Goal: Task Accomplishment & Management: Use online tool/utility

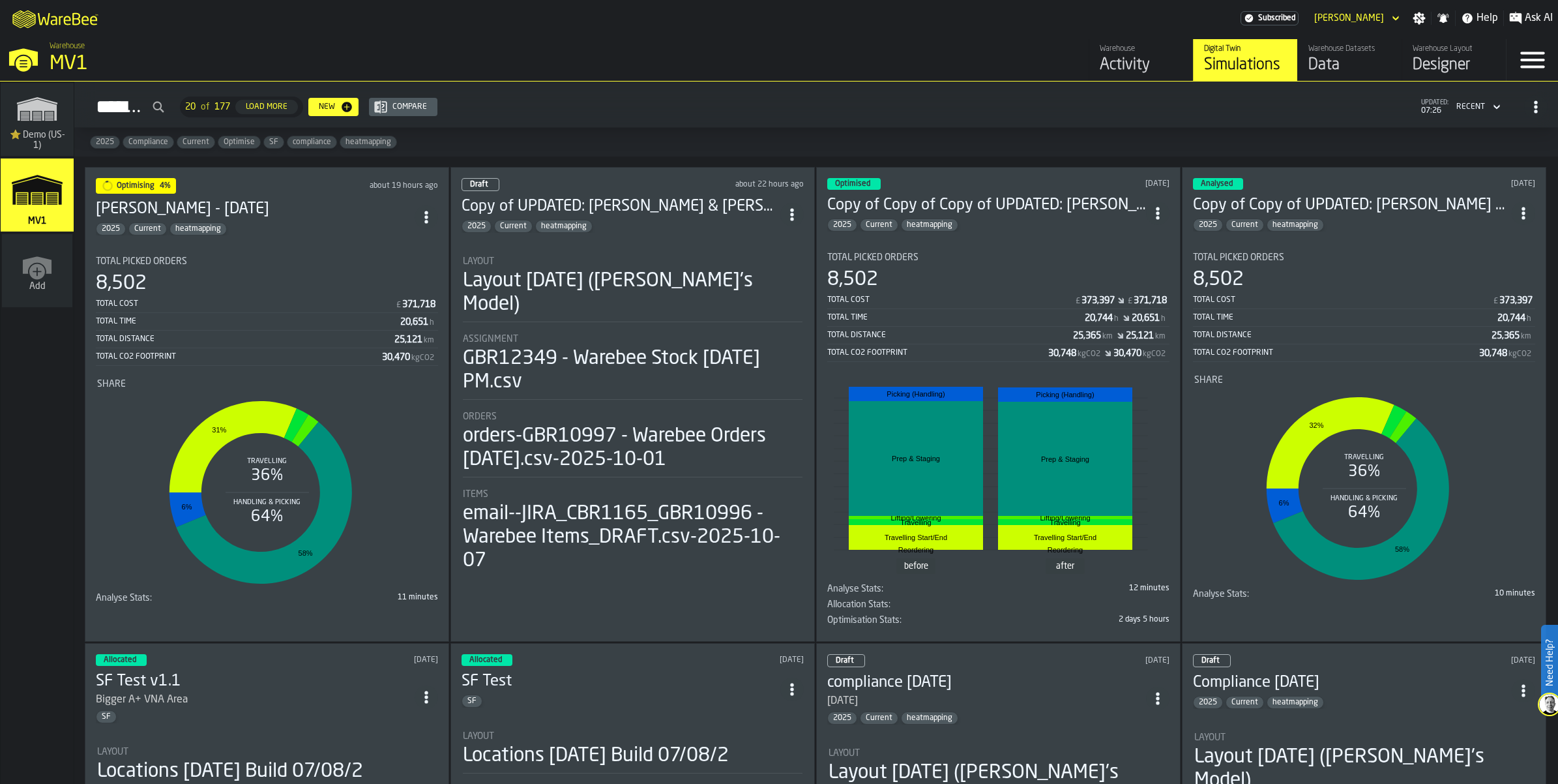
click at [701, 317] on div "Layout [DATE] ([PERSON_NAME]'s Model)" at bounding box center [632, 293] width 340 height 47
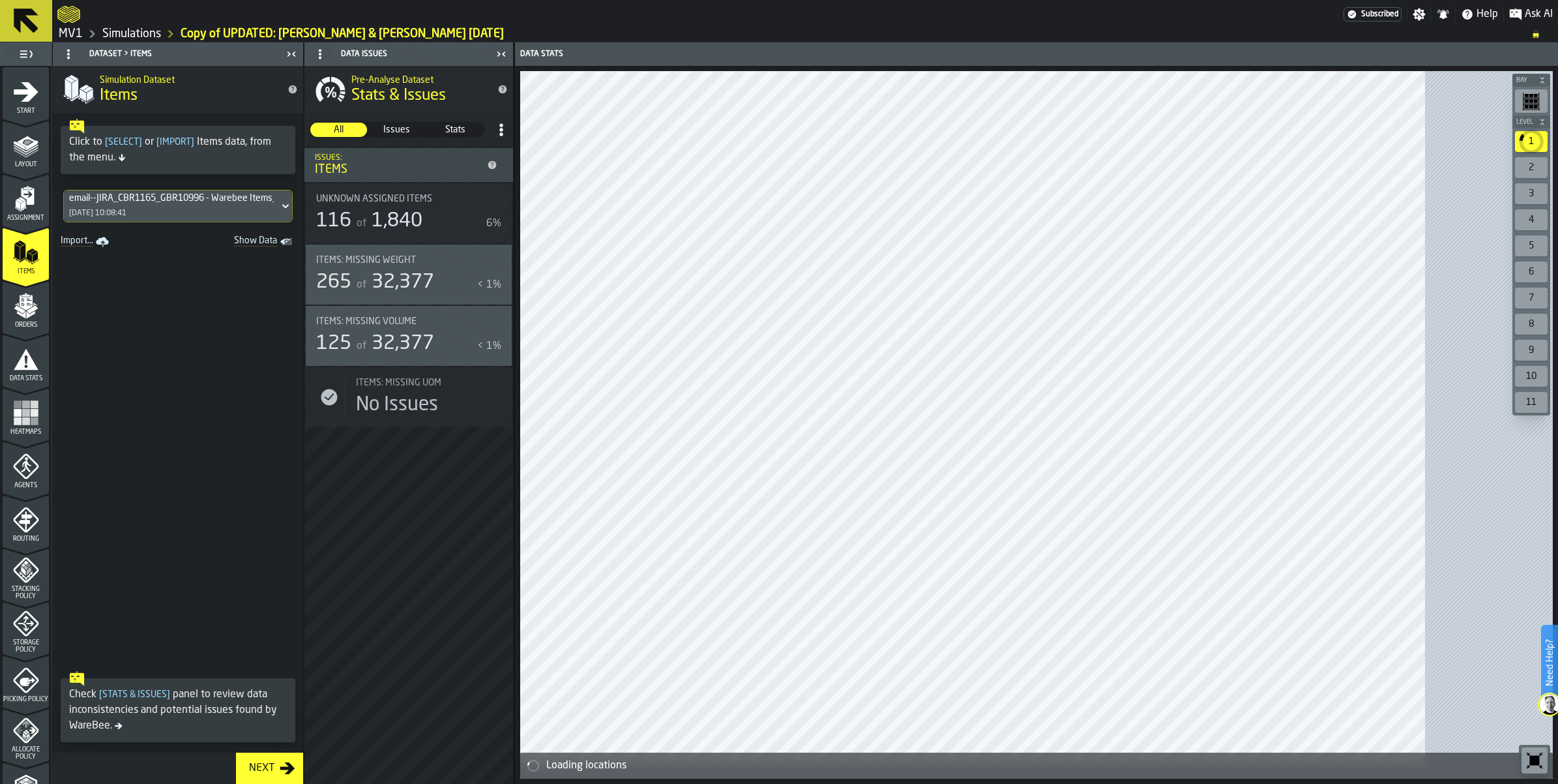
click at [49, 168] on div "Layout" at bounding box center [25, 150] width 46 height 36
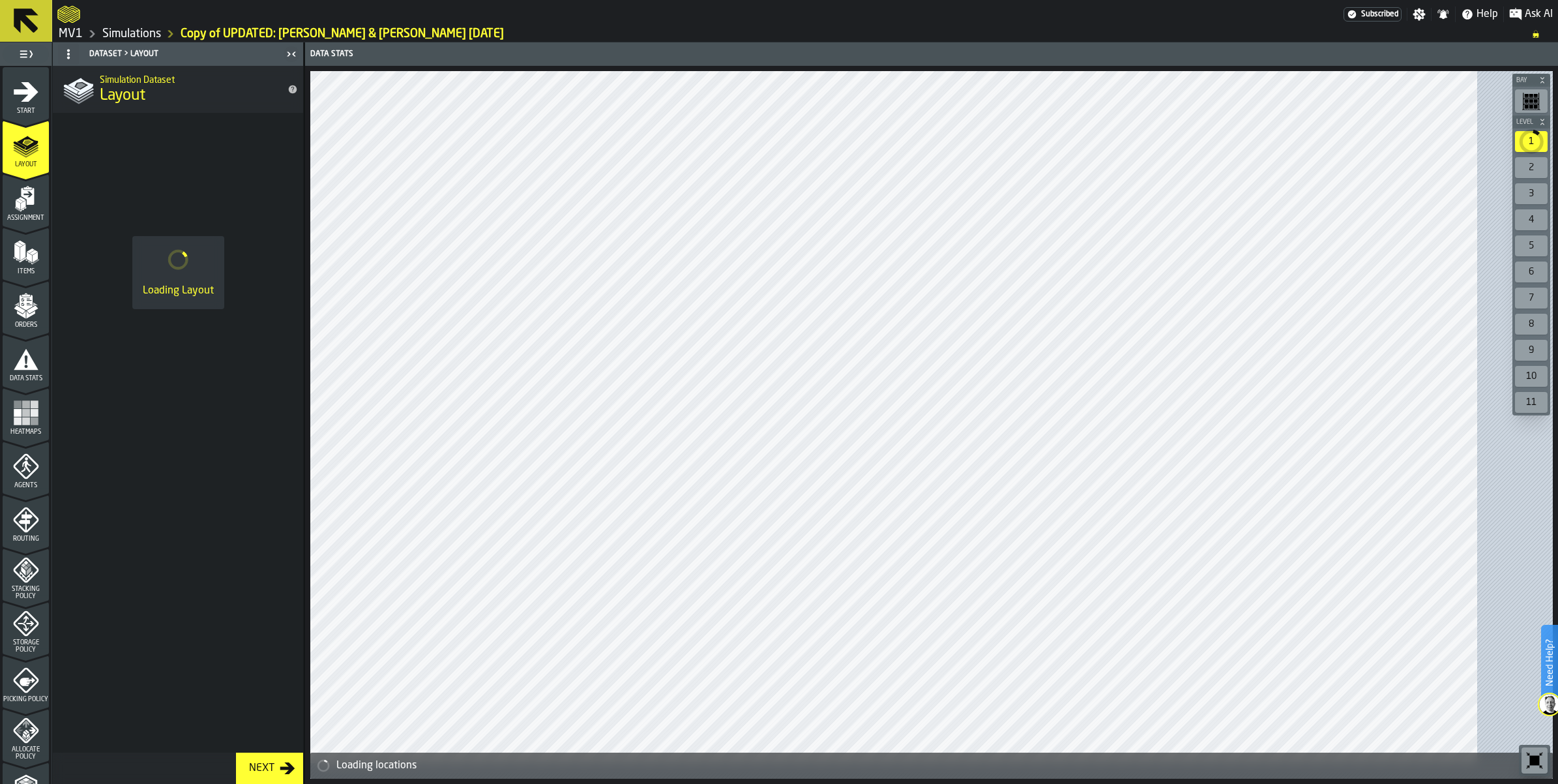
scroll to position [503, 0]
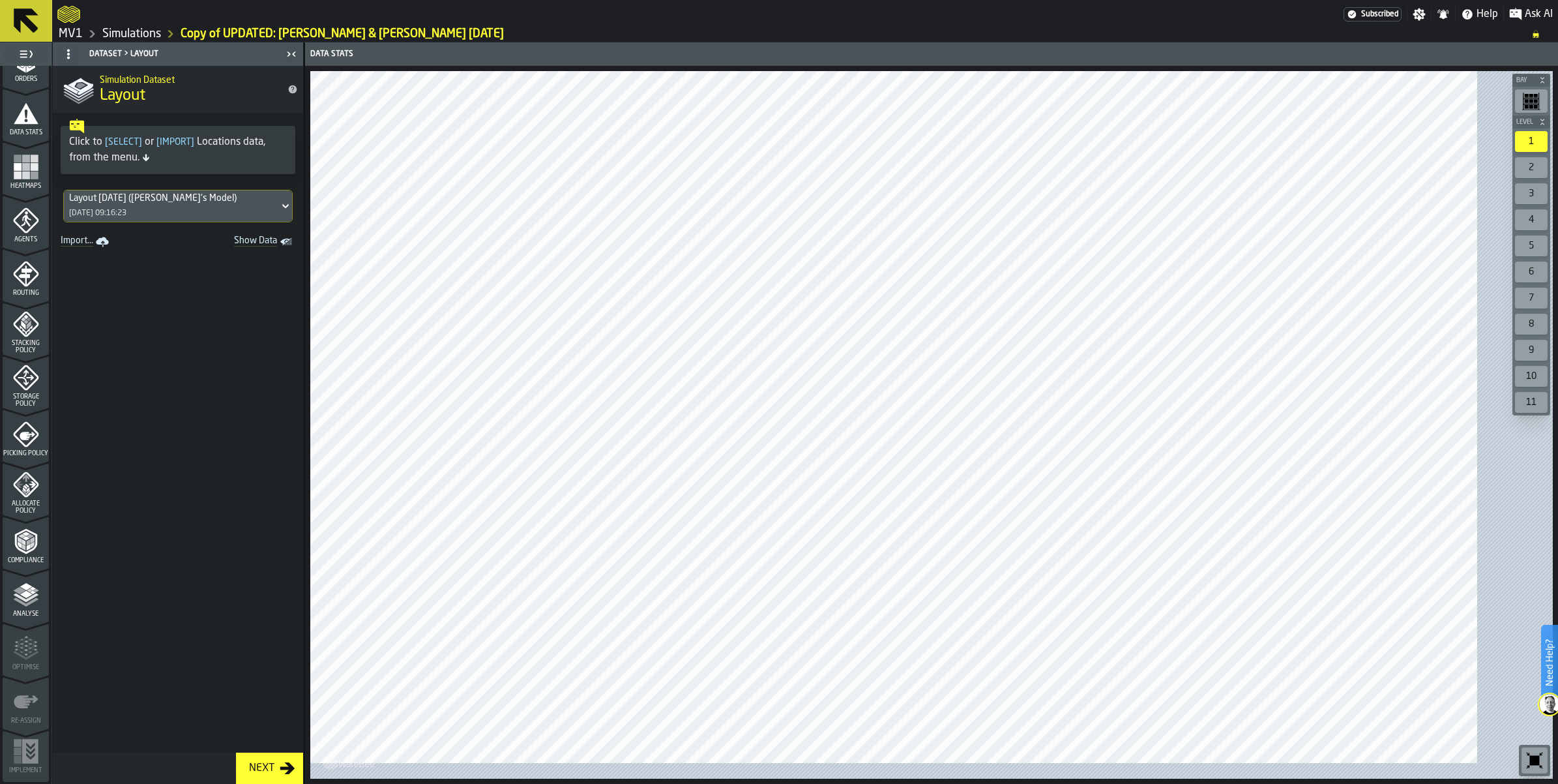
click at [161, 36] on link "Simulations" at bounding box center [131, 34] width 58 height 14
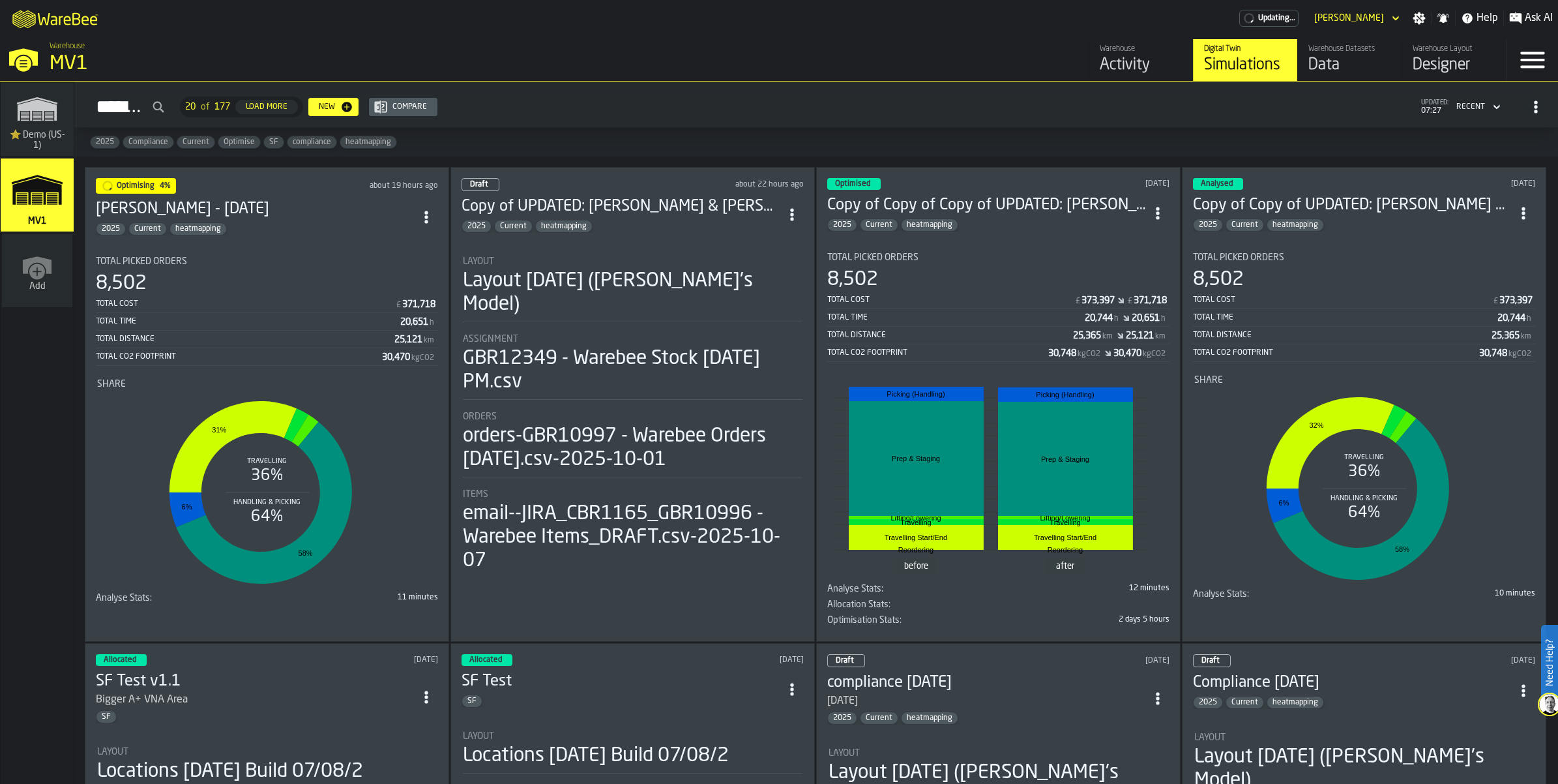
click at [1309, 76] on div "Data" at bounding box center [1349, 65] width 82 height 21
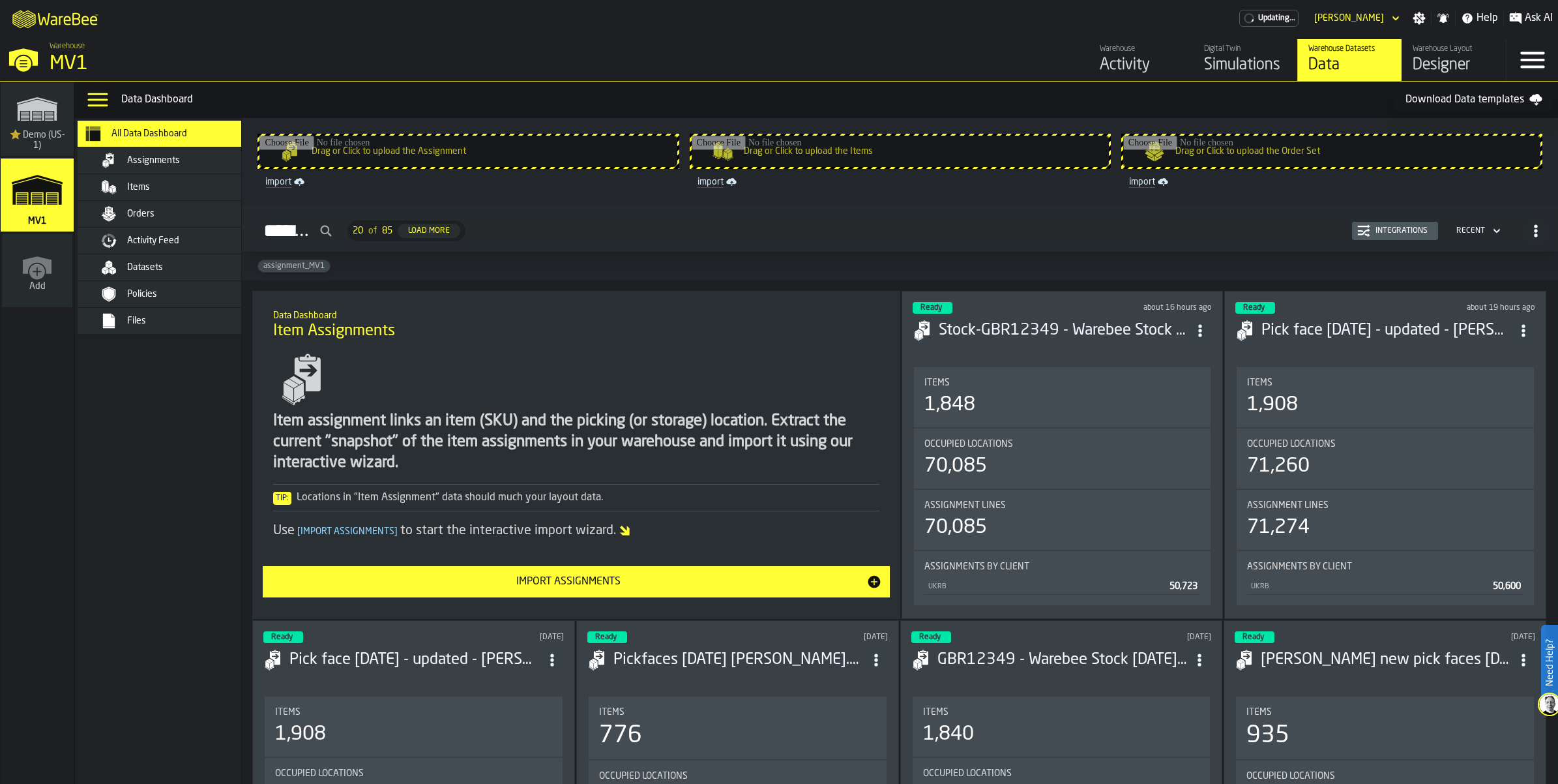
click at [219, 280] on div "Datasets" at bounding box center [169, 267] width 182 height 26
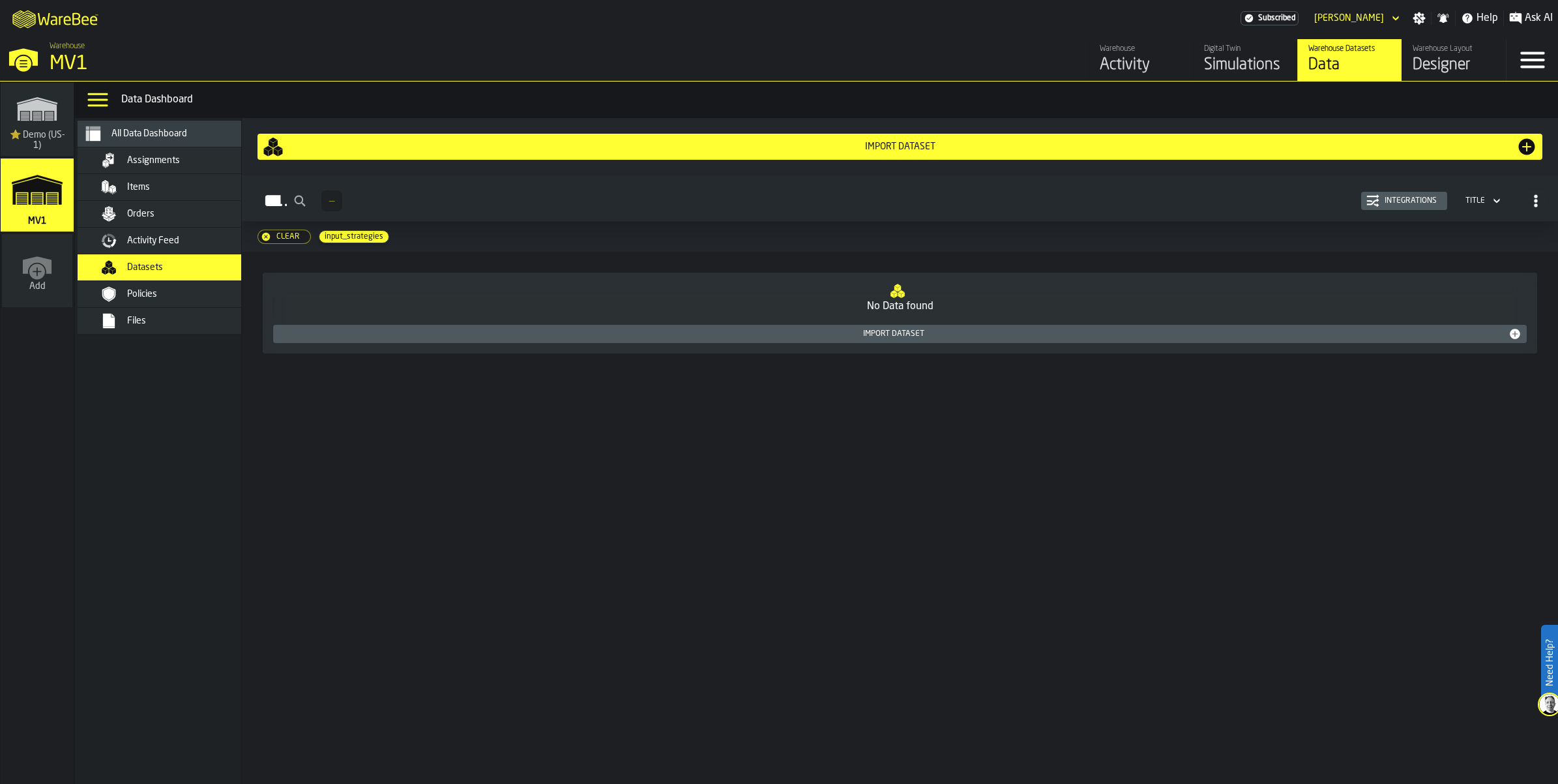
click at [213, 195] on div "Items" at bounding box center [175, 186] width 159 height 15
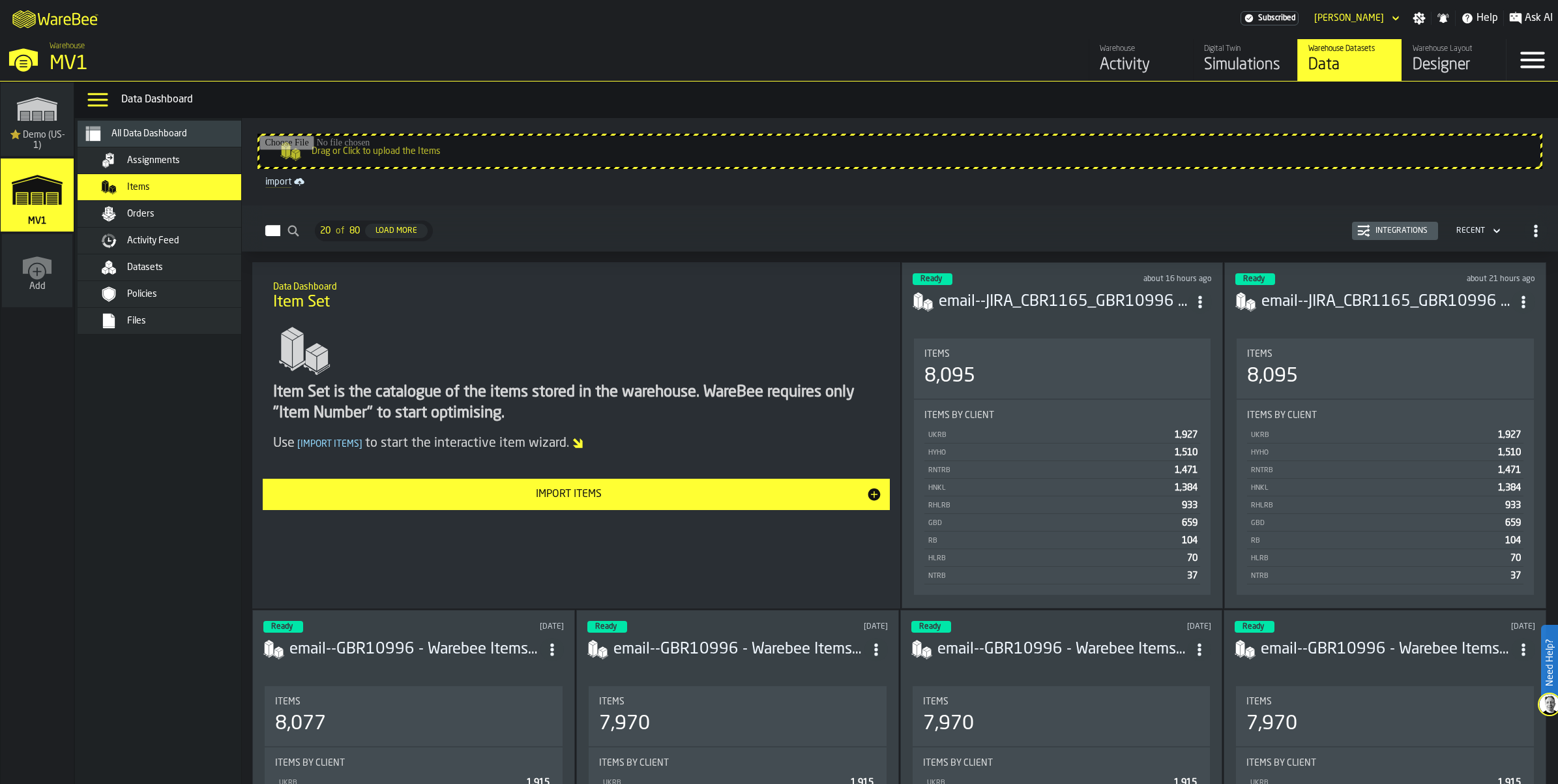
click at [214, 219] on div "Orders" at bounding box center [191, 214] width 128 height 11
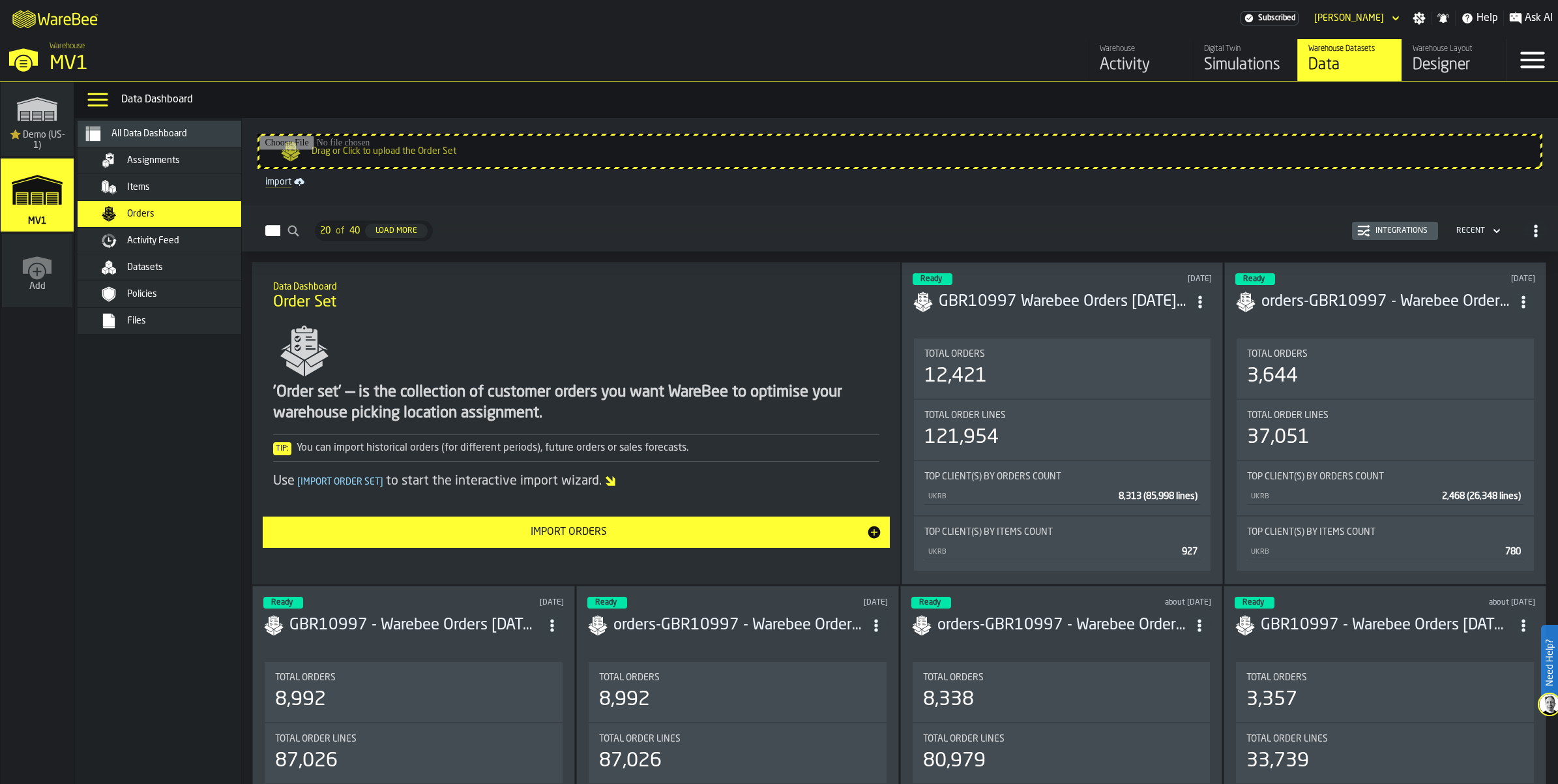
click at [180, 166] on span "Assignments" at bounding box center [154, 160] width 53 height 11
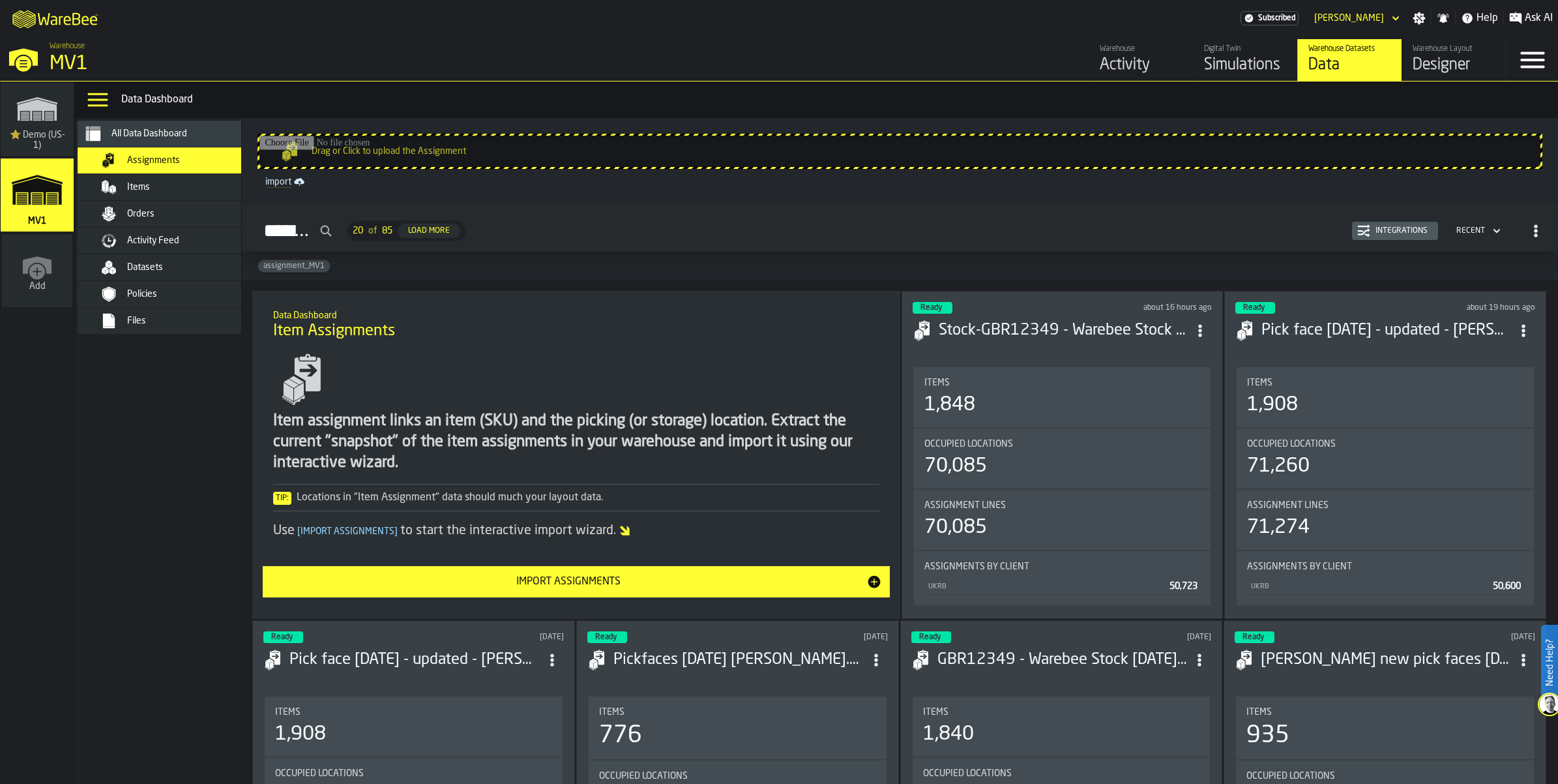
click at [223, 275] on div "Datasets" at bounding box center [175, 267] width 159 height 15
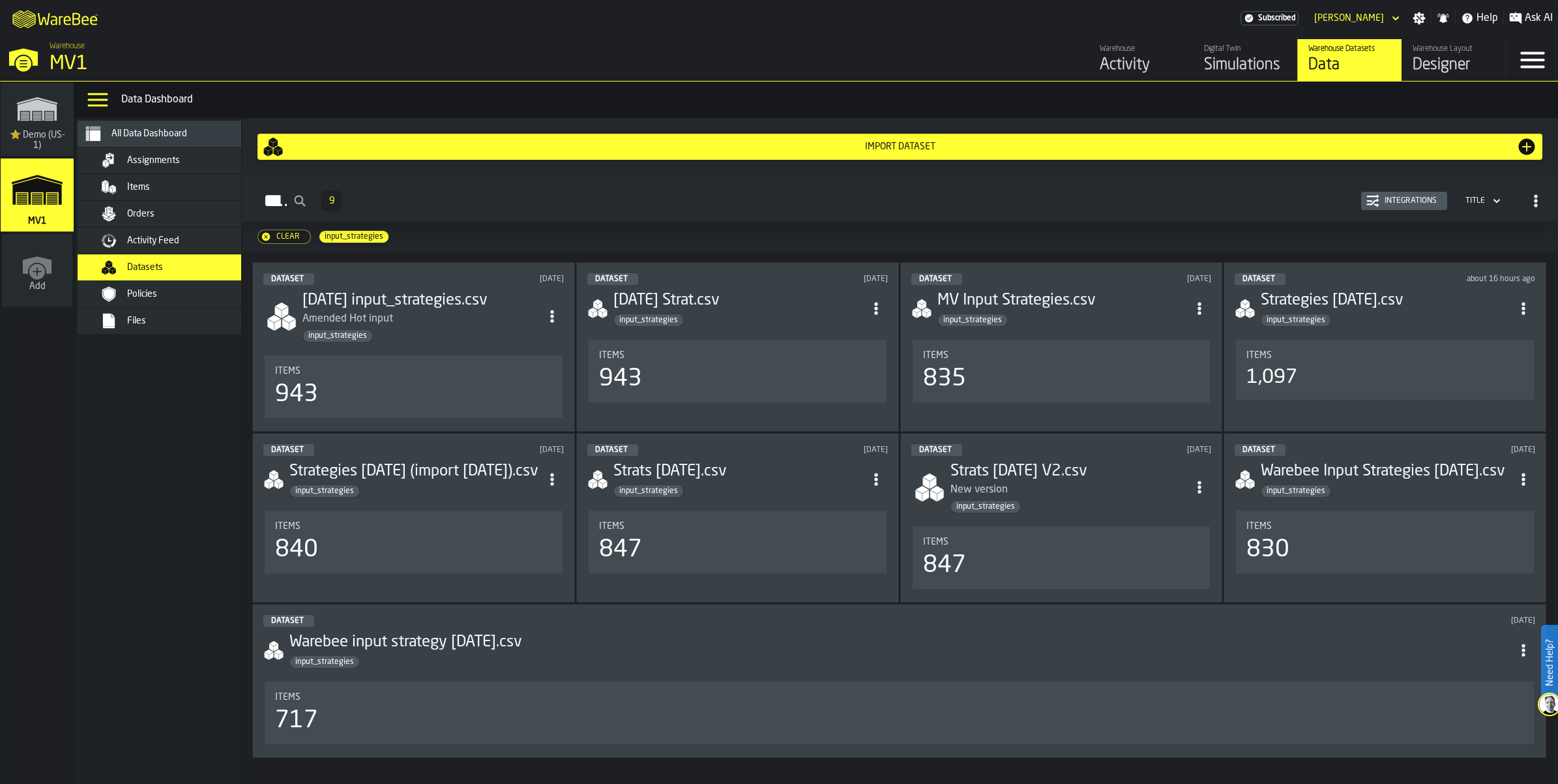
click at [922, 152] on div "Import Dataset" at bounding box center [900, 147] width 1233 height 11
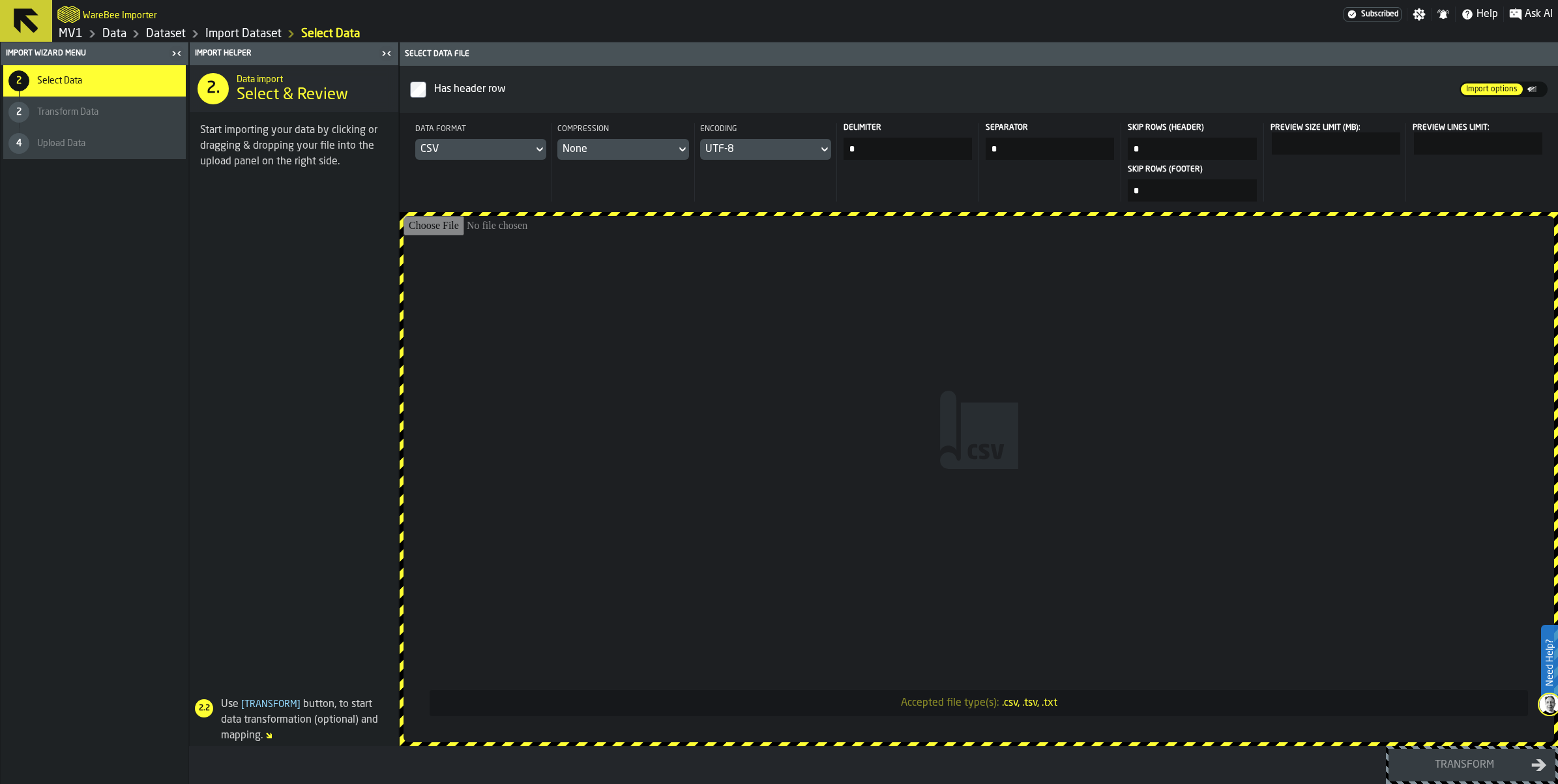
click at [186, 38] on link "Dataset" at bounding box center [166, 34] width 40 height 14
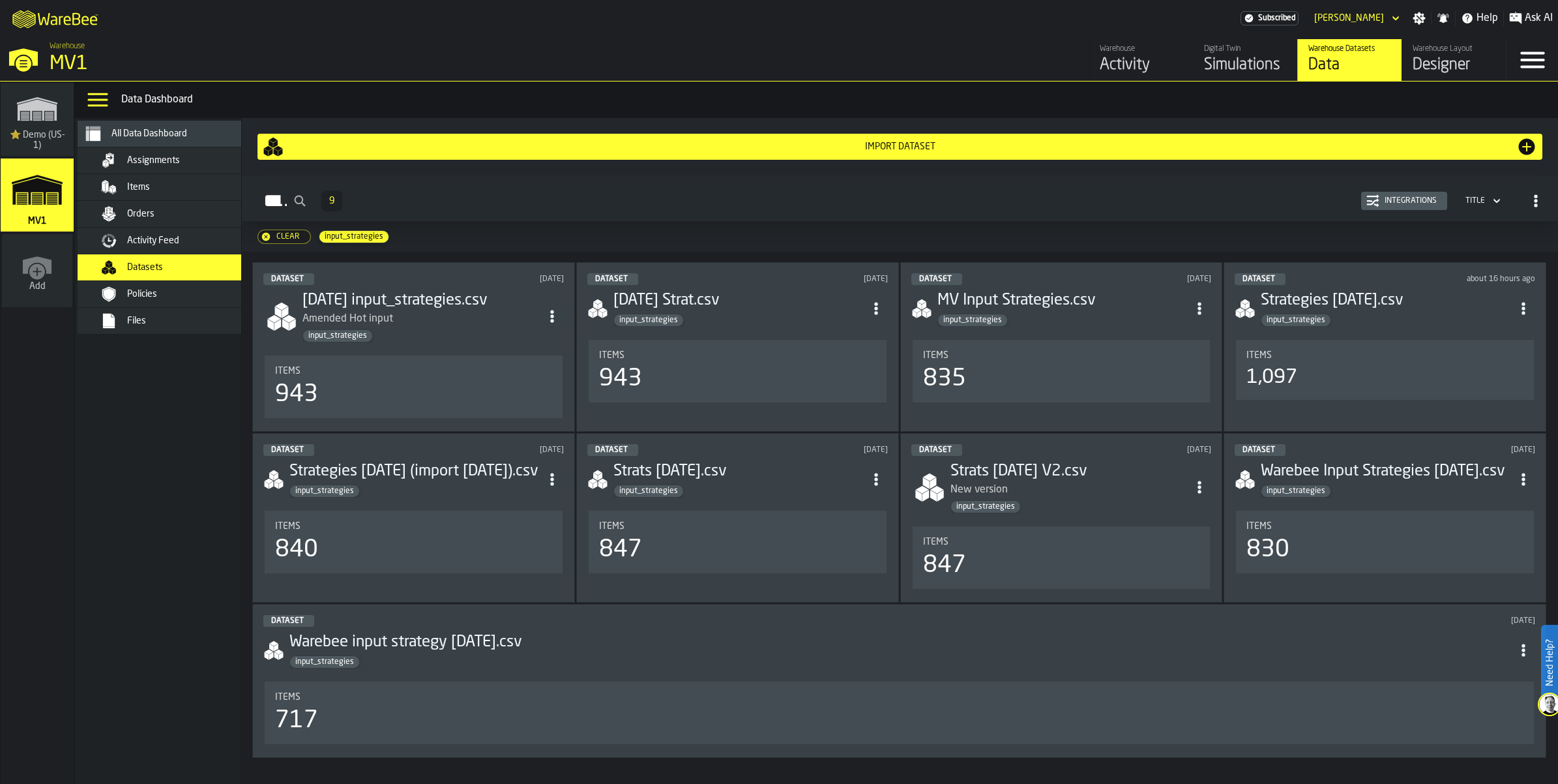
click at [877, 152] on div "Import Dataset" at bounding box center [900, 147] width 1233 height 11
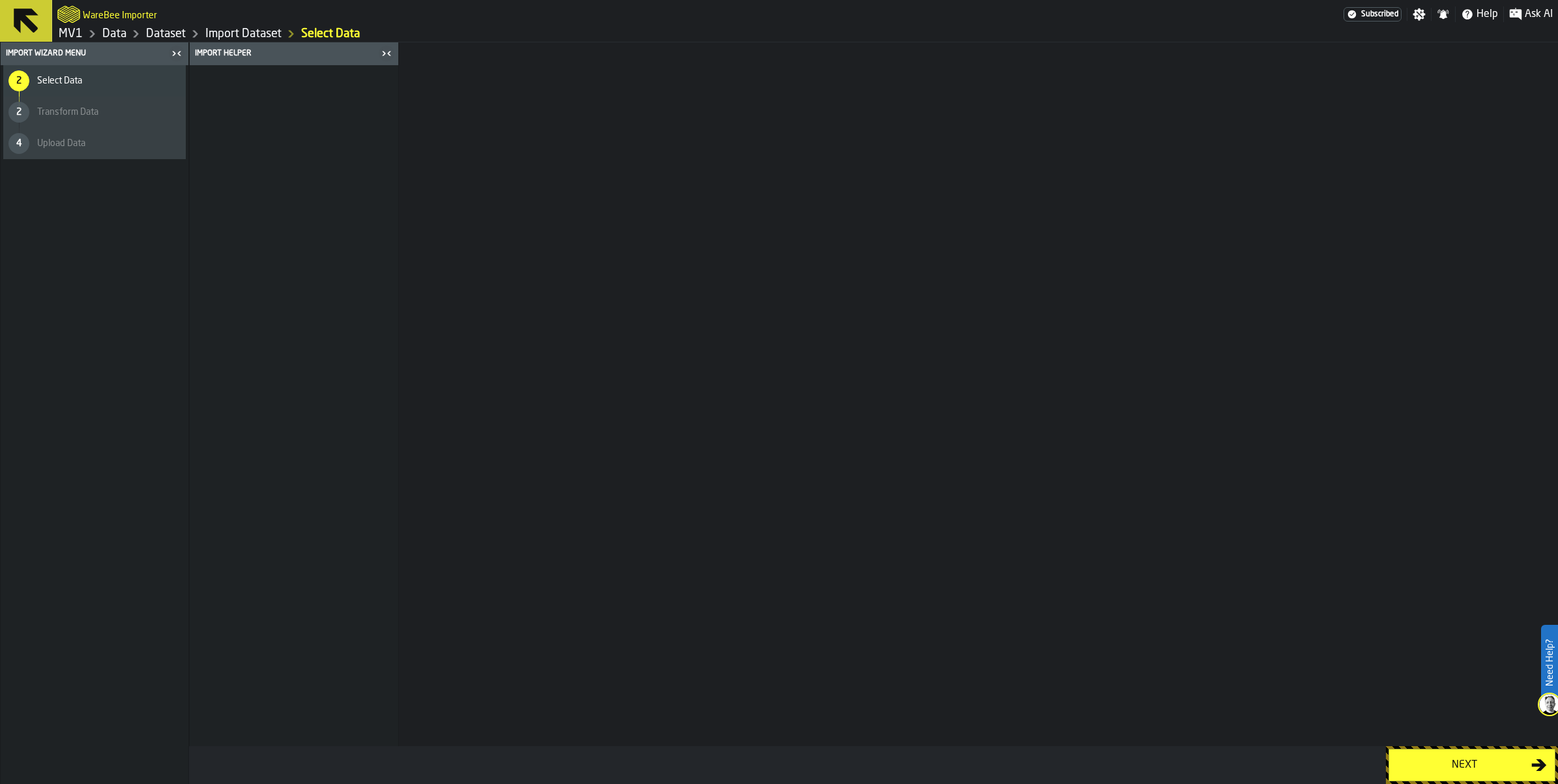
click at [1416, 761] on div "Next" at bounding box center [1464, 765] width 134 height 15
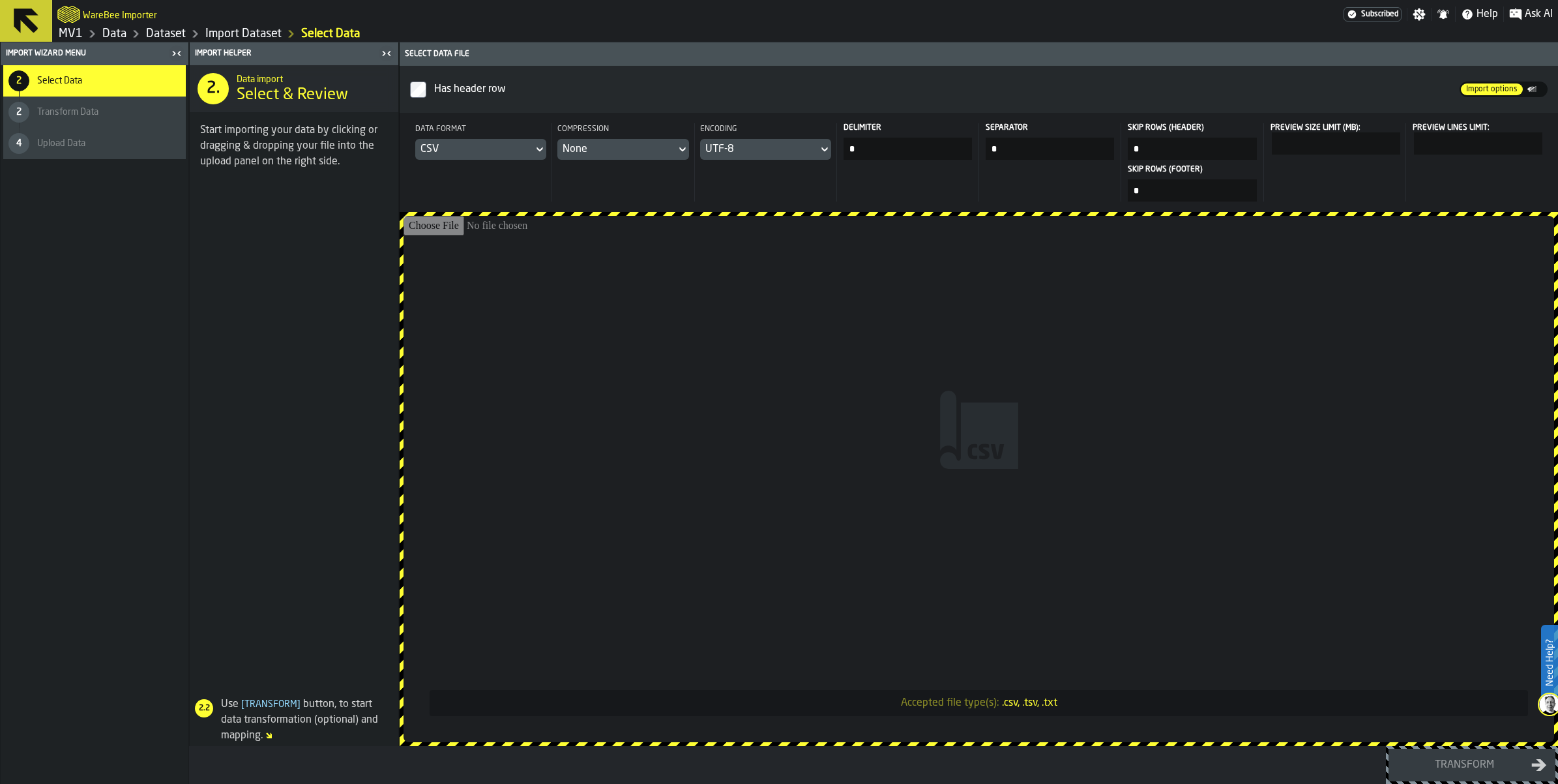
click at [1025, 410] on input "Accepted file type(s): .csv, .tsv, .txt" at bounding box center [979, 479] width 1151 height 526
type input "**********"
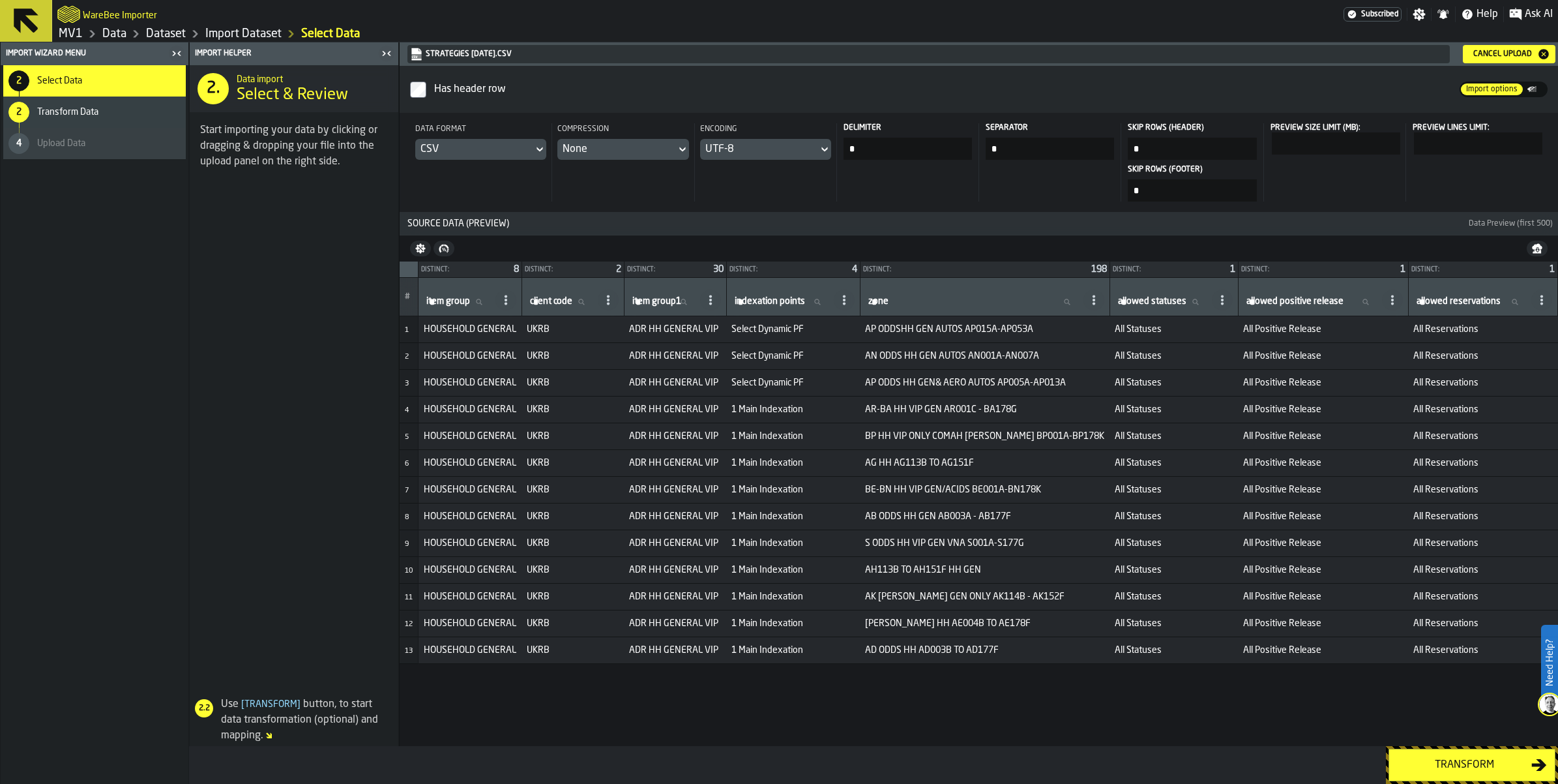
click at [1448, 764] on div "Transform" at bounding box center [1464, 765] width 134 height 15
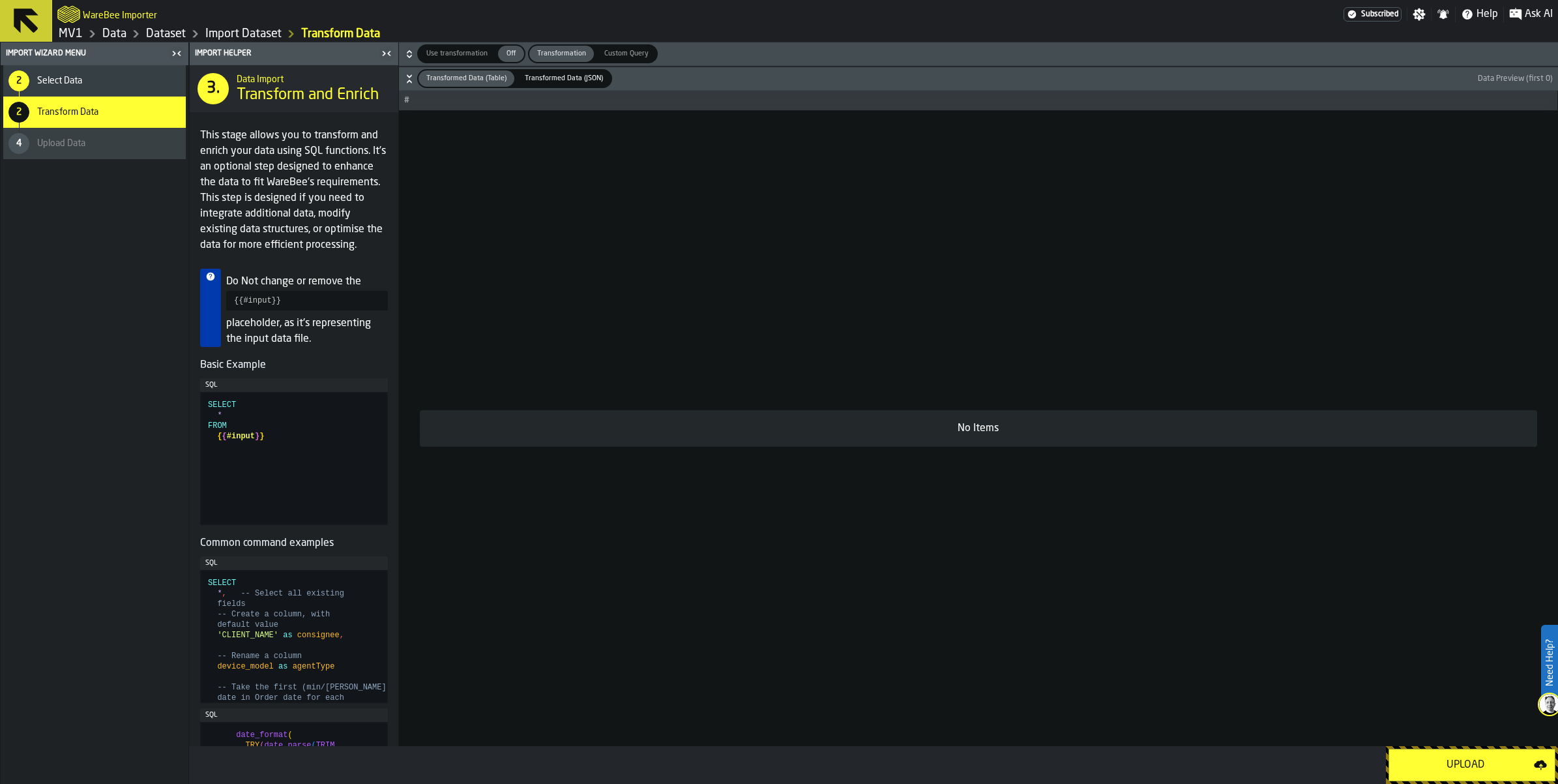
click at [1418, 757] on div "Upload" at bounding box center [1465, 765] width 137 height 15
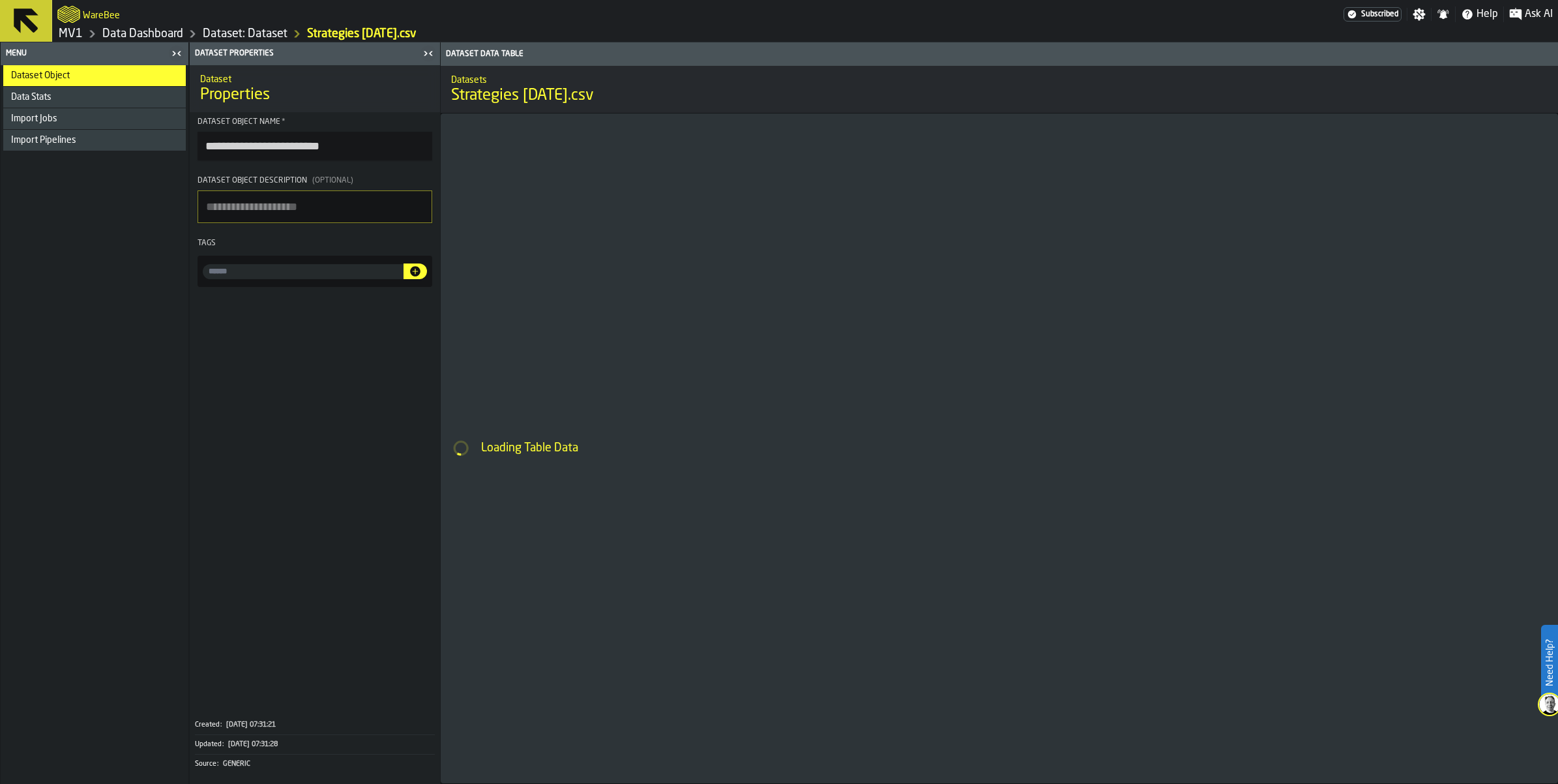
click at [404, 279] on input "input-value-" at bounding box center [302, 272] width 201 height 15
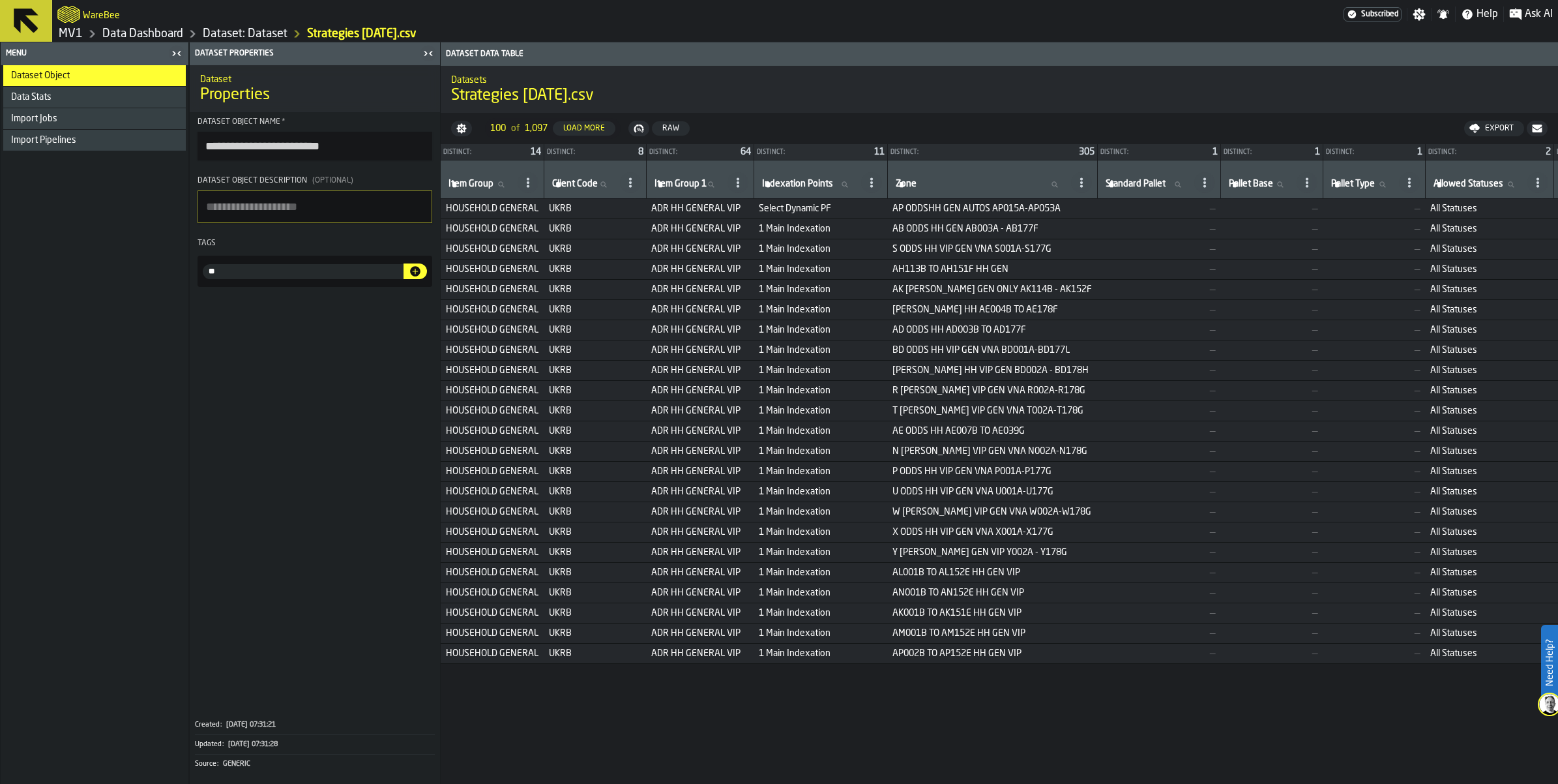
type input "*"
type input "**********"
click at [421, 276] on icon "button-" at bounding box center [415, 272] width 11 height 11
click at [92, 129] on div "Import Jobs" at bounding box center [95, 118] width 182 height 21
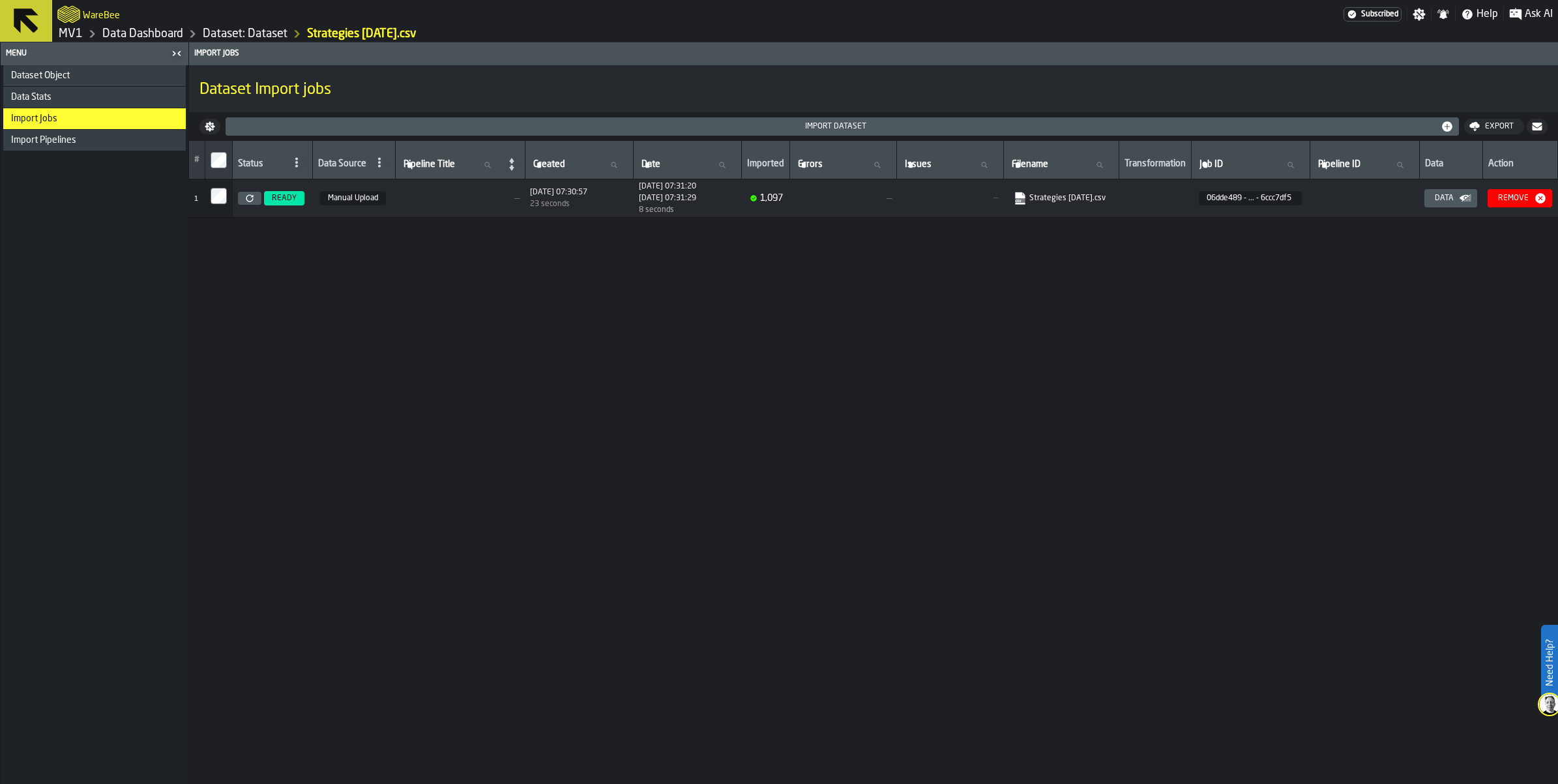
click at [183, 35] on link "Data Dashboard" at bounding box center [143, 34] width 81 height 14
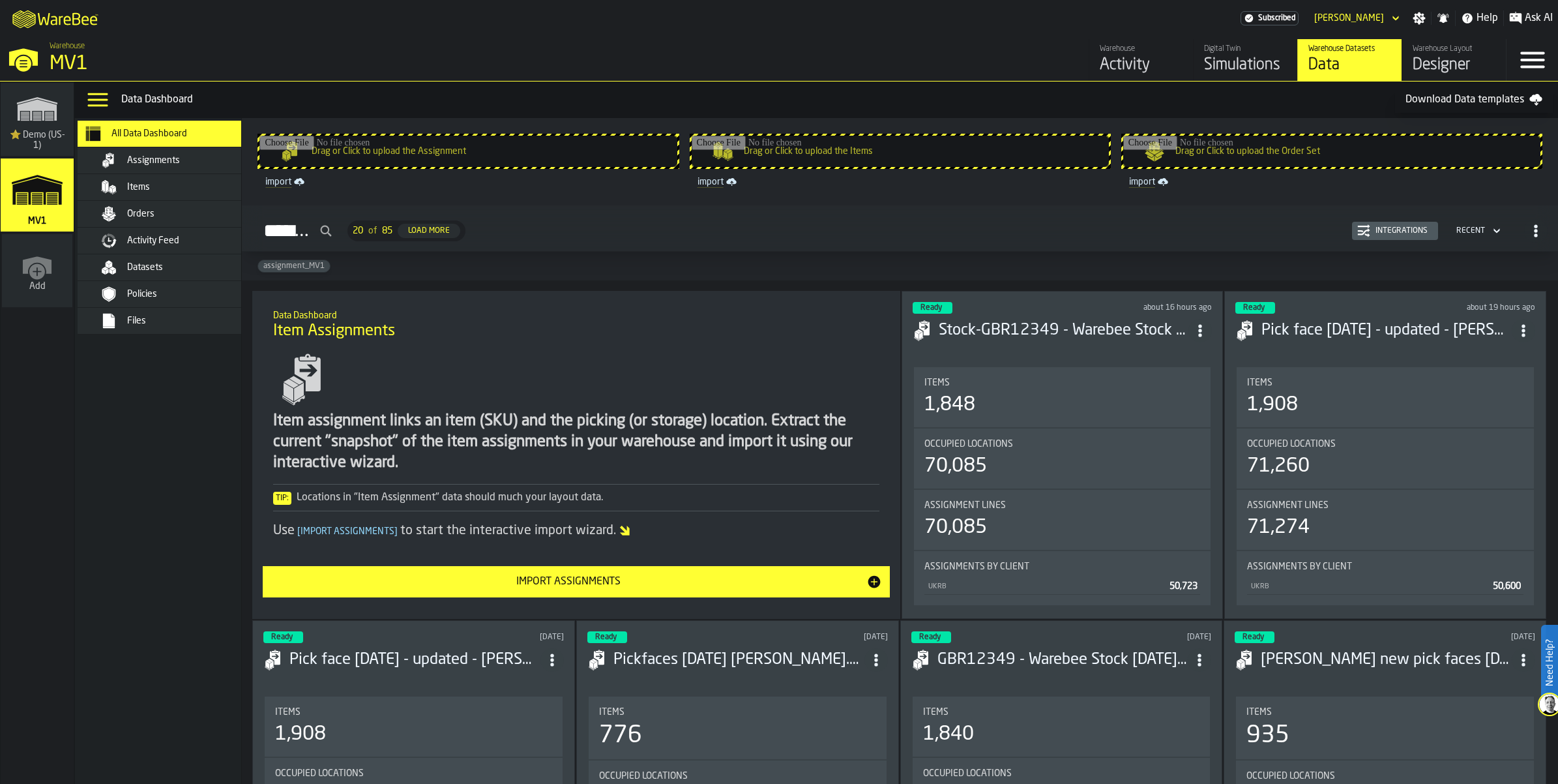
click at [216, 275] on div "Datasets" at bounding box center [175, 267] width 159 height 15
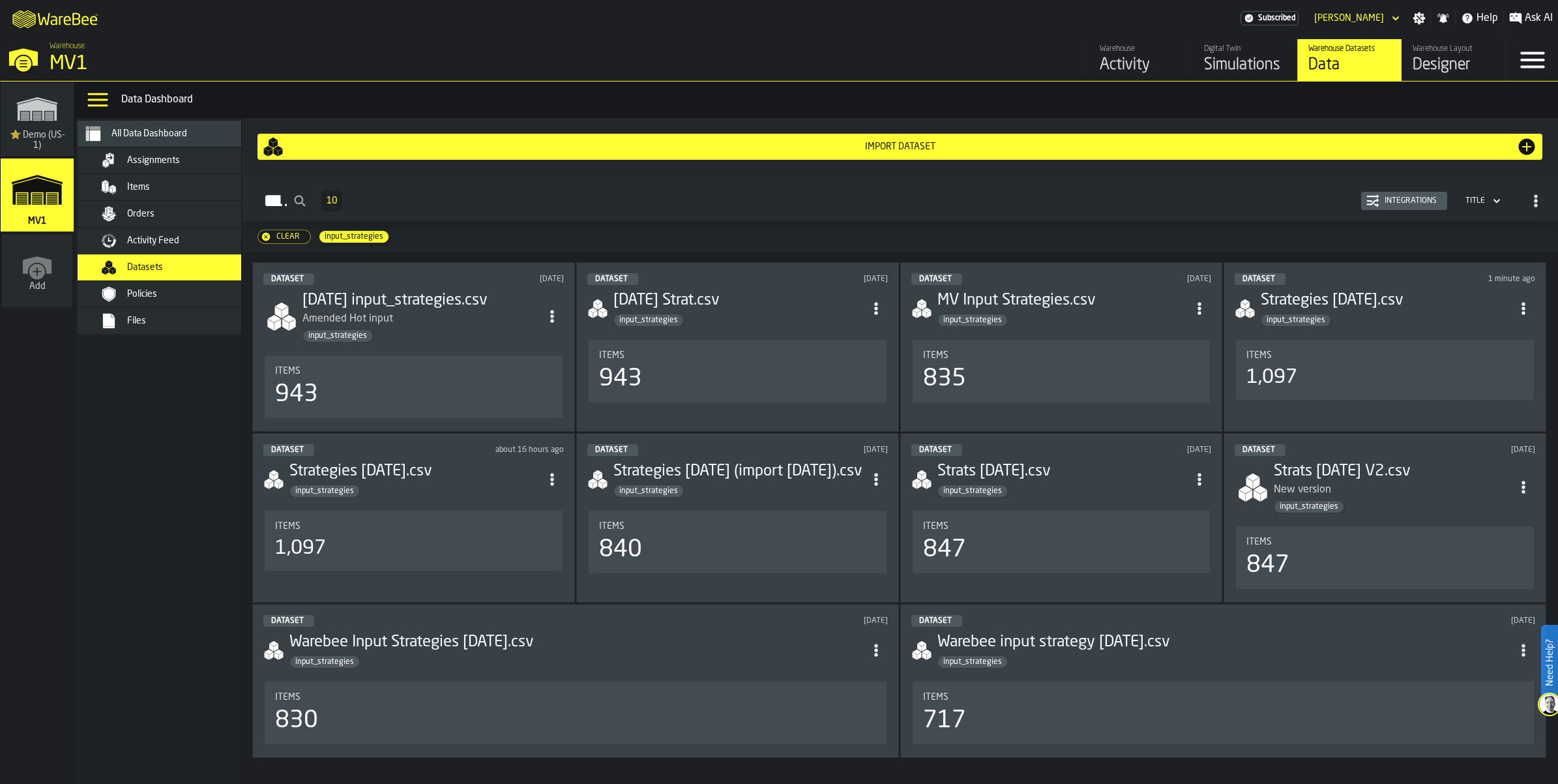
click at [933, 152] on div "Import Dataset" at bounding box center [900, 147] width 1233 height 11
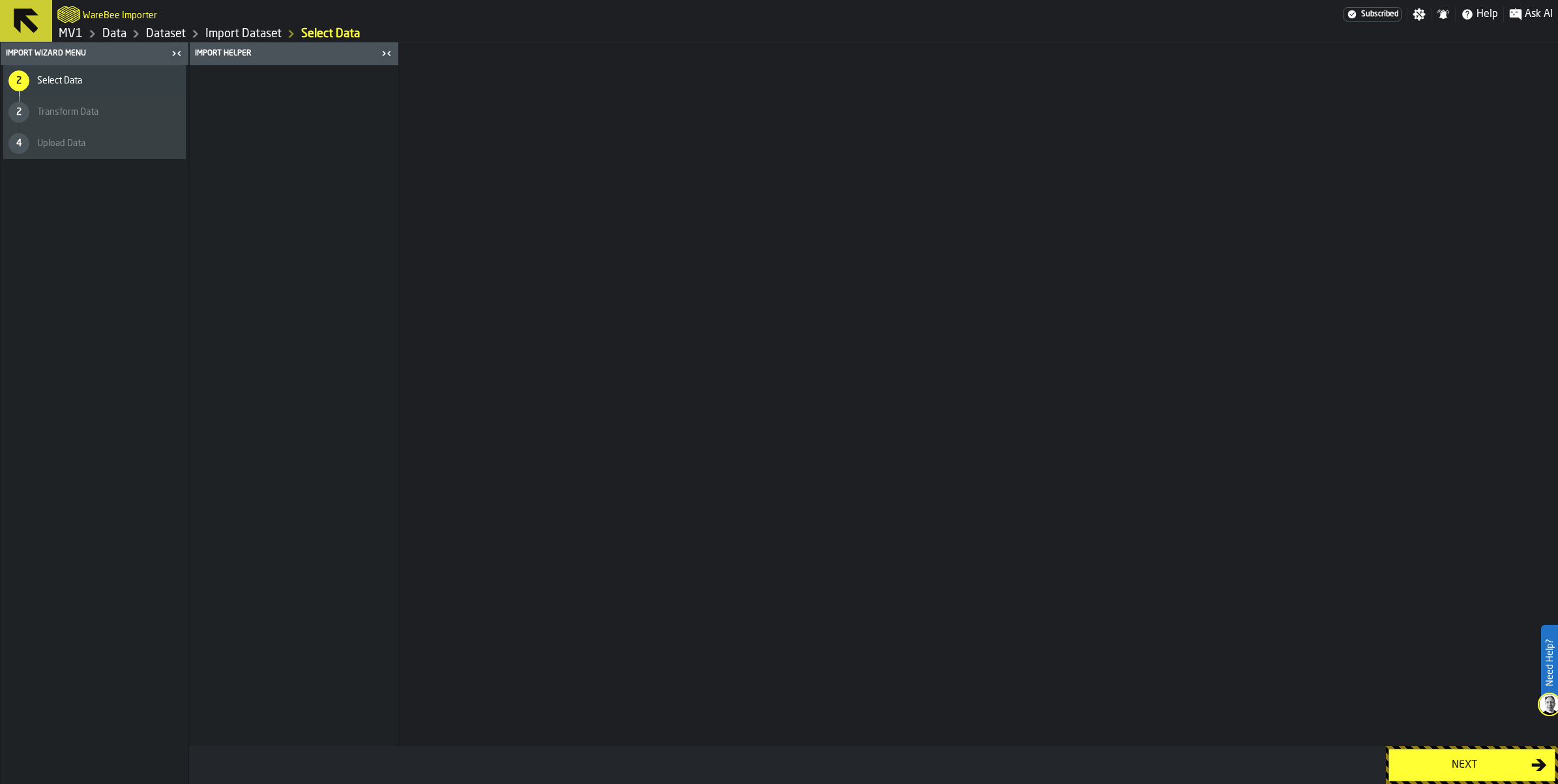
click at [1470, 757] on div "Next" at bounding box center [1464, 765] width 134 height 15
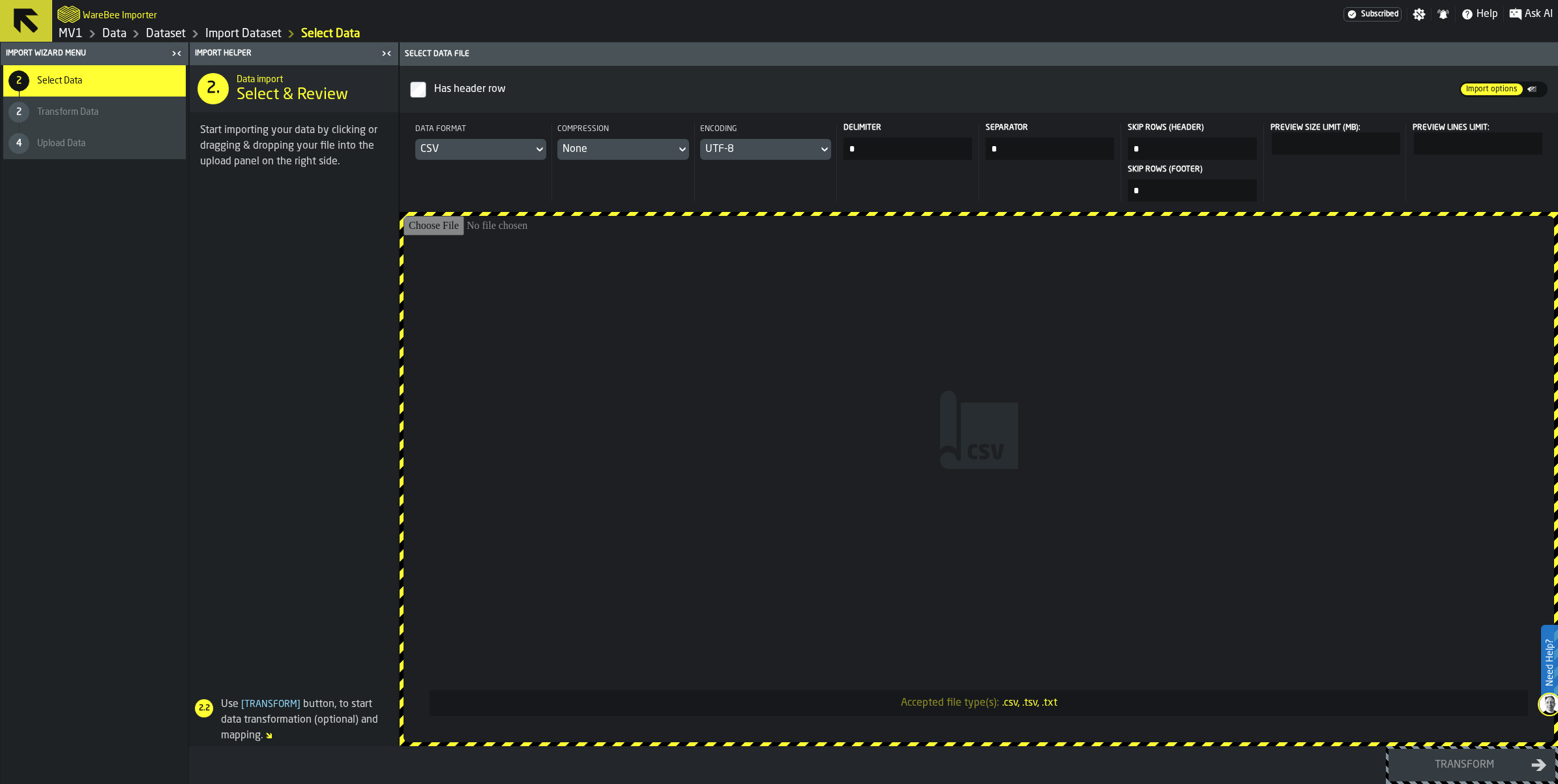
click at [1083, 457] on input "Accepted file type(s): .csv, .tsv, .txt" at bounding box center [979, 479] width 1151 height 526
type input "**********"
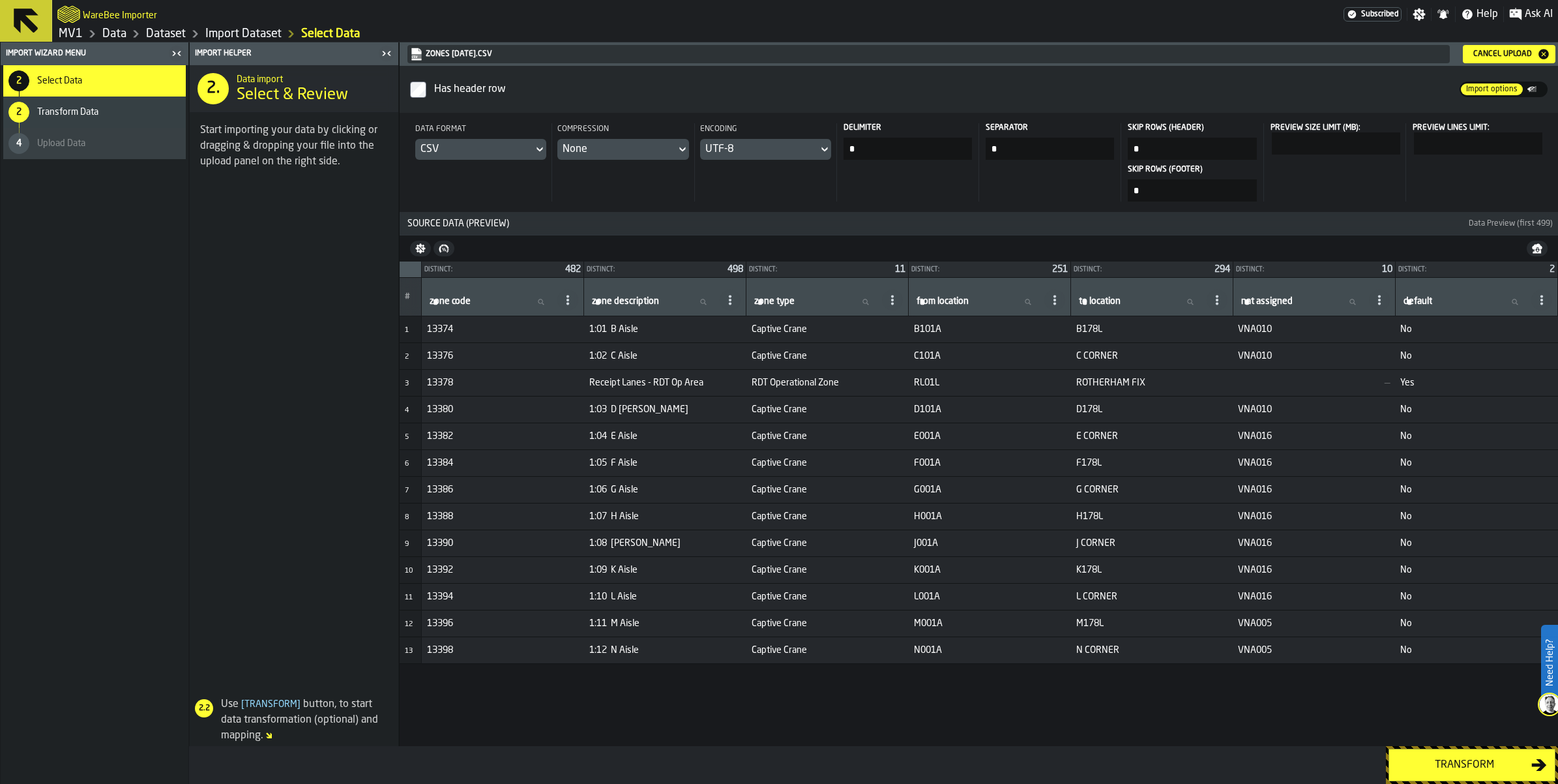
click at [1440, 764] on div "Transform" at bounding box center [1464, 765] width 134 height 15
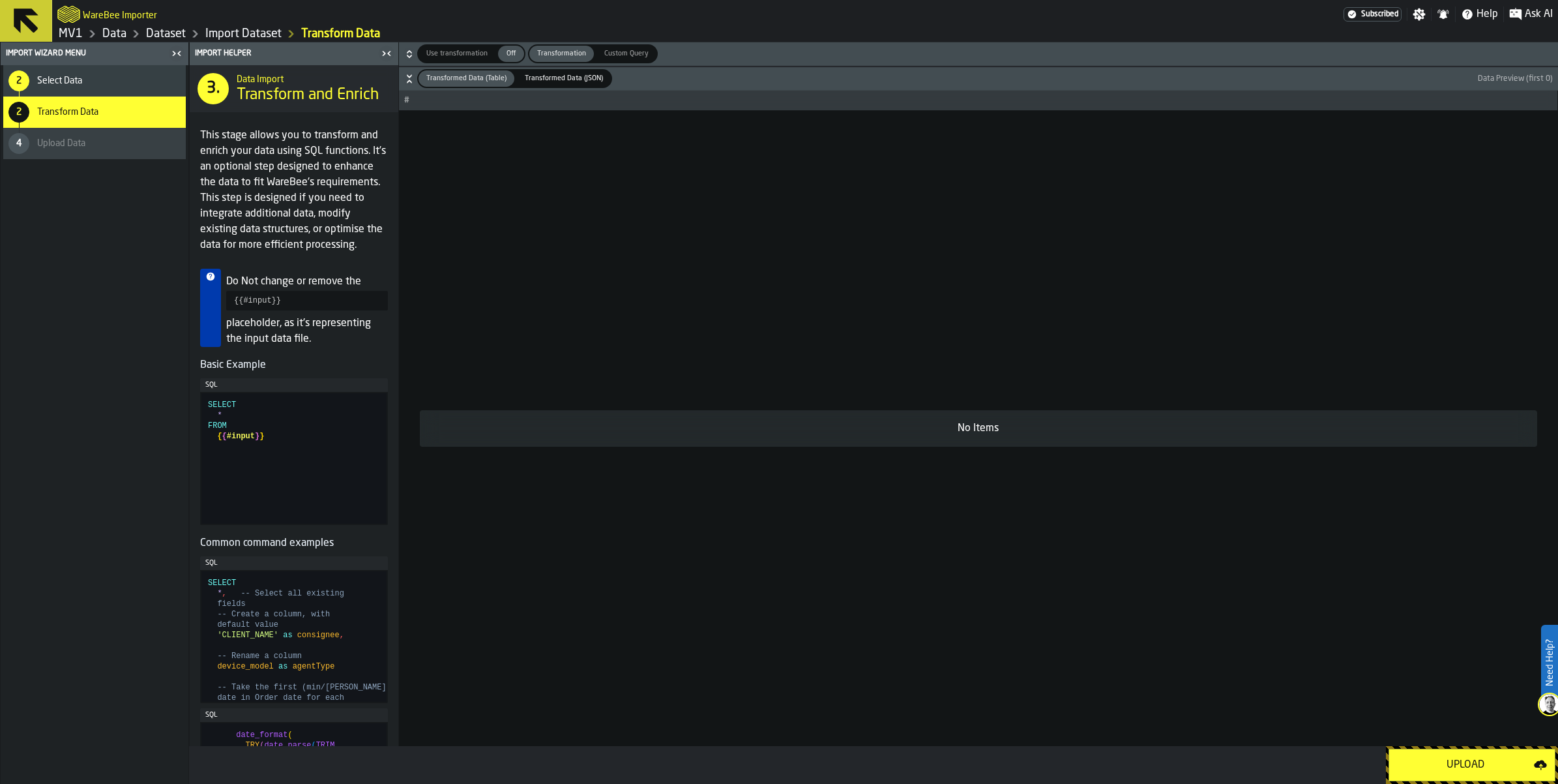
click at [1469, 757] on div "Upload" at bounding box center [1465, 765] width 137 height 15
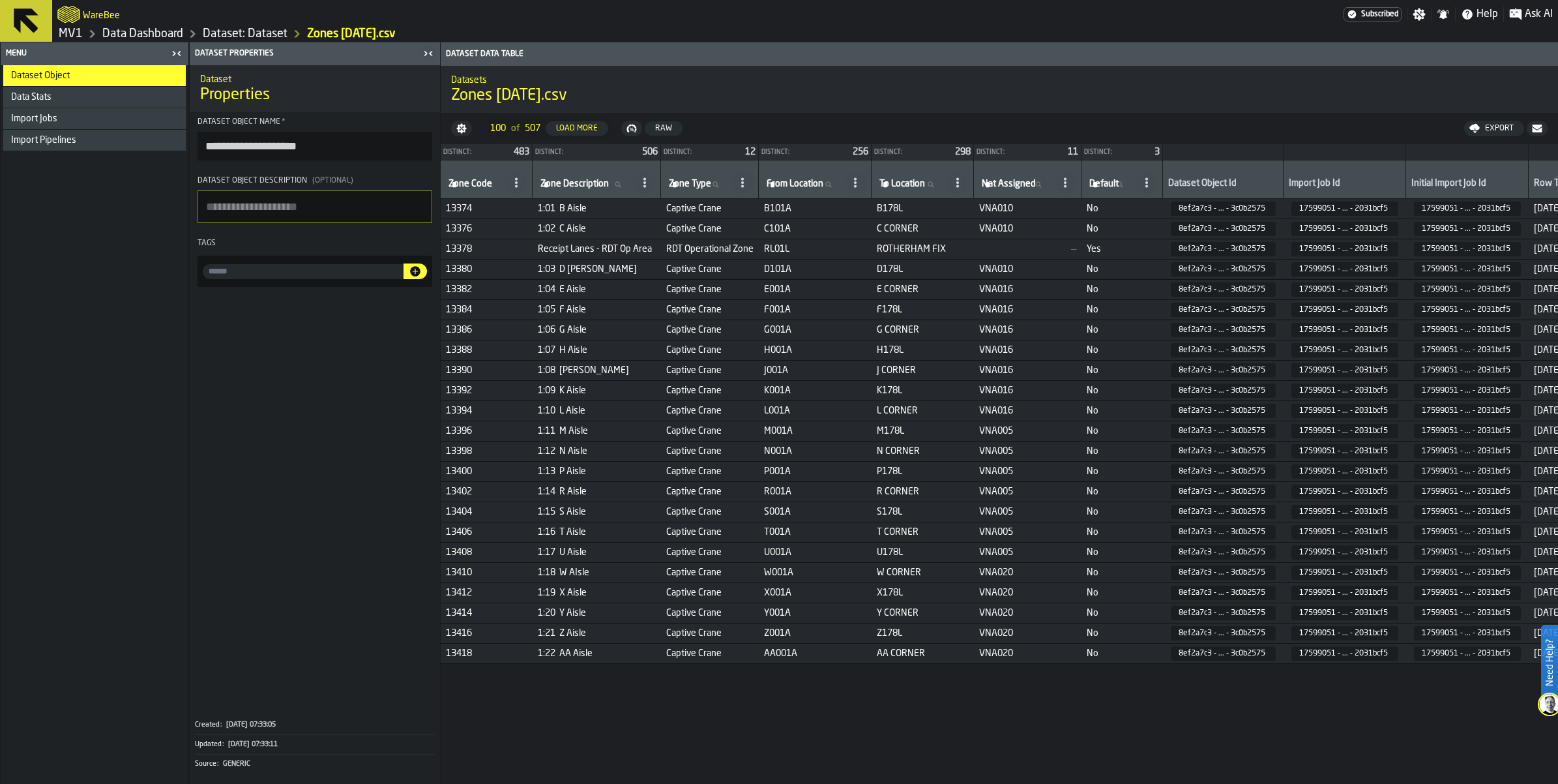
click at [404, 279] on input "input-value-" at bounding box center [302, 272] width 201 height 15
type input "*****"
click at [421, 276] on icon "button-" at bounding box center [415, 272] width 11 height 11
click at [102, 40] on div "Data Dashboard" at bounding box center [133, 34] width 101 height 15
click at [82, 40] on link "MV1" at bounding box center [70, 34] width 24 height 14
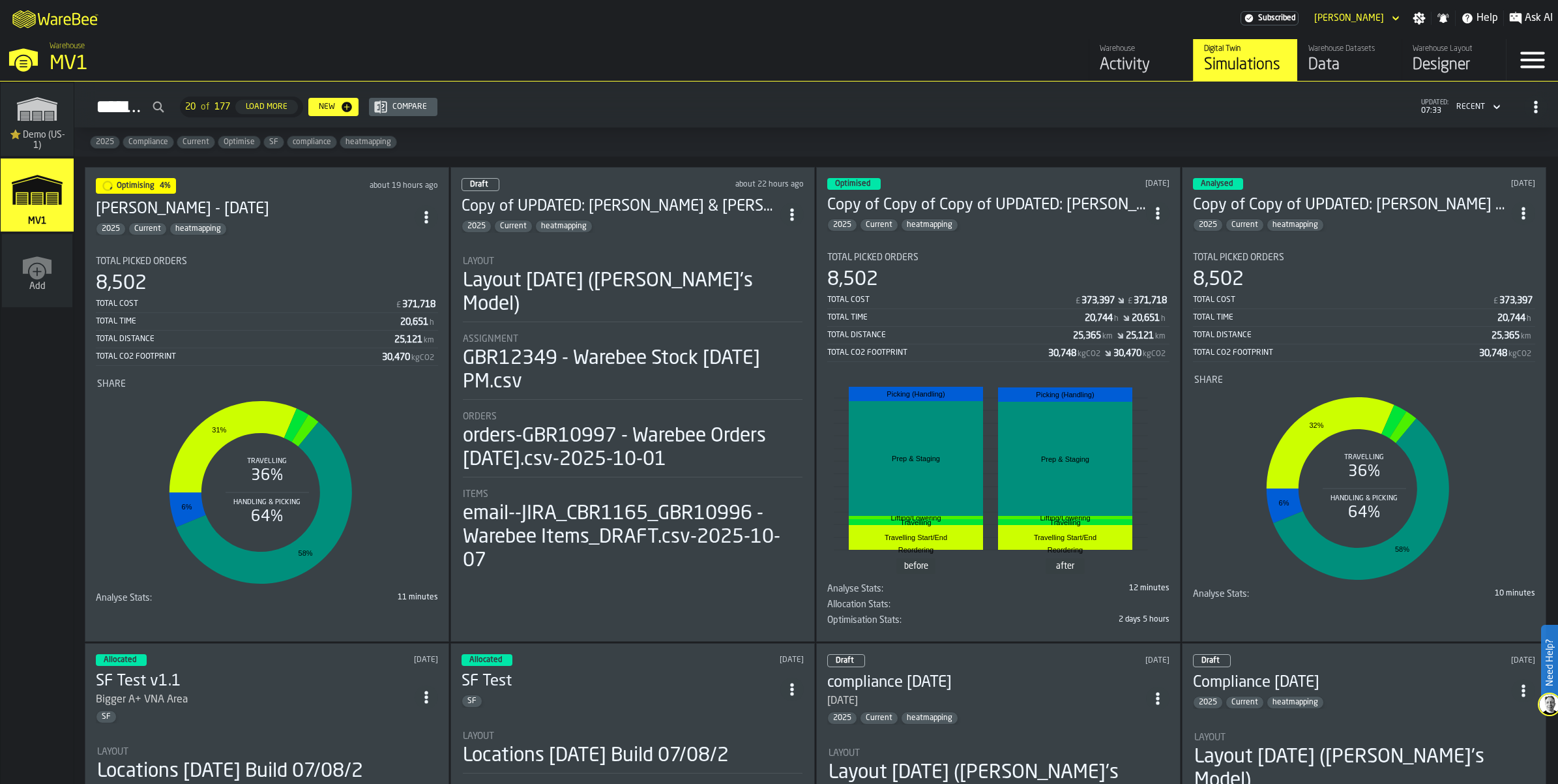
click at [597, 394] on div "Assignment GBR12349 - Warebee Stock 02.10.2025 PM.csv" at bounding box center [632, 363] width 340 height 60
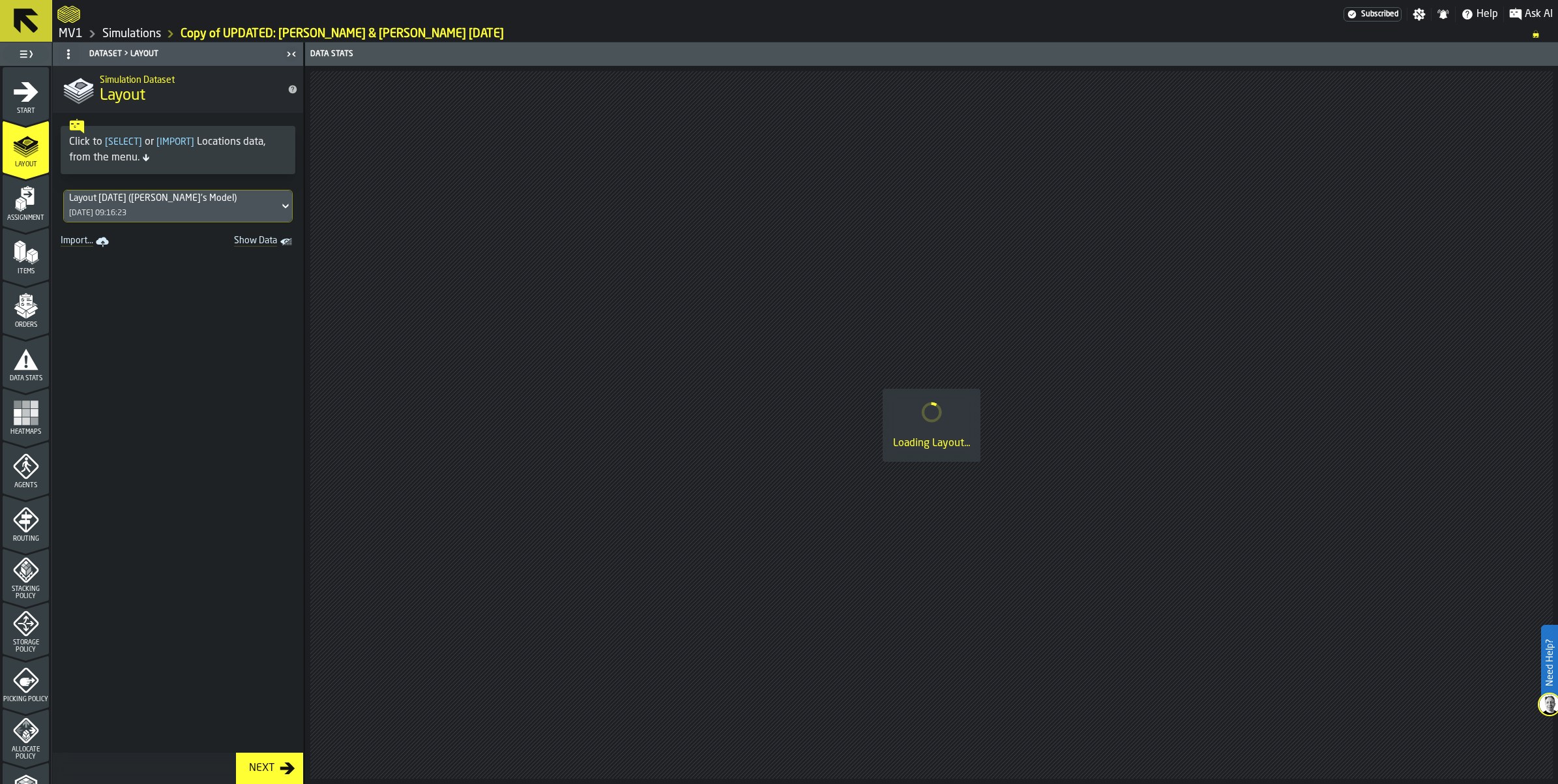
click at [292, 214] on icon at bounding box center [285, 206] width 13 height 15
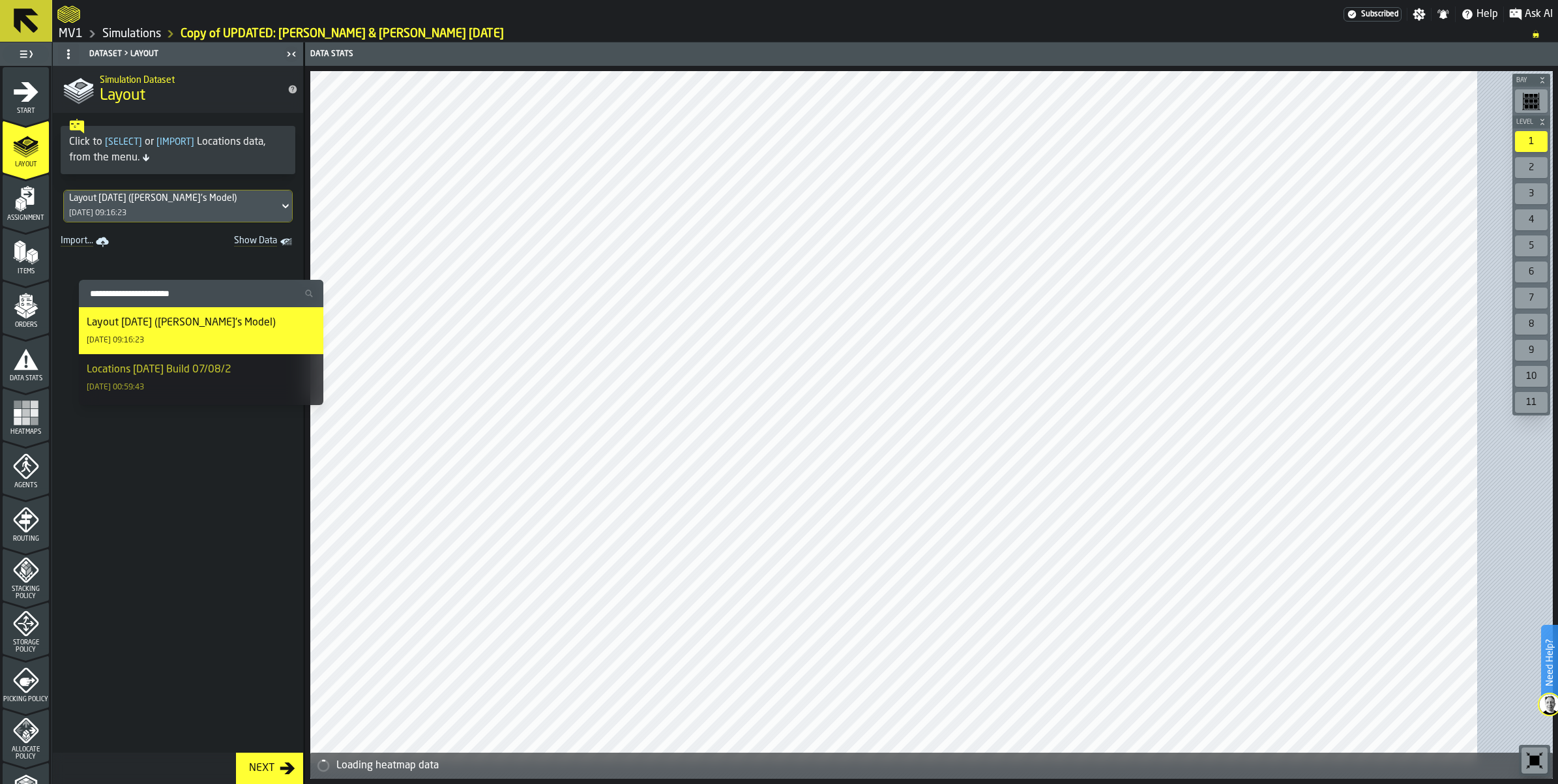
drag, startPoint x: 282, startPoint y: 591, endPoint x: 194, endPoint y: 473, distance: 147.2
click at [284, 592] on span at bounding box center [178, 502] width 250 height 502
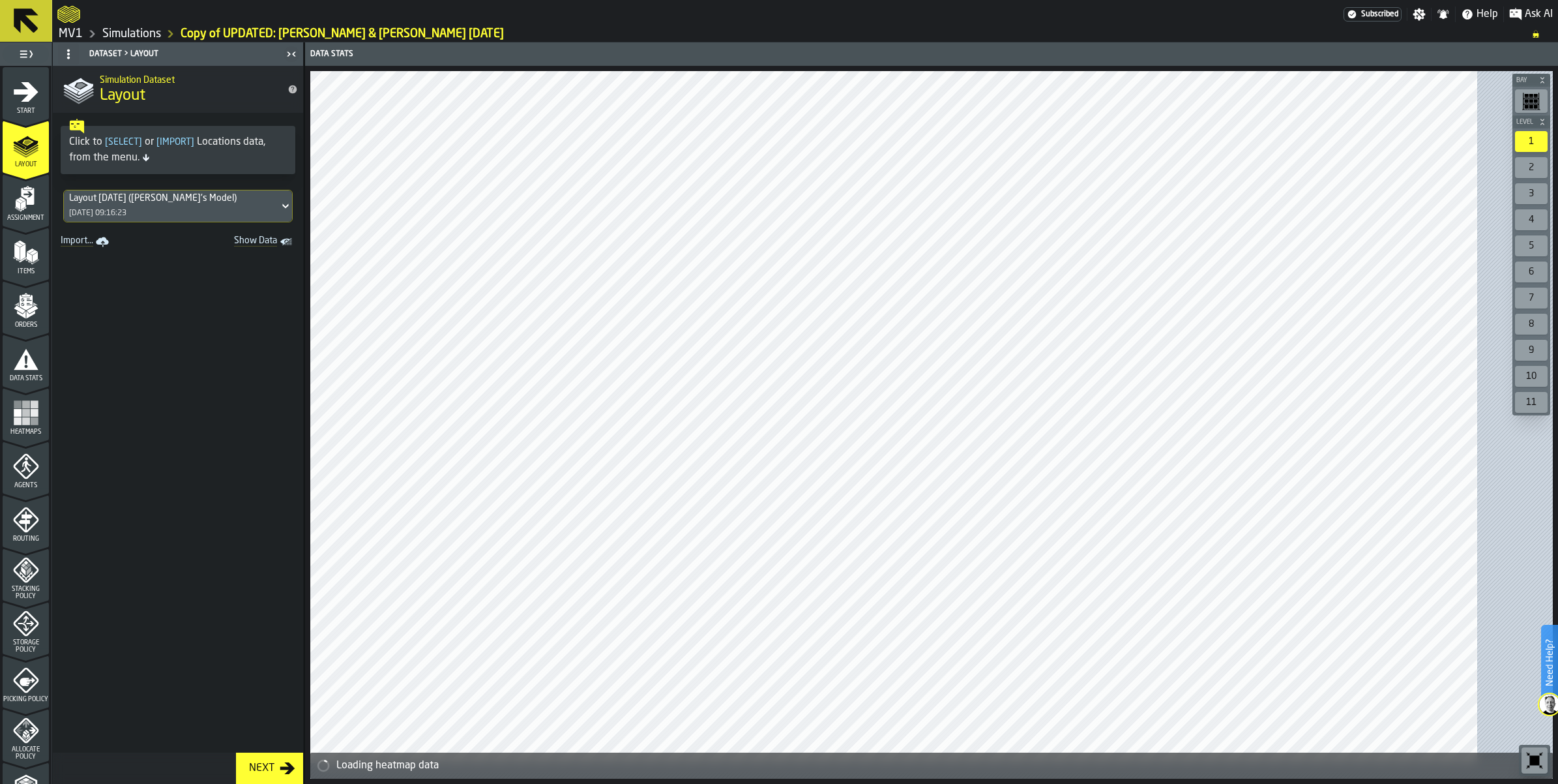
click at [34, 212] on icon "menu Assignment" at bounding box center [25, 199] width 26 height 26
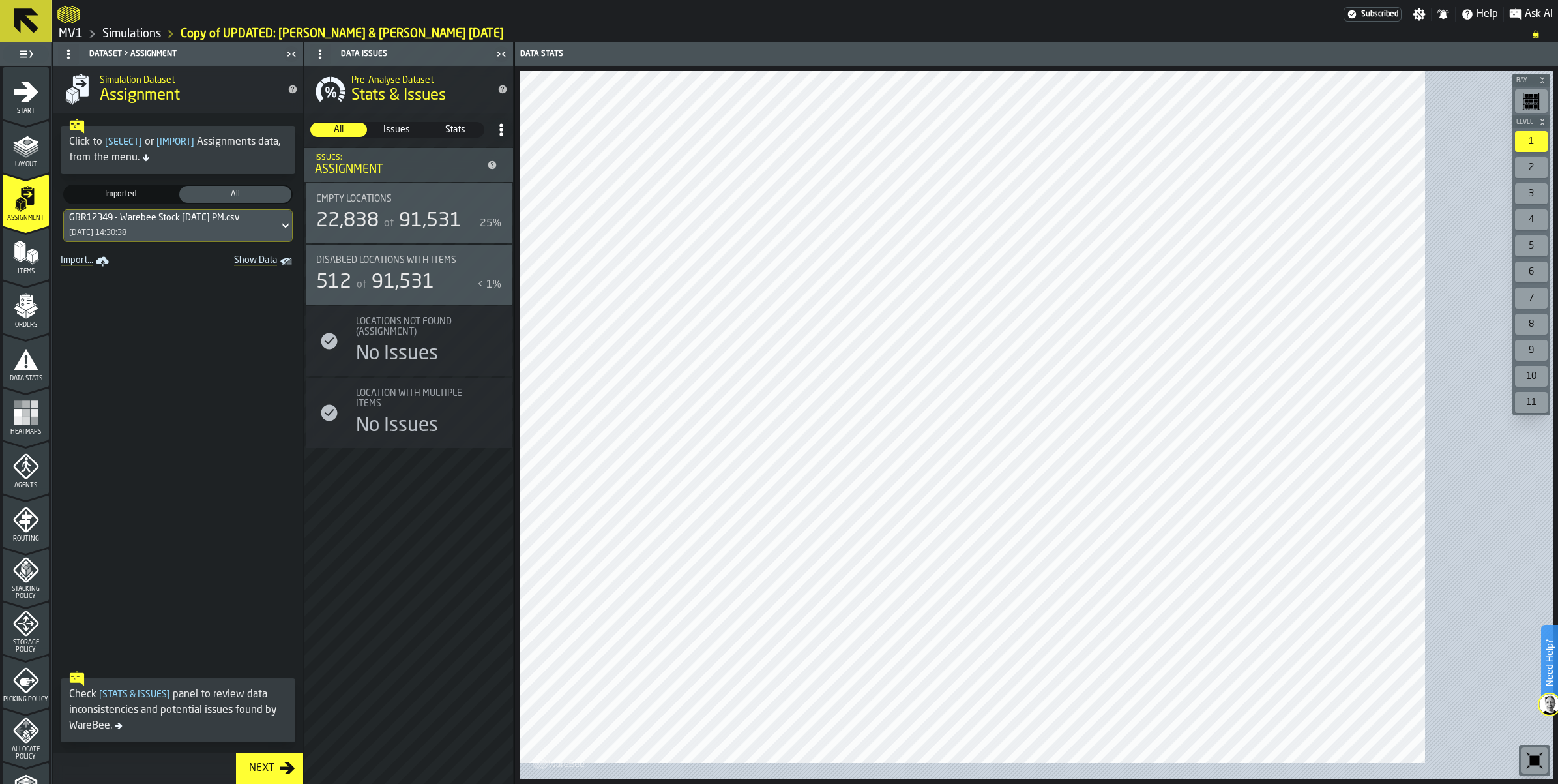
click at [292, 233] on icon at bounding box center [285, 225] width 13 height 15
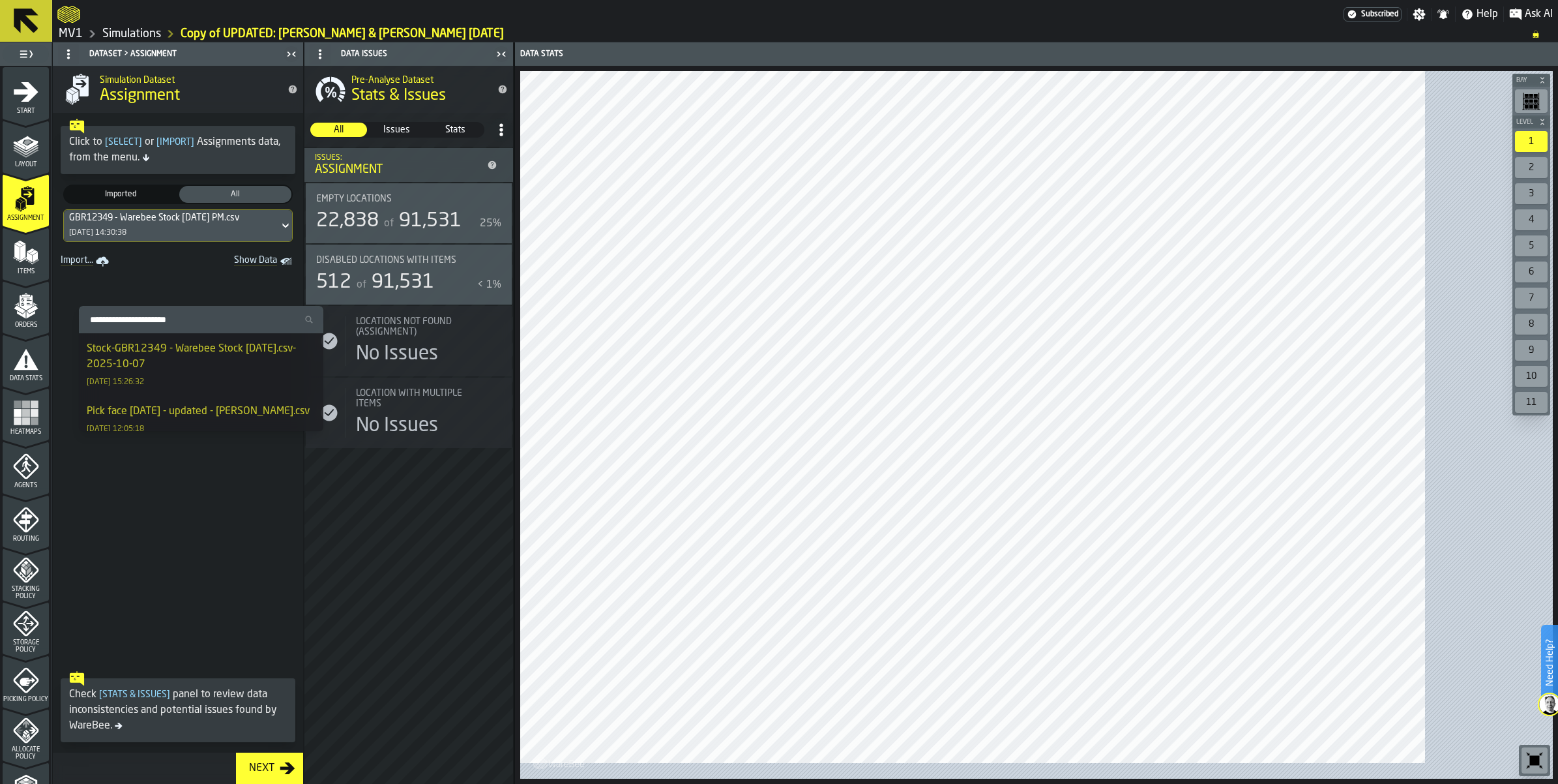
click at [233, 369] on div "Stock-GBR12349 - Warebee Stock [DATE].csv-2025-10-07" at bounding box center [201, 356] width 229 height 32
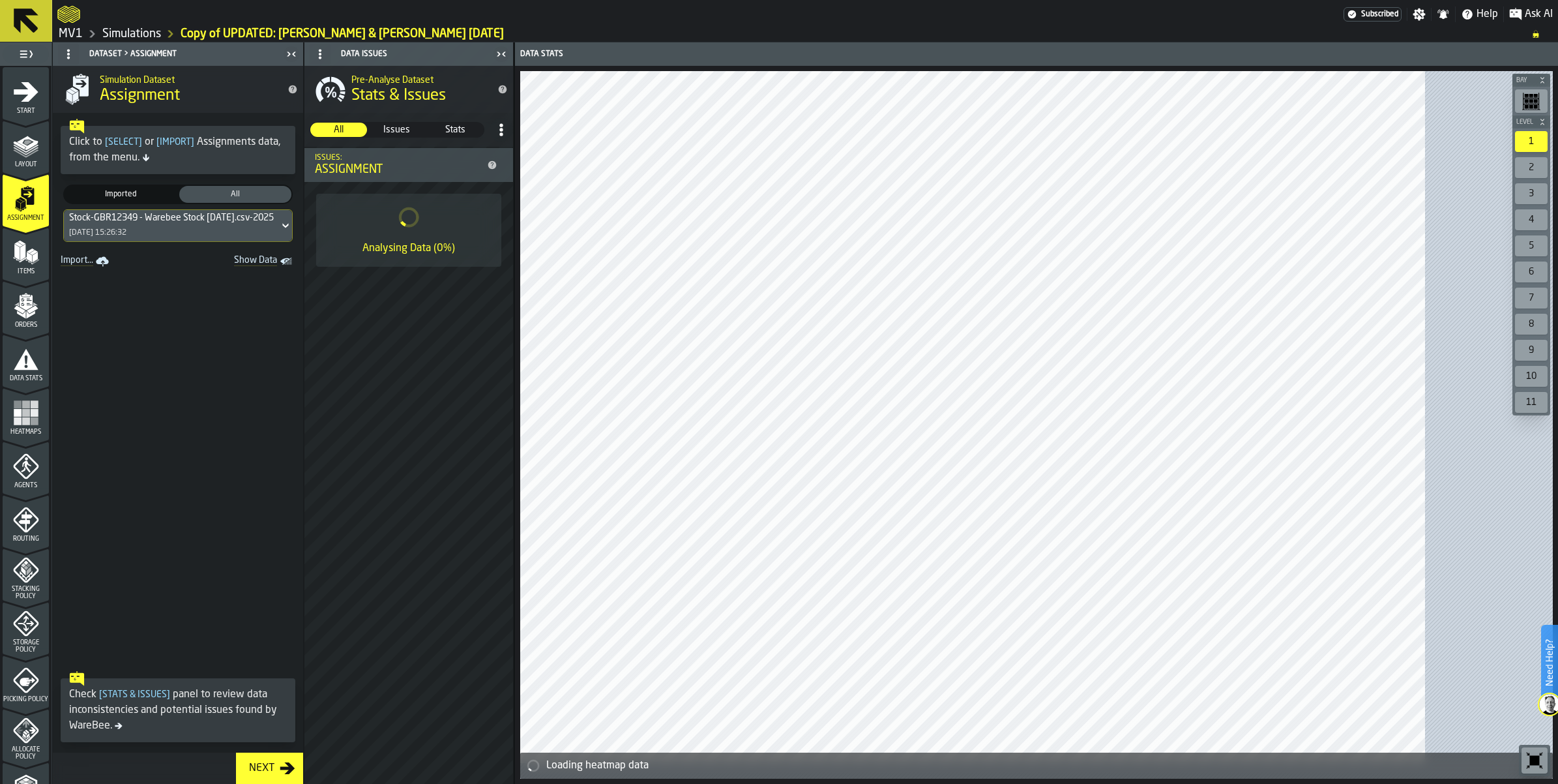
click at [34, 266] on icon "menu Items" at bounding box center [25, 252] width 26 height 26
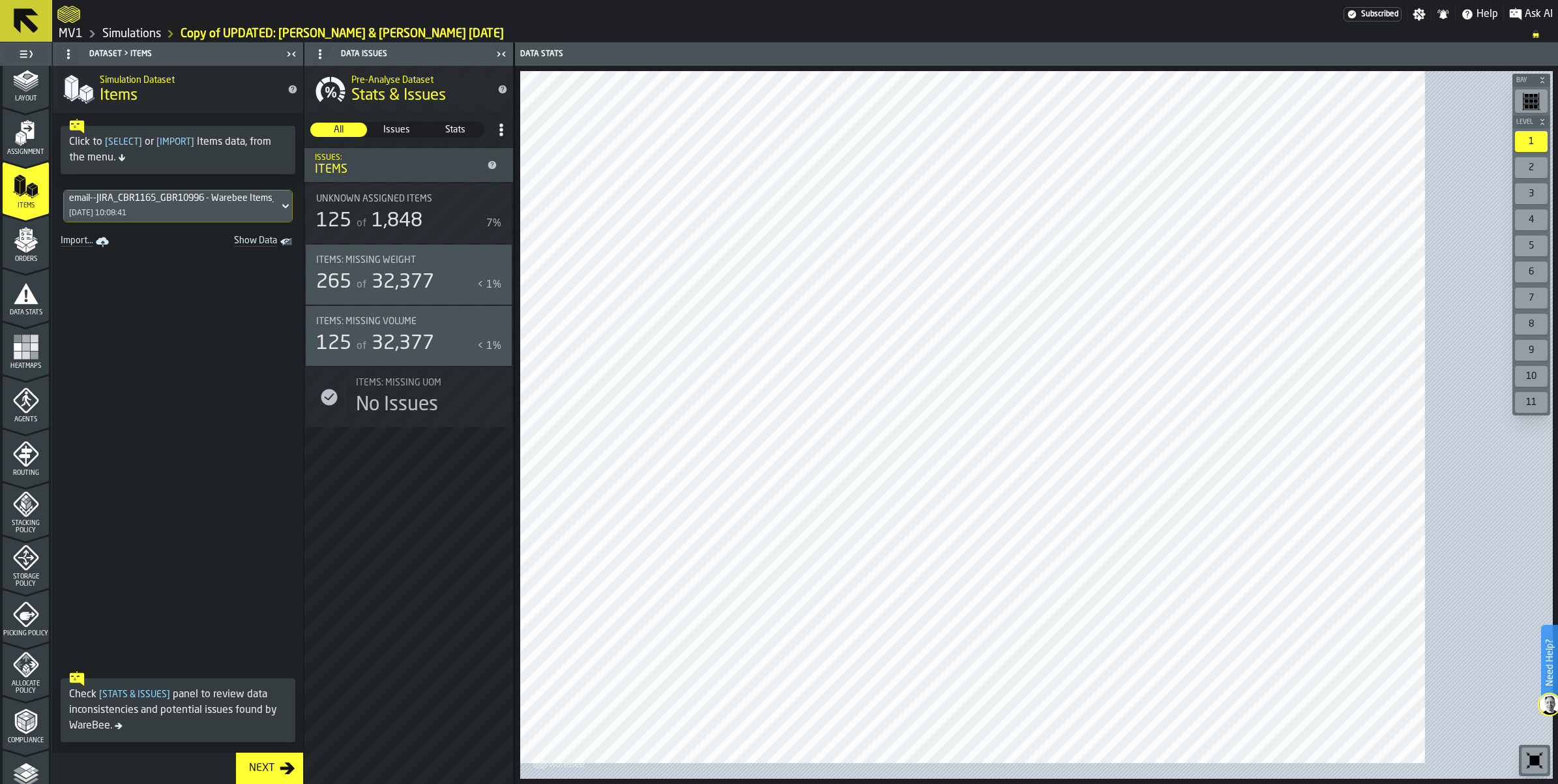
scroll to position [163, 0]
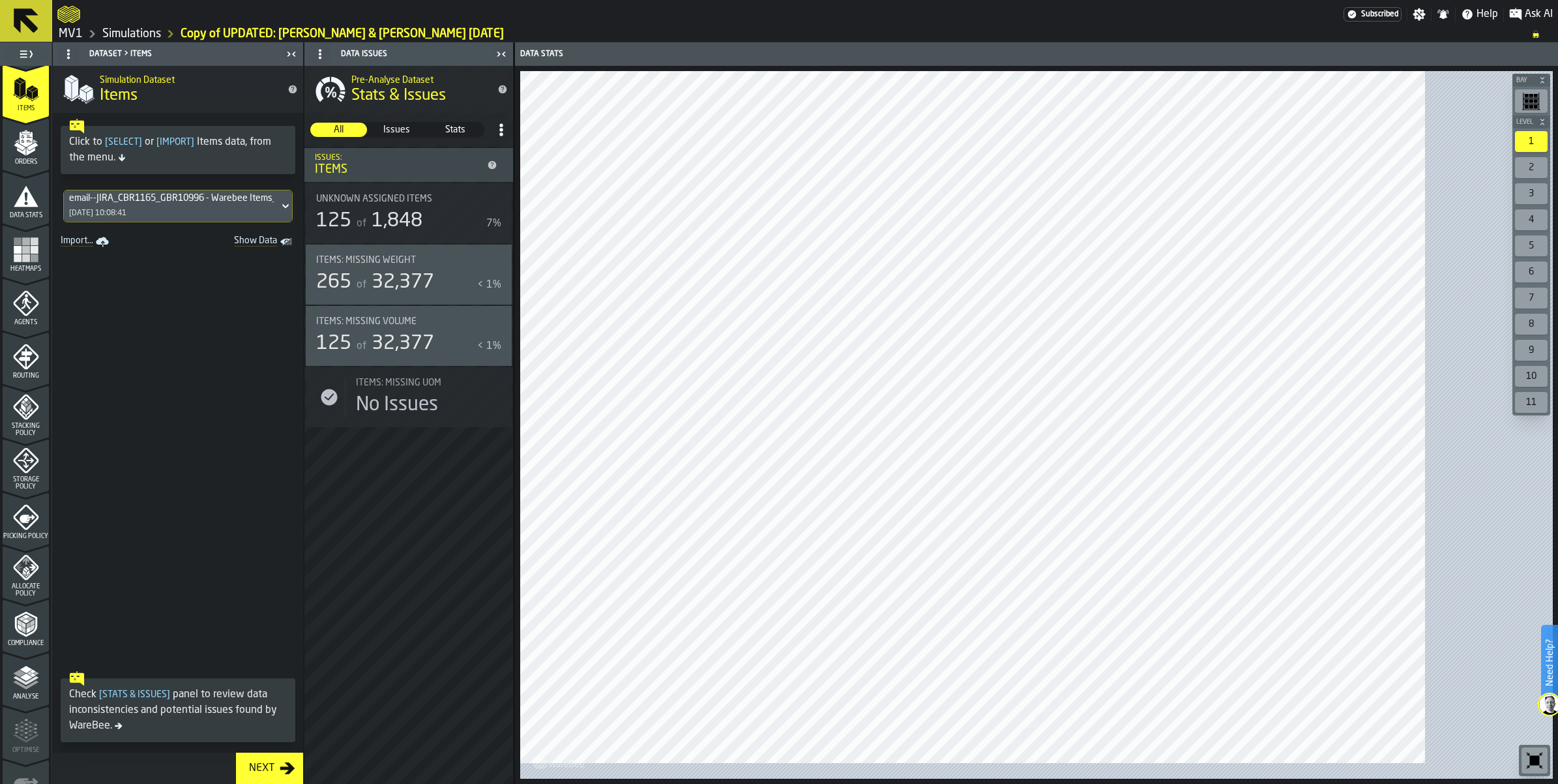
click at [49, 490] on div "Storage Policy" at bounding box center [25, 469] width 46 height 43
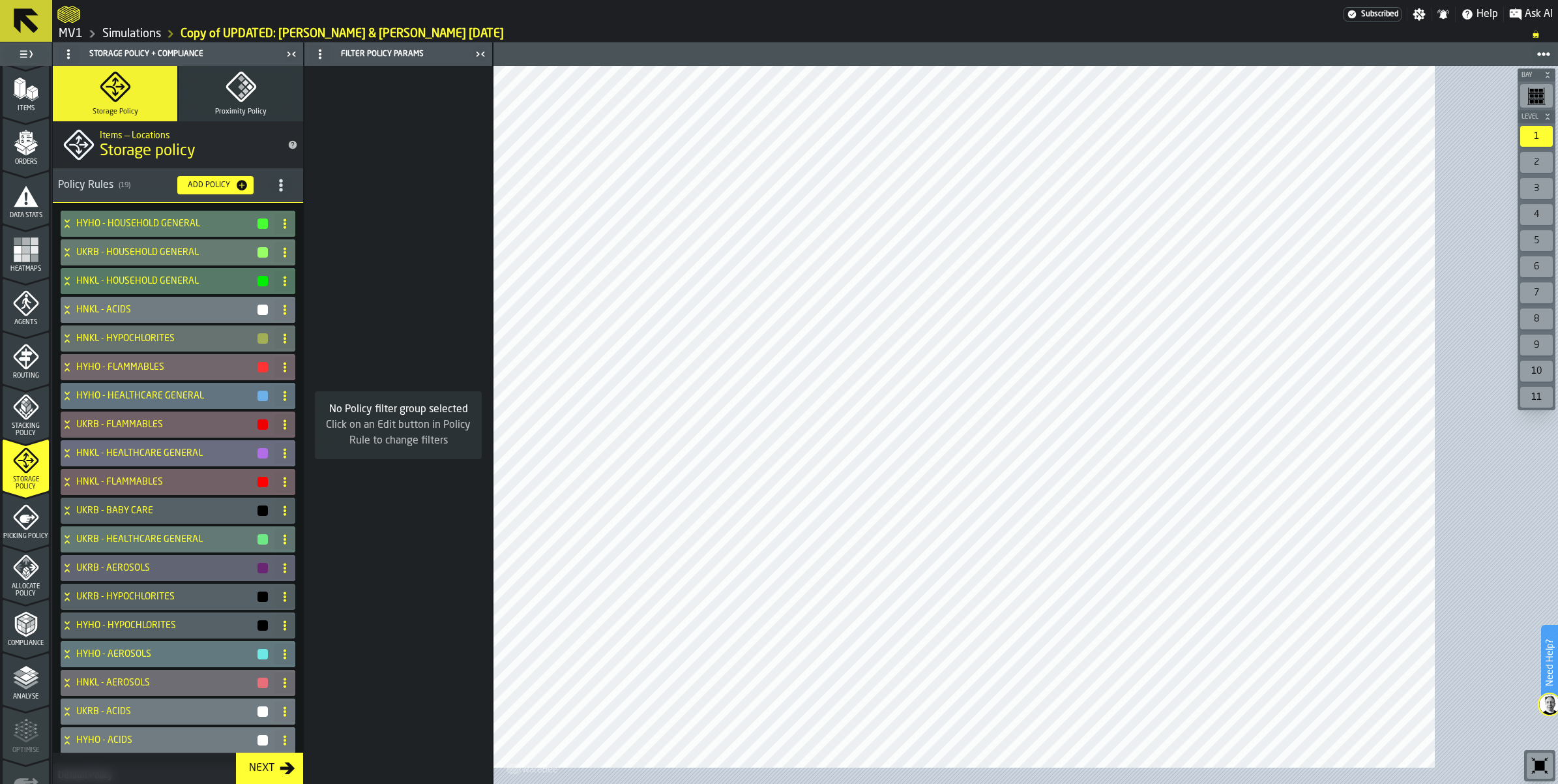
click at [282, 182] on circle "title-section-[object Object]" at bounding box center [280, 180] width 3 height 3
click at [334, 335] on div "Import" at bounding box center [300, 326] width 109 height 15
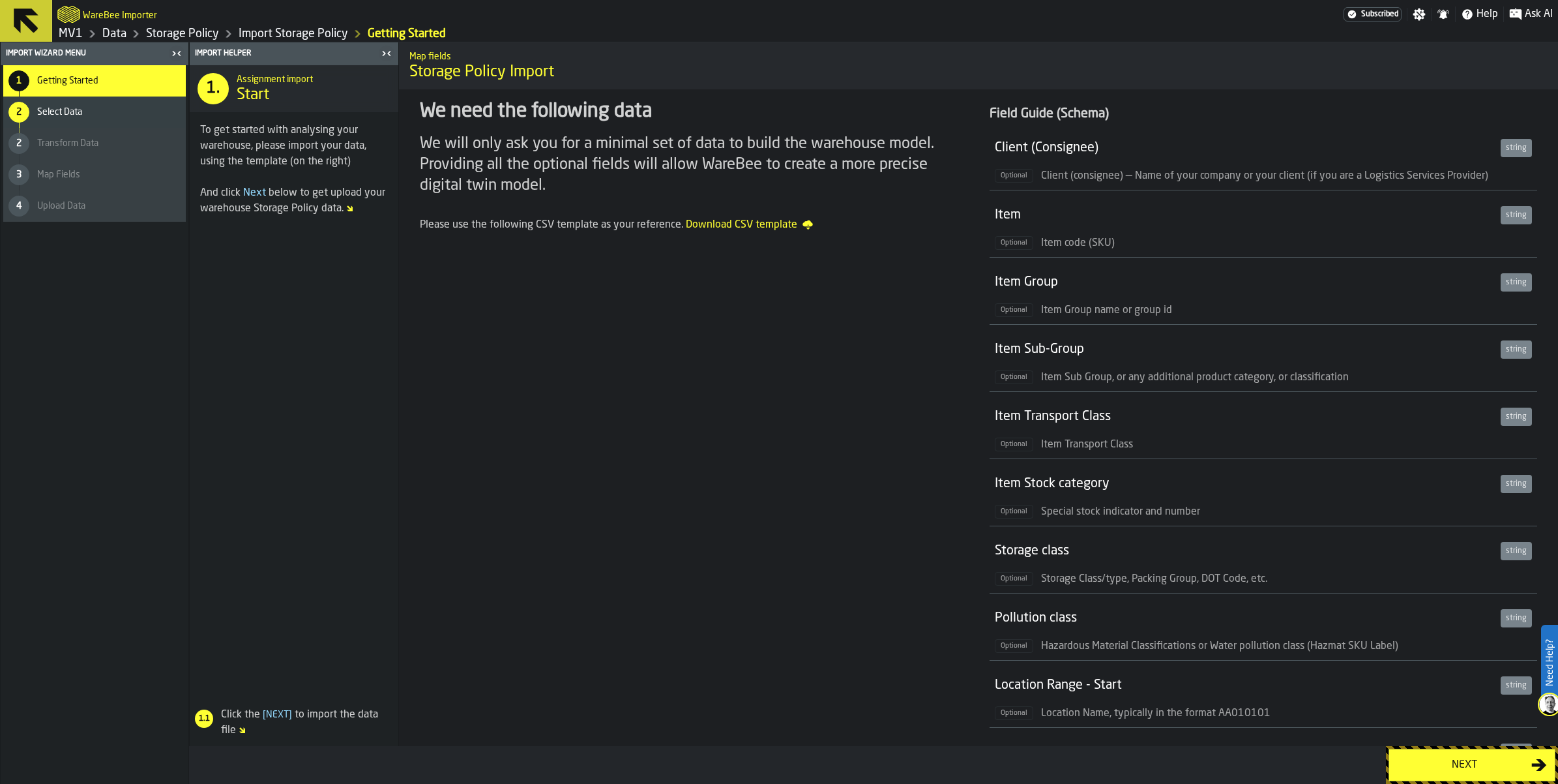
click at [1426, 762] on div "Next" at bounding box center [1464, 765] width 134 height 15
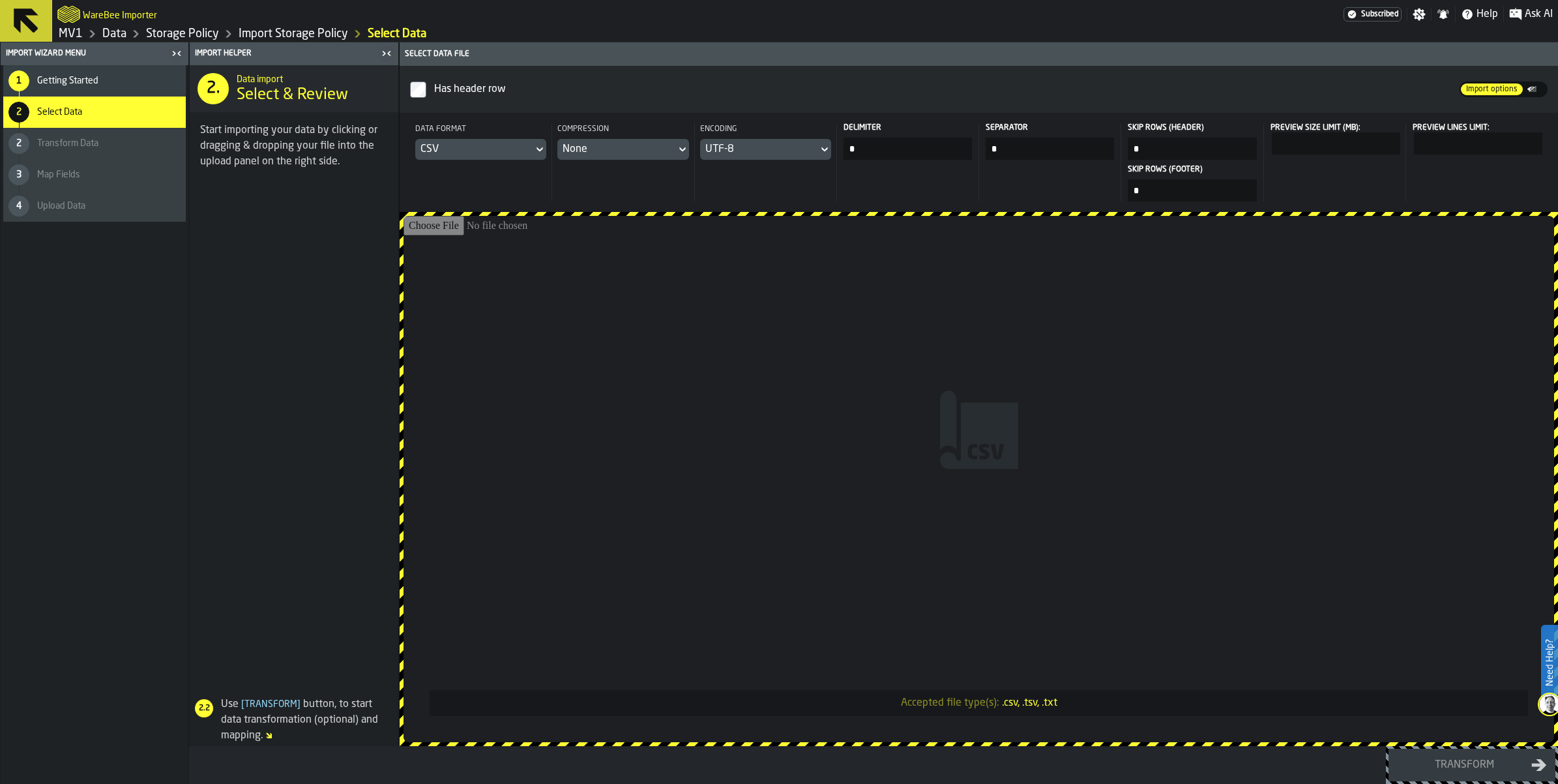
click at [533, 160] on div "CSV" at bounding box center [474, 149] width 118 height 21
click at [604, 288] on div "Dataset" at bounding box center [592, 279] width 68 height 15
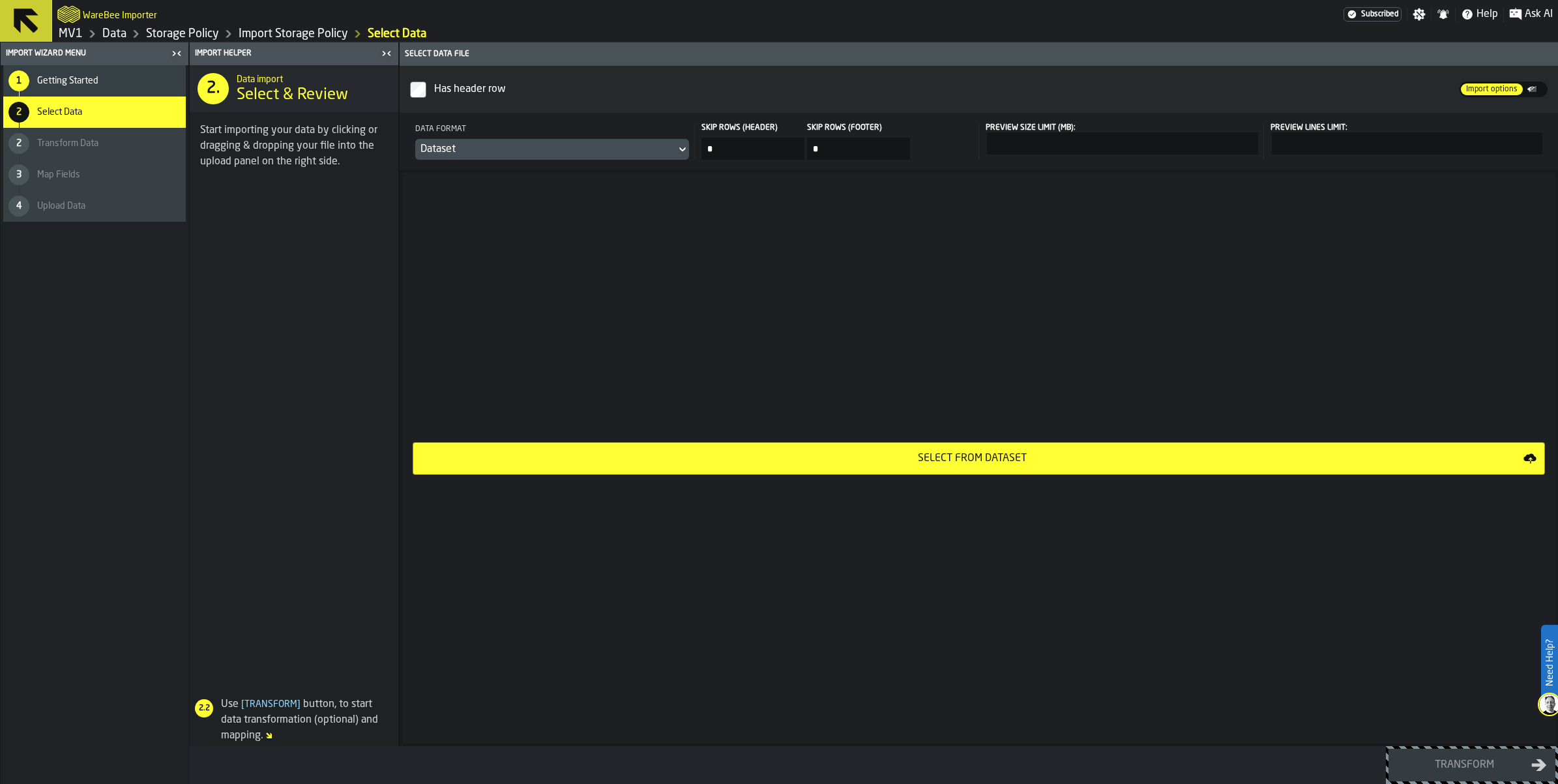
click at [1019, 466] on div "Select from Dataset" at bounding box center [972, 458] width 1103 height 15
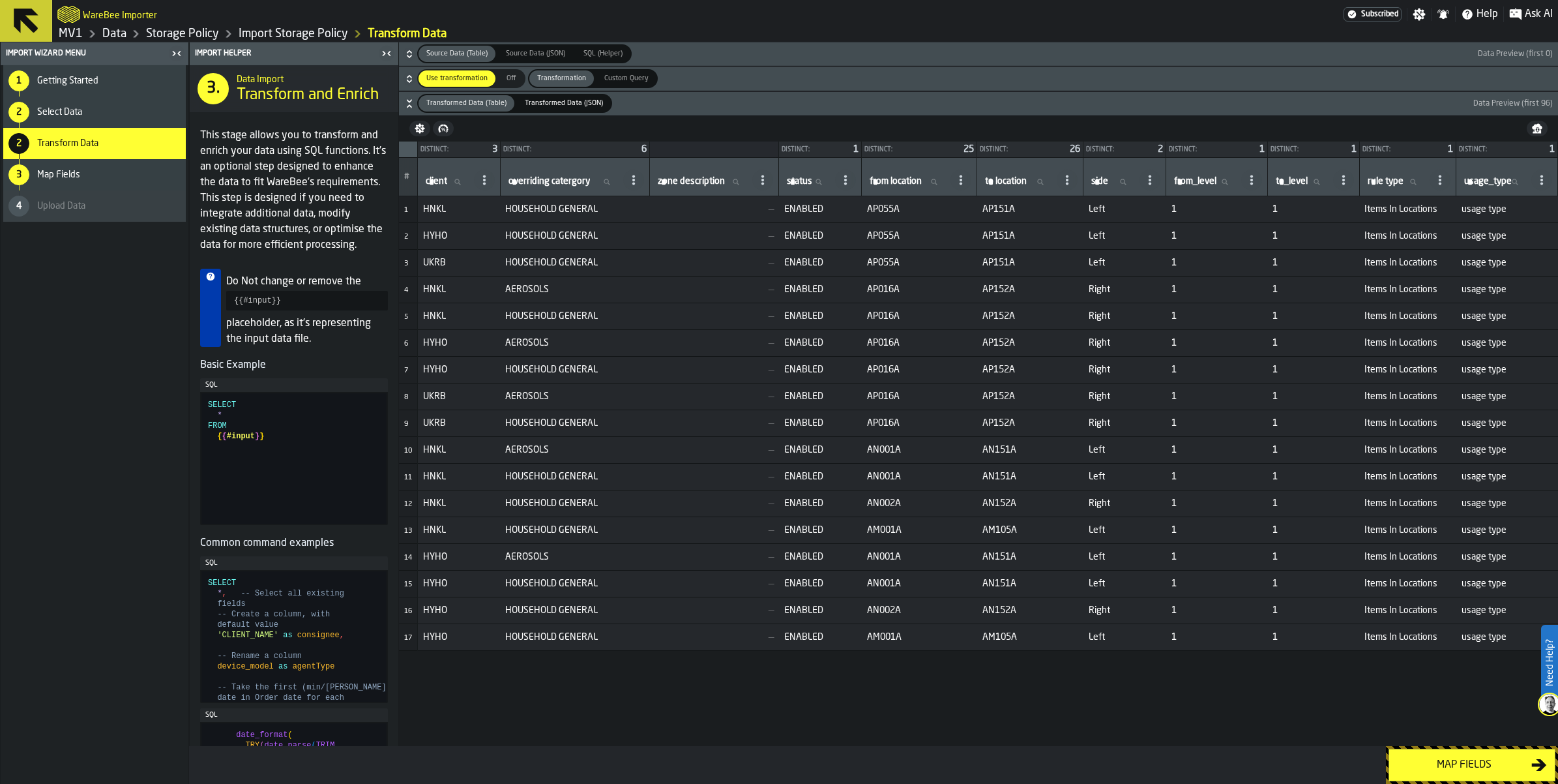
click at [1454, 761] on div "Map fields" at bounding box center [1464, 765] width 134 height 15
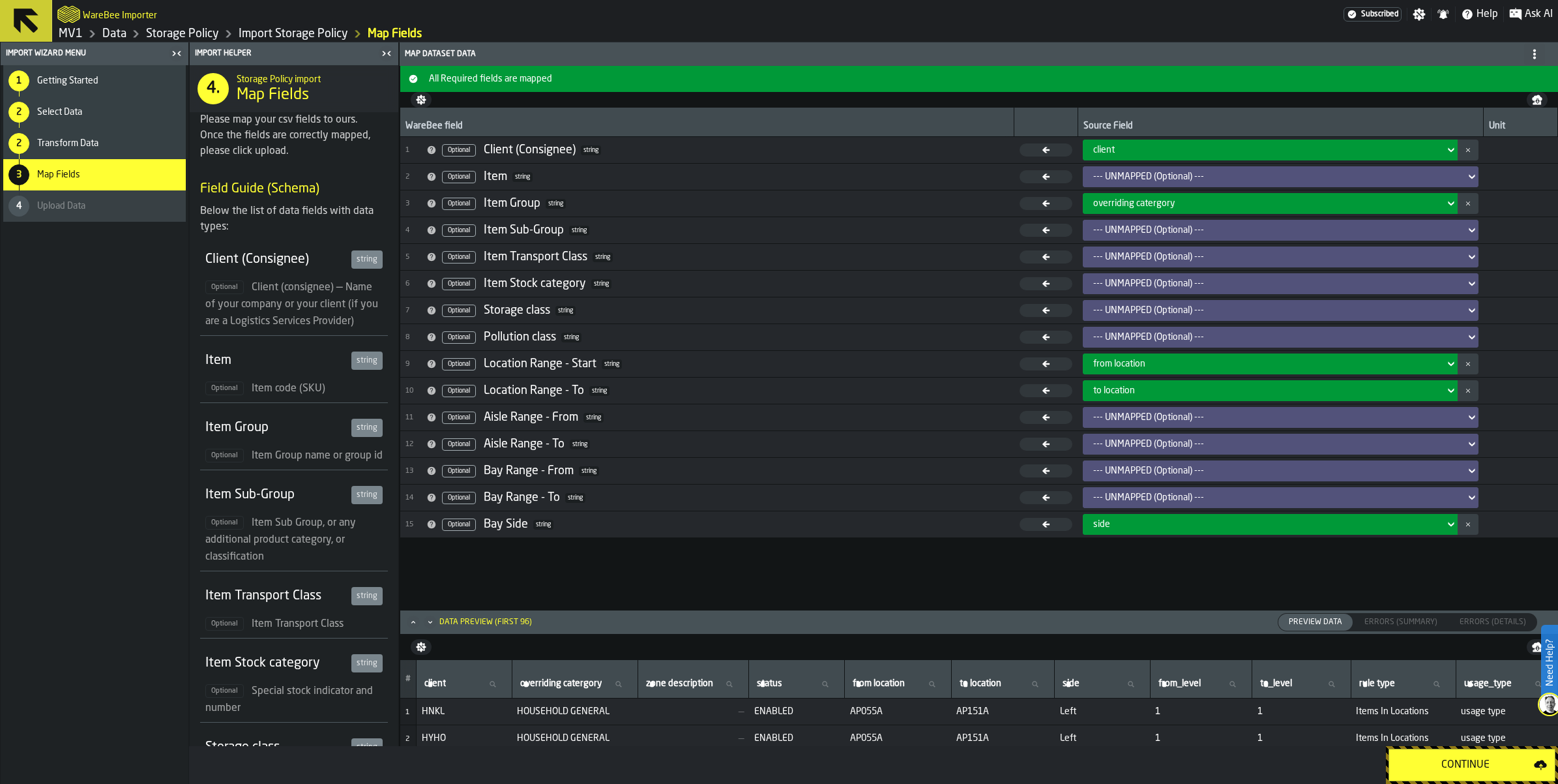
click at [1435, 758] on div "Continue" at bounding box center [1465, 765] width 137 height 15
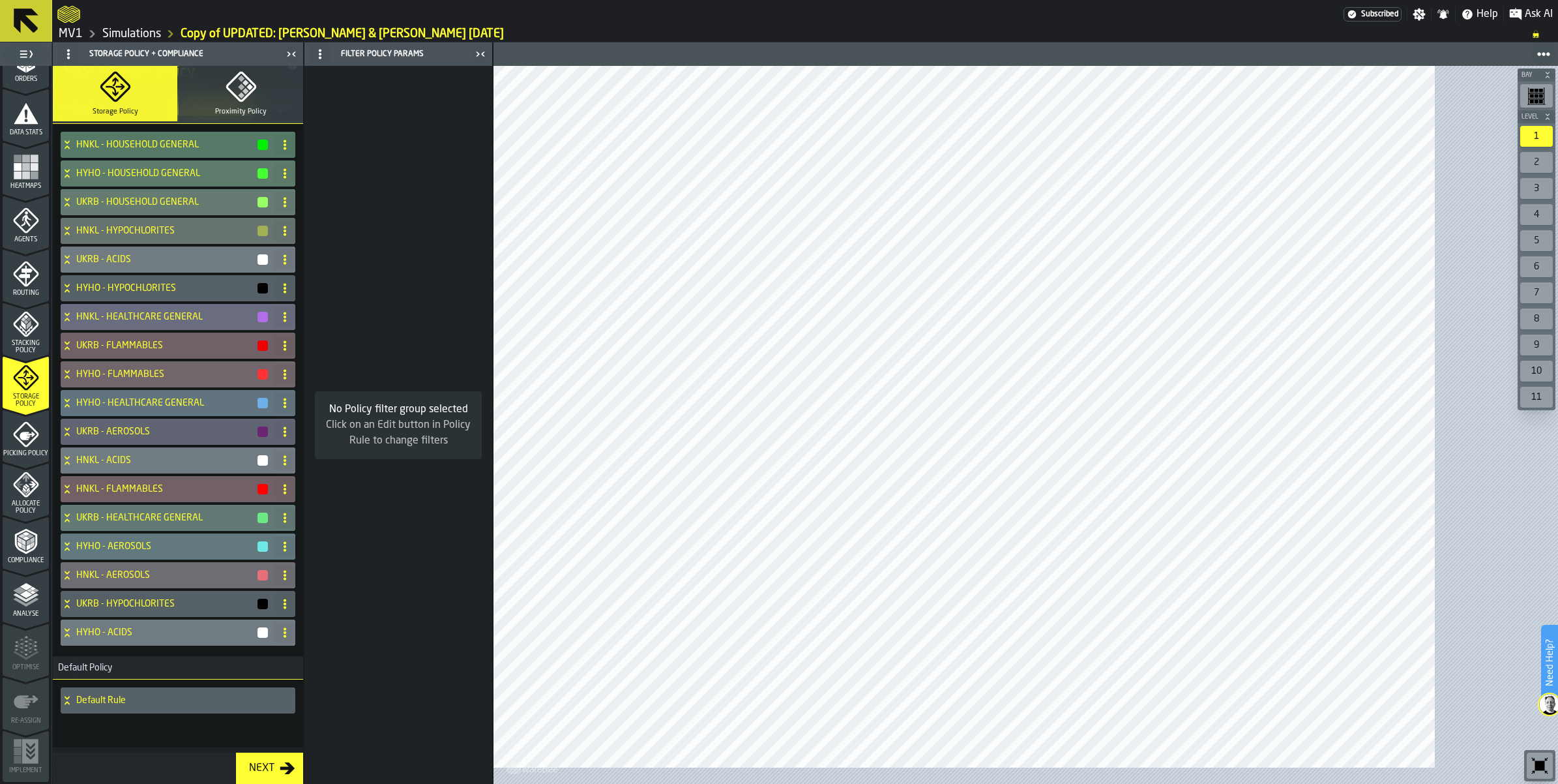
scroll to position [408, 0]
click at [30, 551] on polyline "menu Compliance" at bounding box center [28, 547] width 4 height 7
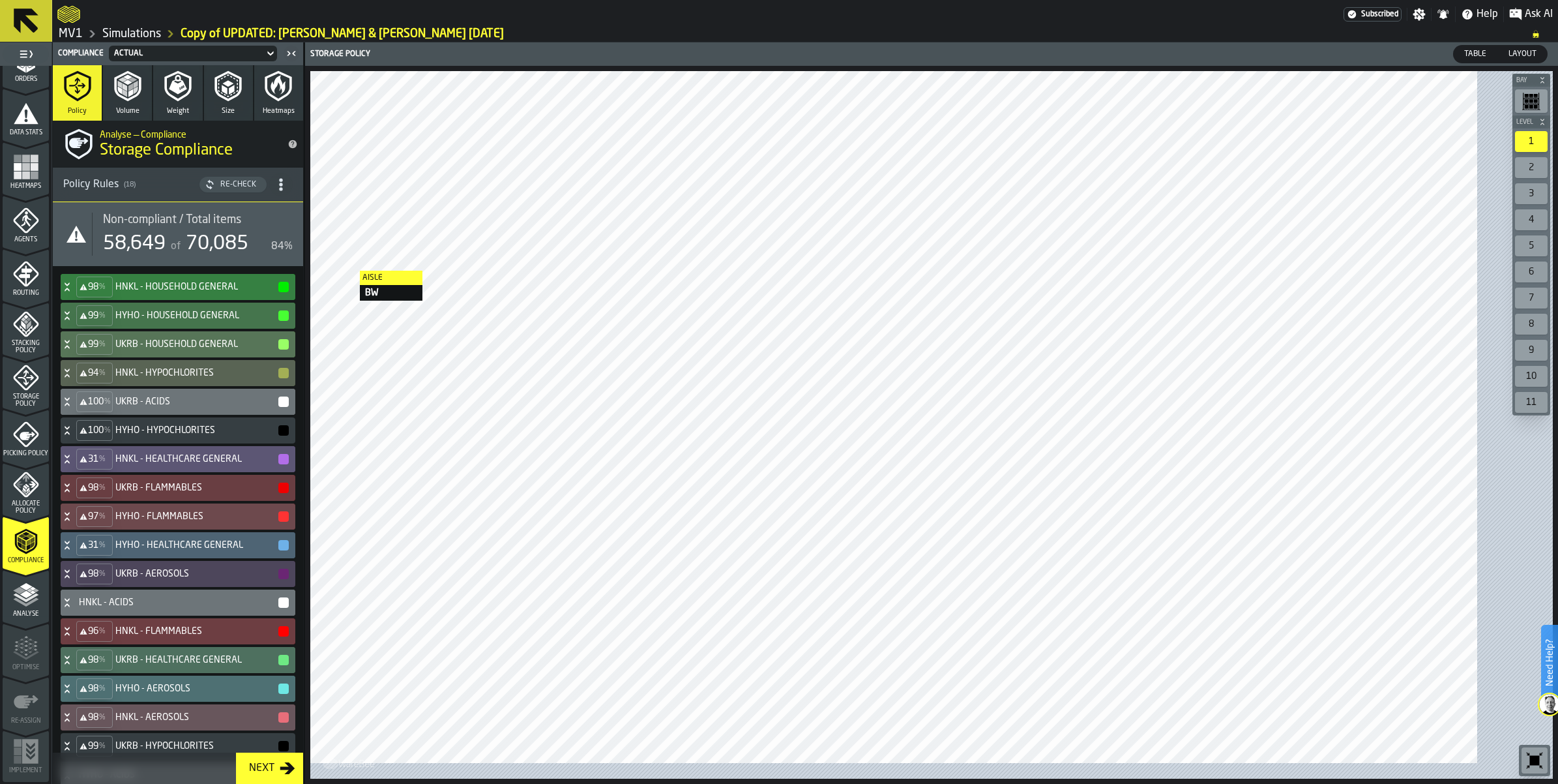
click at [160, 292] on h4 "HNKL - HOUSEHOLD GENERAL" at bounding box center [196, 287] width 162 height 11
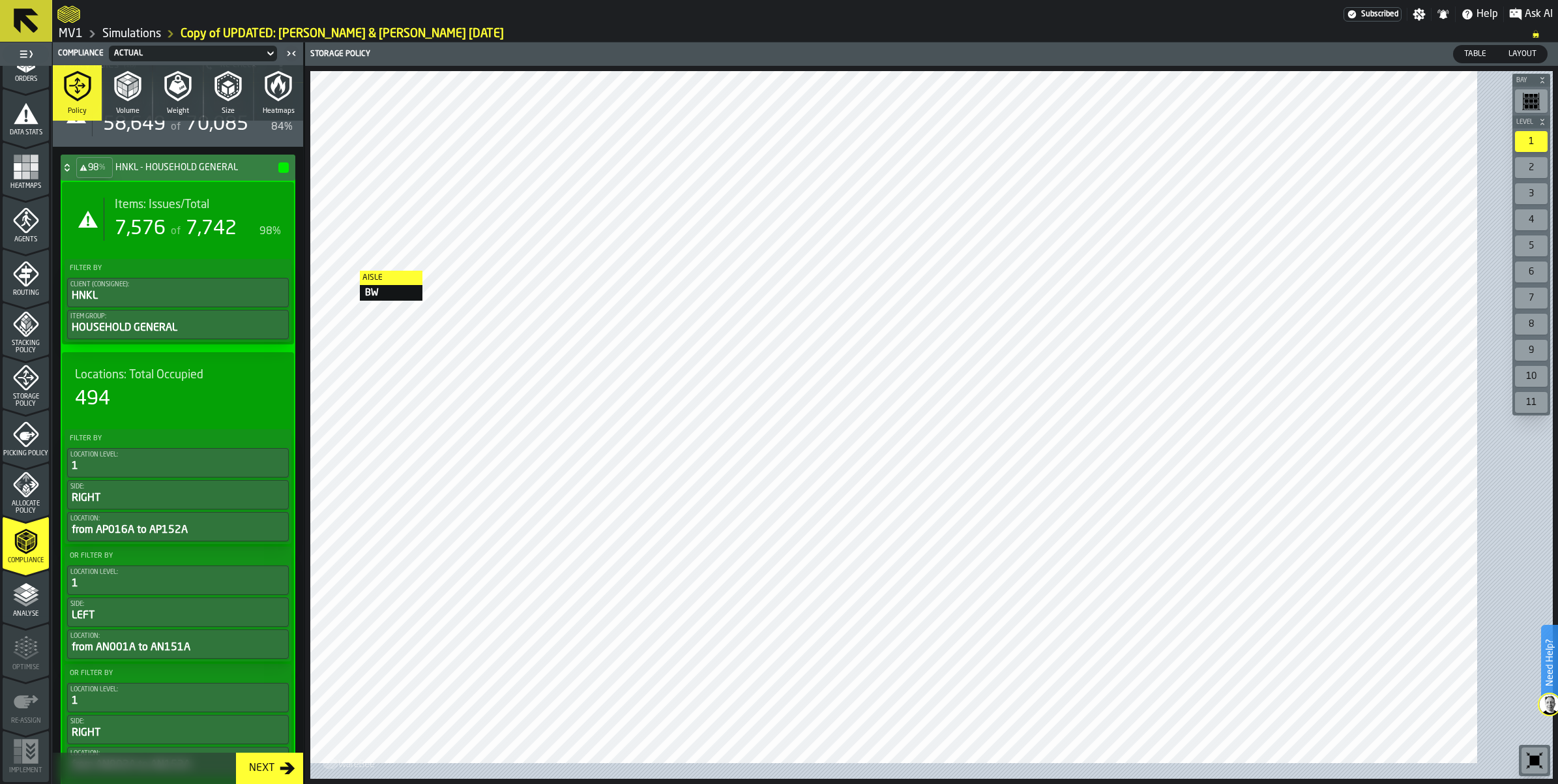
scroll to position [82, 0]
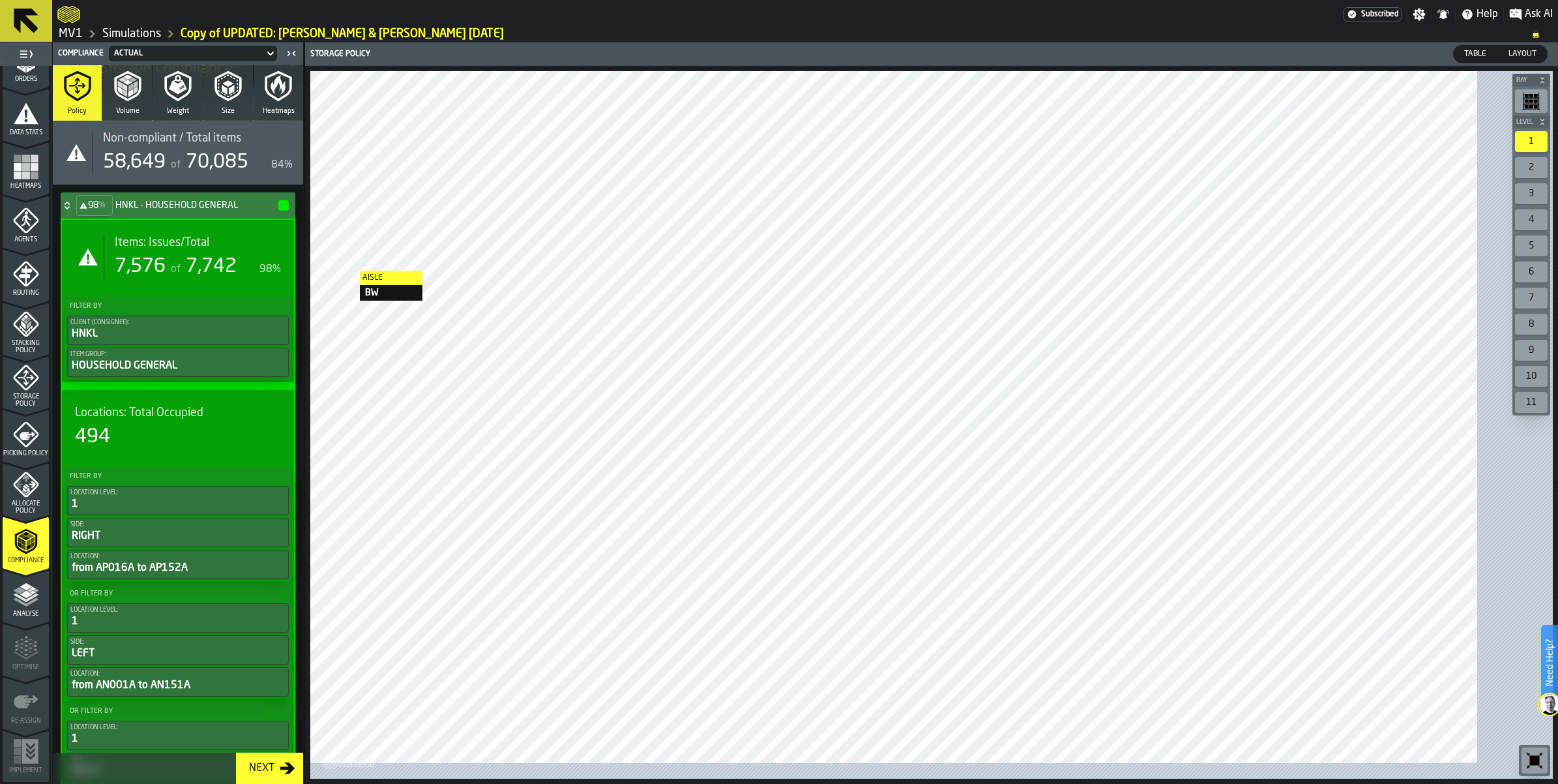
click at [204, 278] on div "Items: Issues/Total 7,576 of 7,742 98%" at bounding box center [192, 257] width 177 height 43
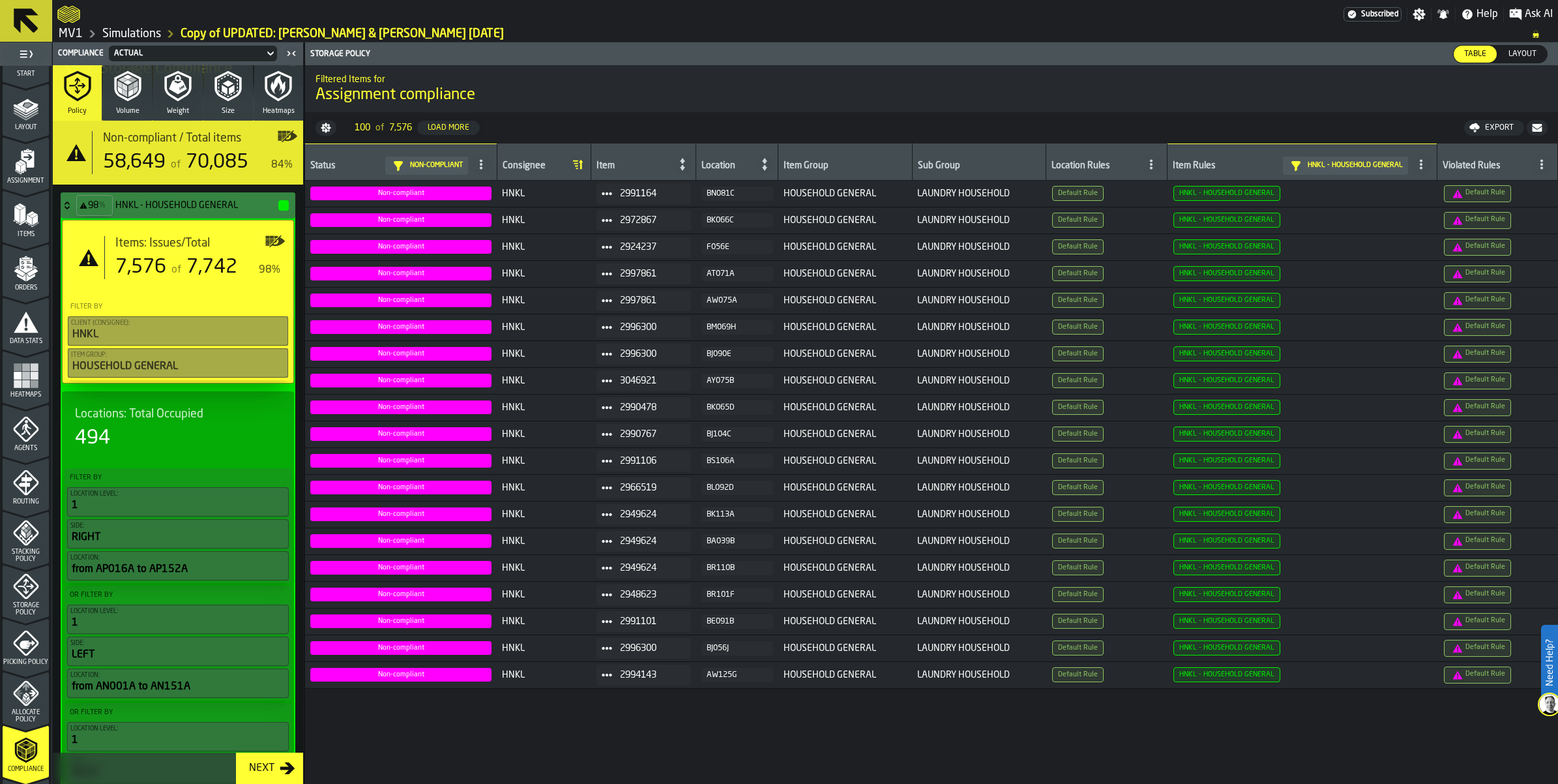
scroll to position [0, 0]
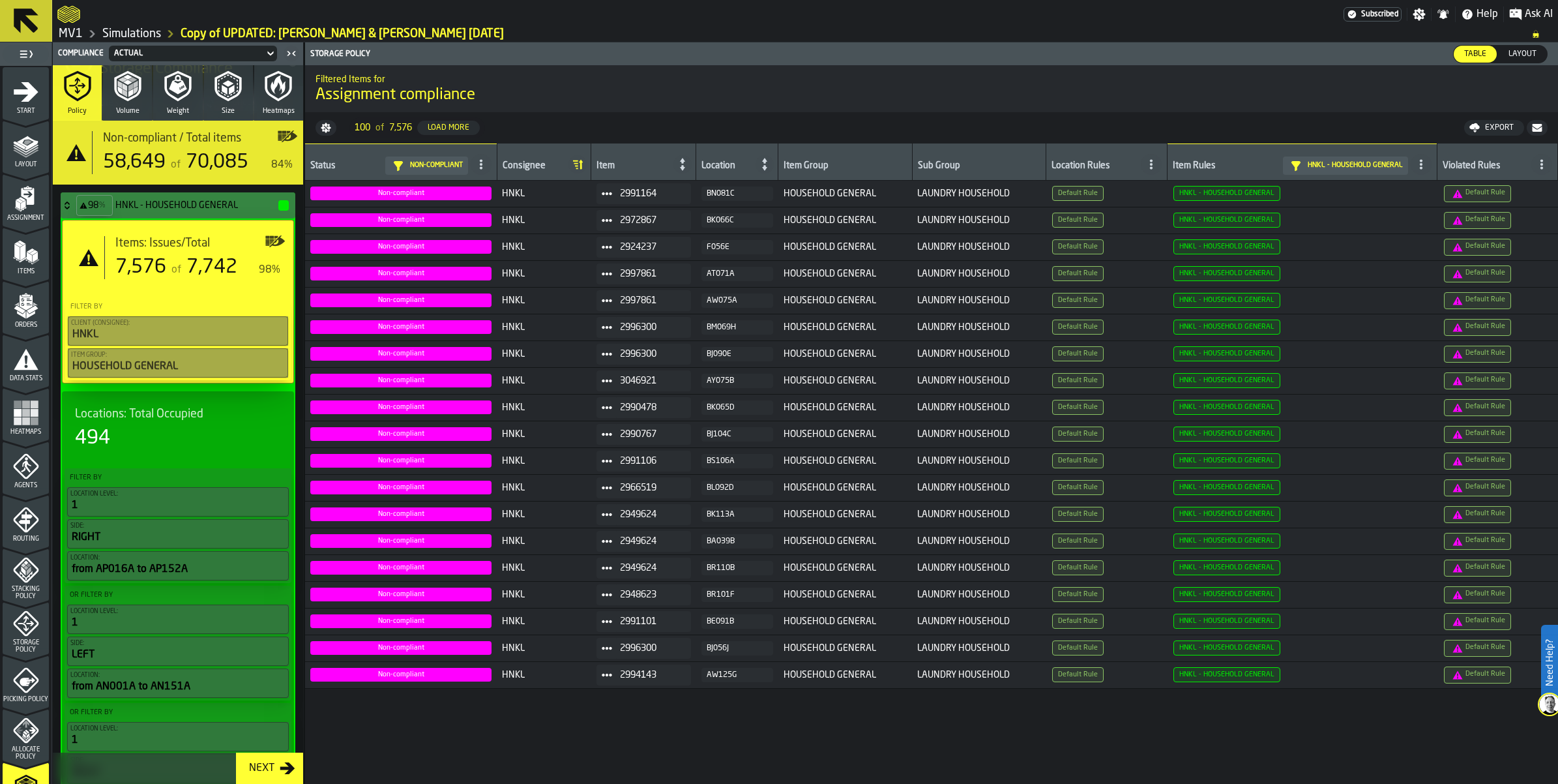
click at [23, 158] on icon "menu Layout" at bounding box center [25, 145] width 26 height 26
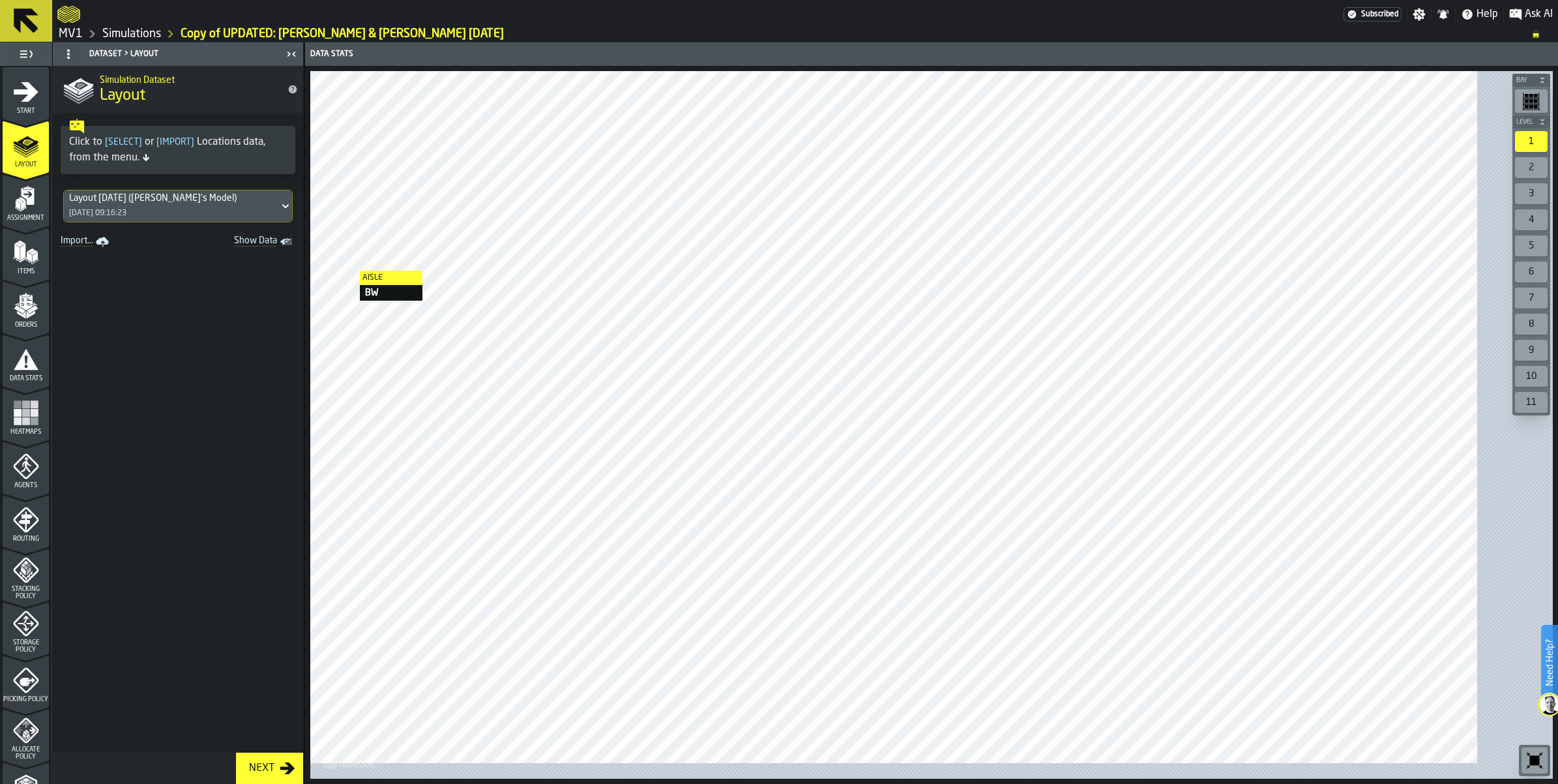
click at [288, 209] on icon at bounding box center [285, 206] width 6 height 5
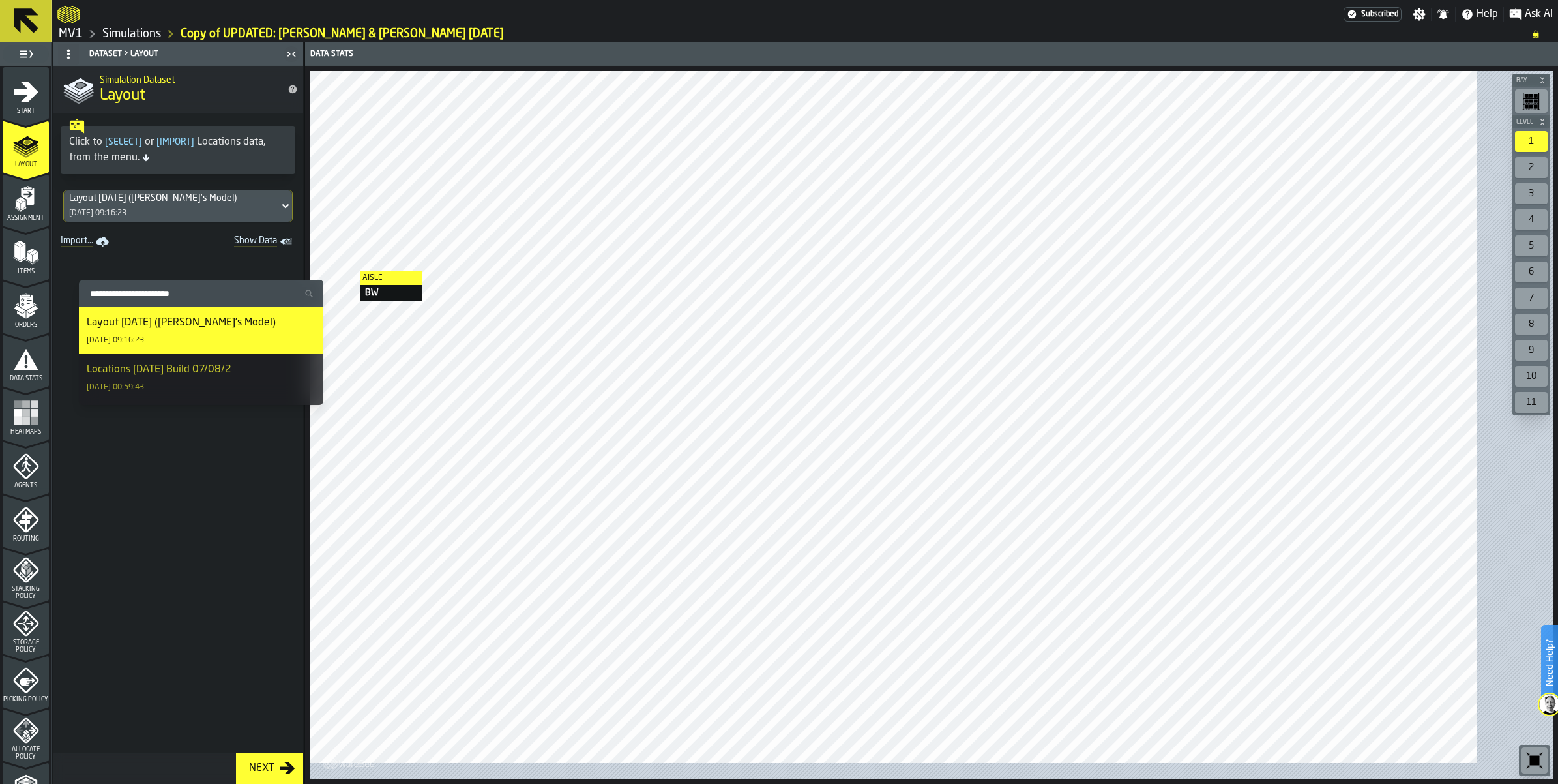
click at [231, 378] on div "Locations [DATE] Build 07/08/2" at bounding box center [159, 370] width 145 height 15
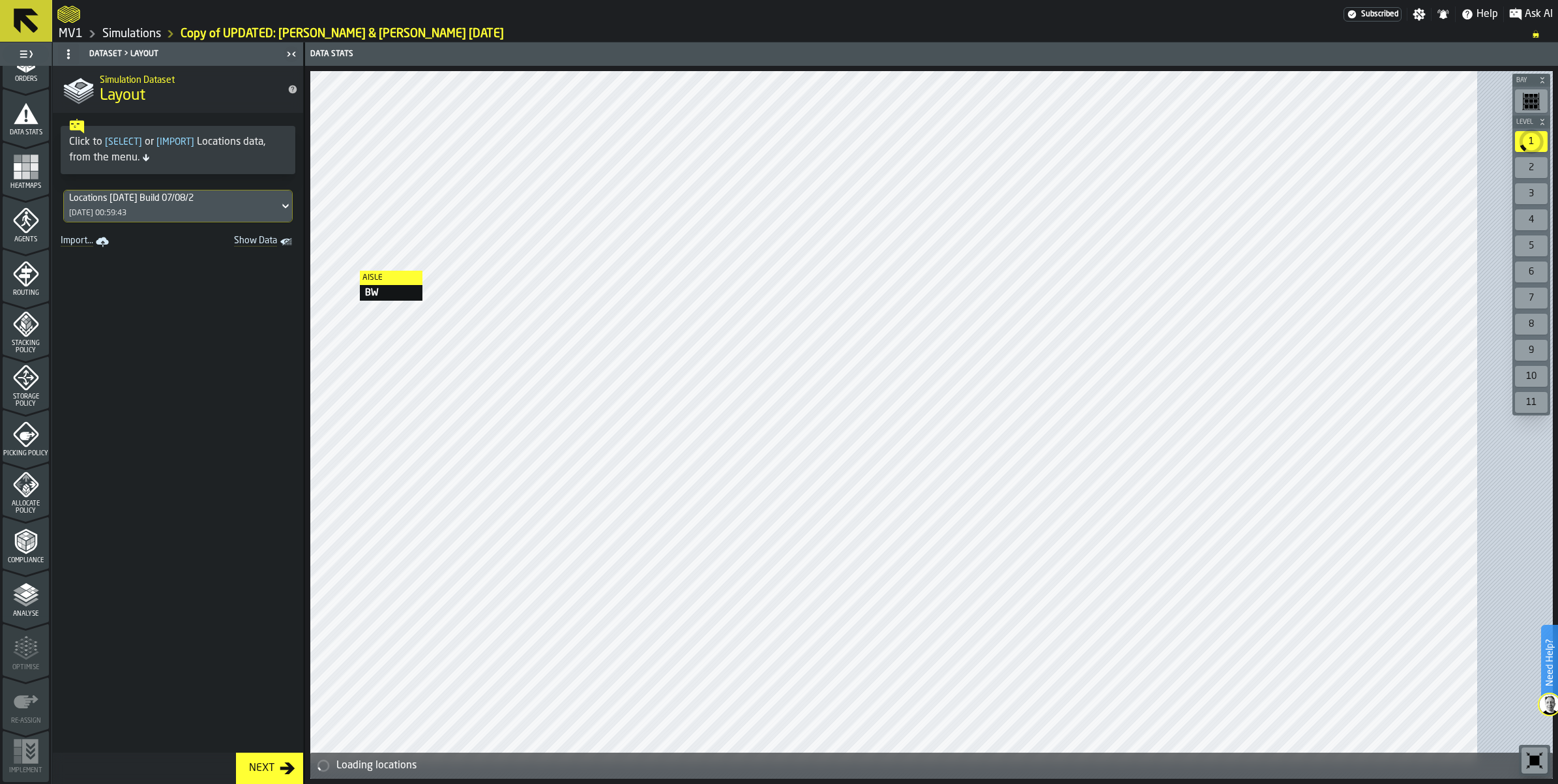
scroll to position [326, 0]
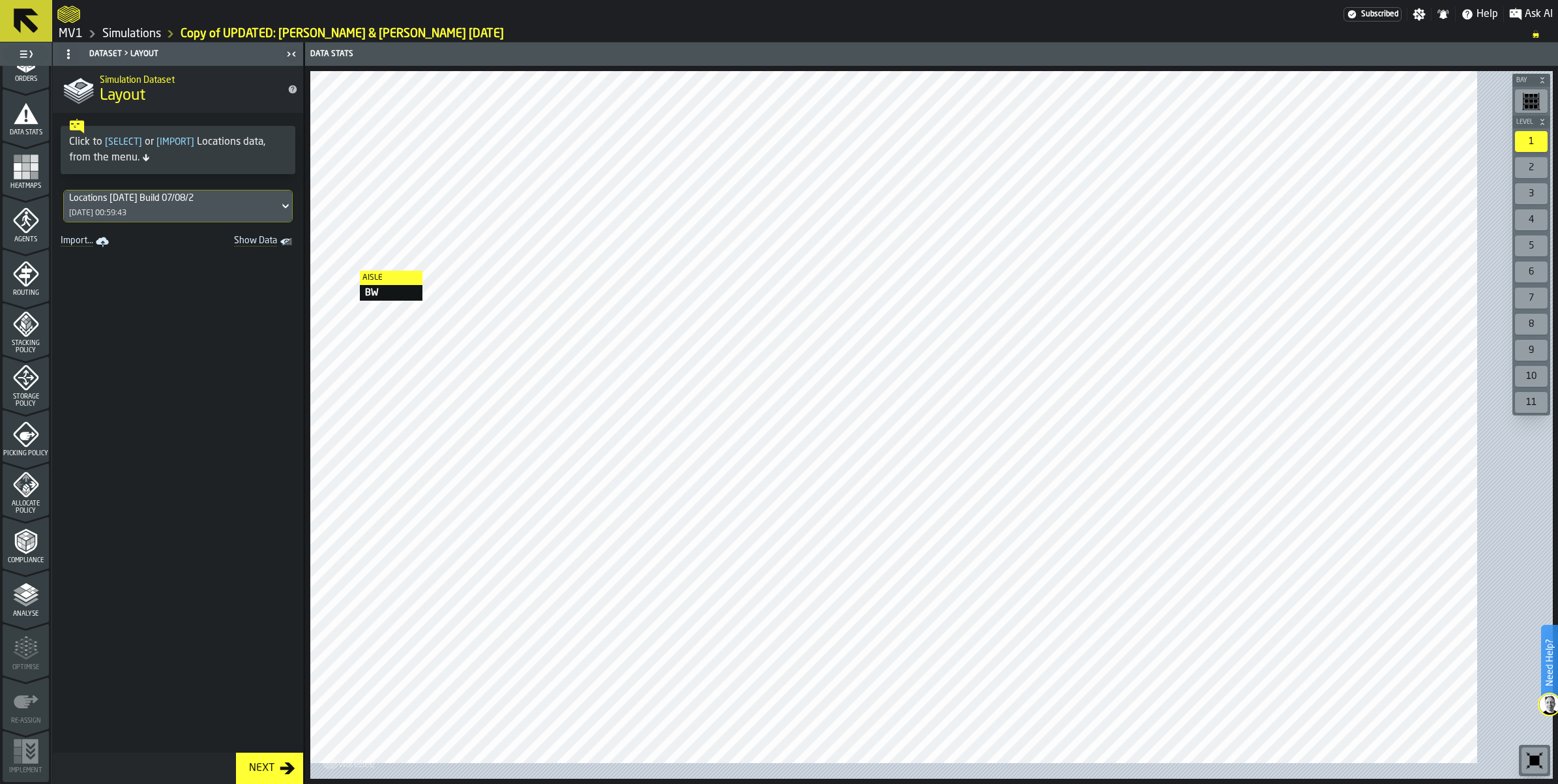
click at [33, 554] on icon "menu Compliance" at bounding box center [25, 541] width 26 height 26
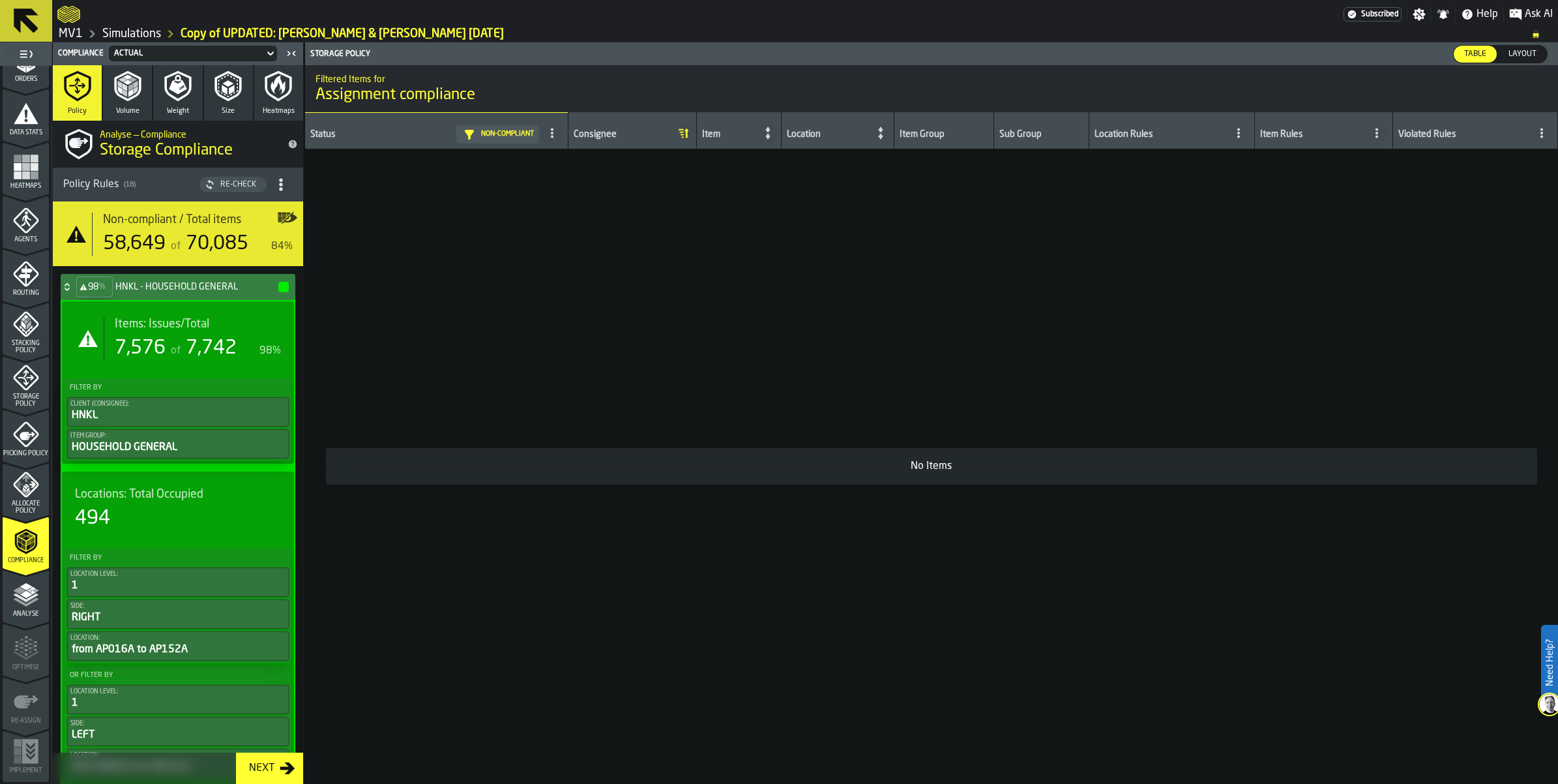
click at [151, 360] on div "7,576" at bounding box center [140, 348] width 51 height 23
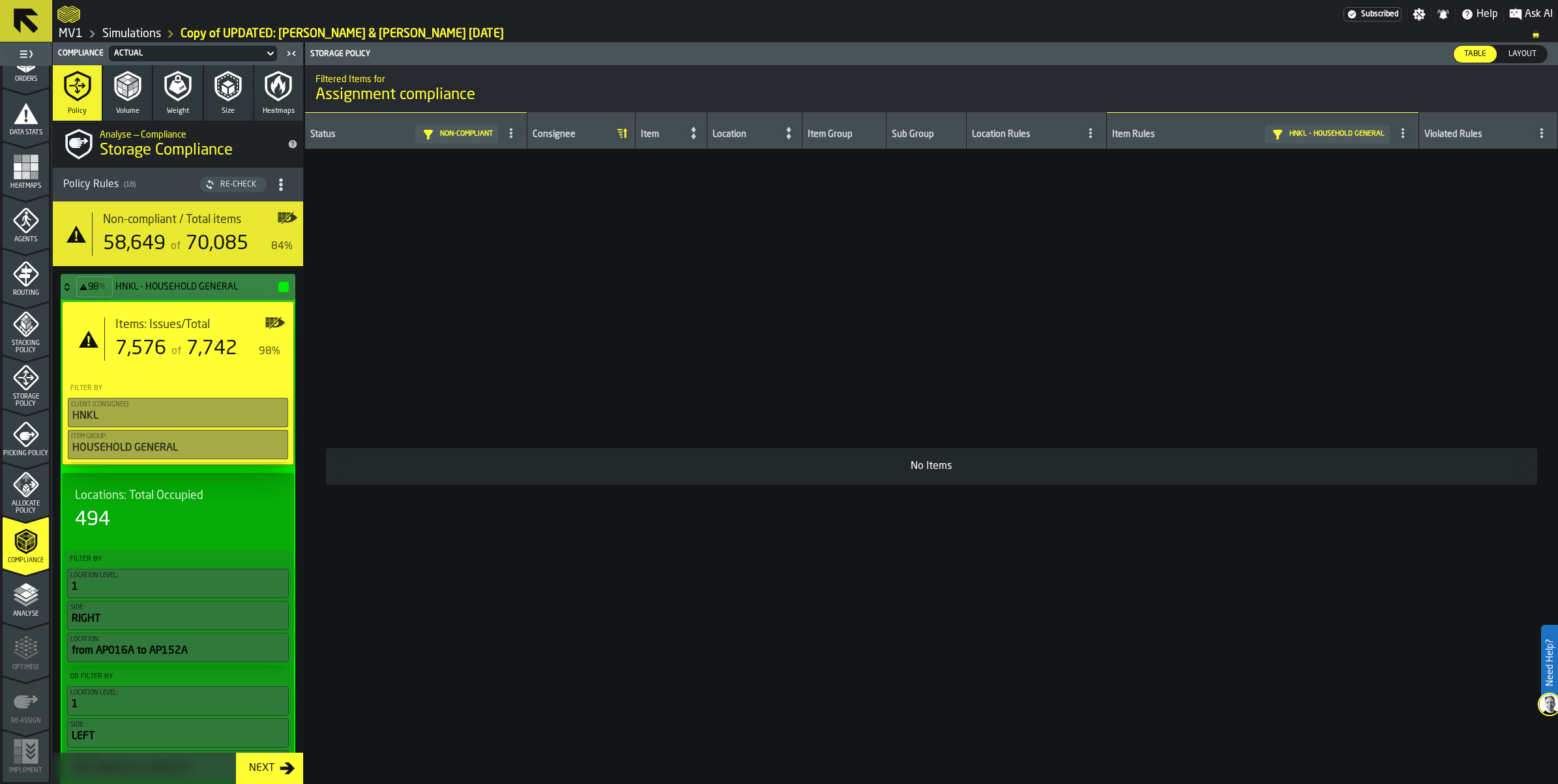
click at [151, 361] on div "Items: Issues/Total 7,576 of 7,742 98%" at bounding box center [192, 339] width 176 height 43
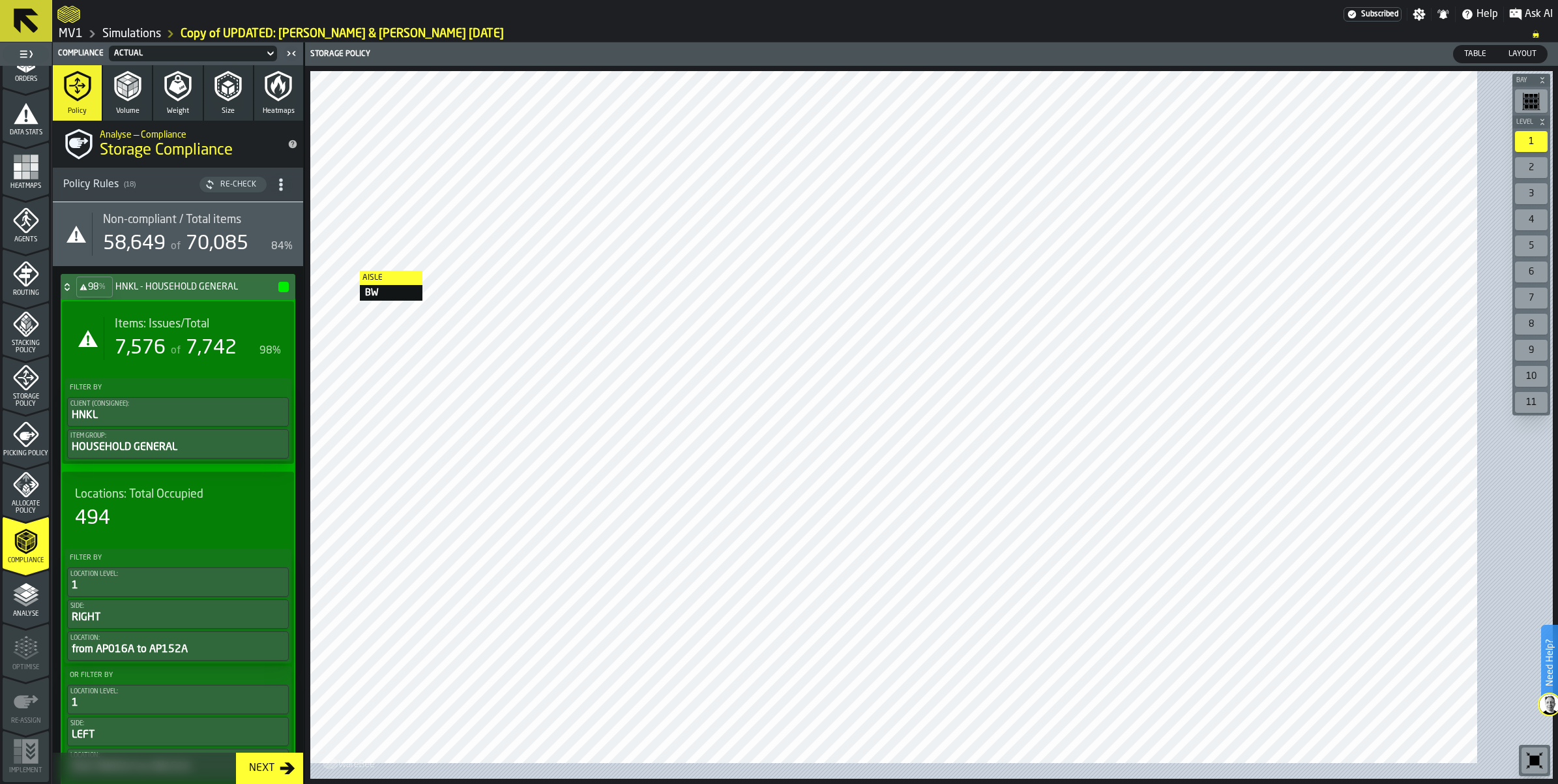
click at [17, 498] on icon "menu Allocate Policy" at bounding box center [25, 484] width 26 height 26
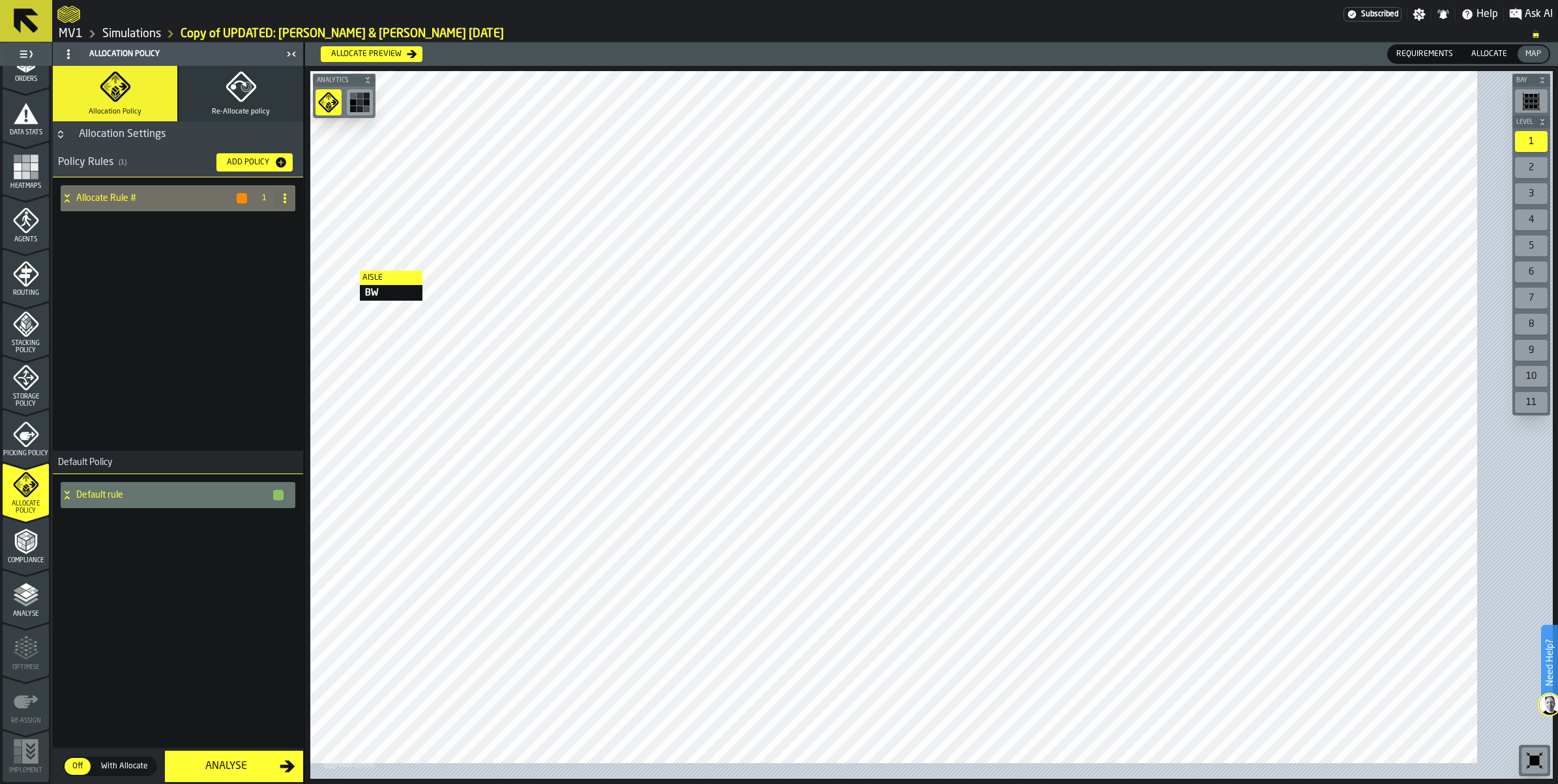
click at [26, 554] on icon "menu Compliance" at bounding box center [25, 541] width 26 height 26
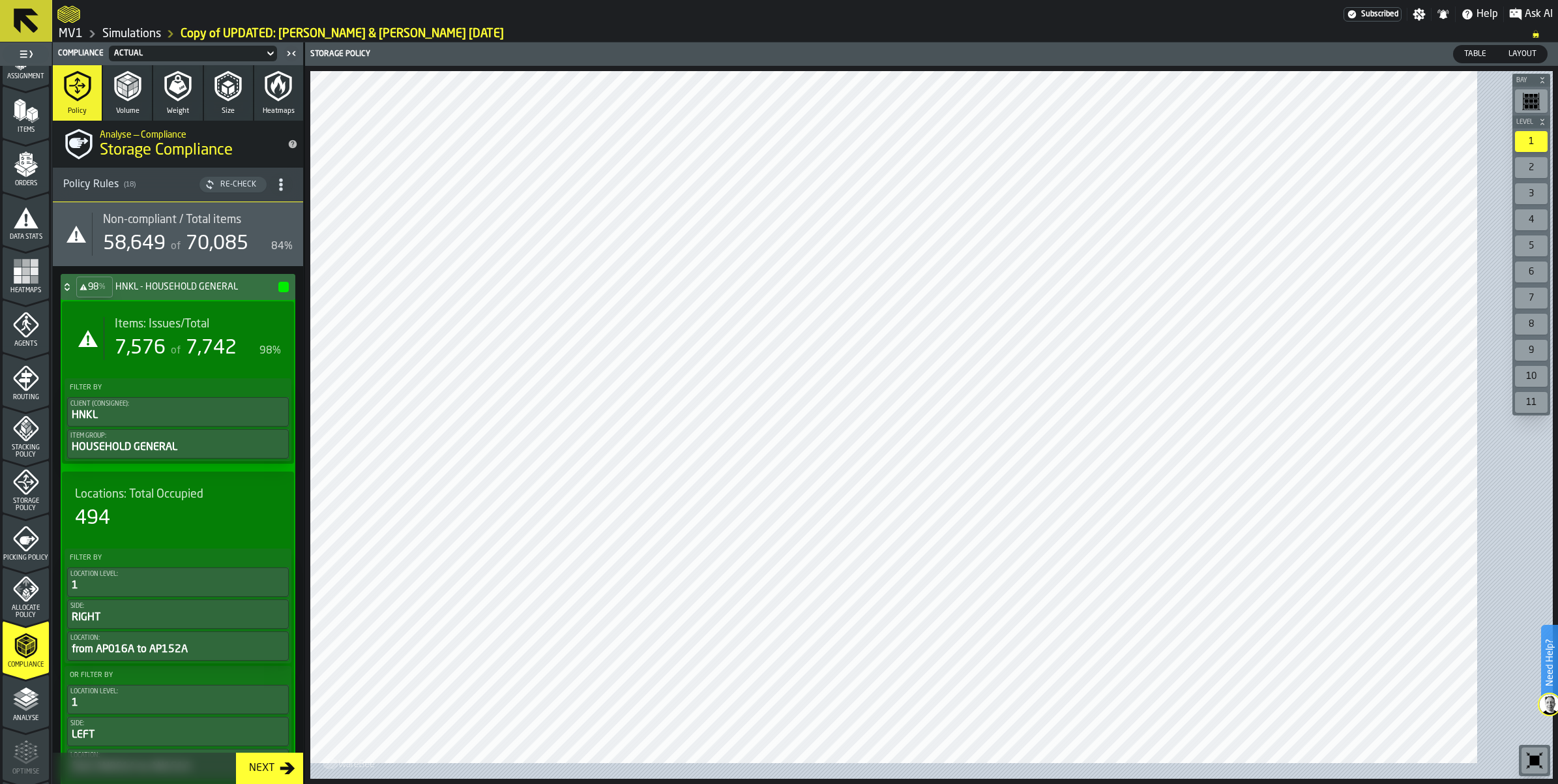
scroll to position [74, 0]
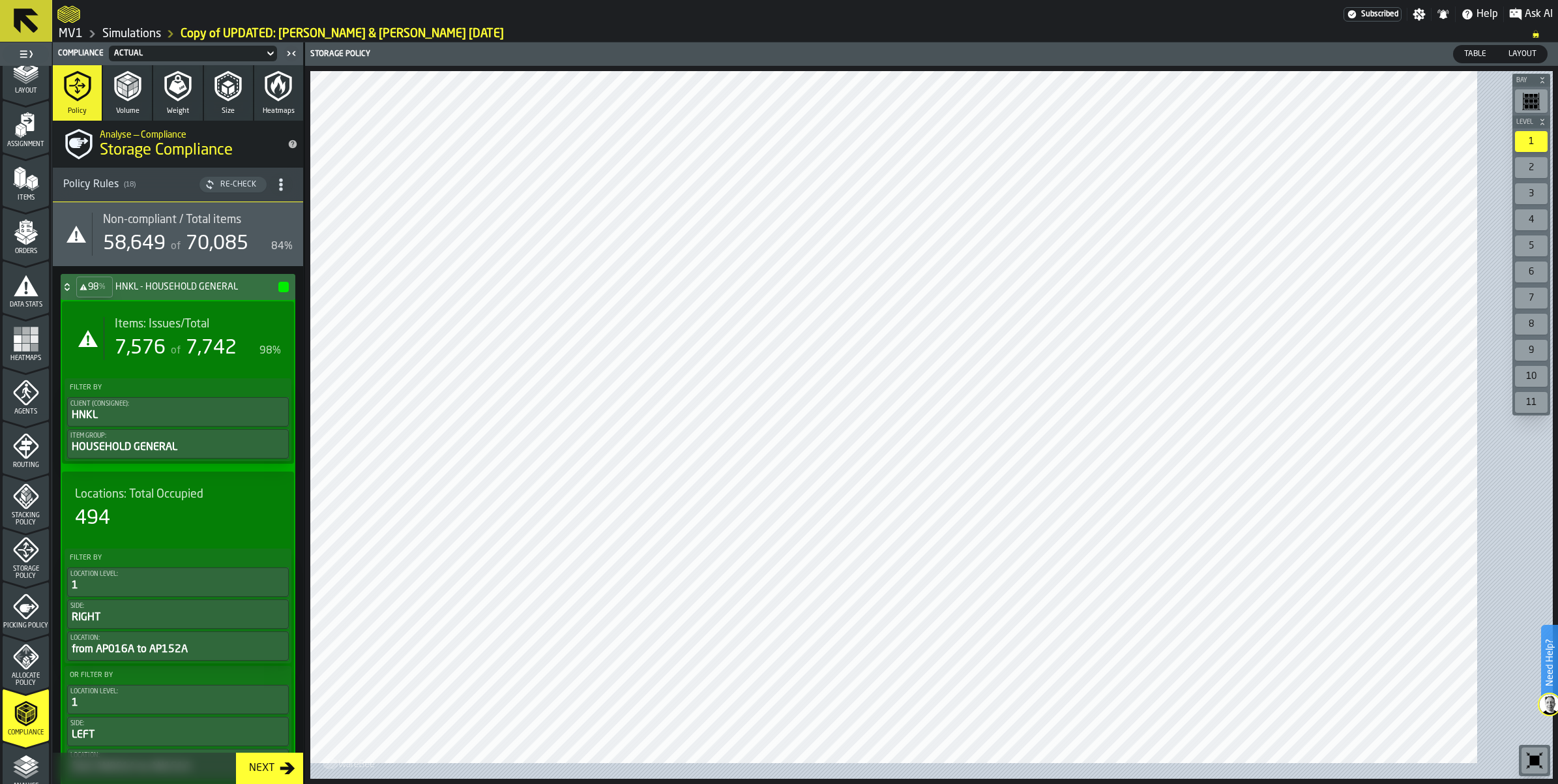
click at [34, 83] on polygon "menu Layout" at bounding box center [25, 80] width 25 height 8
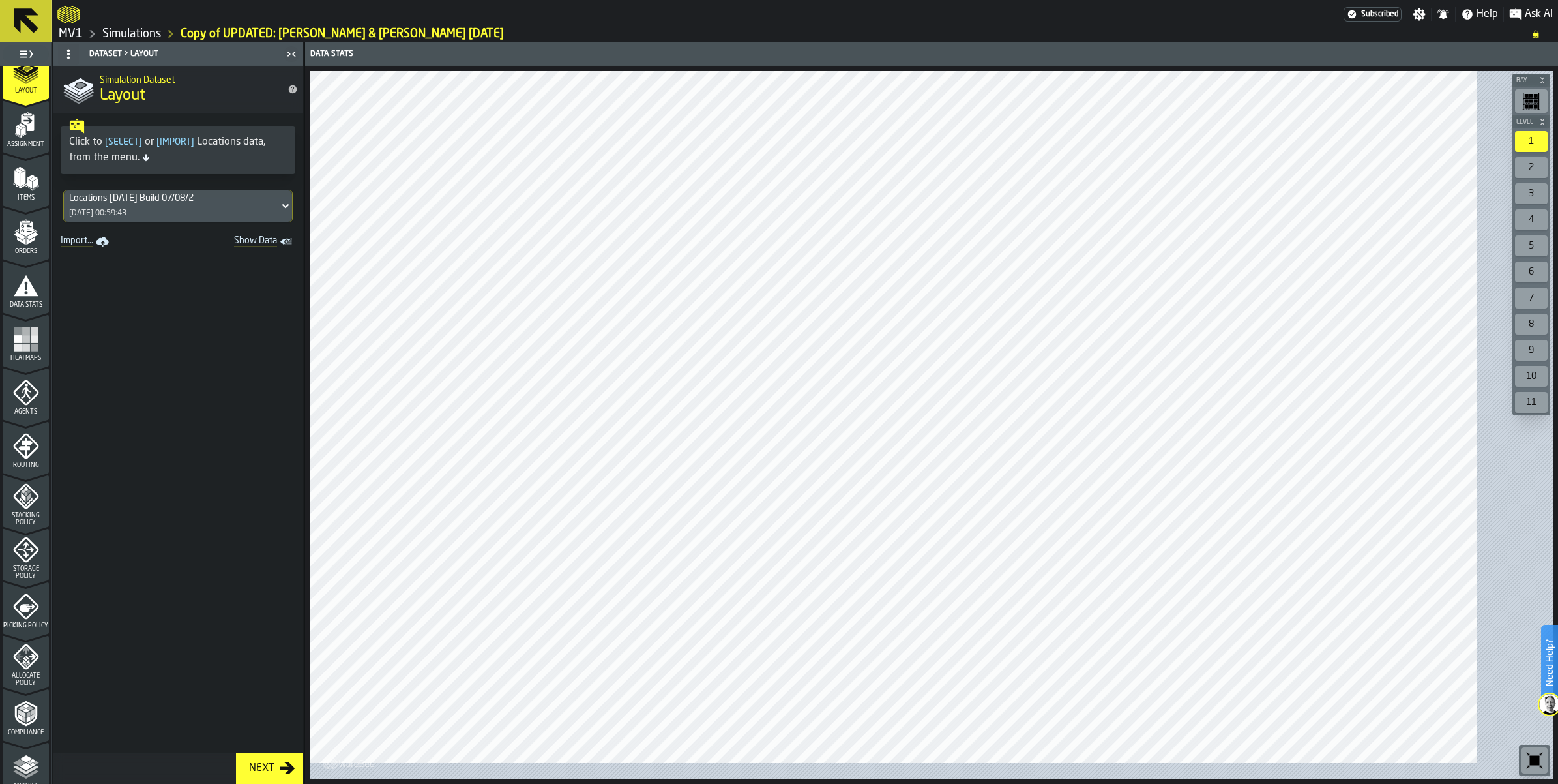
click at [277, 248] on span "Show Data" at bounding box center [233, 241] width 89 height 13
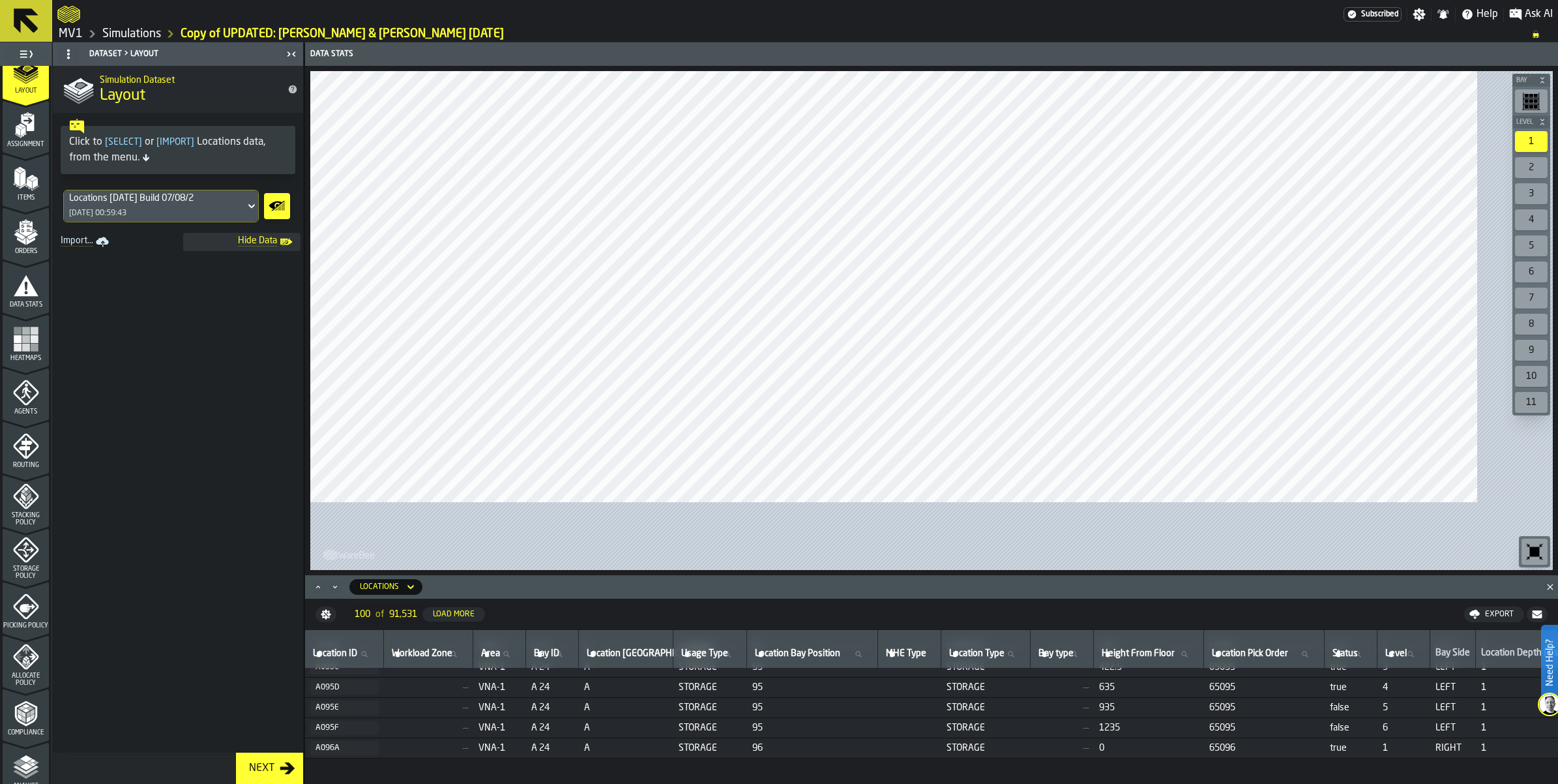
scroll to position [1223, 0]
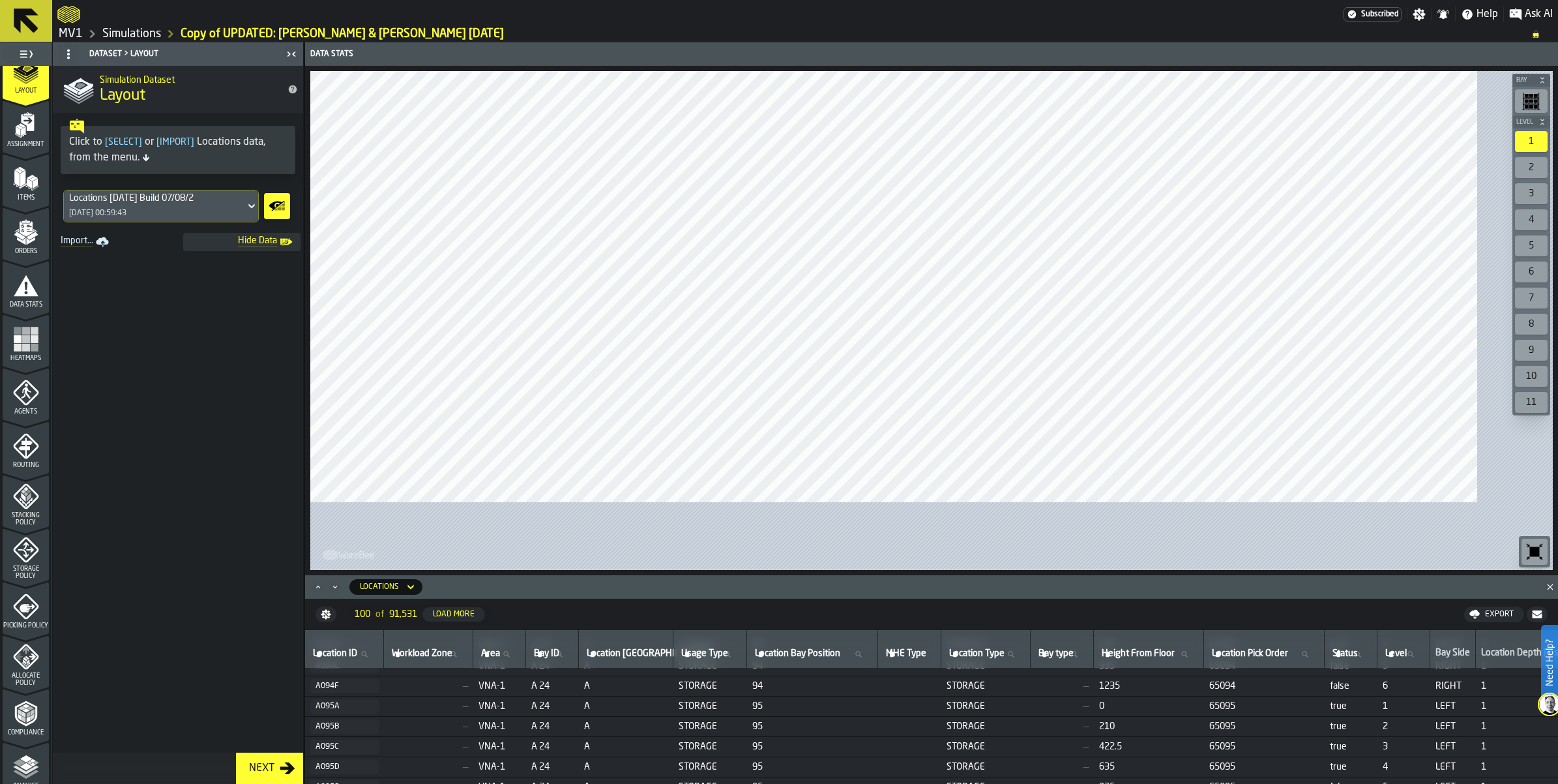
click at [38, 181] on polygon "menu Items" at bounding box center [34, 178] width 9 height 5
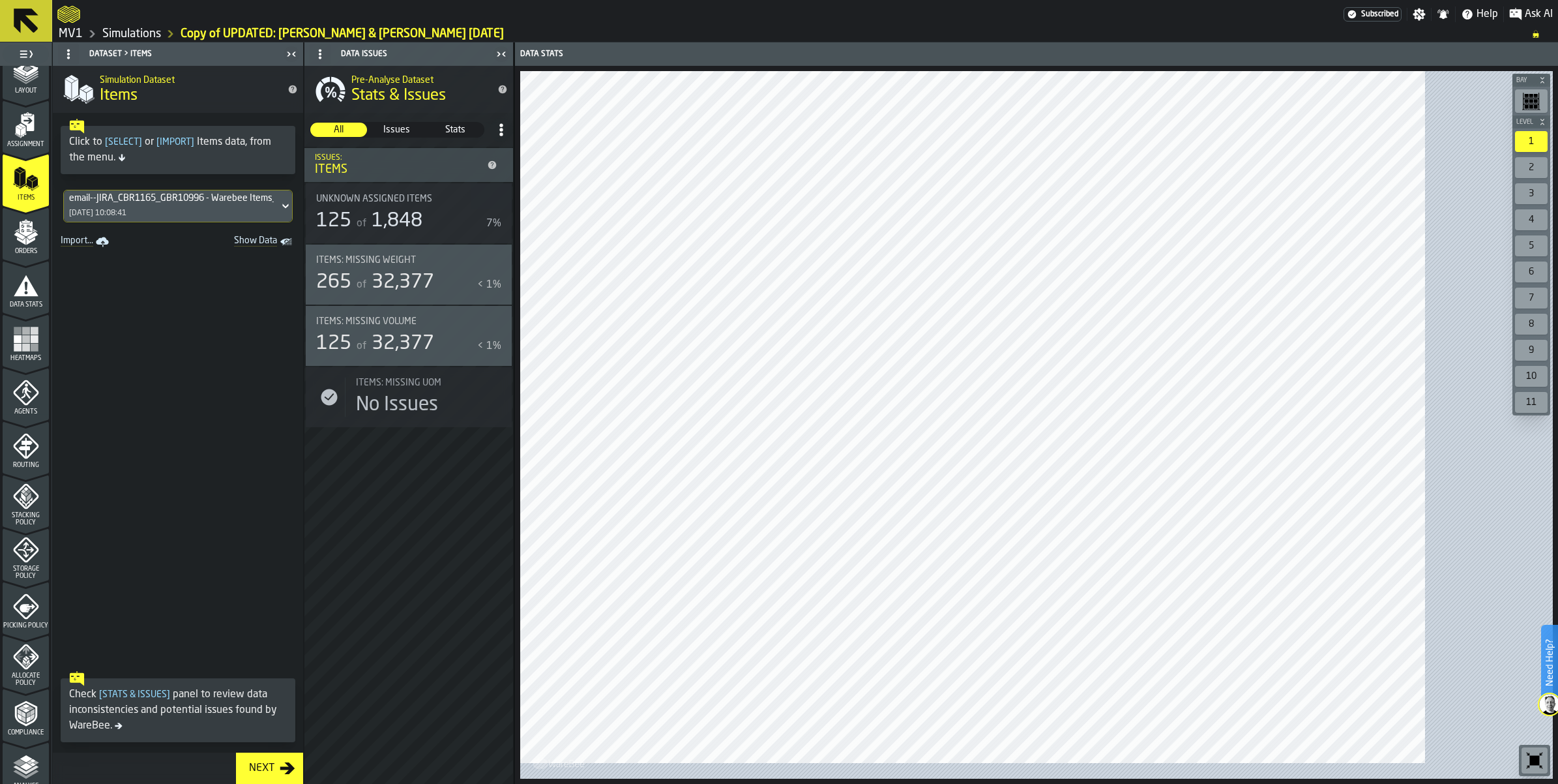
click at [33, 352] on icon "menu Heatmaps" at bounding box center [25, 339] width 26 height 26
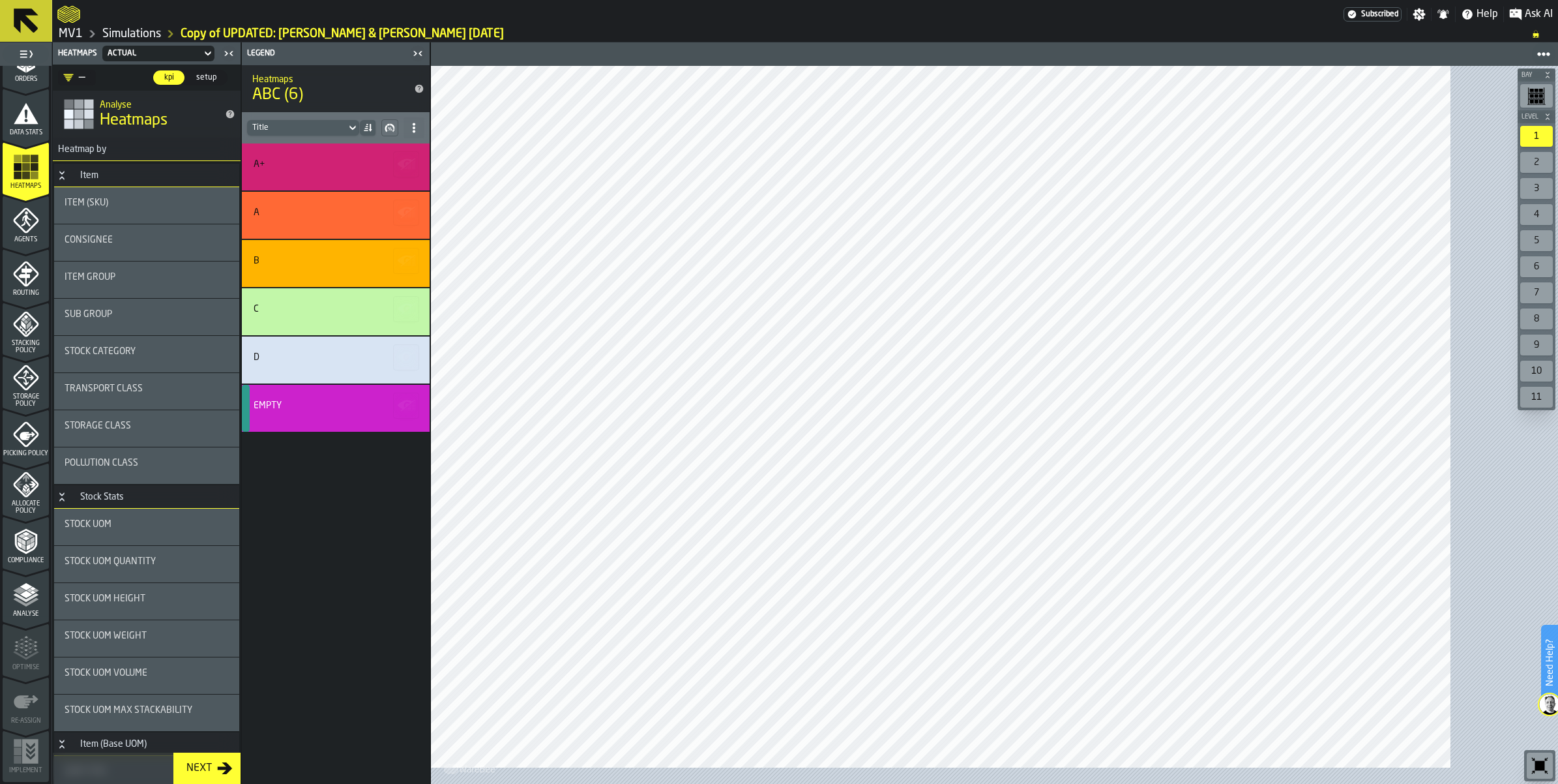
scroll to position [400, 0]
click at [34, 374] on icon "menu Storage Policy" at bounding box center [25, 377] width 16 height 16
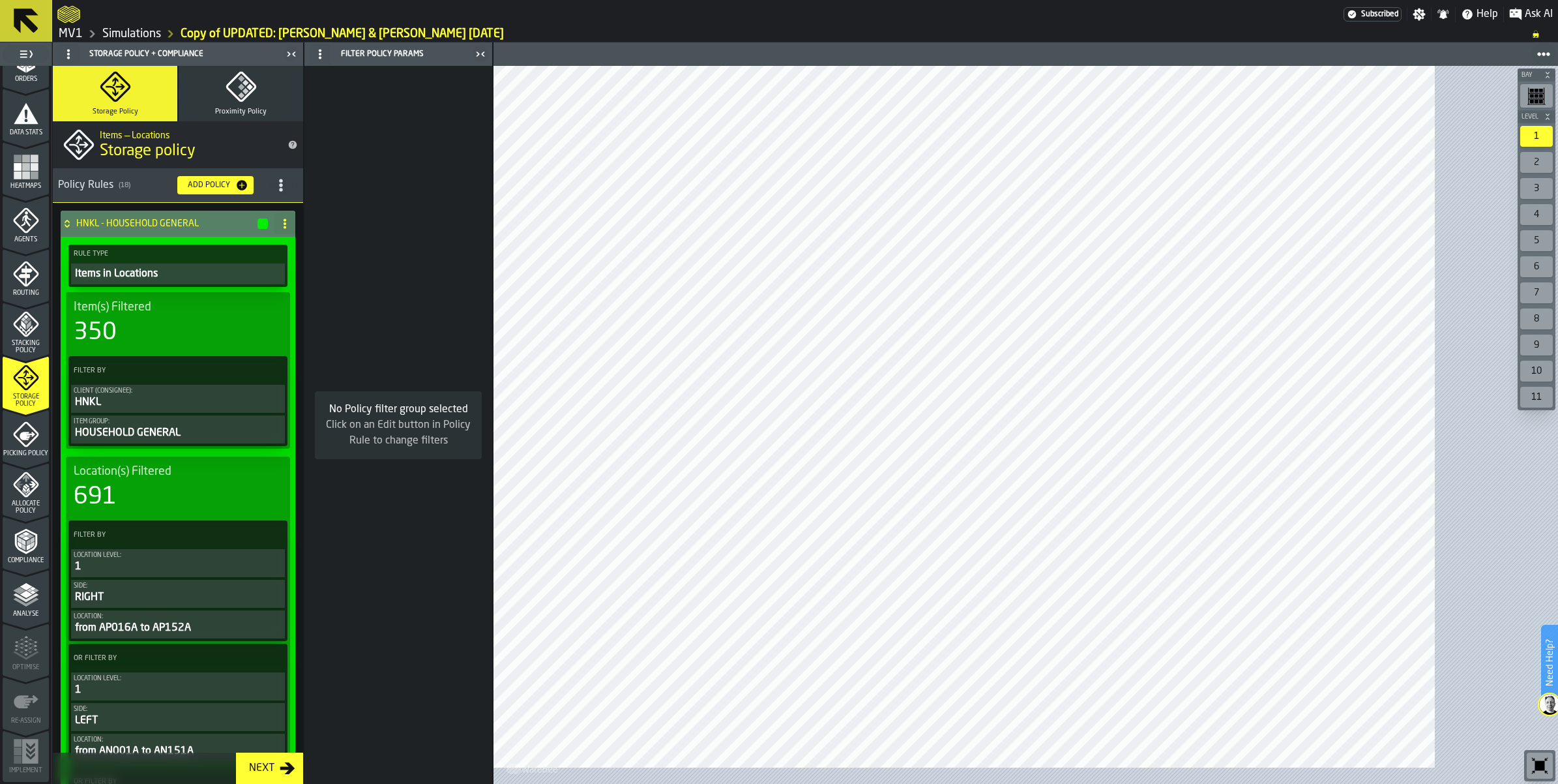
click at [69, 223] on icon at bounding box center [66, 221] width 5 height 3
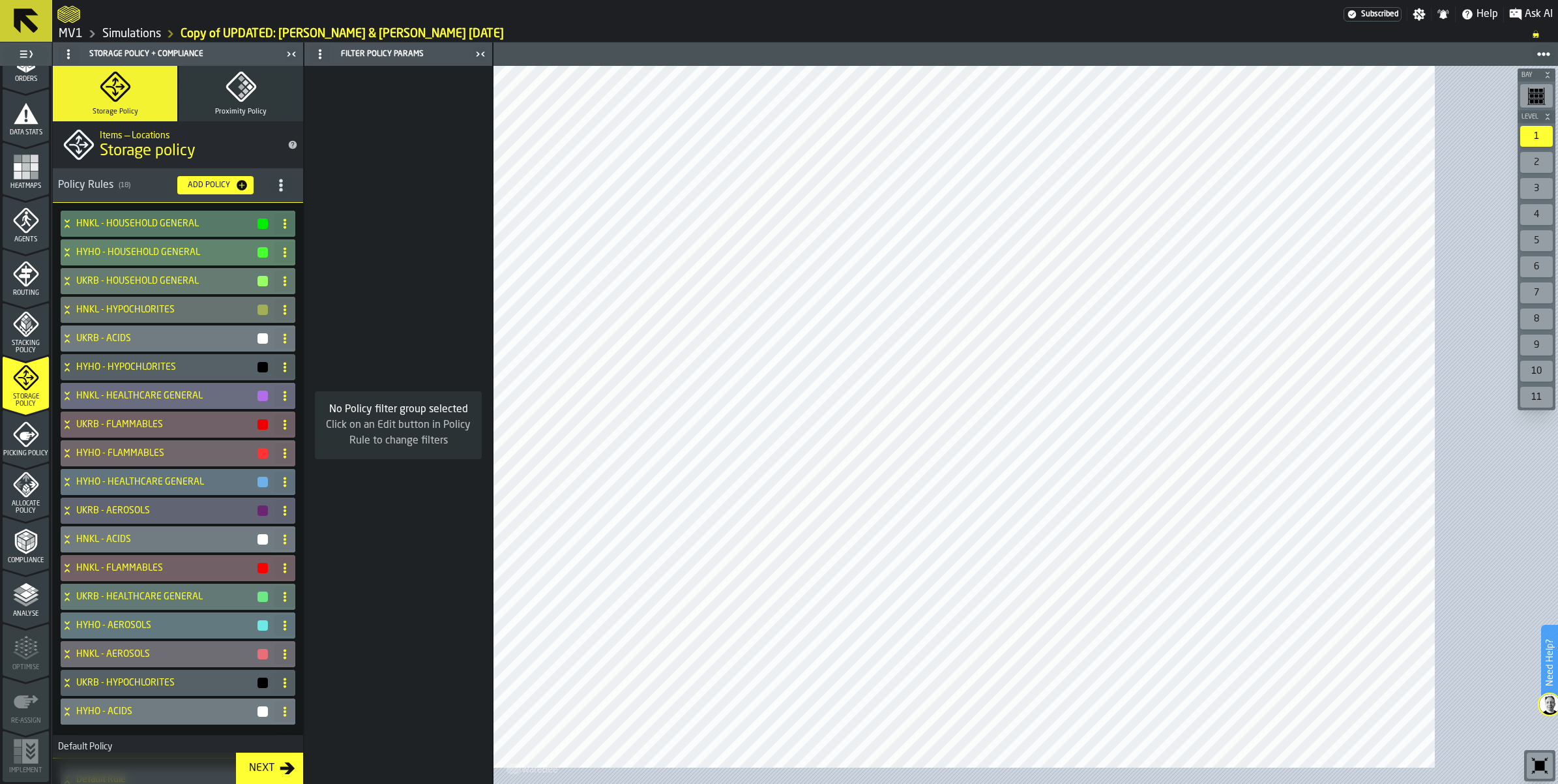
click at [109, 258] on h4 "HYHO - HOUSEHOLD GENERAL" at bounding box center [166, 252] width 180 height 11
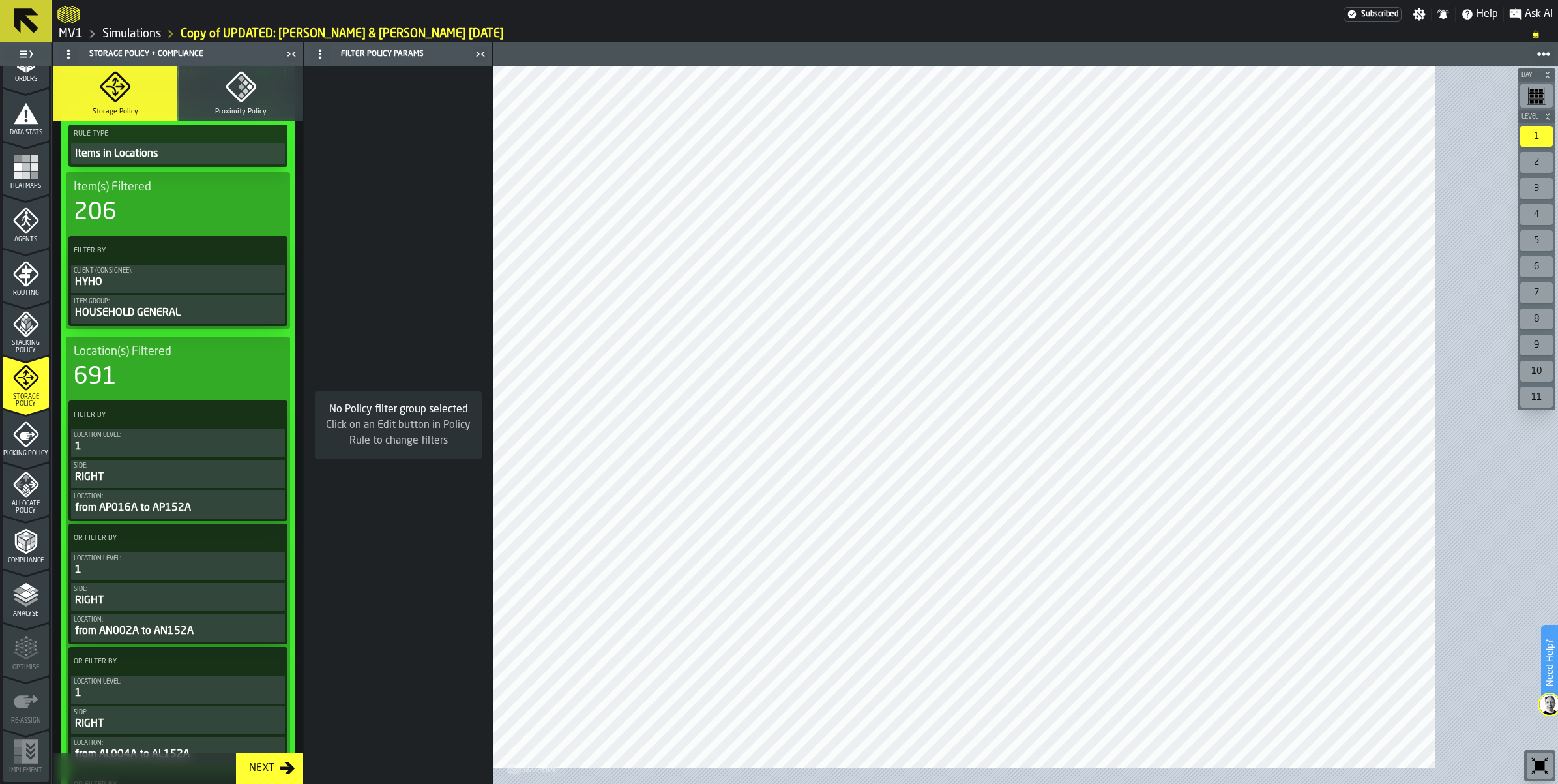
scroll to position [326, 0]
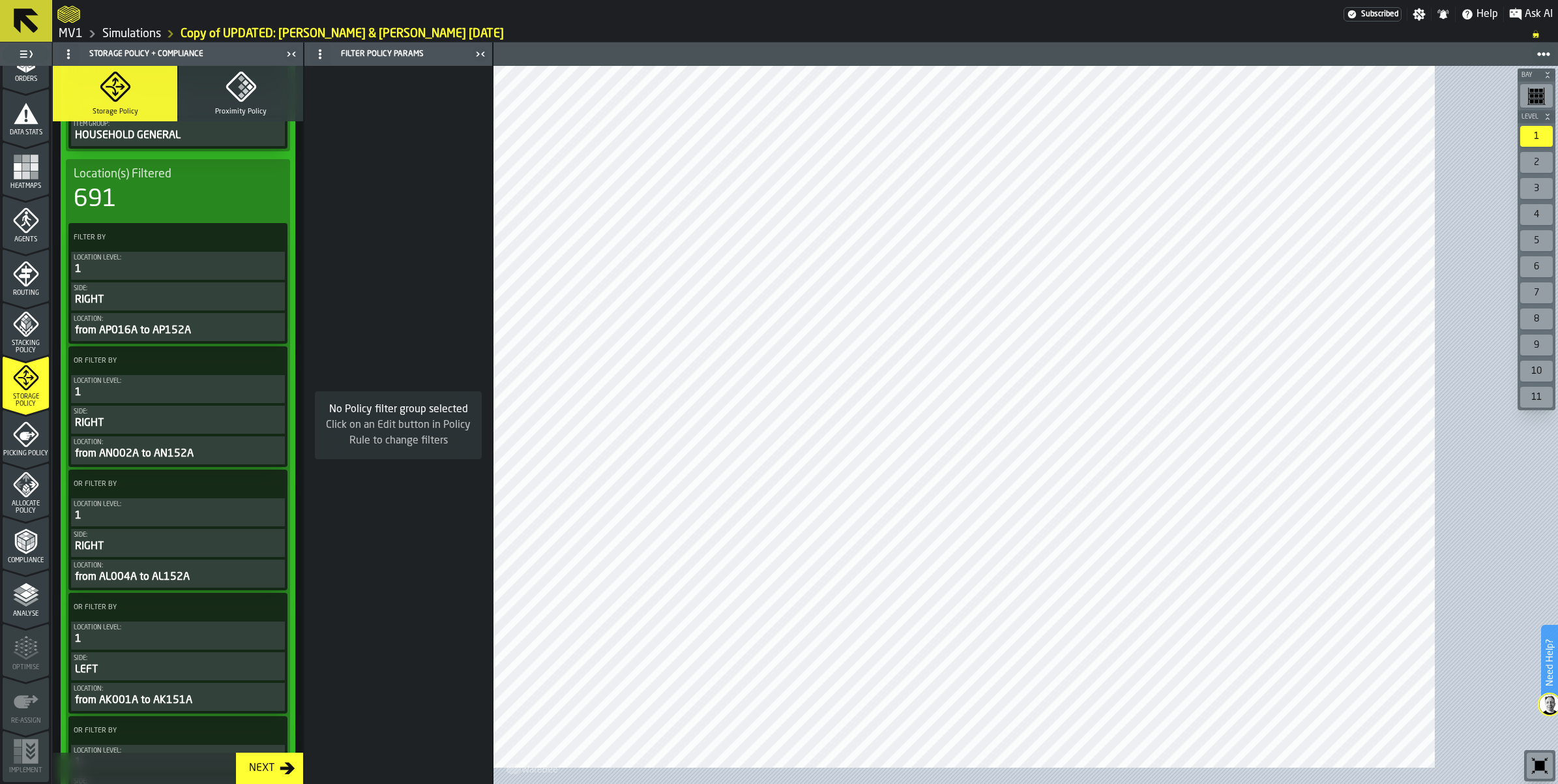
click at [34, 457] on span "Picking Policy" at bounding box center [25, 453] width 46 height 7
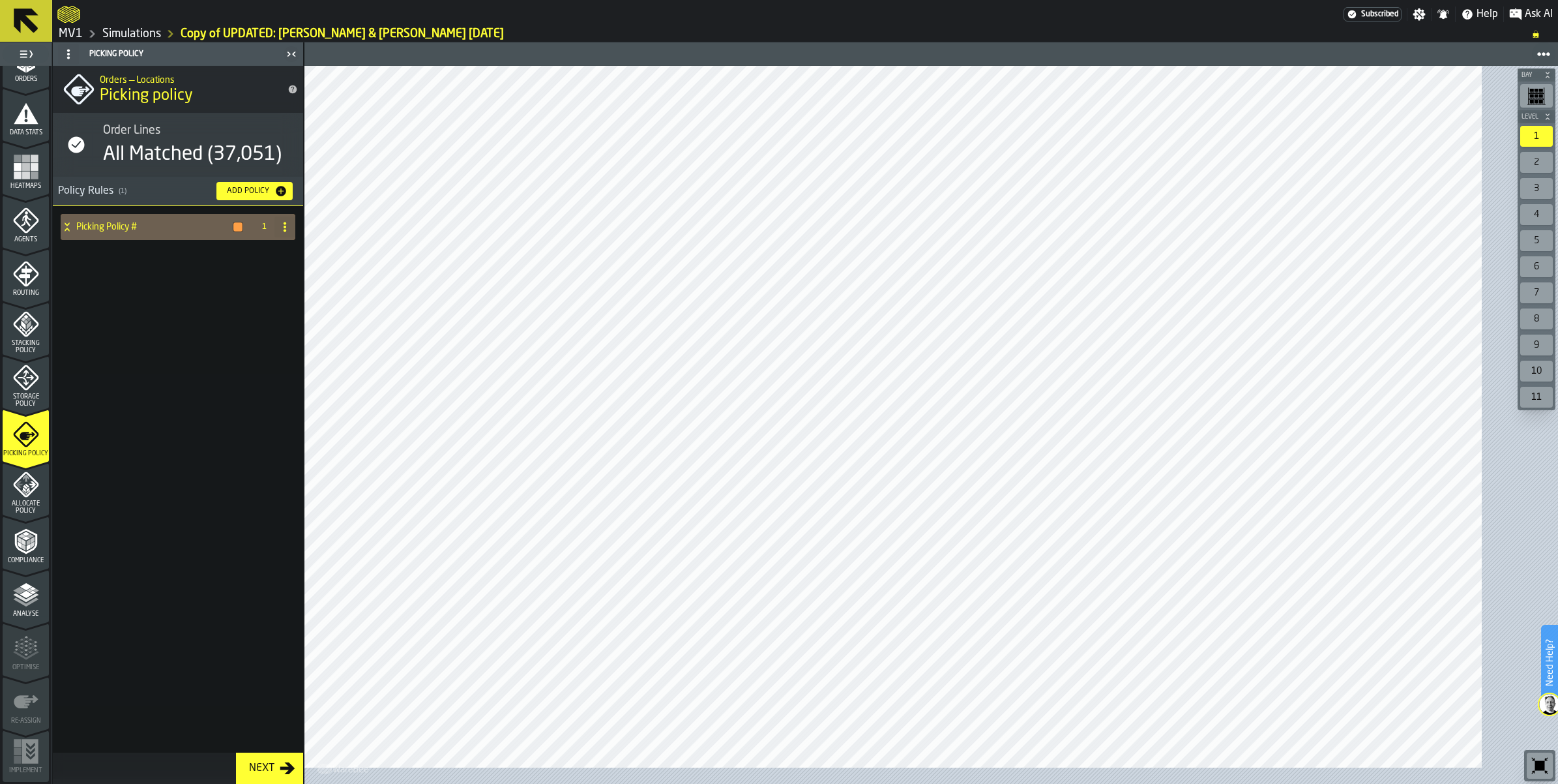
click at [32, 398] on span "Storage Policy" at bounding box center [25, 400] width 46 height 14
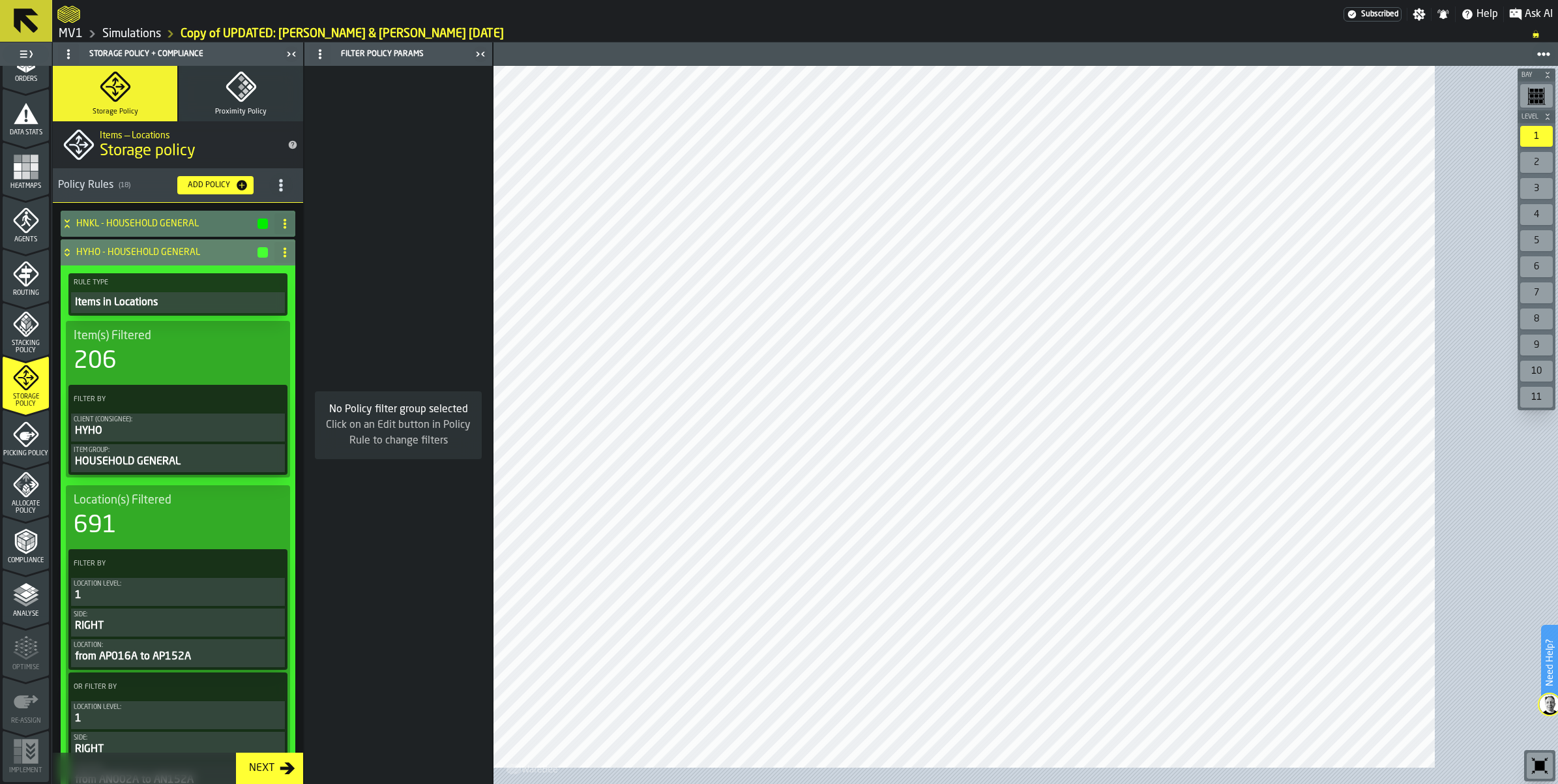
click at [69, 251] on icon at bounding box center [66, 249] width 5 height 3
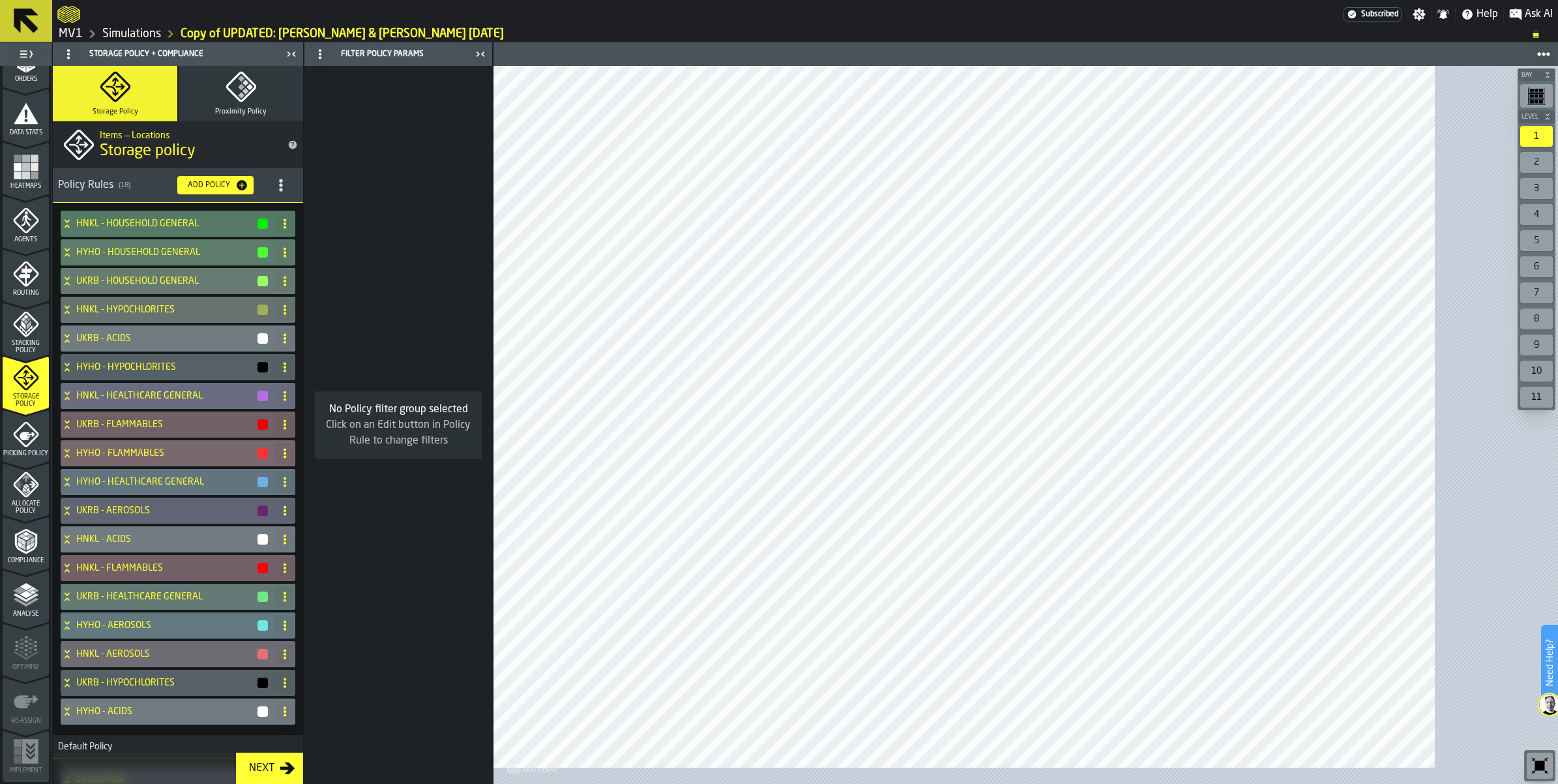
click at [152, 458] on h4 "HYHO - FLAMMABLES" at bounding box center [166, 453] width 180 height 11
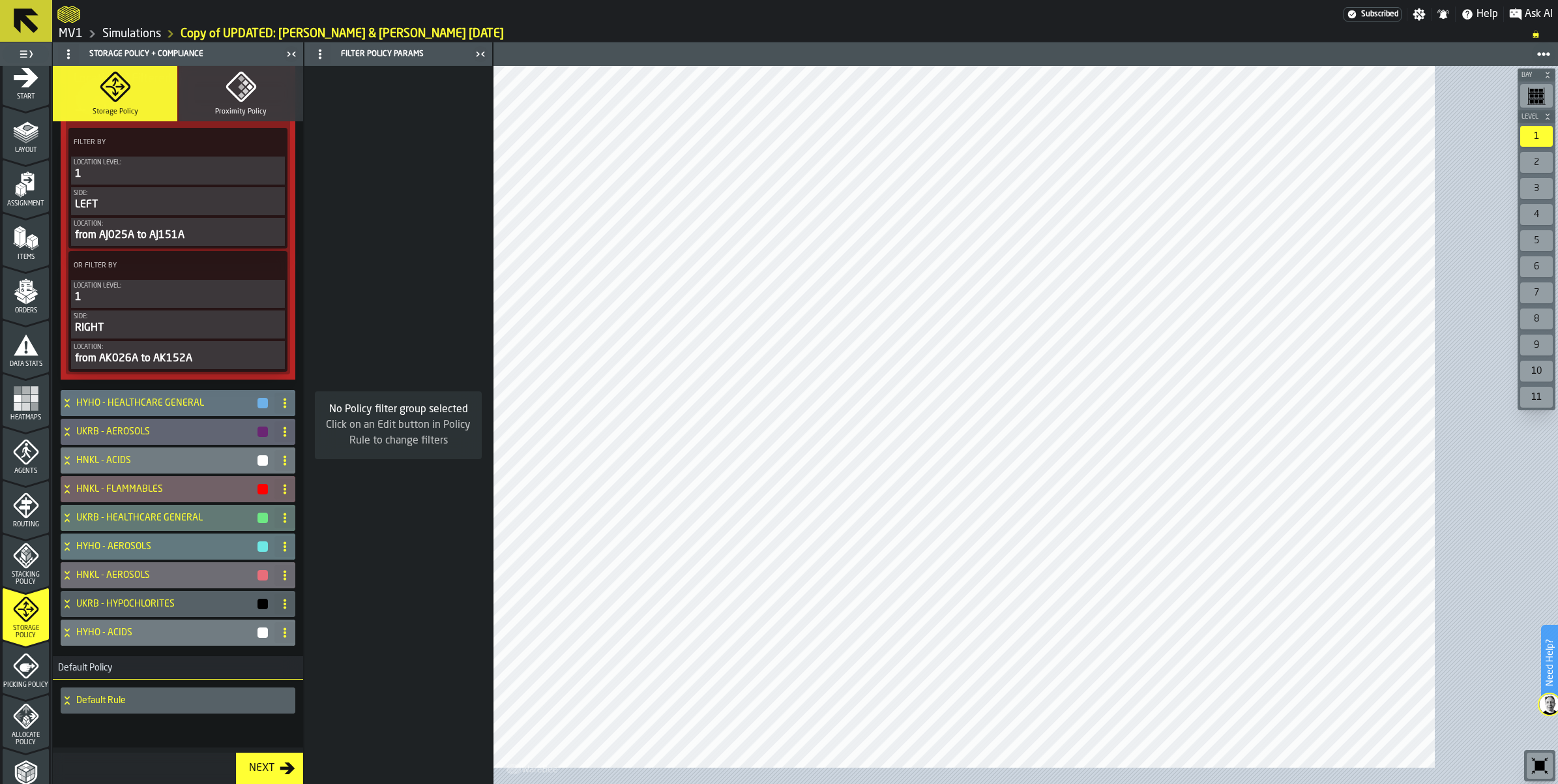
scroll to position [0, 0]
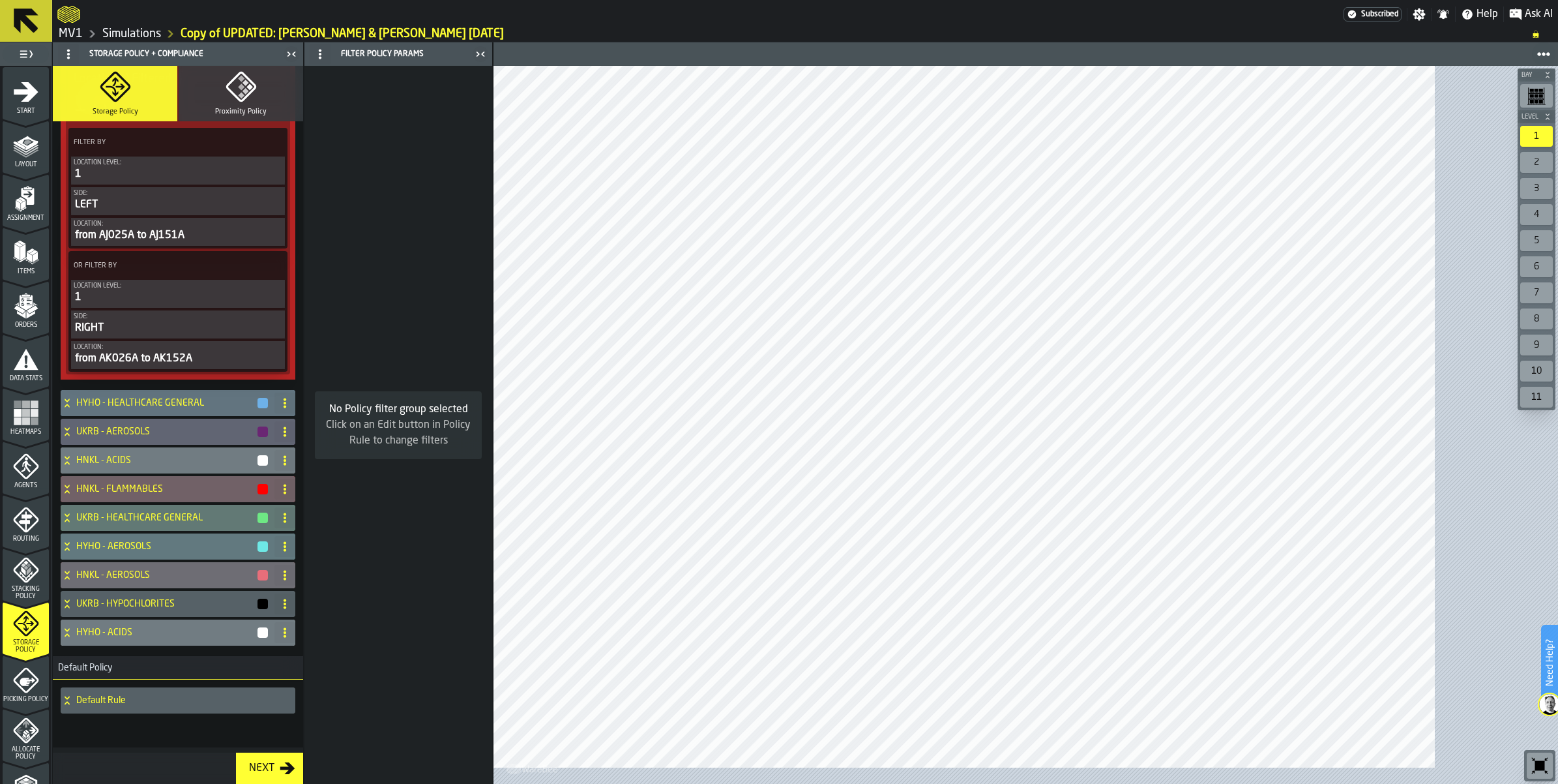
click at [30, 102] on icon "menu Start" at bounding box center [25, 91] width 25 height 19
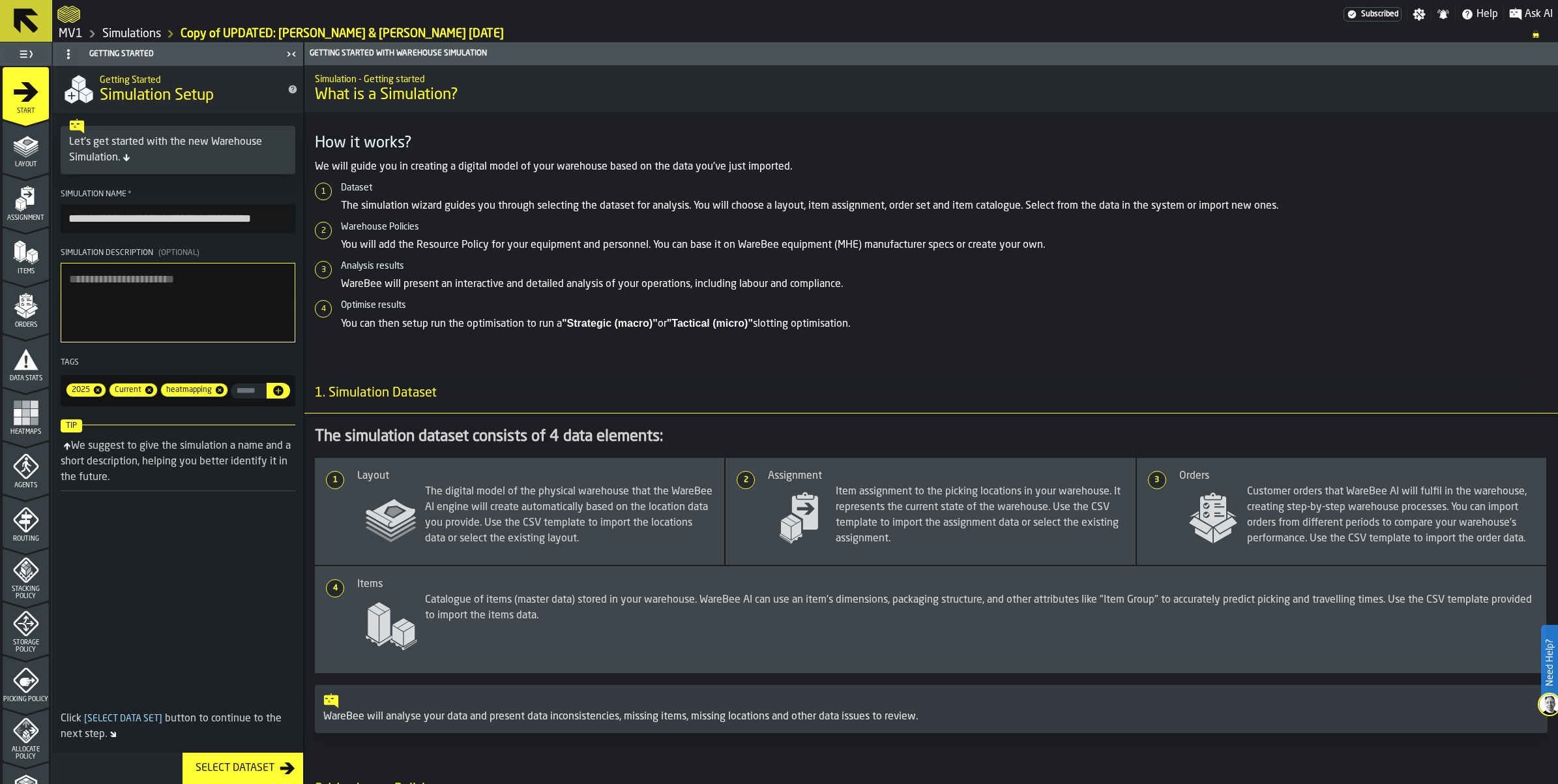
click at [49, 168] on div "Layout" at bounding box center [25, 150] width 46 height 36
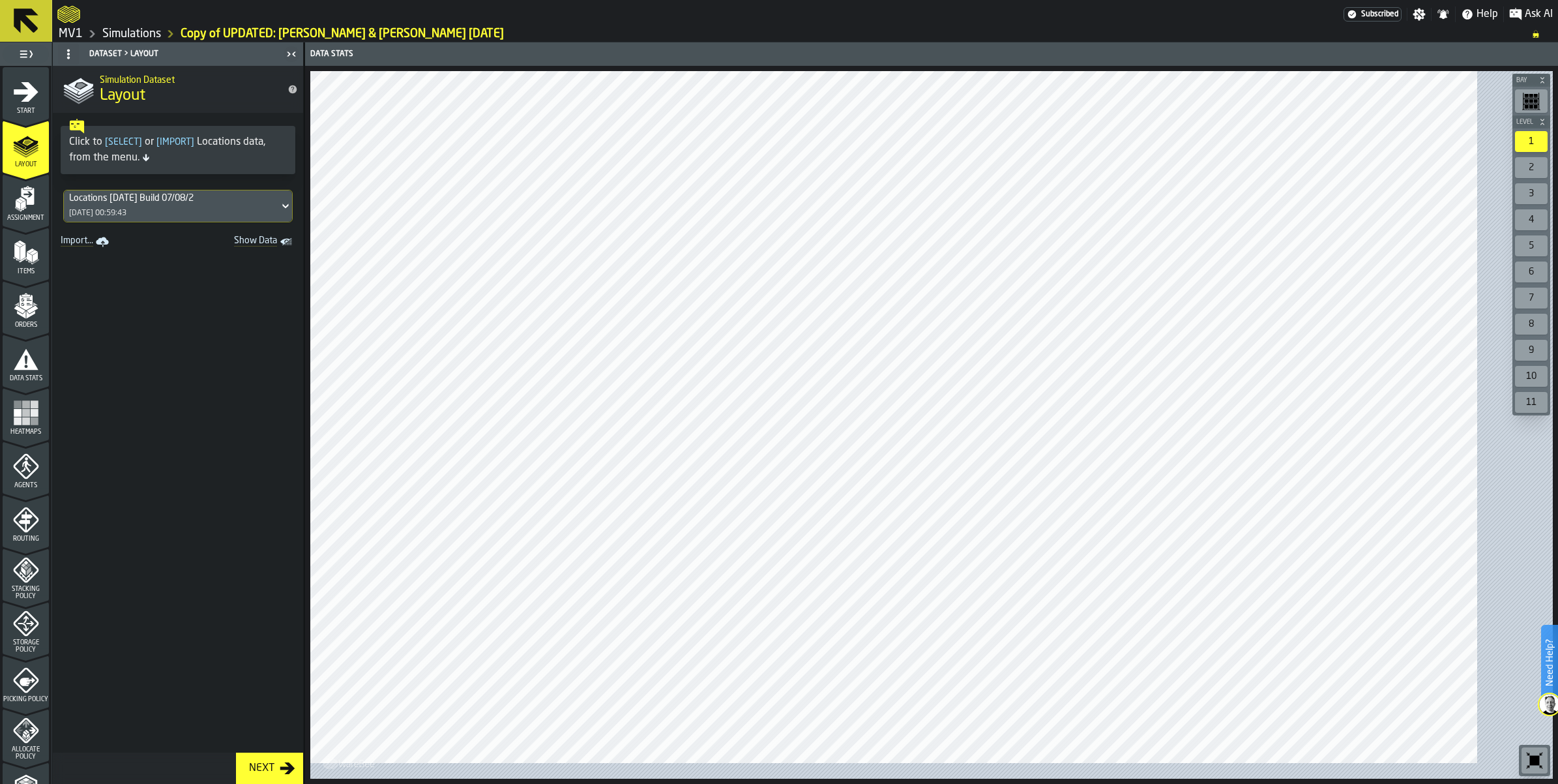
click at [277, 248] on span "Show Data" at bounding box center [233, 241] width 89 height 13
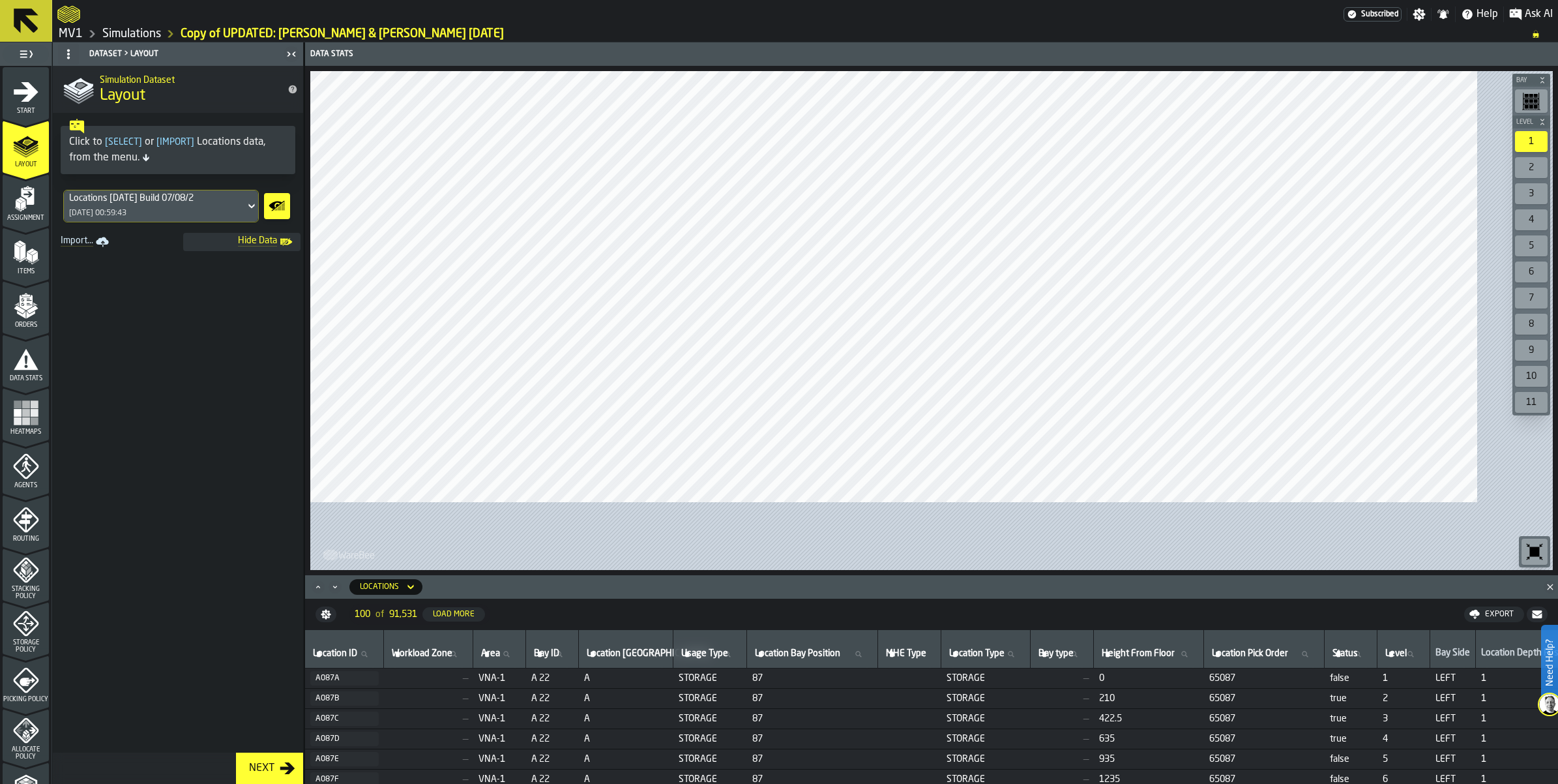
click at [14, 212] on icon "menu Assignment" at bounding box center [25, 199] width 26 height 26
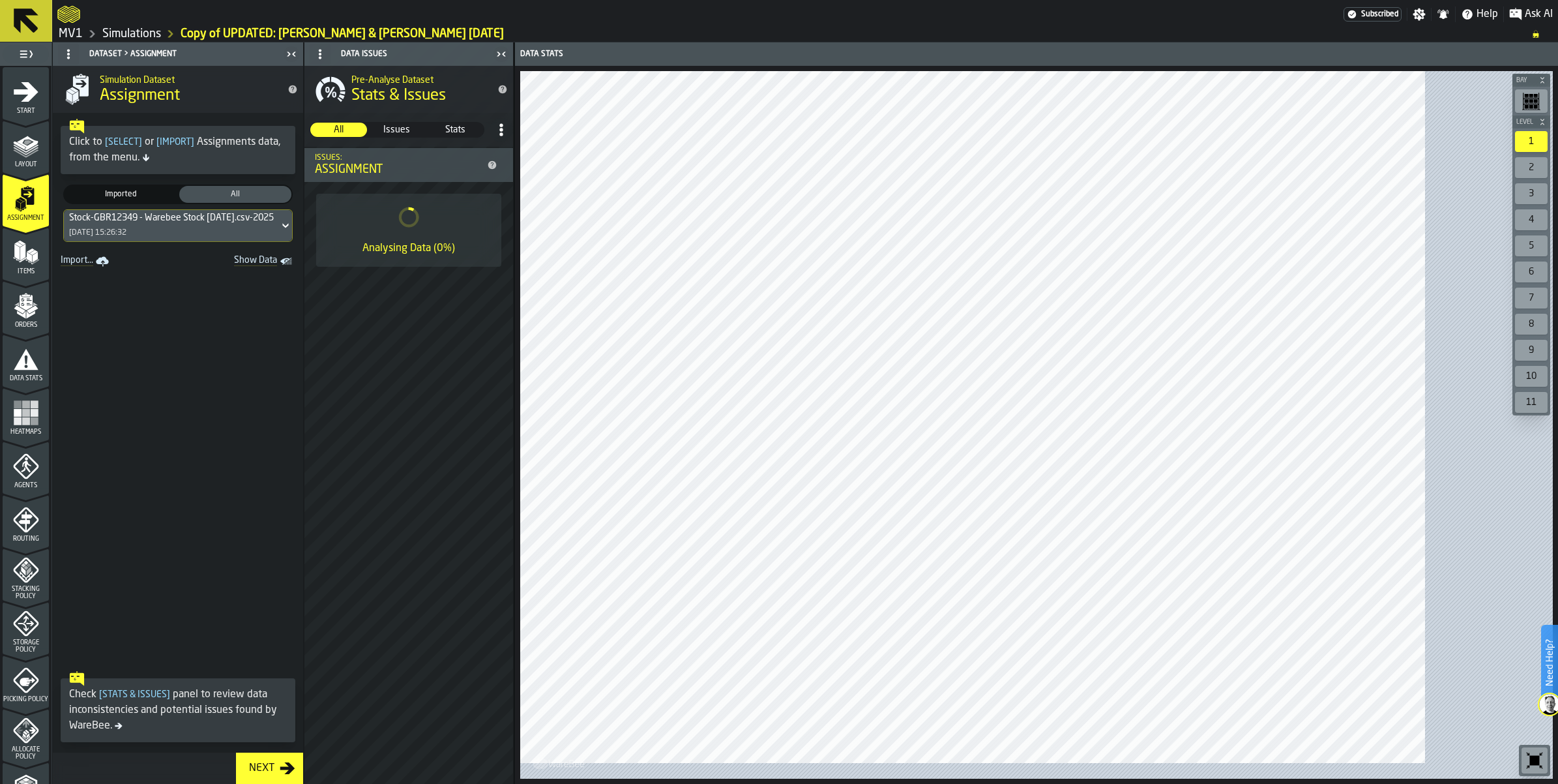
click at [277, 268] on span "Show Data" at bounding box center [233, 261] width 89 height 13
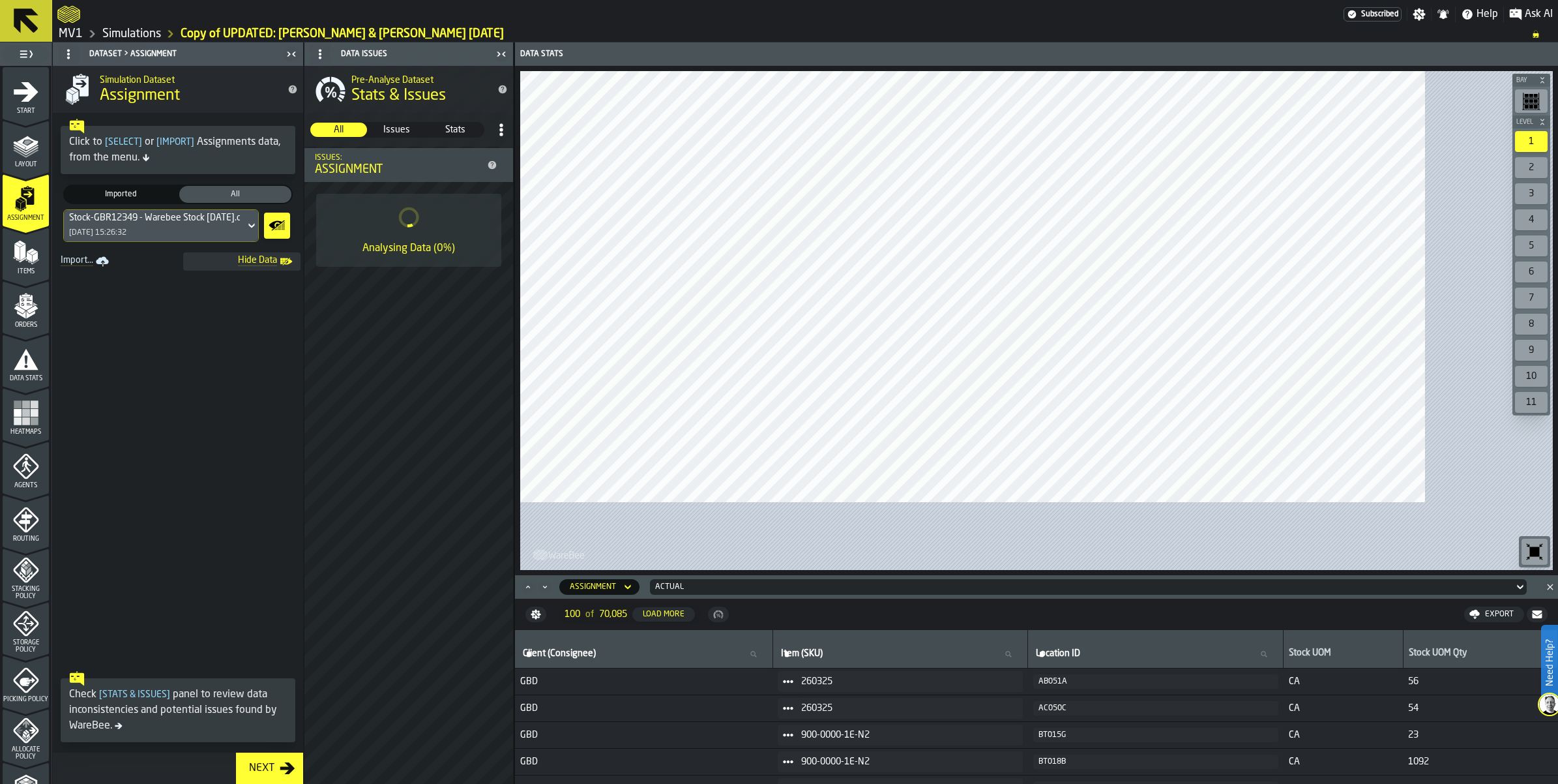
click at [17, 260] on polygon "menu Items" at bounding box center [17, 252] width 5 height 16
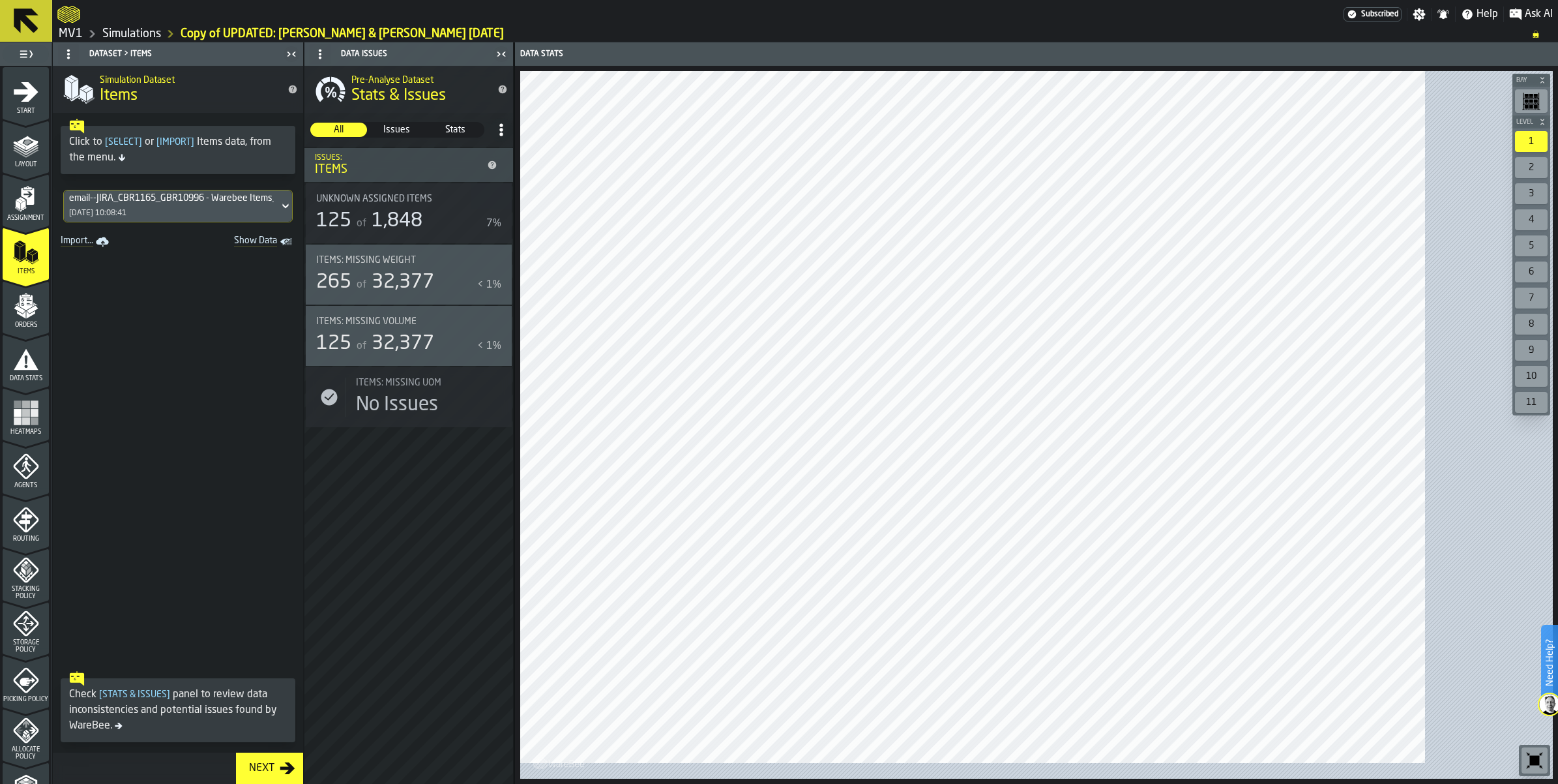
click at [277, 248] on span "Show Data" at bounding box center [233, 241] width 89 height 13
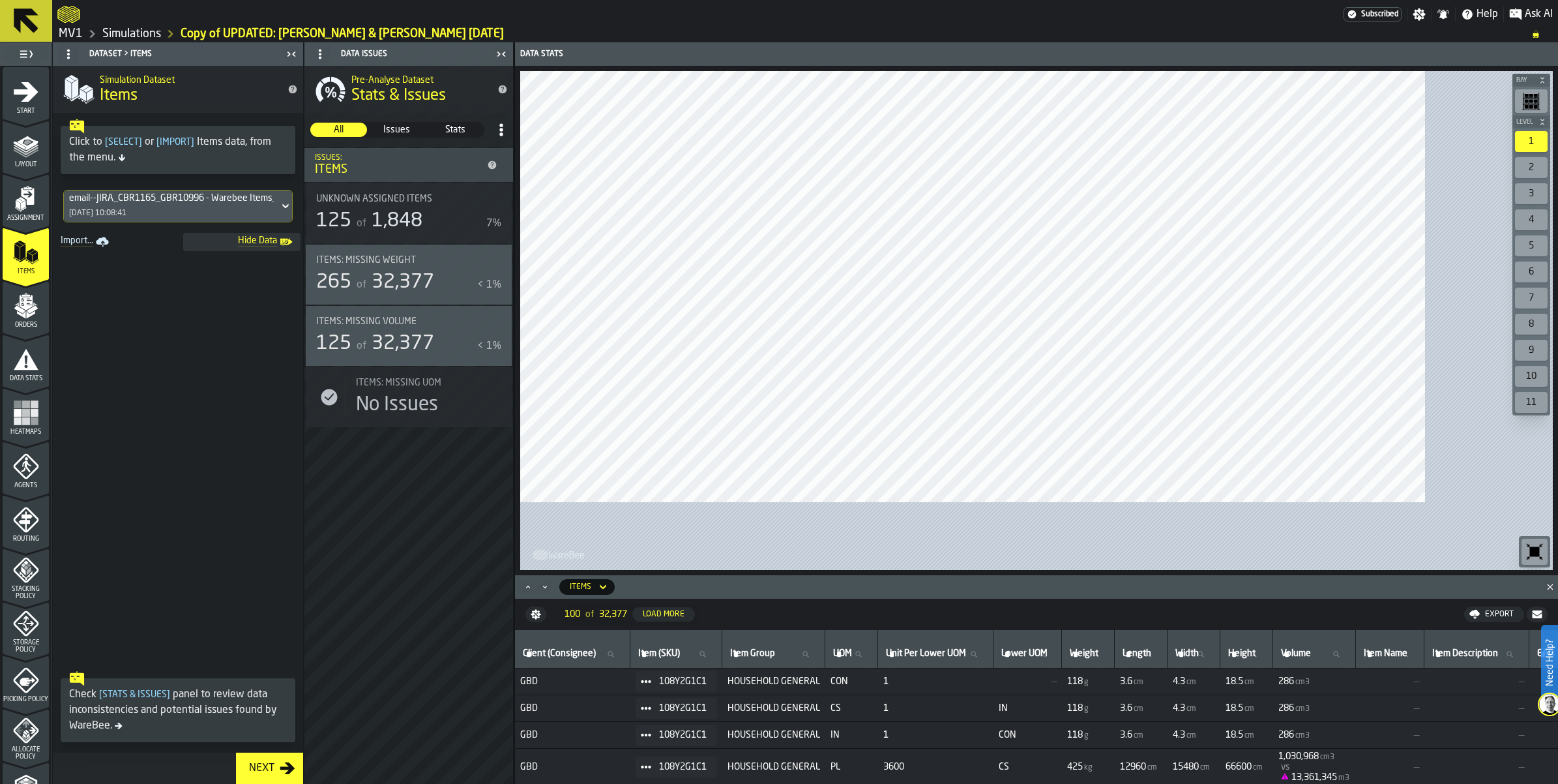
click at [624, 645] on label "Client (Consignee) Client (Consignee)" at bounding box center [573, 653] width 105 height 17
click at [624, 645] on input "Client (Consignee) Client (Consignee)" at bounding box center [573, 653] width 105 height 17
type input "***"
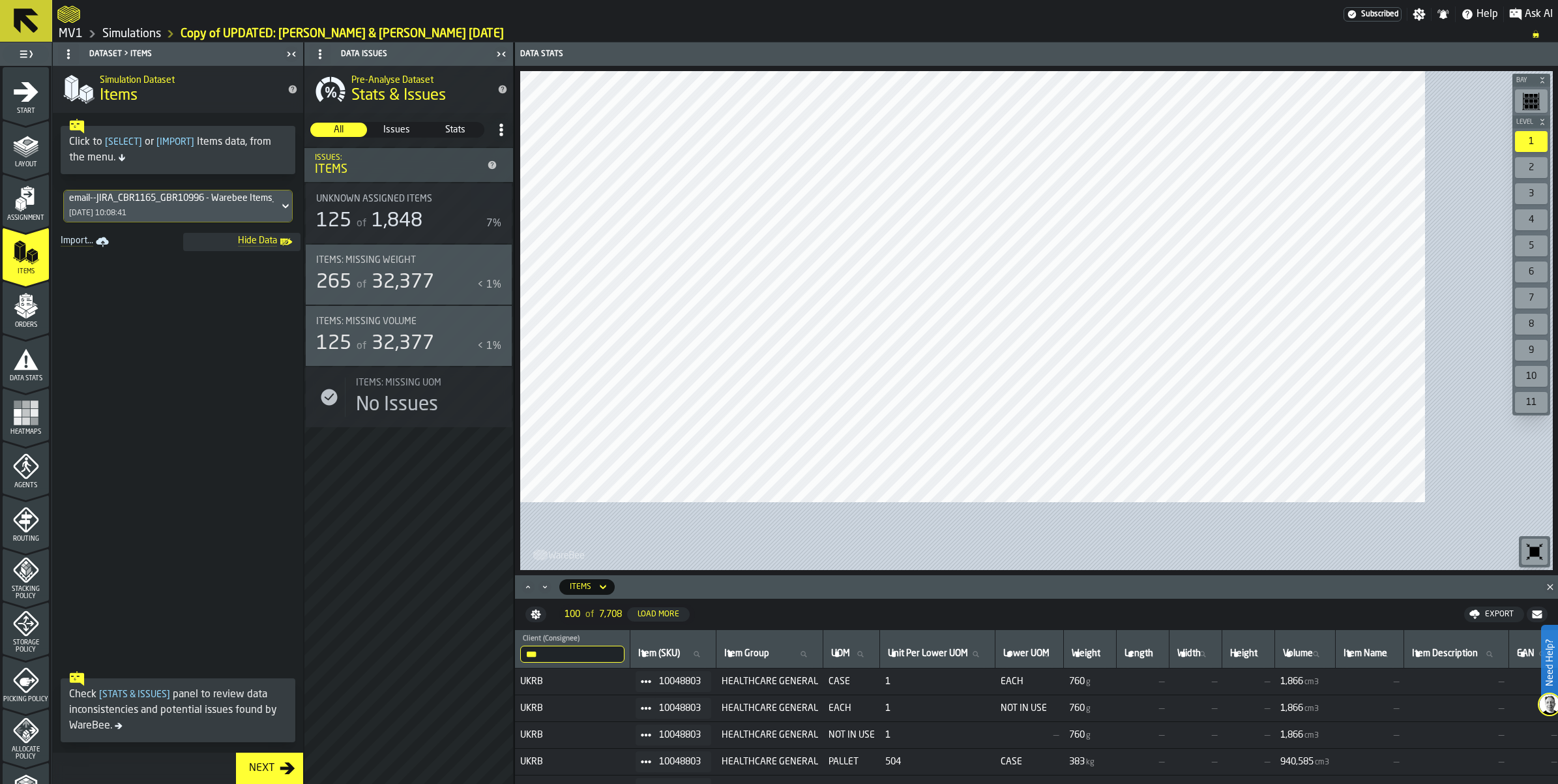
click at [40, 329] on span "Orders" at bounding box center [25, 325] width 46 height 7
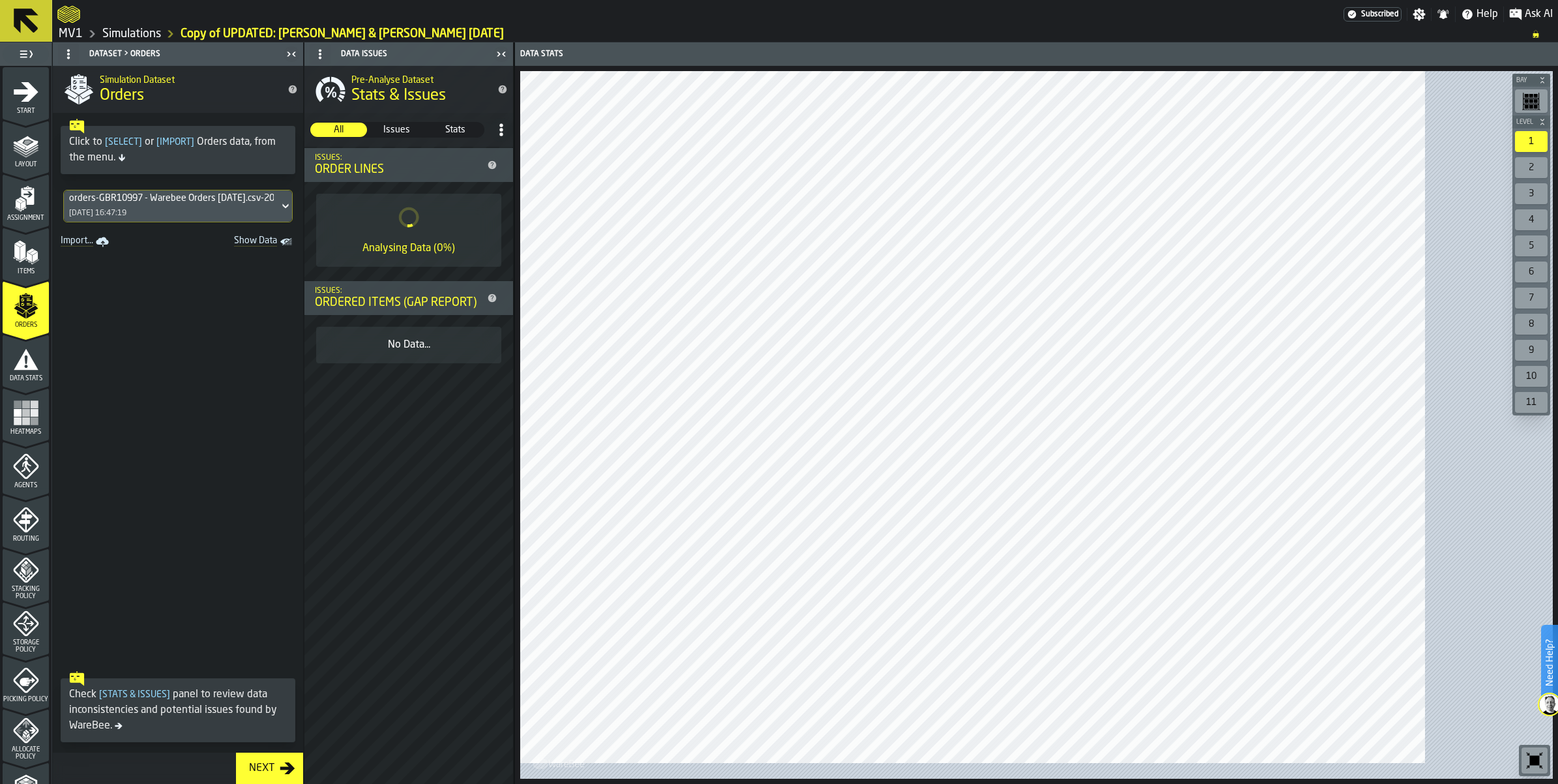
click at [25, 370] on icon "menu Data Stats" at bounding box center [25, 359] width 25 height 21
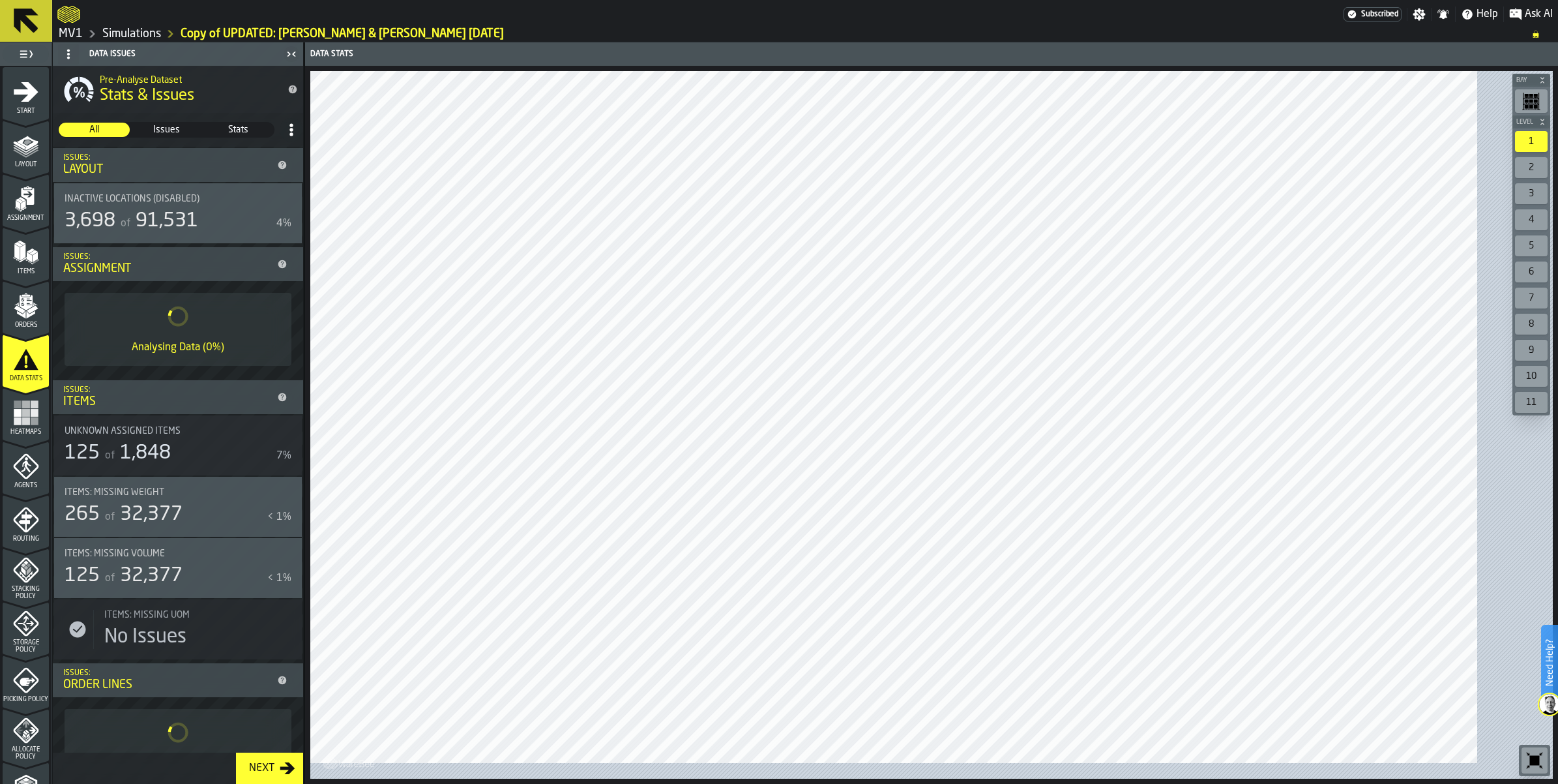
click at [24, 426] on icon "menu Heatmaps" at bounding box center [25, 412] width 26 height 26
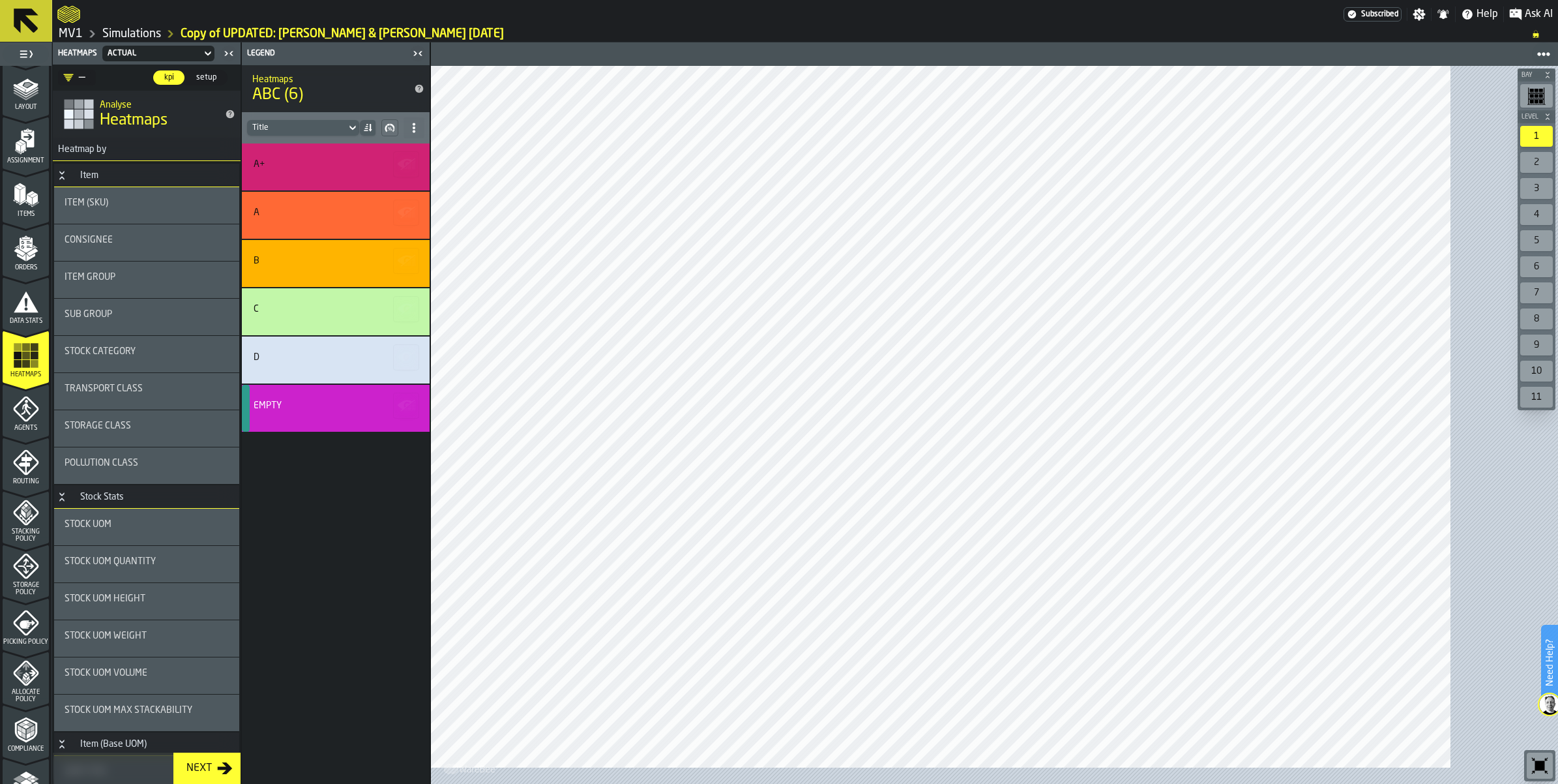
scroll to position [82, 0]
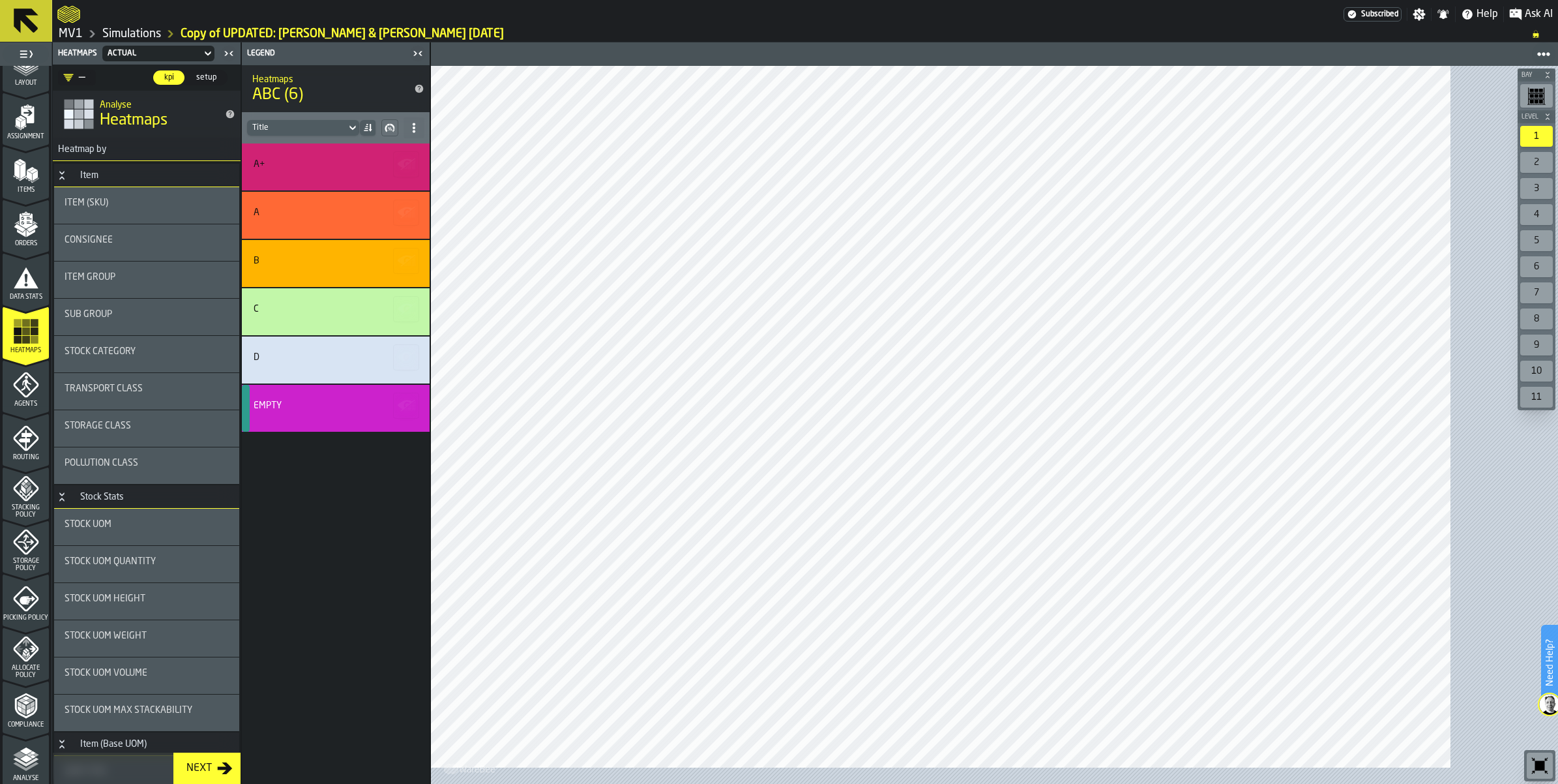
click at [33, 550] on icon "menu Storage Policy" at bounding box center [25, 541] width 16 height 16
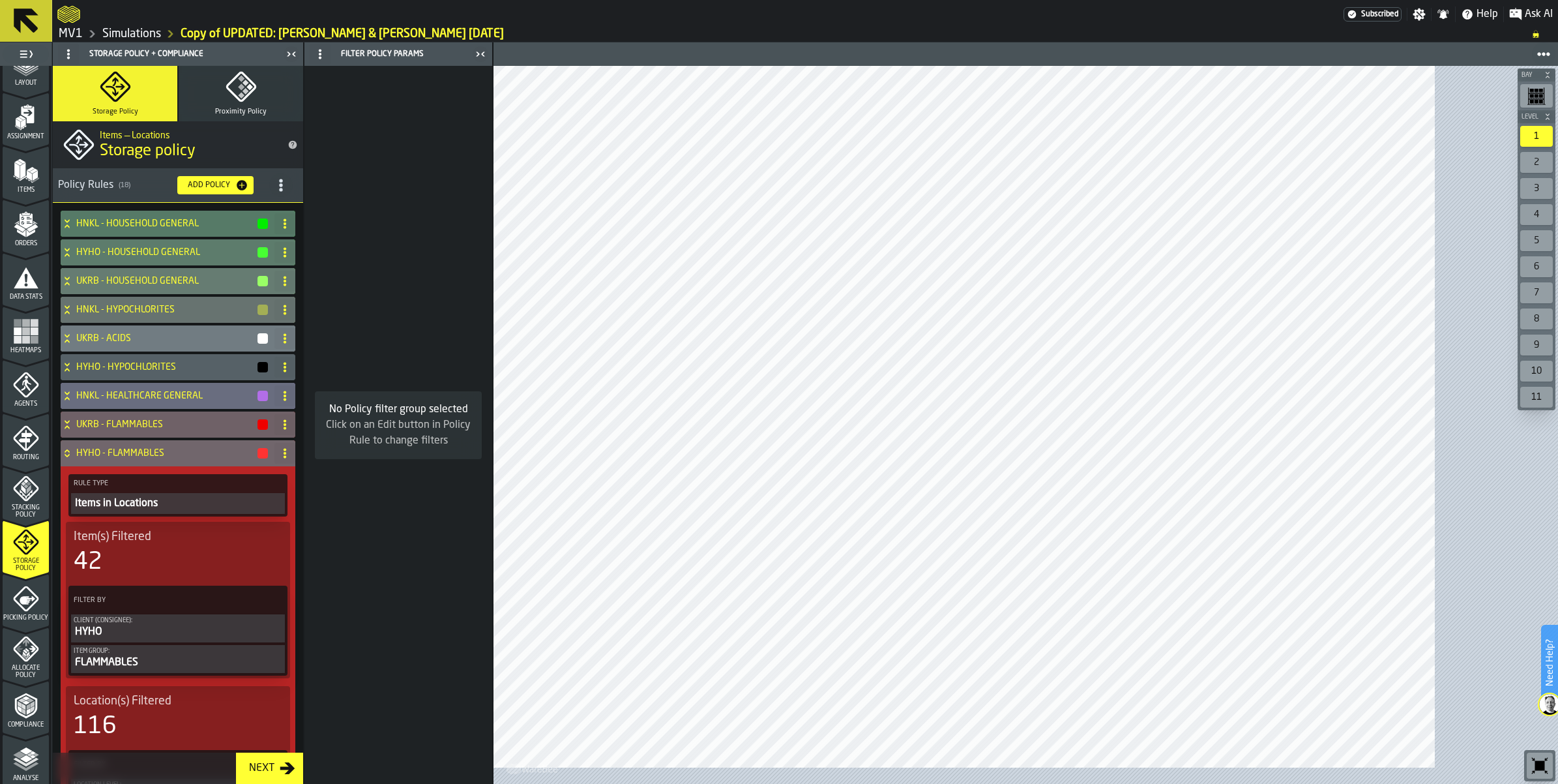
click at [288, 192] on icon "title-section-[object Object]" at bounding box center [280, 184] width 13 height 13
click at [291, 335] on div "Import" at bounding box center [300, 326] width 109 height 15
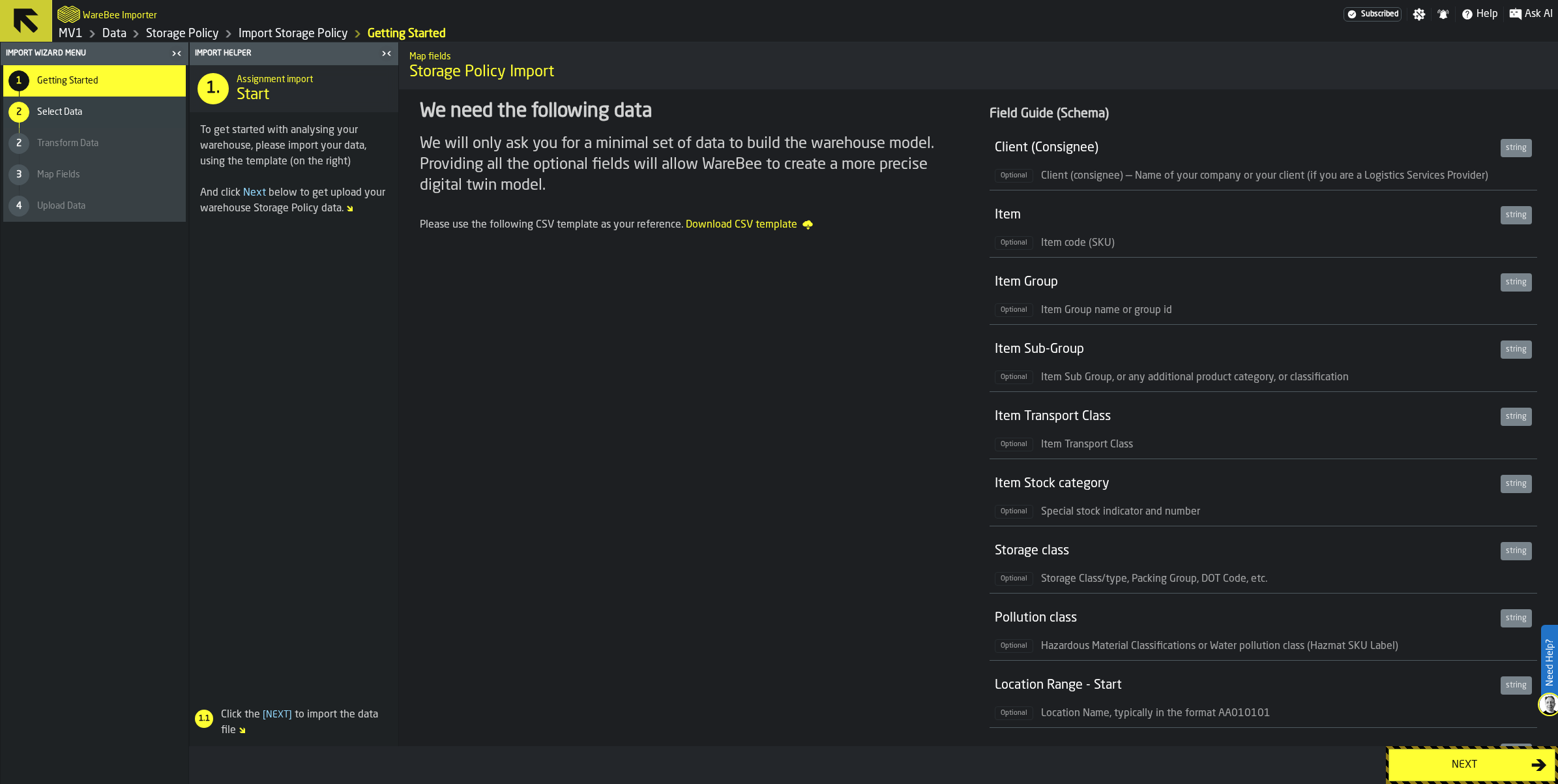
click at [1445, 759] on div "Next" at bounding box center [1464, 765] width 134 height 15
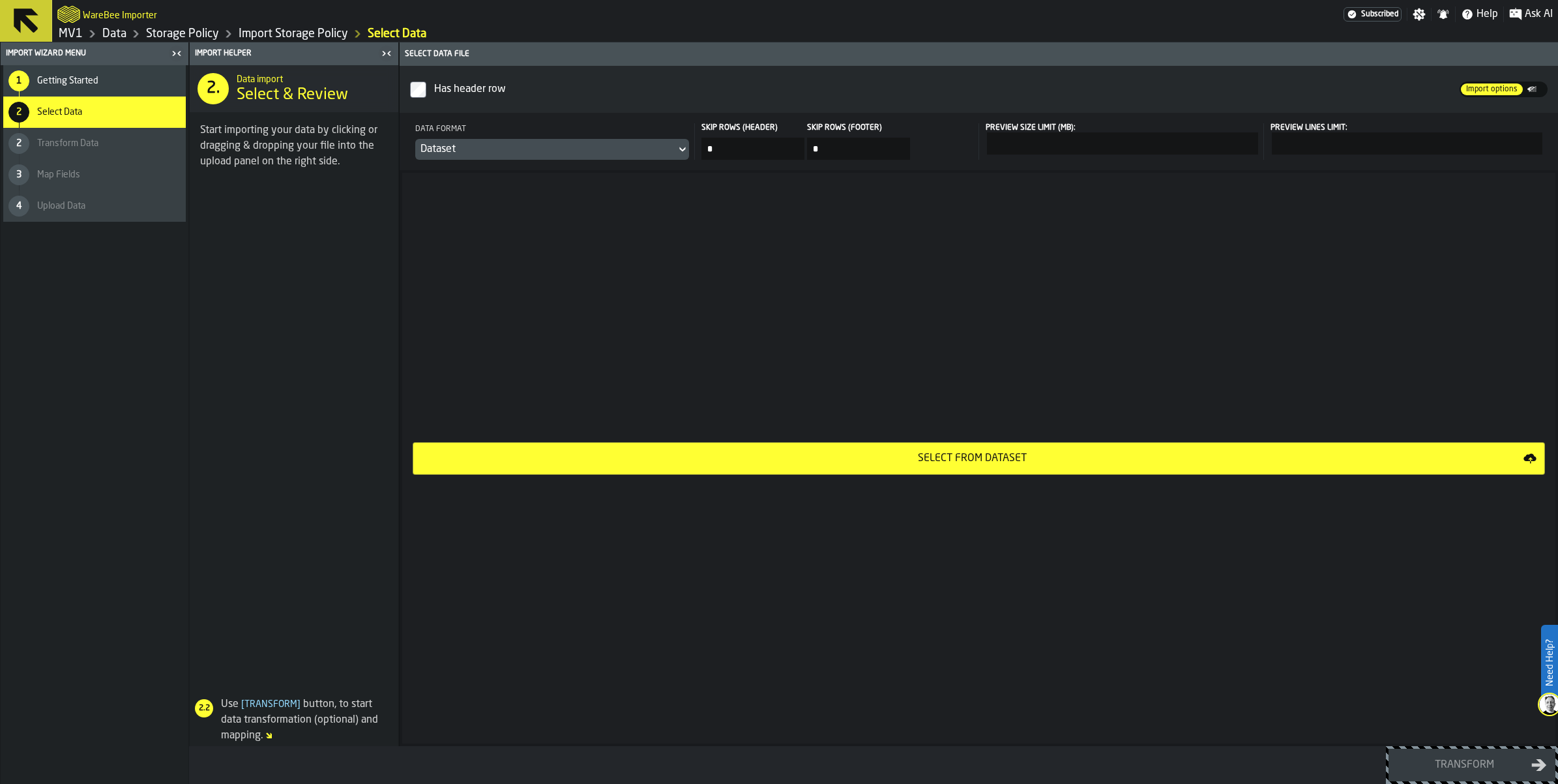
click at [1099, 464] on button "Select from Dataset" at bounding box center [979, 458] width 1133 height 33
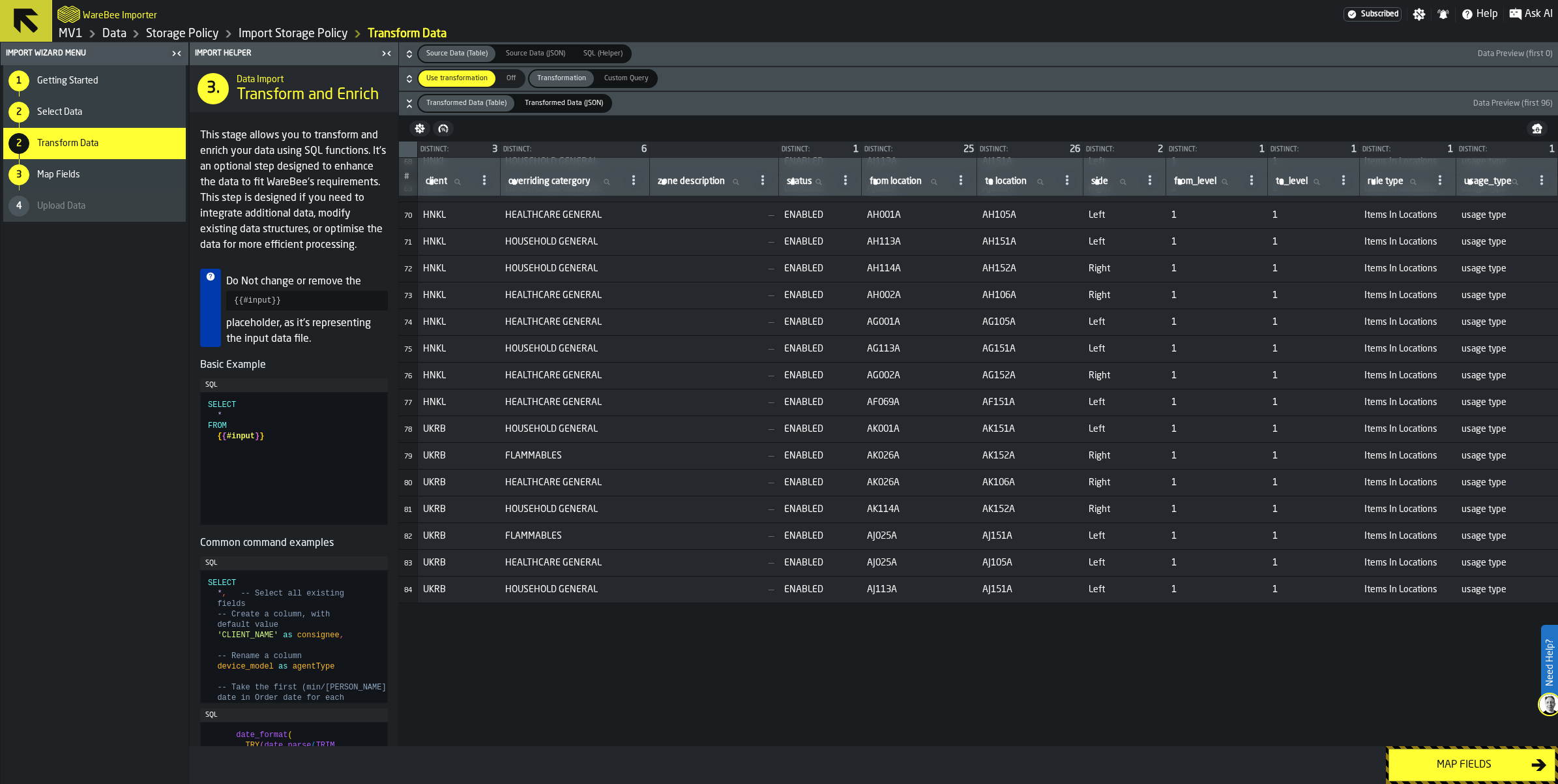
scroll to position [2217, 0]
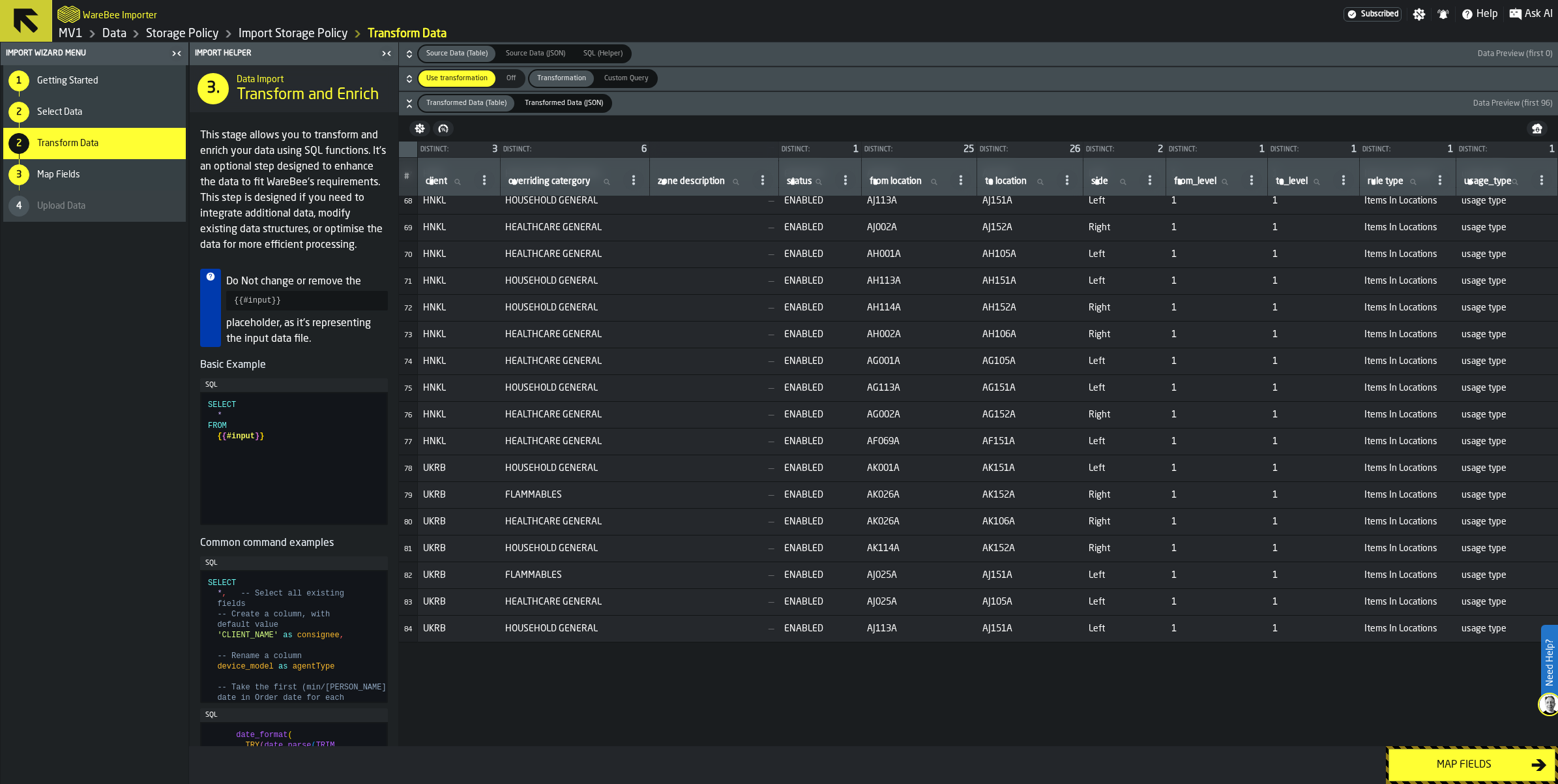
click at [82, 41] on link "MV1" at bounding box center [70, 34] width 24 height 14
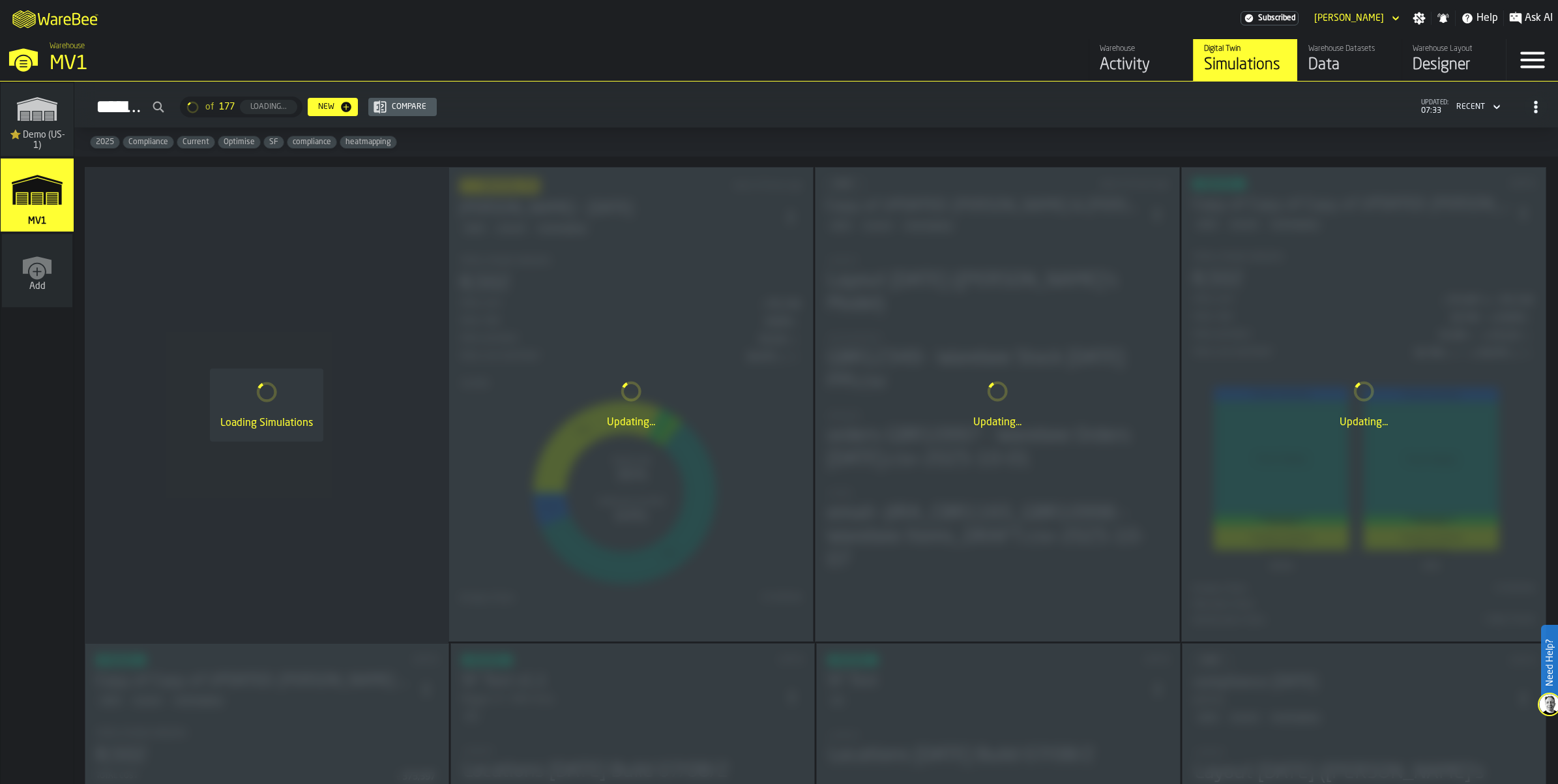
click at [1309, 76] on div "Data" at bounding box center [1349, 65] width 82 height 21
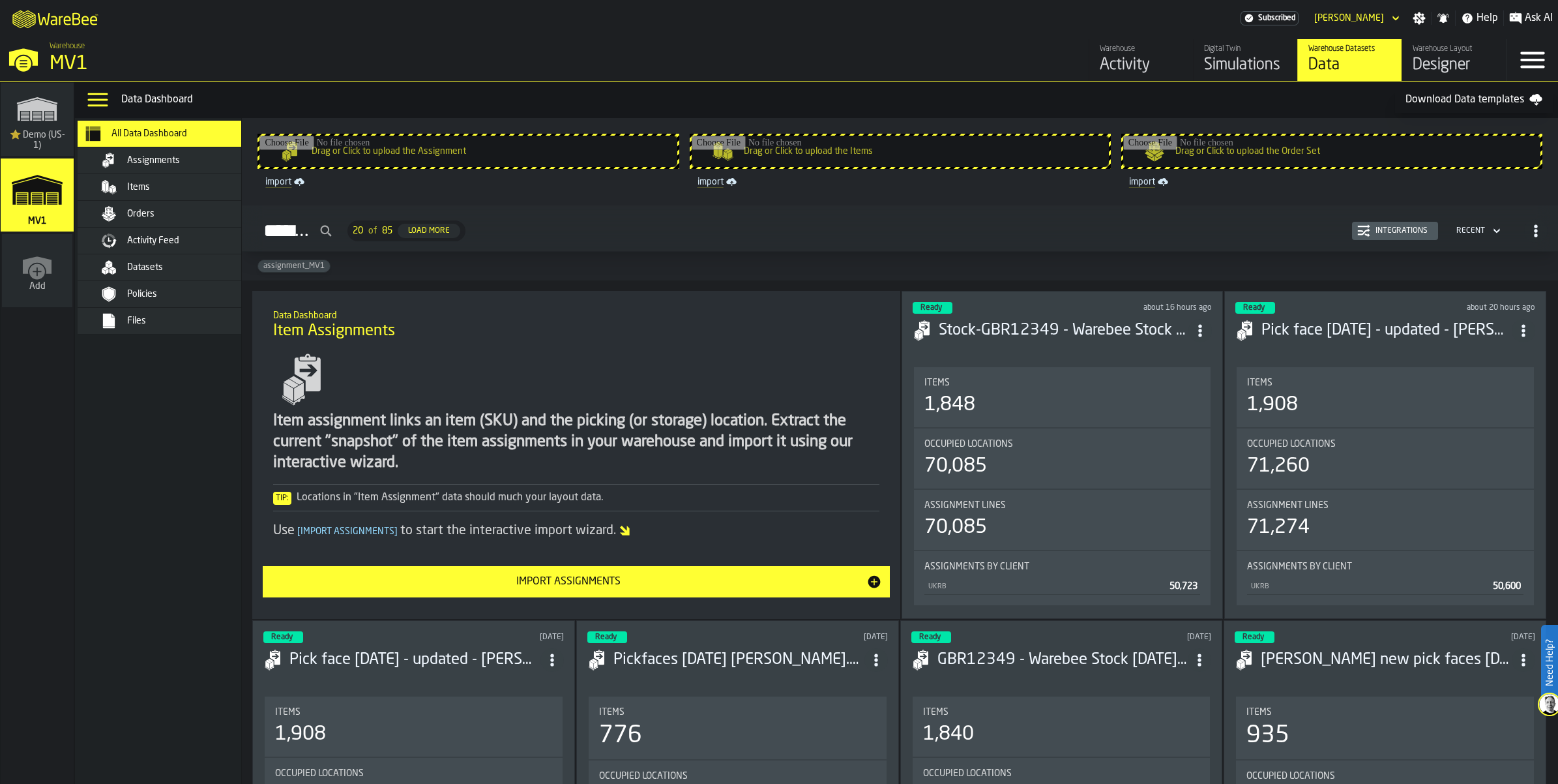
click at [163, 272] on span "Datasets" at bounding box center [145, 268] width 36 height 11
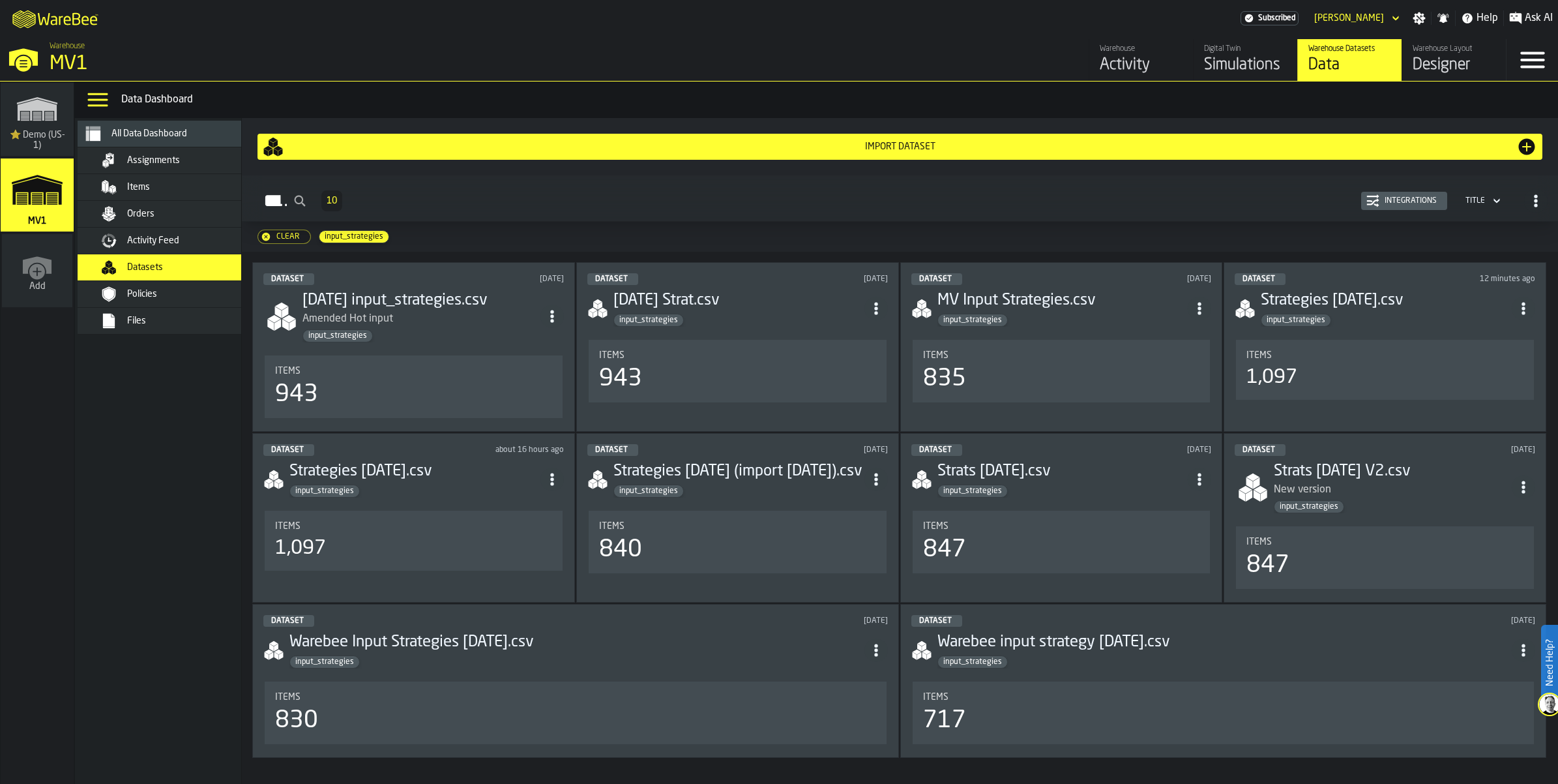
click at [890, 152] on div "Import Dataset" at bounding box center [900, 147] width 1233 height 11
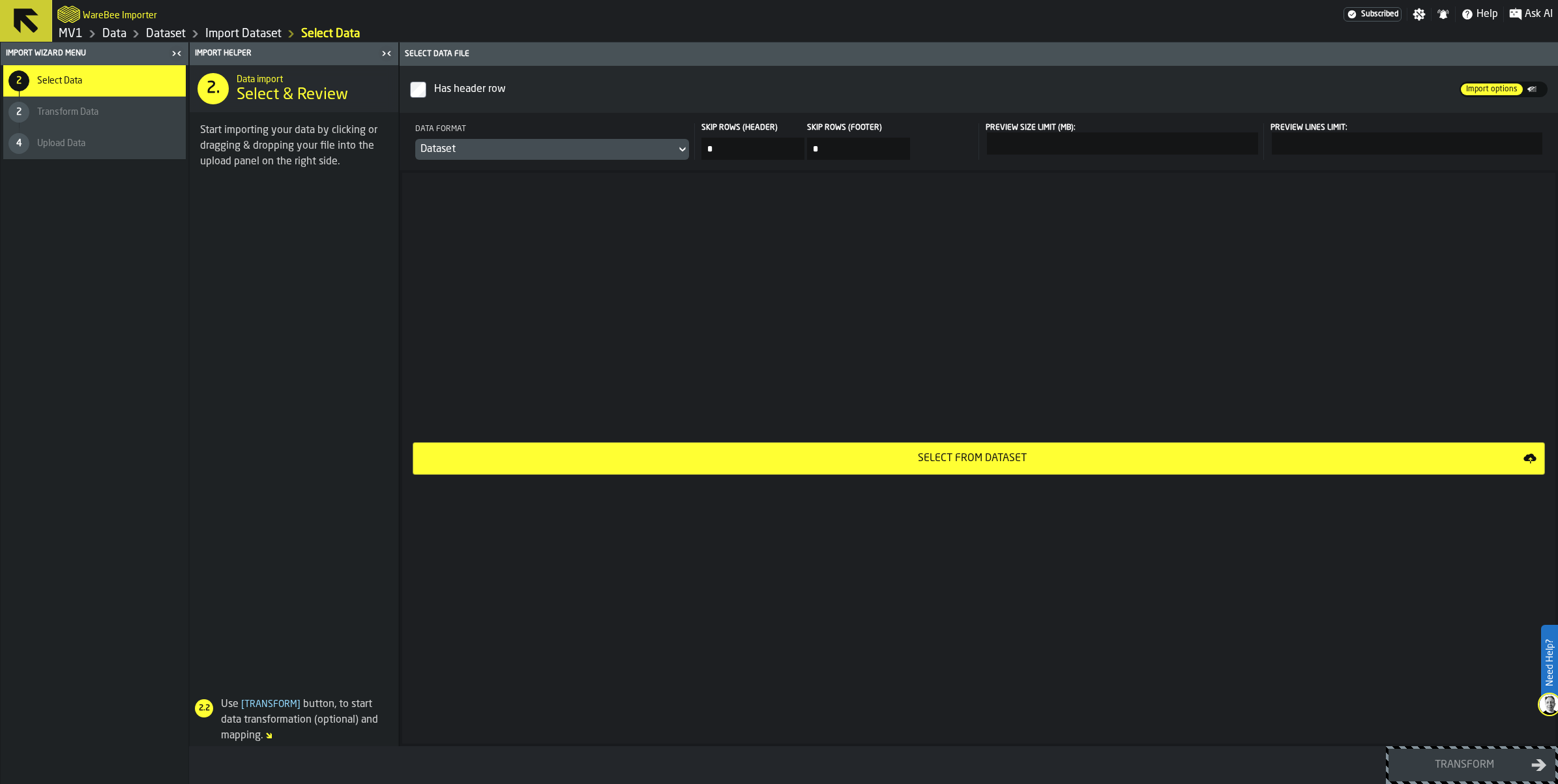
click at [1025, 466] on div "Select from Dataset" at bounding box center [972, 458] width 1103 height 15
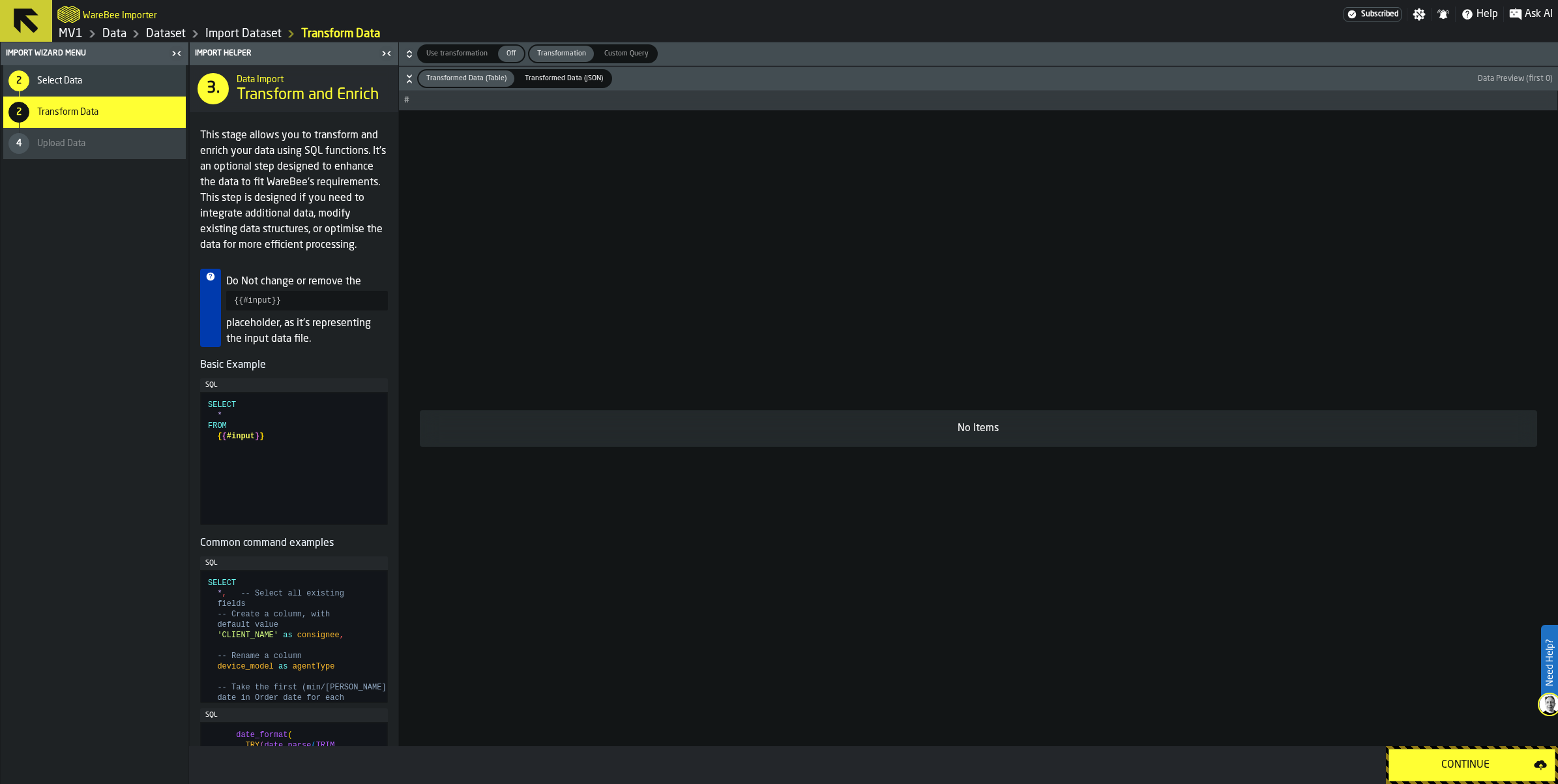
click at [1439, 758] on div "Continue" at bounding box center [1465, 765] width 137 height 15
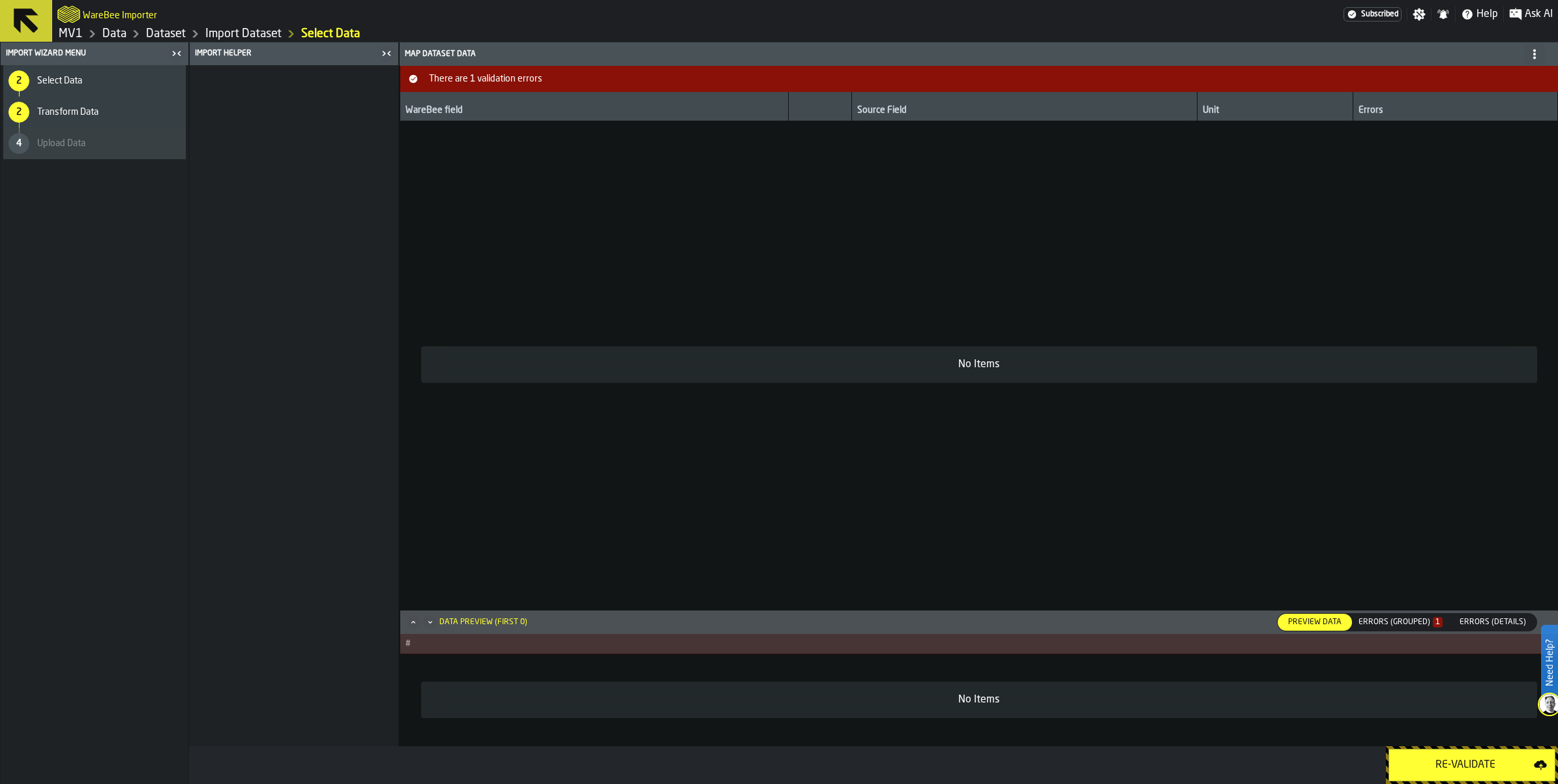
click at [1283, 616] on span "Preview Data" at bounding box center [1315, 622] width 64 height 11
click at [1283, 618] on span "Preview Data" at bounding box center [1315, 622] width 64 height 11
click at [682, 92] on button "There are 1 validation errors" at bounding box center [979, 78] width 1158 height 26
click at [1359, 626] on div "Errors (Grouped) 1" at bounding box center [1400, 622] width 84 height 9
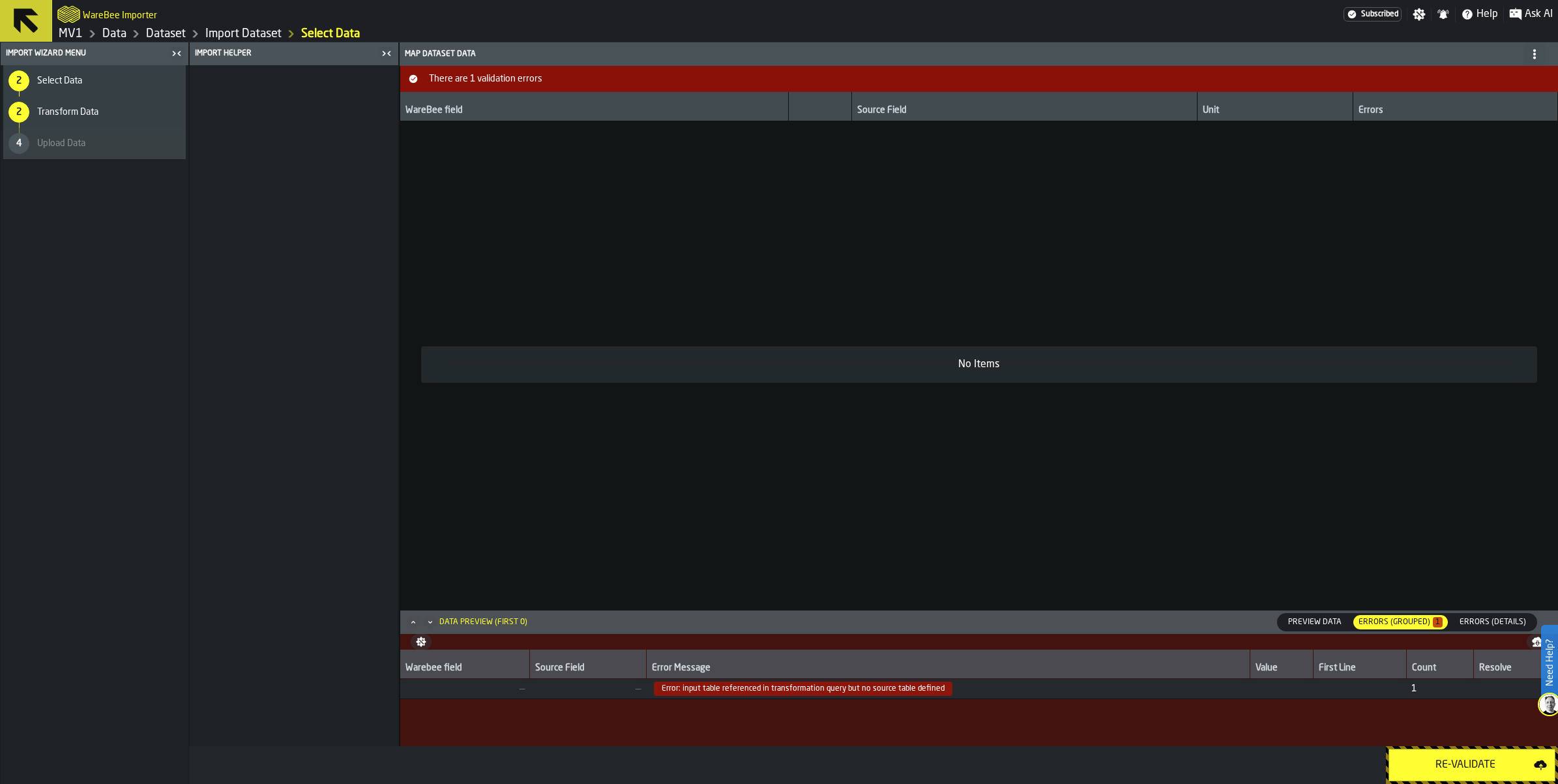
click at [82, 41] on link "MV1" at bounding box center [70, 34] width 24 height 14
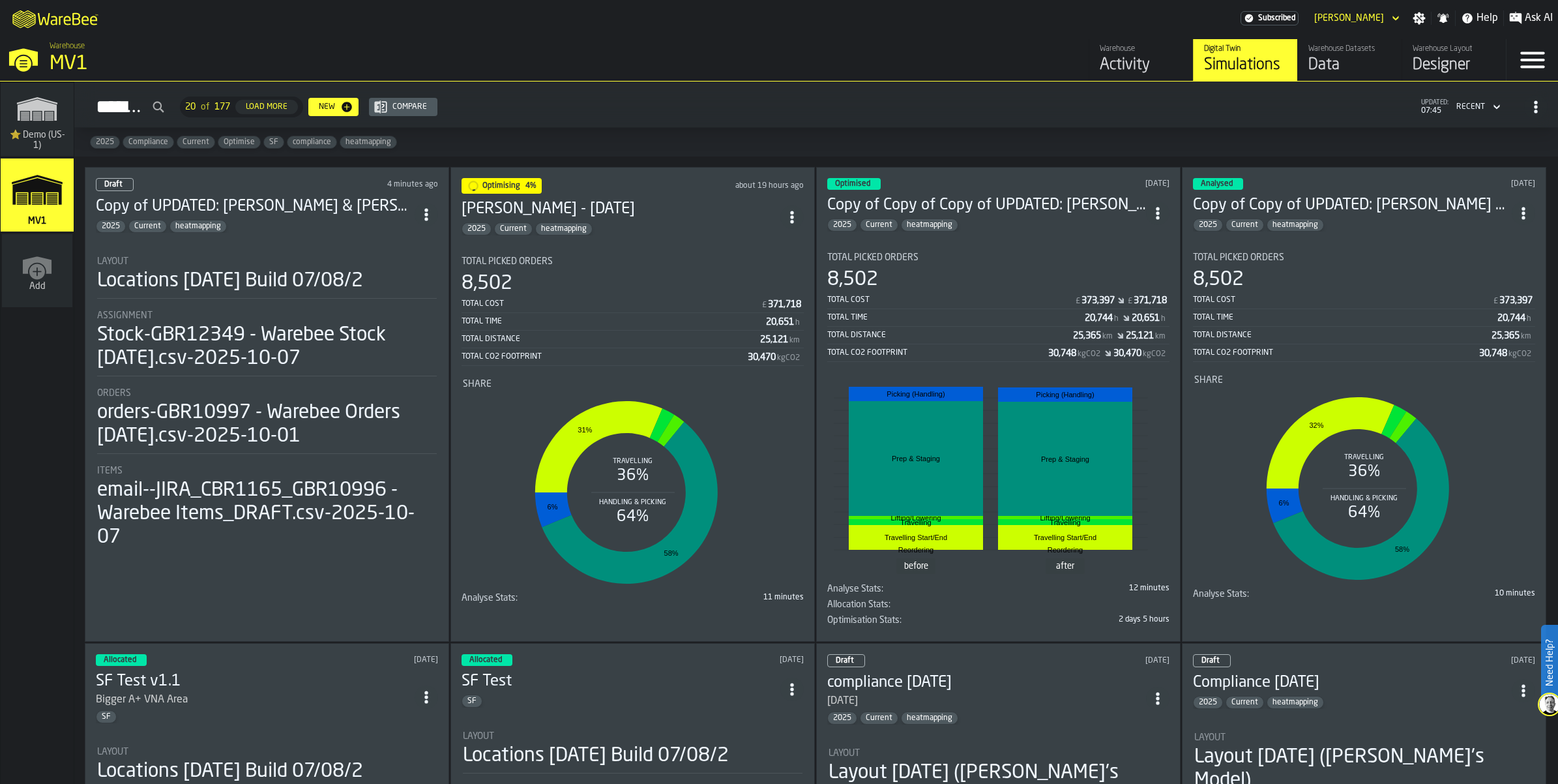
click at [1309, 76] on div "Data" at bounding box center [1349, 65] width 82 height 21
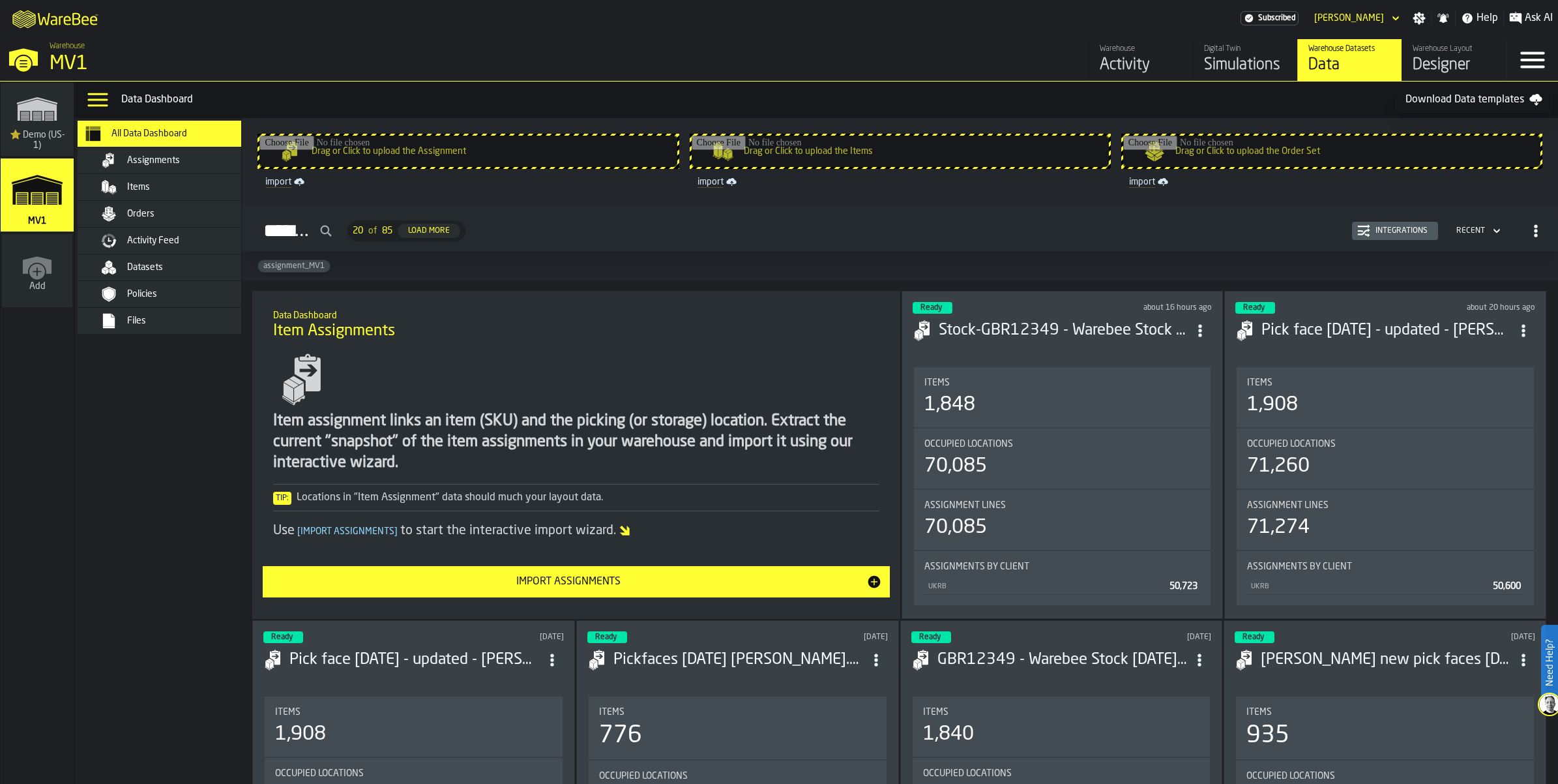
click at [219, 275] on div "Datasets" at bounding box center [175, 267] width 159 height 15
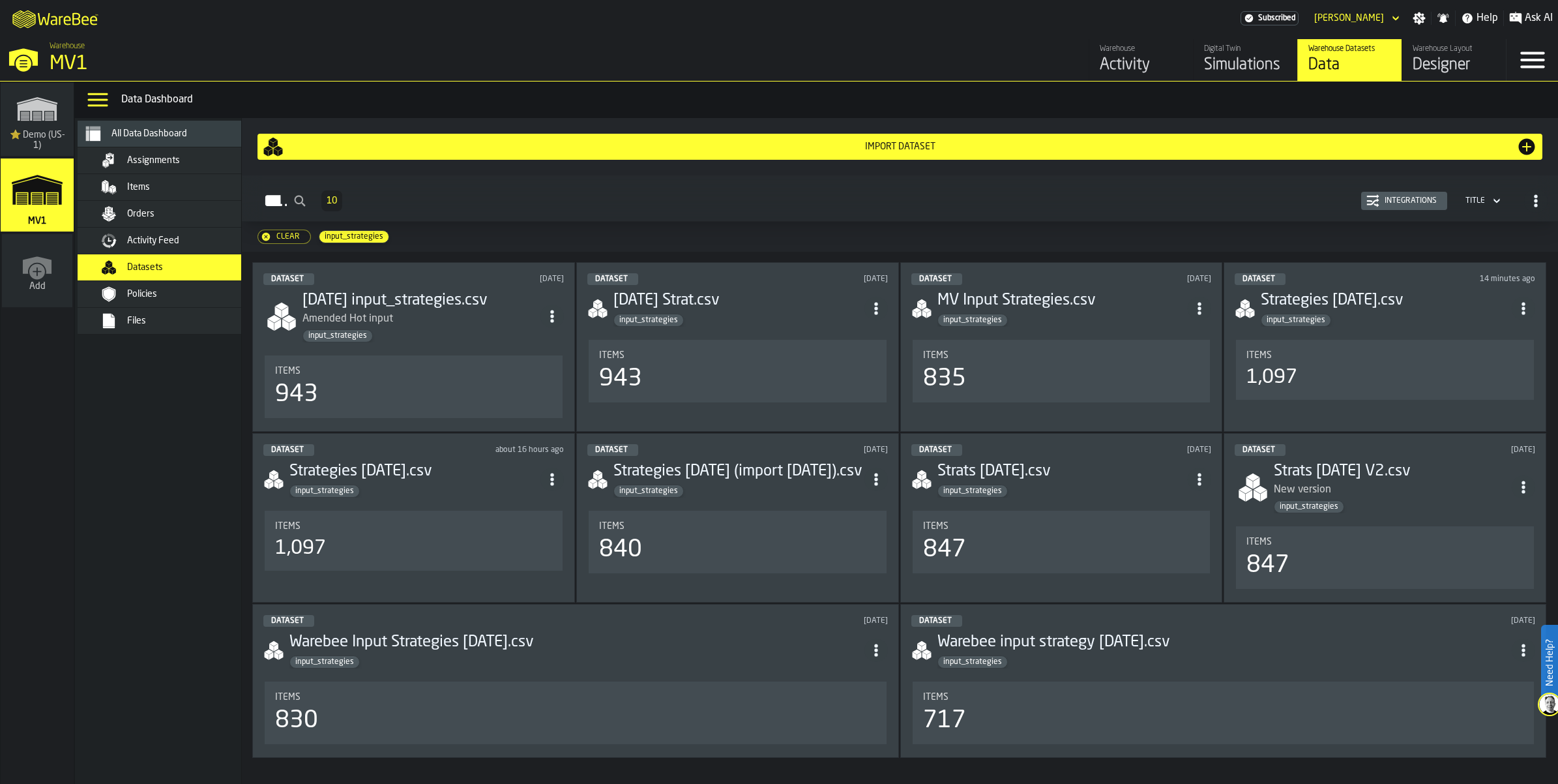
click at [904, 157] on div "Import Dataset" at bounding box center [900, 146] width 1275 height 21
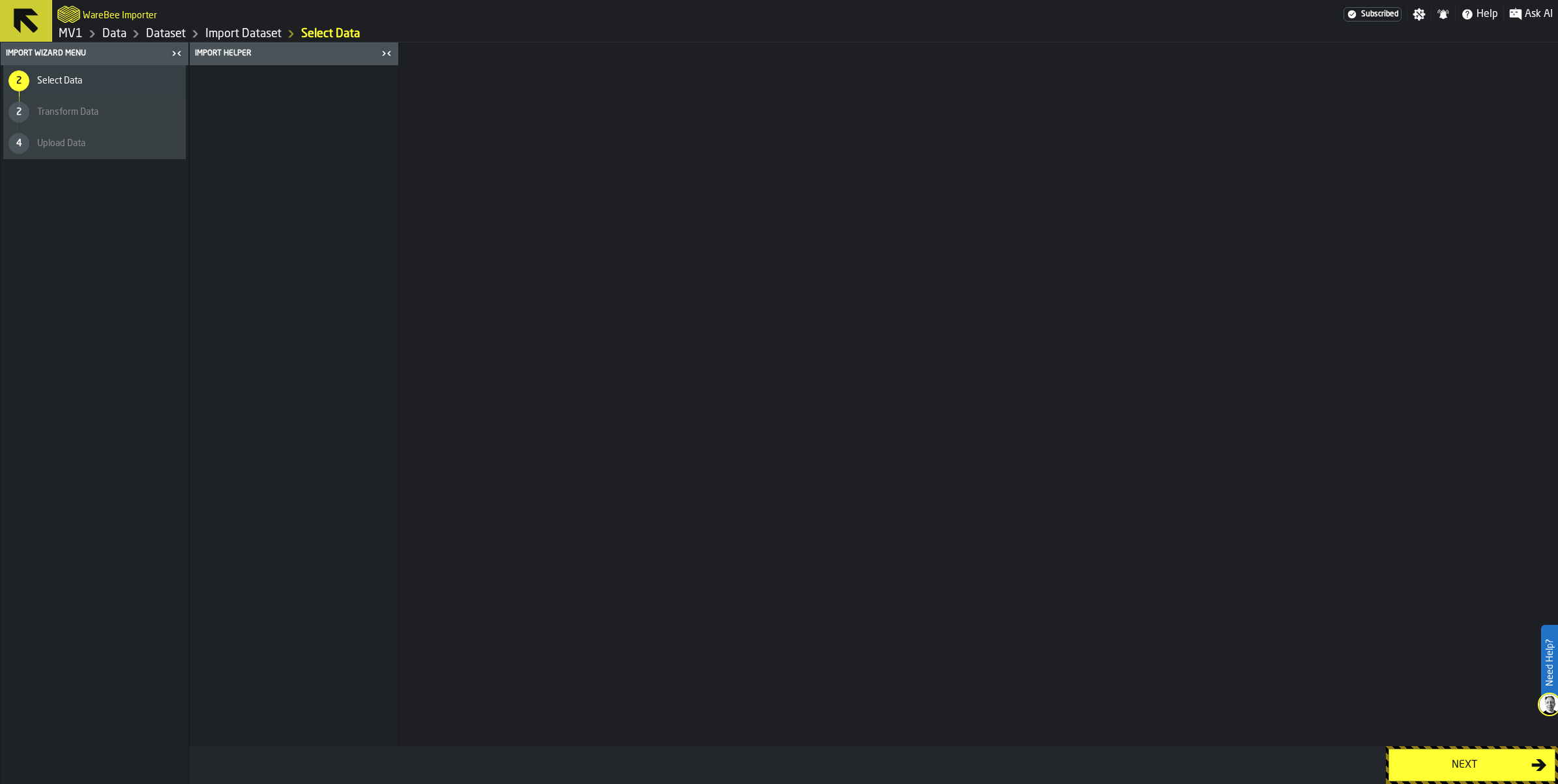
click at [1472, 757] on div "Next" at bounding box center [1464, 765] width 134 height 15
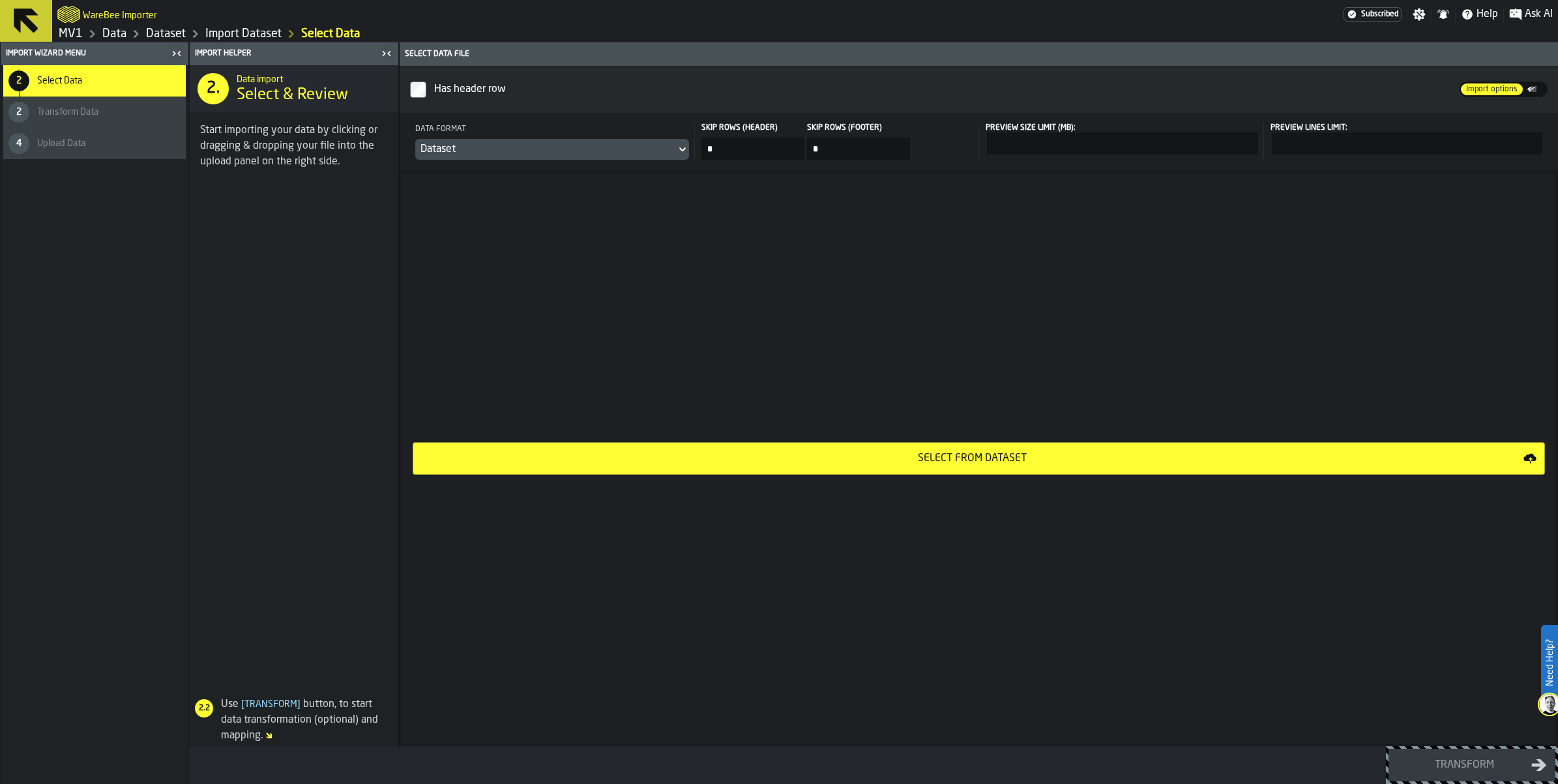
click at [671, 157] on div "Dataset" at bounding box center [545, 149] width 250 height 15
click at [724, 211] on div "CSV" at bounding box center [722, 217] width 68 height 15
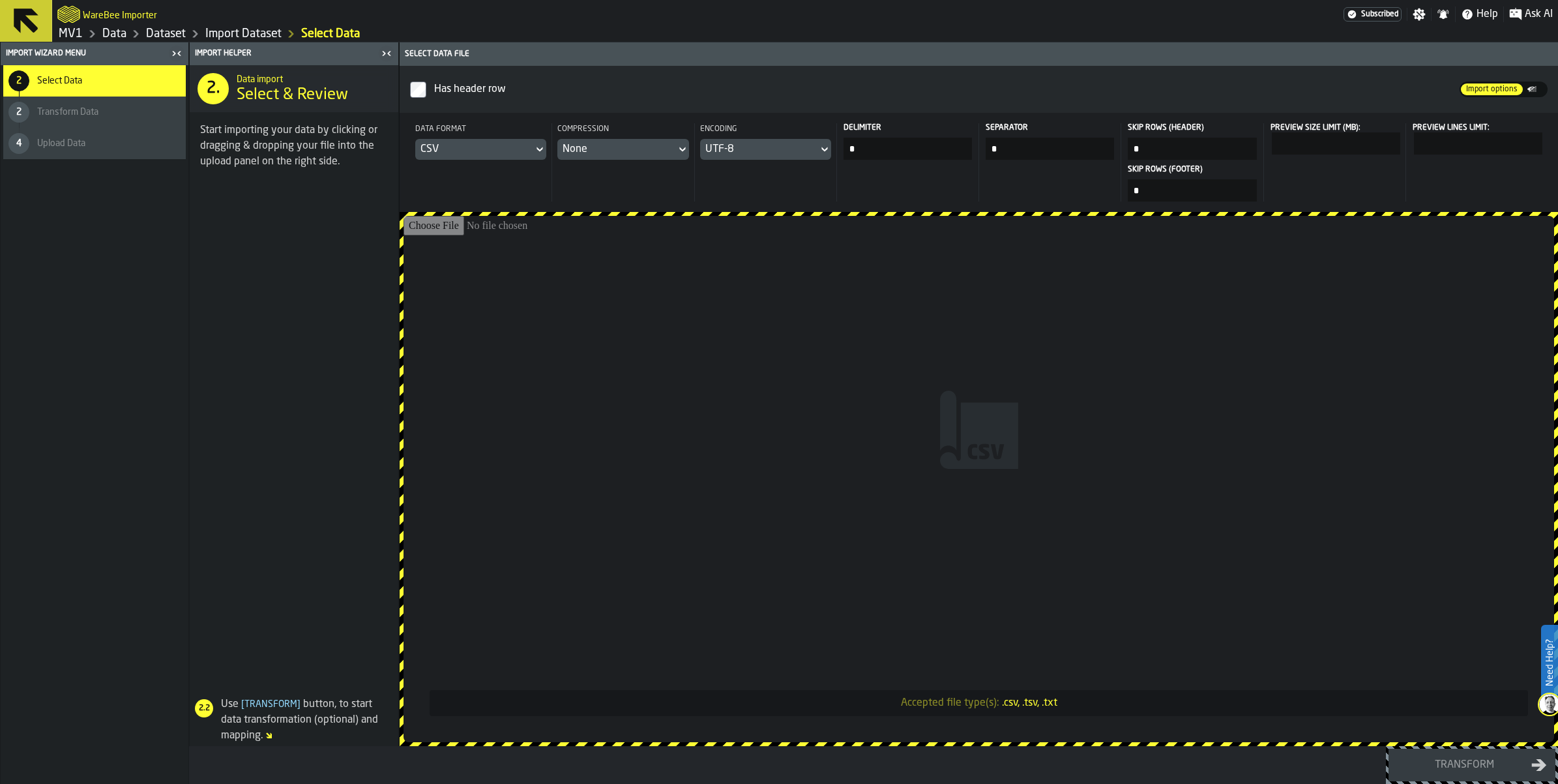
click at [1058, 520] on input "Accepted file type(s): .csv, .tsv, .txt" at bounding box center [979, 479] width 1151 height 526
type input "**********"
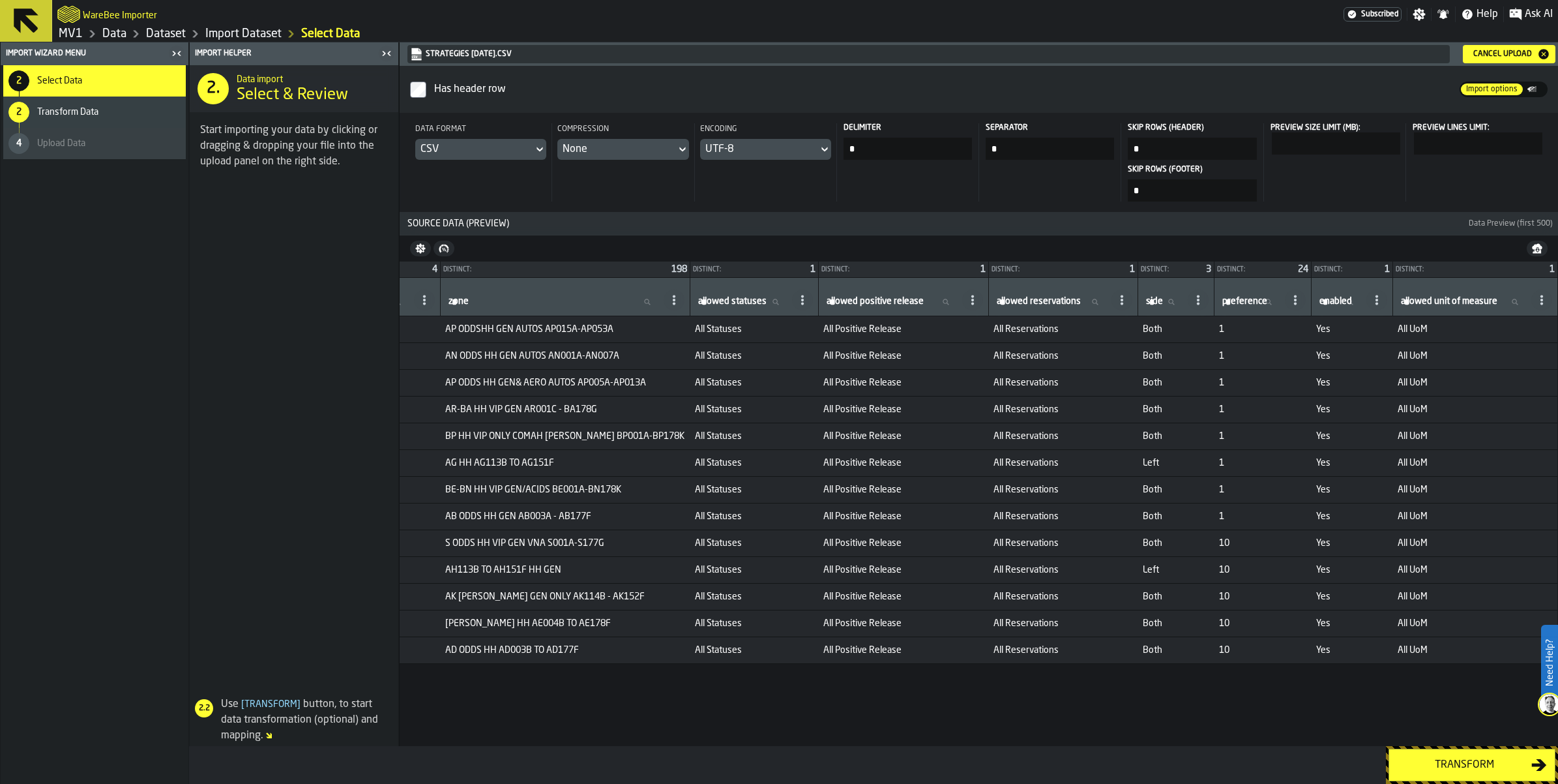
scroll to position [0, 937]
click at [1439, 758] on div "Transform" at bounding box center [1464, 765] width 134 height 15
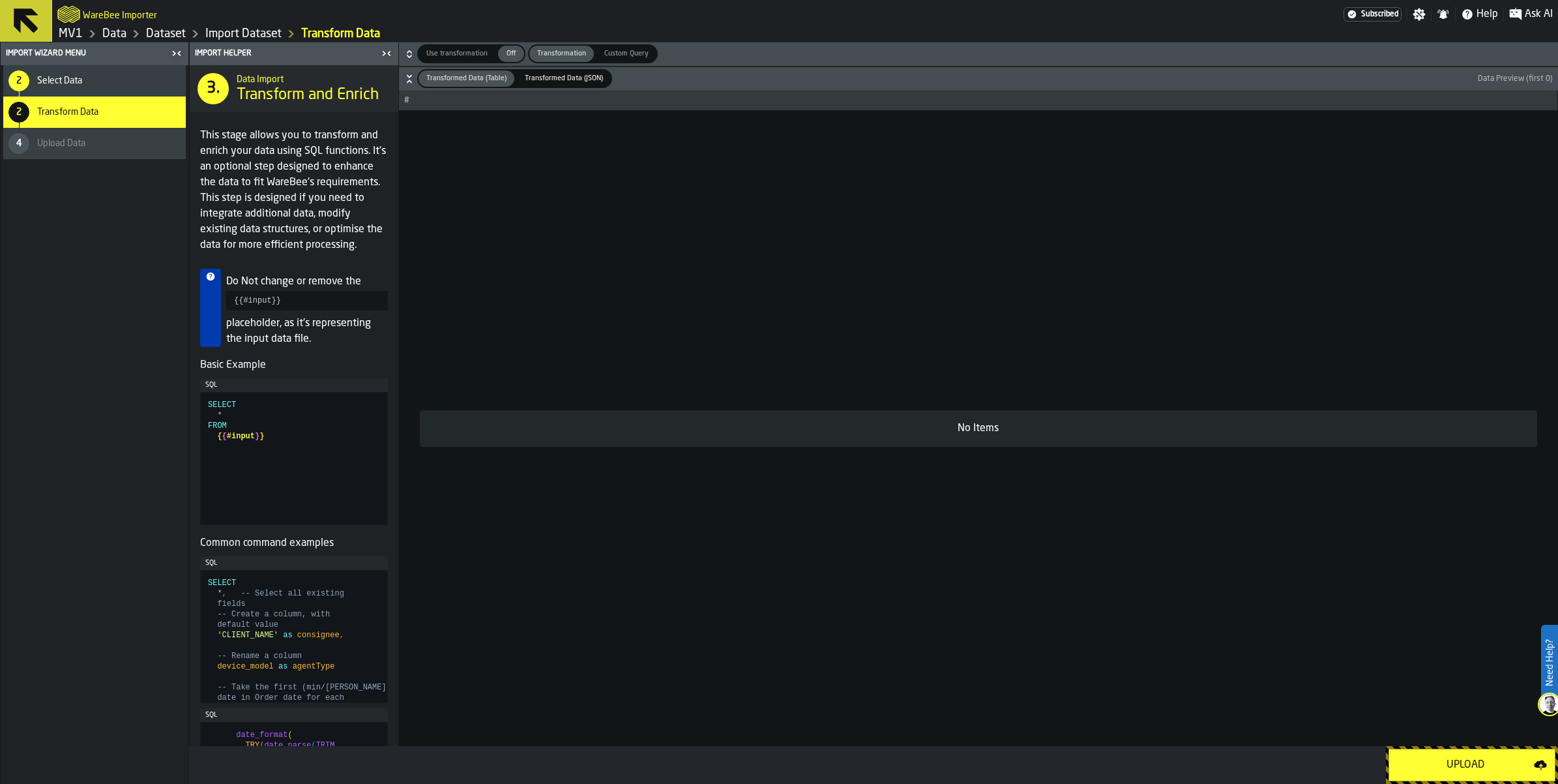
click at [1435, 757] on div "Upload" at bounding box center [1465, 765] width 137 height 15
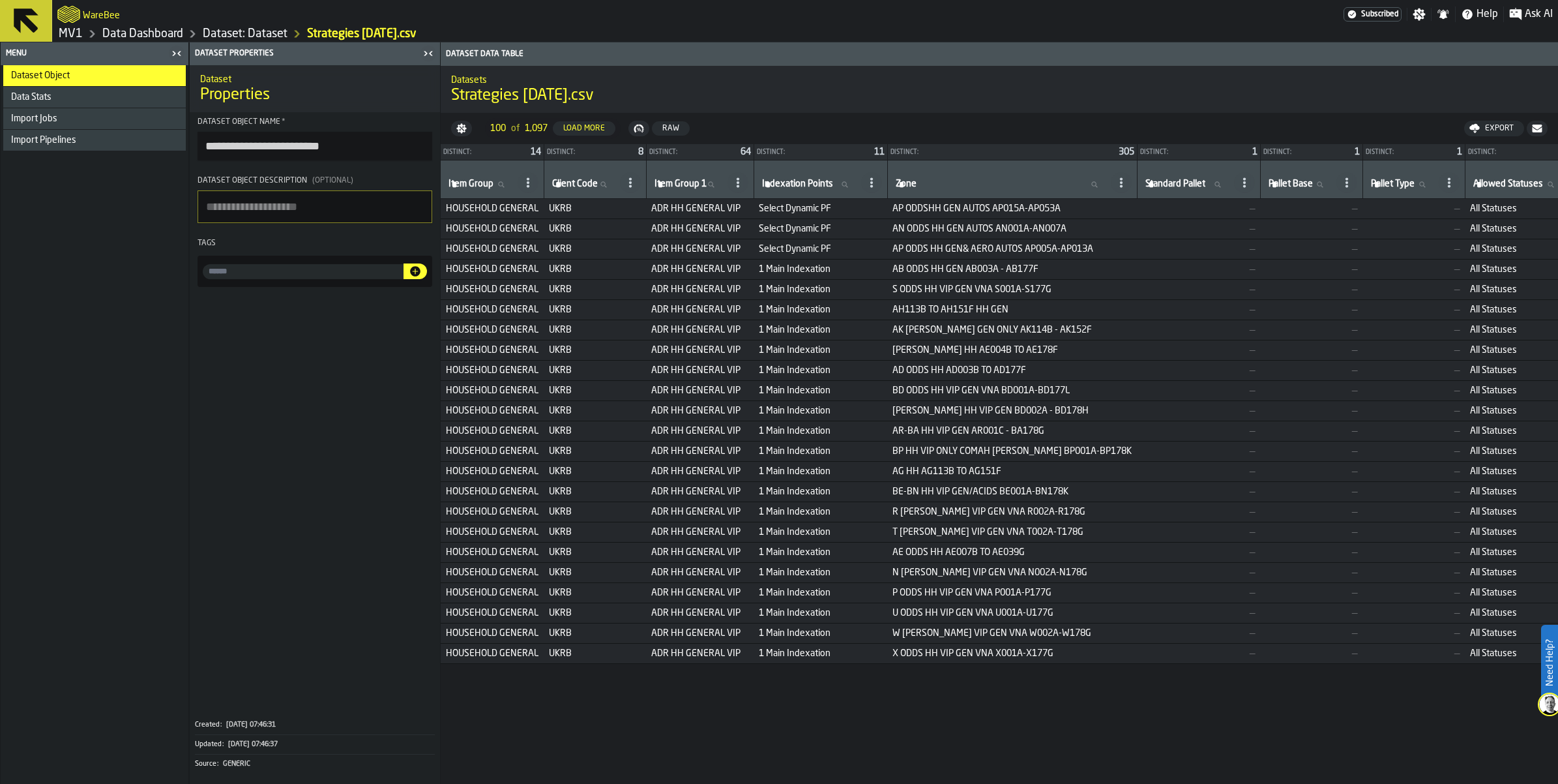
click at [375, 279] on input "input-value-" at bounding box center [302, 272] width 201 height 15
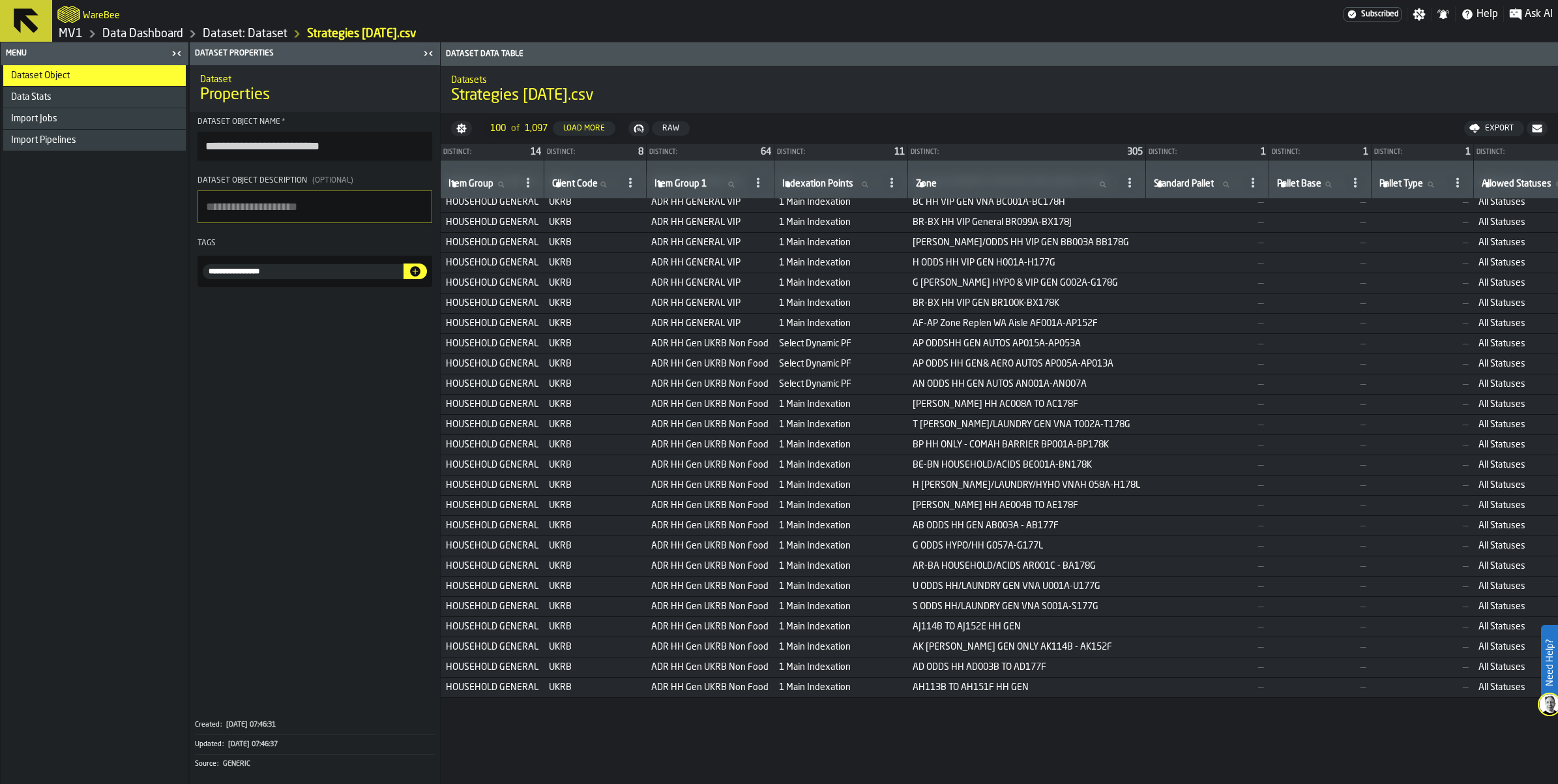
scroll to position [1141, 0]
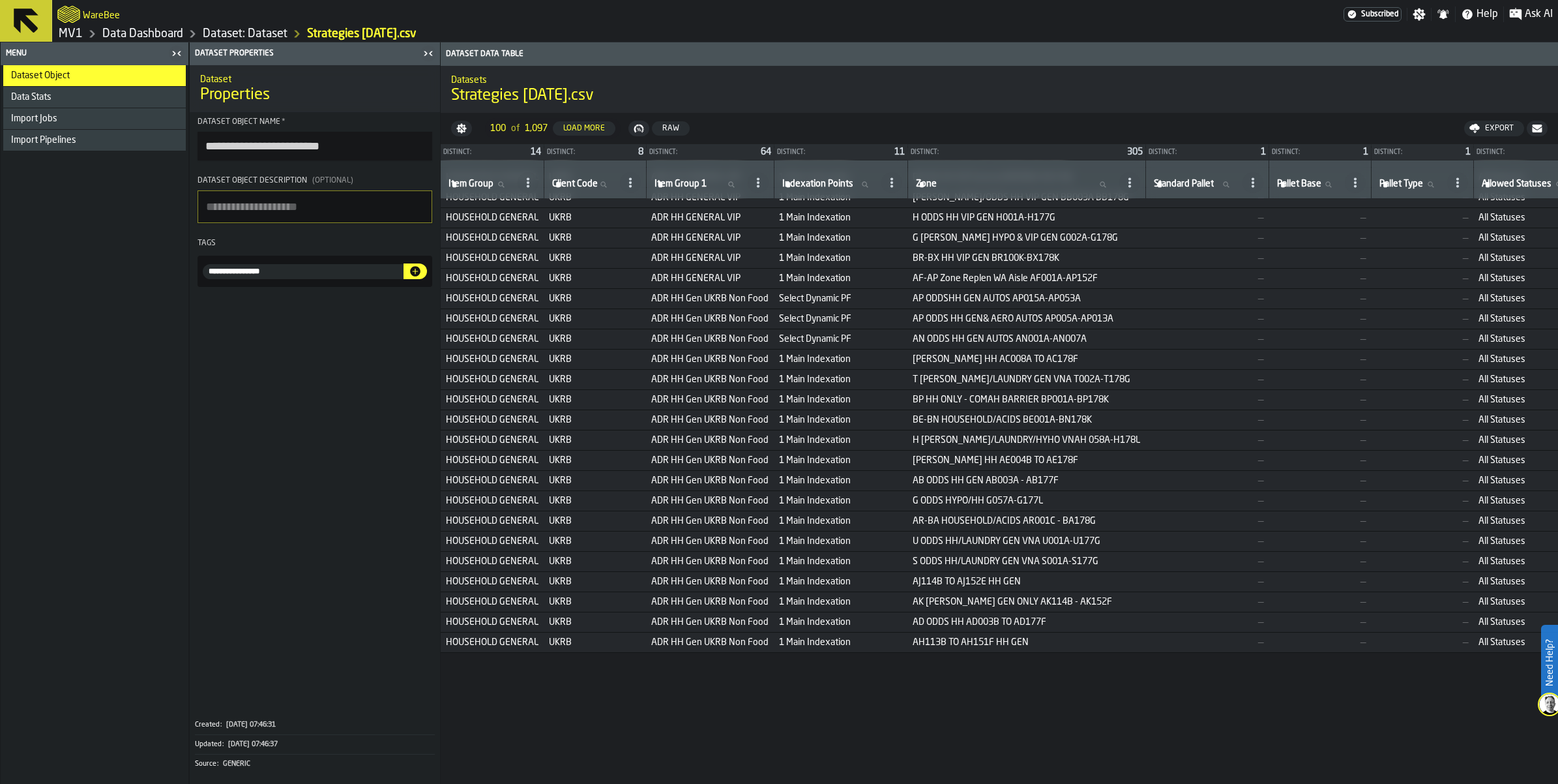
type input "**********"
click at [421, 276] on icon "button-" at bounding box center [415, 272] width 11 height 11
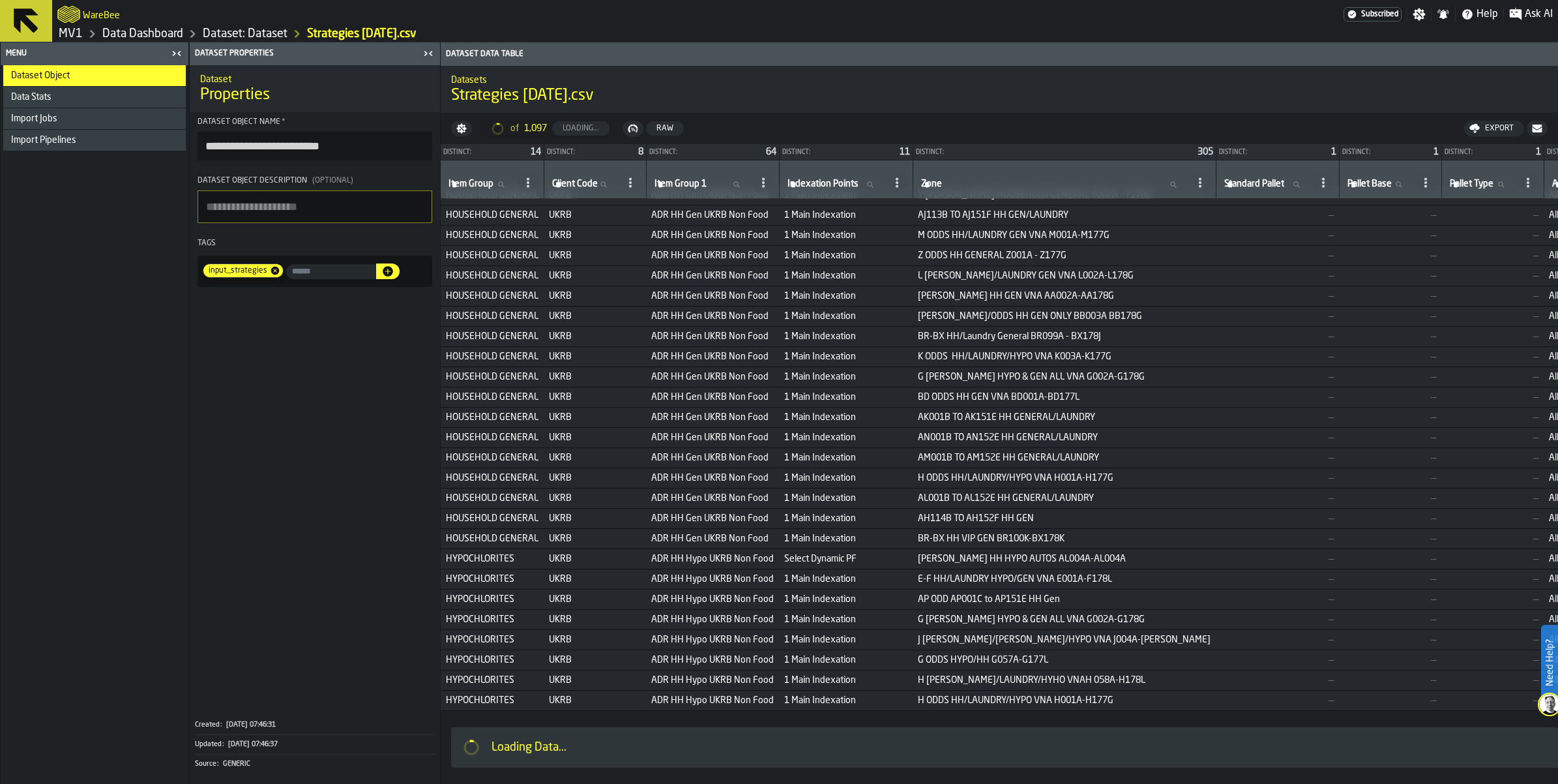
scroll to position [2235, 0]
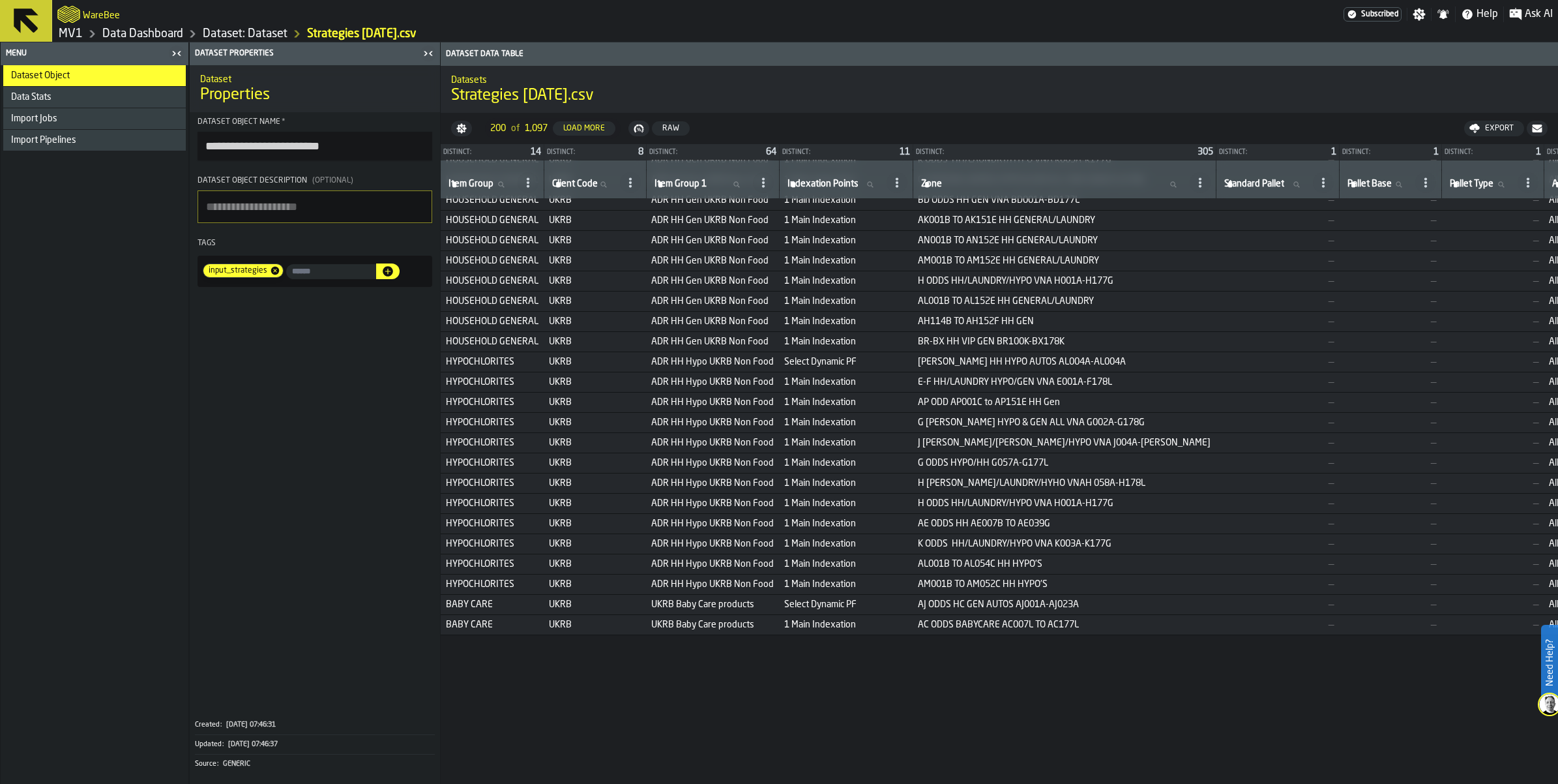
click at [288, 41] on link "Dataset: Dataset" at bounding box center [245, 34] width 85 height 14
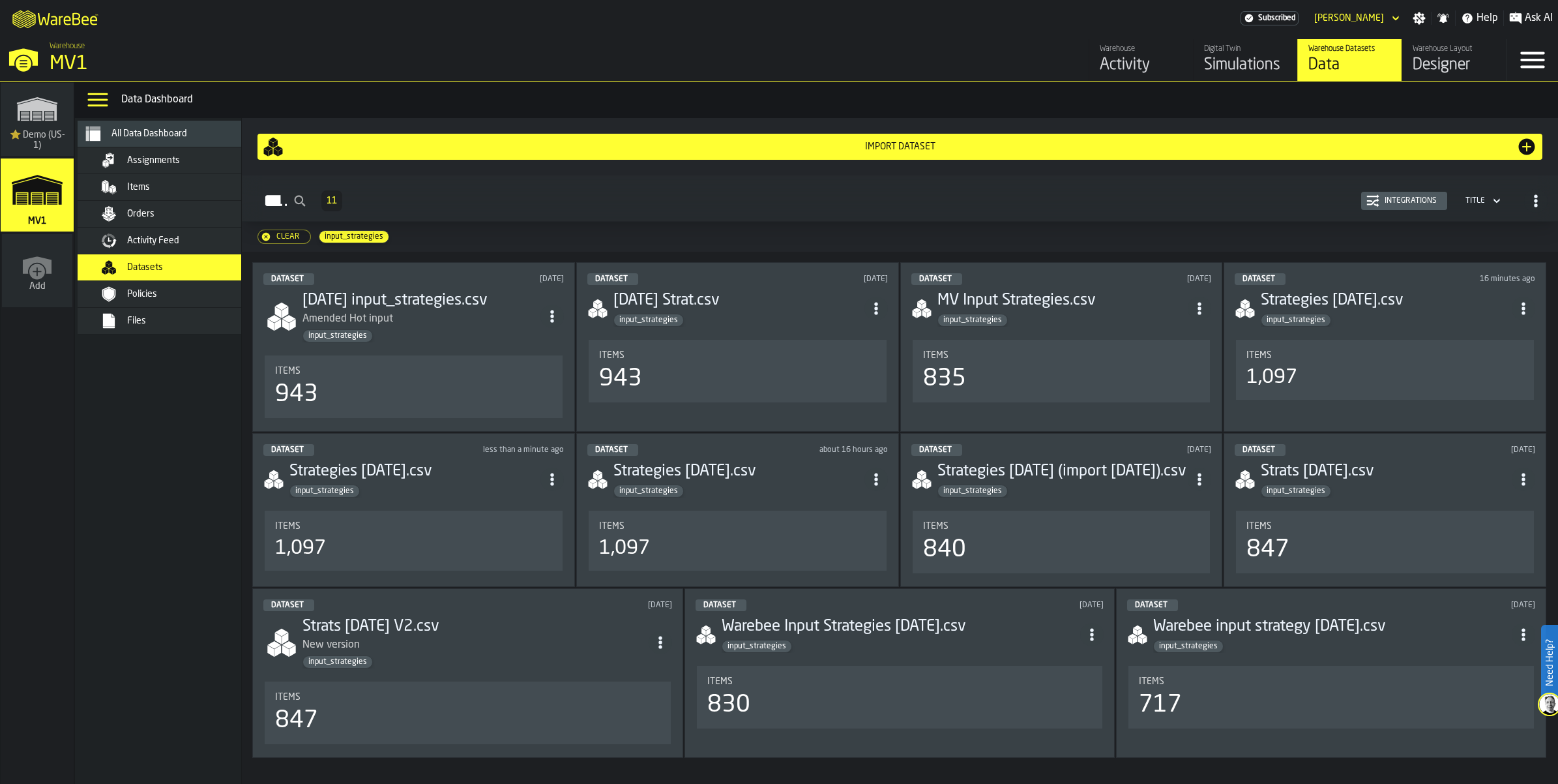
click at [867, 152] on div "Import Dataset" at bounding box center [900, 147] width 1233 height 11
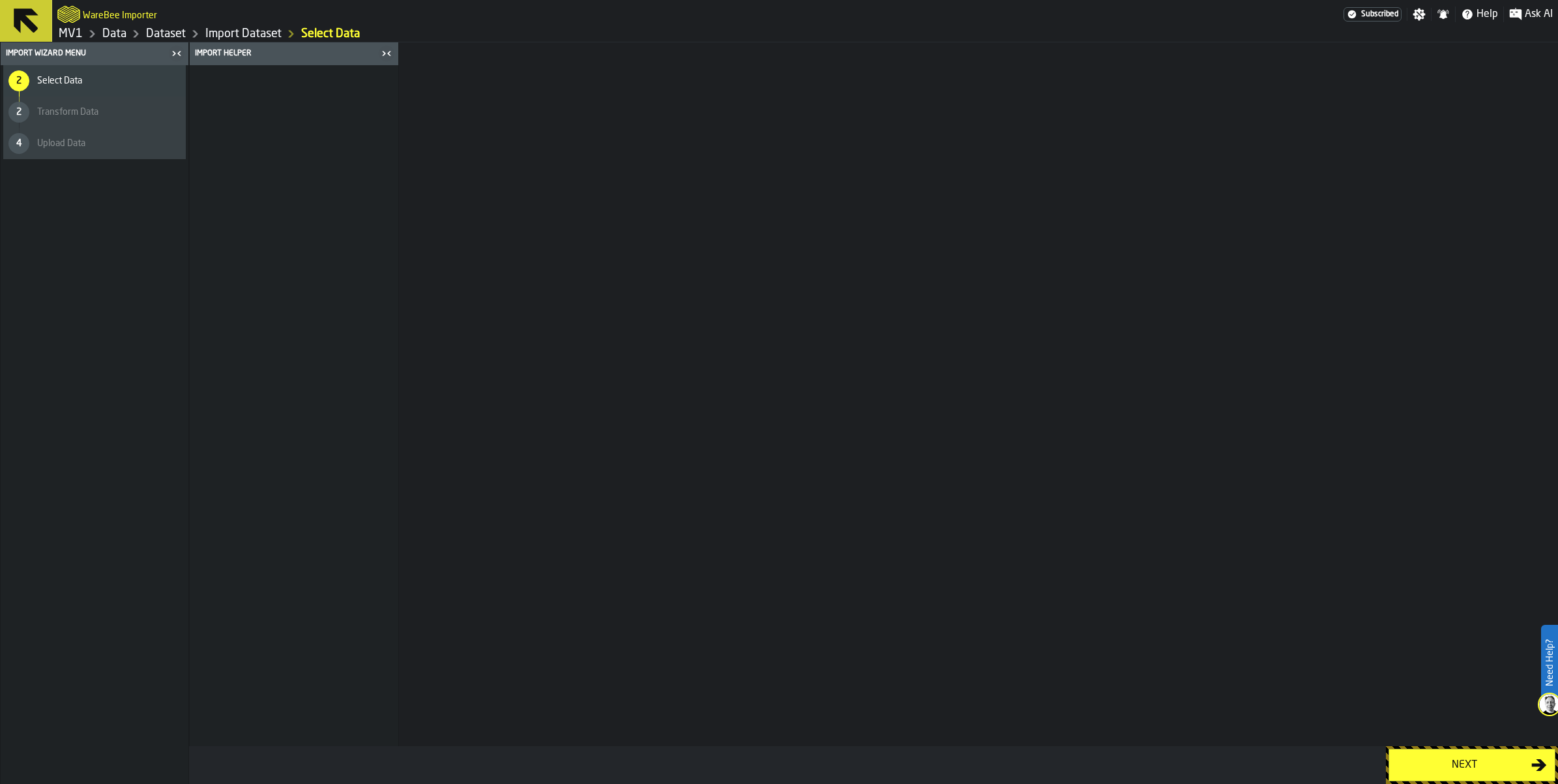
click at [1413, 757] on div "Next" at bounding box center [1464, 765] width 134 height 15
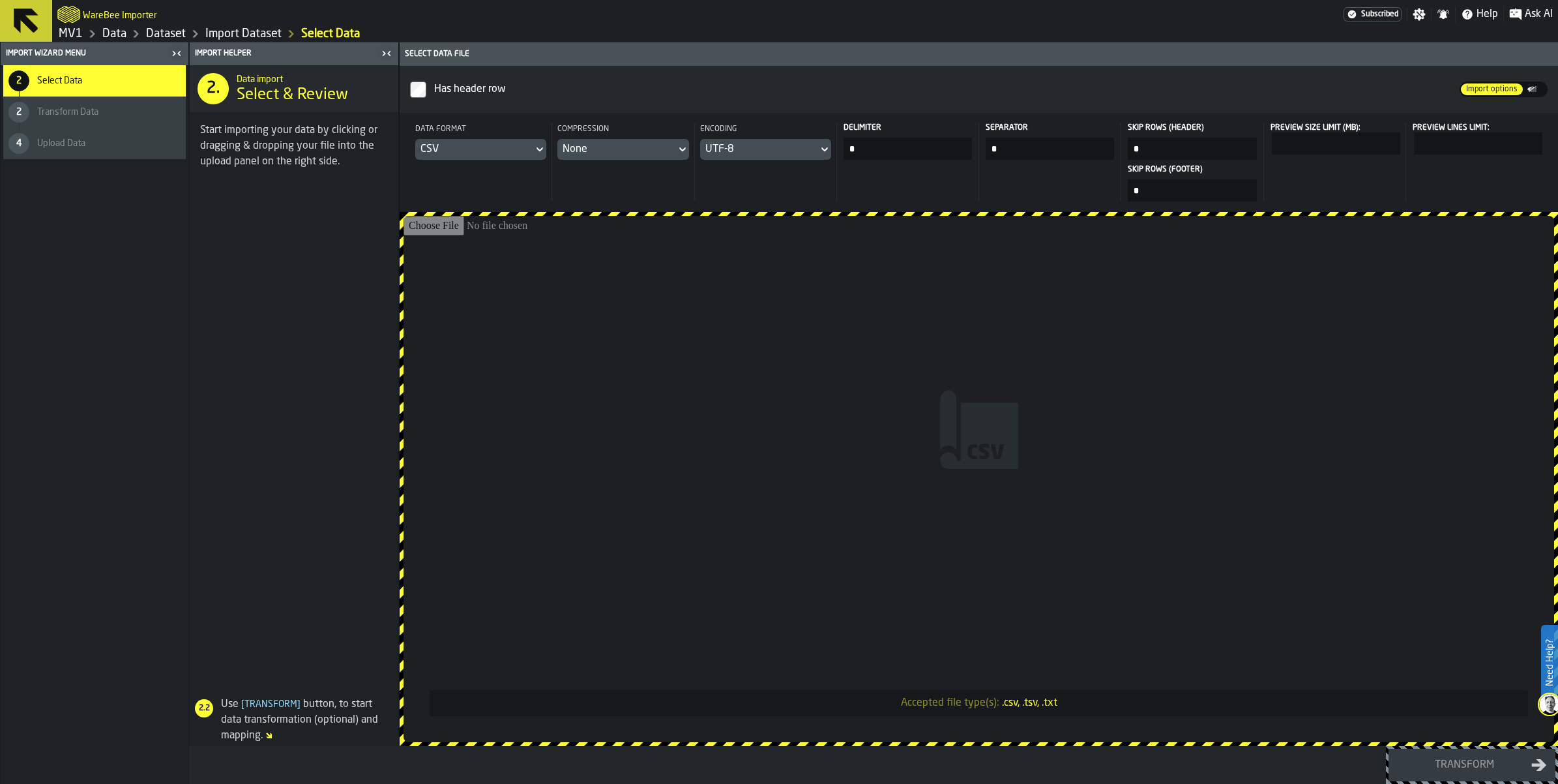
click at [1023, 480] on input "Accepted file type(s): .csv, .tsv, .txt" at bounding box center [979, 479] width 1151 height 526
type input "**********"
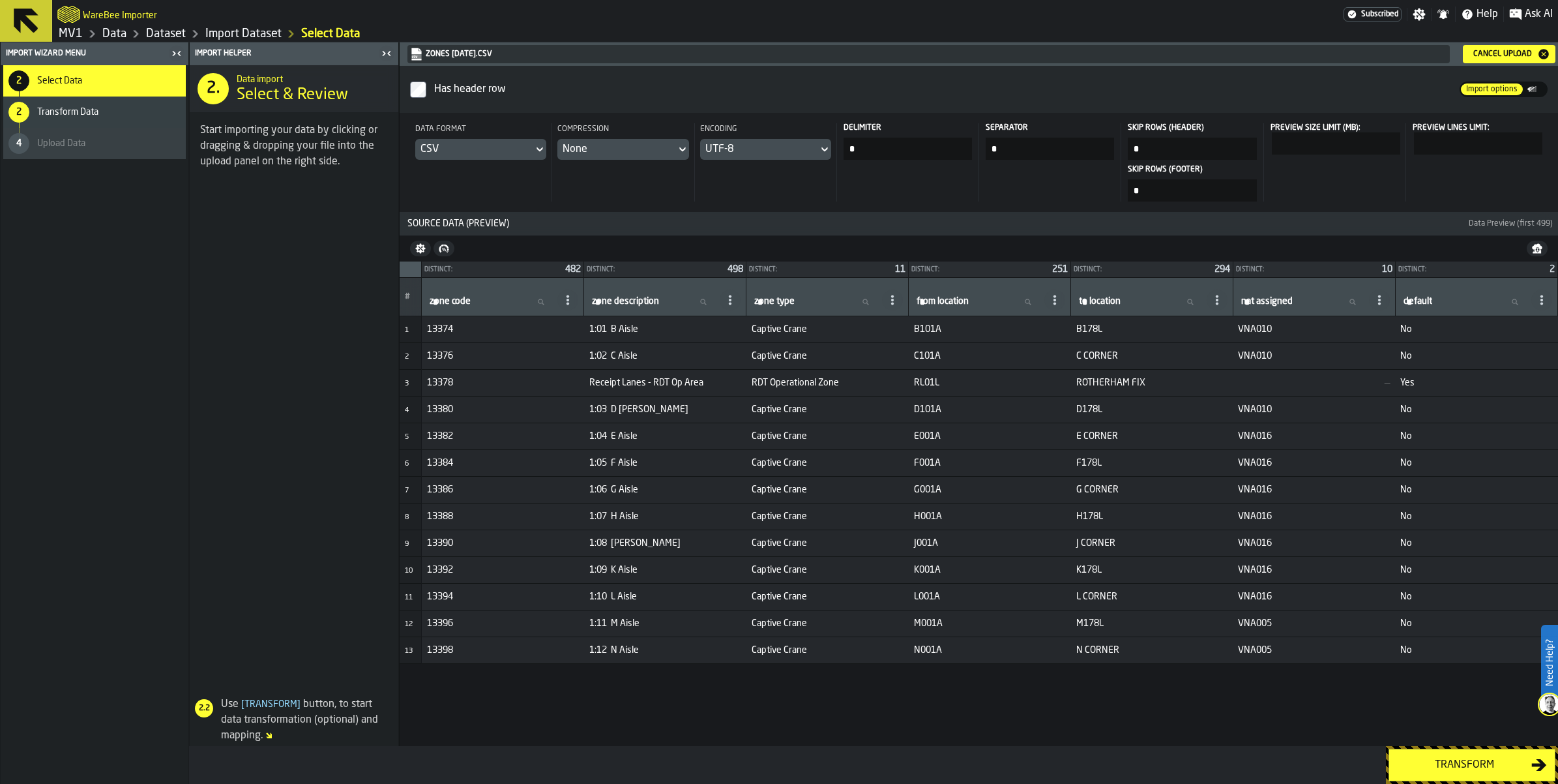
click at [1452, 757] on div "Transform" at bounding box center [1464, 765] width 134 height 15
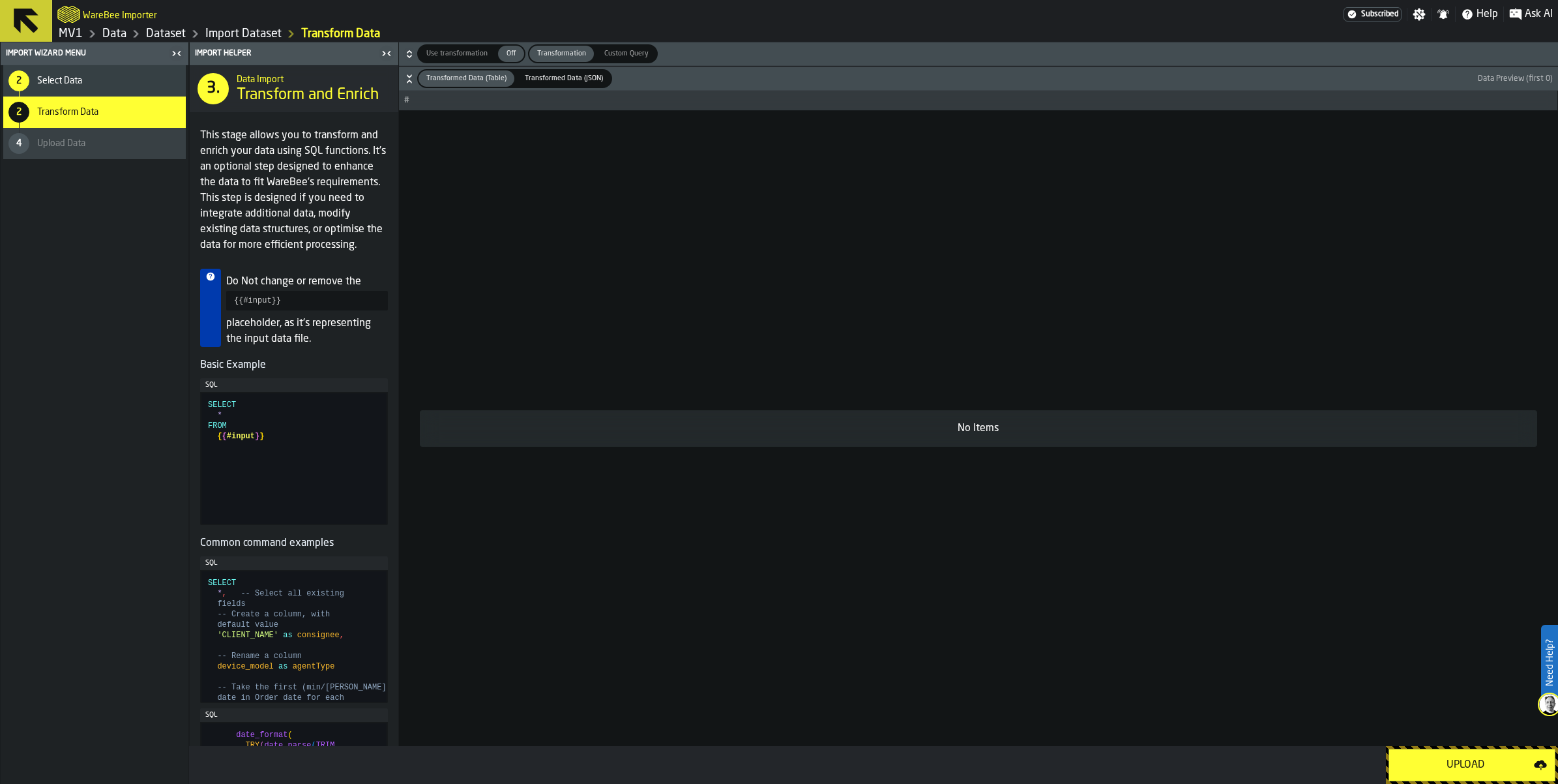
click at [1431, 748] on button "Upload" at bounding box center [1472, 765] width 167 height 33
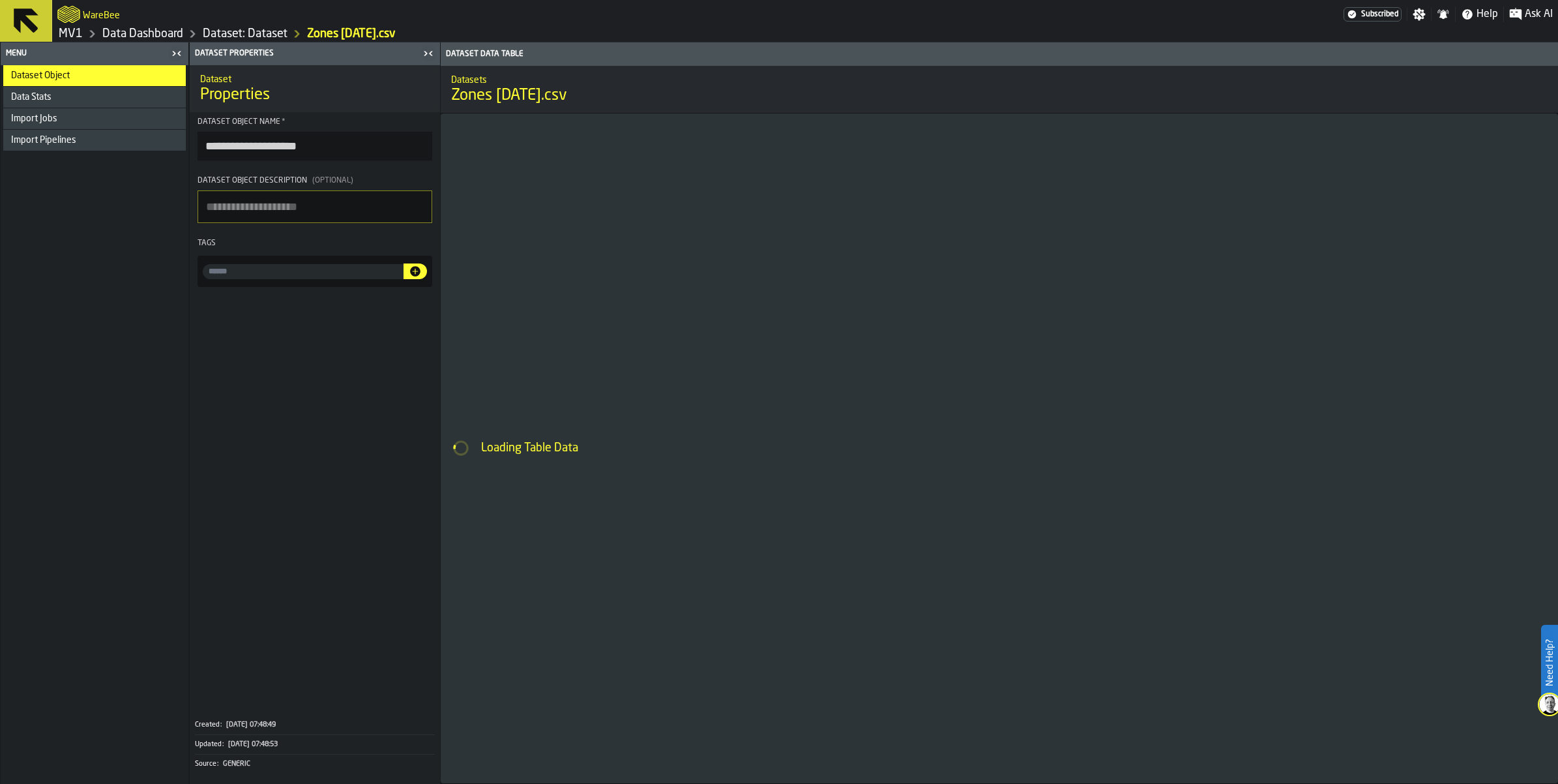
click at [396, 279] on input "input-value-" at bounding box center [302, 272] width 201 height 15
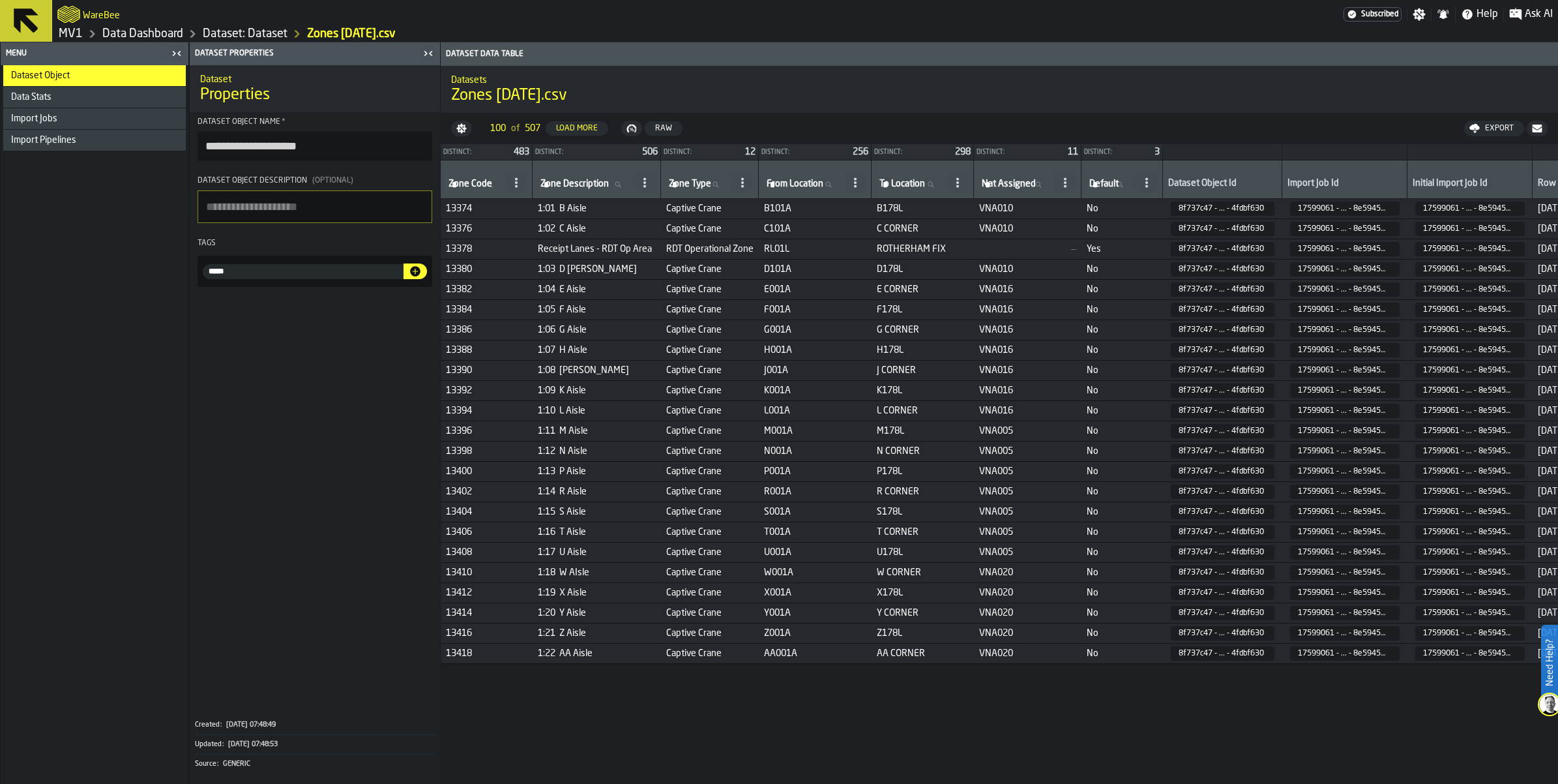
type input "*****"
click at [421, 276] on icon "button-" at bounding box center [415, 272] width 11 height 11
click at [82, 41] on link "MV1" at bounding box center [70, 34] width 24 height 14
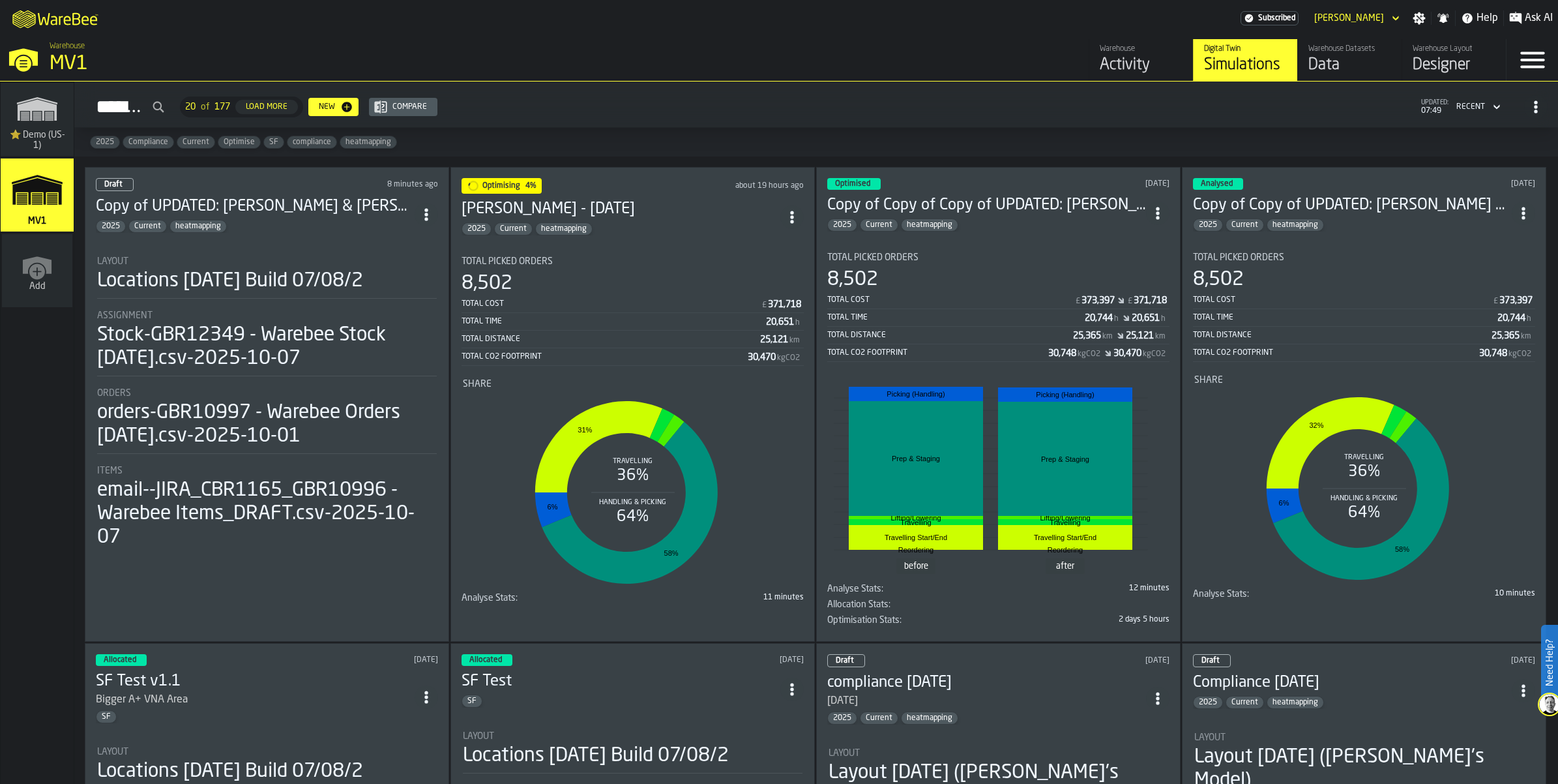
click at [433, 221] on icon "ItemListCard-DashboardItemContainer" at bounding box center [426, 214] width 13 height 13
click at [412, 368] on div "Duplicate" at bounding box center [412, 359] width 68 height 15
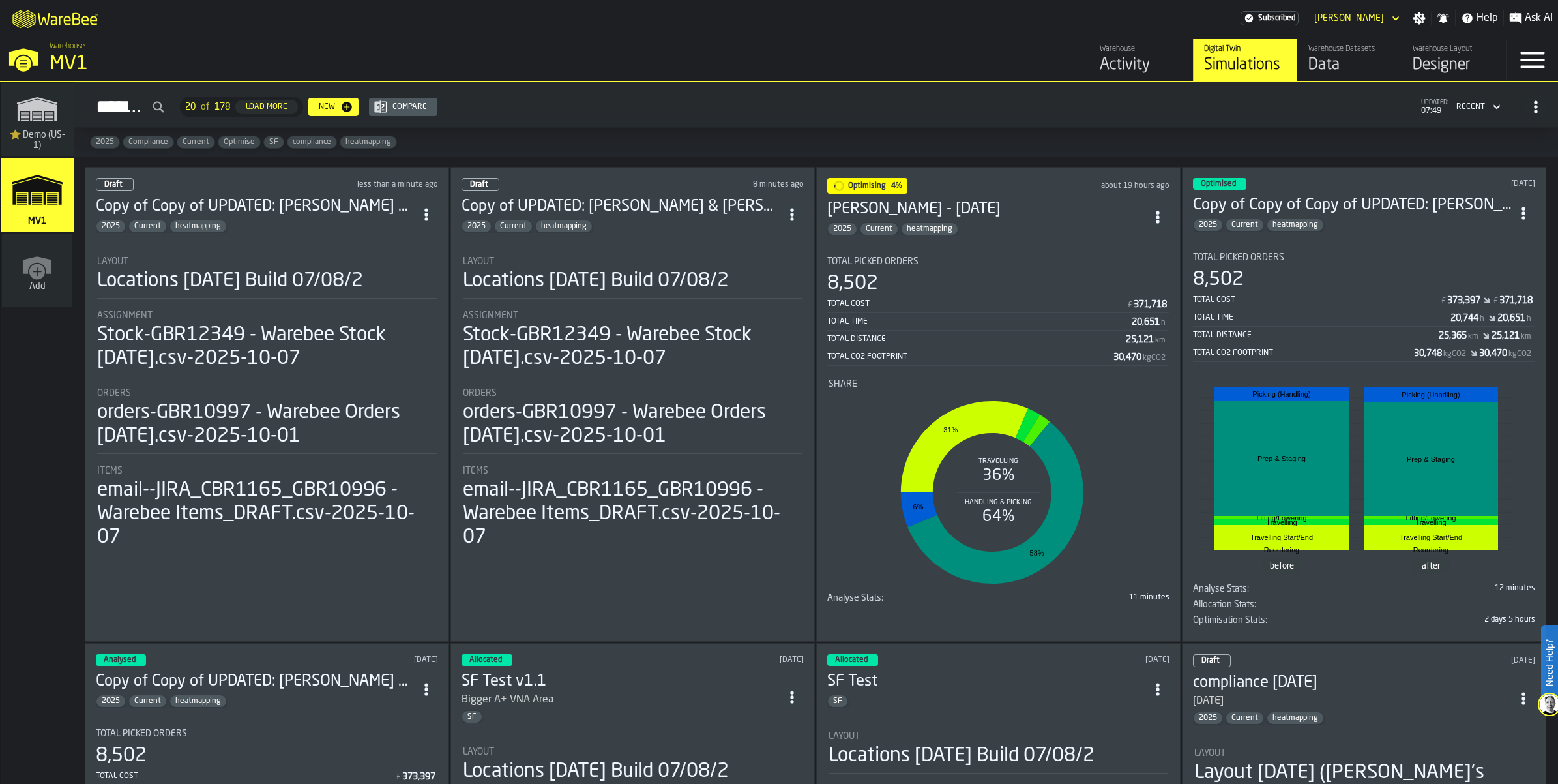
click at [300, 293] on div "Locations [DATE] Build 07/08/2" at bounding box center [230, 281] width 266 height 23
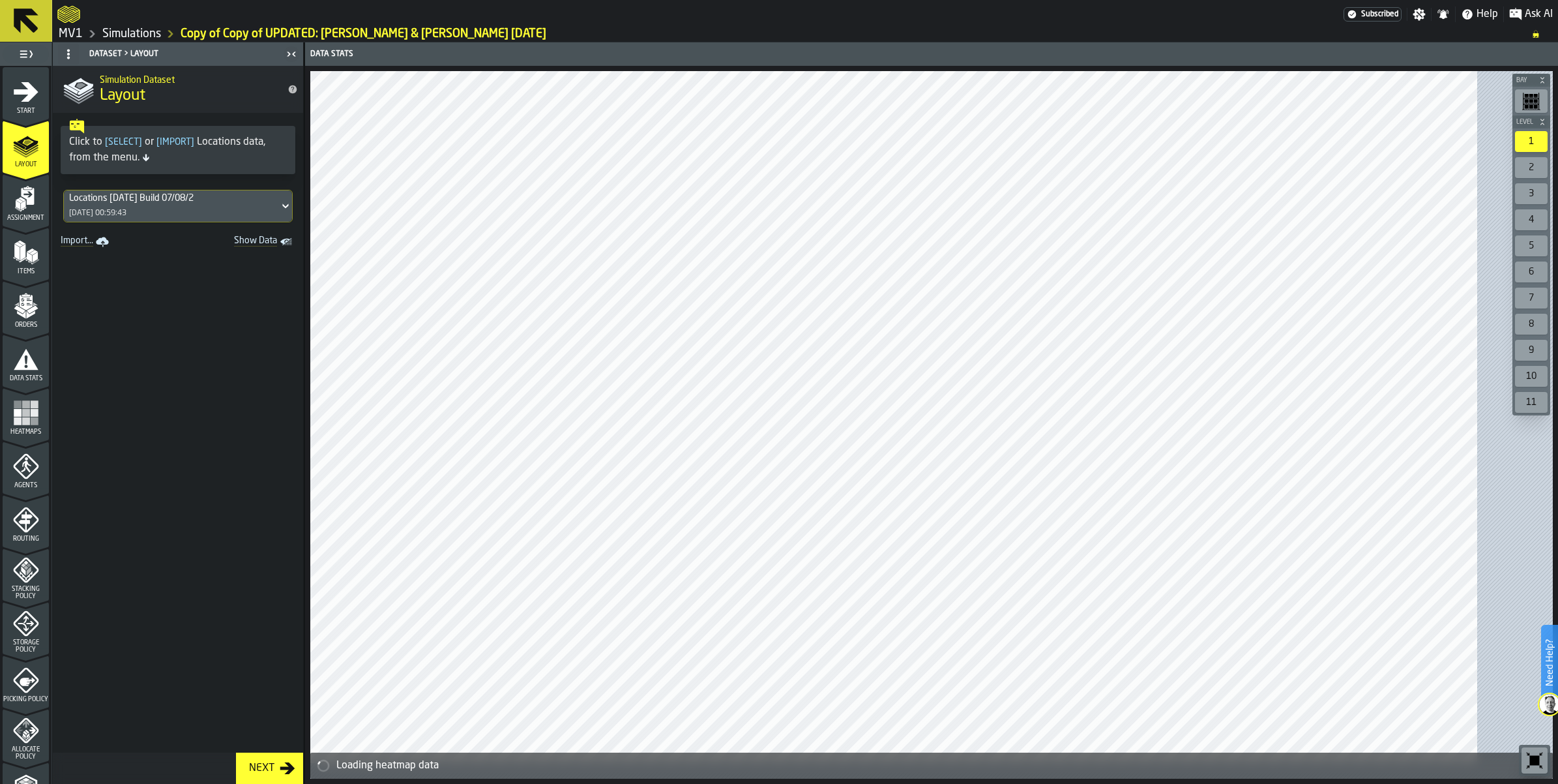
click at [277, 248] on span "Show Data" at bounding box center [233, 241] width 89 height 13
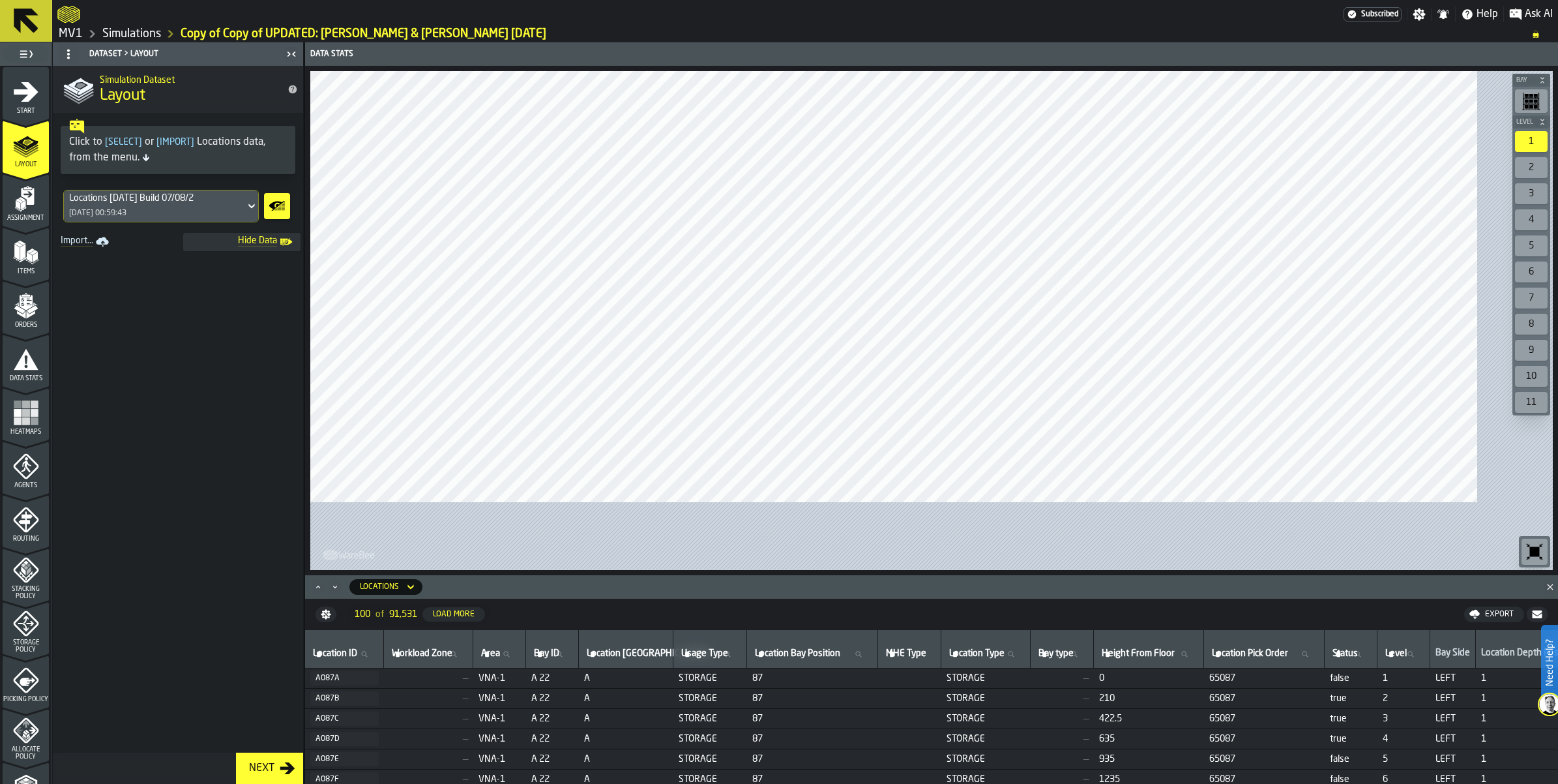
click at [245, 222] on div "Locations 2024-07-15 Build 07/08/2 07/08/2025, 00:59:43" at bounding box center [154, 206] width 181 height 32
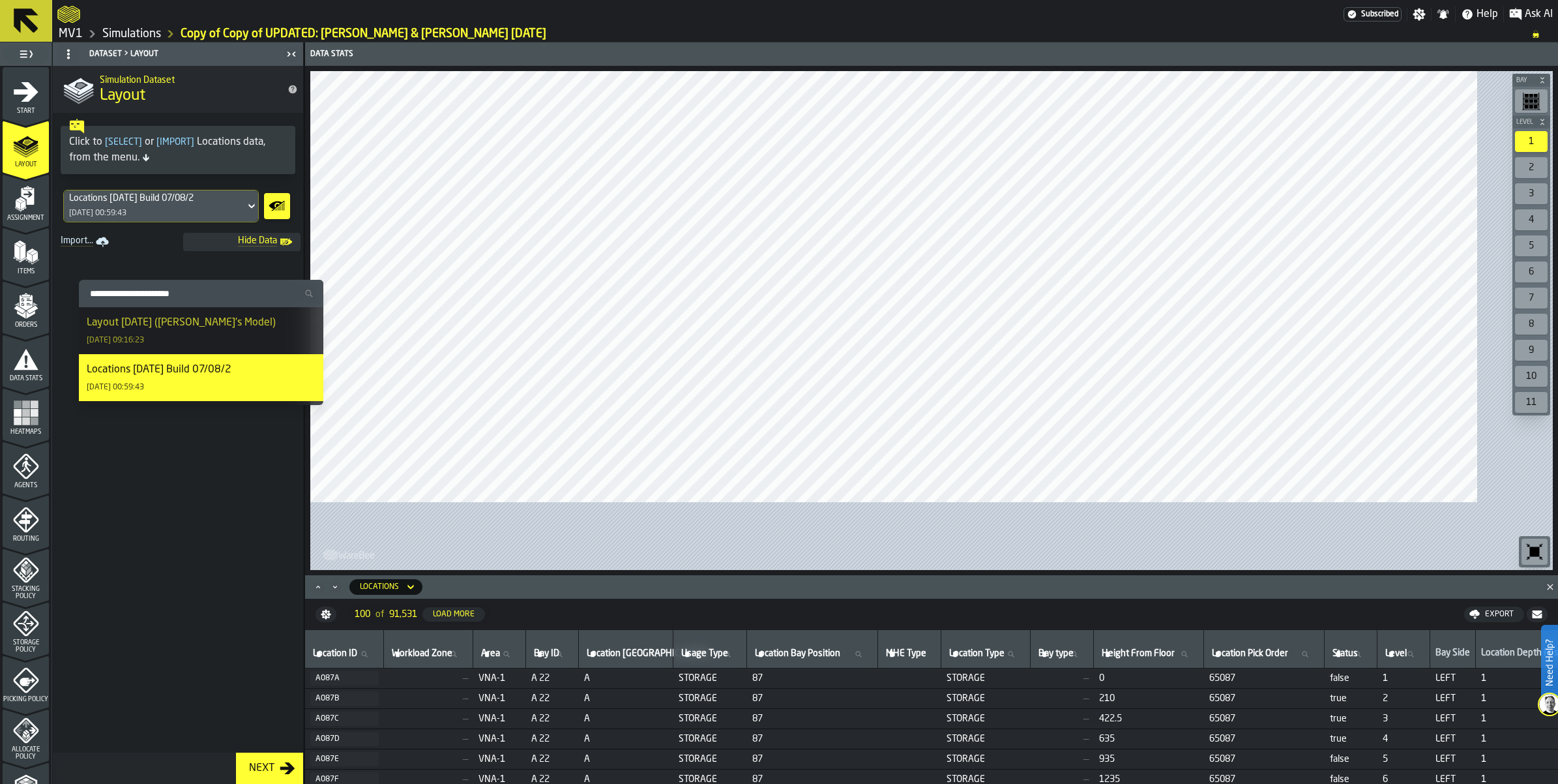
click at [276, 330] on div "Layout [DATE] ([PERSON_NAME]'s Model)" at bounding box center [181, 323] width 189 height 15
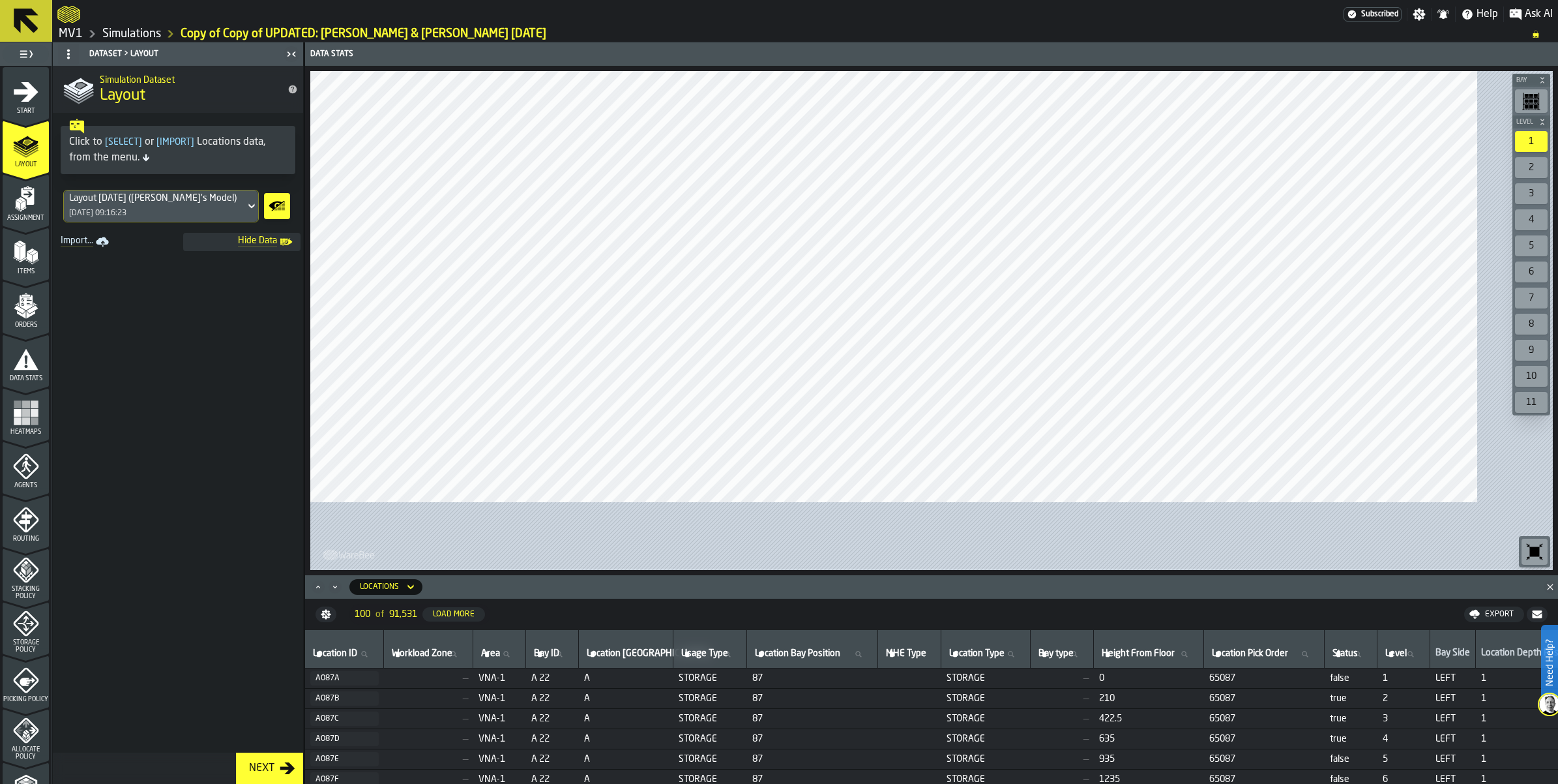
click at [39, 212] on icon "menu Assignment" at bounding box center [25, 199] width 26 height 26
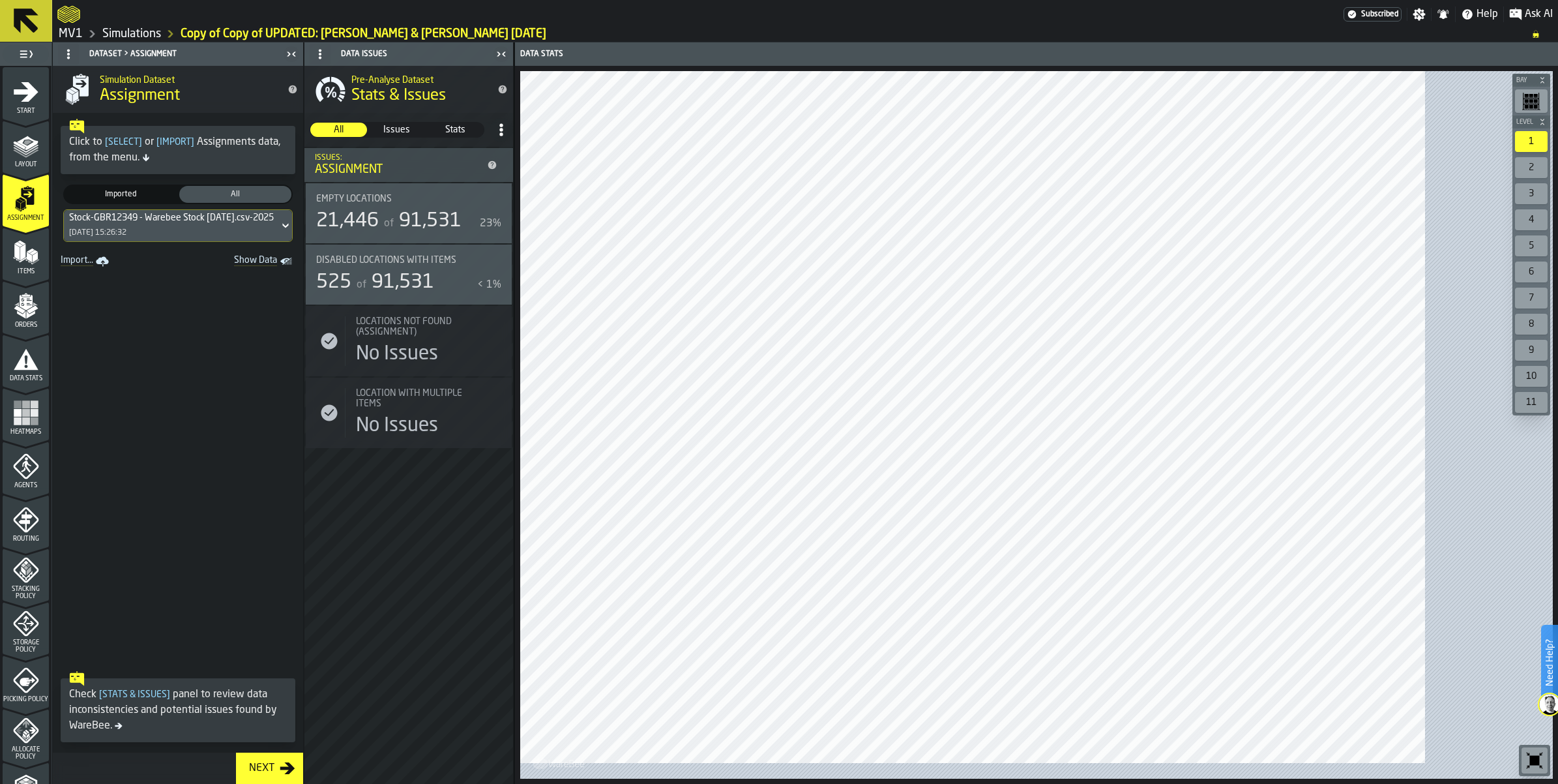
click at [39, 266] on icon "menu Items" at bounding box center [25, 252] width 26 height 26
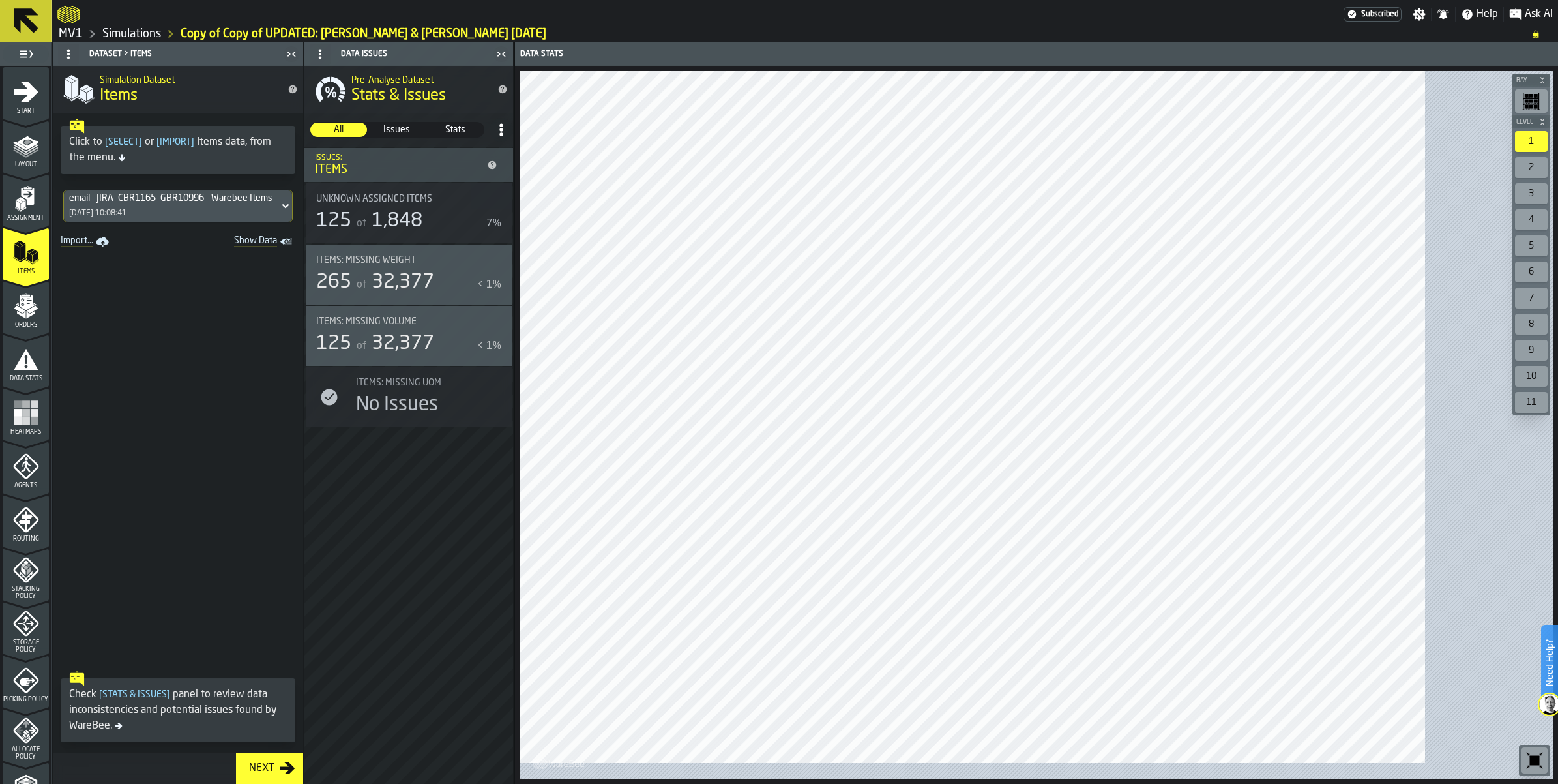
scroll to position [163, 0]
click at [25, 473] on icon "menu Storage Policy" at bounding box center [25, 460] width 26 height 26
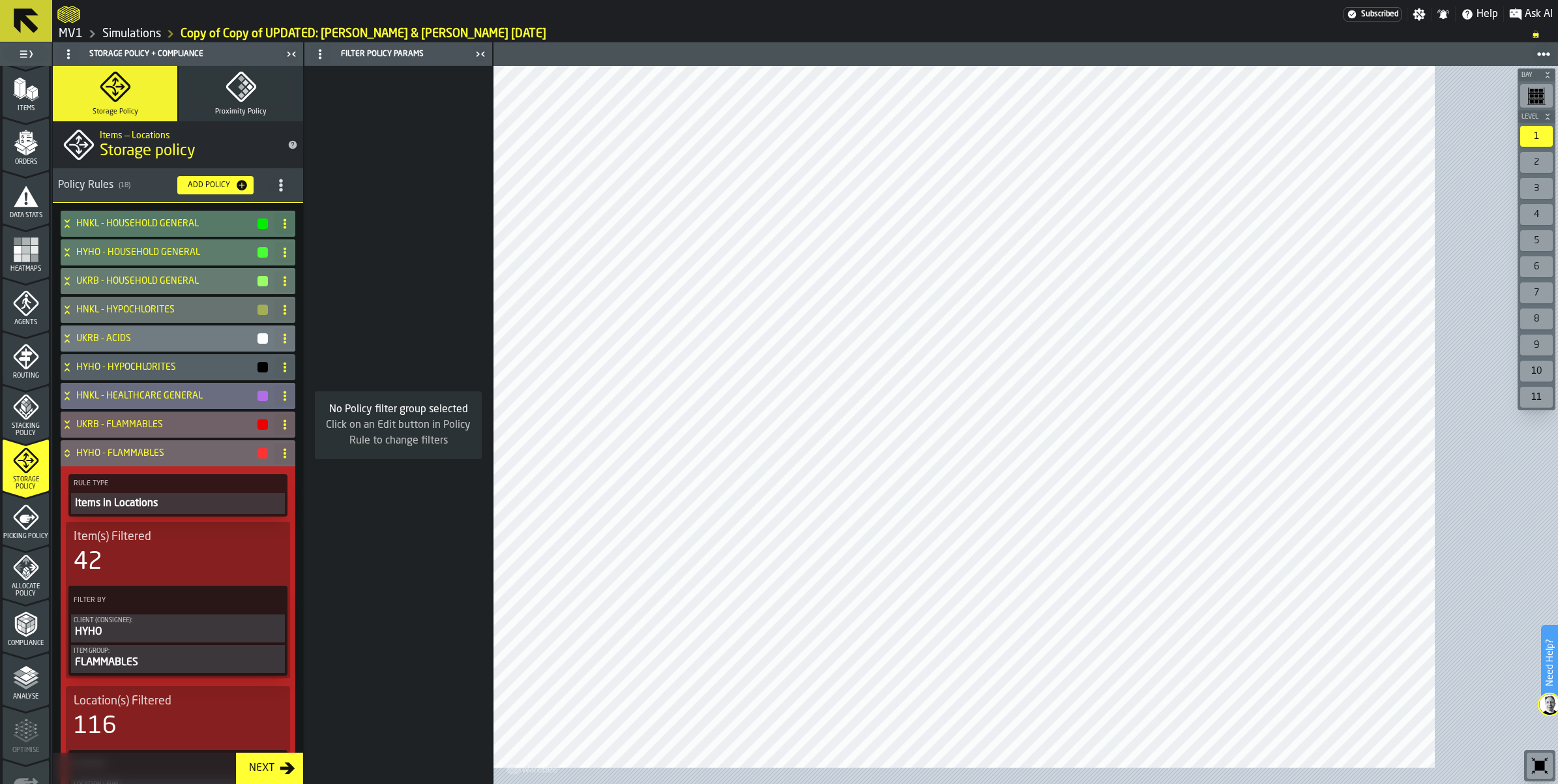
click at [36, 263] on icon "menu Heatmaps" at bounding box center [25, 249] width 26 height 26
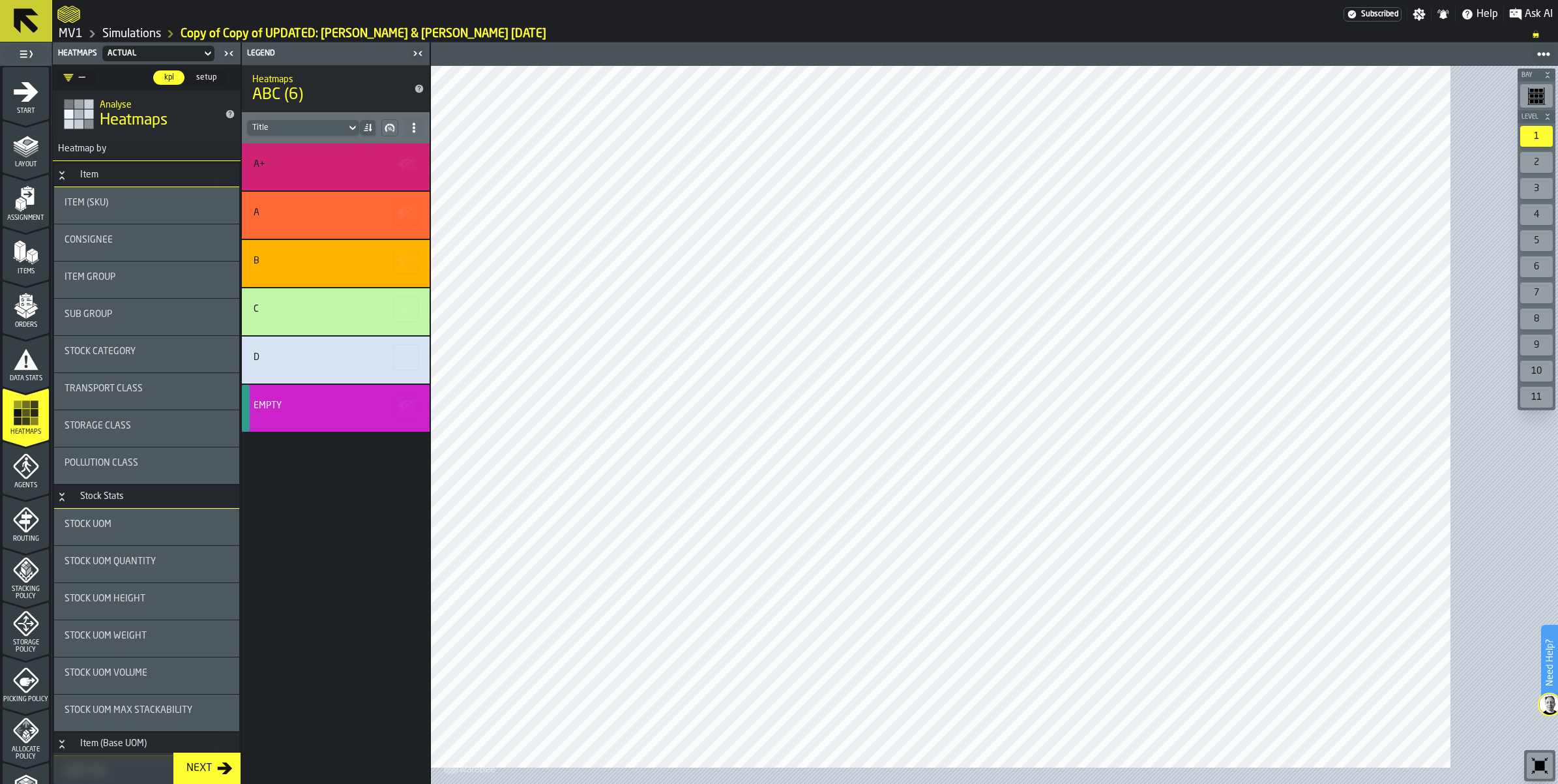
scroll to position [163, 0]
click at [30, 420] on icon "menu Stacking Policy" at bounding box center [25, 406] width 26 height 26
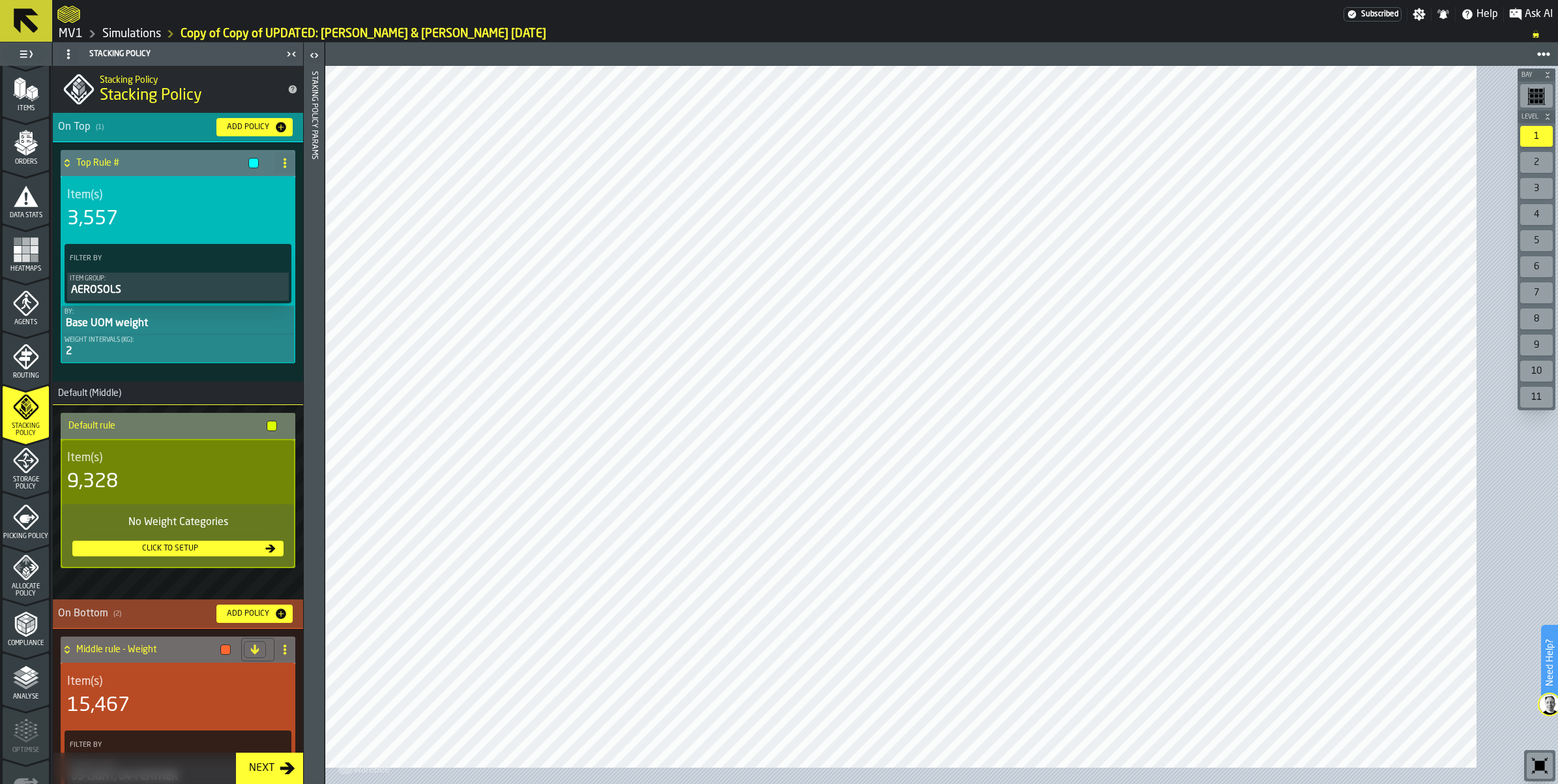
click at [25, 97] on polygon "menu Items" at bounding box center [23, 89] width 5 height 16
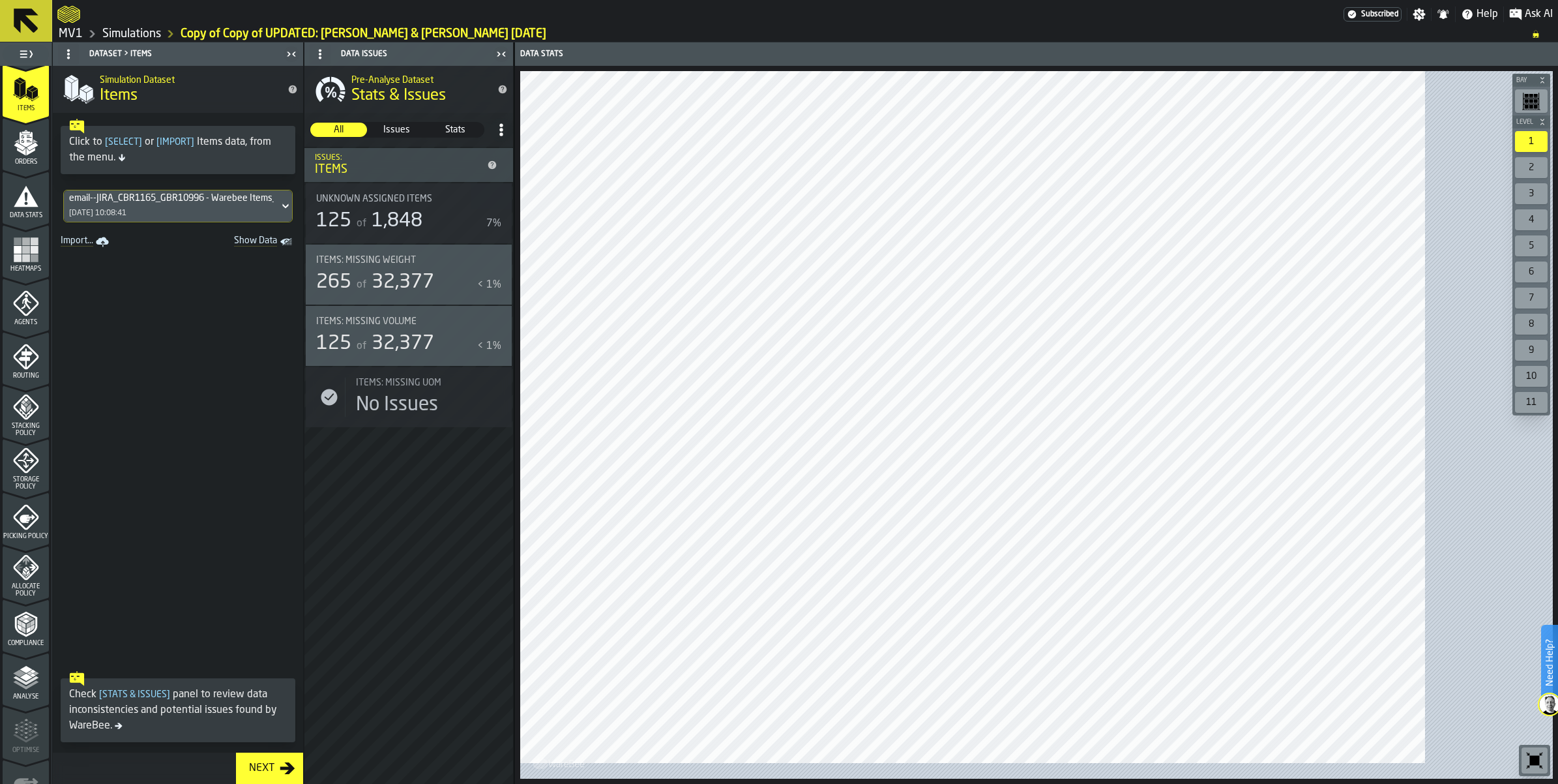
click at [303, 251] on nav "Import... Show Data" at bounding box center [178, 239] width 250 height 23
click at [277, 248] on span "Show Data" at bounding box center [233, 241] width 89 height 13
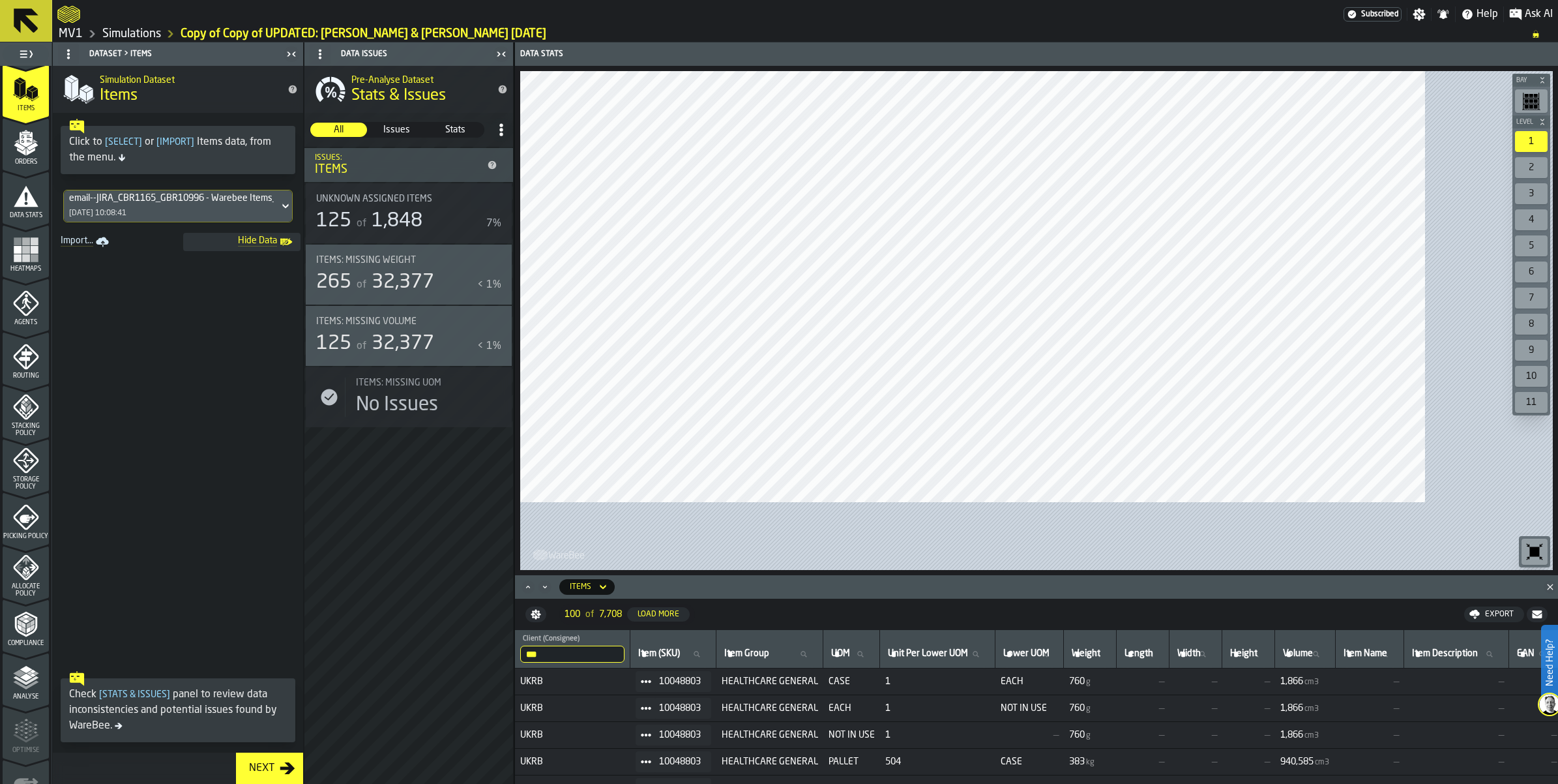
click at [38, 262] on rect "menu Heatmaps" at bounding box center [34, 258] width 8 height 8
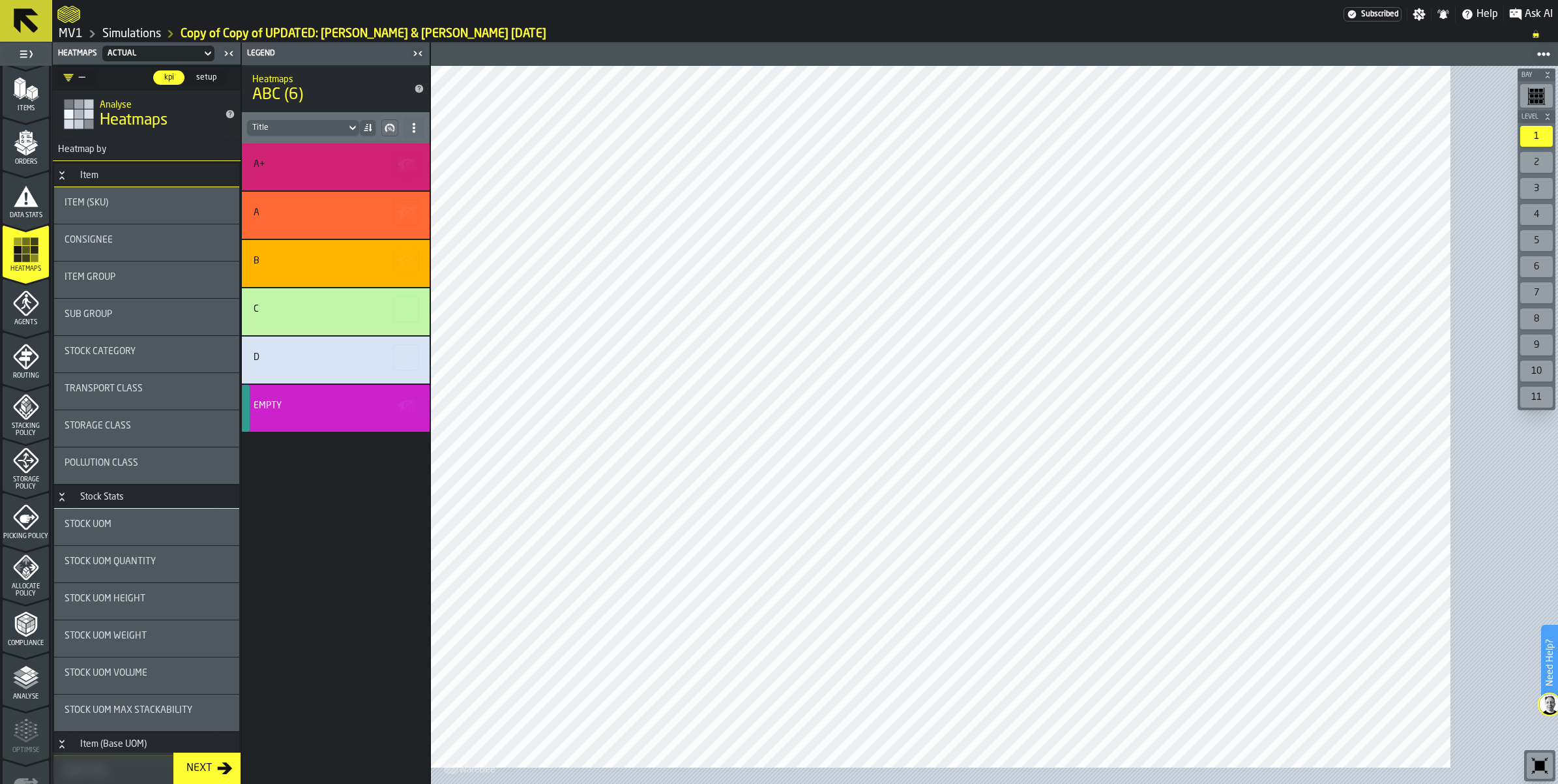
click at [47, 380] on div "Routing" at bounding box center [25, 361] width 46 height 36
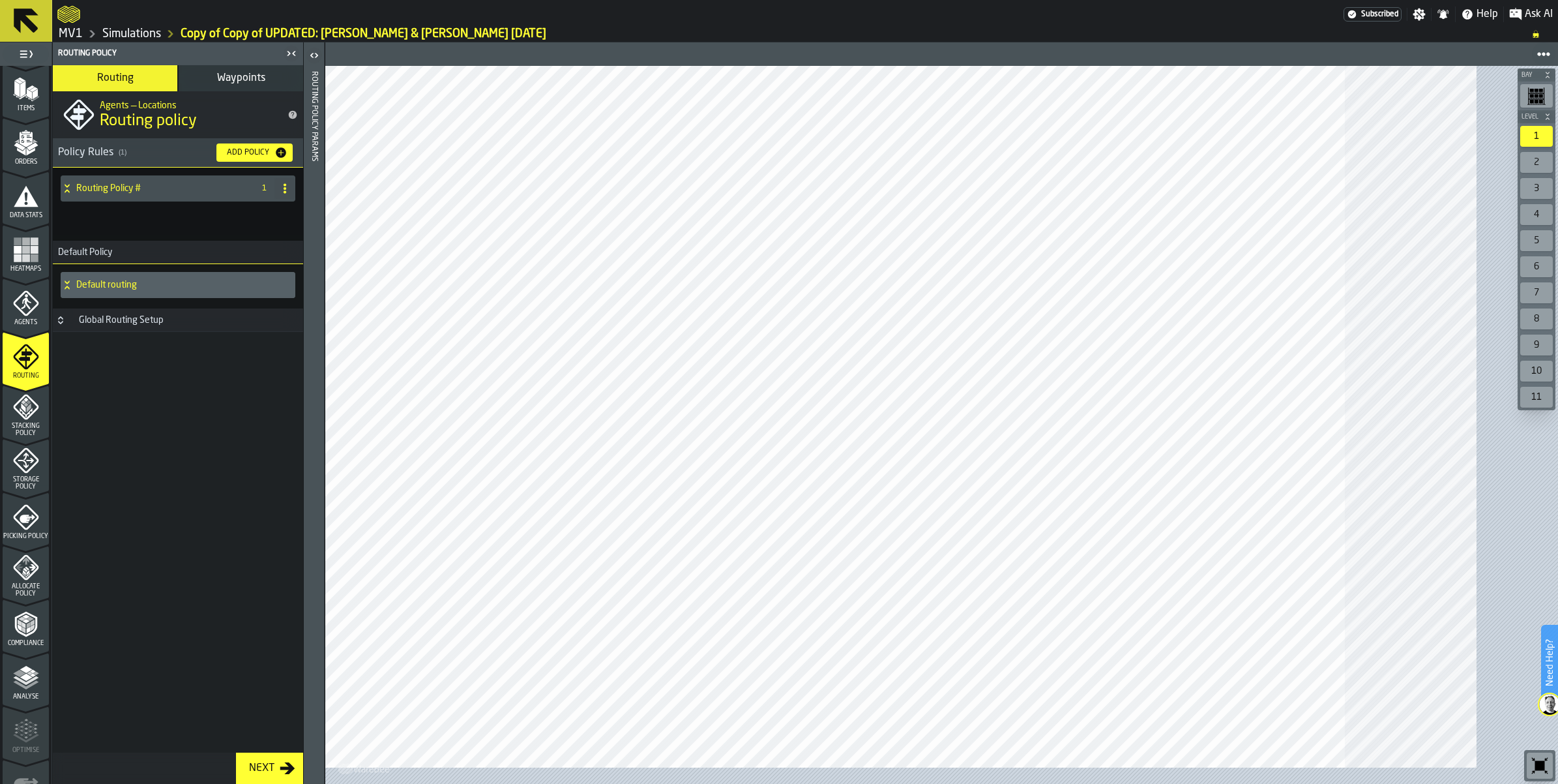
click at [46, 437] on span "Stacking Policy" at bounding box center [25, 429] width 46 height 14
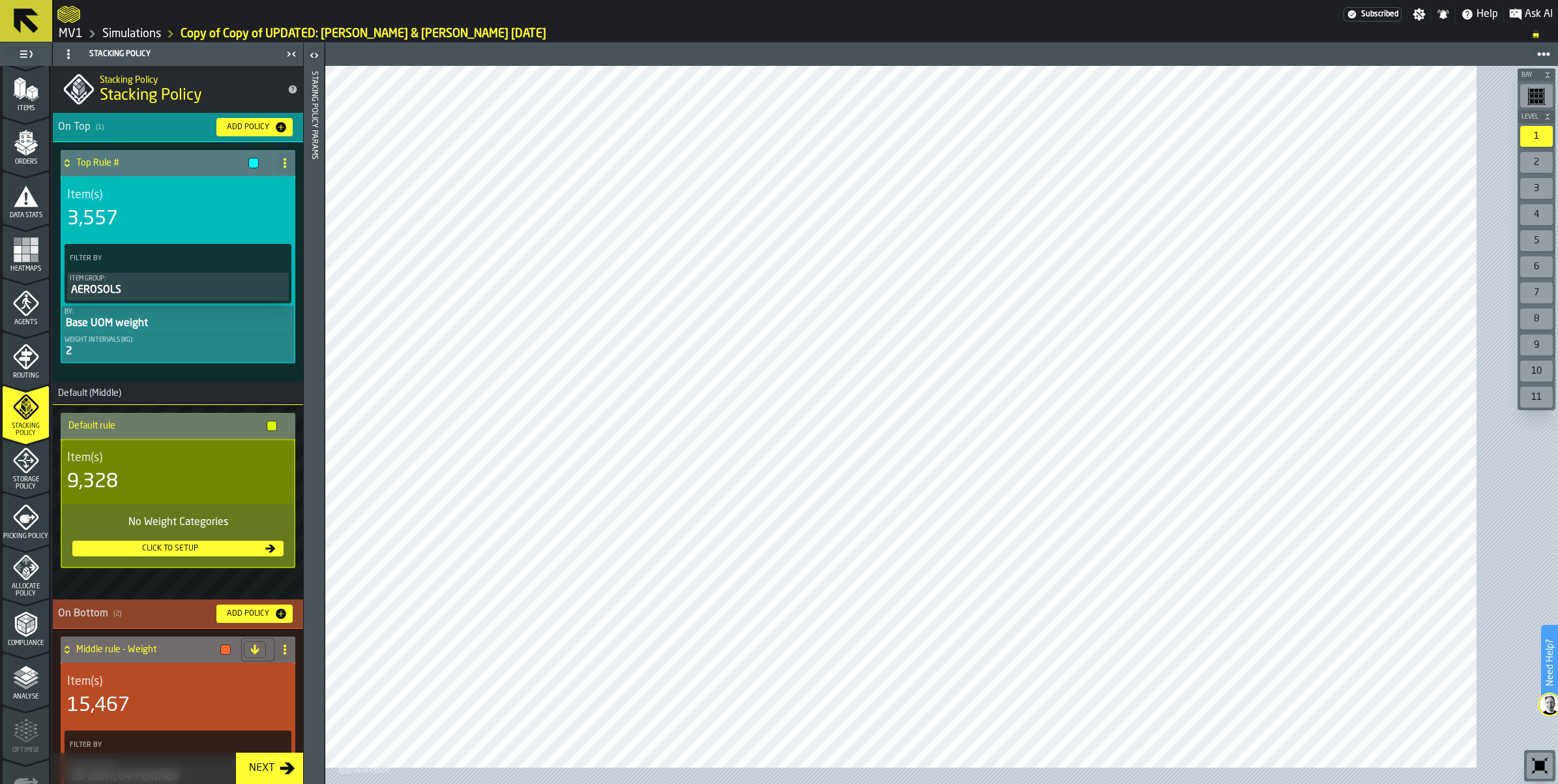
click at [26, 473] on icon "menu Storage Policy" at bounding box center [25, 460] width 26 height 26
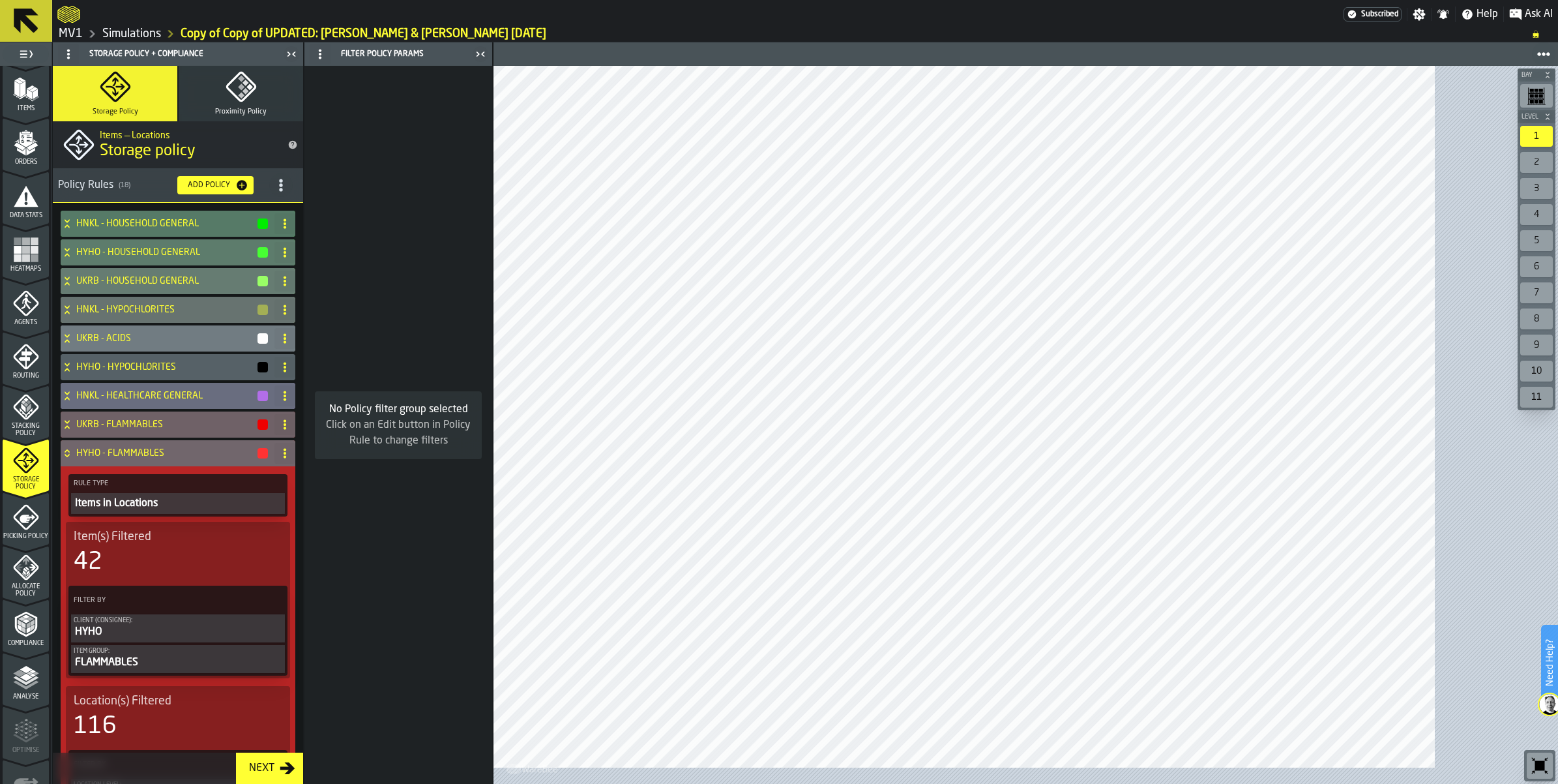
click at [30, 33] on icon at bounding box center [26, 21] width 32 height 32
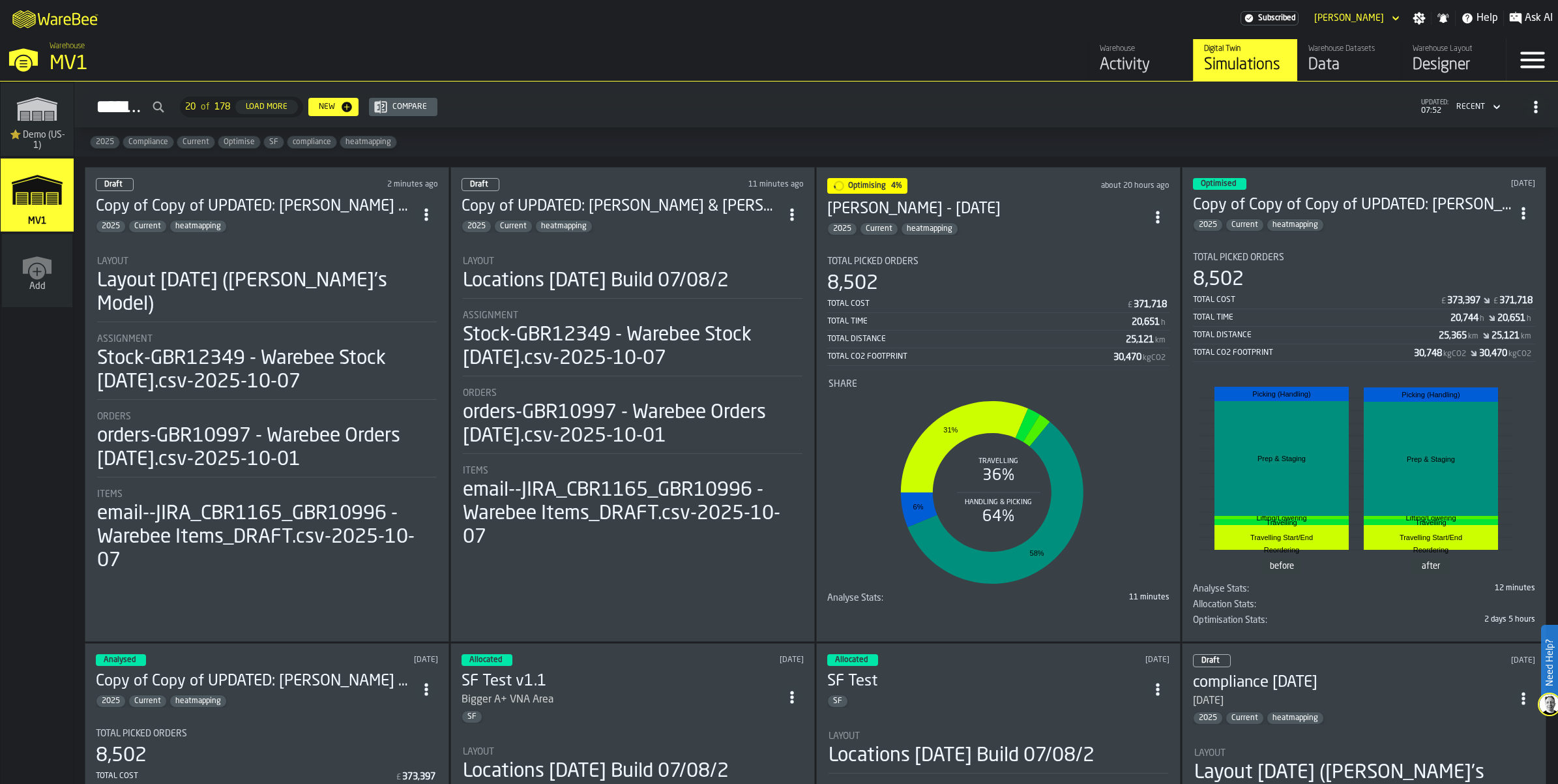
click at [795, 221] on icon "ItemListCard-DashboardItemContainer" at bounding box center [791, 214] width 13 height 13
click at [777, 337] on div "Delete" at bounding box center [772, 328] width 68 height 15
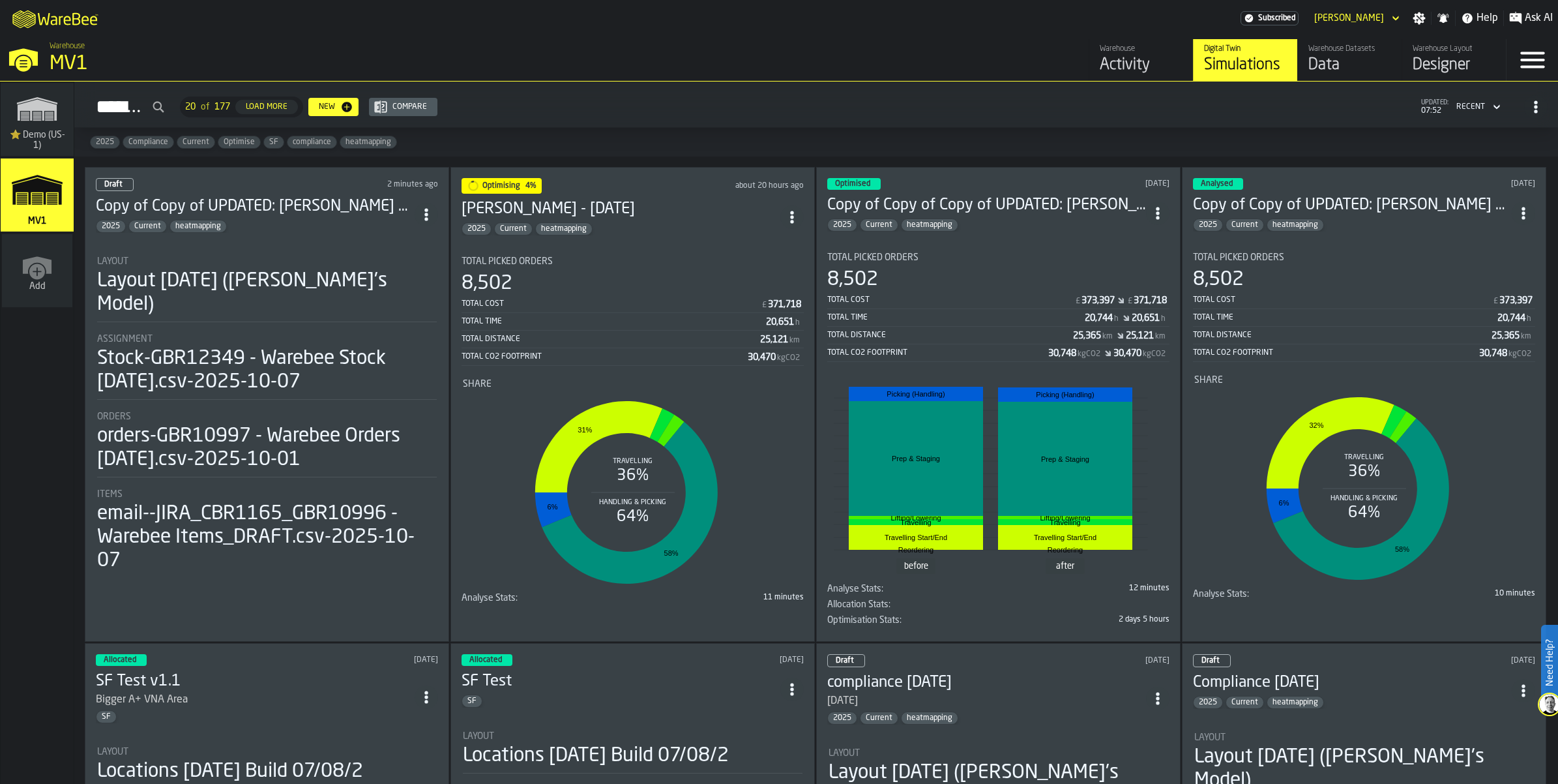
click at [1152, 220] on icon "ItemListCard-DashboardItemContainer" at bounding box center [1158, 213] width 13 height 13
click at [1133, 366] on div "Duplicate" at bounding box center [1130, 357] width 68 height 15
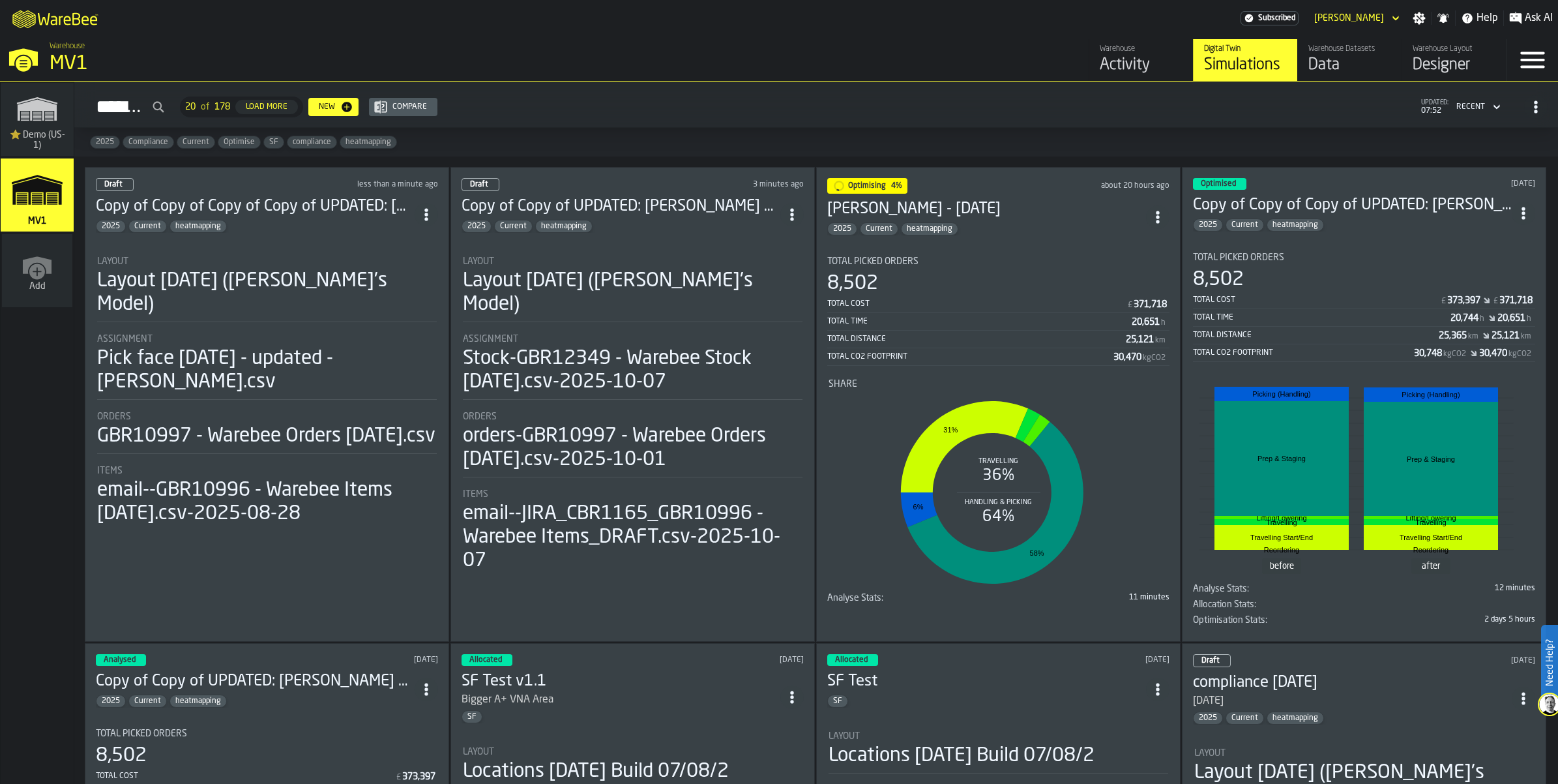
click at [364, 217] on h3 "Copy of Copy of Copy of Copy of UPDATED: [PERSON_NAME] & [PERSON_NAME] for comp…" at bounding box center [255, 207] width 319 height 21
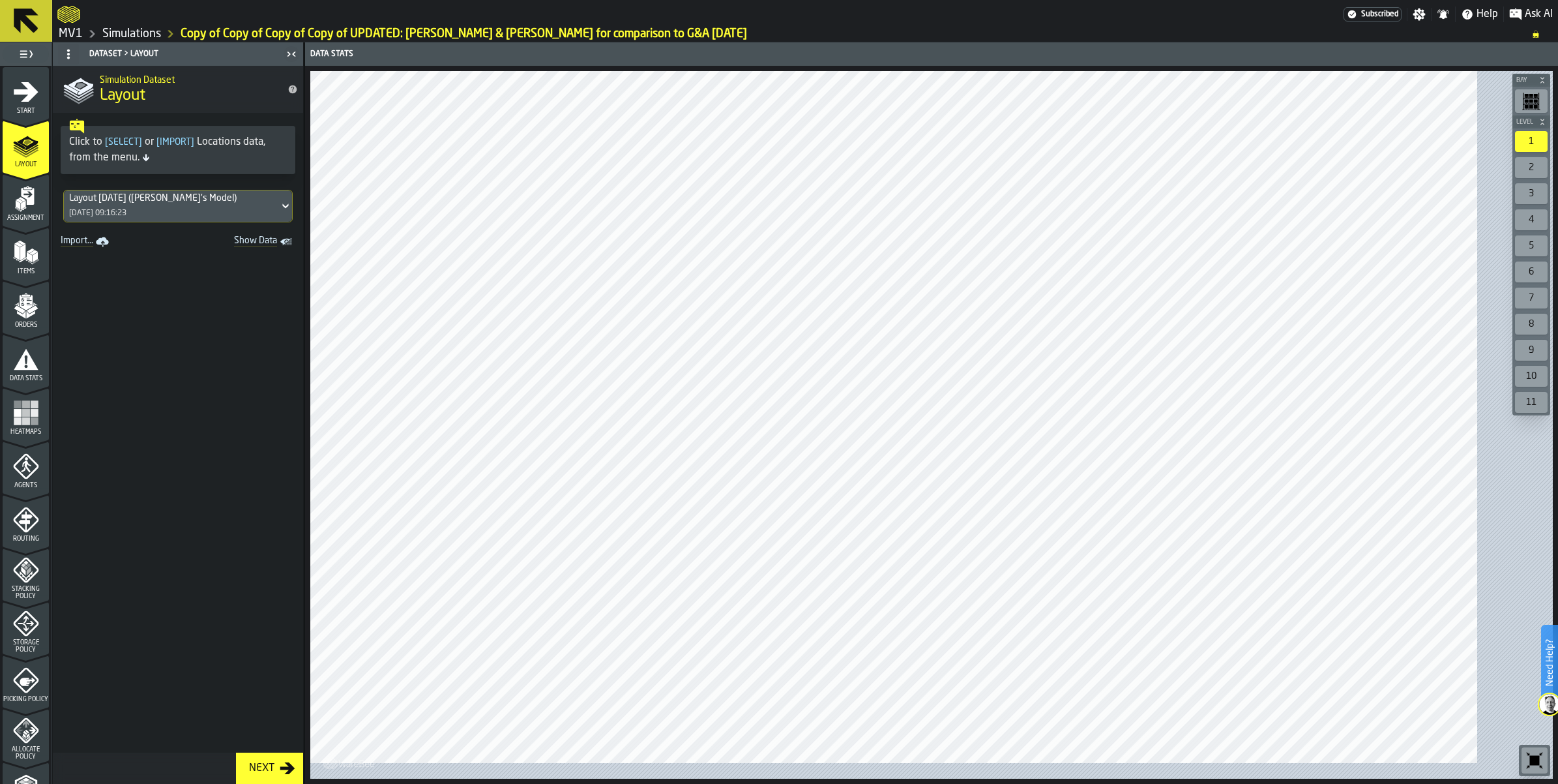
click at [49, 115] on div "Start" at bounding box center [25, 97] width 46 height 36
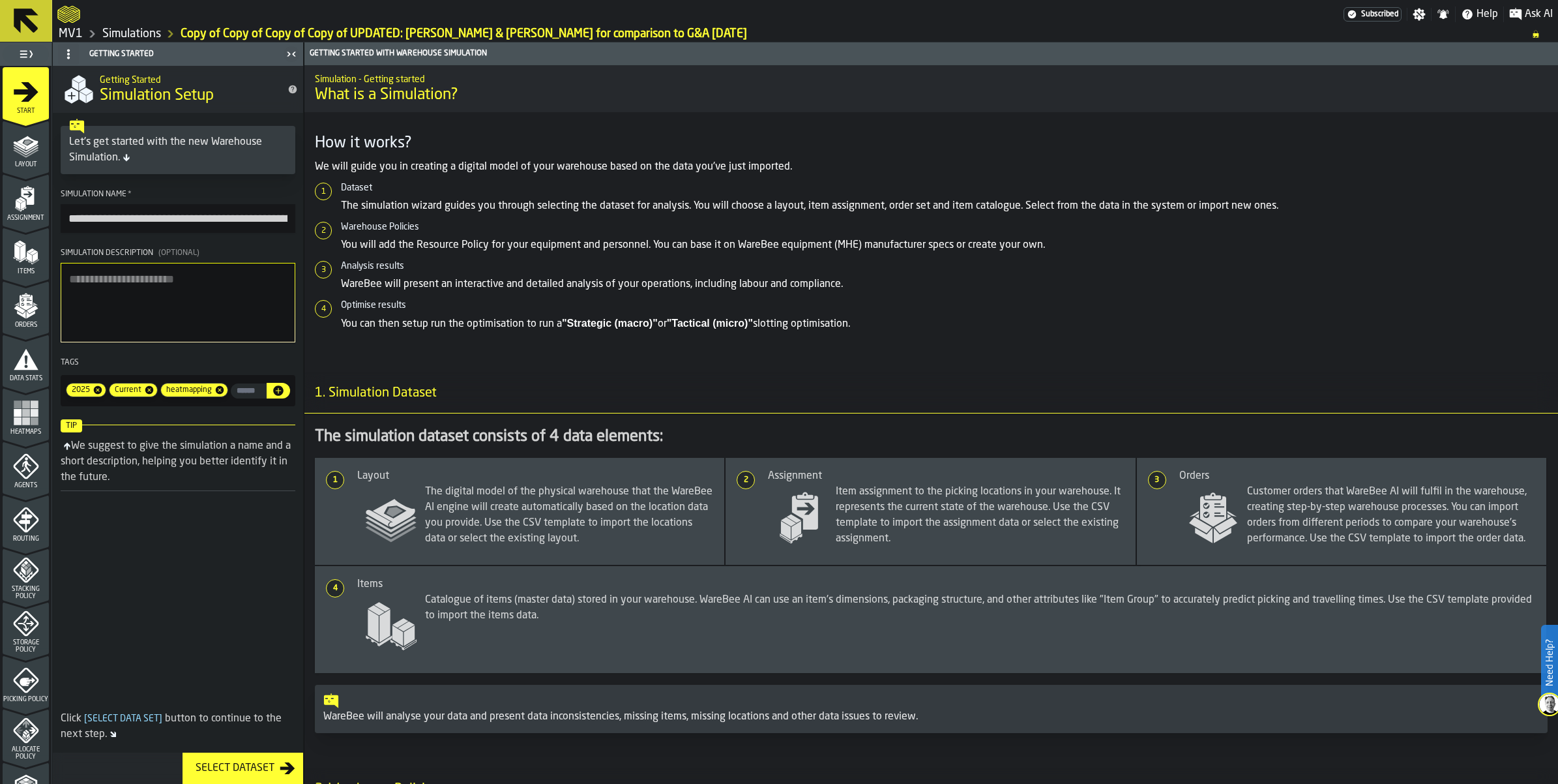
click at [26, 583] on icon "menu Stacking Policy" at bounding box center [25, 569] width 26 height 26
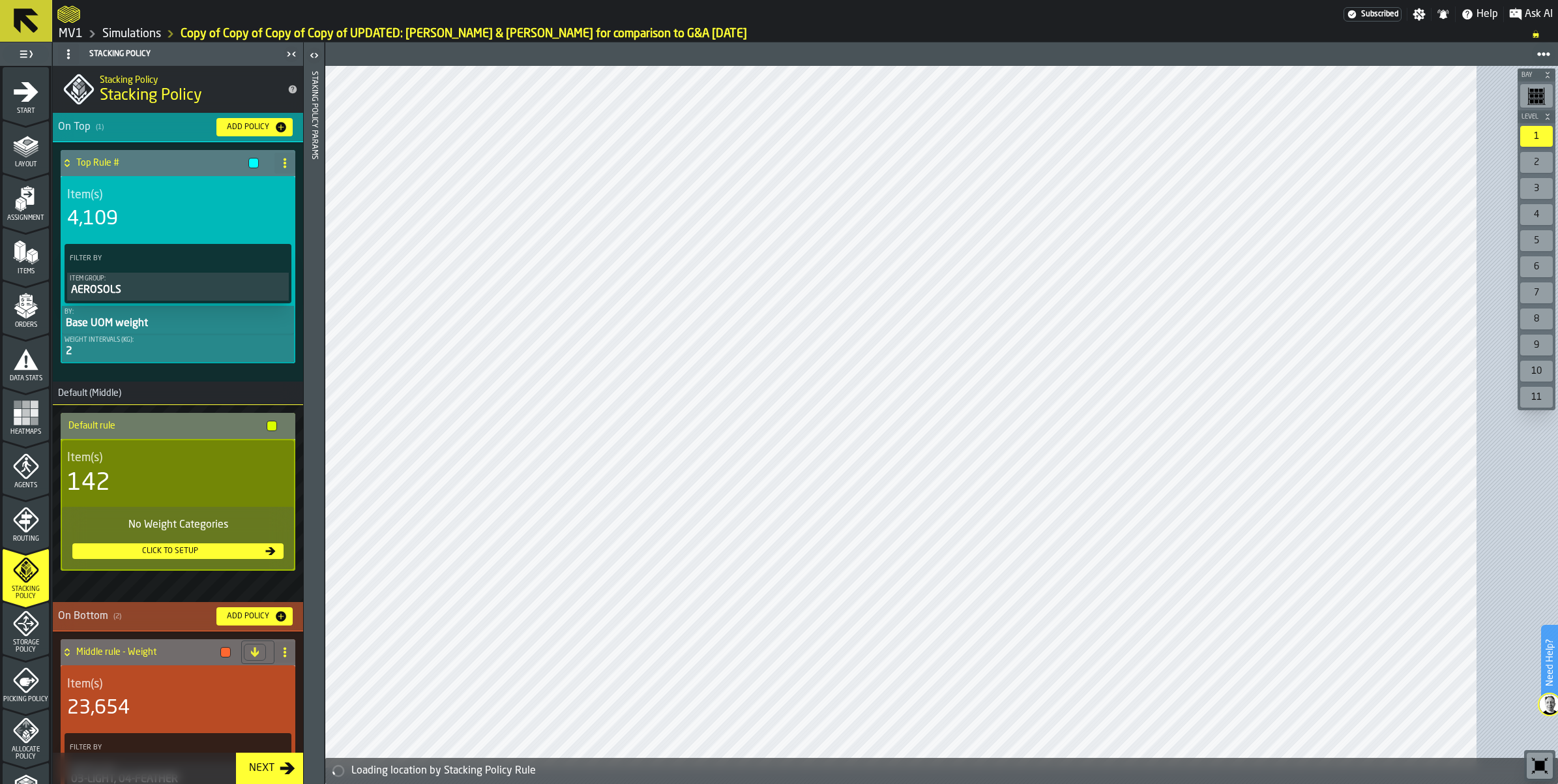
click at [52, 566] on ul "1 Start 2 Layout 3 Assignment 4 Items 5 Orders 6 Data Stats 7 Heatmaps 8 Agents…" at bounding box center [25, 547] width 52 height 964
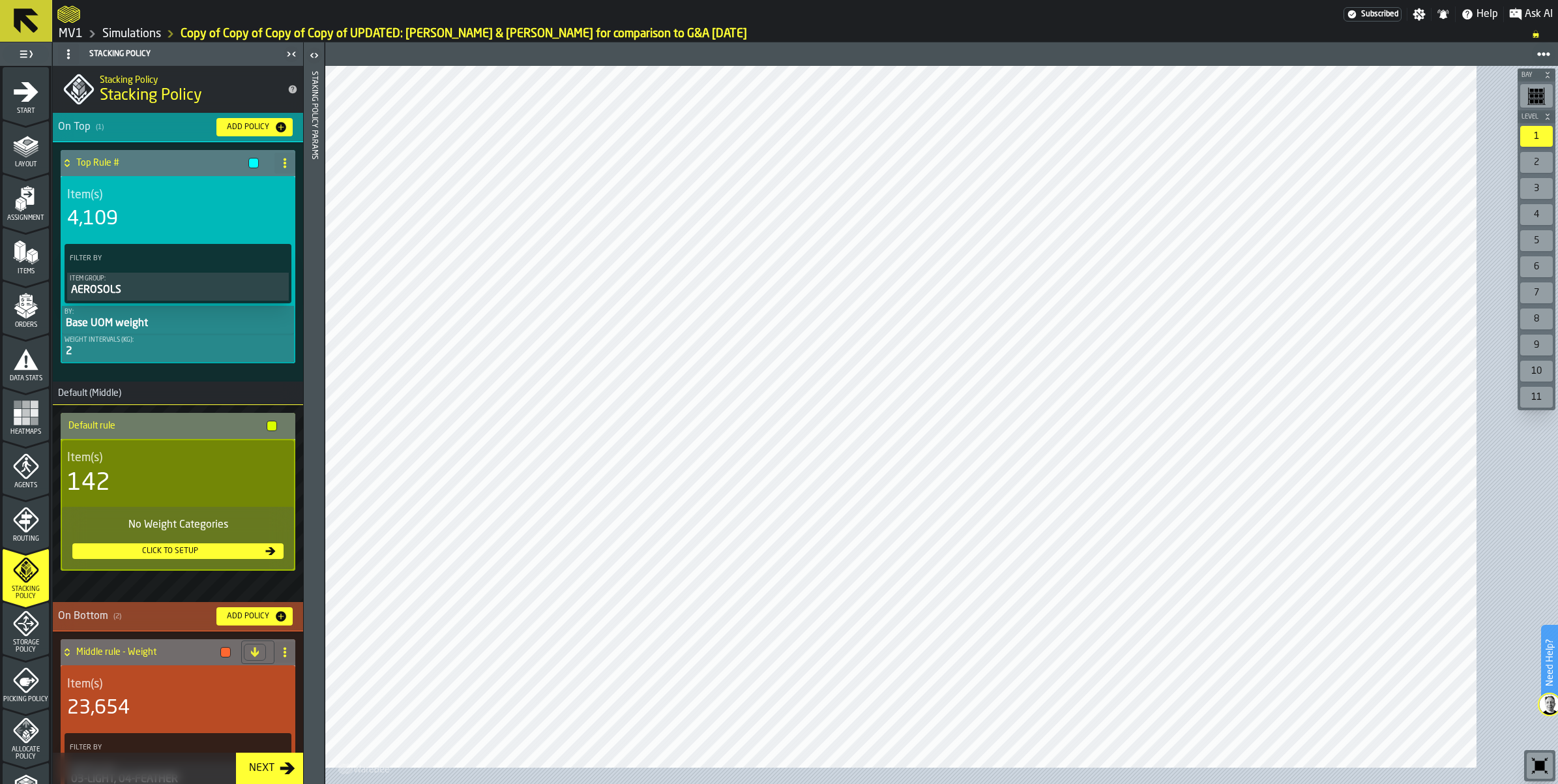
scroll to position [503, 0]
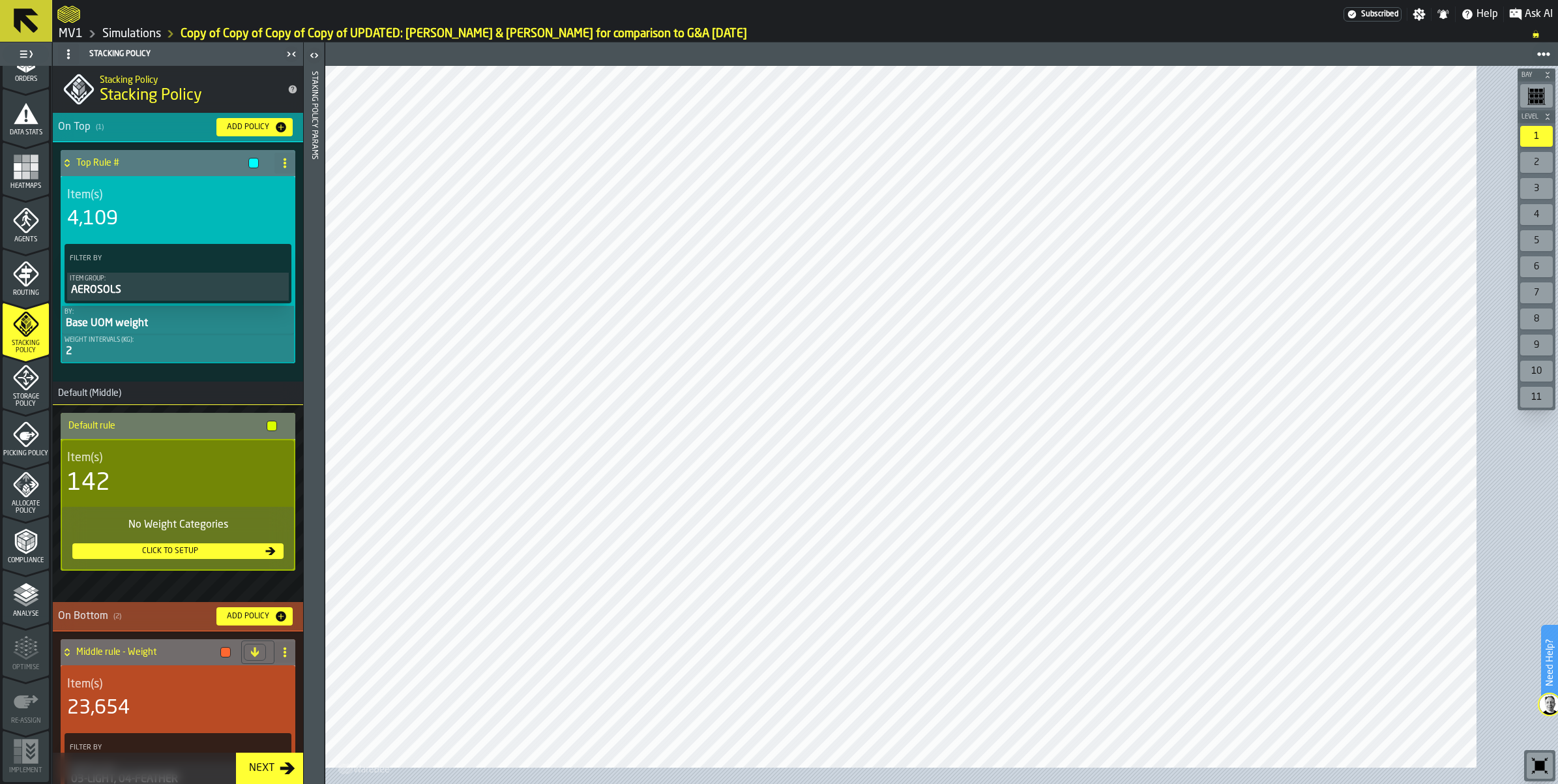
click at [42, 393] on span "Storage Policy" at bounding box center [25, 400] width 46 height 14
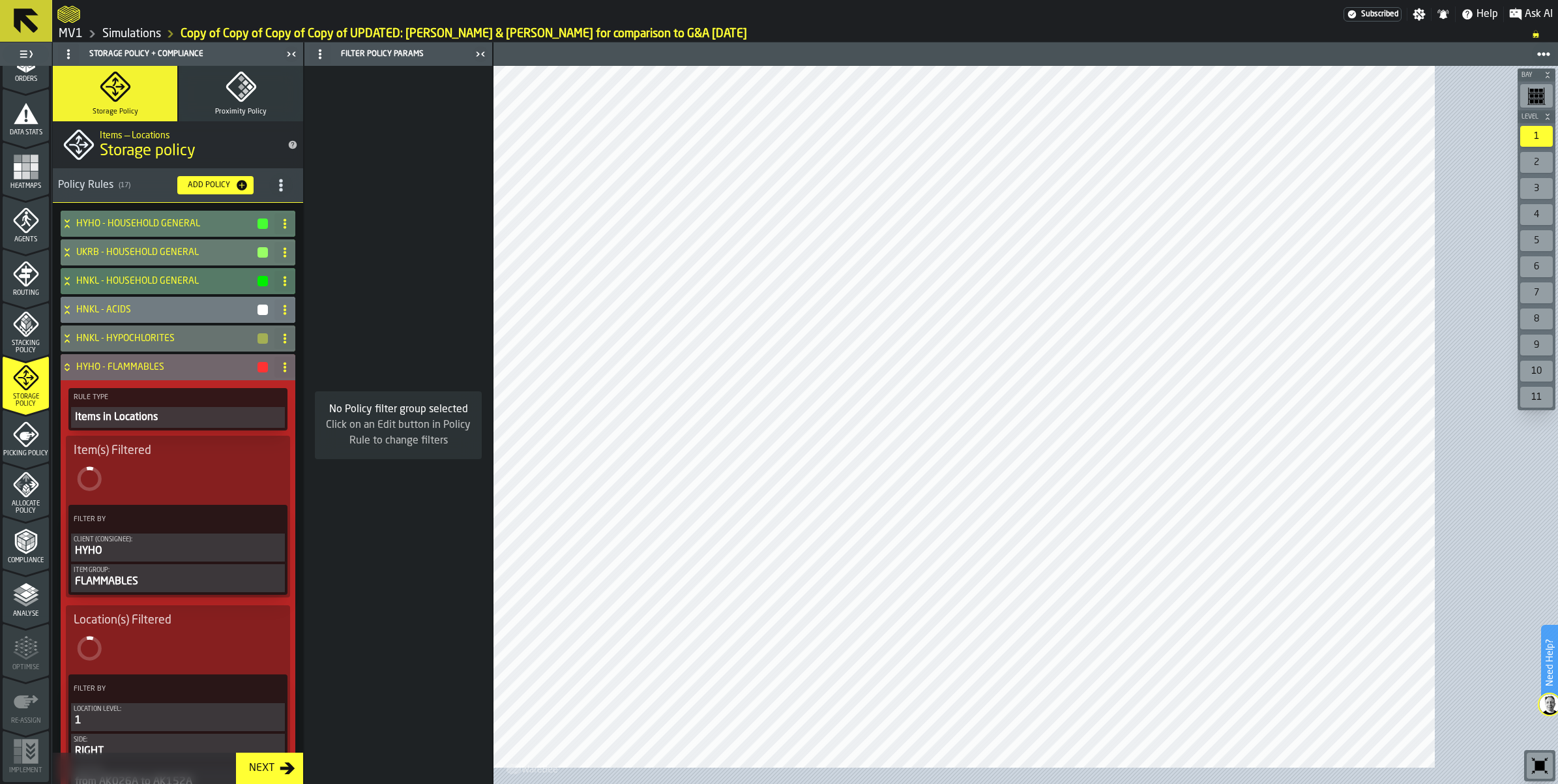
click at [288, 192] on icon "title-section-[object Object]" at bounding box center [280, 184] width 13 height 13
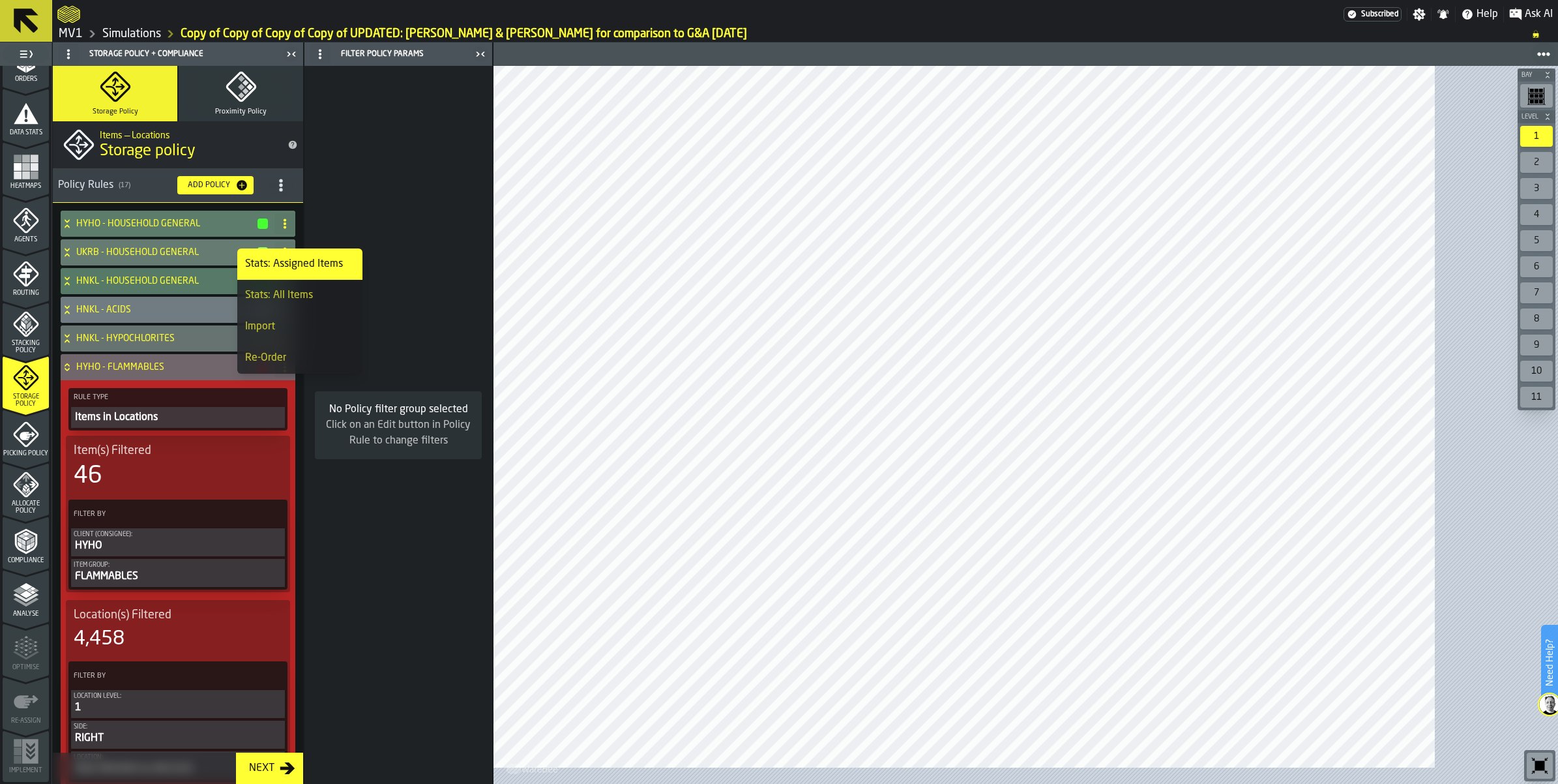
click at [256, 335] on div "Import" at bounding box center [300, 326] width 109 height 15
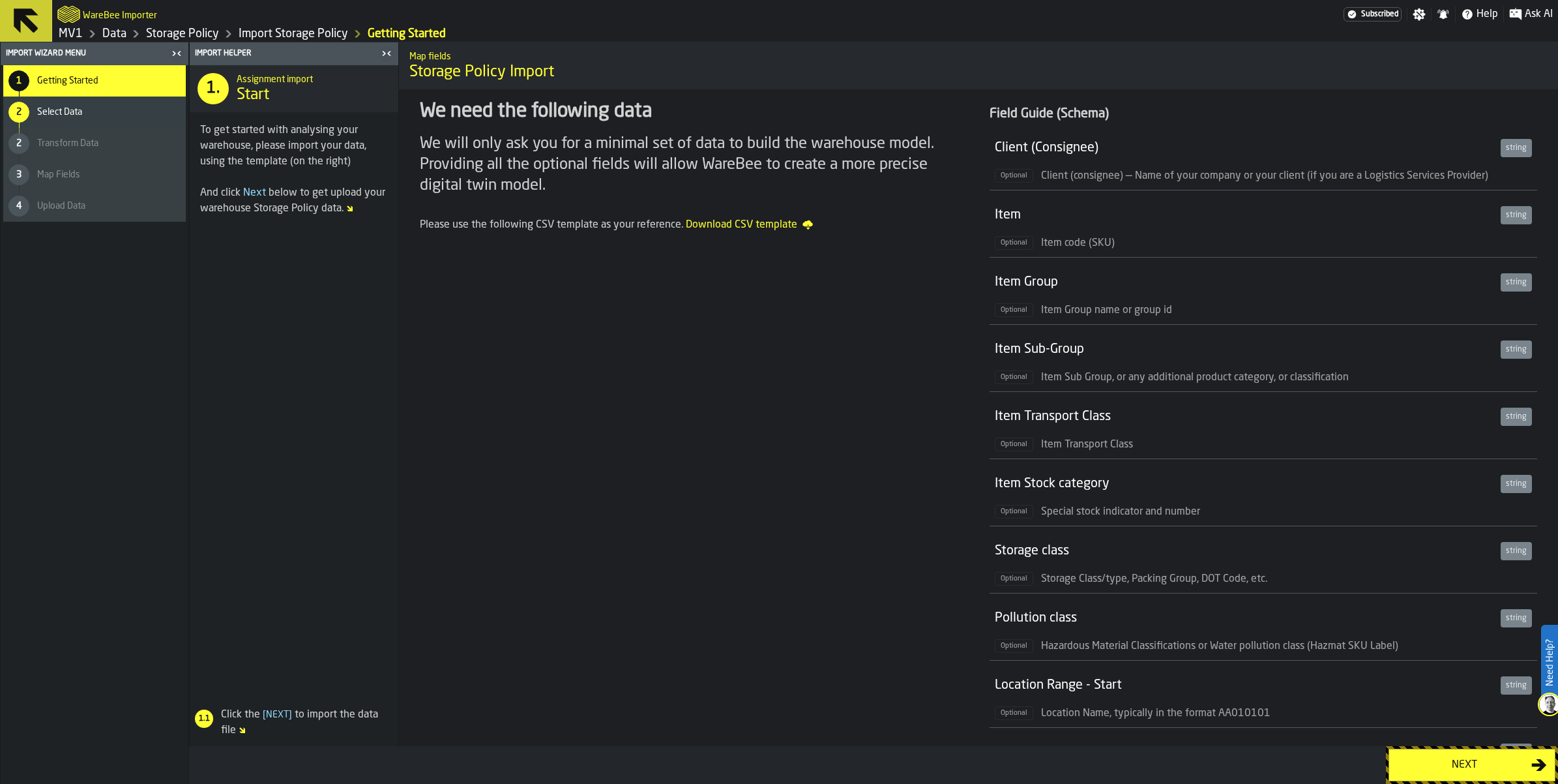
click at [1454, 761] on div "Next" at bounding box center [1464, 765] width 134 height 15
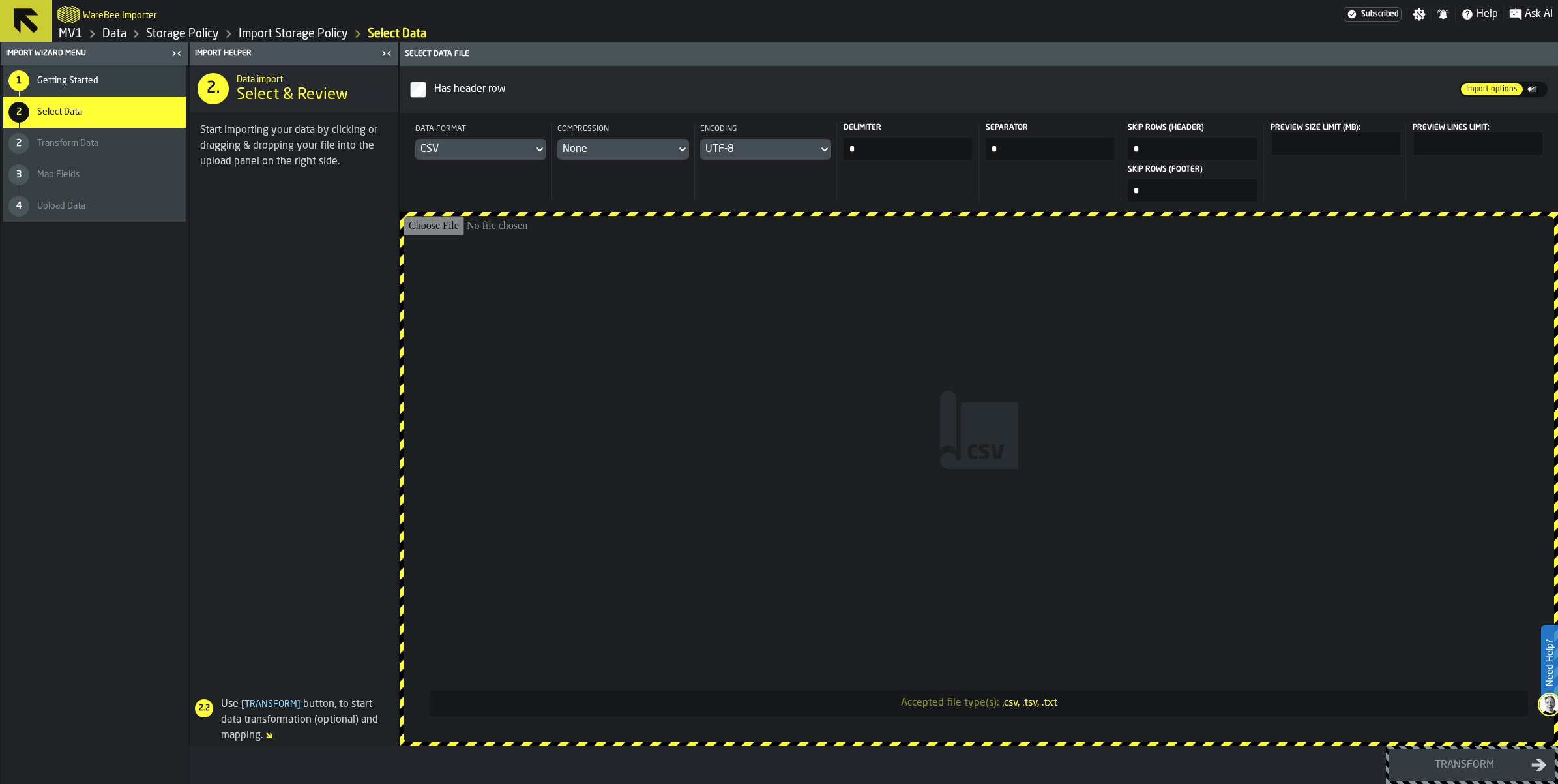
click at [528, 157] on div "CSV" at bounding box center [474, 149] width 107 height 15
click at [597, 288] on div "Dataset" at bounding box center [592, 279] width 68 height 15
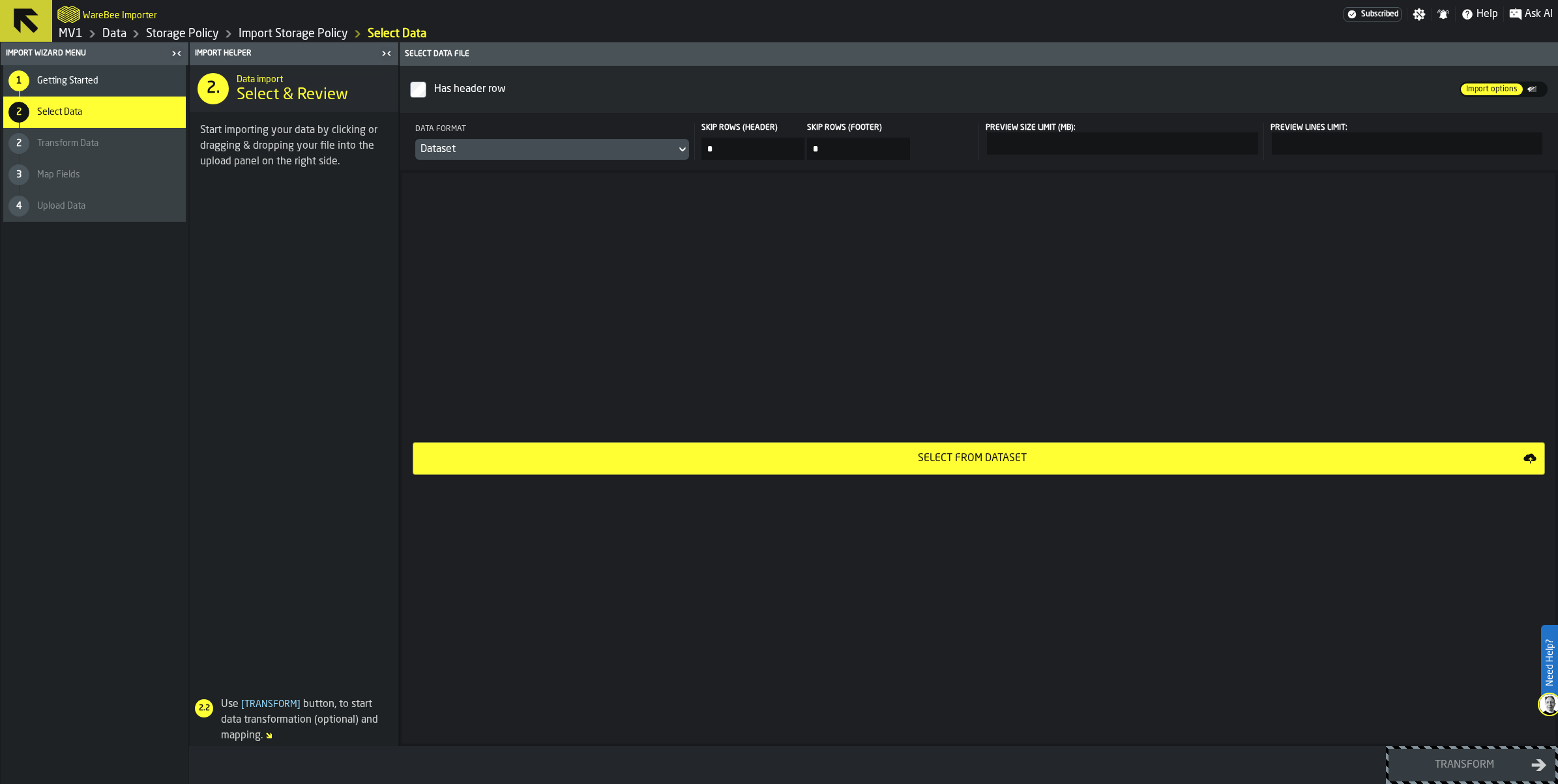
click at [1024, 466] on div "Select from Dataset" at bounding box center [972, 458] width 1103 height 15
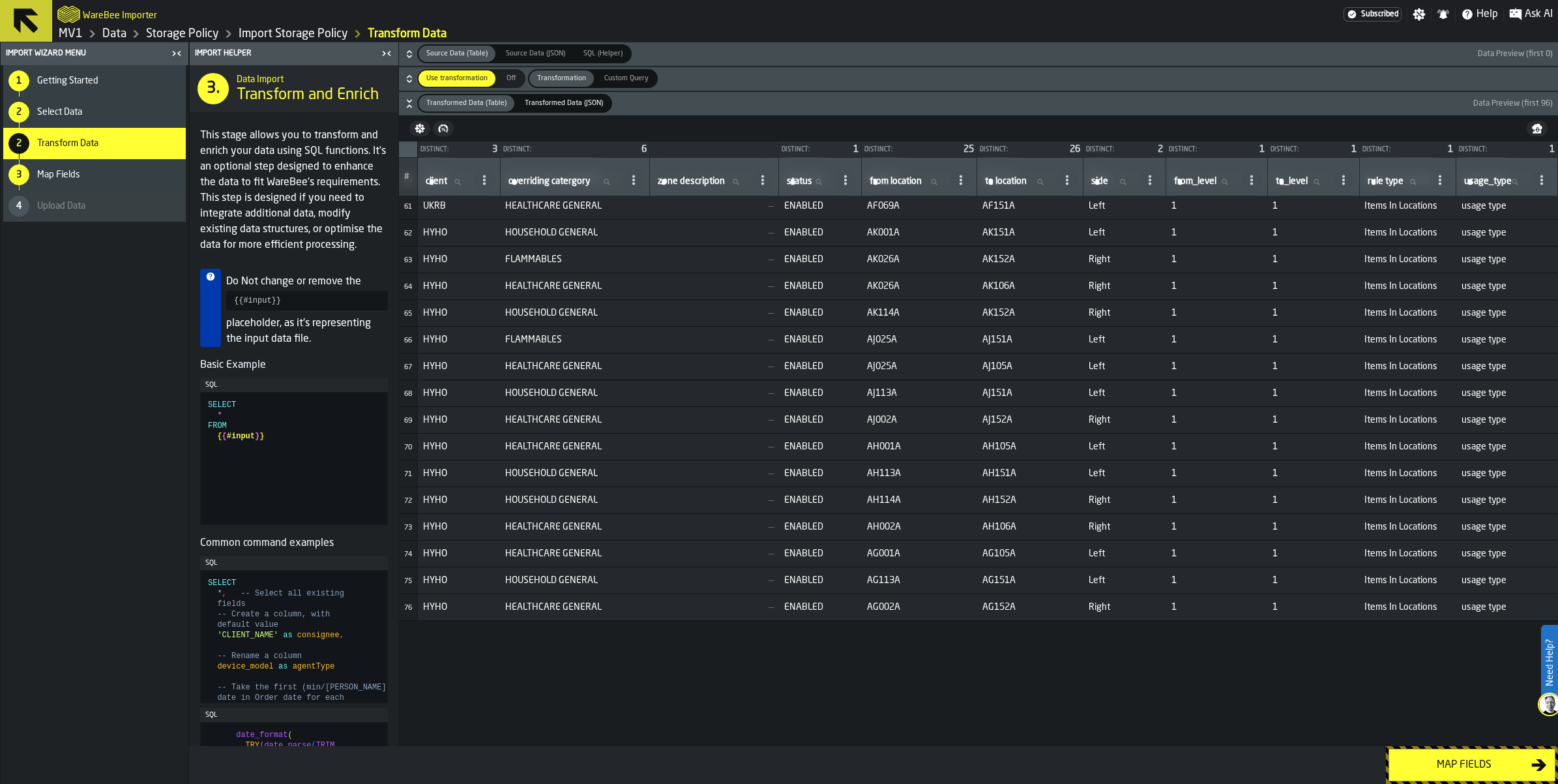
scroll to position [1891, 0]
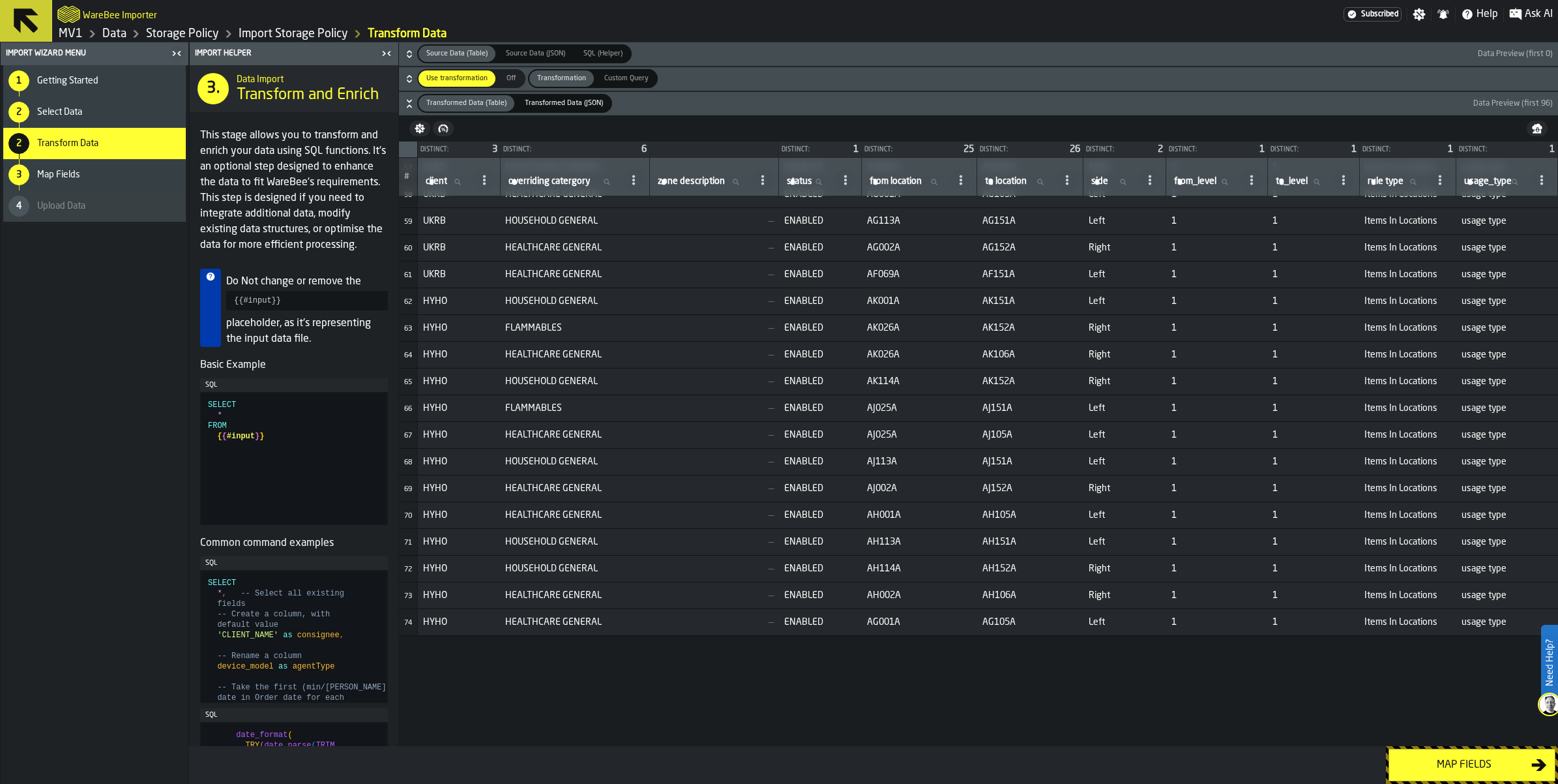
click at [82, 41] on link "MV1" at bounding box center [70, 34] width 24 height 14
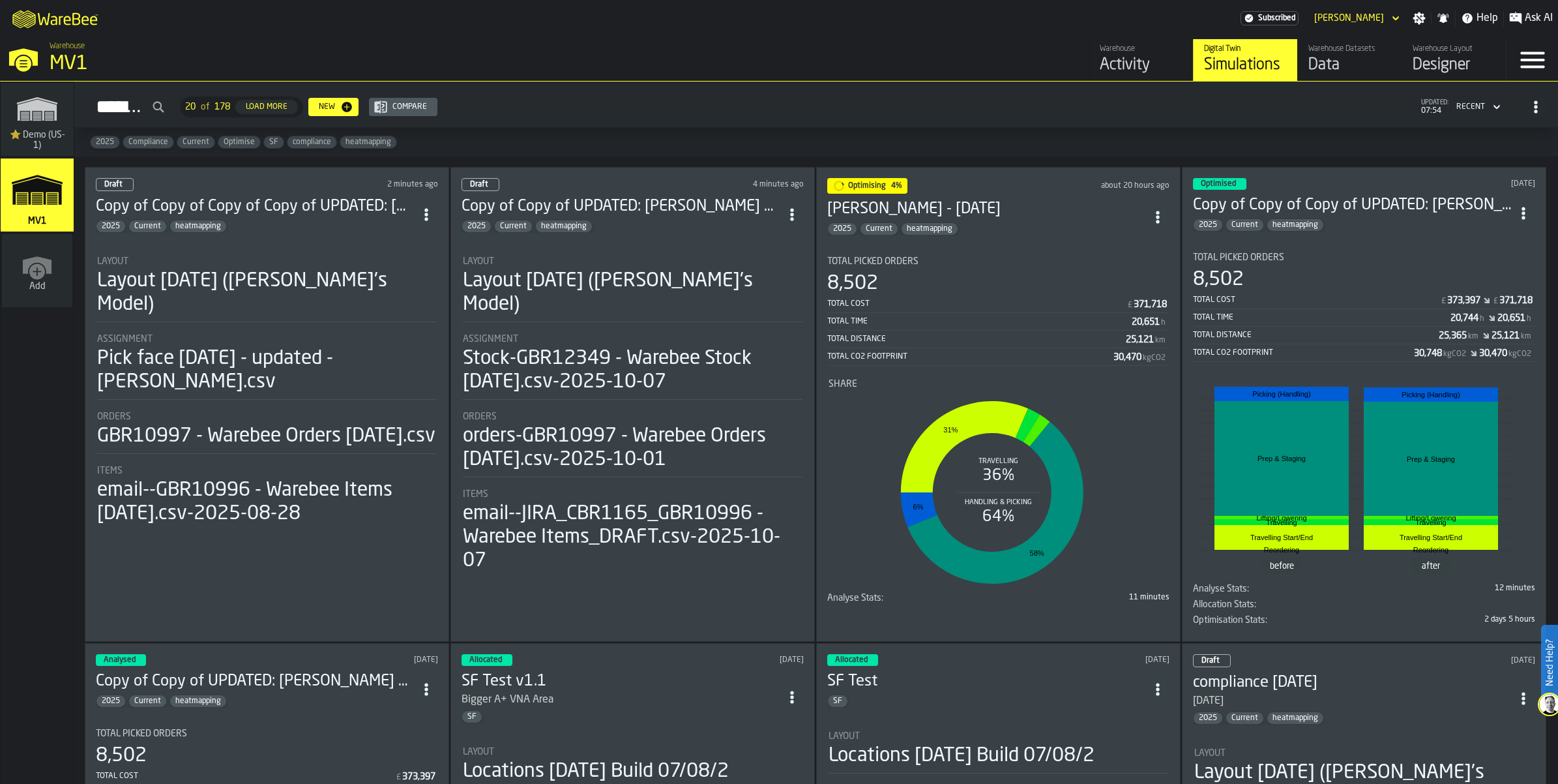
click at [433, 226] on span "ItemListCard-DashboardItemContainer" at bounding box center [426, 214] width 23 height 23
click at [427, 337] on div "Delete" at bounding box center [412, 328] width 68 height 15
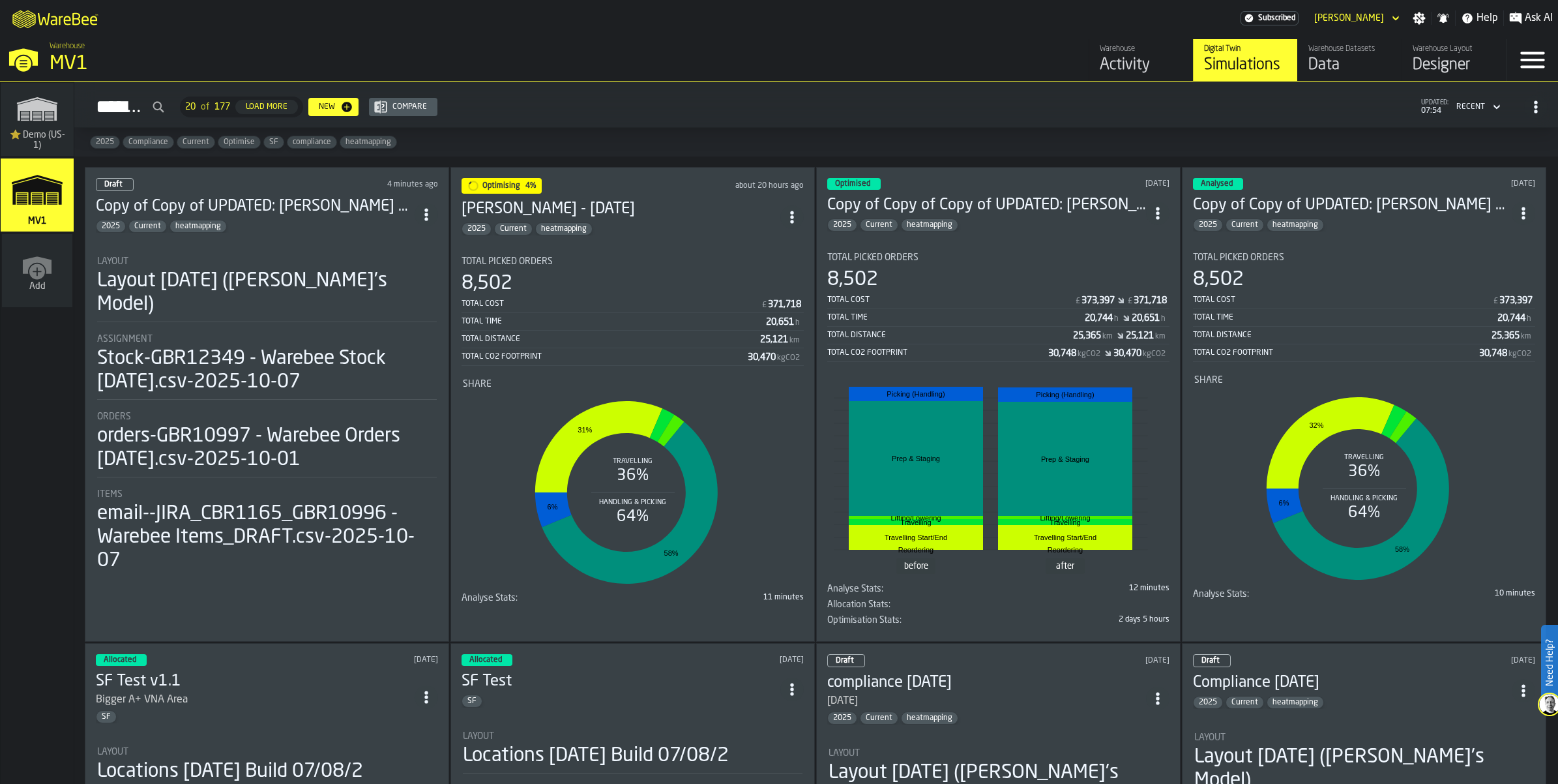
click at [429, 226] on span "ItemListCard-DashboardItemContainer" at bounding box center [426, 214] width 23 height 23
click at [418, 337] on div "Delete" at bounding box center [412, 328] width 68 height 15
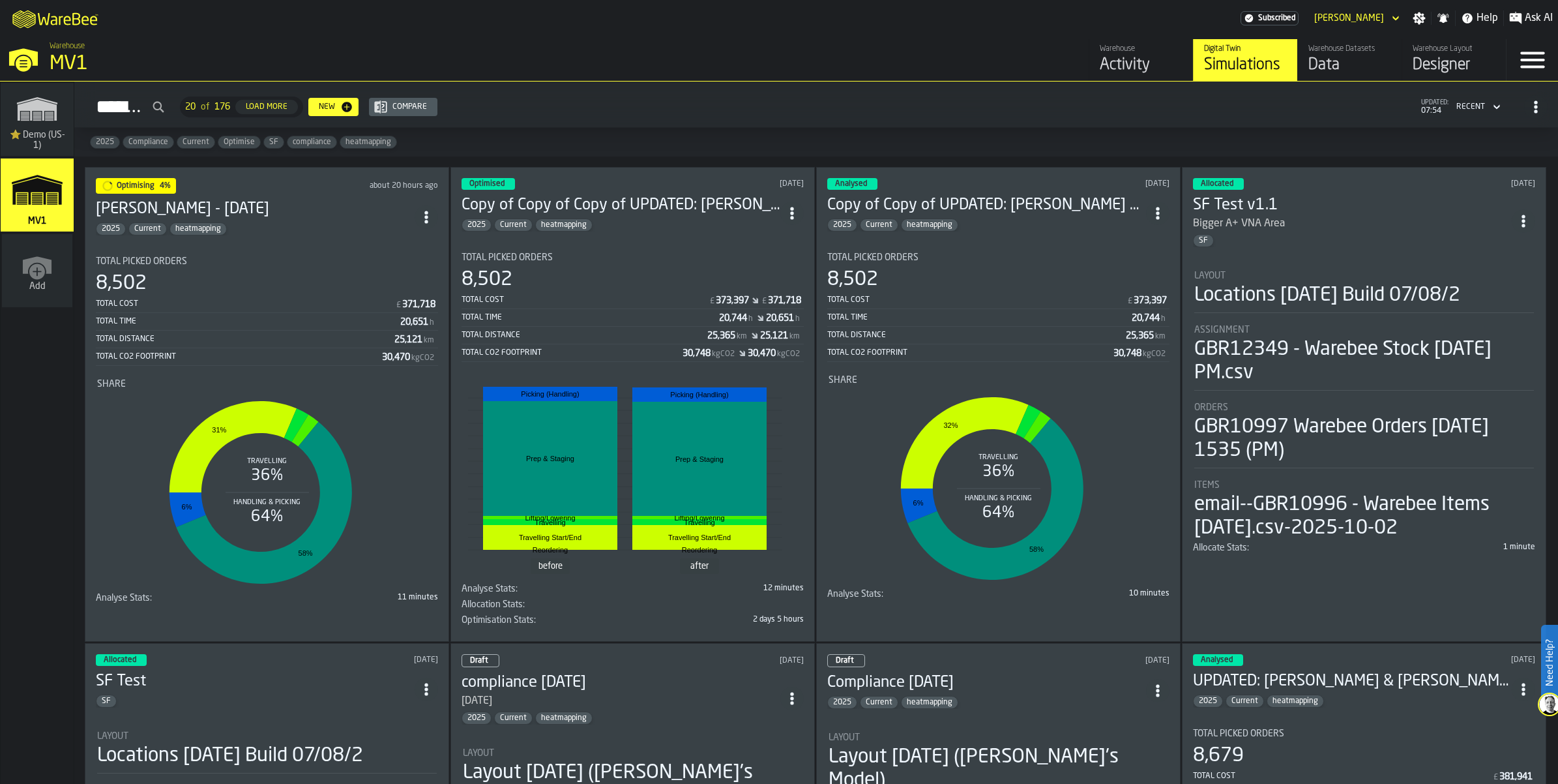
click at [1309, 72] on div "Data" at bounding box center [1349, 65] width 82 height 21
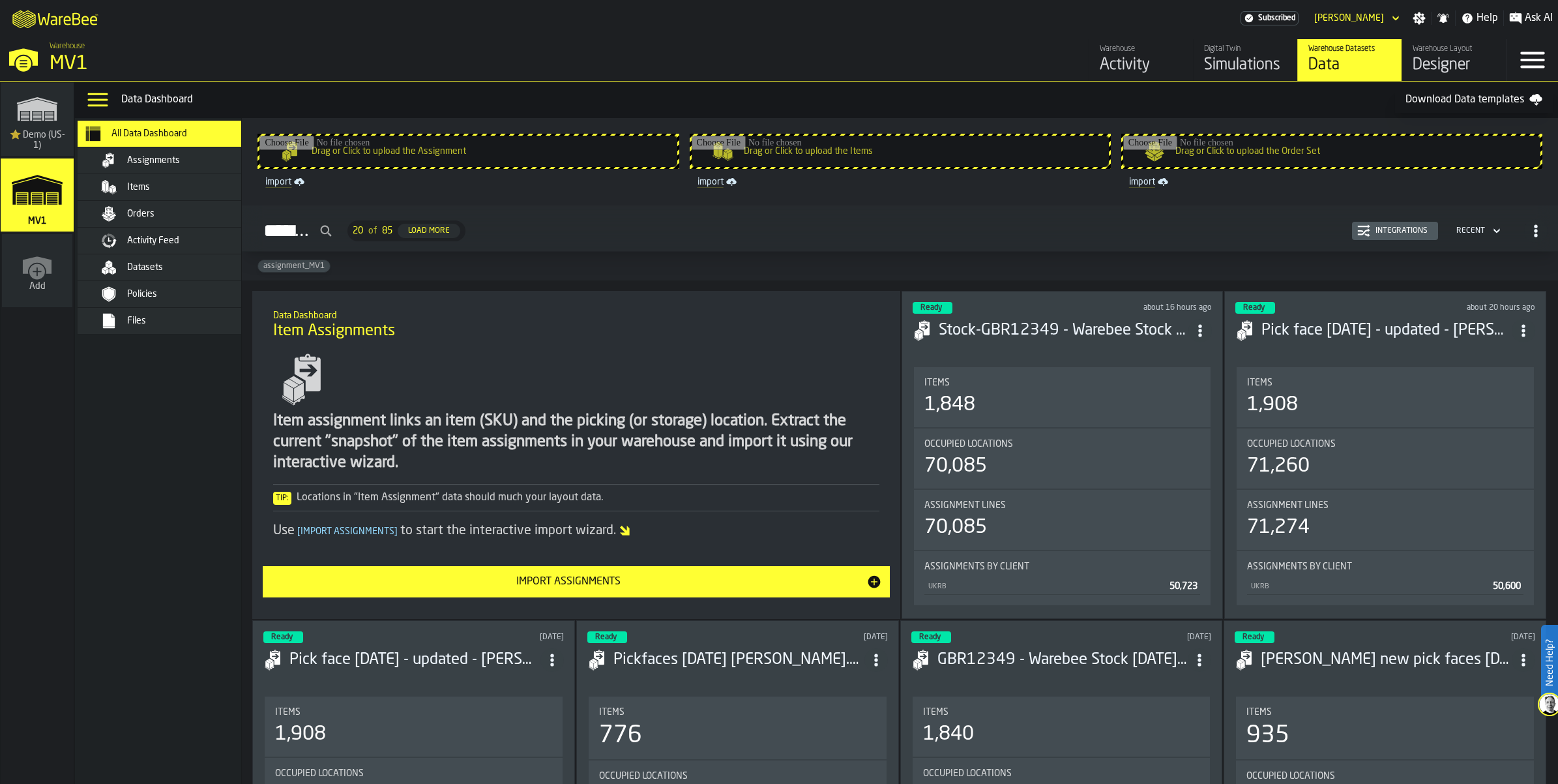
click at [207, 272] on div "Datasets" at bounding box center [191, 268] width 128 height 11
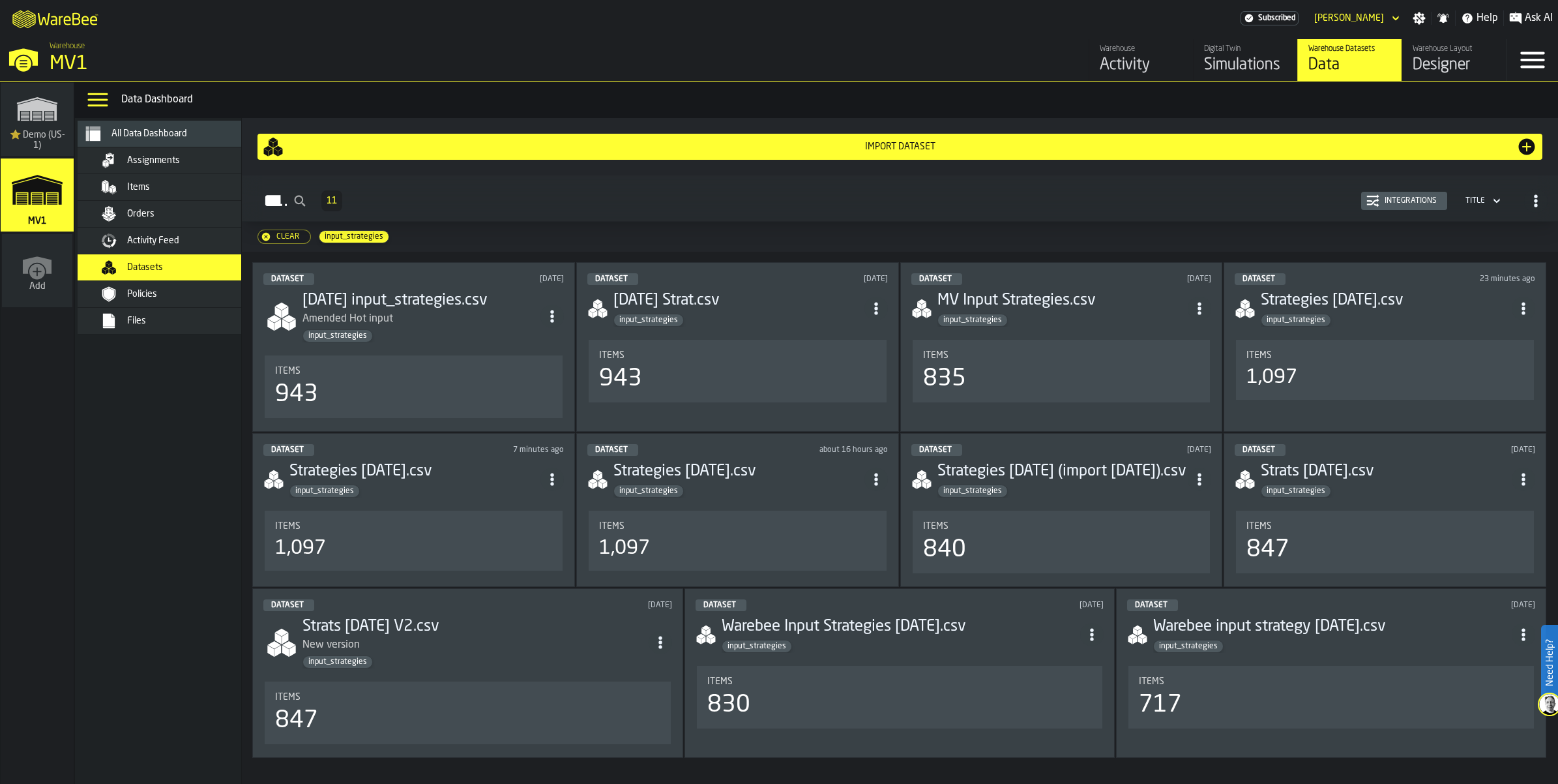
click at [938, 157] on div "Import Dataset" at bounding box center [900, 146] width 1275 height 21
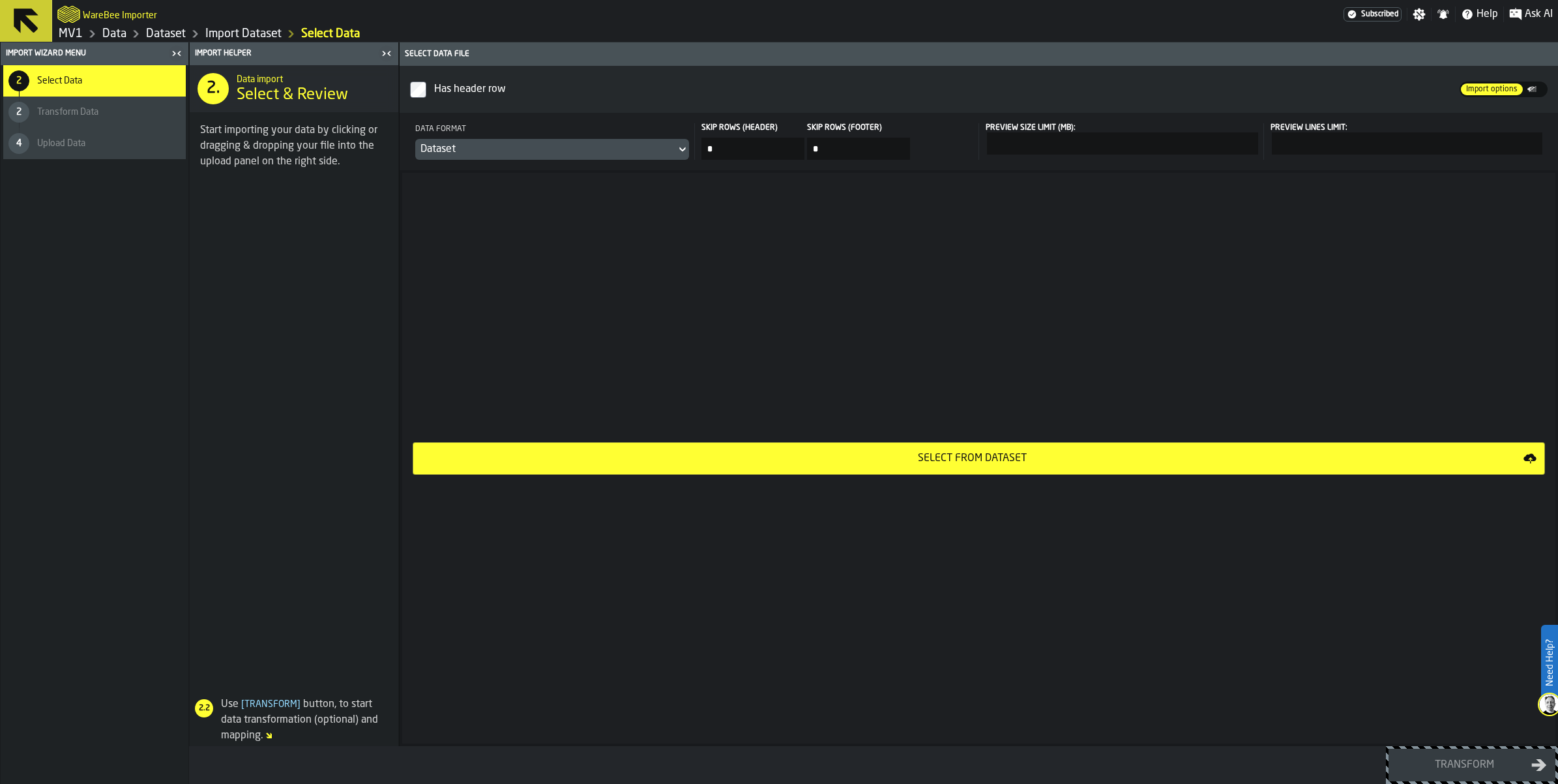
click at [999, 466] on div "Select from Dataset" at bounding box center [972, 458] width 1103 height 15
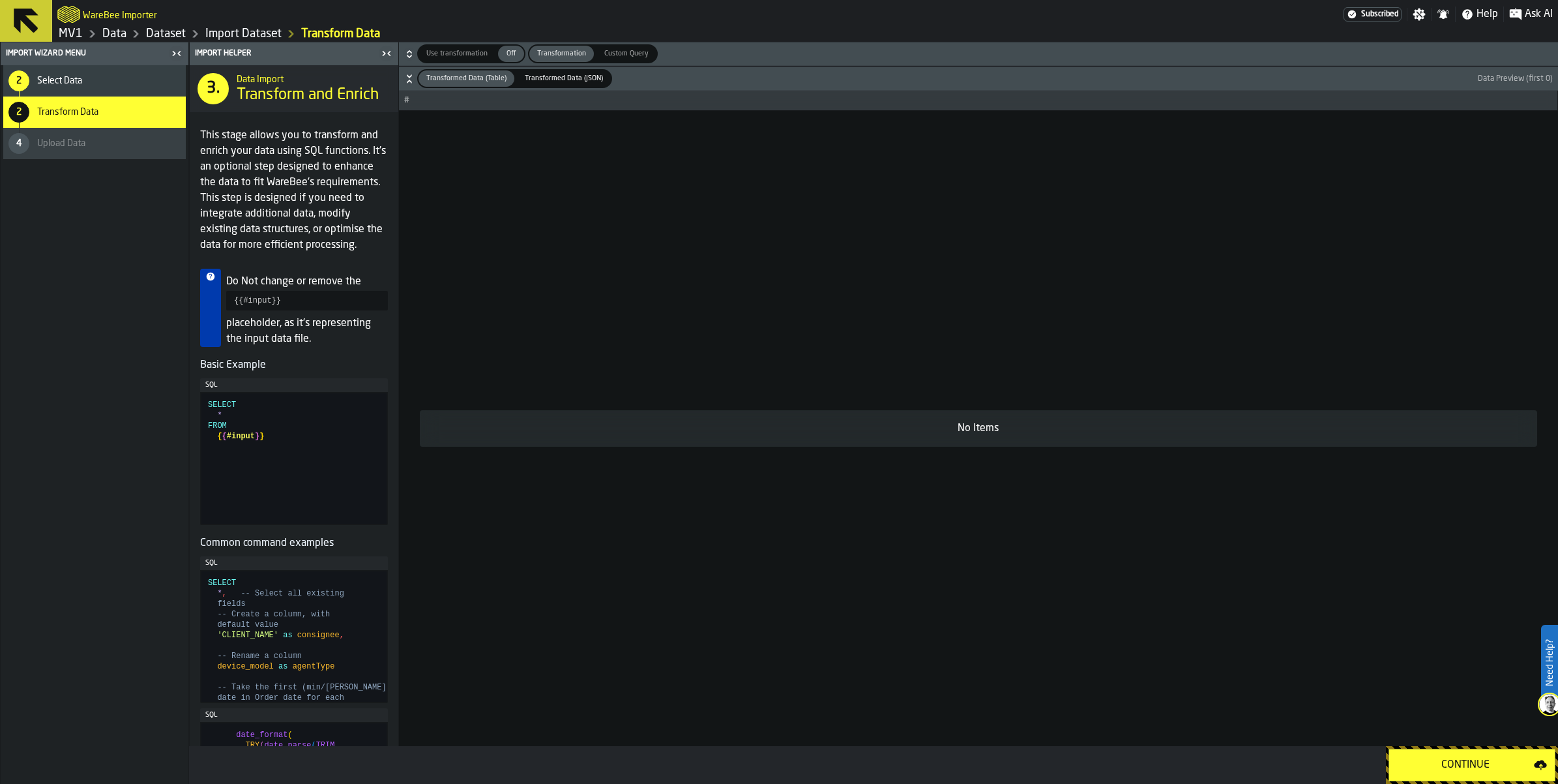
click at [1443, 757] on div "Continue" at bounding box center [1465, 765] width 137 height 15
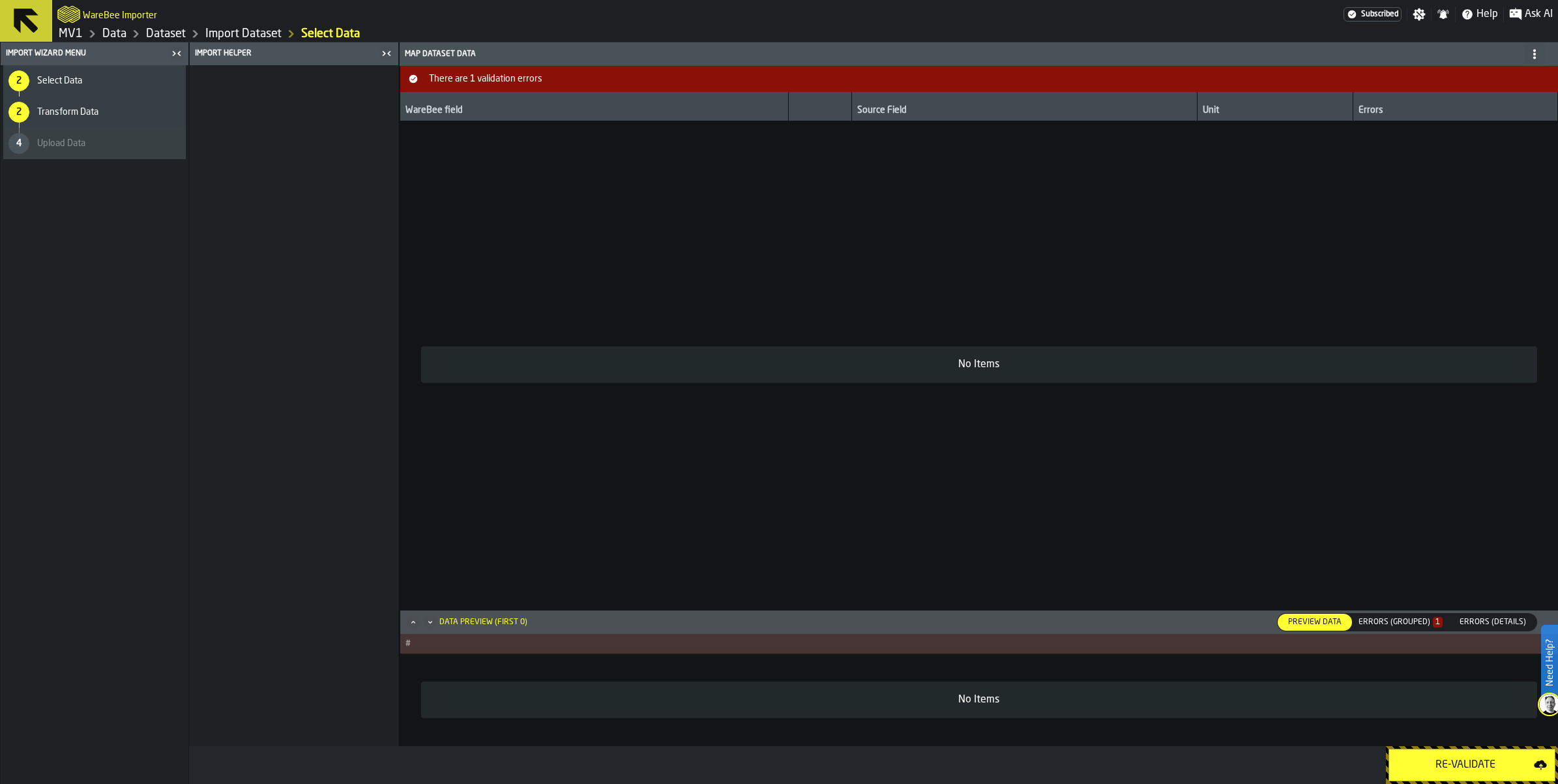
click at [282, 41] on link "Import Dataset" at bounding box center [243, 34] width 76 height 14
click at [186, 40] on link "Dataset" at bounding box center [166, 34] width 40 height 14
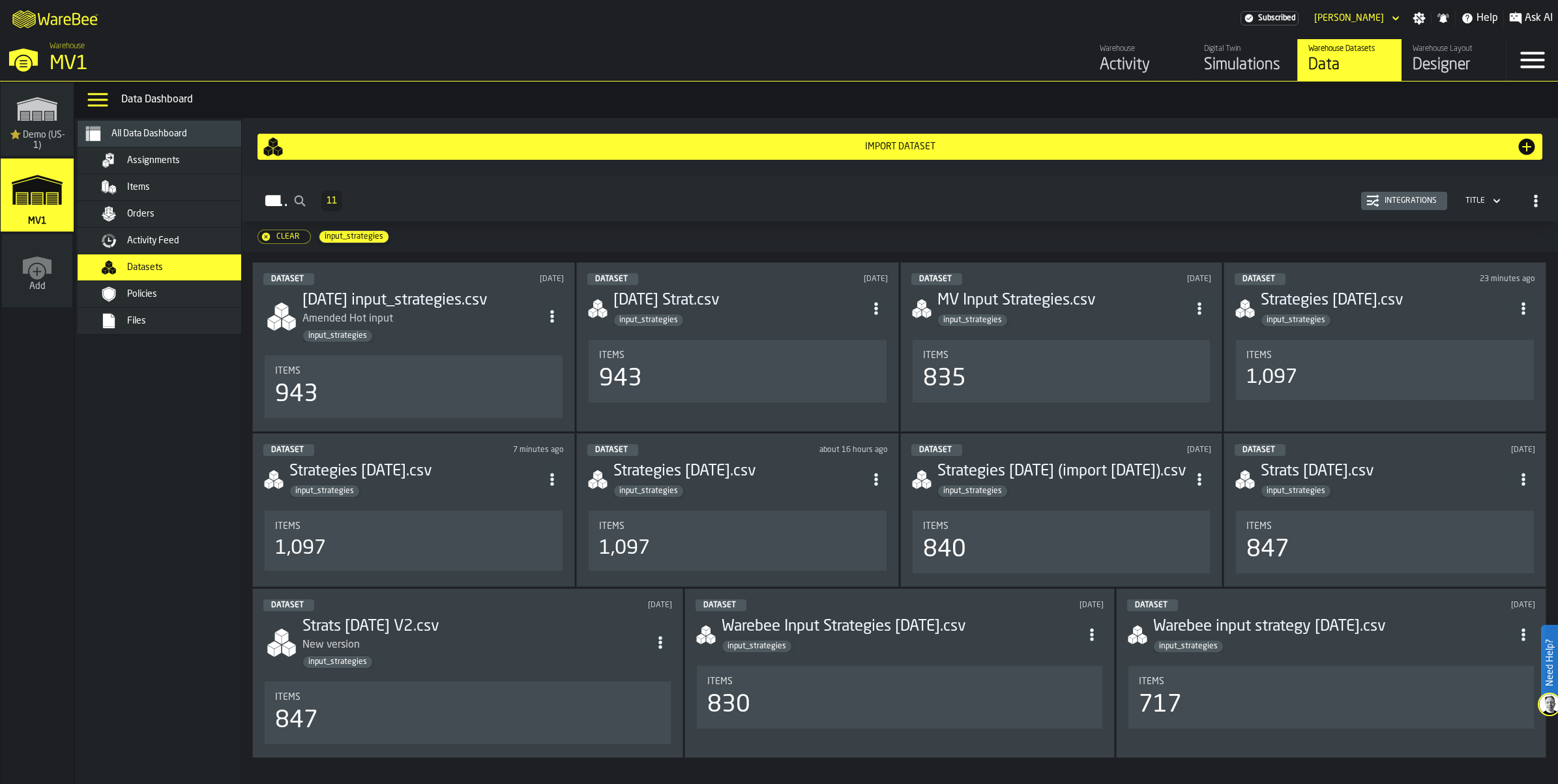
click at [934, 152] on div "Import Dataset" at bounding box center [900, 147] width 1233 height 11
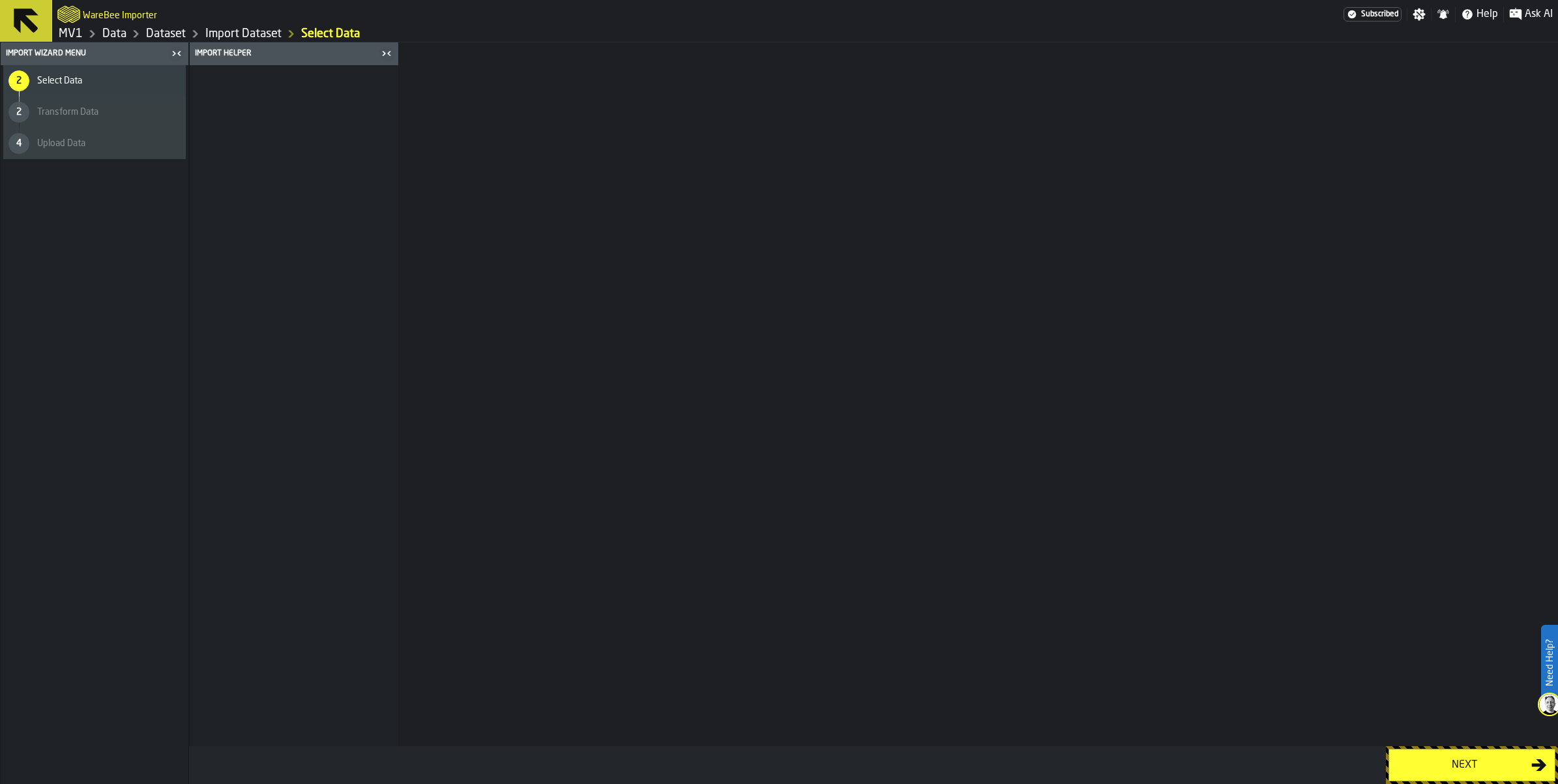
click at [1416, 769] on button "Next" at bounding box center [1472, 765] width 167 height 33
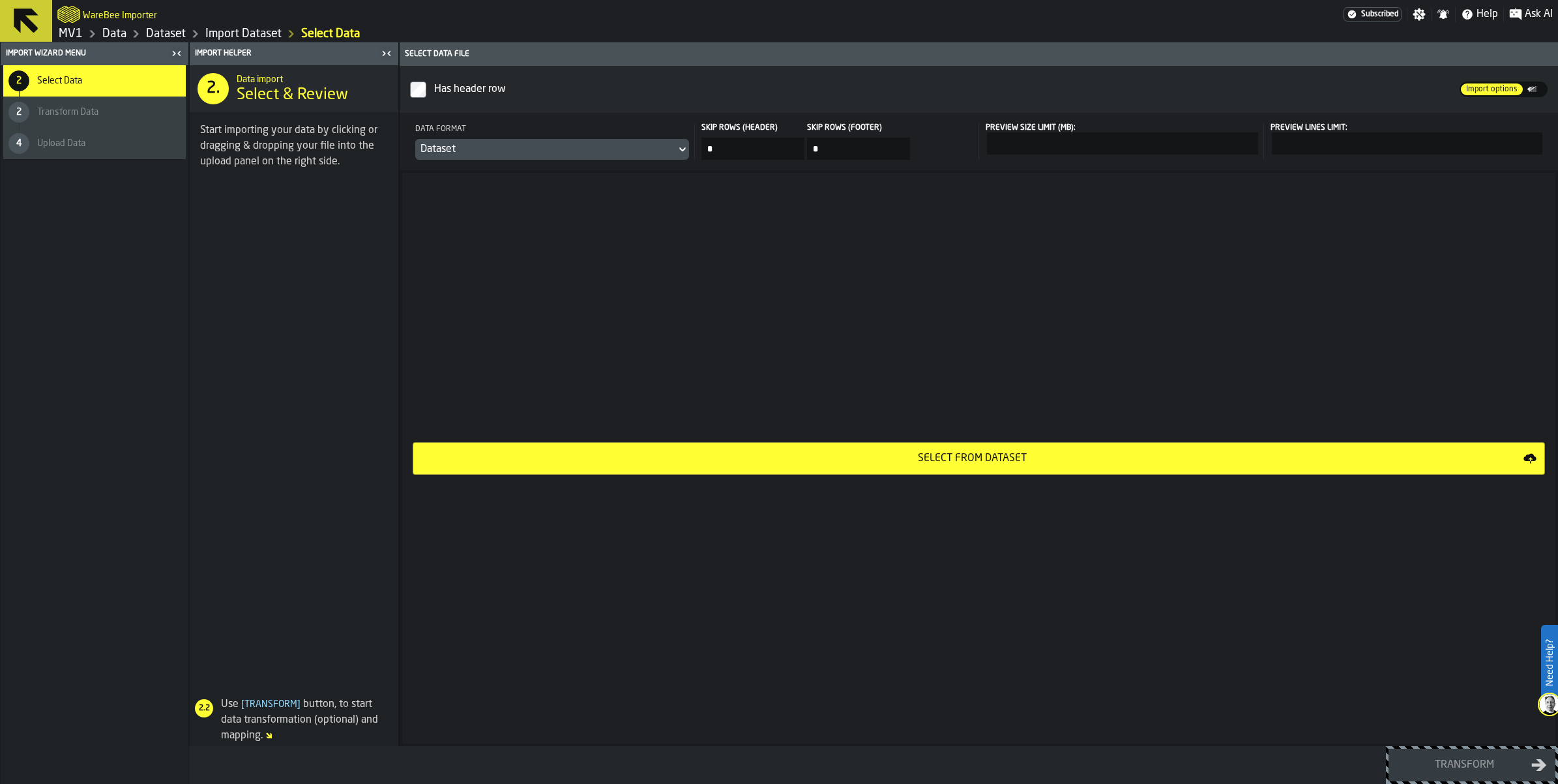
click at [671, 157] on div "Dataset" at bounding box center [545, 149] width 250 height 15
click at [727, 209] on li "CSV" at bounding box center [722, 217] width 83 height 32
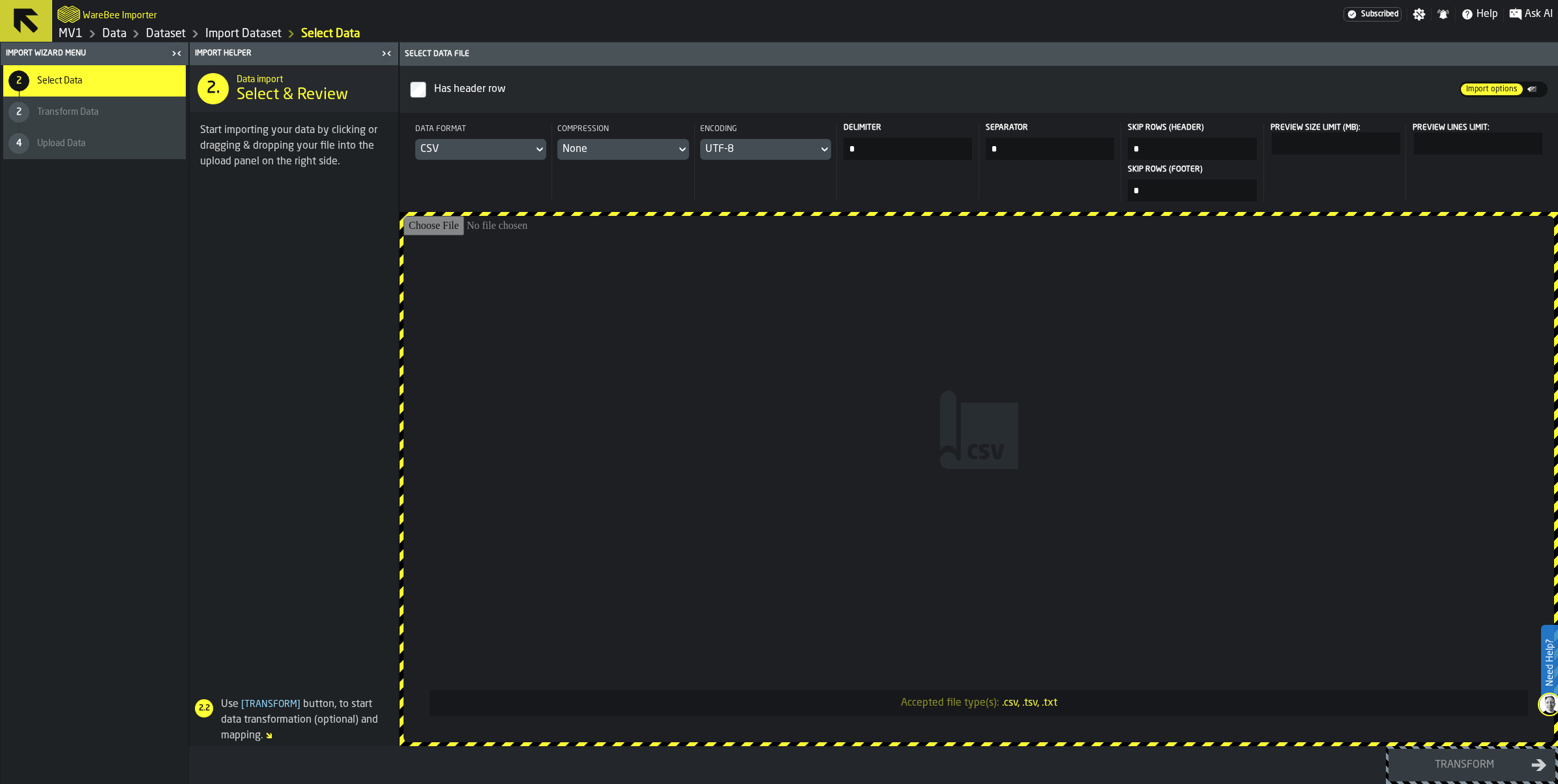
click at [1019, 471] on input "Accepted file type(s): .csv, .tsv, .txt" at bounding box center [979, 479] width 1151 height 526
type input "**********"
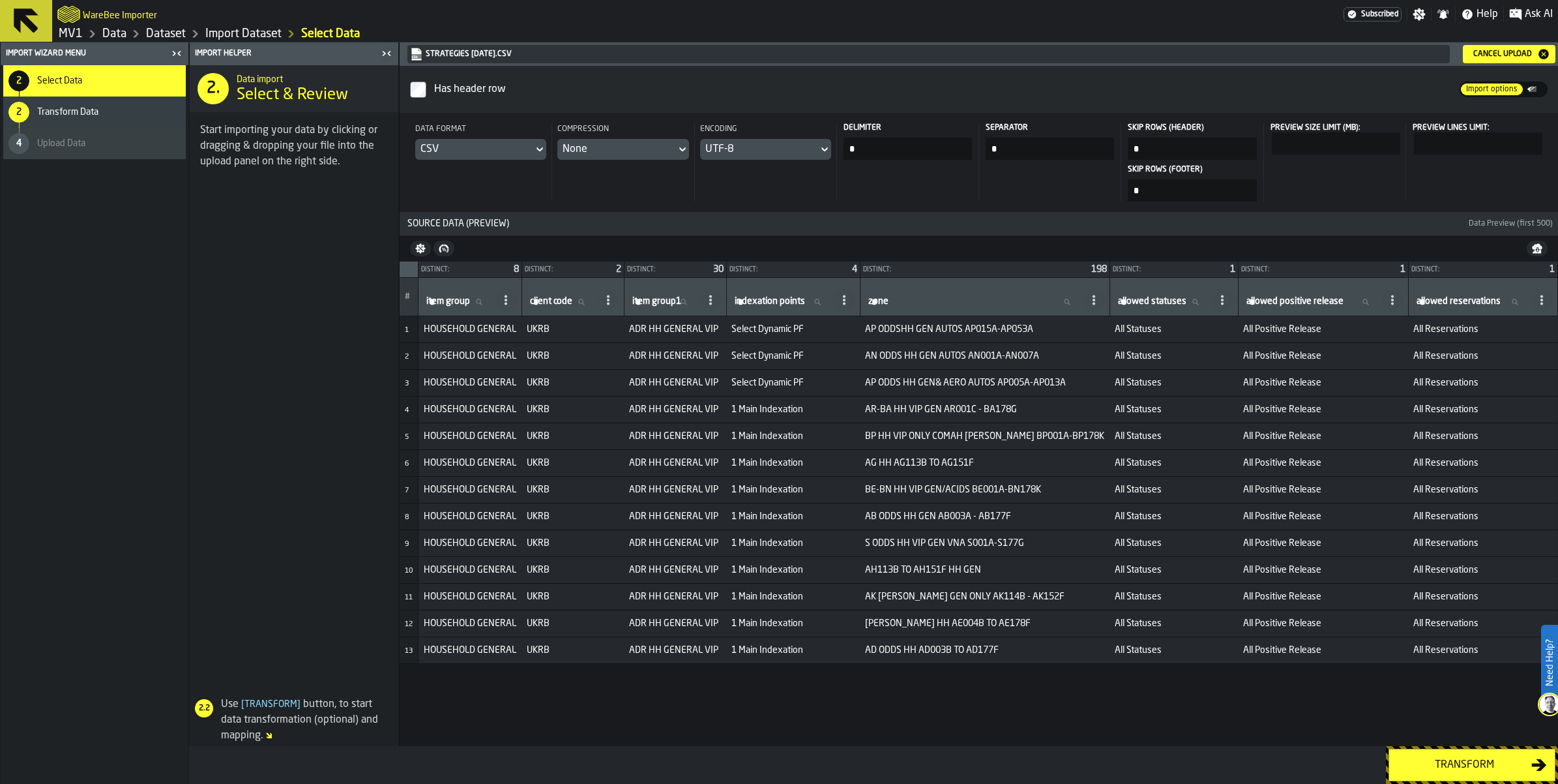
click at [1423, 763] on div "Transform" at bounding box center [1464, 765] width 134 height 15
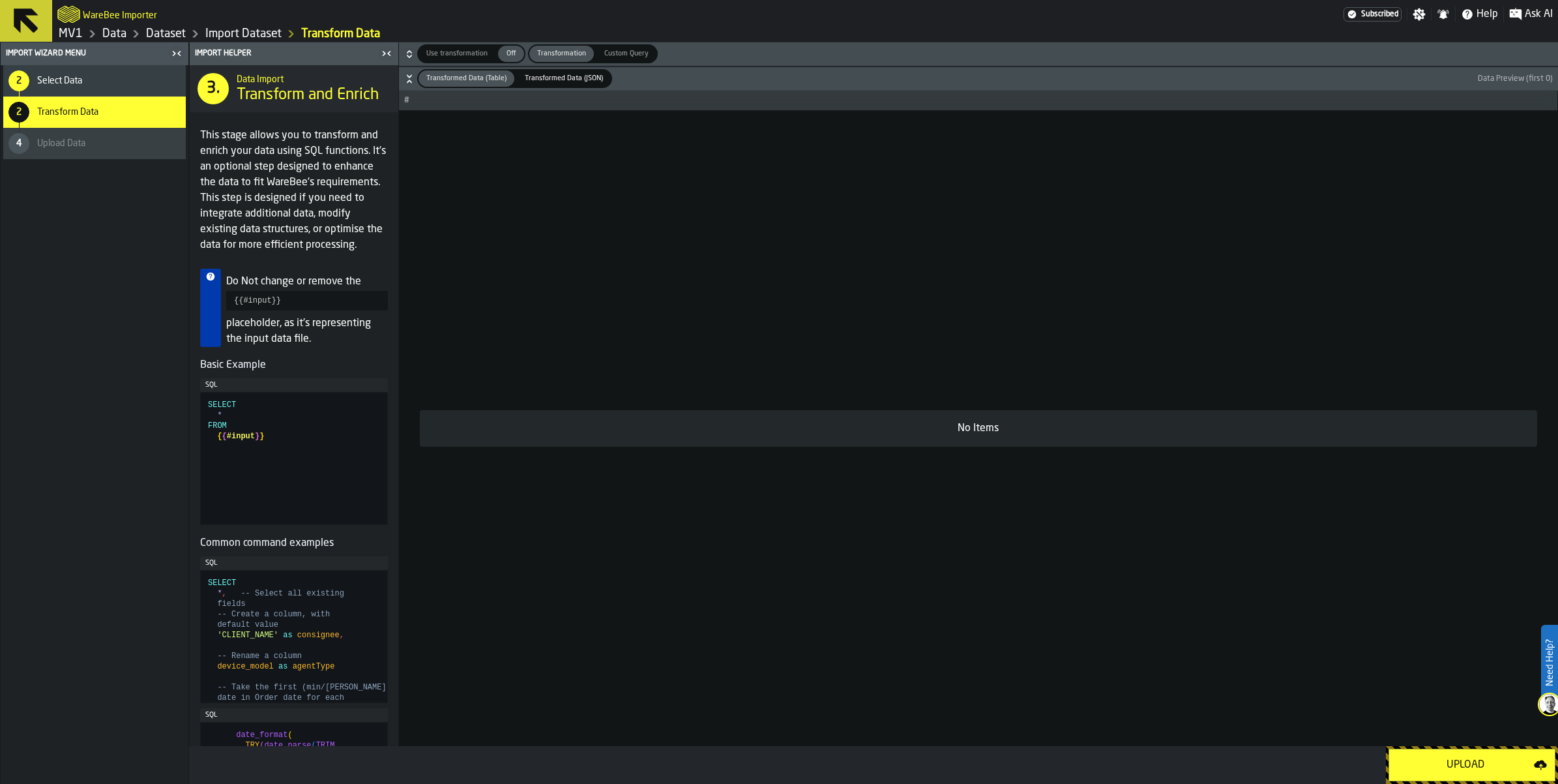
click at [1417, 761] on div "Upload" at bounding box center [1465, 765] width 137 height 15
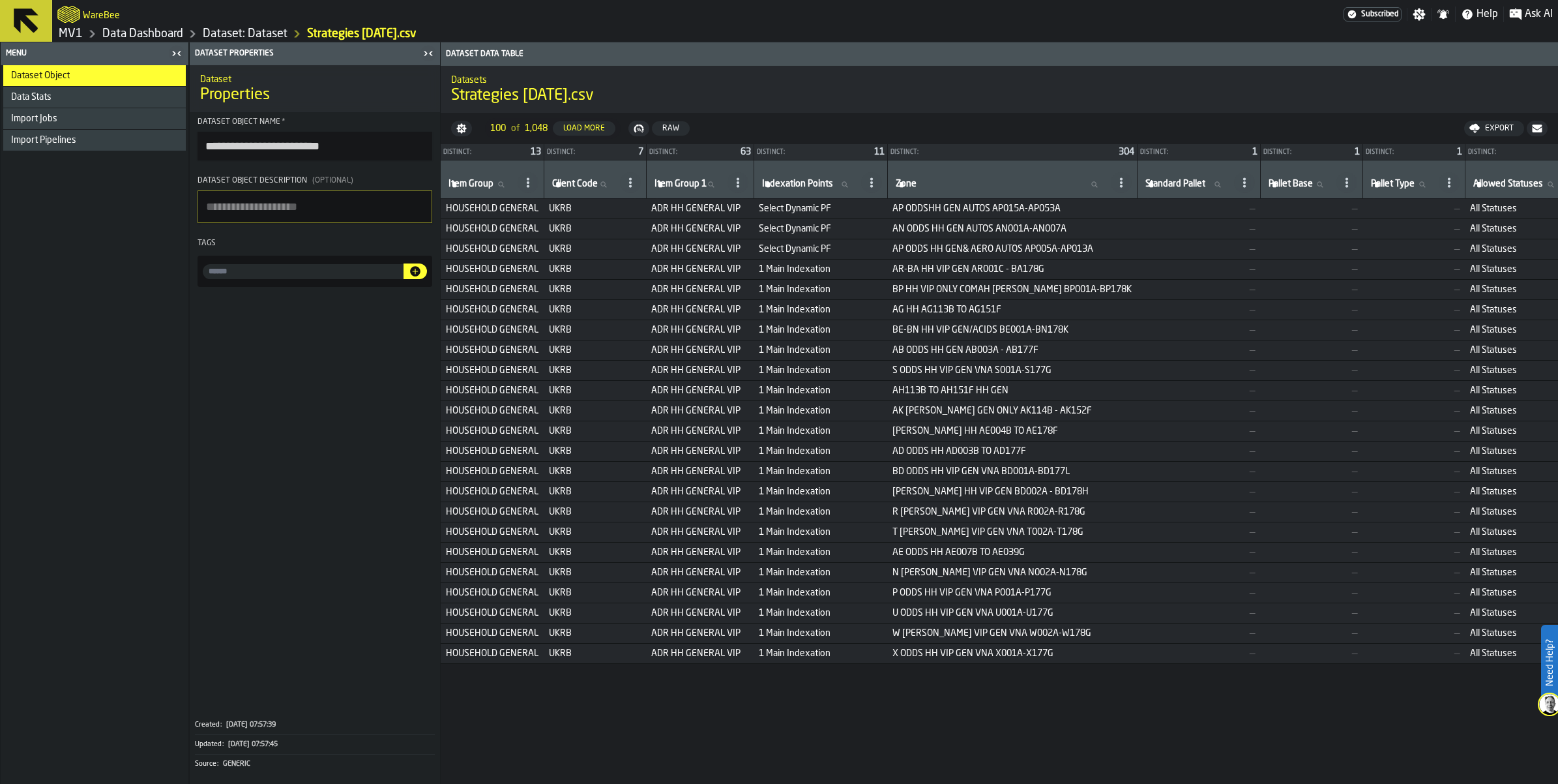
click at [386, 279] on input "input-value-" at bounding box center [302, 272] width 201 height 15
type input "**********"
click at [421, 276] on icon "button-" at bounding box center [415, 272] width 11 height 11
click at [288, 41] on link "Dataset: Dataset" at bounding box center [245, 34] width 85 height 14
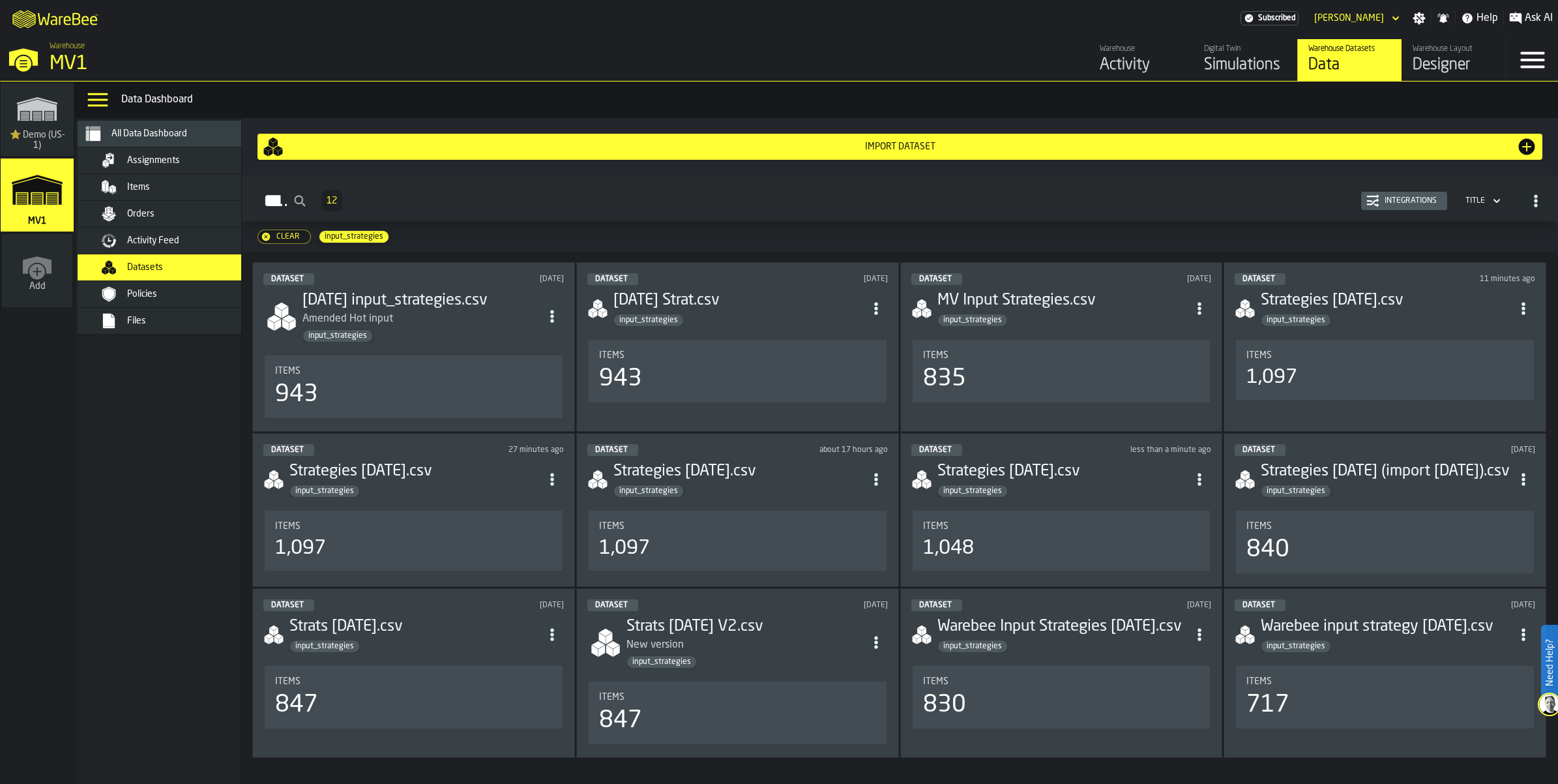
click at [851, 157] on div "Import Dataset" at bounding box center [900, 146] width 1275 height 21
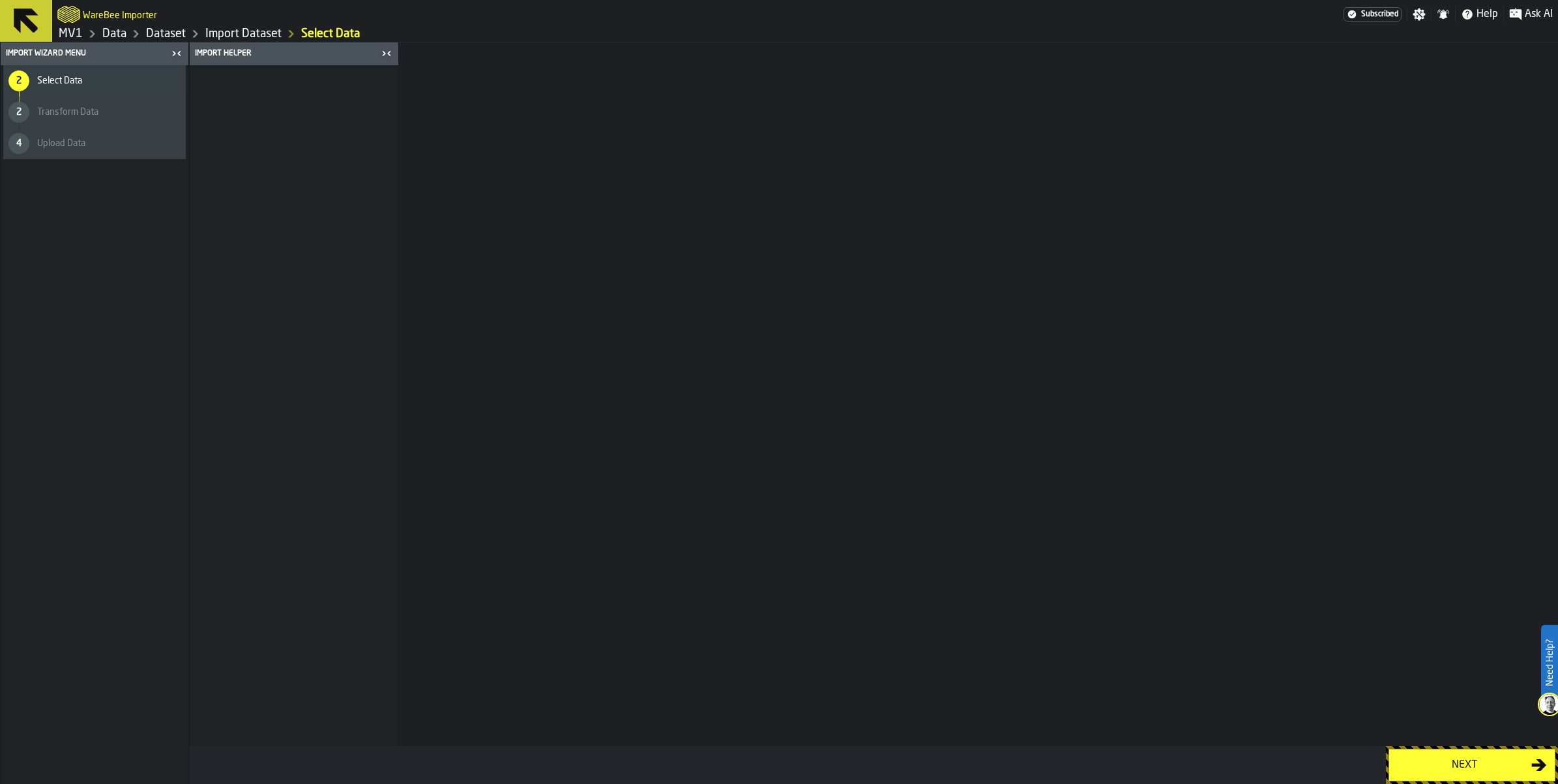
click at [1458, 757] on div "Next" at bounding box center [1464, 765] width 134 height 15
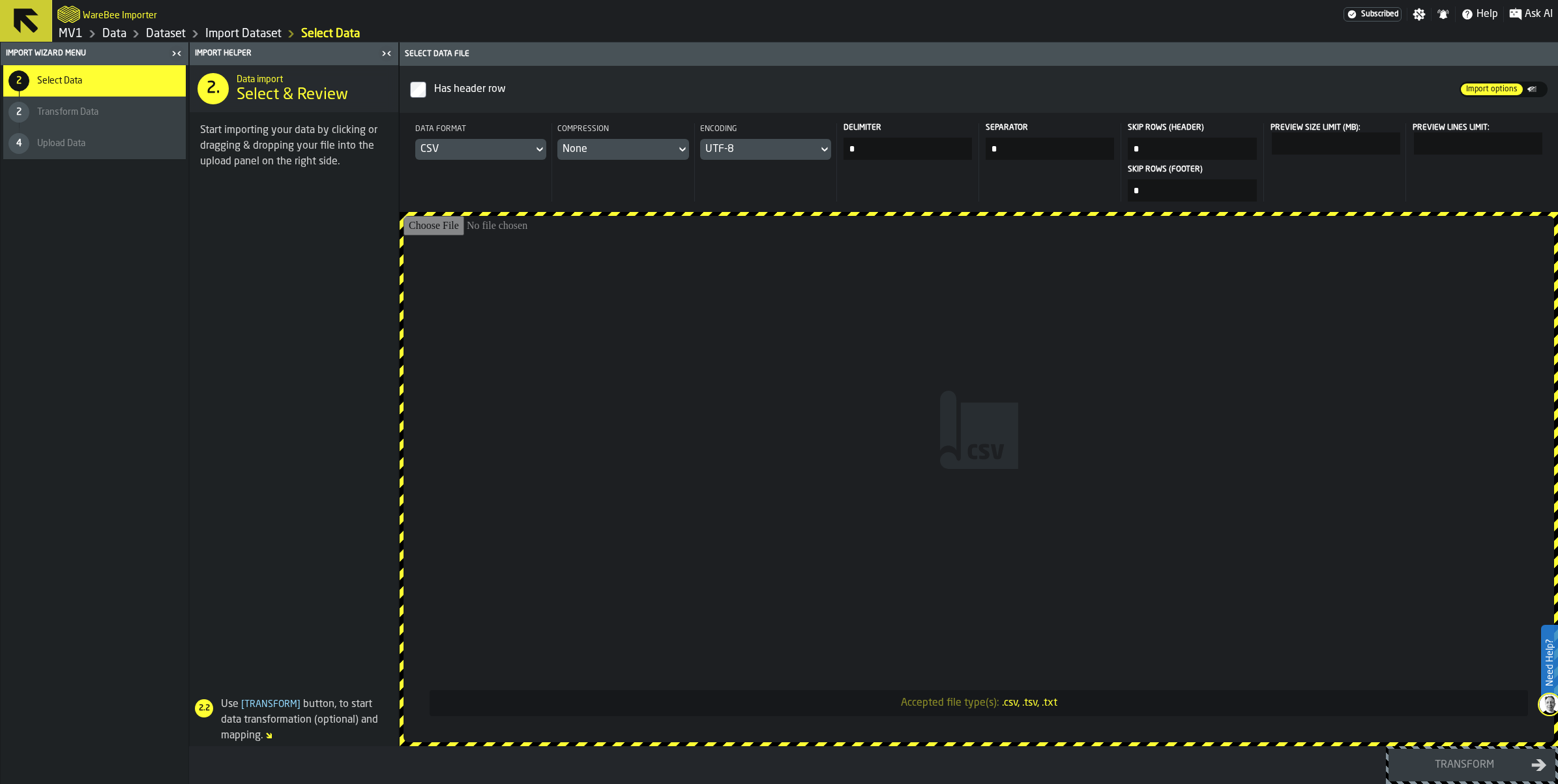
click at [1039, 441] on input "Accepted file type(s): .csv, .tsv, .txt" at bounding box center [979, 479] width 1151 height 526
type input "**********"
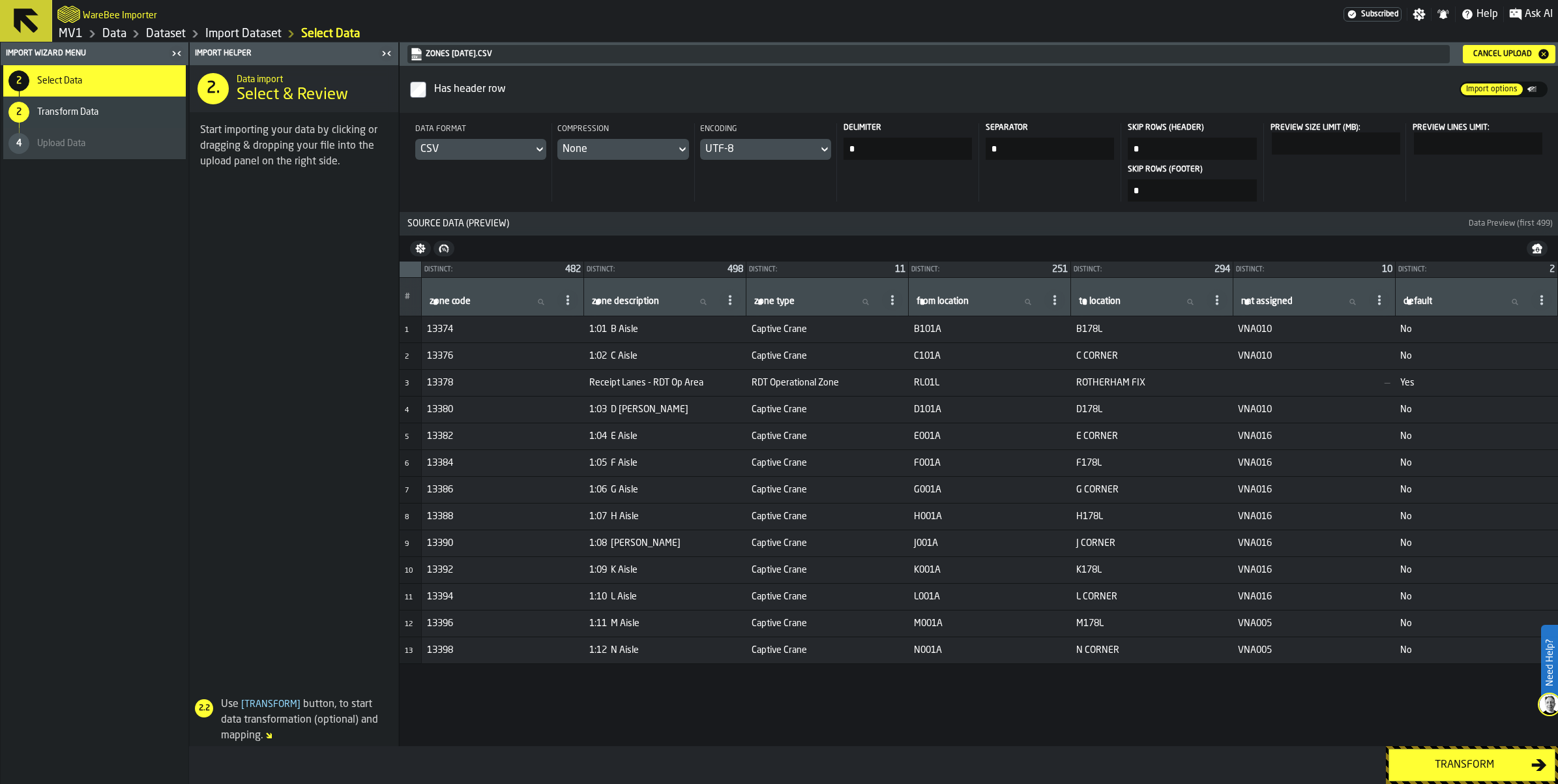
click at [1418, 759] on div "Transform" at bounding box center [1464, 765] width 134 height 15
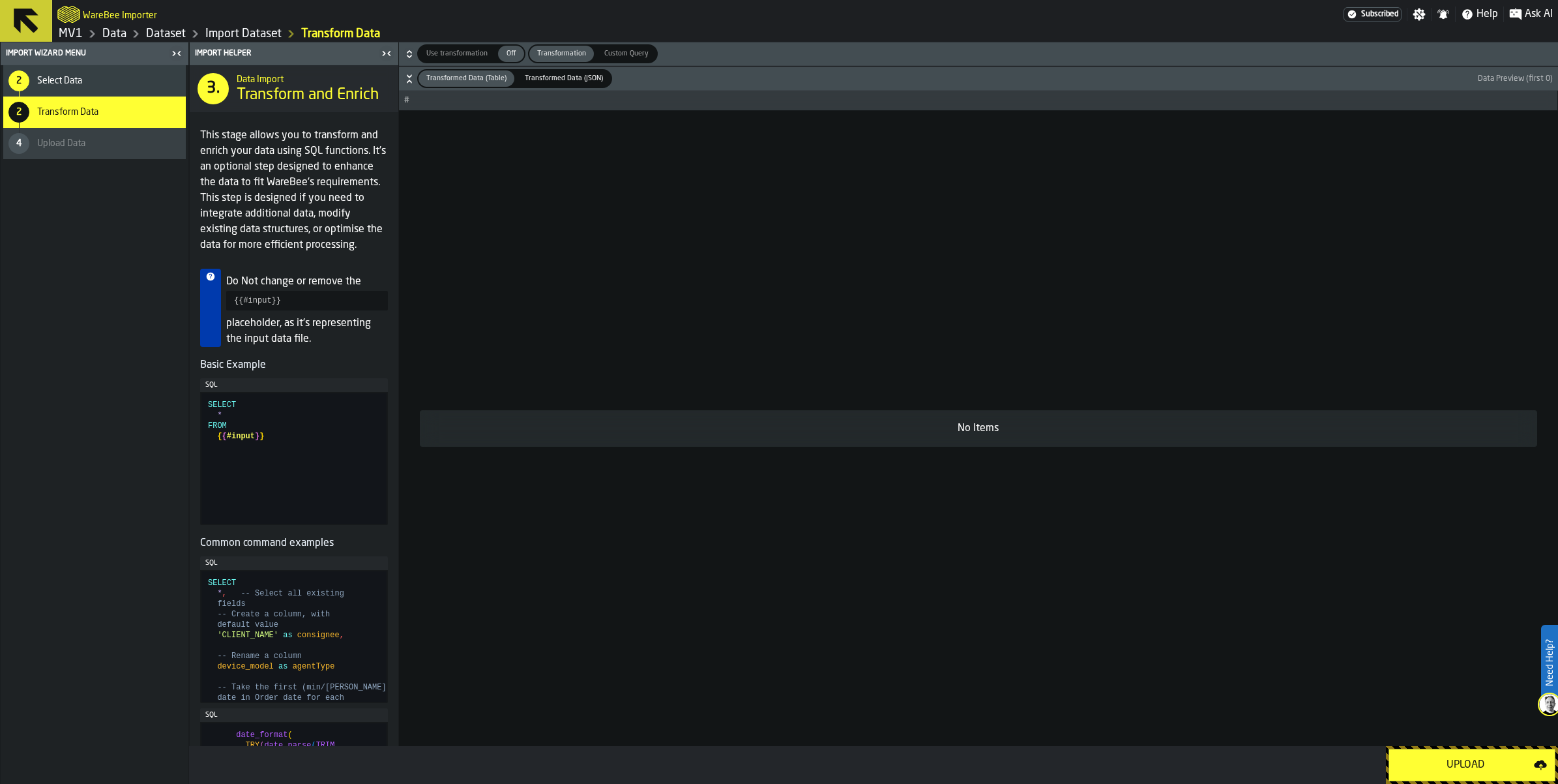
click at [1418, 759] on div "Upload" at bounding box center [1465, 765] width 137 height 15
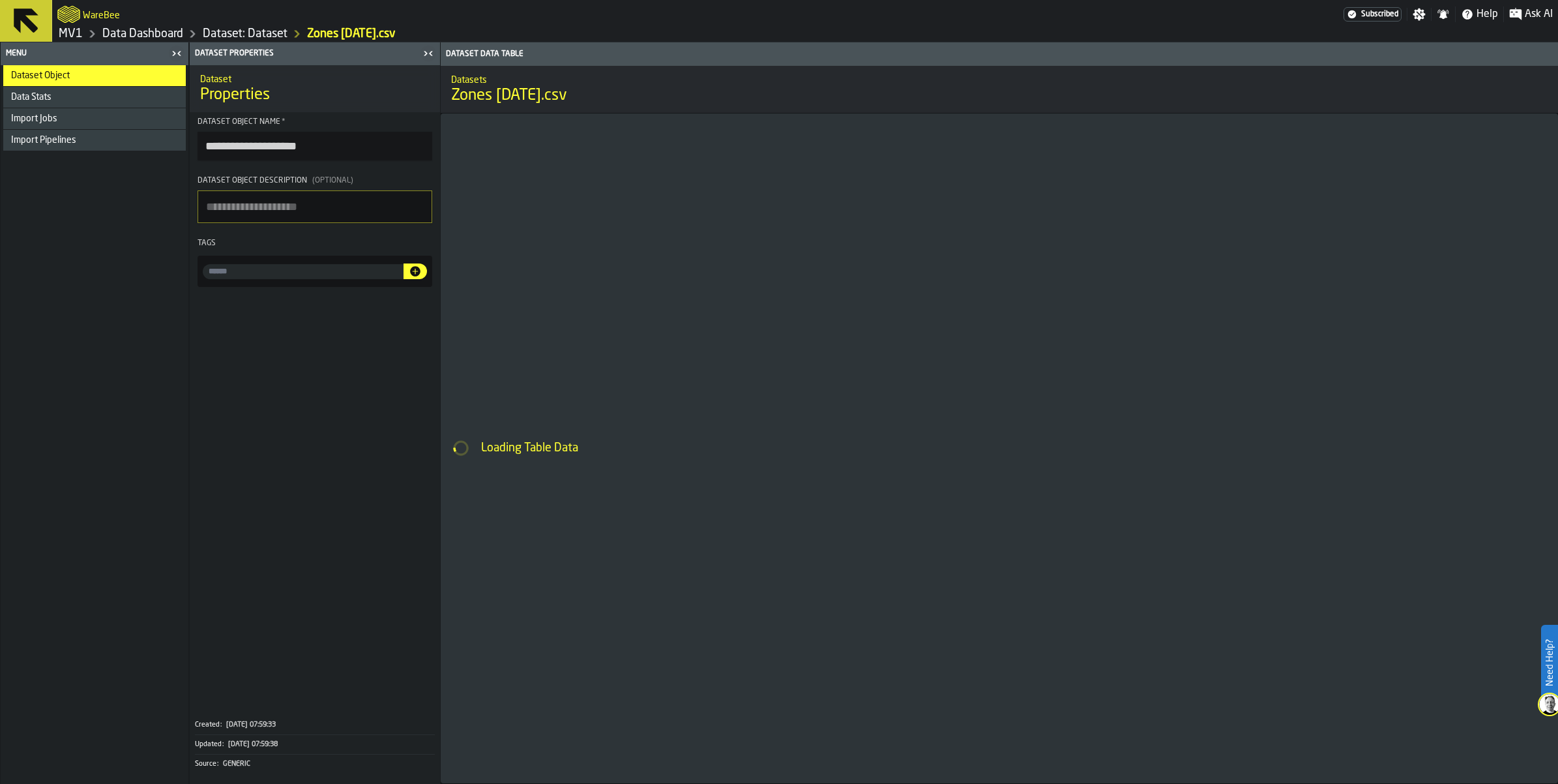
click at [404, 279] on input "input-value-" at bounding box center [302, 272] width 201 height 15
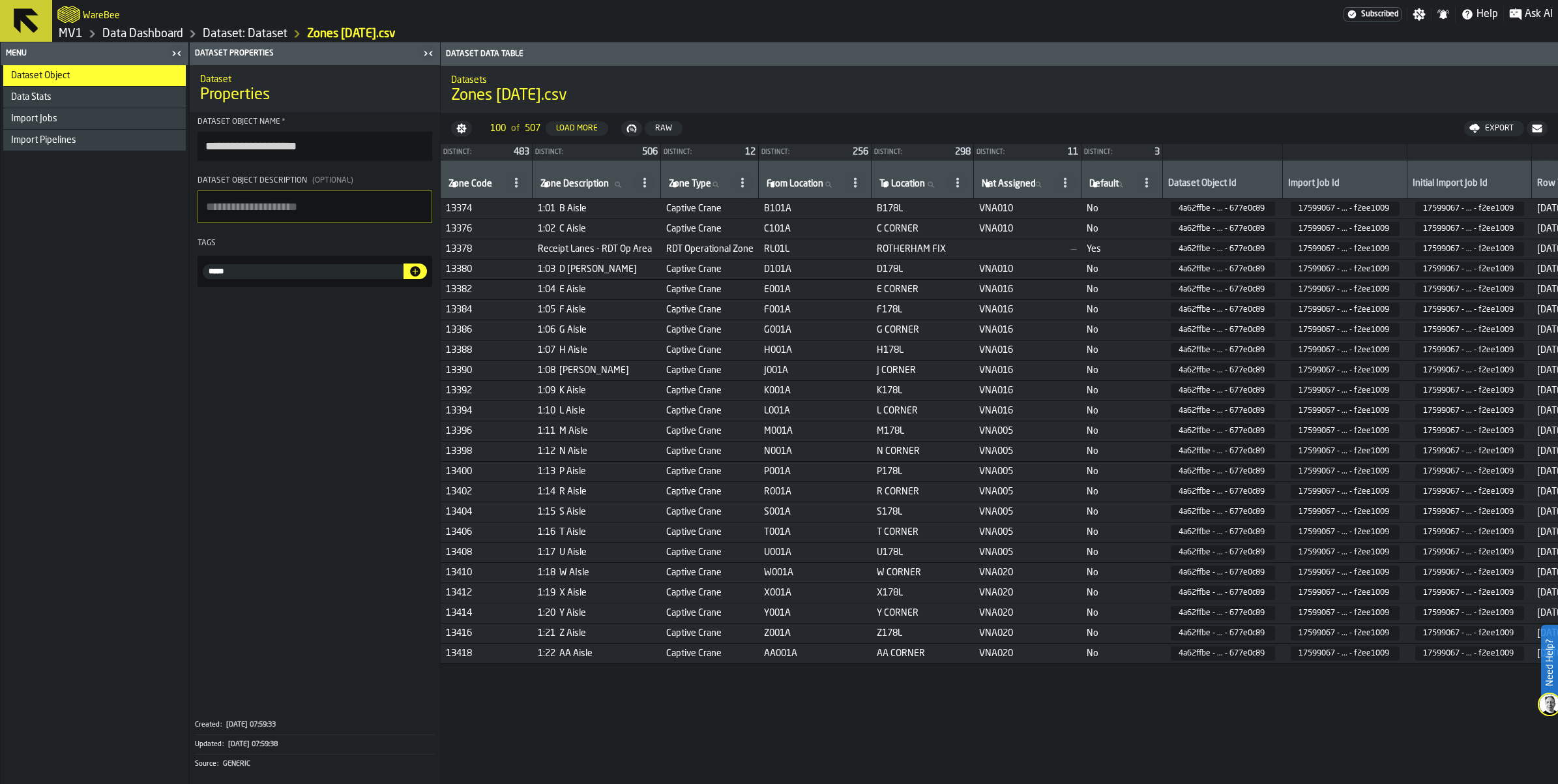
type input "*****"
click at [421, 276] on icon "button-" at bounding box center [415, 272] width 11 height 11
click at [82, 41] on link "MV1" at bounding box center [70, 34] width 24 height 14
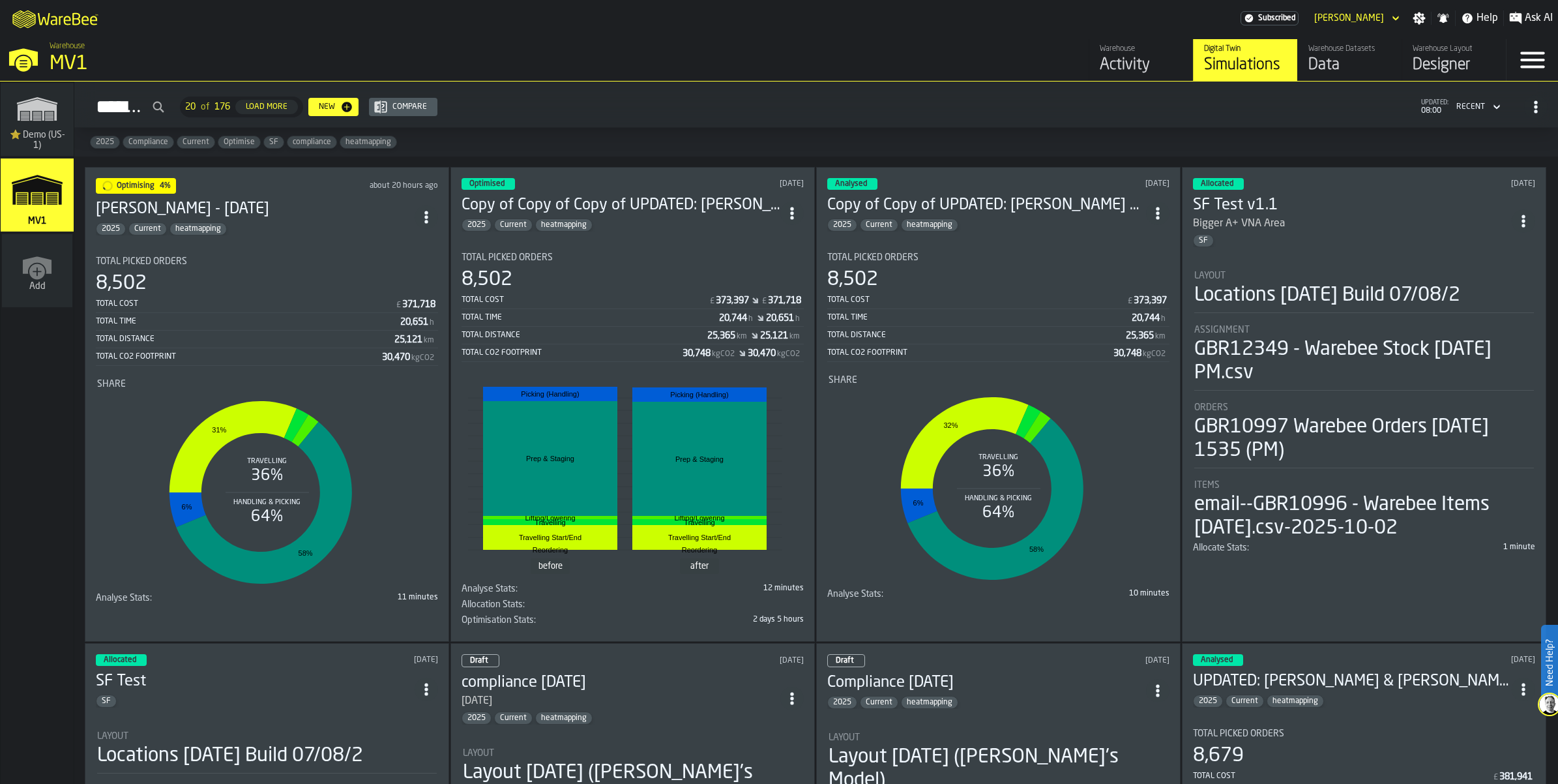
click at [791, 220] on icon "ItemListCard-DashboardItemContainer" at bounding box center [791, 213] width 13 height 13
click at [778, 366] on div "Duplicate" at bounding box center [772, 358] width 68 height 15
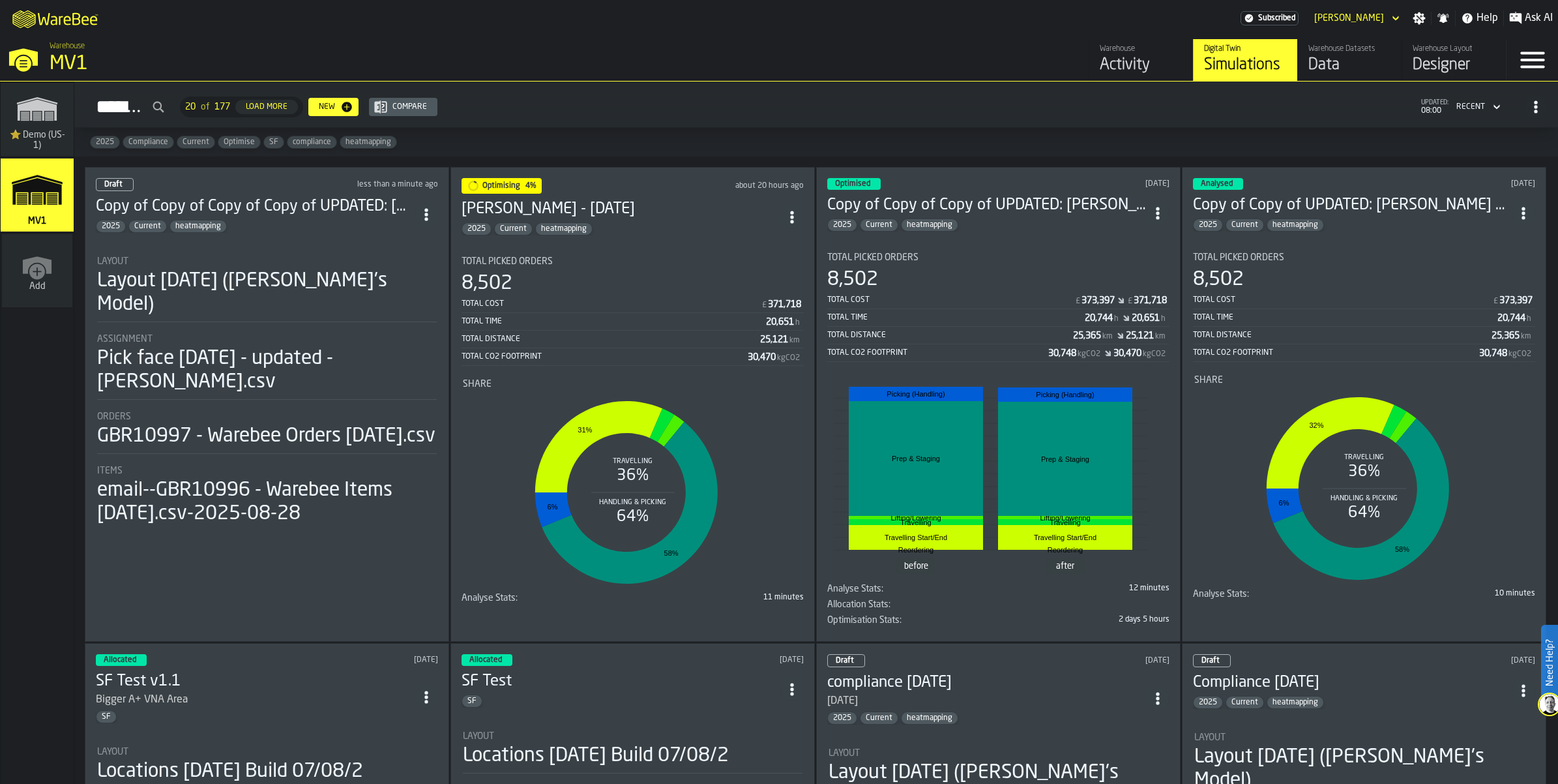
click at [307, 233] on header "Draft less than a minute ago Copy of Copy of Copy of Copy of UPDATED: Aaron & J…" at bounding box center [267, 205] width 342 height 55
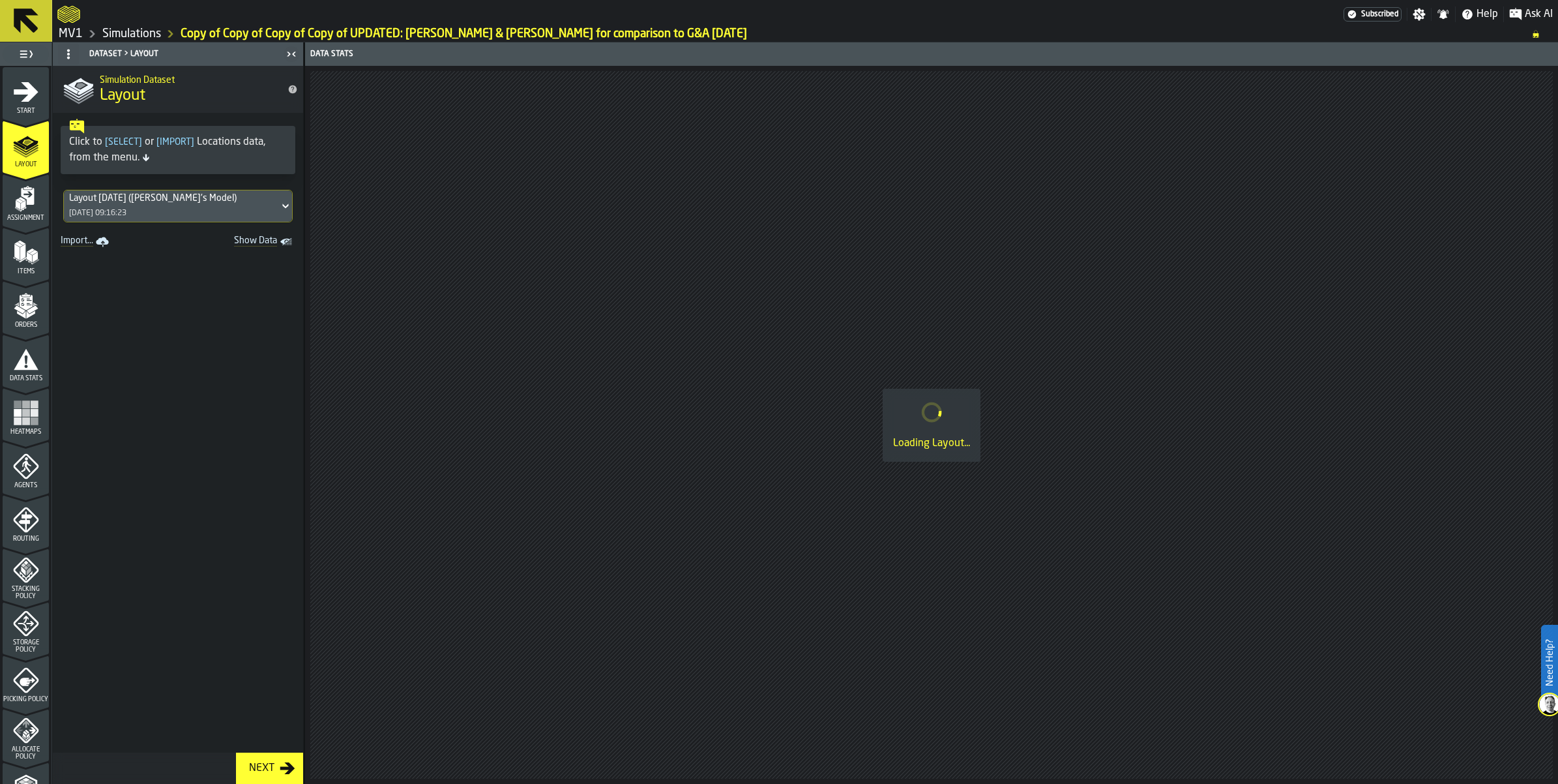
click at [30, 102] on icon "menu Start" at bounding box center [25, 91] width 25 height 19
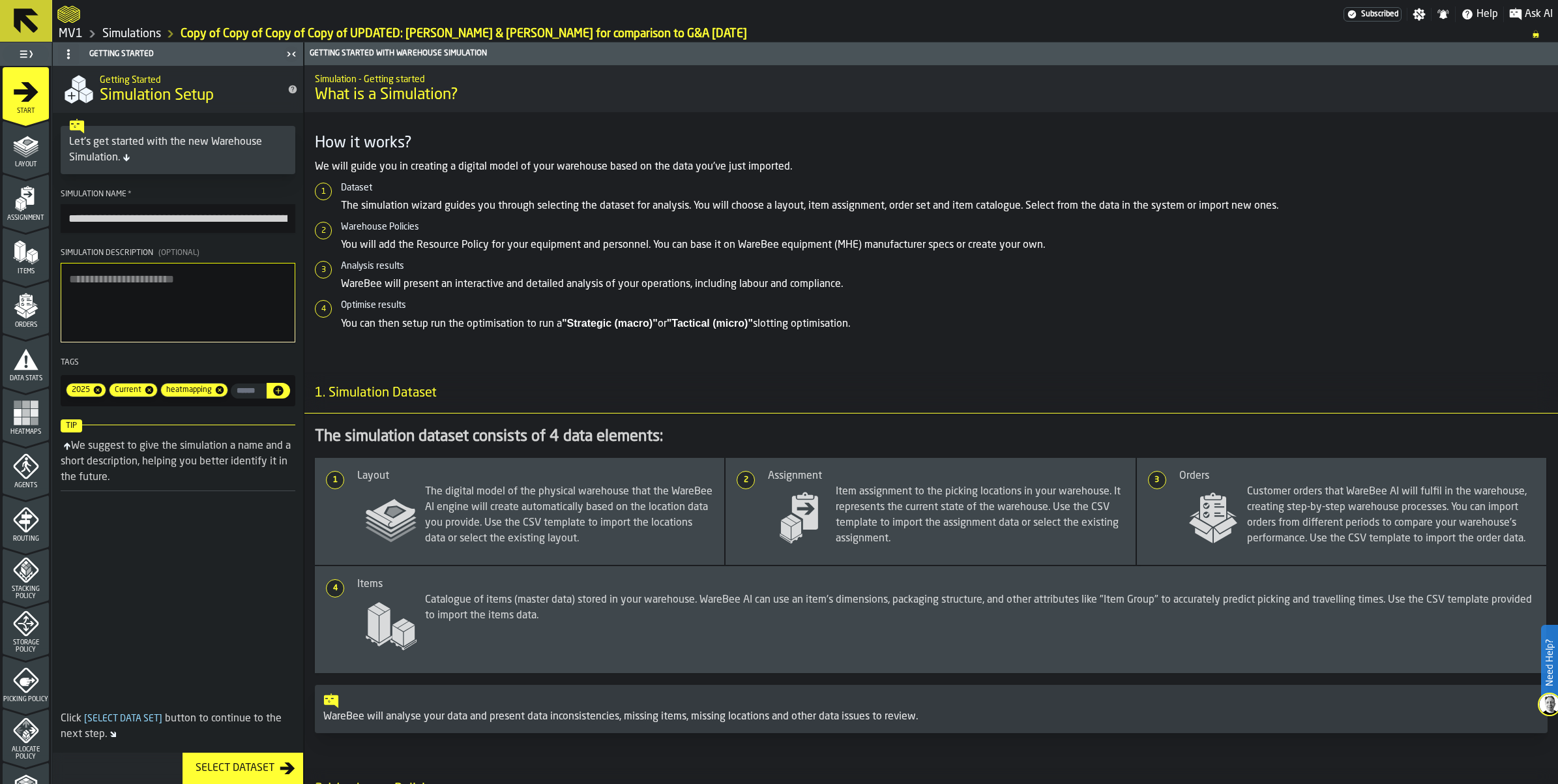
scroll to position [0, 305]
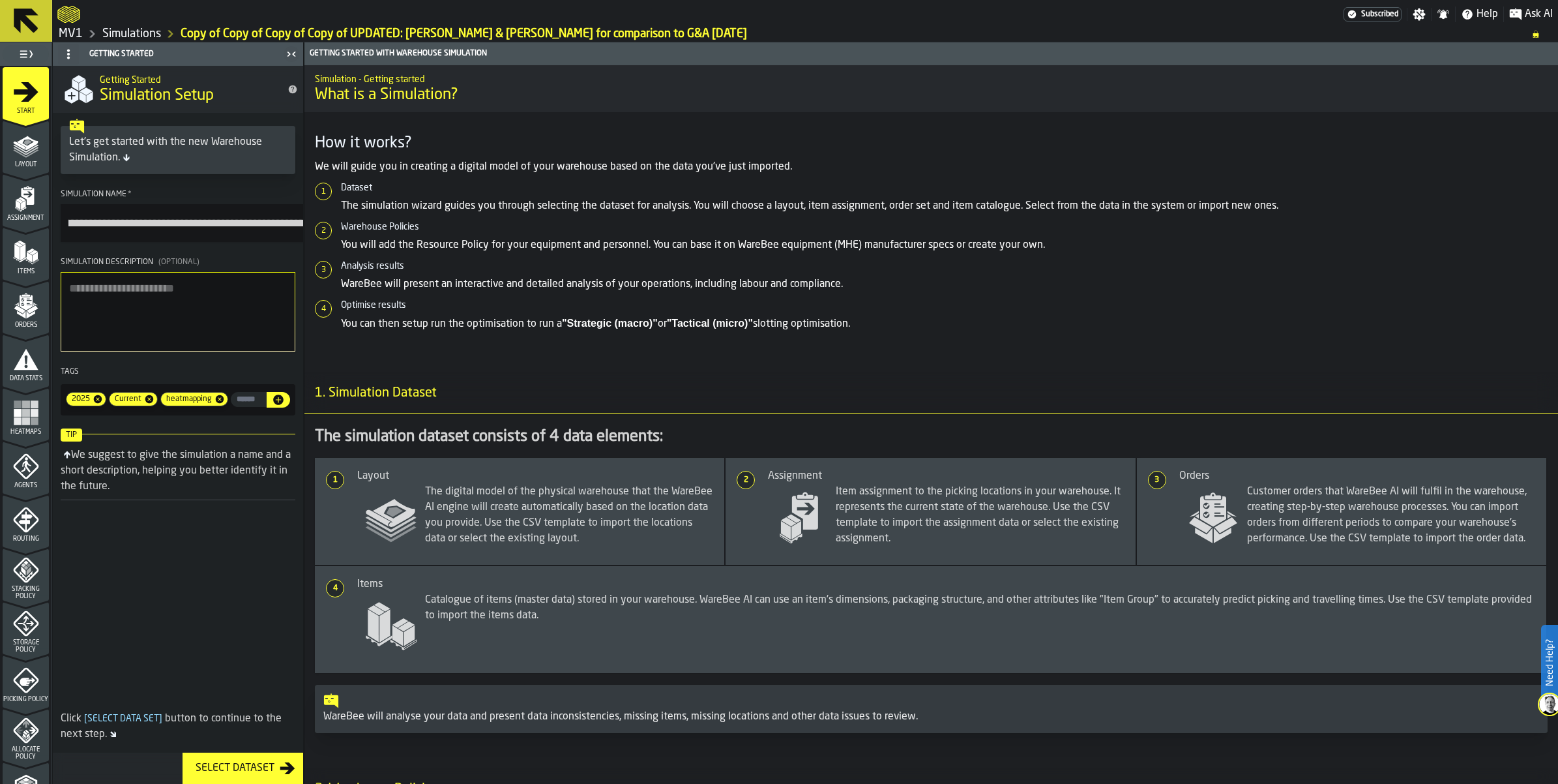
drag, startPoint x: 86, startPoint y: 272, endPoint x: 421, endPoint y: 251, distance: 335.7
click at [410, 268] on main "**********" at bounding box center [779, 412] width 1558 height 741
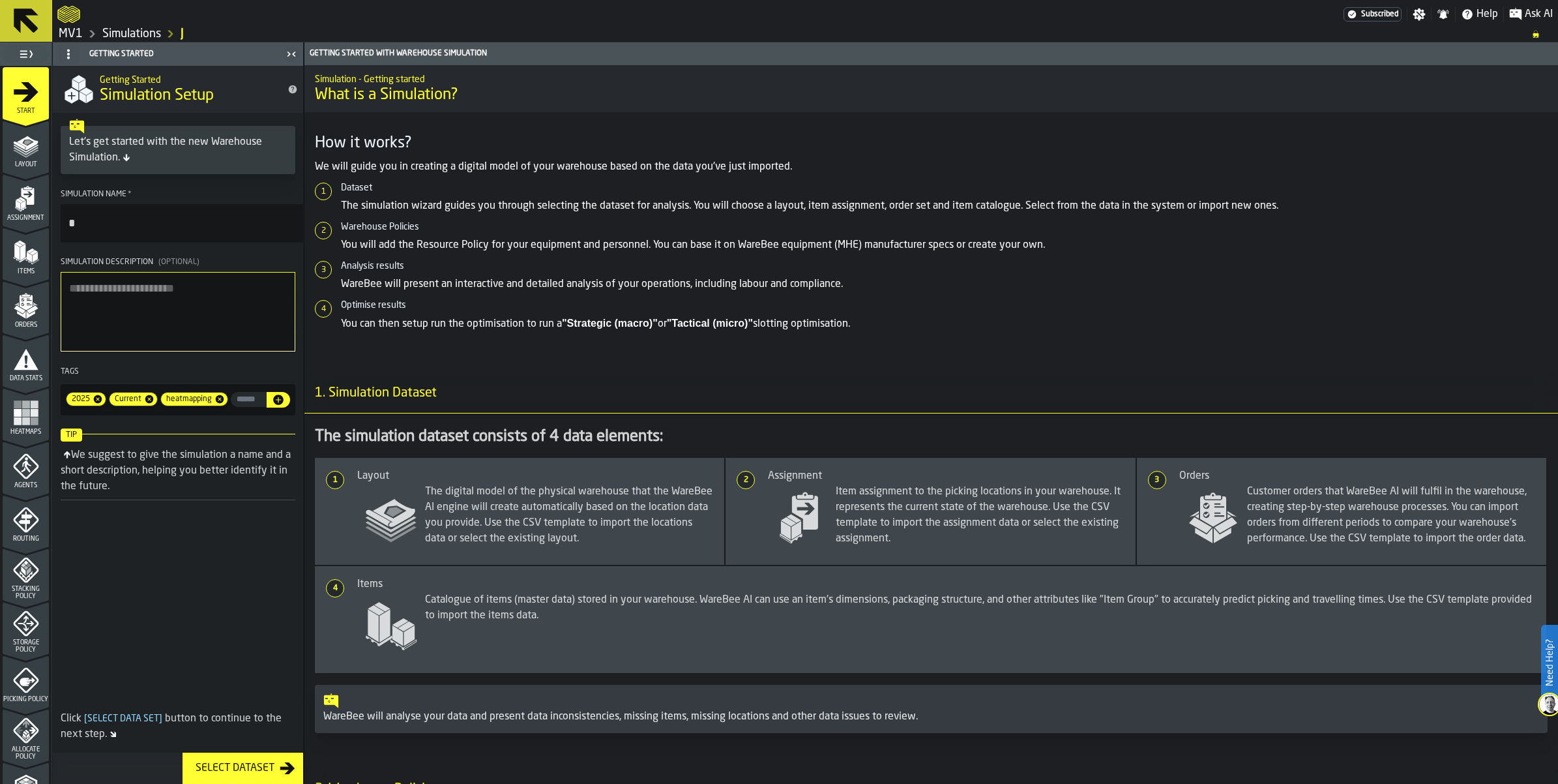
scroll to position [0, 0]
type input "**********"
click at [219, 351] on textarea "Simulation Description (Optional)" at bounding box center [178, 311] width 235 height 80
type textarea "******"
click at [38, 158] on icon "menu Layout" at bounding box center [25, 145] width 26 height 26
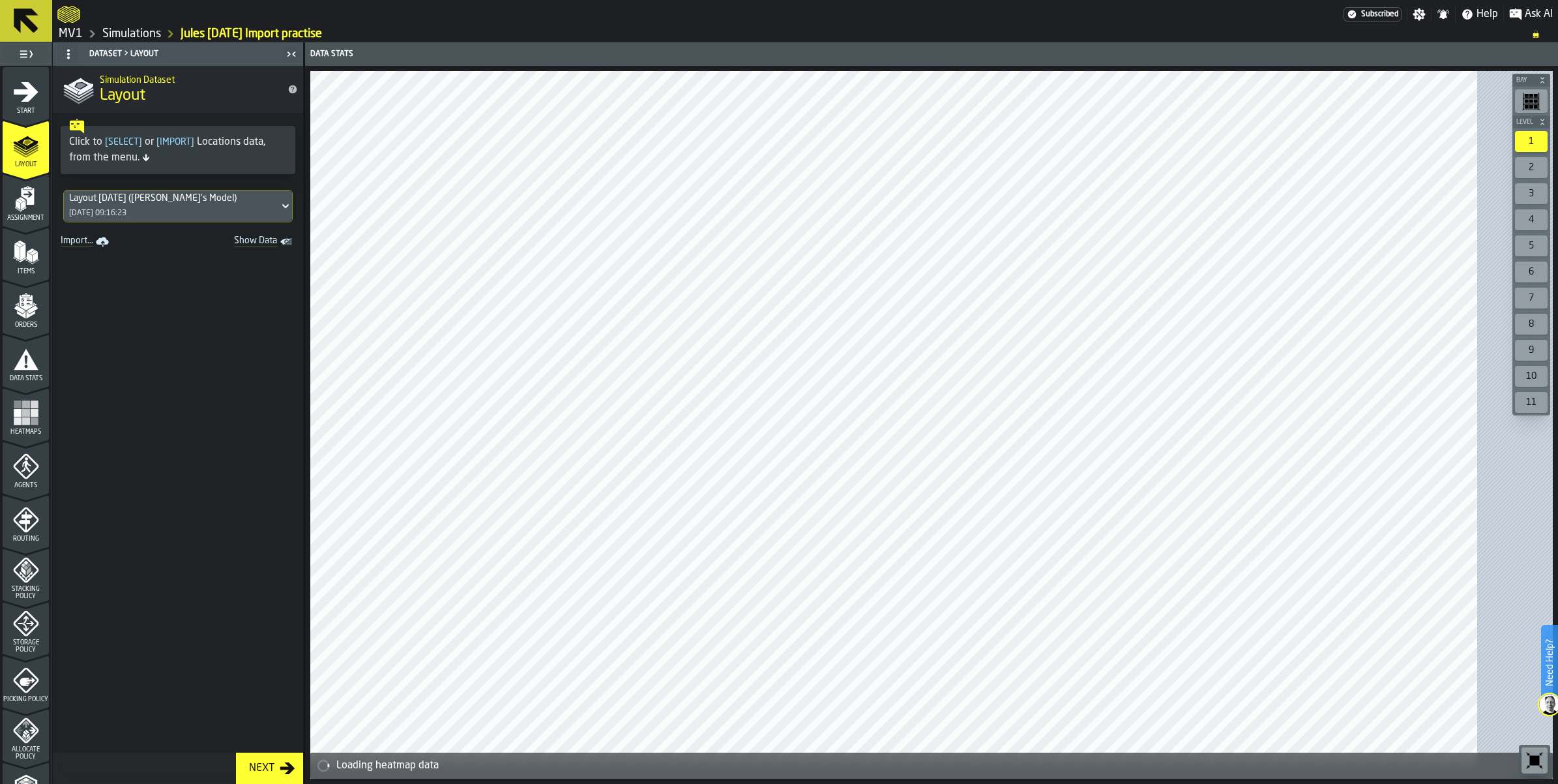
click at [19, 209] on polygon "menu Assignment" at bounding box center [17, 205] width 5 height 9
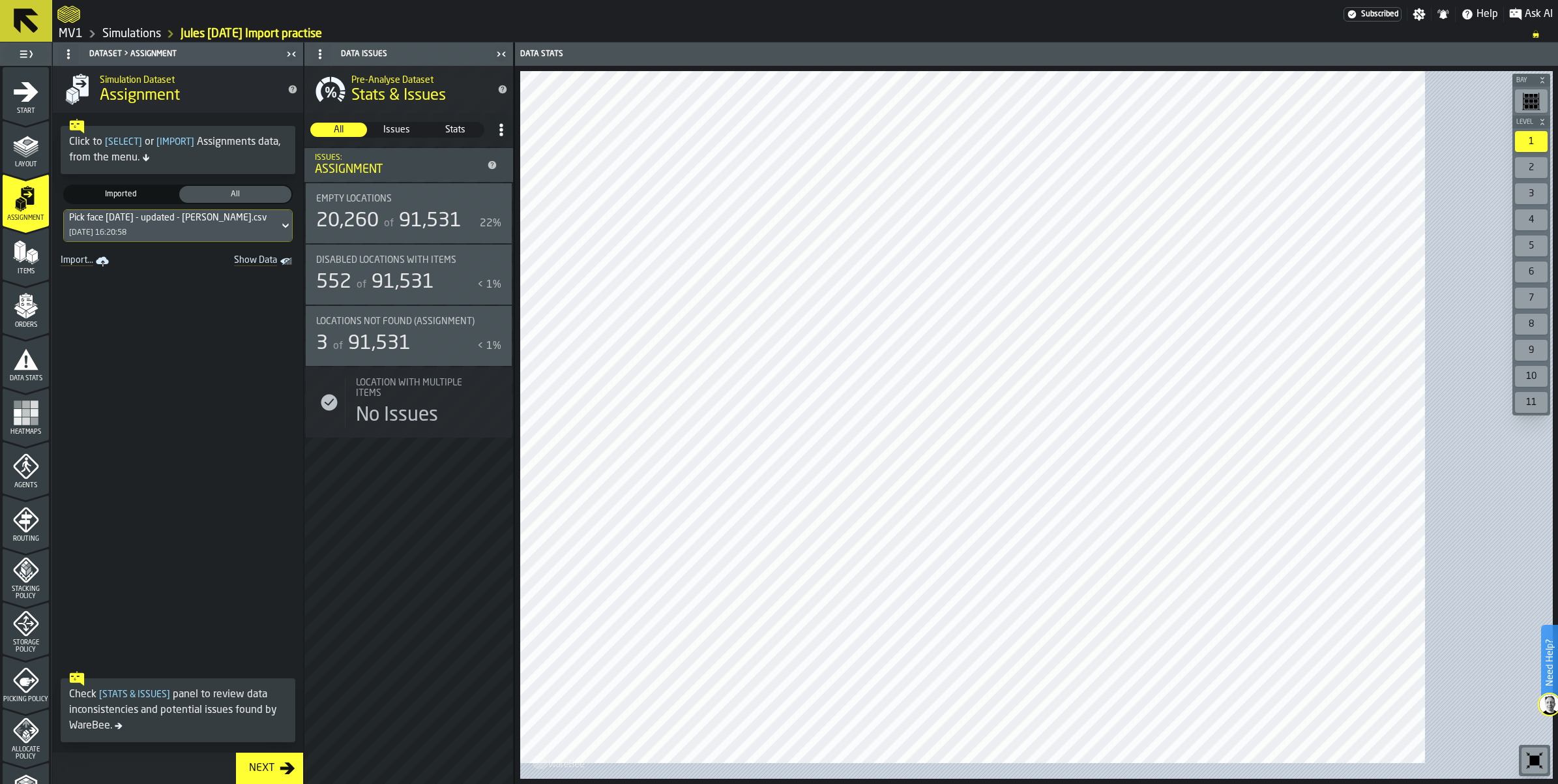
click at [292, 233] on icon at bounding box center [285, 225] width 13 height 15
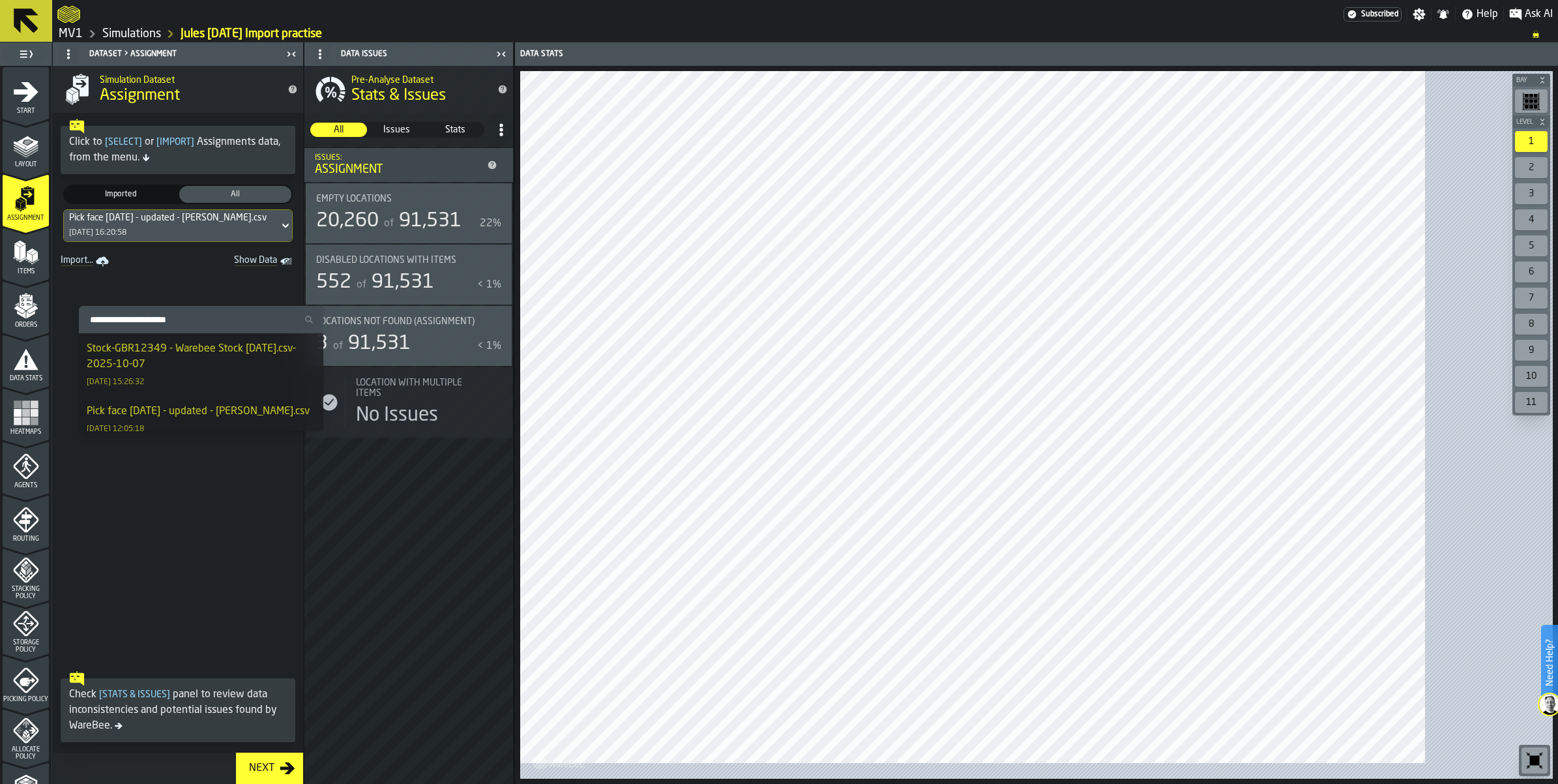
click at [272, 370] on div "Stock-GBR12349 - Warebee Stock [DATE].csv-2025-10-07" at bounding box center [201, 356] width 229 height 32
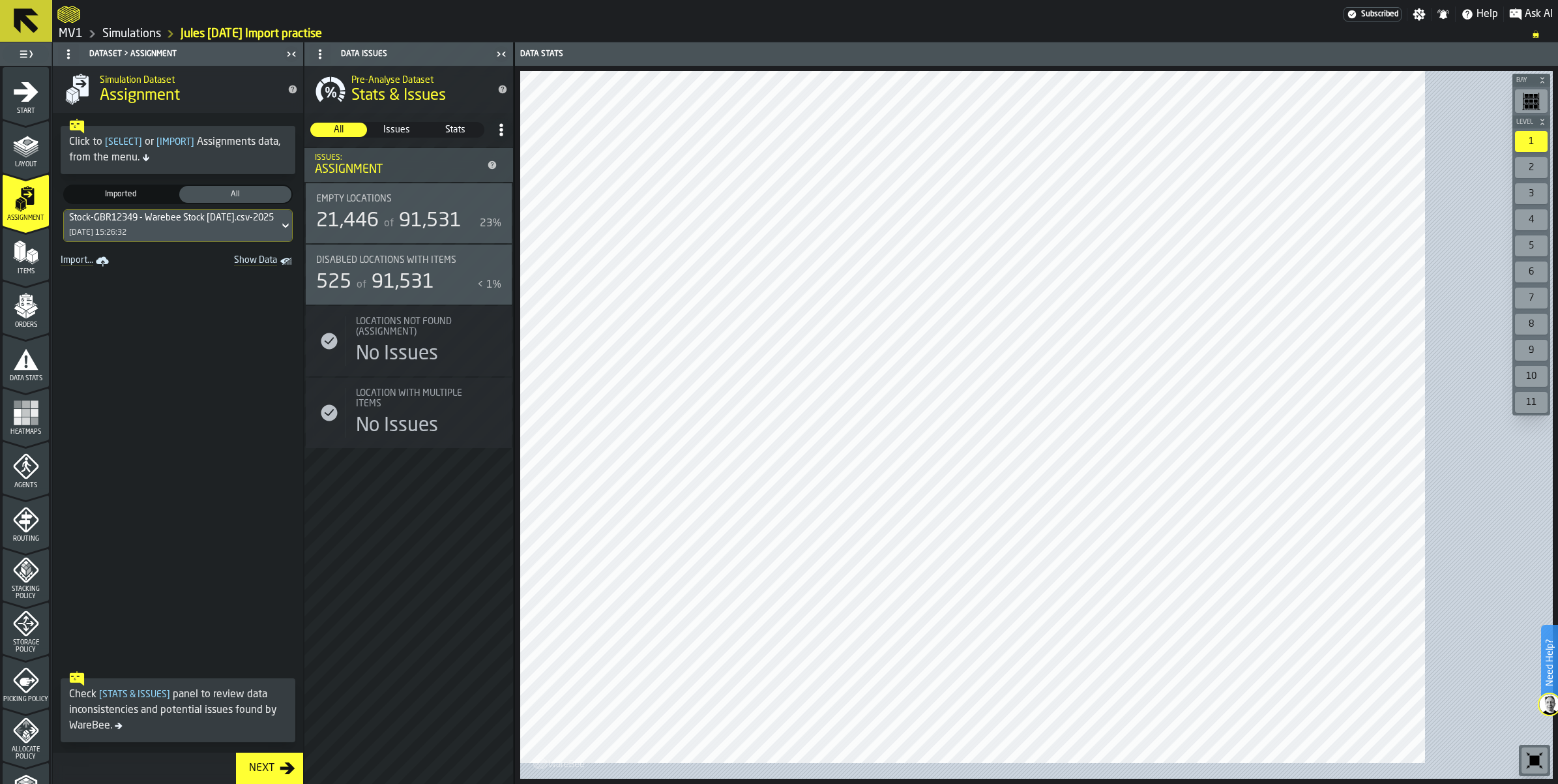
click at [38, 266] on icon "menu Items" at bounding box center [25, 252] width 26 height 26
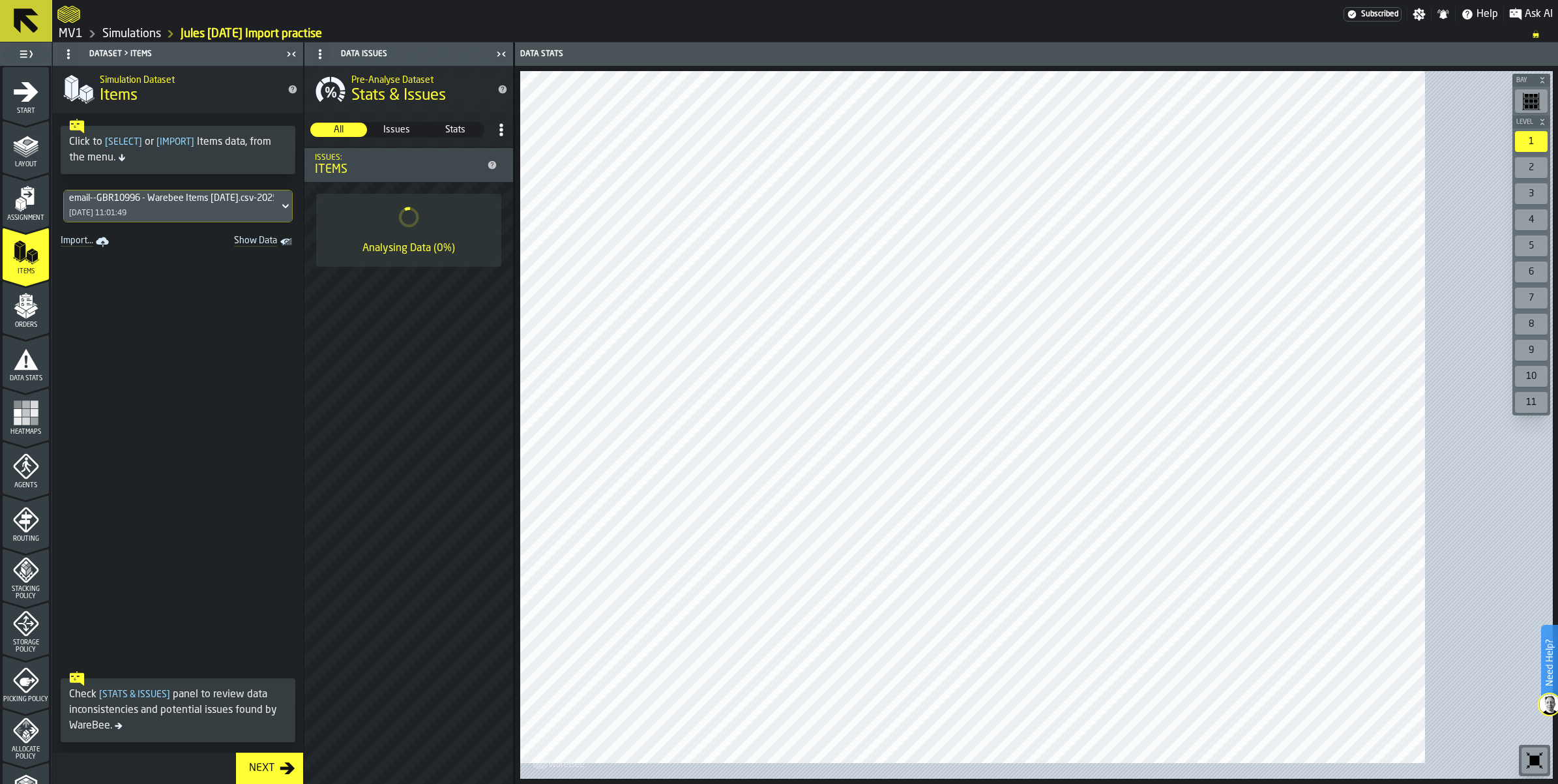
click at [292, 214] on icon at bounding box center [285, 206] width 13 height 15
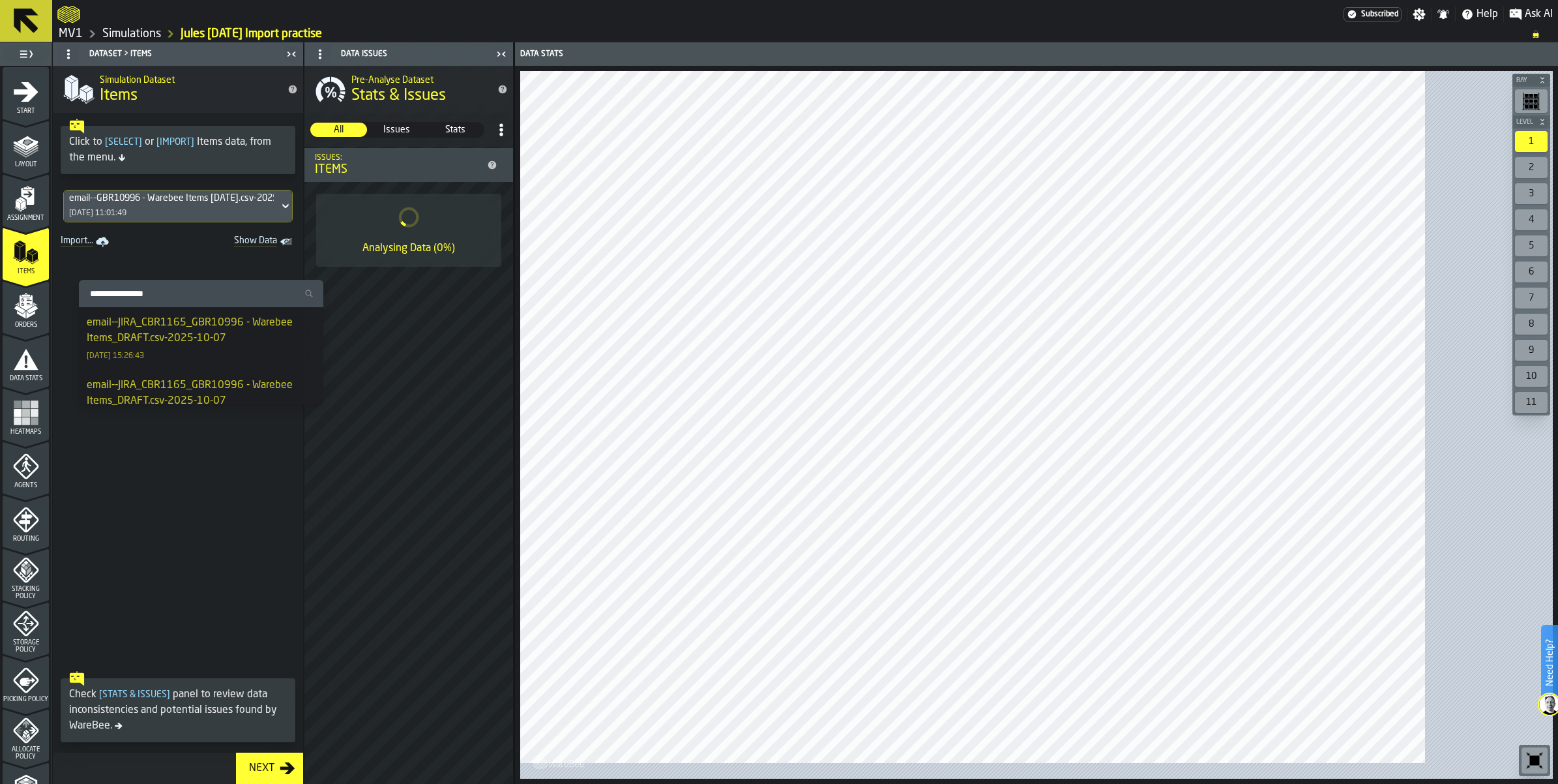
click at [249, 340] on div "email--JIRA_CBR1165_GBR10996 - Warebee Items_DRAFT.csv-2025-10-07" at bounding box center [201, 331] width 229 height 32
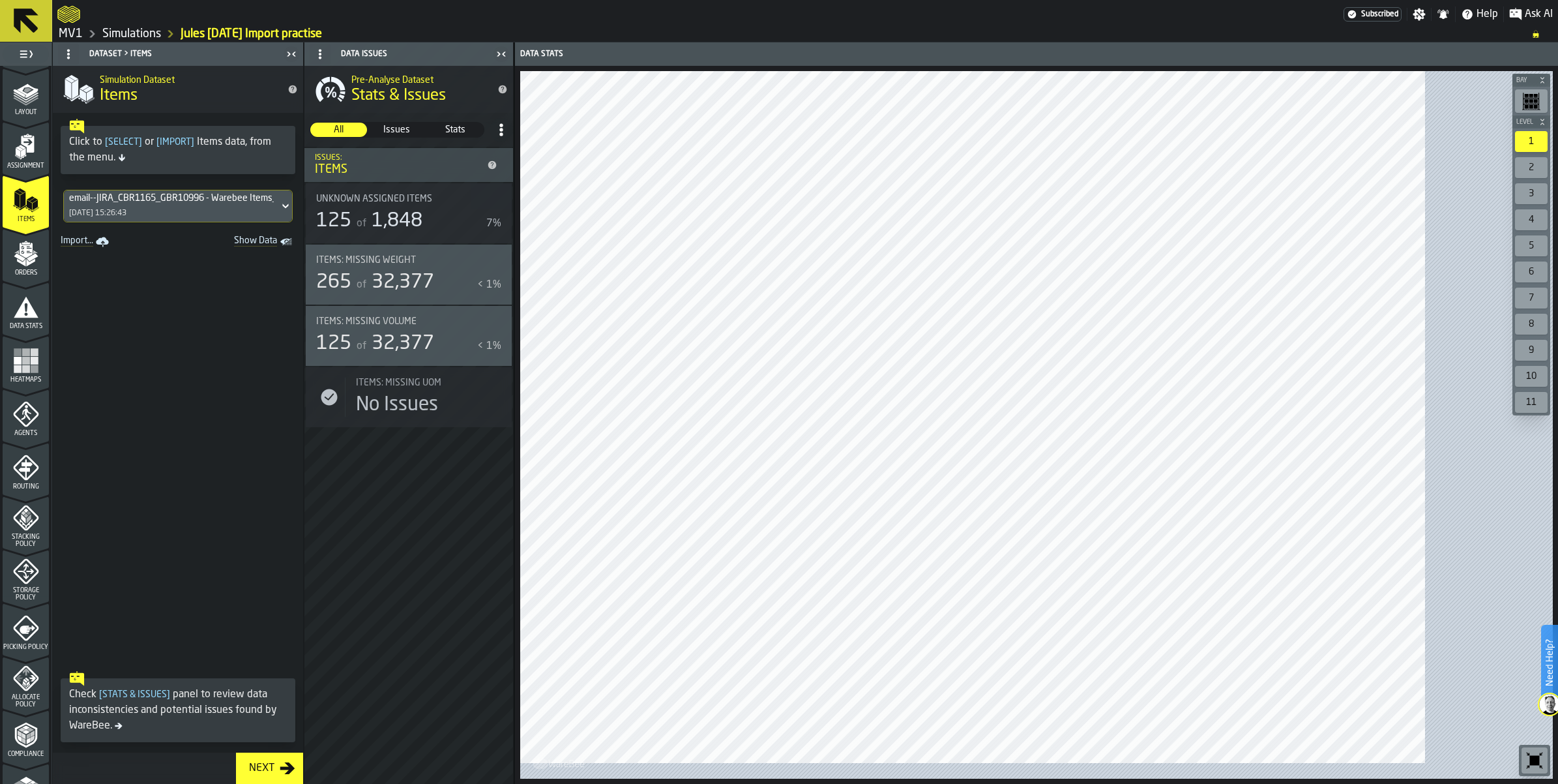
scroll to position [82, 0]
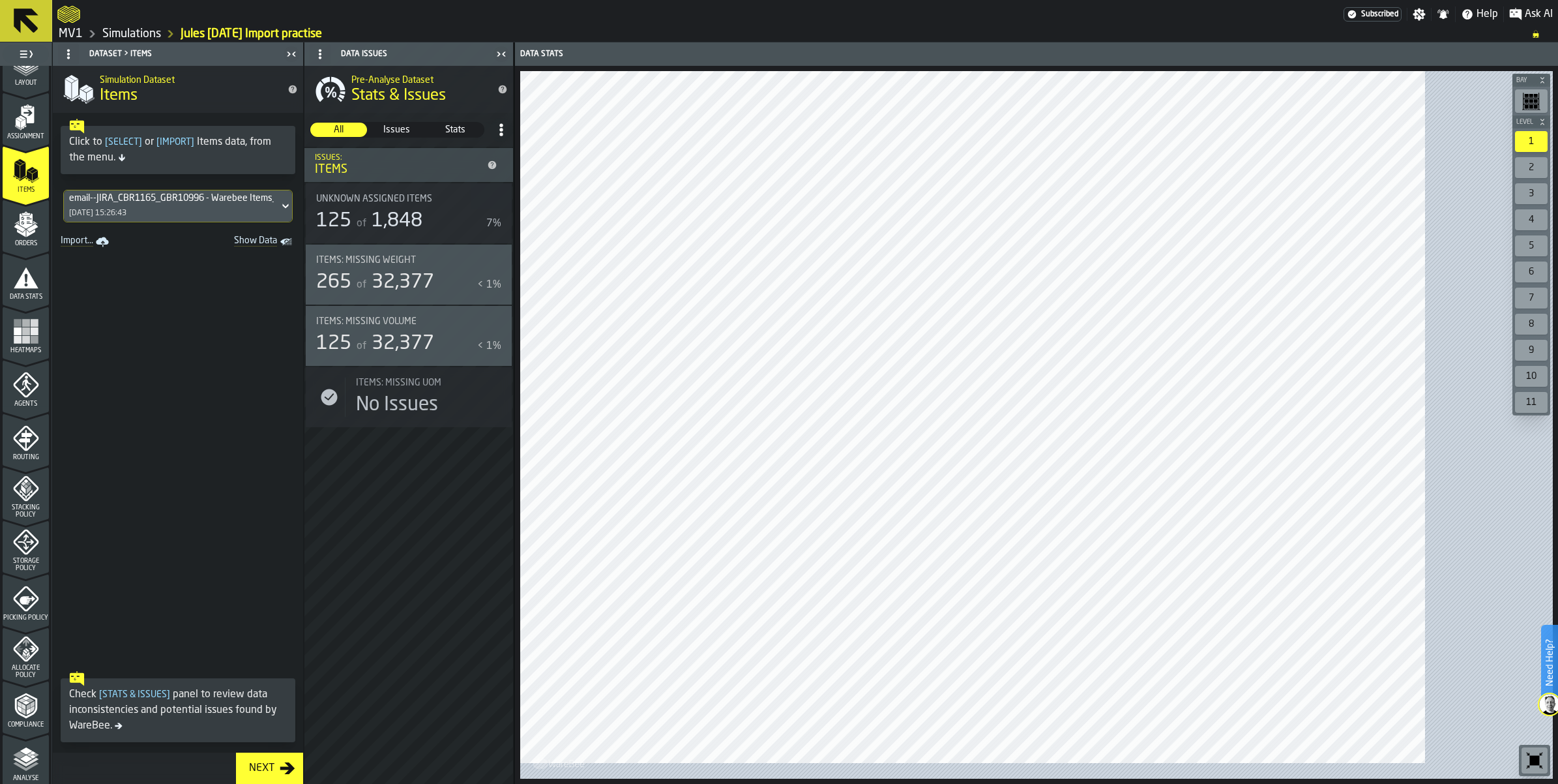
click at [31, 502] on icon "menu Stacking Policy" at bounding box center [25, 488] width 26 height 26
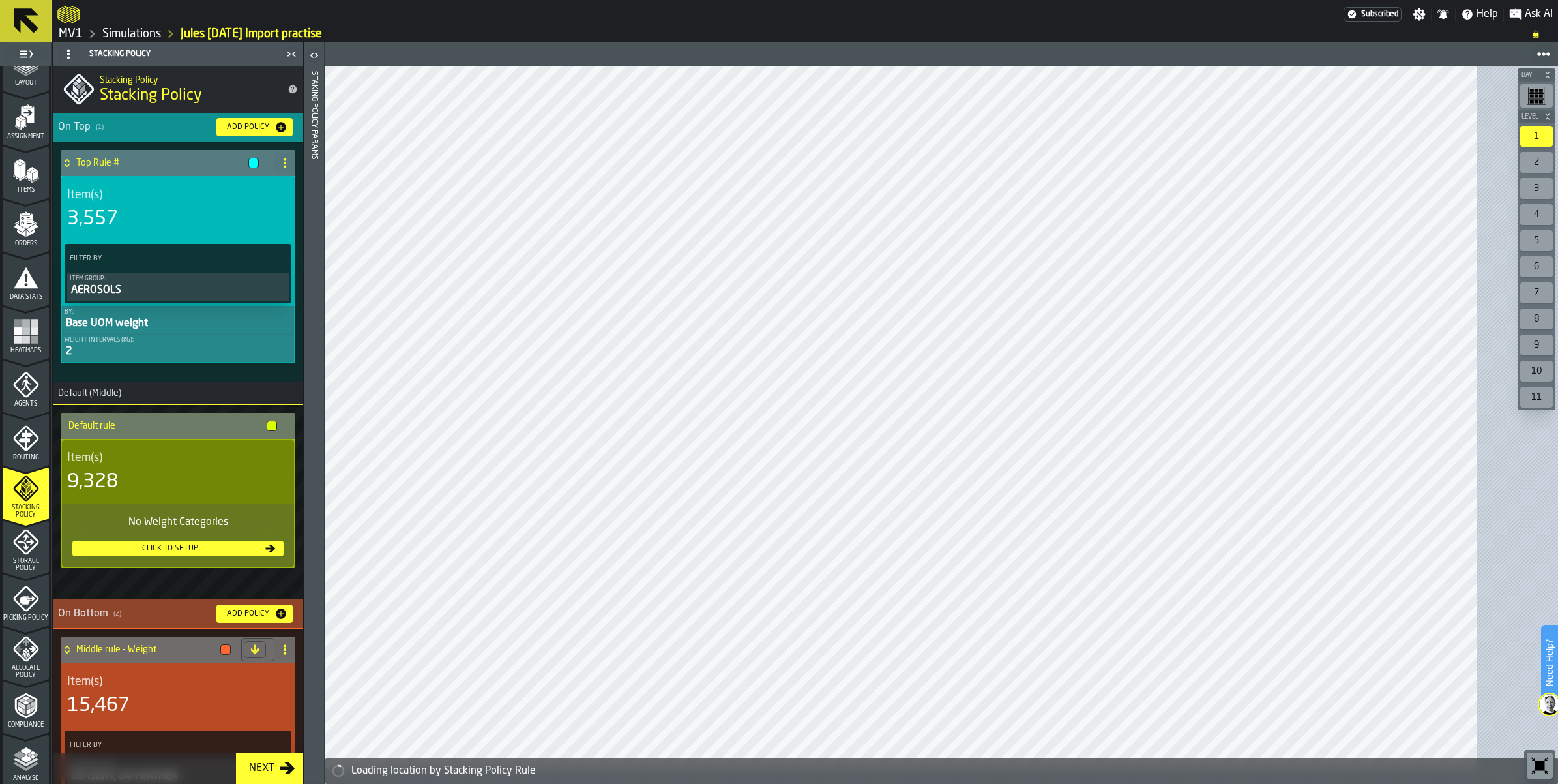
click at [274, 131] on div "Add Policy" at bounding box center [248, 127] width 53 height 9
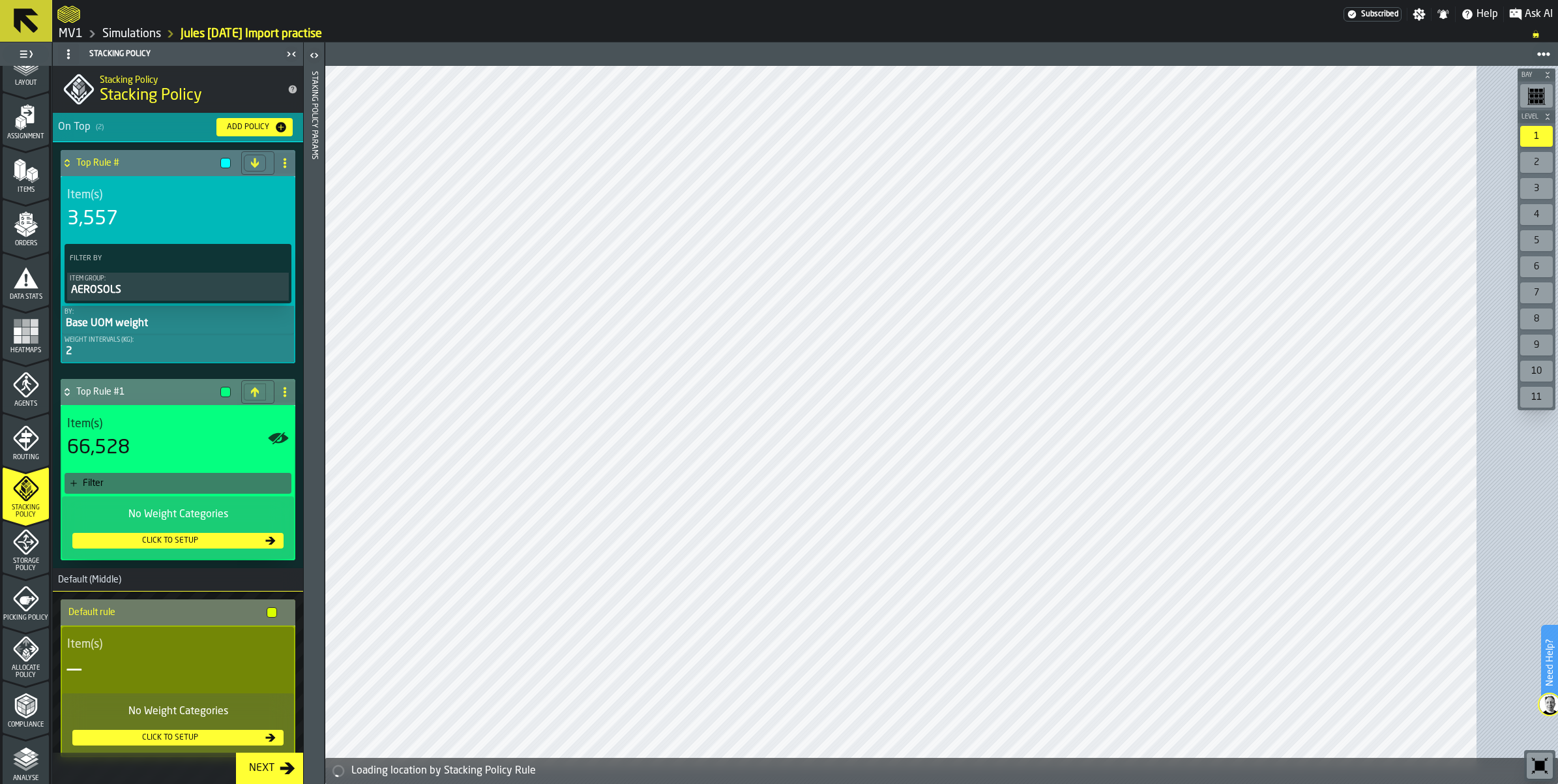
click at [286, 132] on icon "button-Add Policy" at bounding box center [281, 127] width 11 height 11
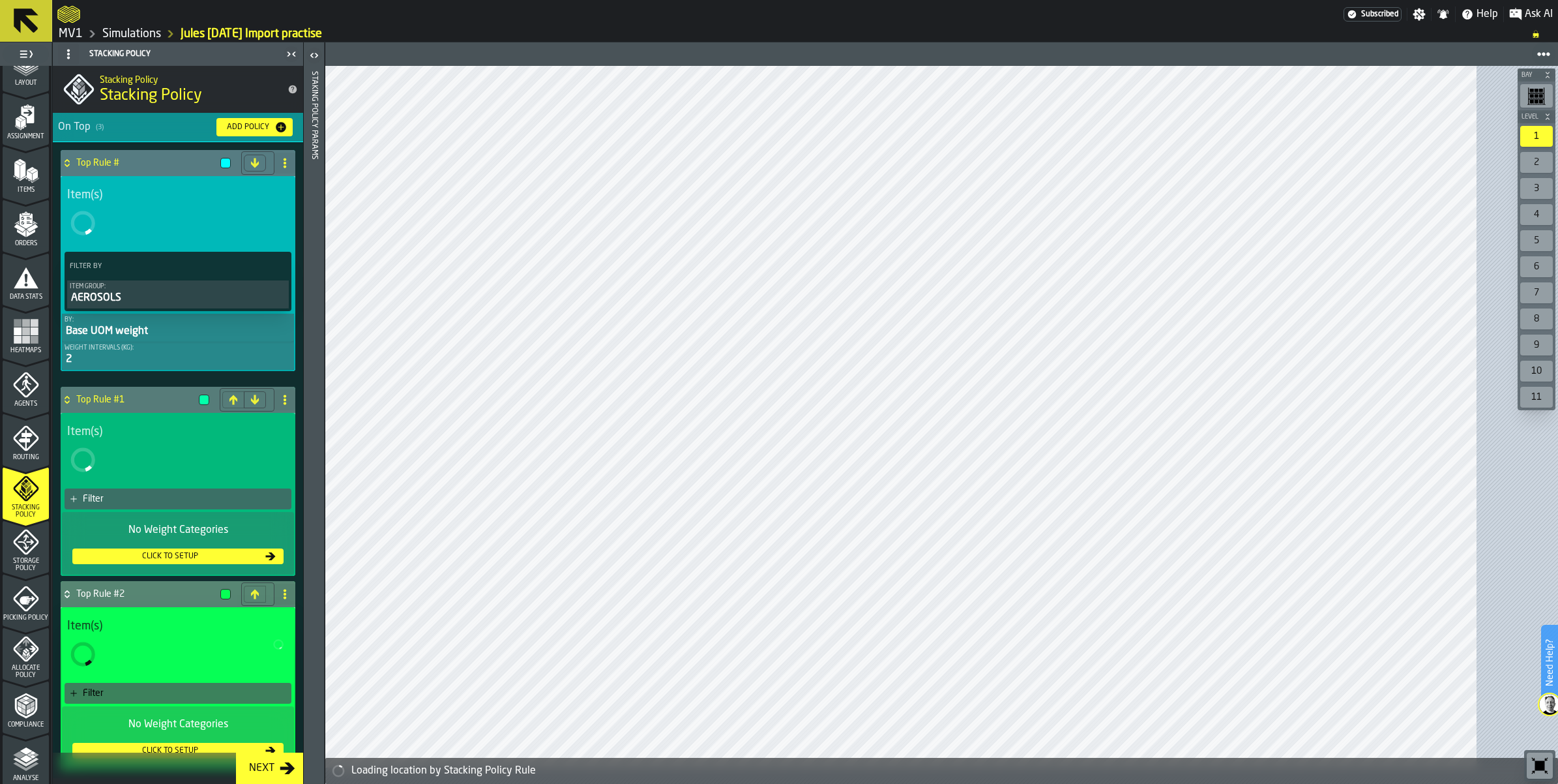
click at [286, 132] on icon "button-Add Policy" at bounding box center [281, 127] width 11 height 11
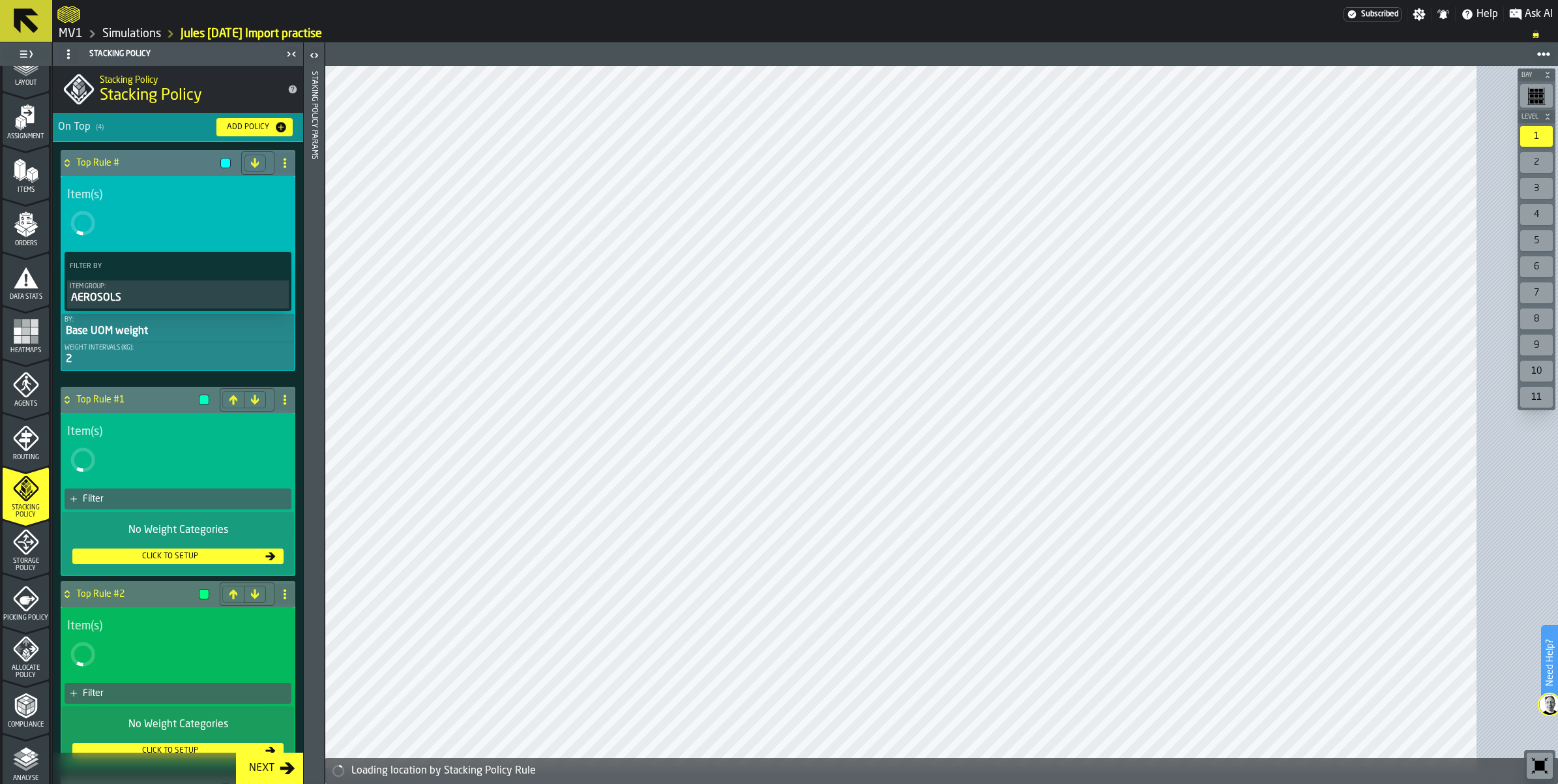
click at [14, 555] on icon "menu Storage Policy" at bounding box center [25, 541] width 26 height 26
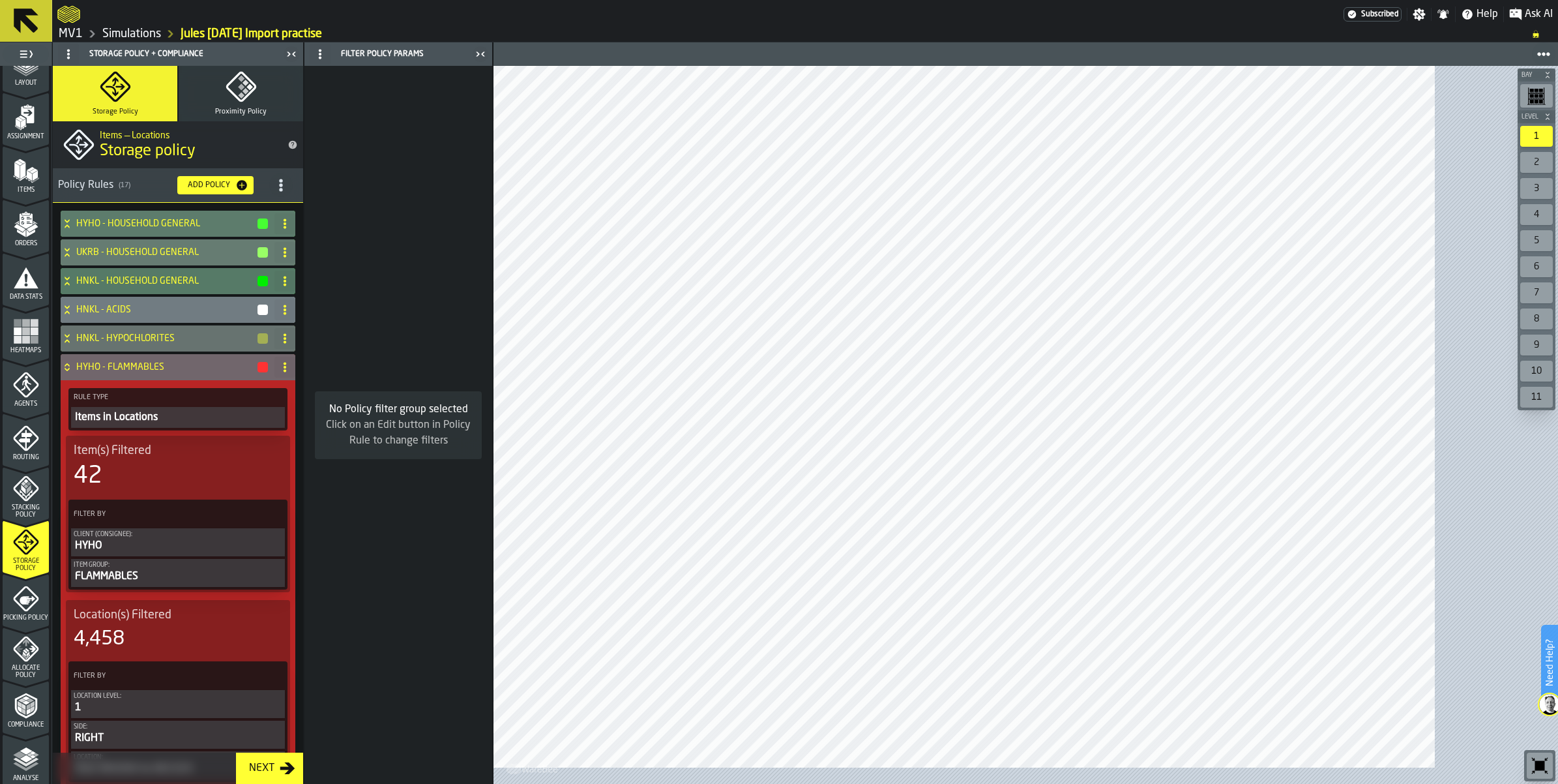
click at [303, 203] on h3 "Policy Rules ( 17 ) Add Policy" at bounding box center [178, 186] width 250 height 35
click at [288, 192] on icon "title-section-[object Object]" at bounding box center [280, 184] width 13 height 13
click at [317, 335] on div "Import" at bounding box center [300, 326] width 109 height 15
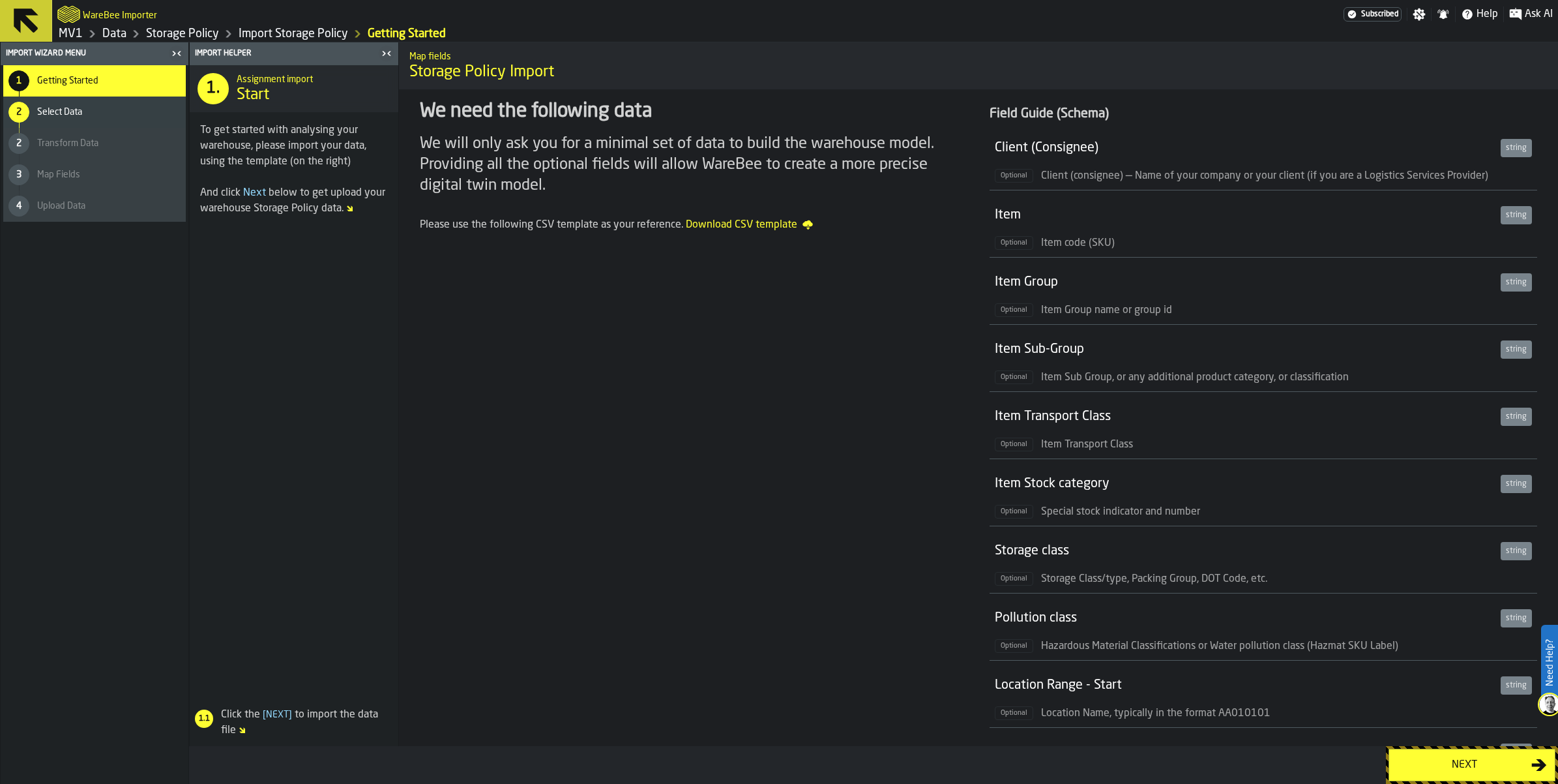
click at [1432, 769] on div "Next" at bounding box center [1464, 765] width 134 height 15
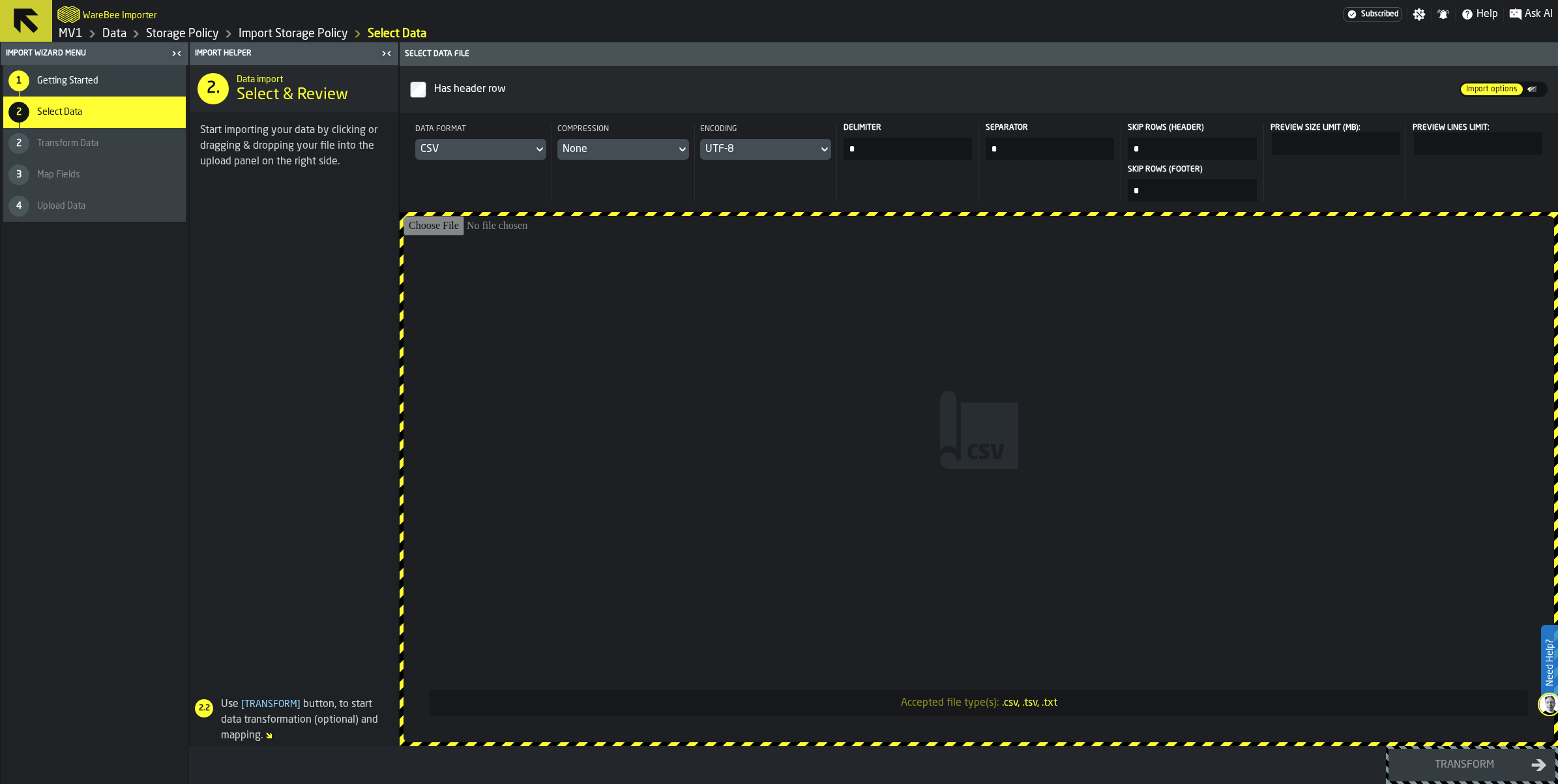
click at [547, 157] on icon at bounding box center [539, 149] width 13 height 15
click at [582, 288] on div "Dataset" at bounding box center [592, 279] width 68 height 15
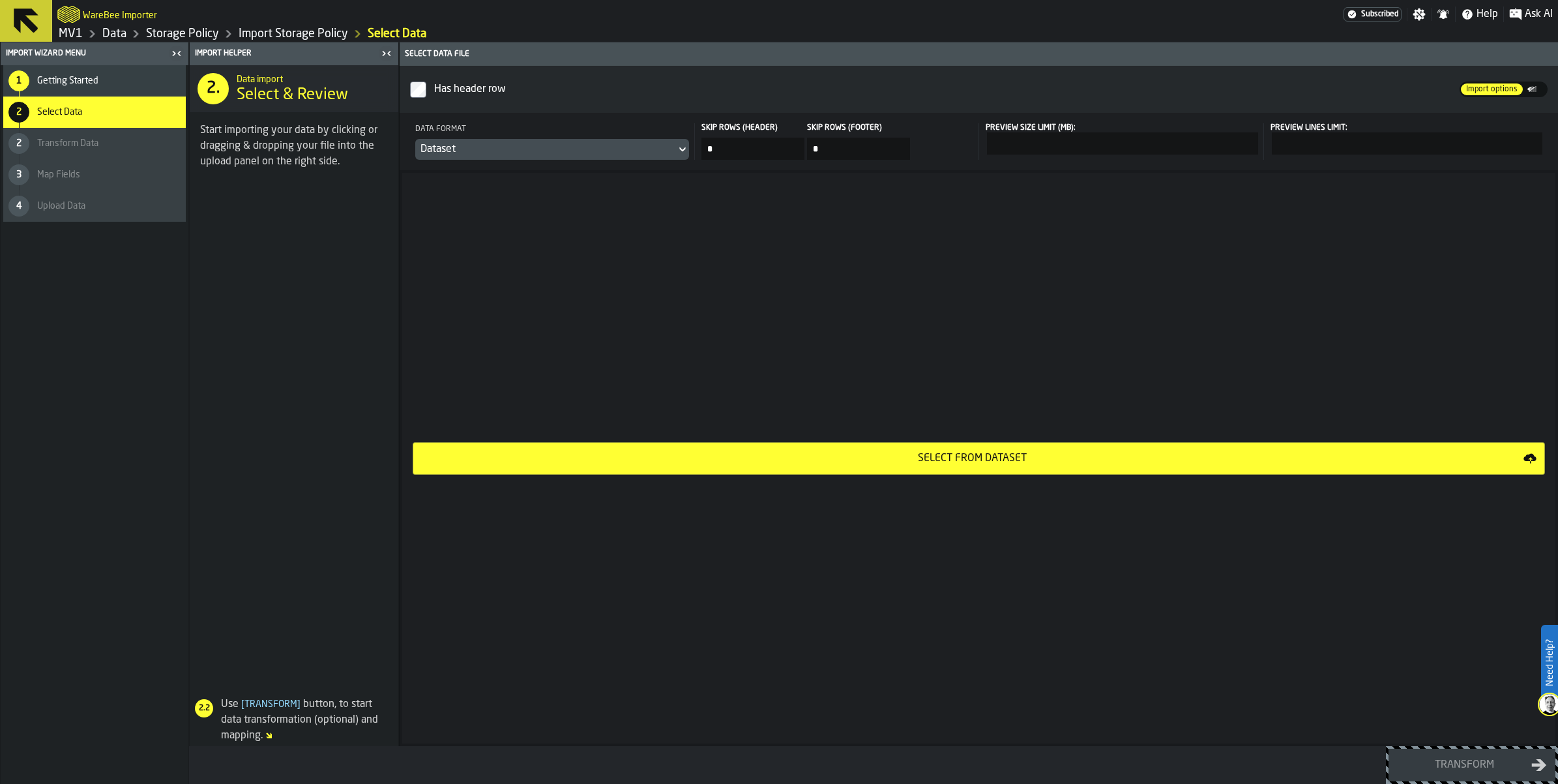
click at [989, 475] on button "Select from Dataset" at bounding box center [979, 458] width 1133 height 33
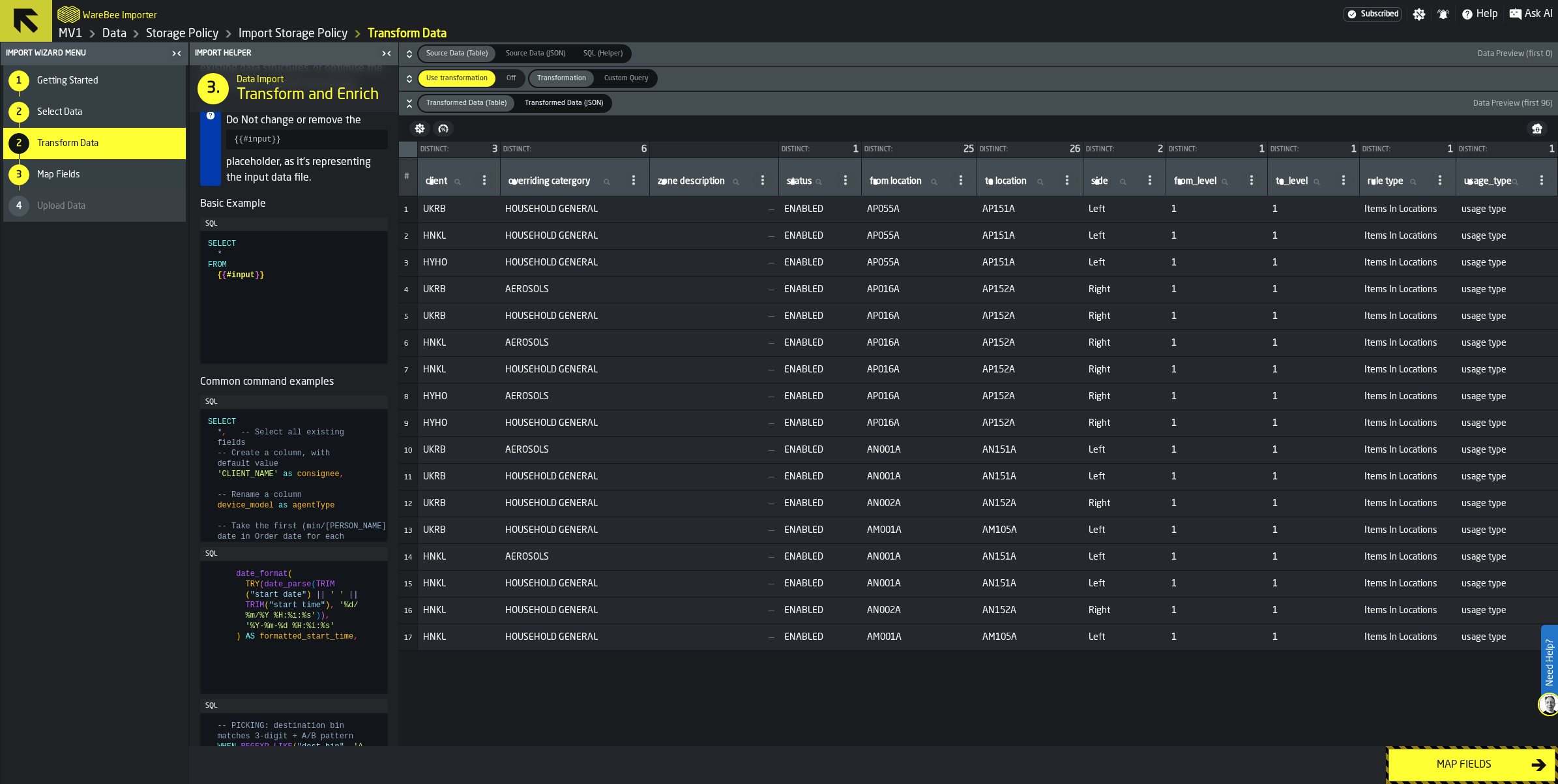
scroll to position [163, 0]
drag, startPoint x: 498, startPoint y: 302, endPoint x: 499, endPoint y: 351, distance: 49.0
click at [499, 351] on div "Import Helper 3. Data Import Transform and Enrich This stage allows you to tran…" at bounding box center [874, 394] width 1370 height 704
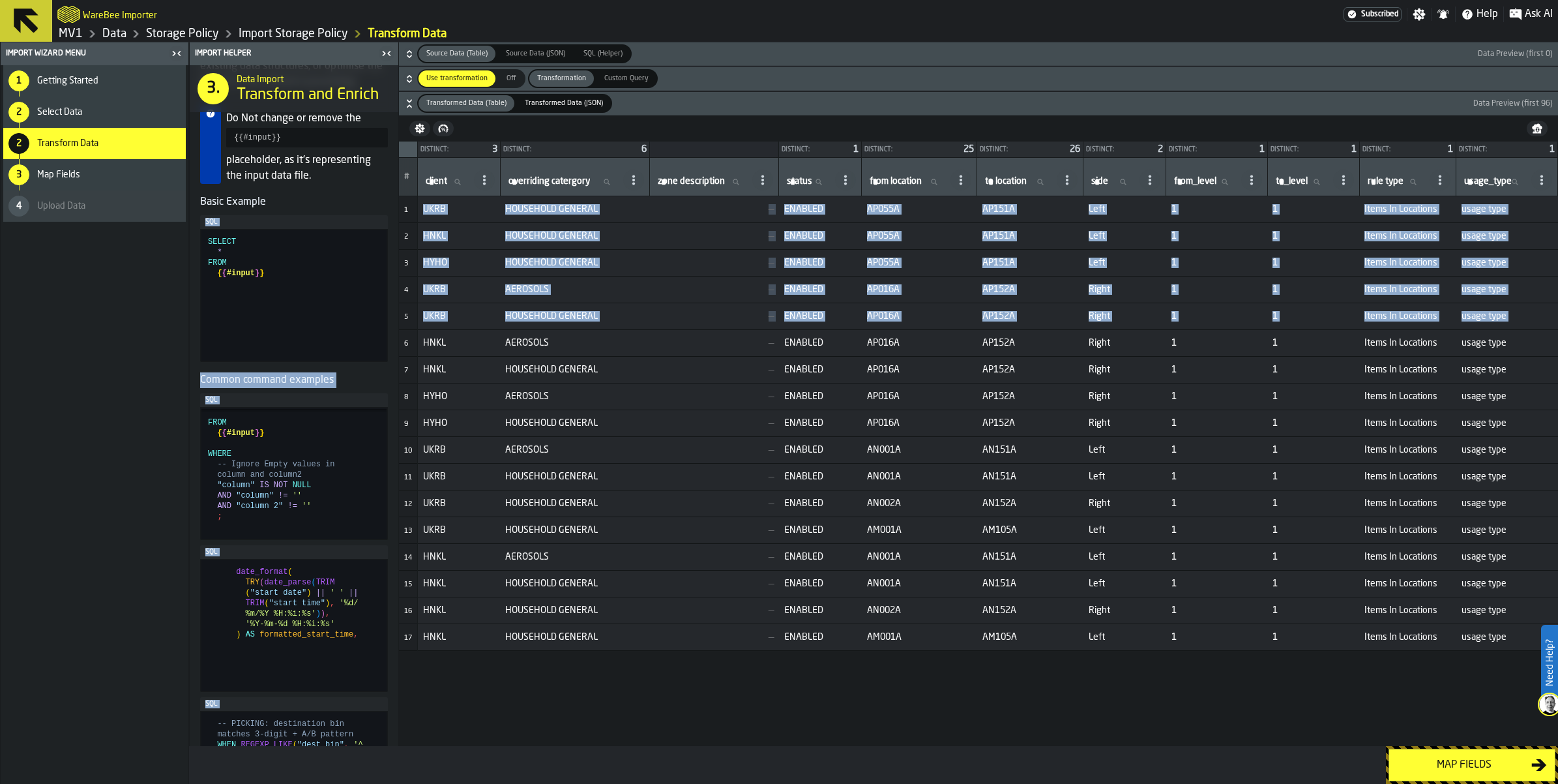
drag, startPoint x: 494, startPoint y: 306, endPoint x: 514, endPoint y: 431, distance: 126.6
click at [514, 431] on div "Import Helper 3. Data Import Transform and Enrich This stage allows you to tran…" at bounding box center [874, 394] width 1370 height 704
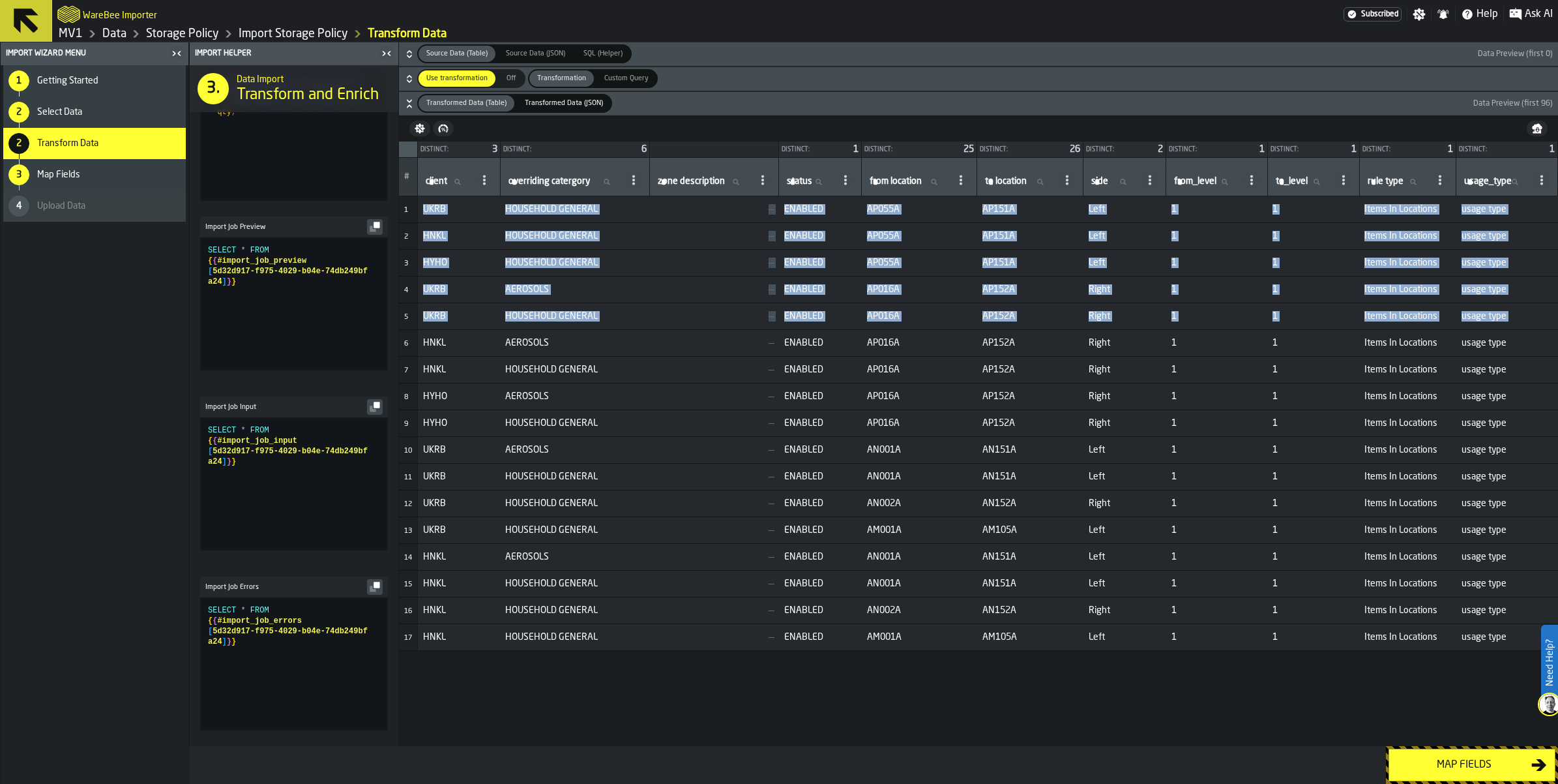
scroll to position [1644, 0]
click at [1467, 764] on div "Map fields" at bounding box center [1464, 765] width 134 height 15
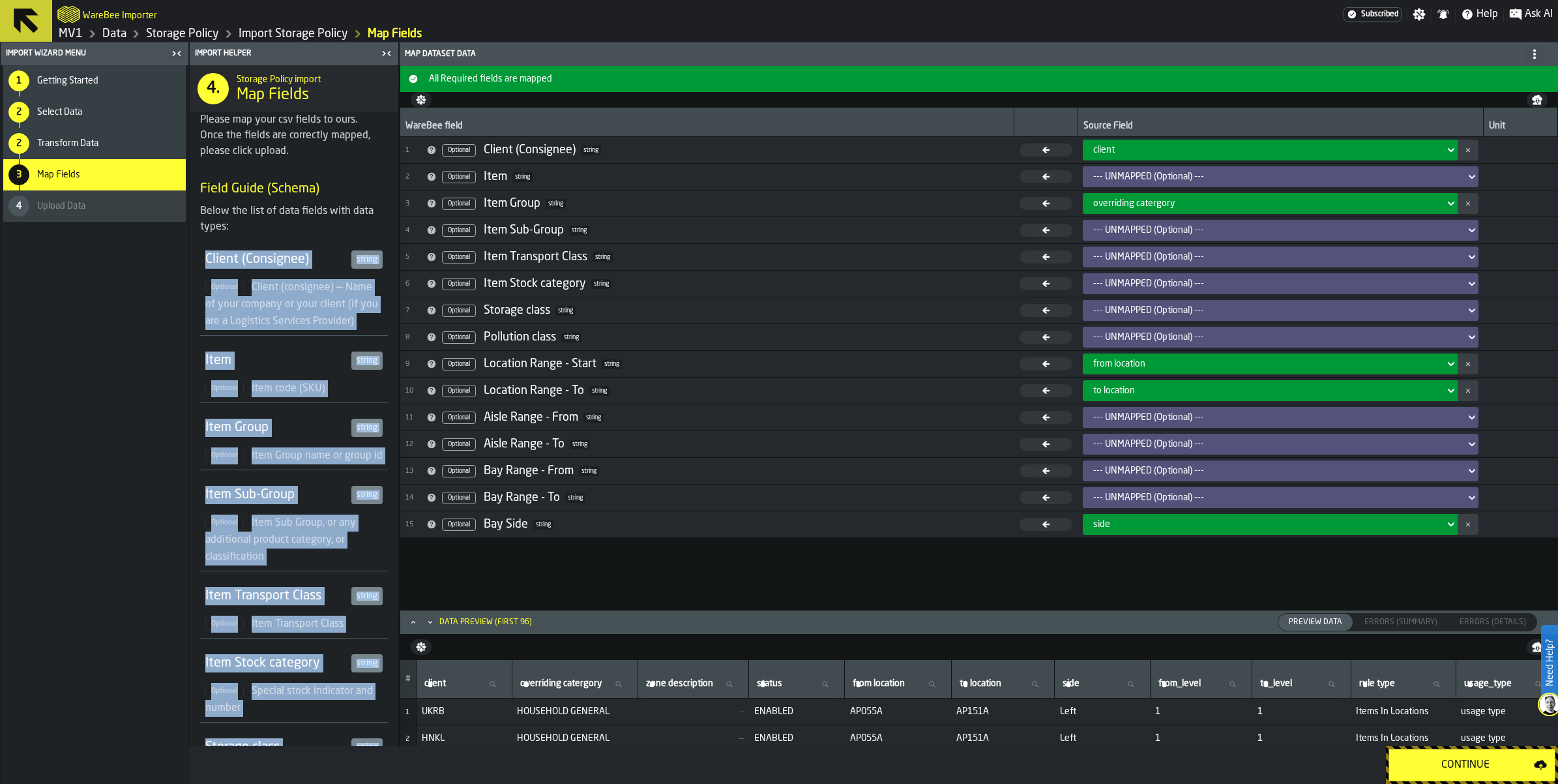
click at [1456, 759] on div "Continue" at bounding box center [1465, 765] width 137 height 15
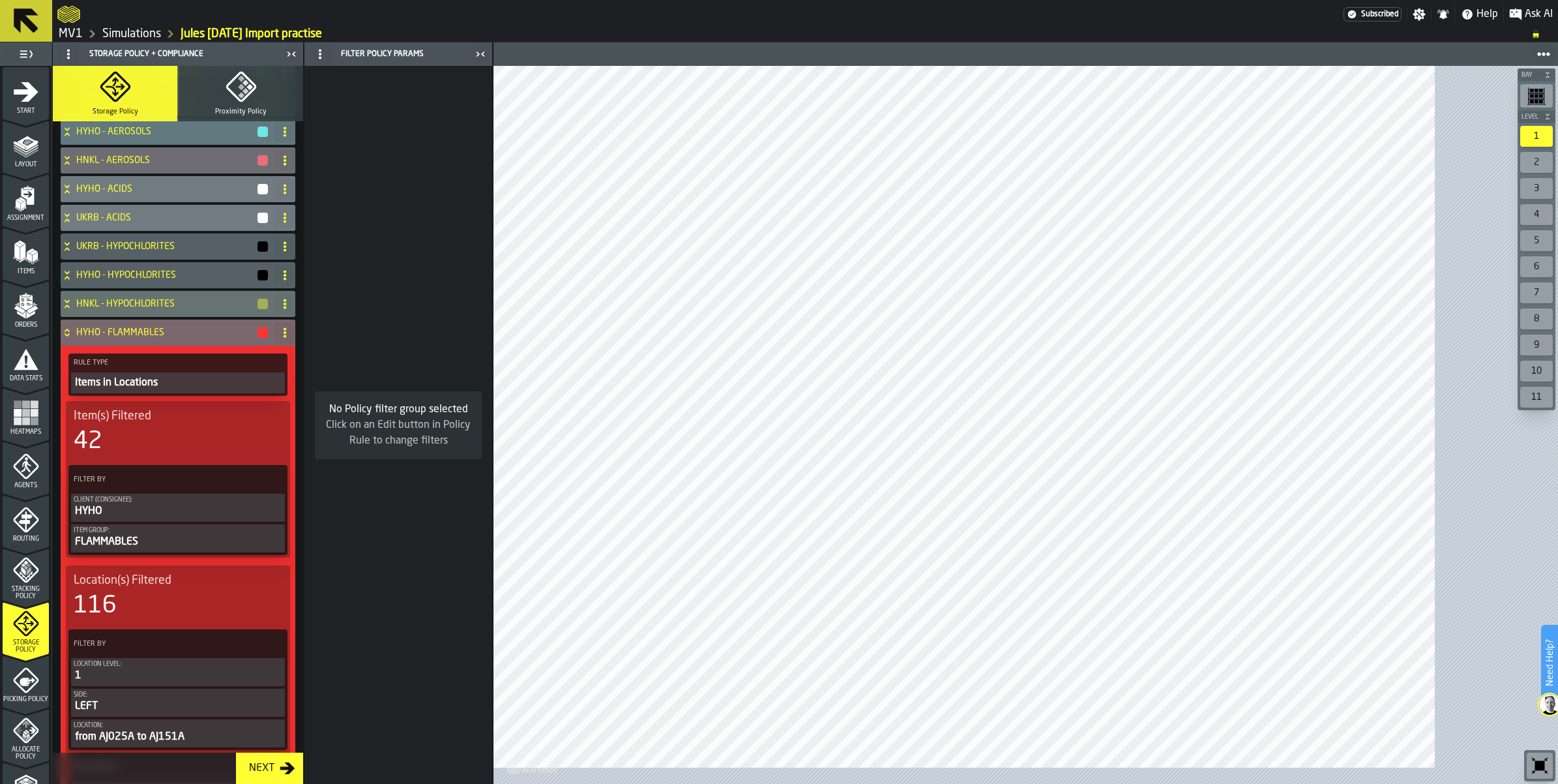
scroll to position [489, 0]
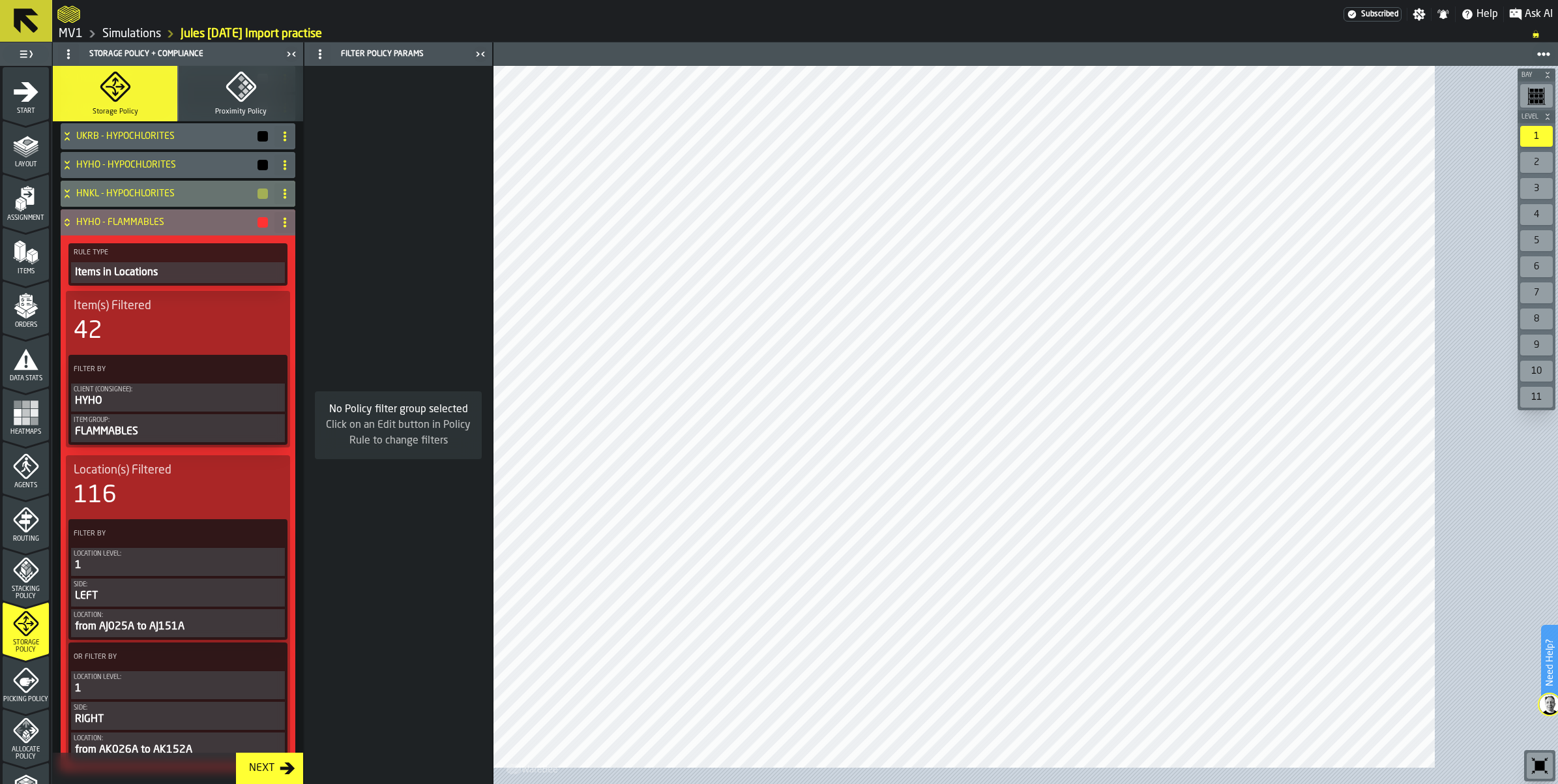
click at [74, 227] on icon at bounding box center [66, 223] width 13 height 11
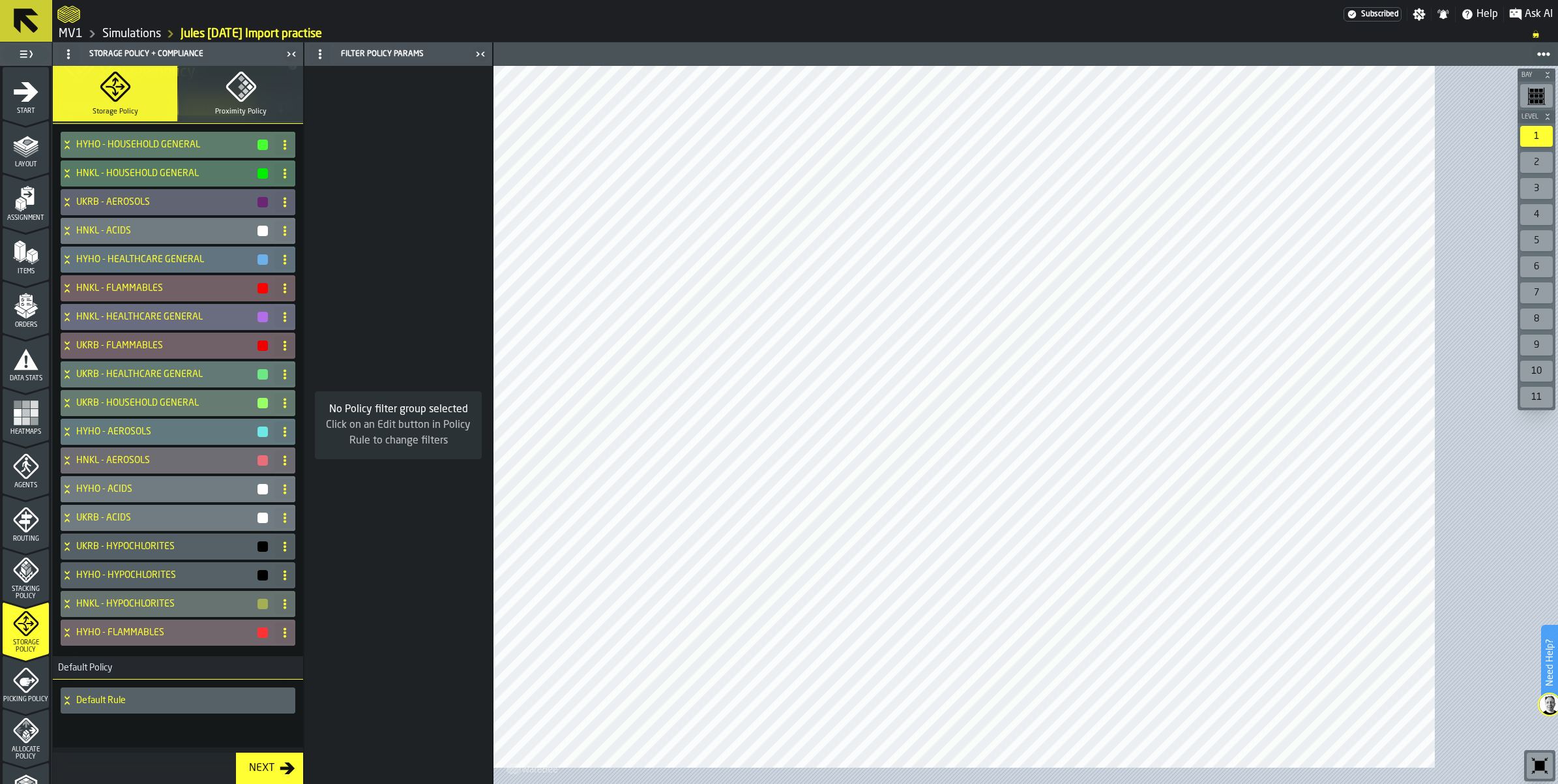
scroll to position [326, 0]
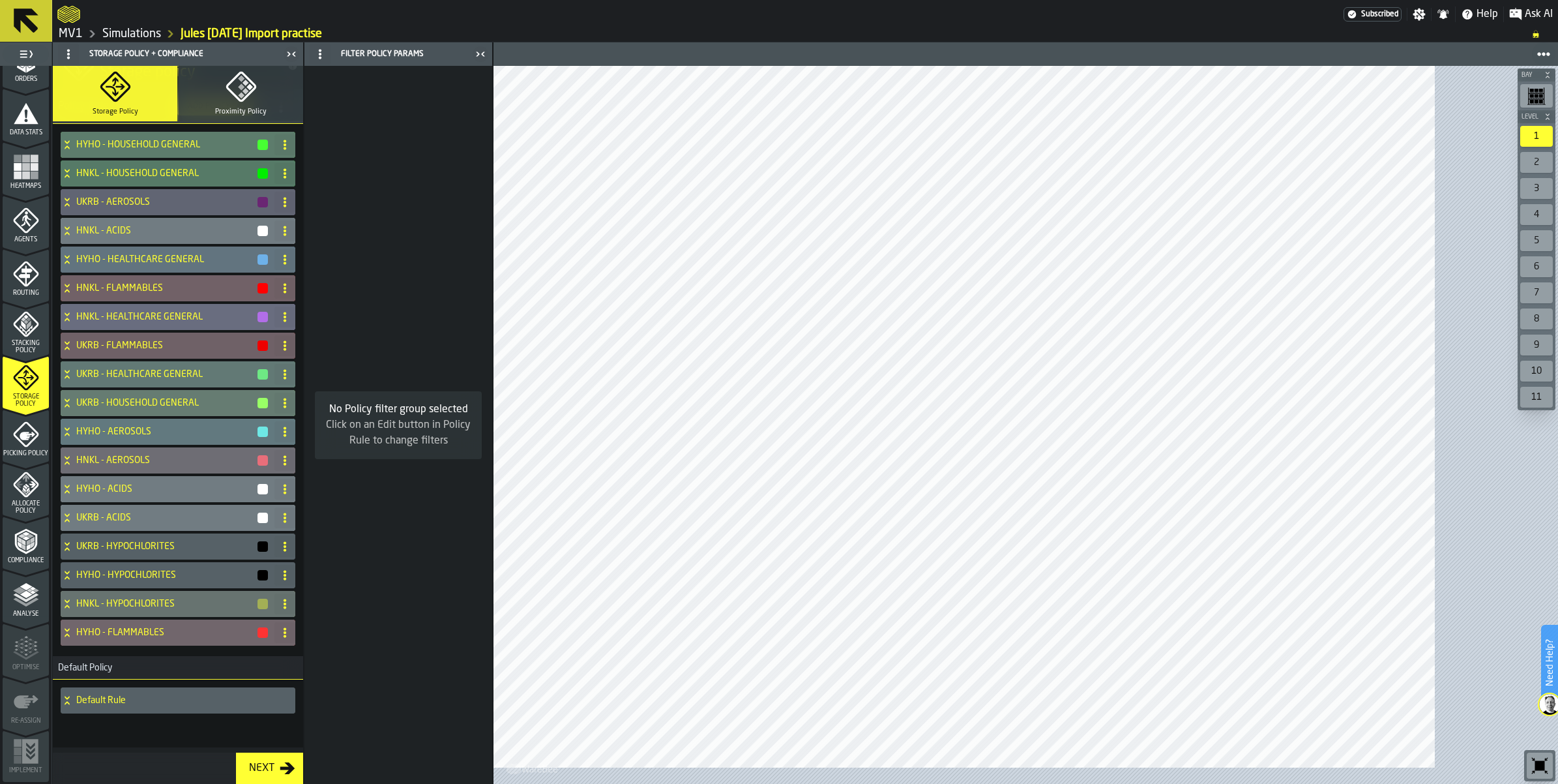
click at [148, 39] on link "Simulations" at bounding box center [131, 34] width 58 height 14
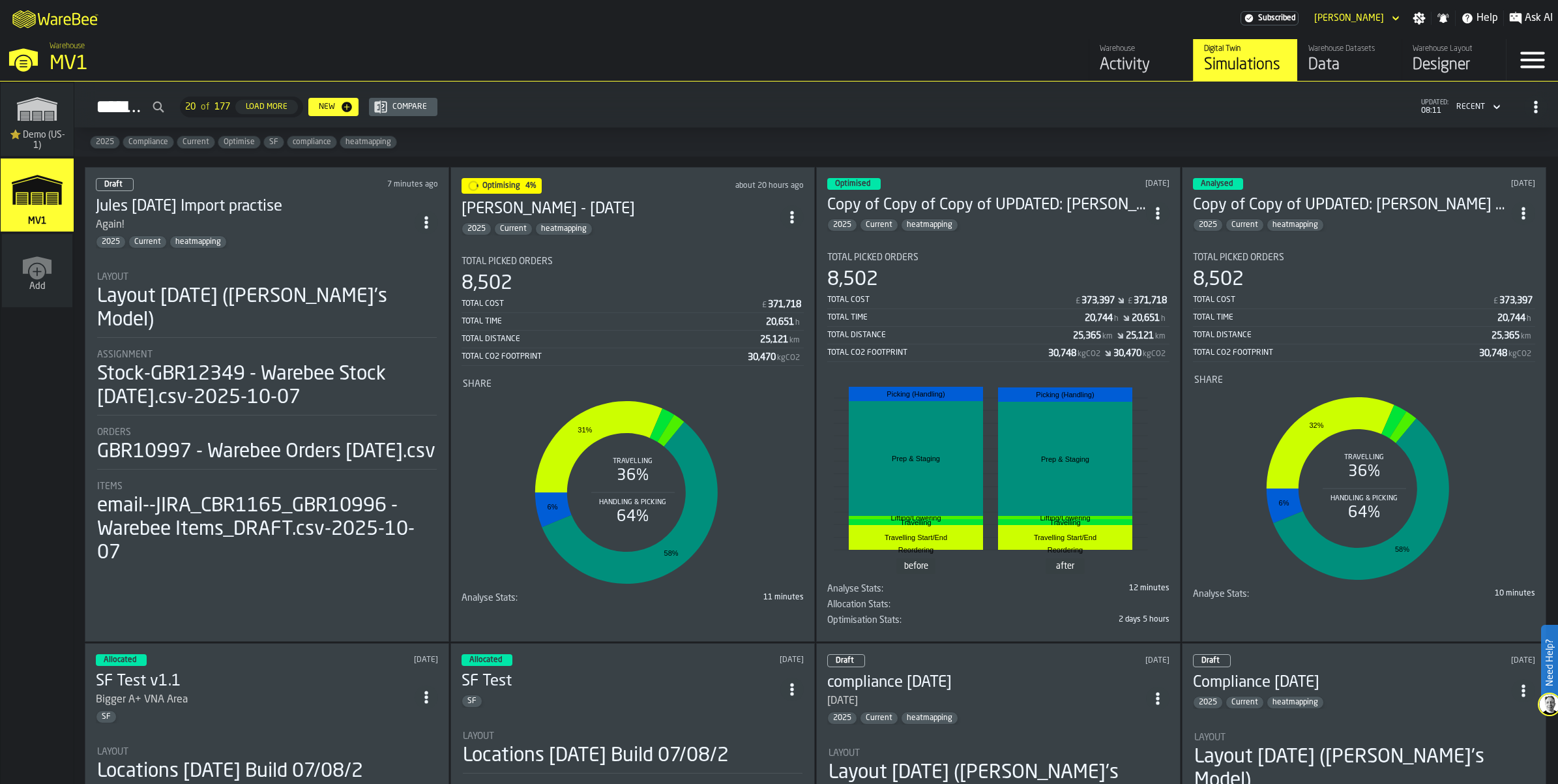
click at [433, 229] on icon "ItemListCard-DashboardItemContainer" at bounding box center [426, 222] width 13 height 13
click at [424, 378] on div "Duplicate" at bounding box center [412, 370] width 68 height 15
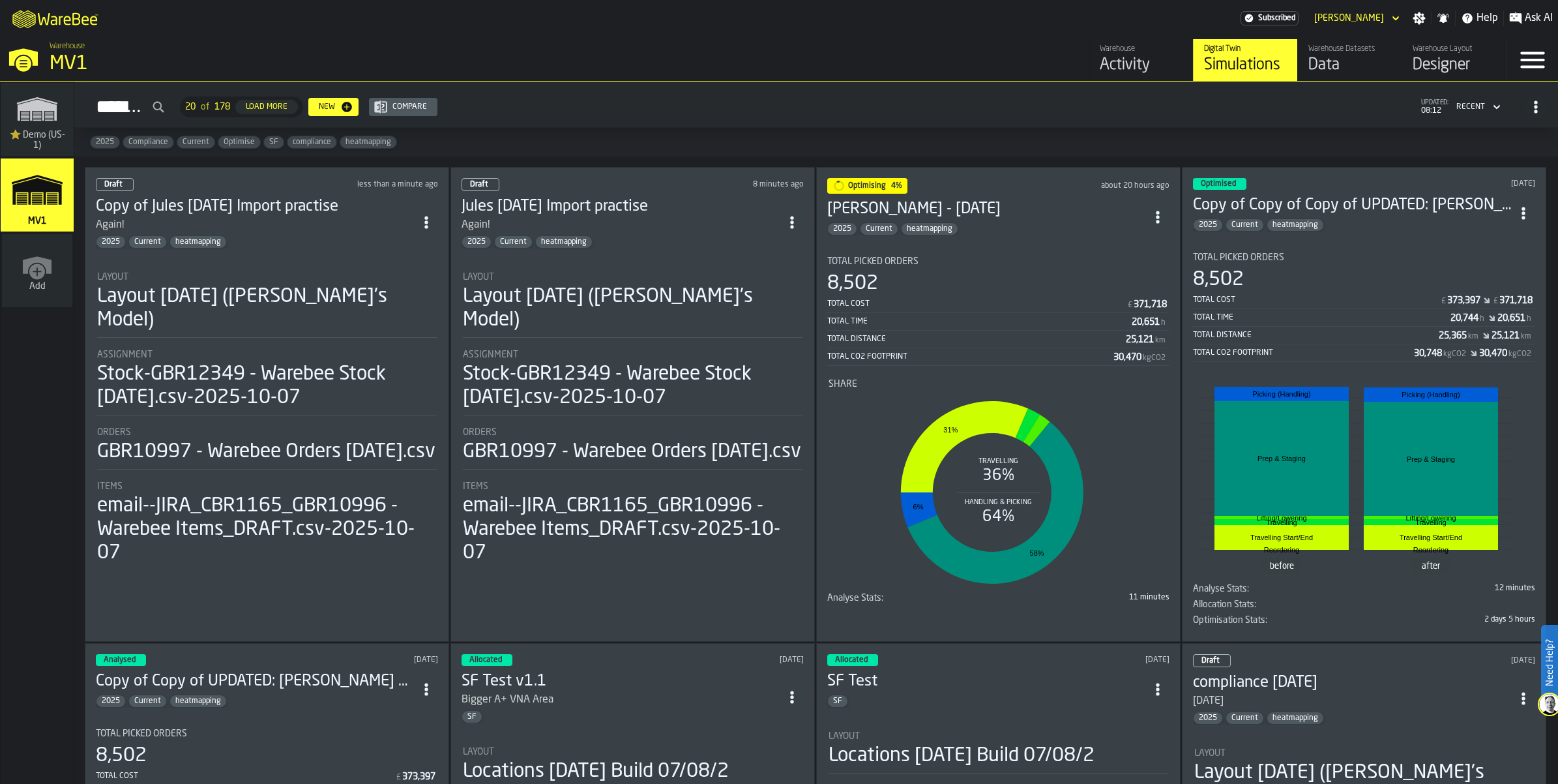
click at [793, 223] on circle "ItemListCard-DashboardItemContainer" at bounding box center [791, 222] width 3 height 3
click at [761, 347] on div "Delete" at bounding box center [772, 339] width 68 height 15
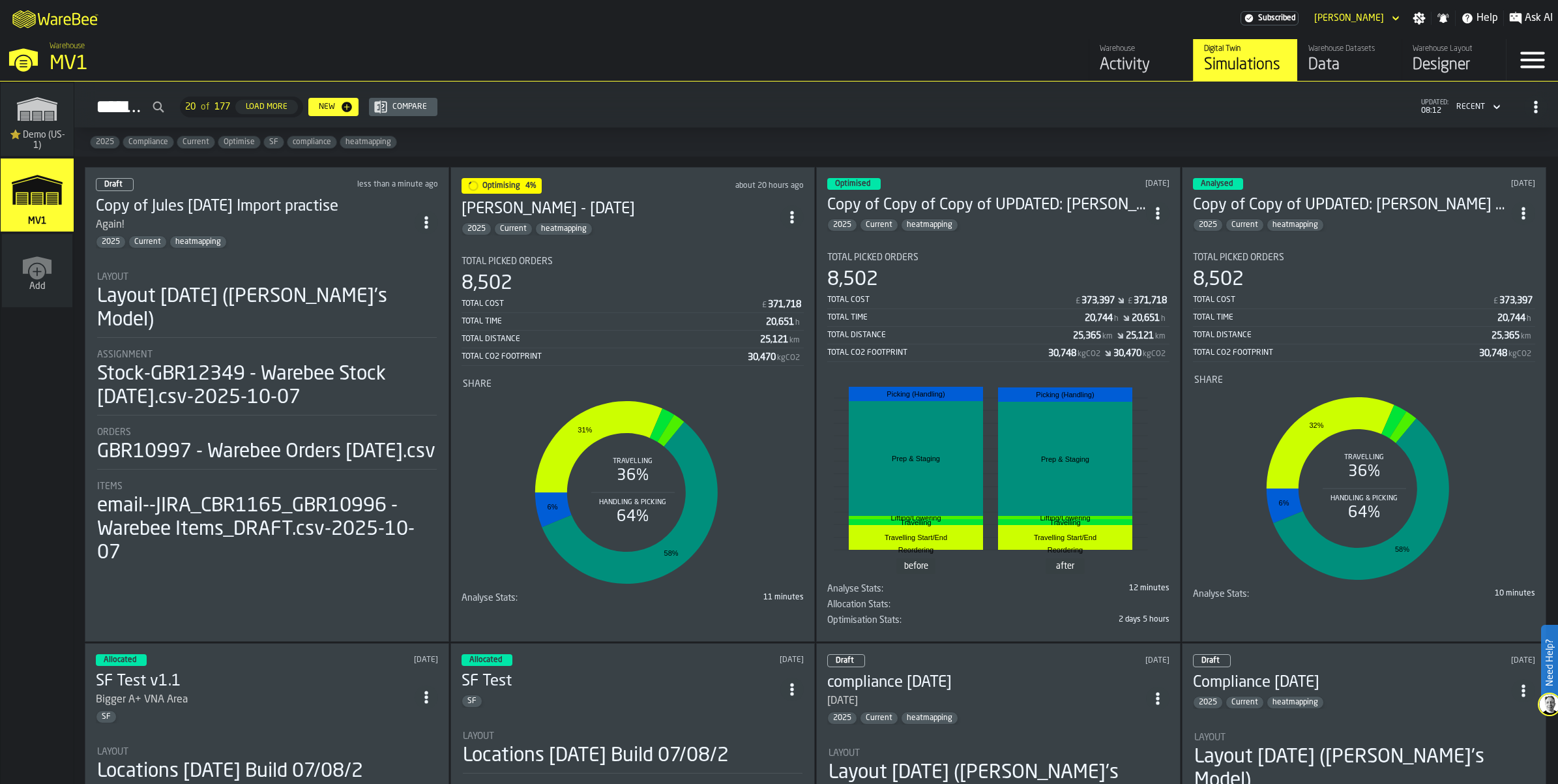
click at [324, 248] on div "Copy of Jules 08.10.2025 Import practise Again! 2025 Current heatmapping" at bounding box center [255, 223] width 319 height 52
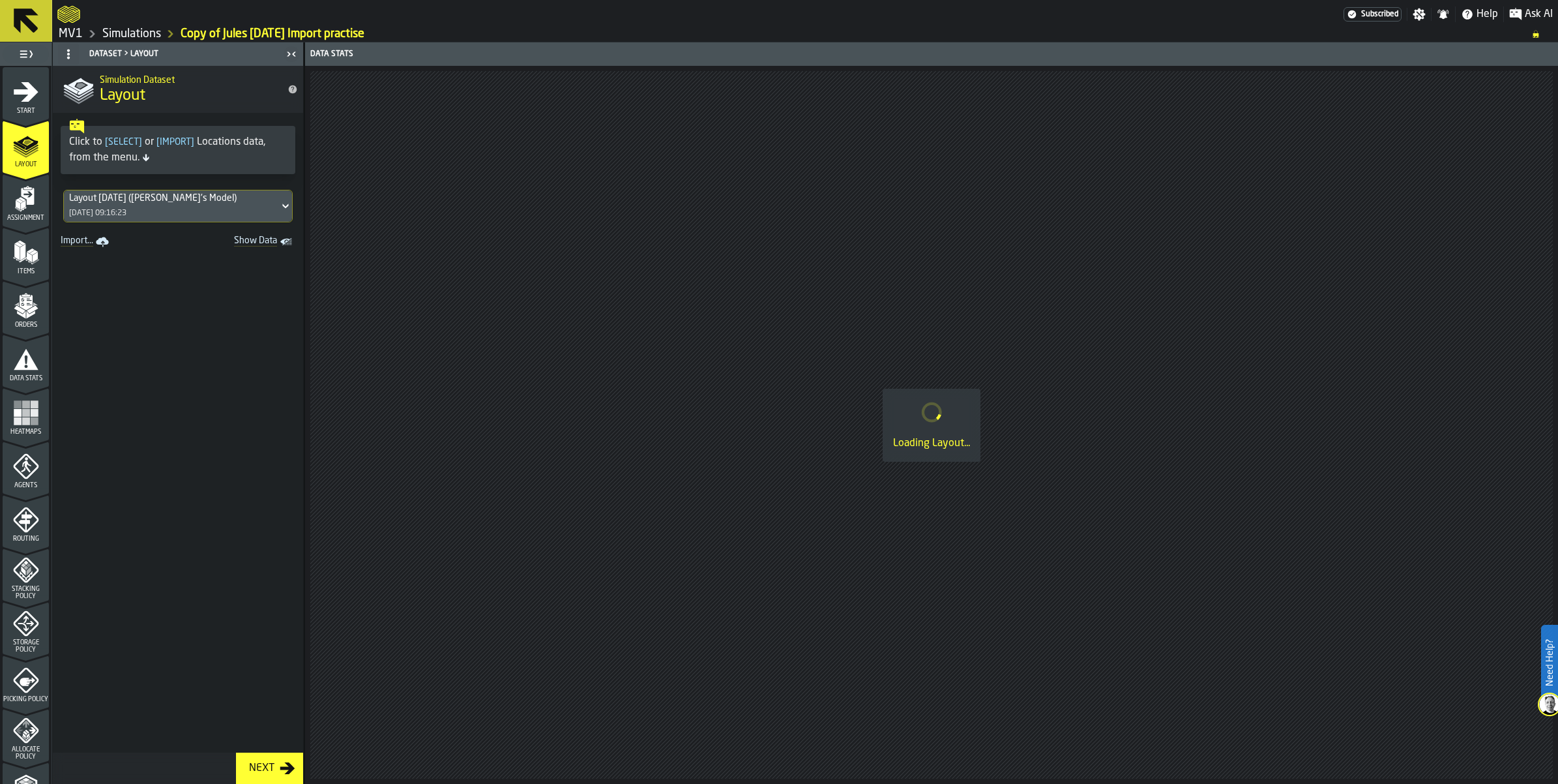
click at [30, 102] on icon "menu Start" at bounding box center [25, 91] width 25 height 19
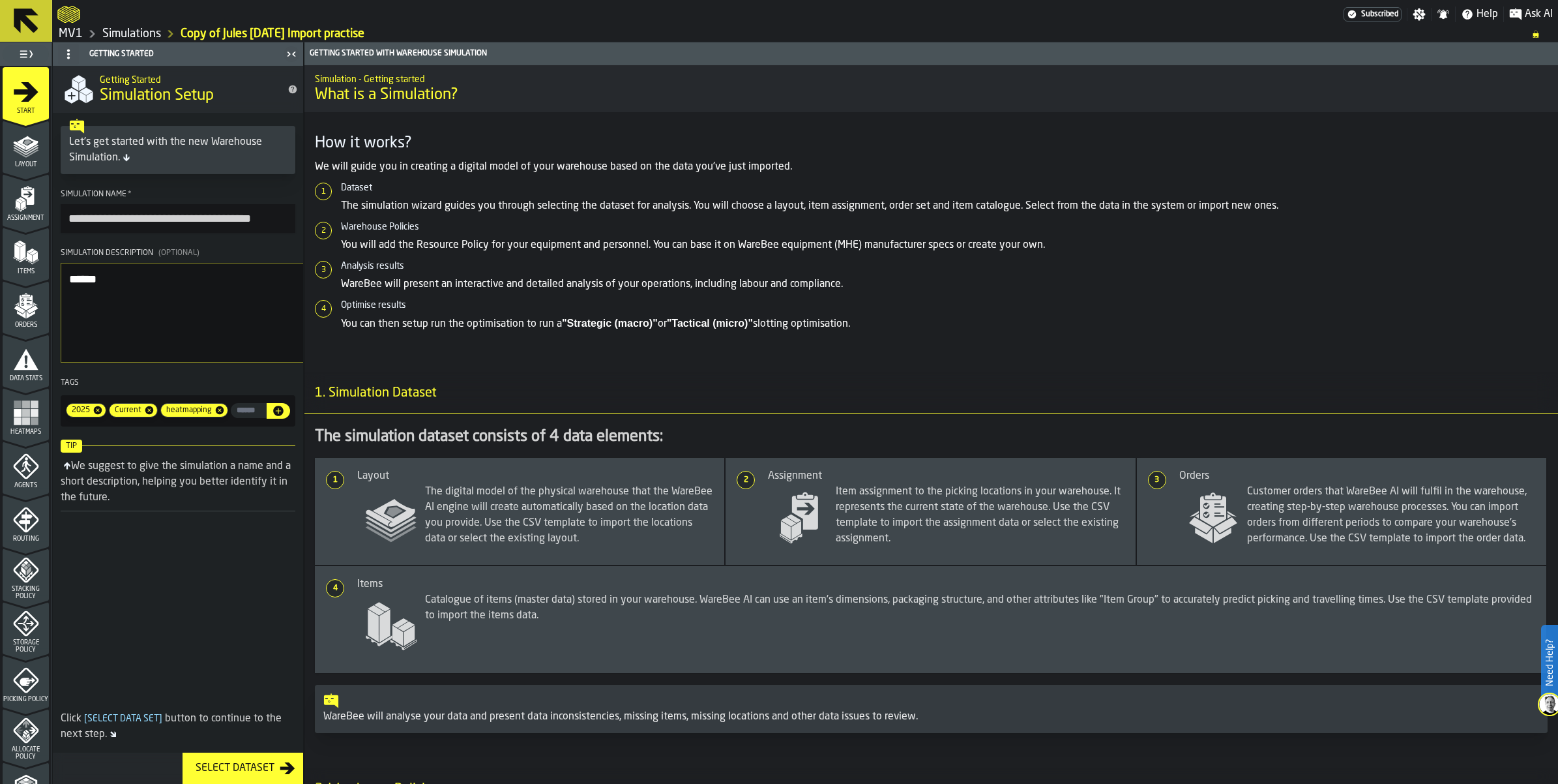
drag, startPoint x: 134, startPoint y: 277, endPoint x: 75, endPoint y: 279, distance: 59.0
click at [75, 279] on section "**********" at bounding box center [178, 308] width 250 height 247
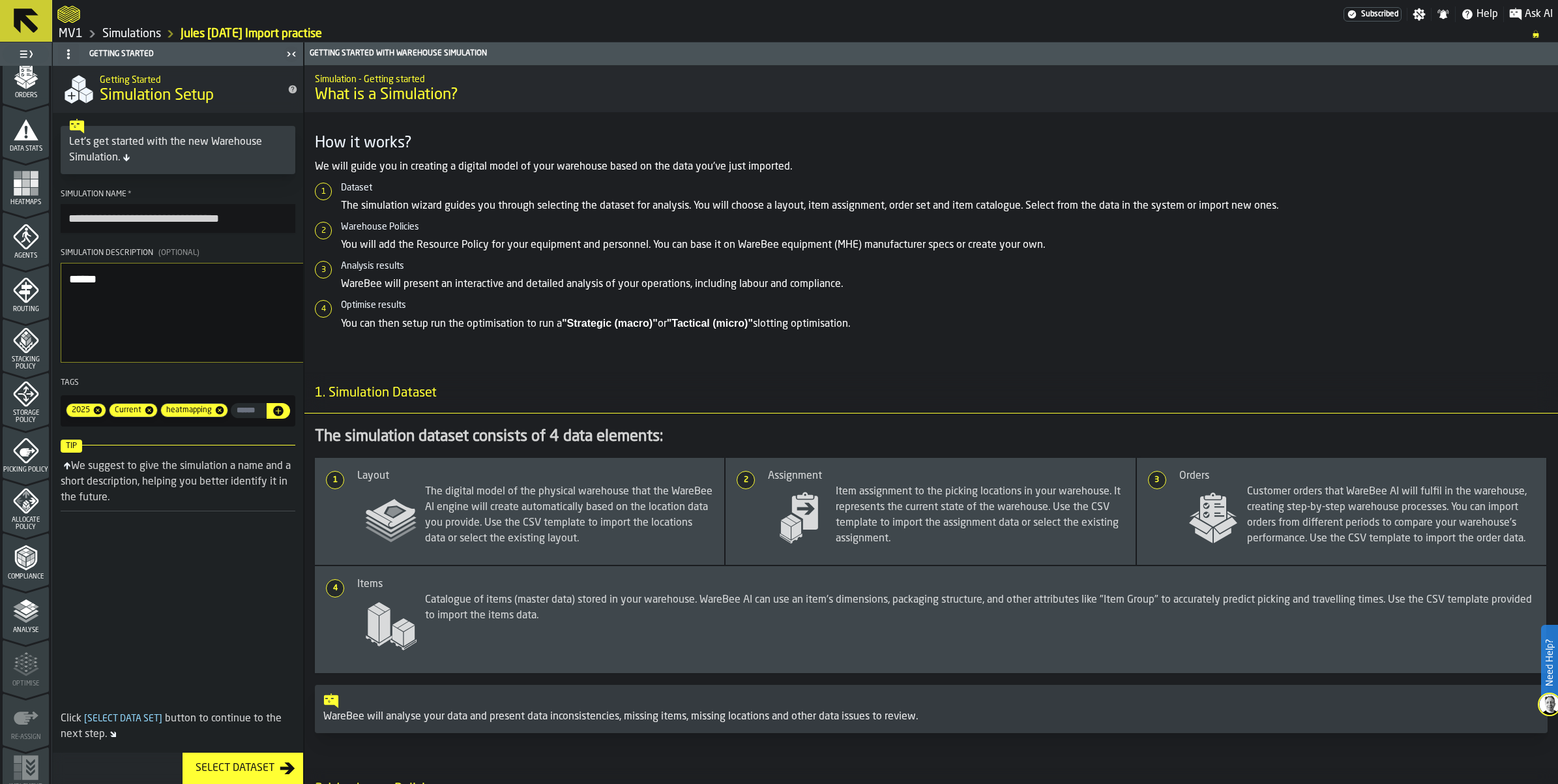
scroll to position [245, 0]
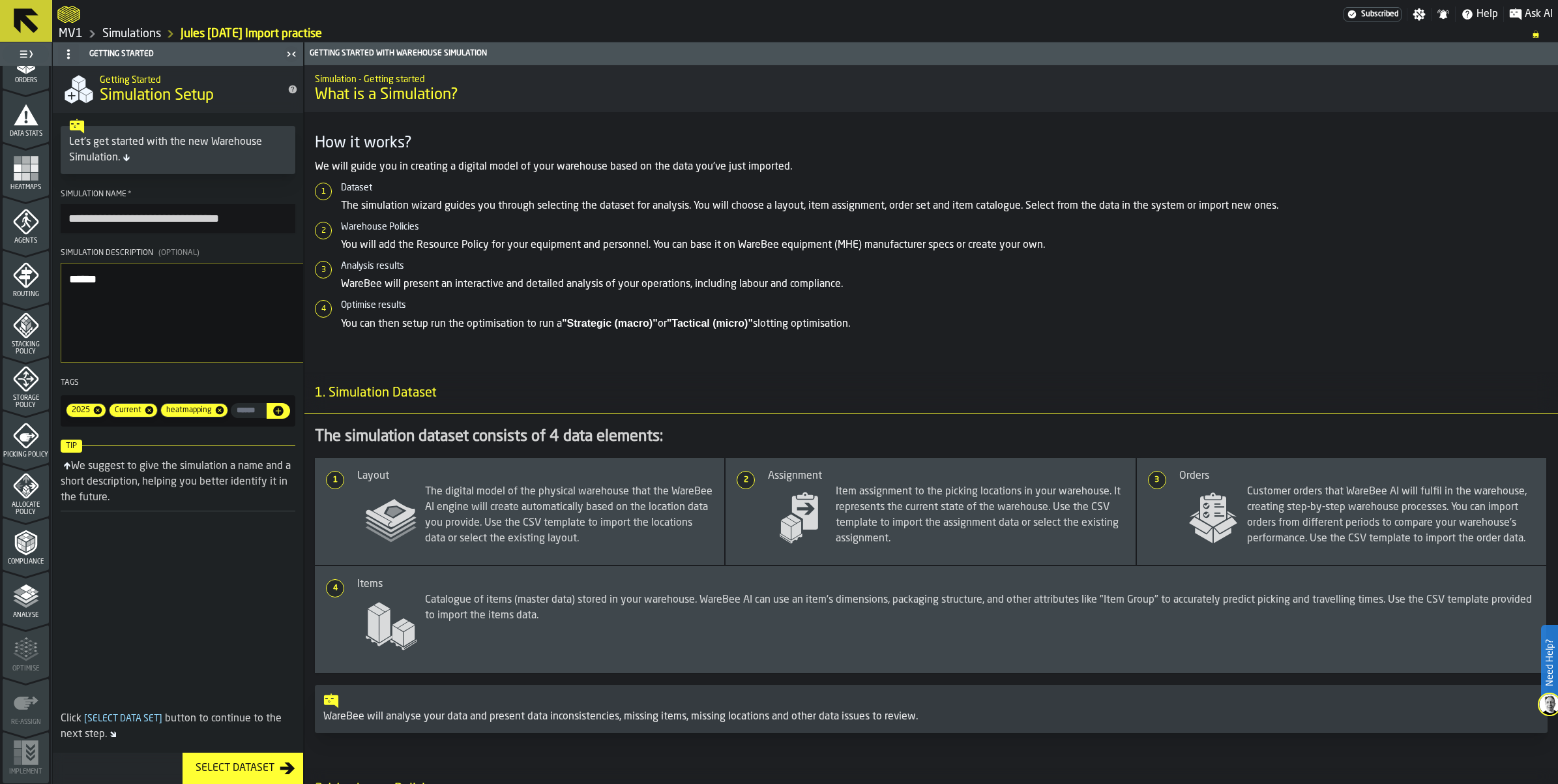
type input "**********"
click at [21, 409] on div "Storage Policy" at bounding box center [25, 387] width 46 height 43
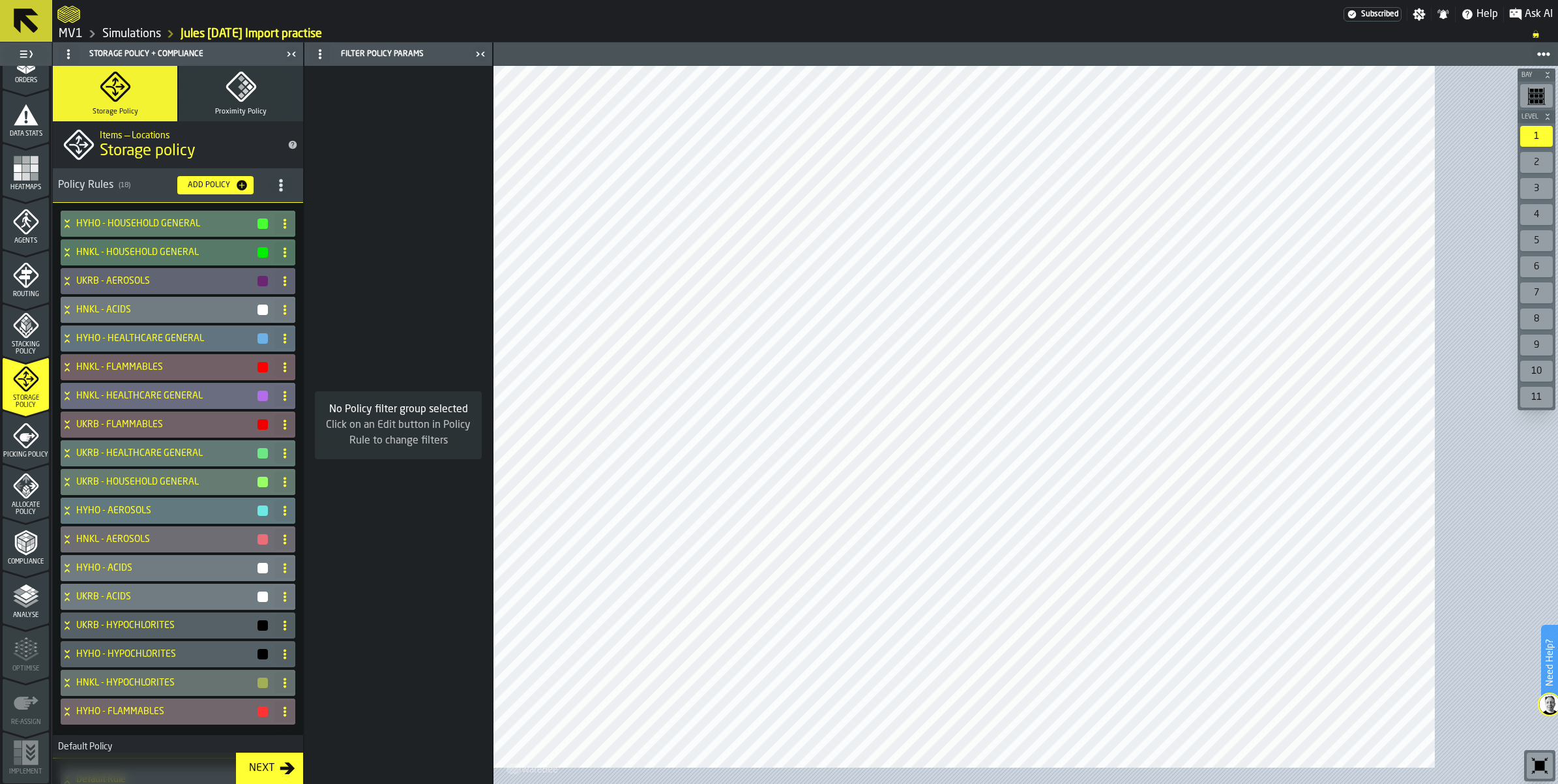
click at [293, 197] on span "title-section-[object Object]" at bounding box center [281, 185] width 23 height 23
click at [321, 335] on div "Import" at bounding box center [300, 326] width 109 height 15
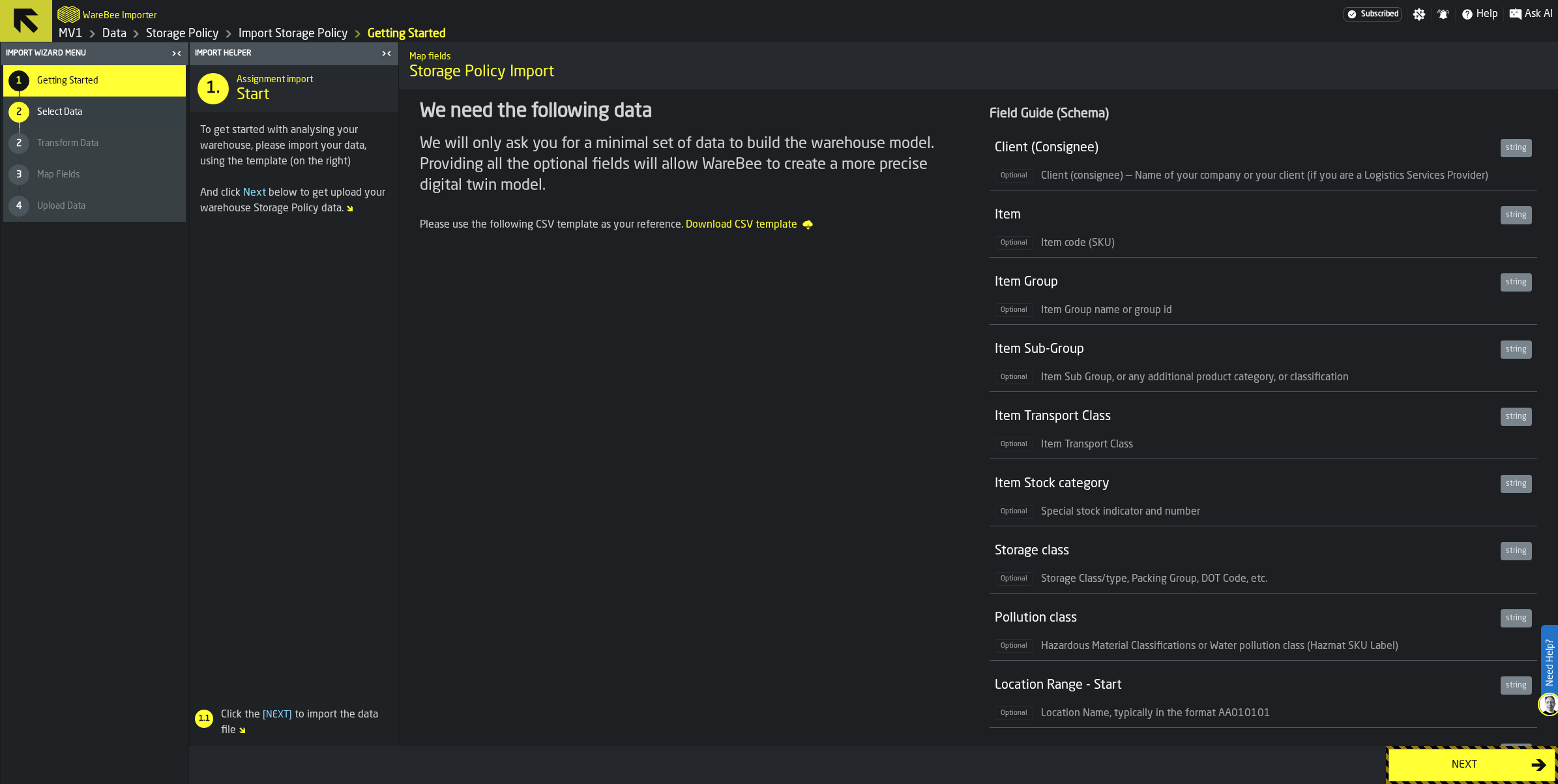
click at [1436, 774] on button "Next" at bounding box center [1472, 765] width 167 height 33
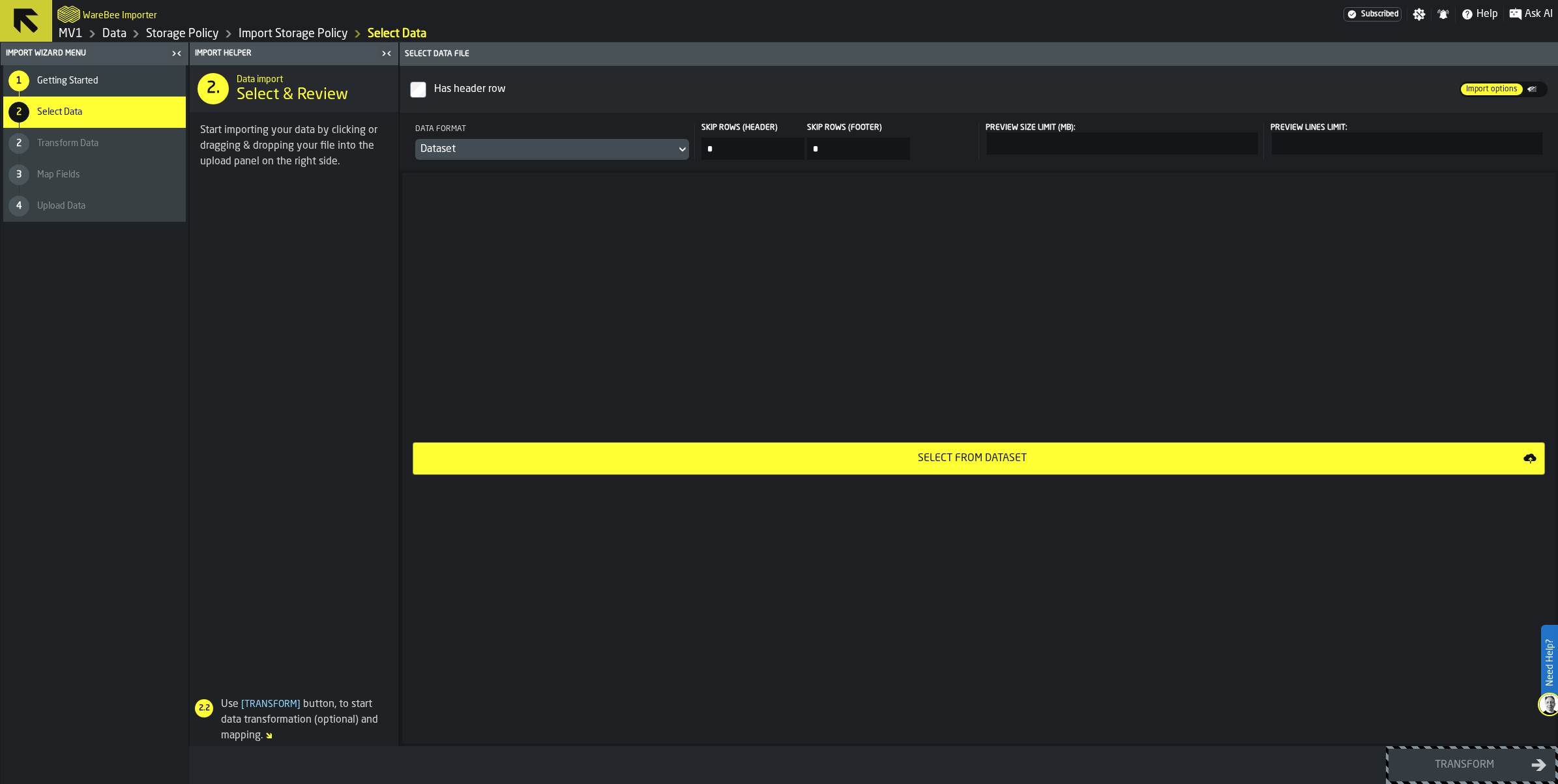
click at [1002, 466] on div "Select from Dataset" at bounding box center [972, 458] width 1103 height 15
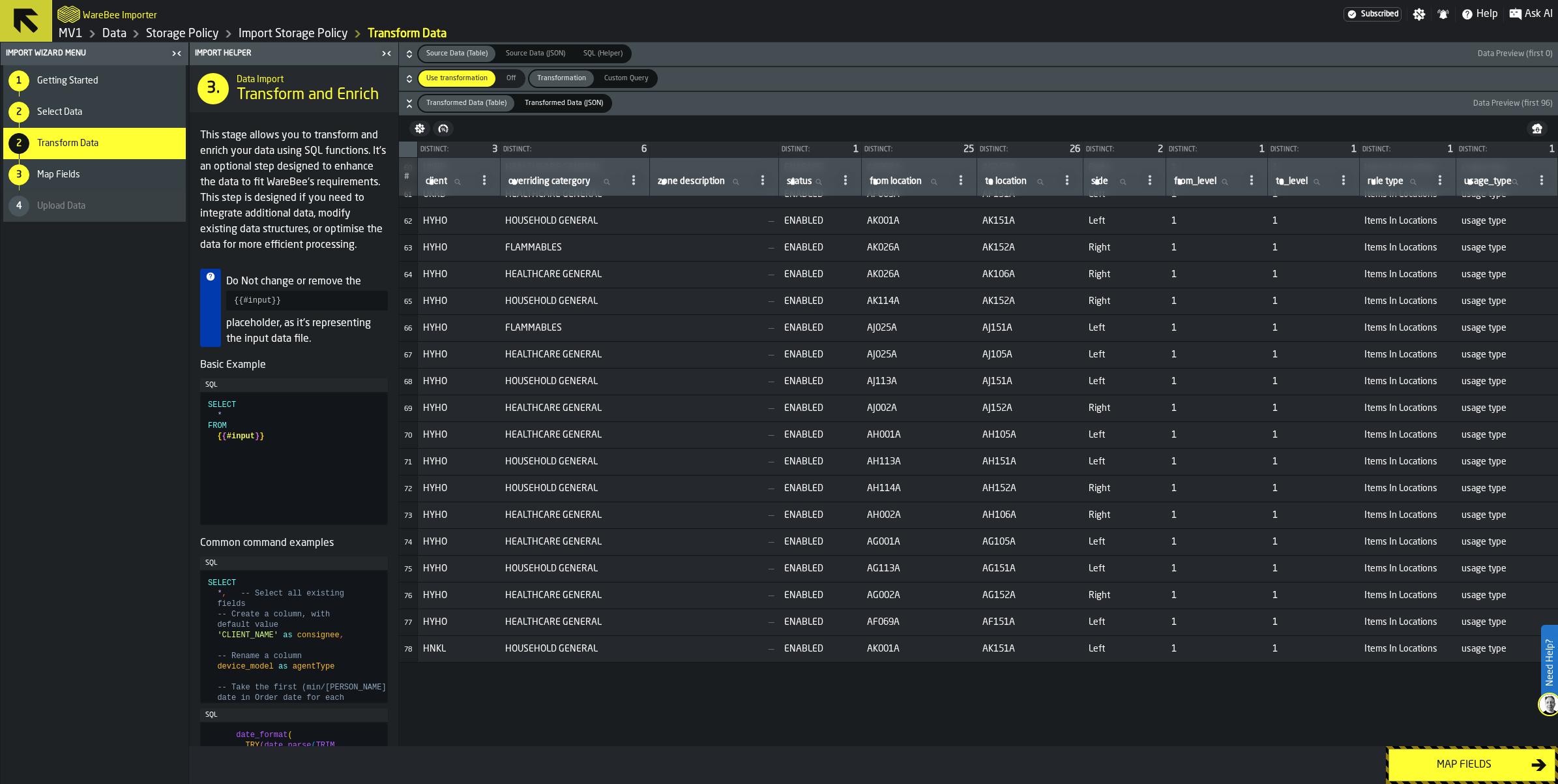
scroll to position [1972, 0]
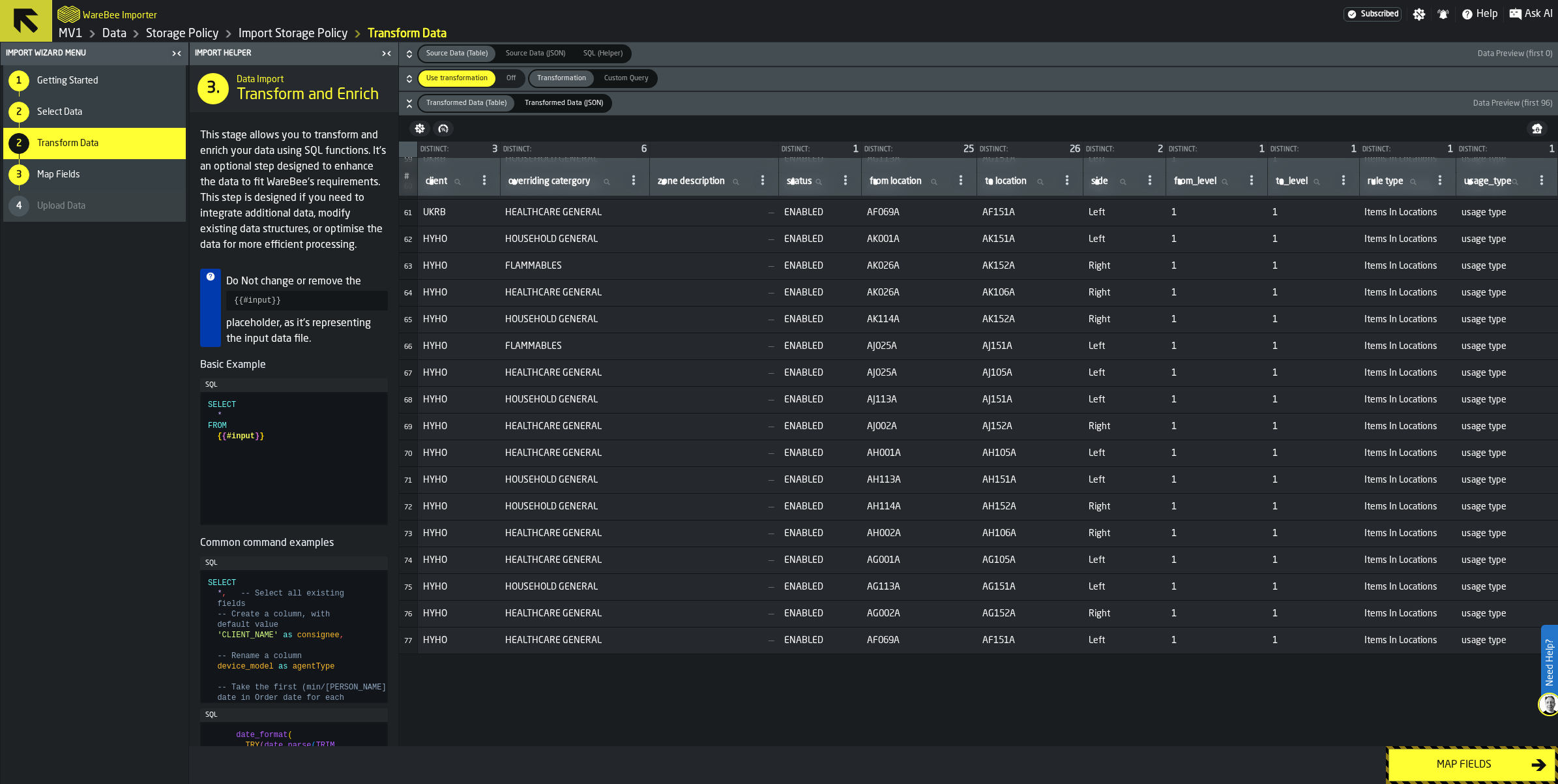
click at [82, 41] on link "MV1" at bounding box center [70, 34] width 24 height 14
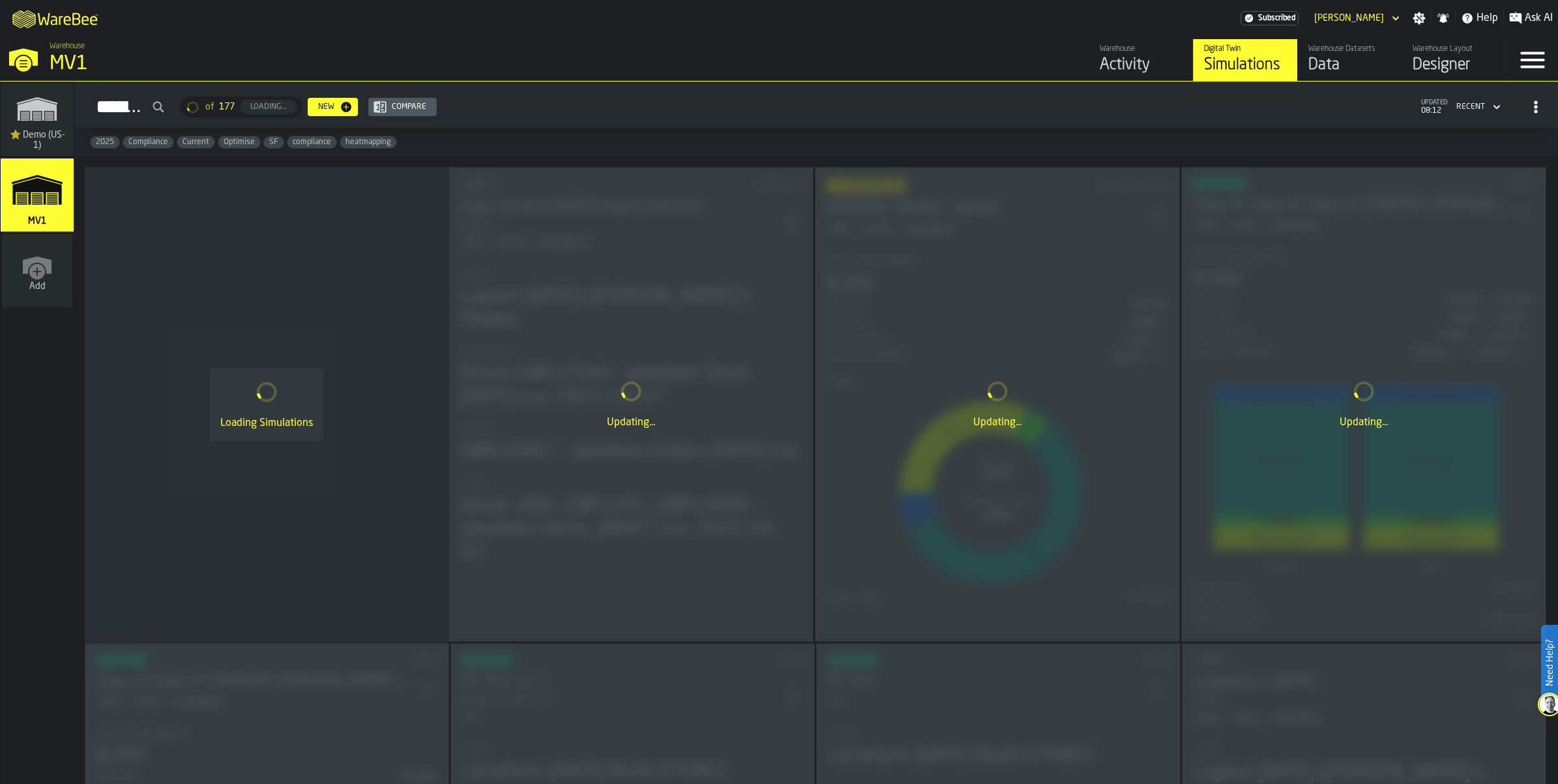
click at [1309, 76] on div "Data" at bounding box center [1349, 65] width 82 height 21
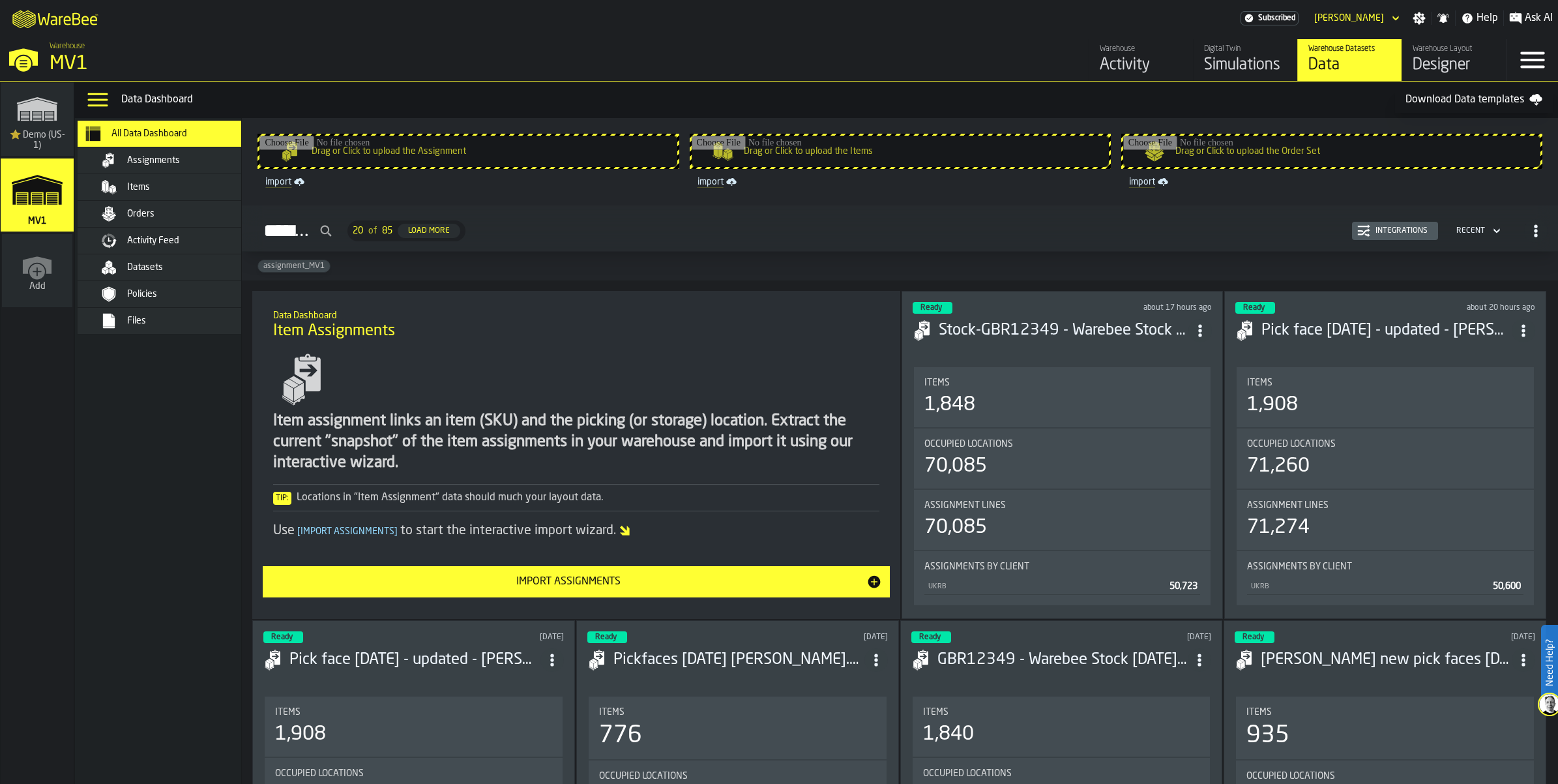
click at [163, 272] on span "Datasets" at bounding box center [145, 268] width 36 height 11
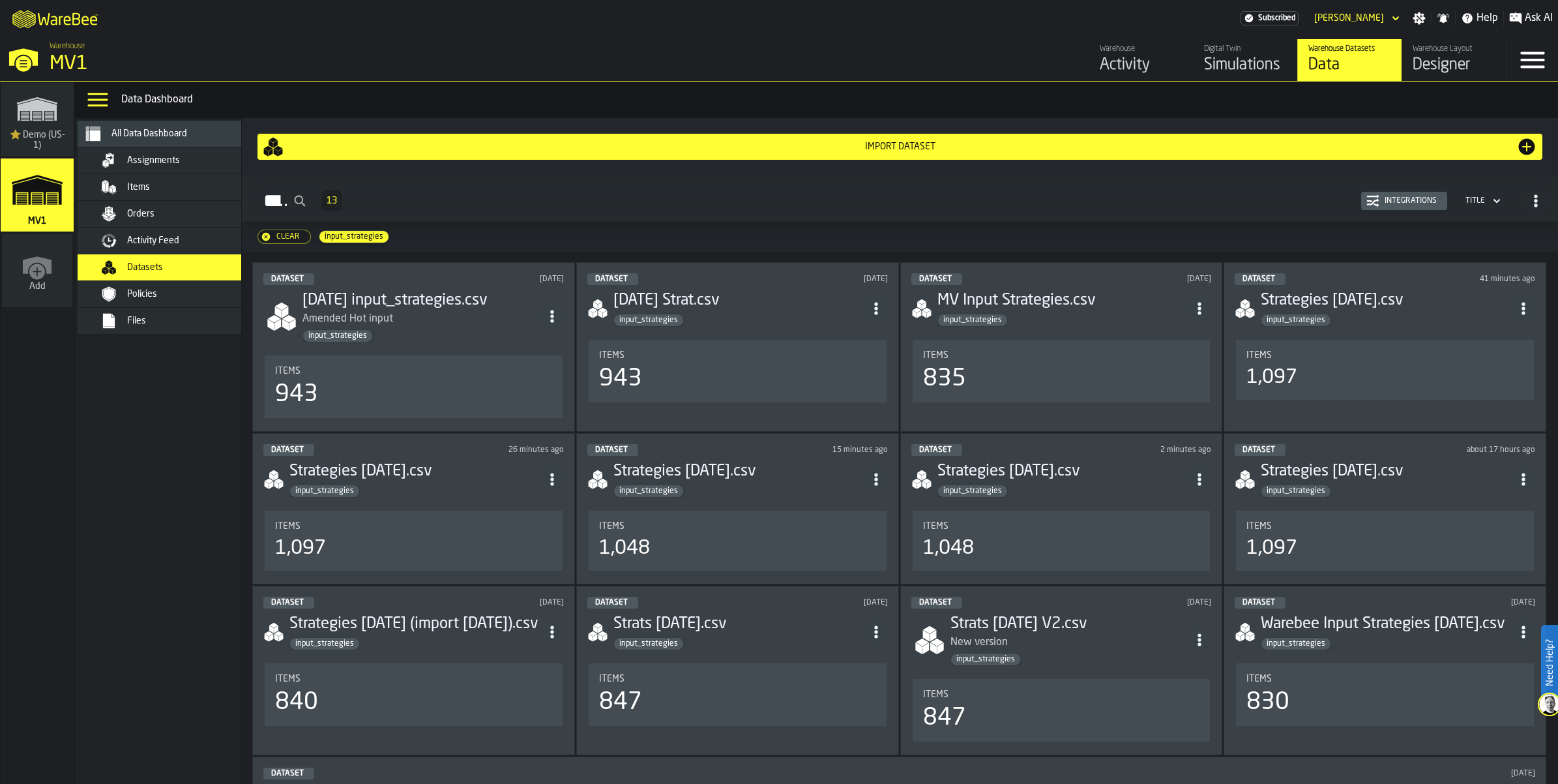
click at [1370, 361] on div "Items" at bounding box center [1385, 355] width 277 height 11
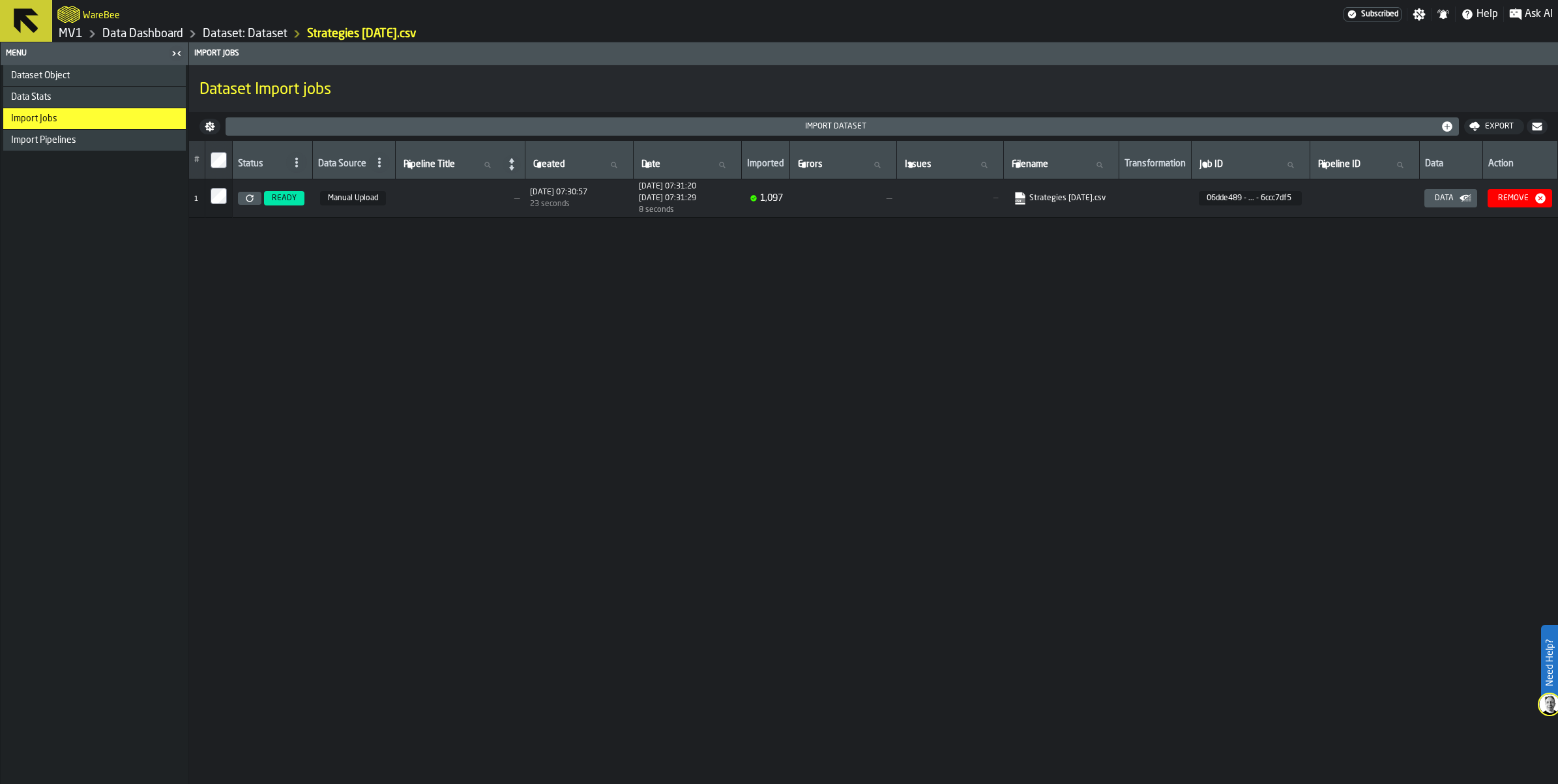
click at [1106, 205] on link "Strategies 07.10.2025.csv" at bounding box center [1060, 198] width 92 height 13
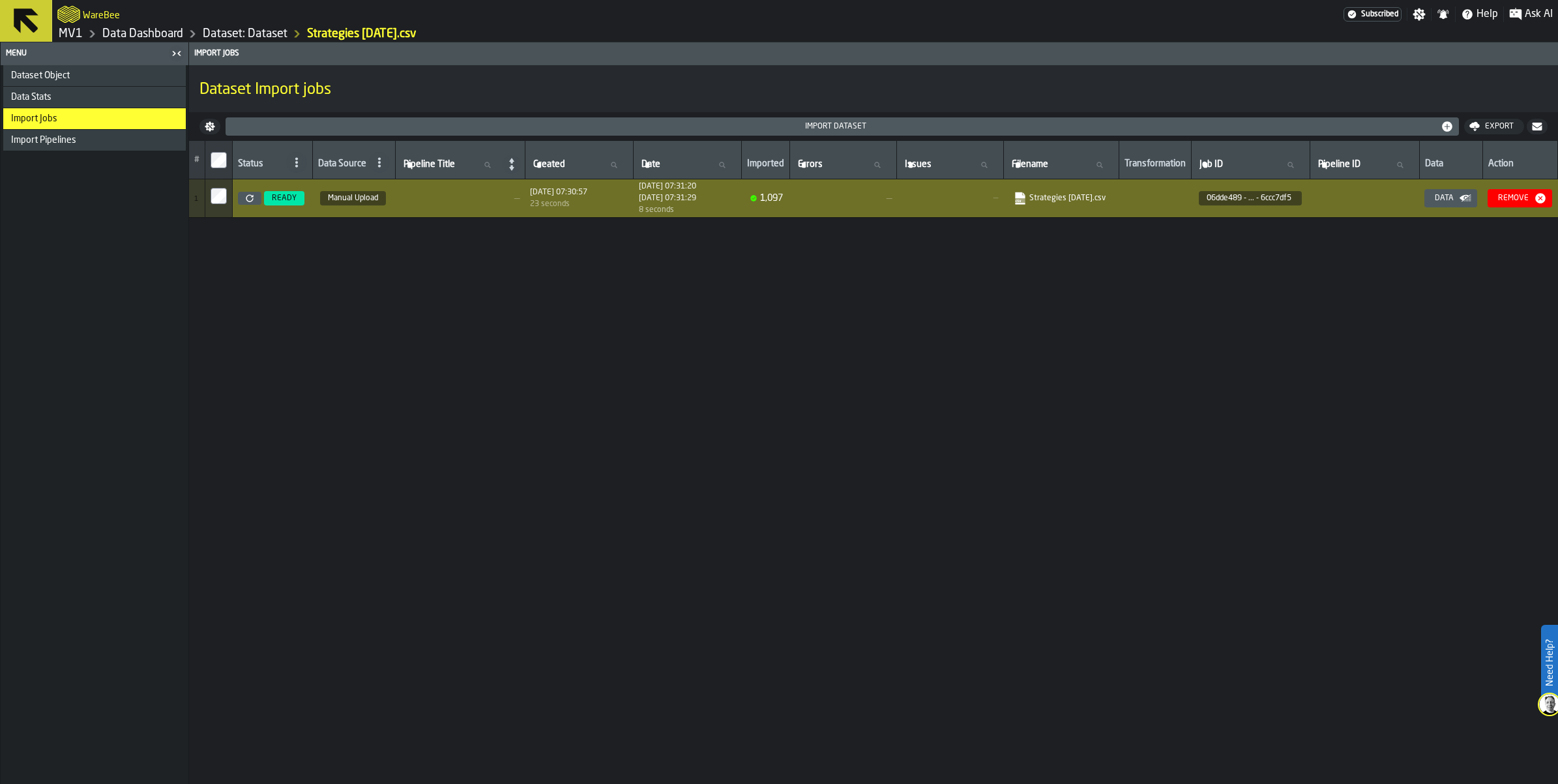
click at [956, 486] on div "# Status Data Source Pipeline Title Pipeline Title Created Created Date Date Im…" at bounding box center [874, 462] width 1370 height 643
click at [296, 203] on span "READY" at bounding box center [284, 199] width 25 height 9
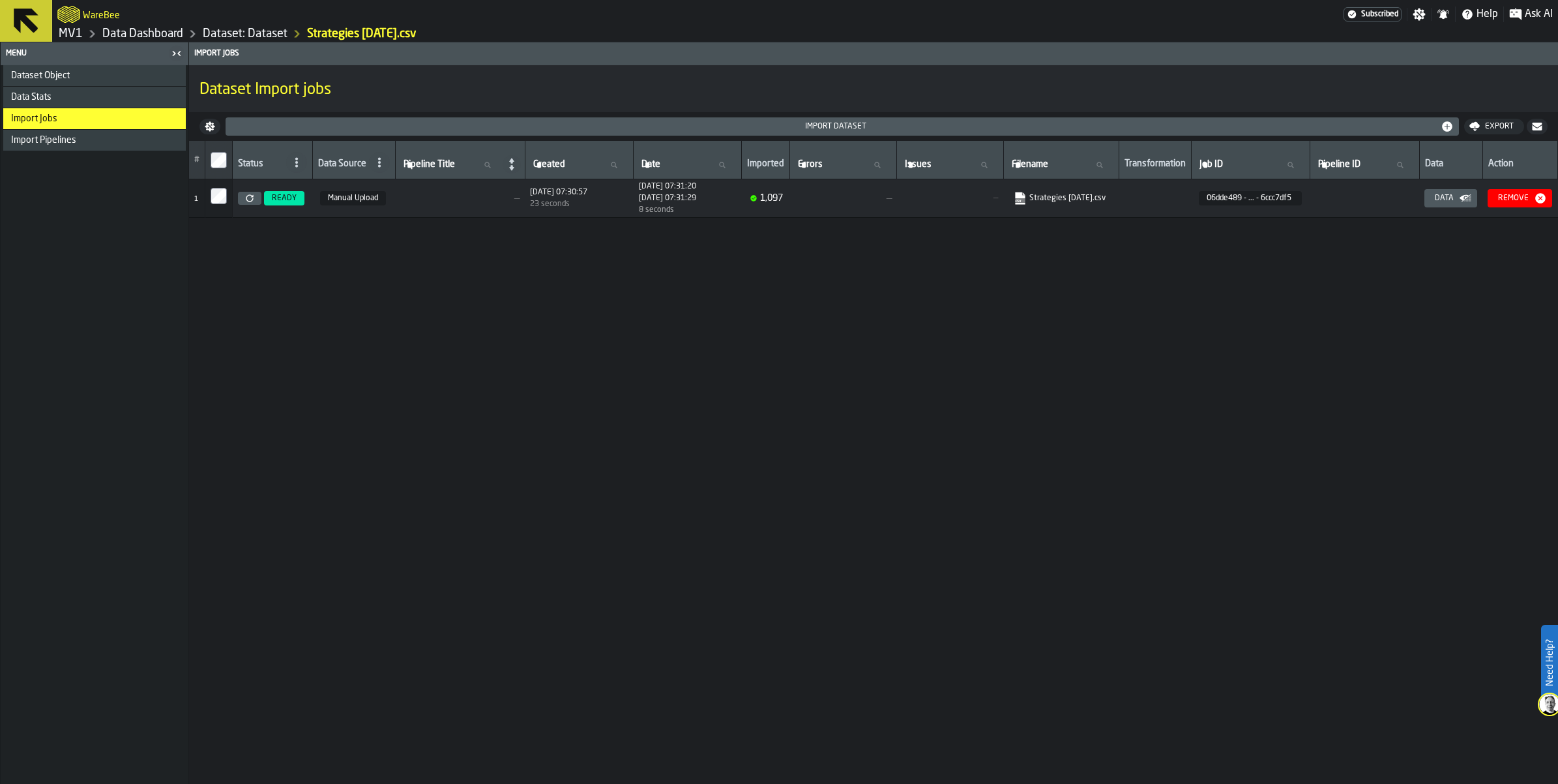
click at [82, 41] on link "MV1" at bounding box center [70, 34] width 24 height 14
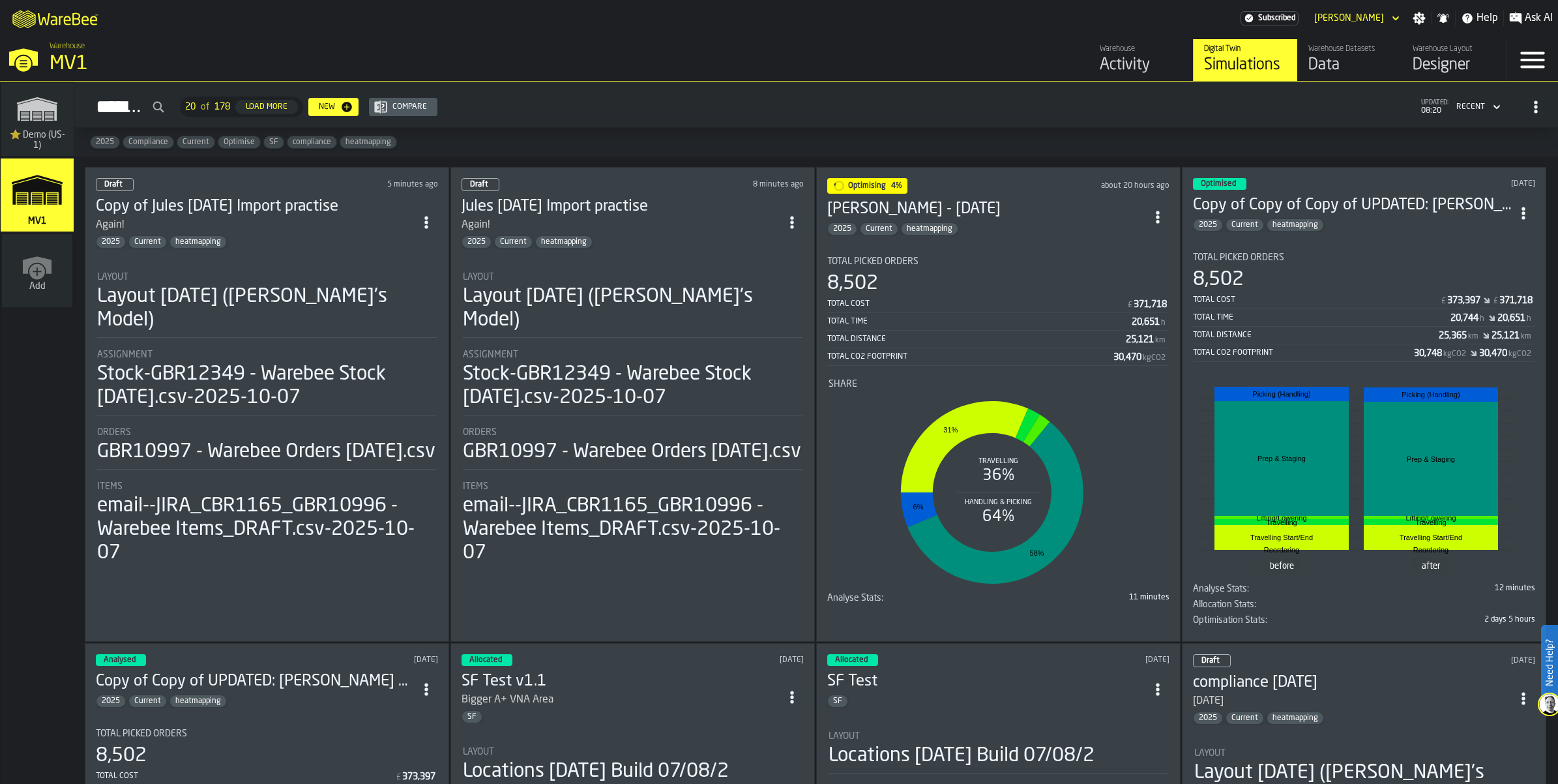
click at [433, 229] on icon "ItemListCard-DashboardItemContainer" at bounding box center [426, 222] width 13 height 13
click at [404, 347] on div "Delete" at bounding box center [412, 339] width 68 height 15
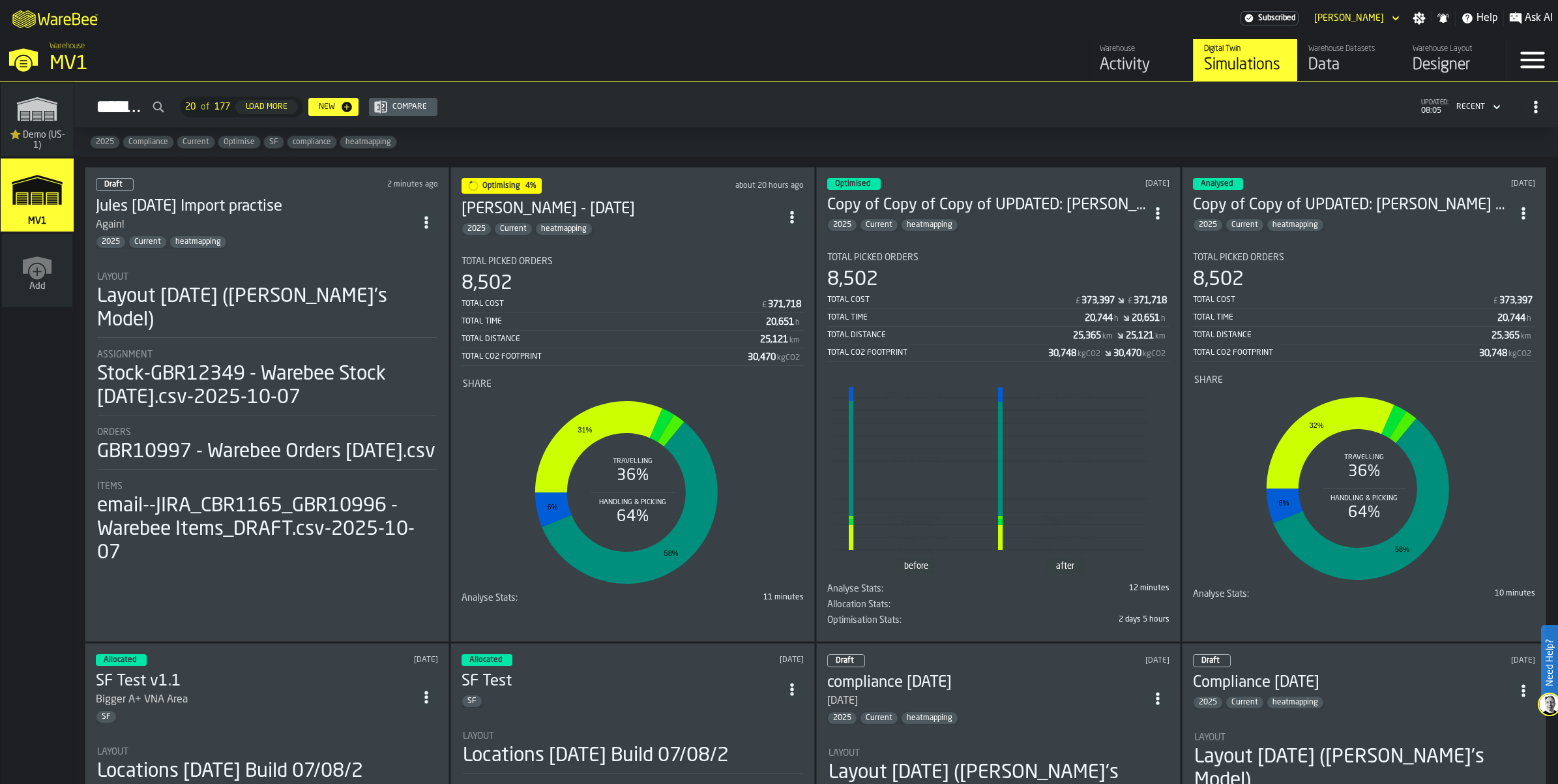
click at [1309, 76] on div "Data" at bounding box center [1349, 65] width 82 height 21
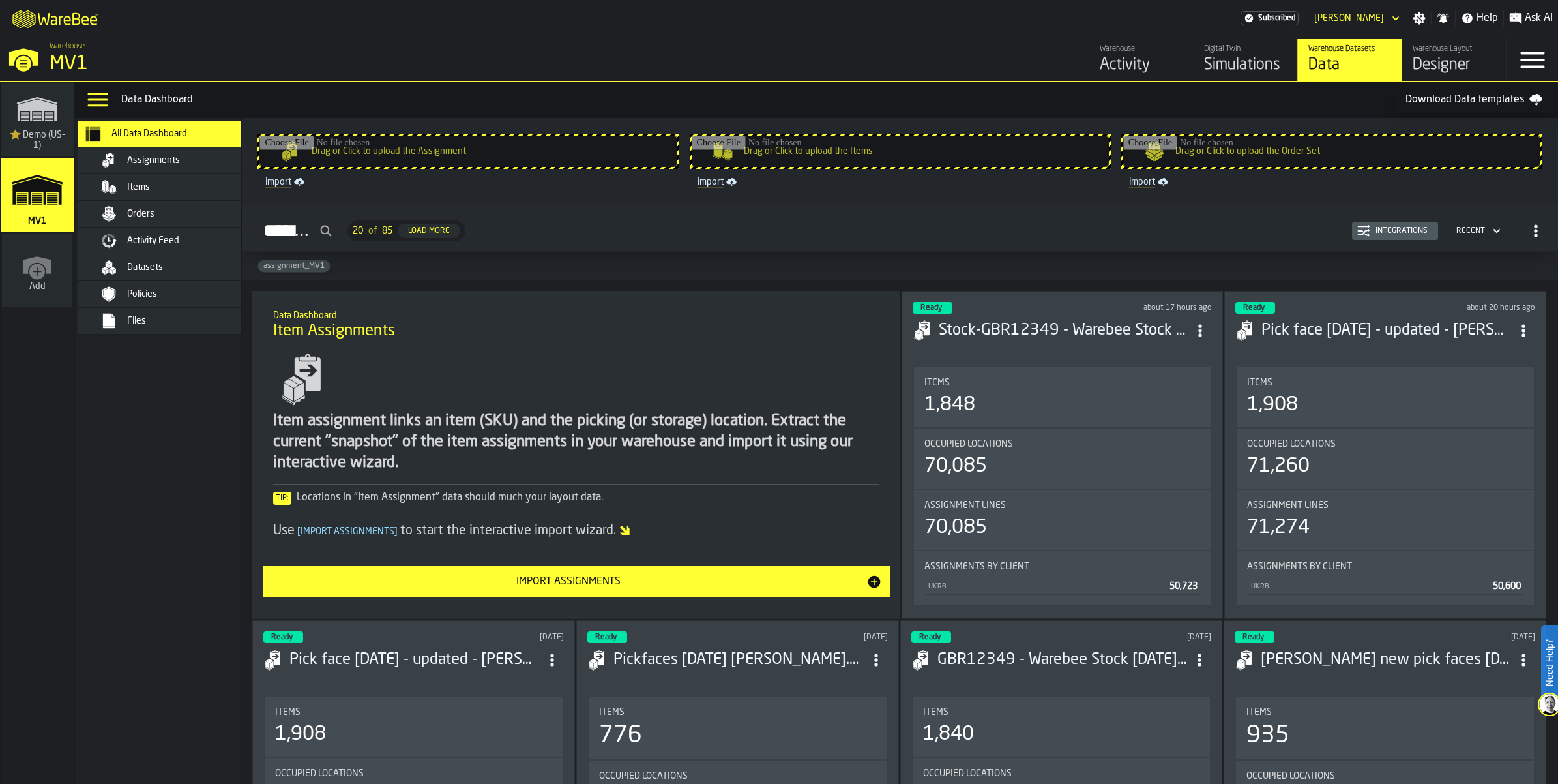
click at [203, 272] on div "Datasets" at bounding box center [191, 268] width 128 height 11
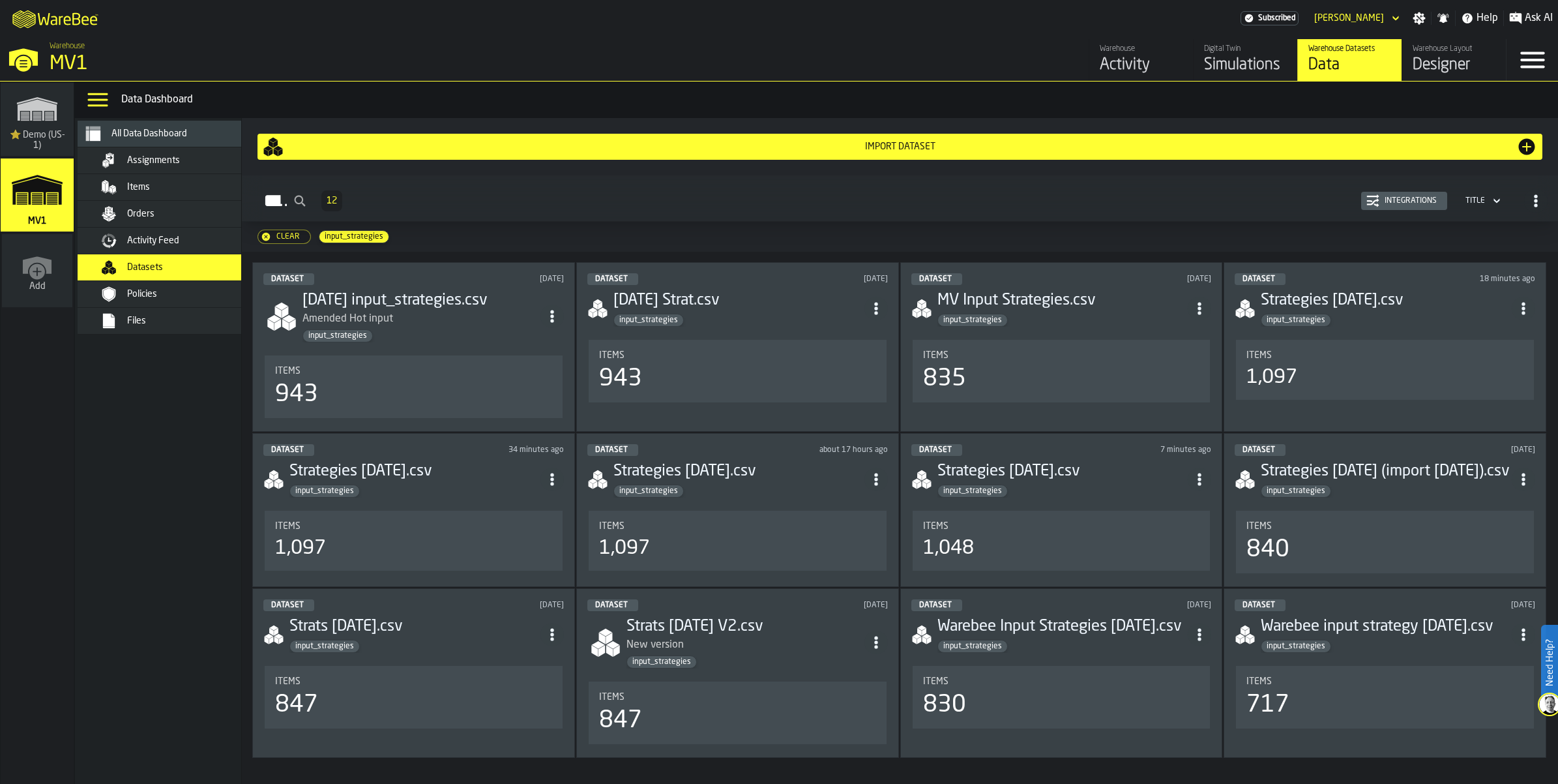
click at [439, 311] on h3 "[DATE] input_strategies.csv" at bounding box center [421, 300] width 238 height 21
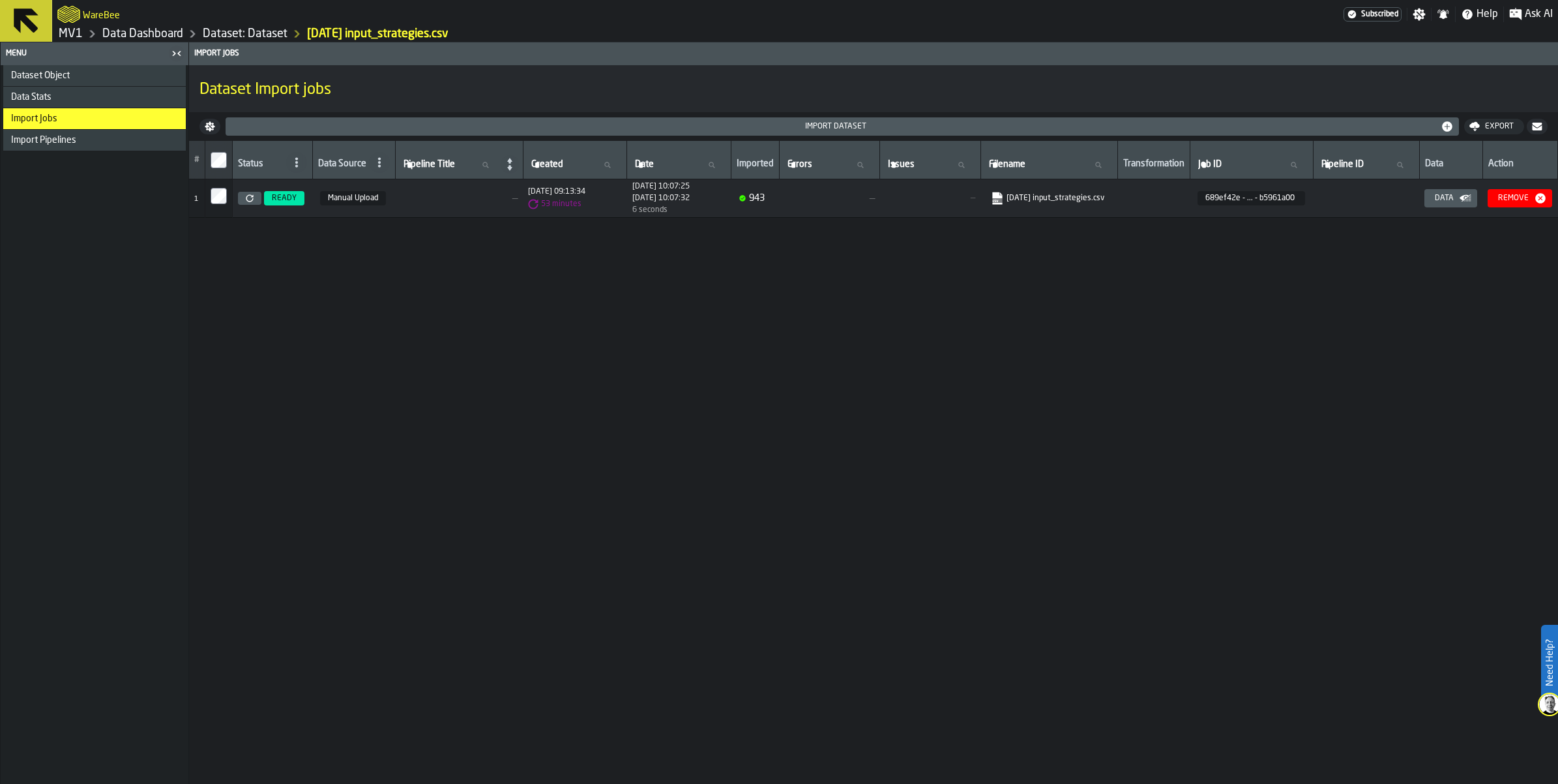
click at [101, 107] on div "Data Stats" at bounding box center [95, 97] width 182 height 21
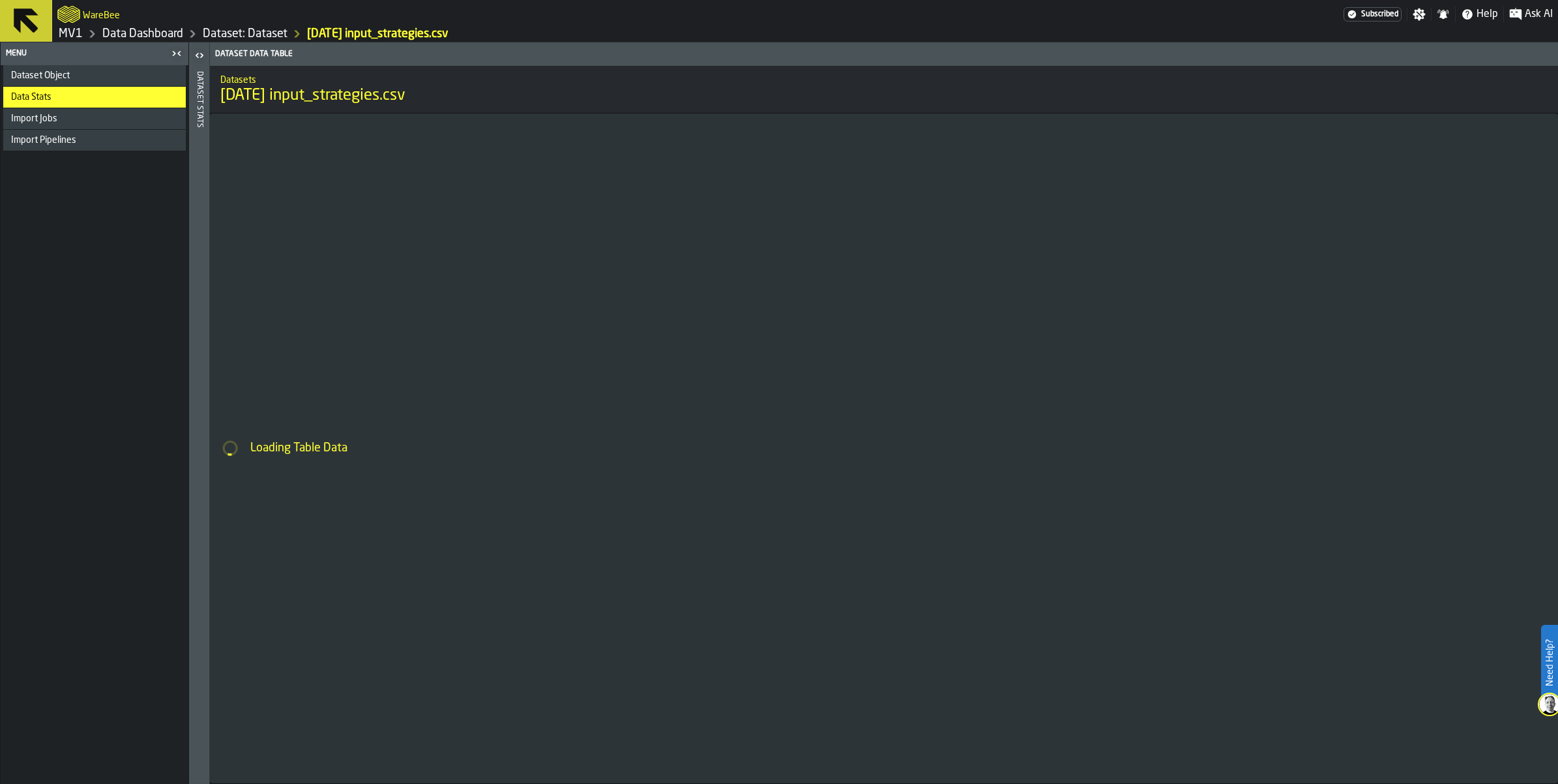
click at [288, 35] on link "Dataset: Dataset" at bounding box center [245, 34] width 85 height 14
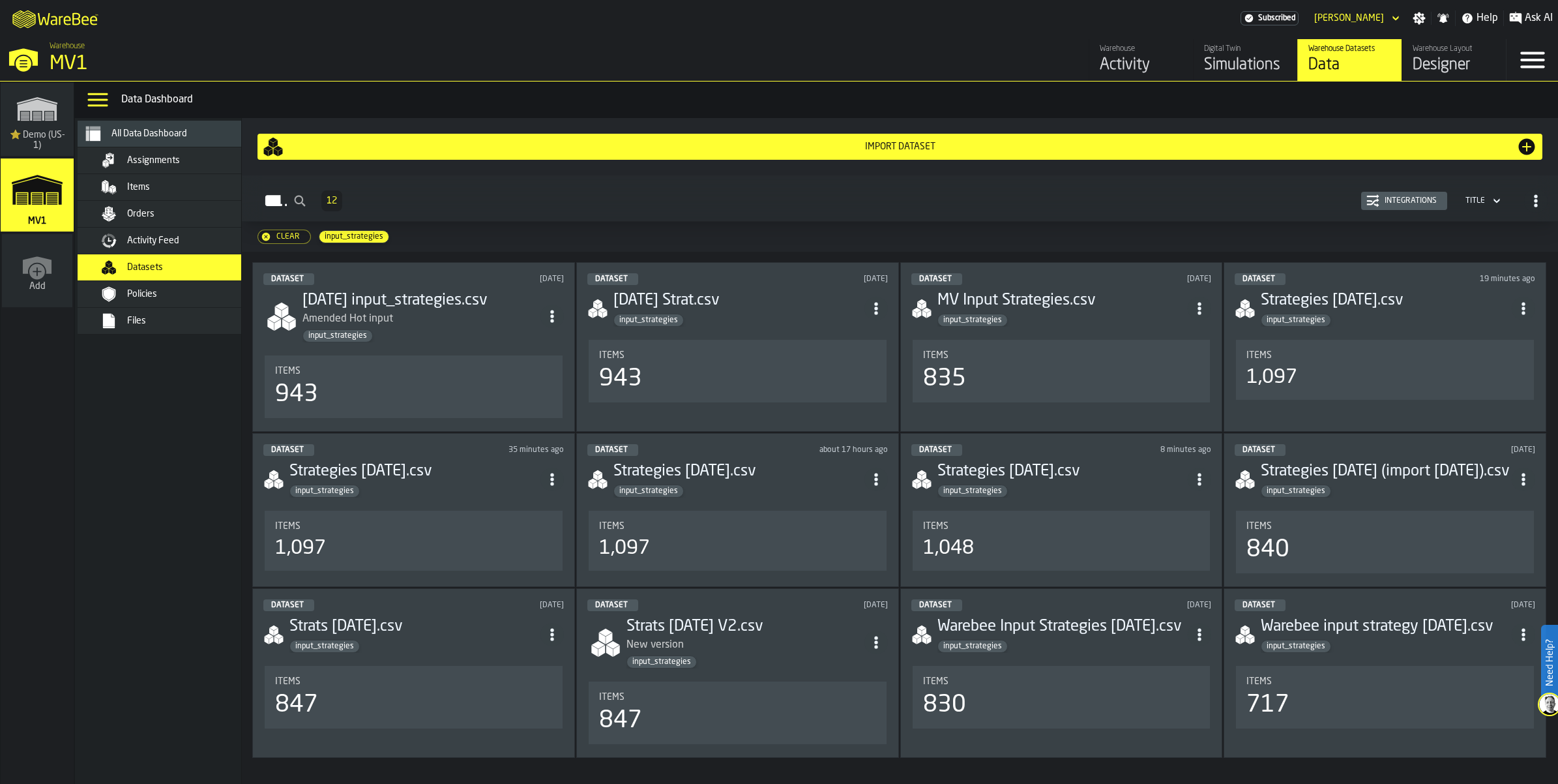
click at [179, 246] on span "Activity Feed" at bounding box center [154, 241] width 52 height 11
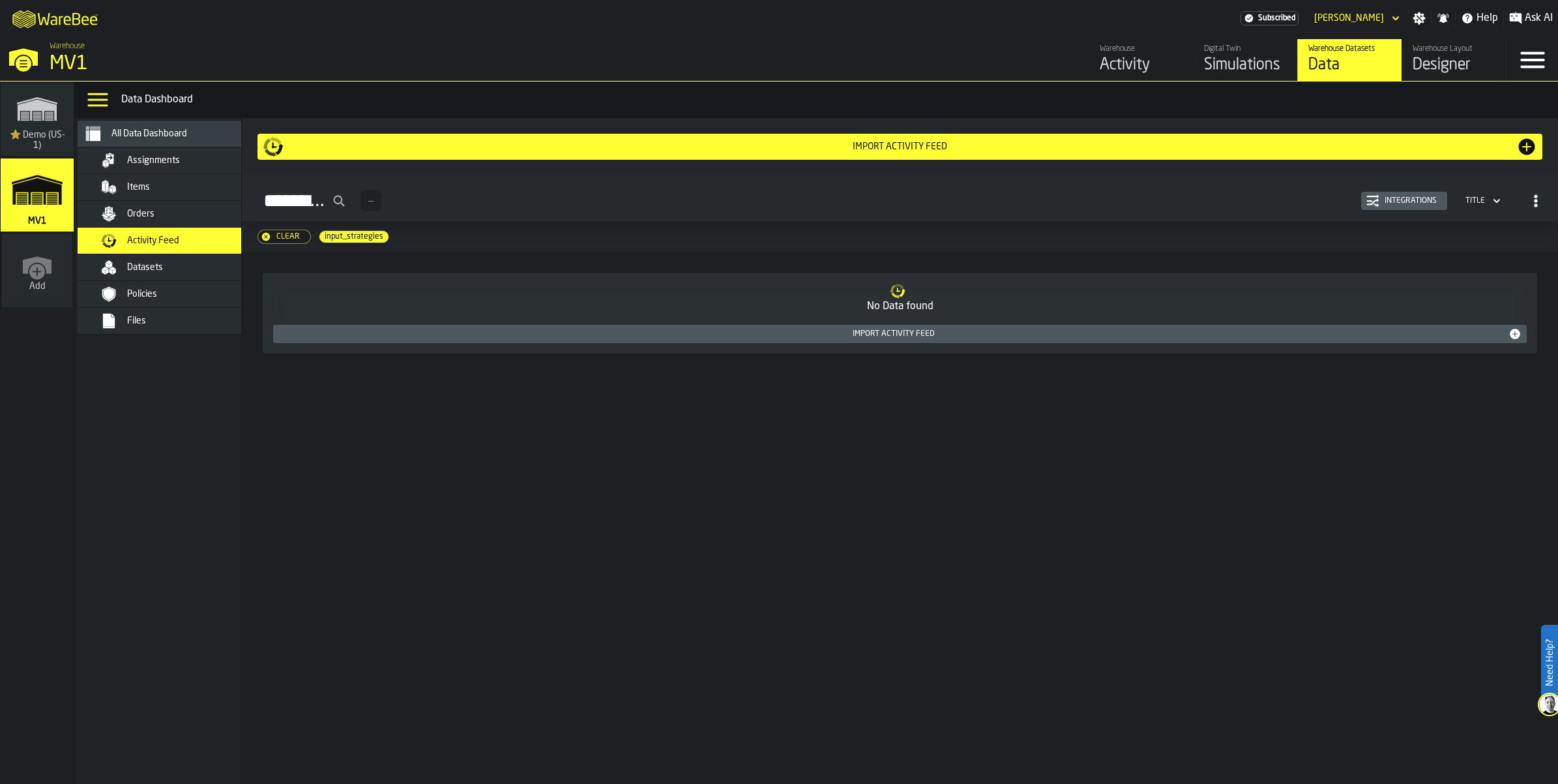
click at [215, 272] on div "Datasets" at bounding box center [191, 268] width 128 height 11
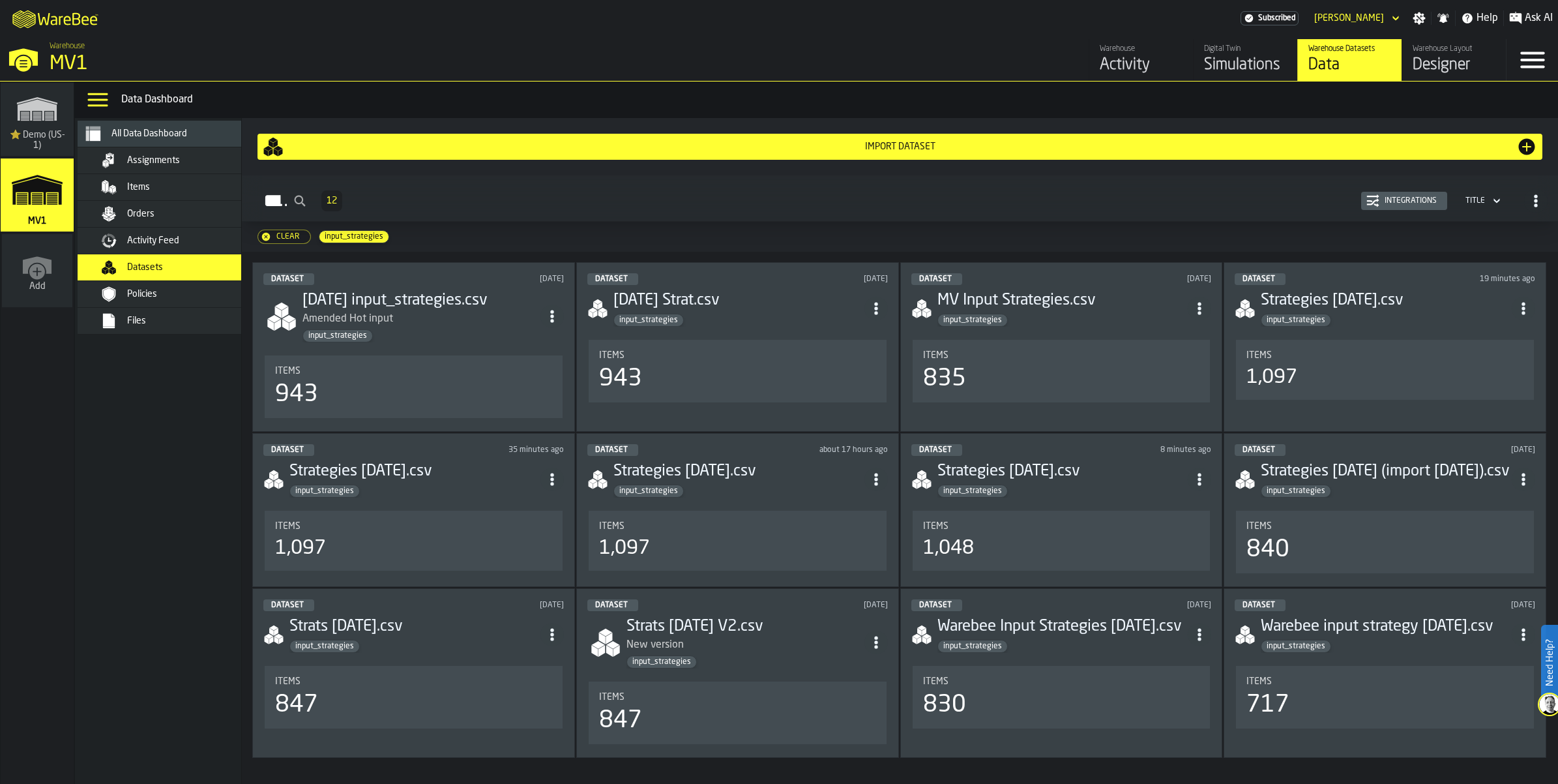
click at [902, 152] on div "Import Dataset" at bounding box center [900, 147] width 1233 height 11
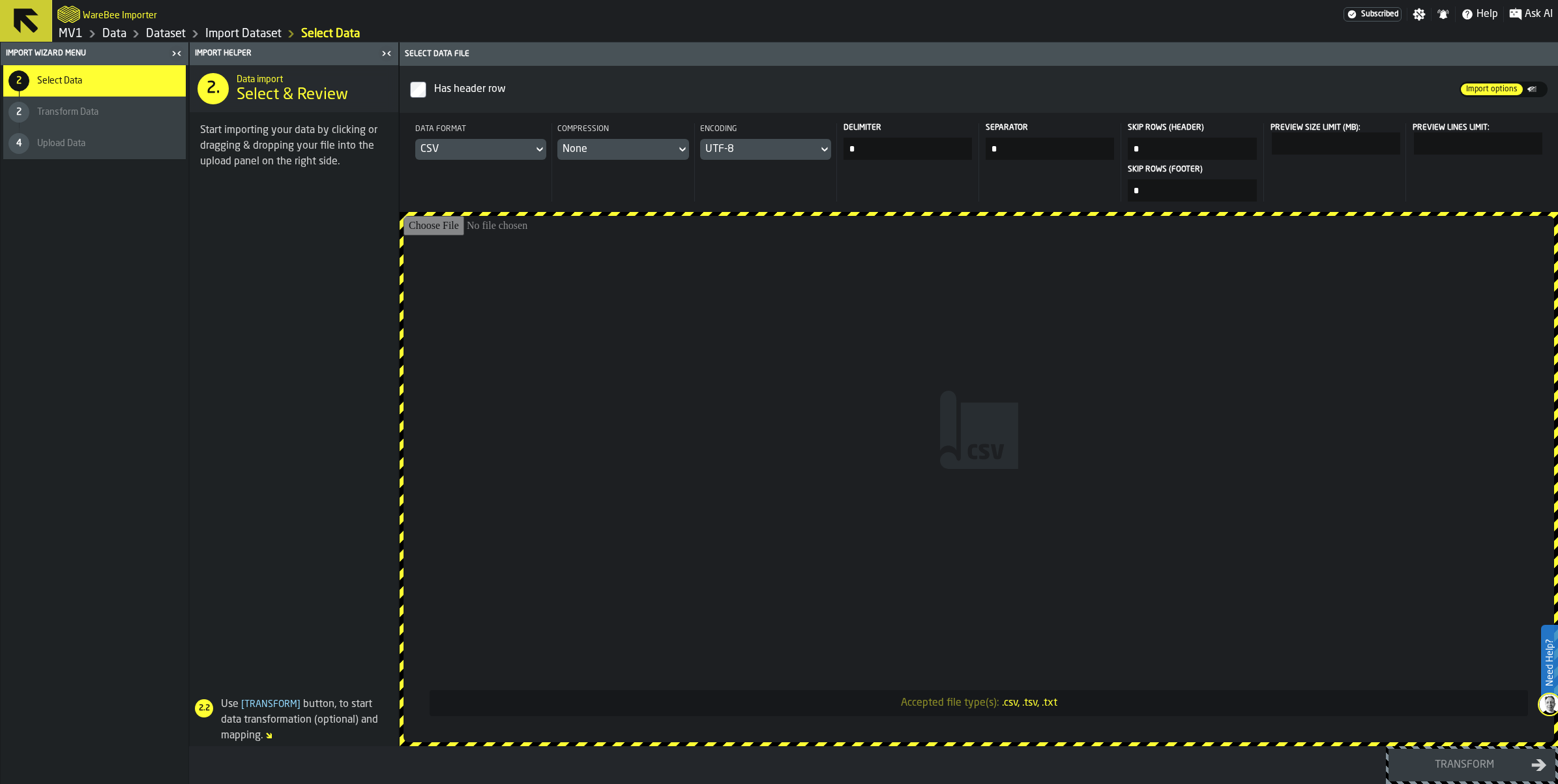
click at [528, 157] on div "CSV" at bounding box center [474, 149] width 107 height 15
click at [588, 288] on div "Dataset" at bounding box center [592, 279] width 68 height 15
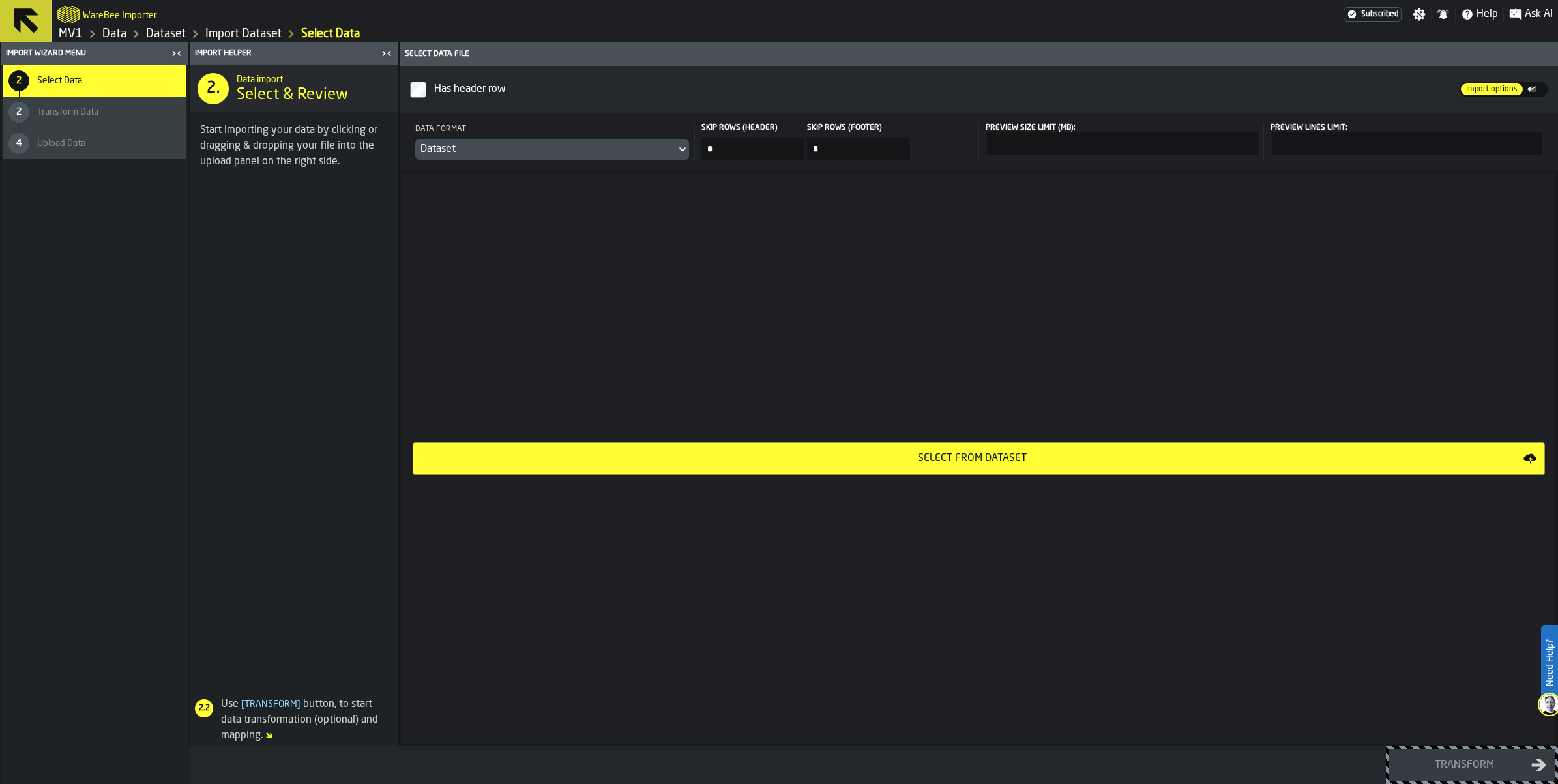
click at [671, 157] on div "Dataset" at bounding box center [545, 149] width 250 height 15
click at [695, 209] on li "CSV" at bounding box center [722, 217] width 83 height 32
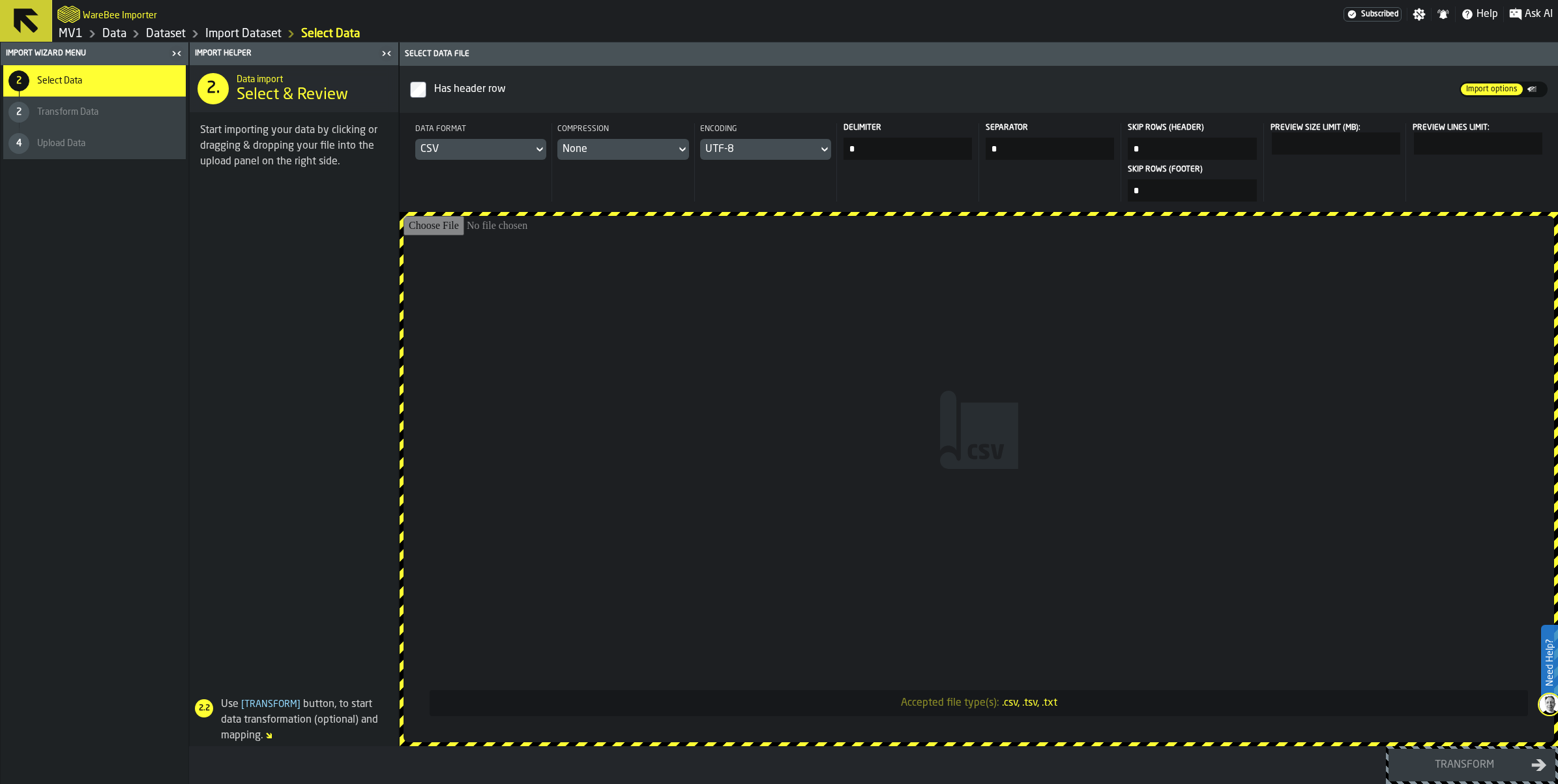
click at [1050, 457] on input "Accepted file type(s): .csv, .tsv, .txt" at bounding box center [979, 479] width 1151 height 526
type input "**********"
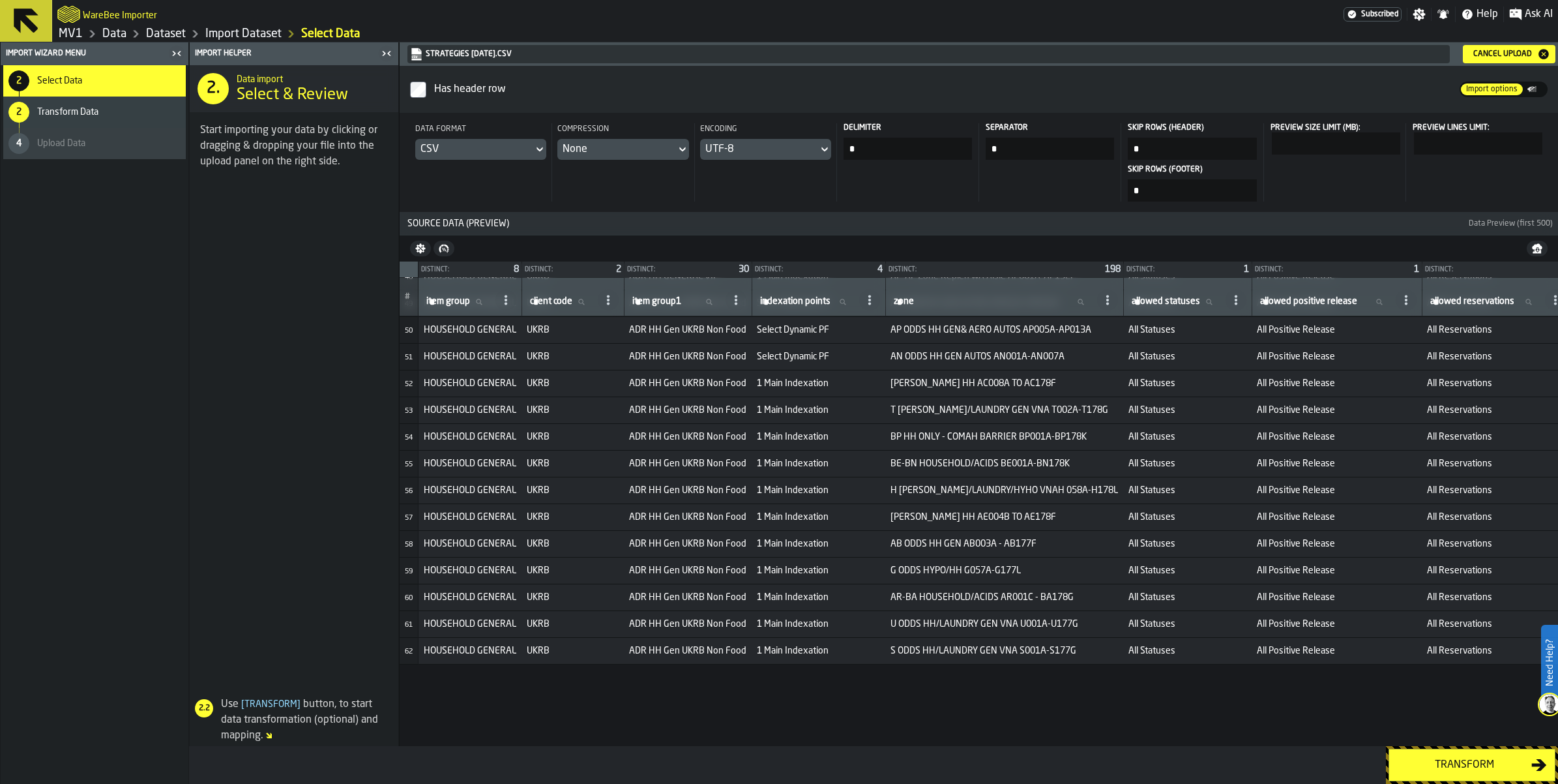
scroll to position [1630, 0]
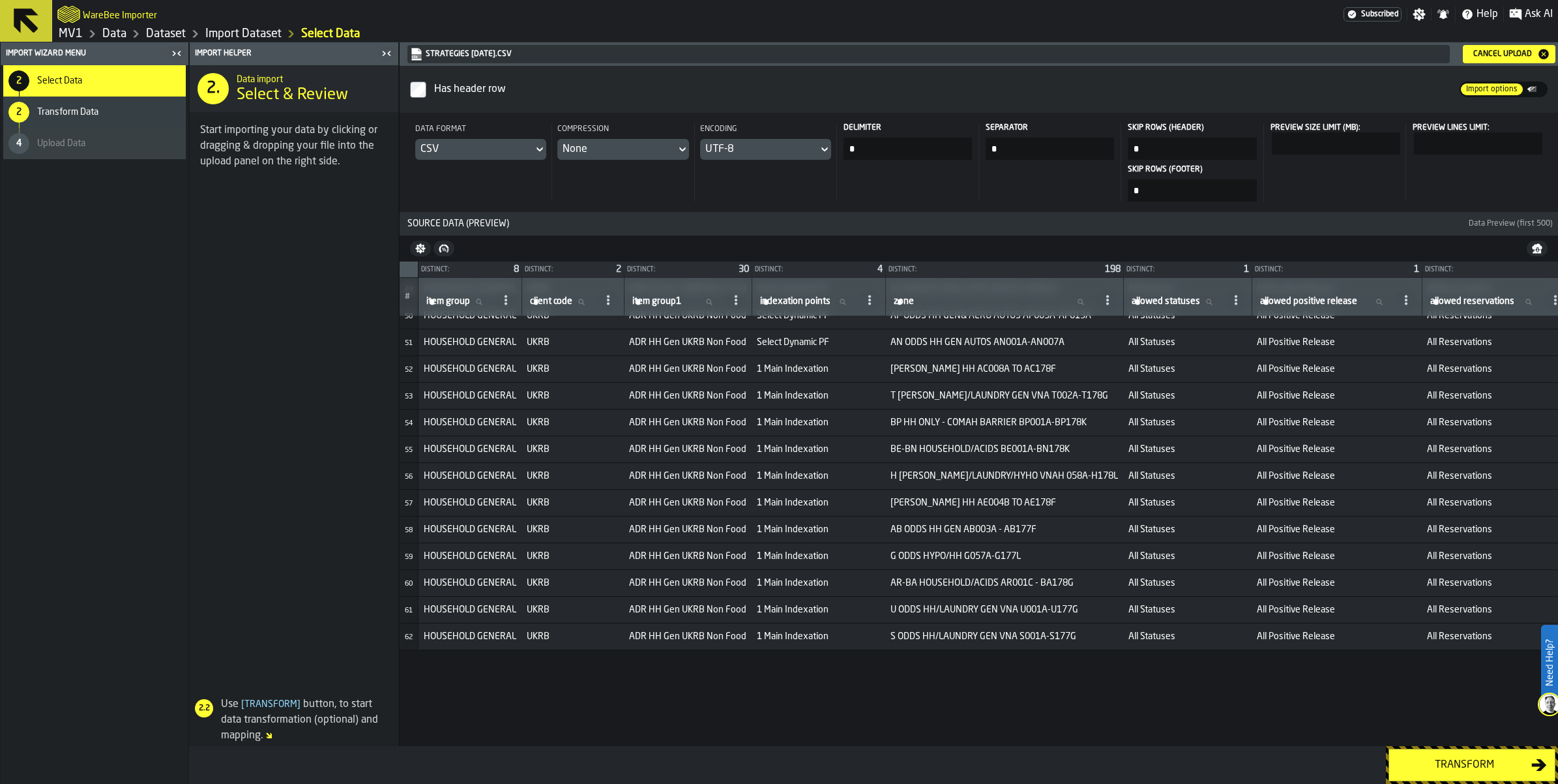
click at [1435, 768] on div "Transform" at bounding box center [1464, 765] width 134 height 15
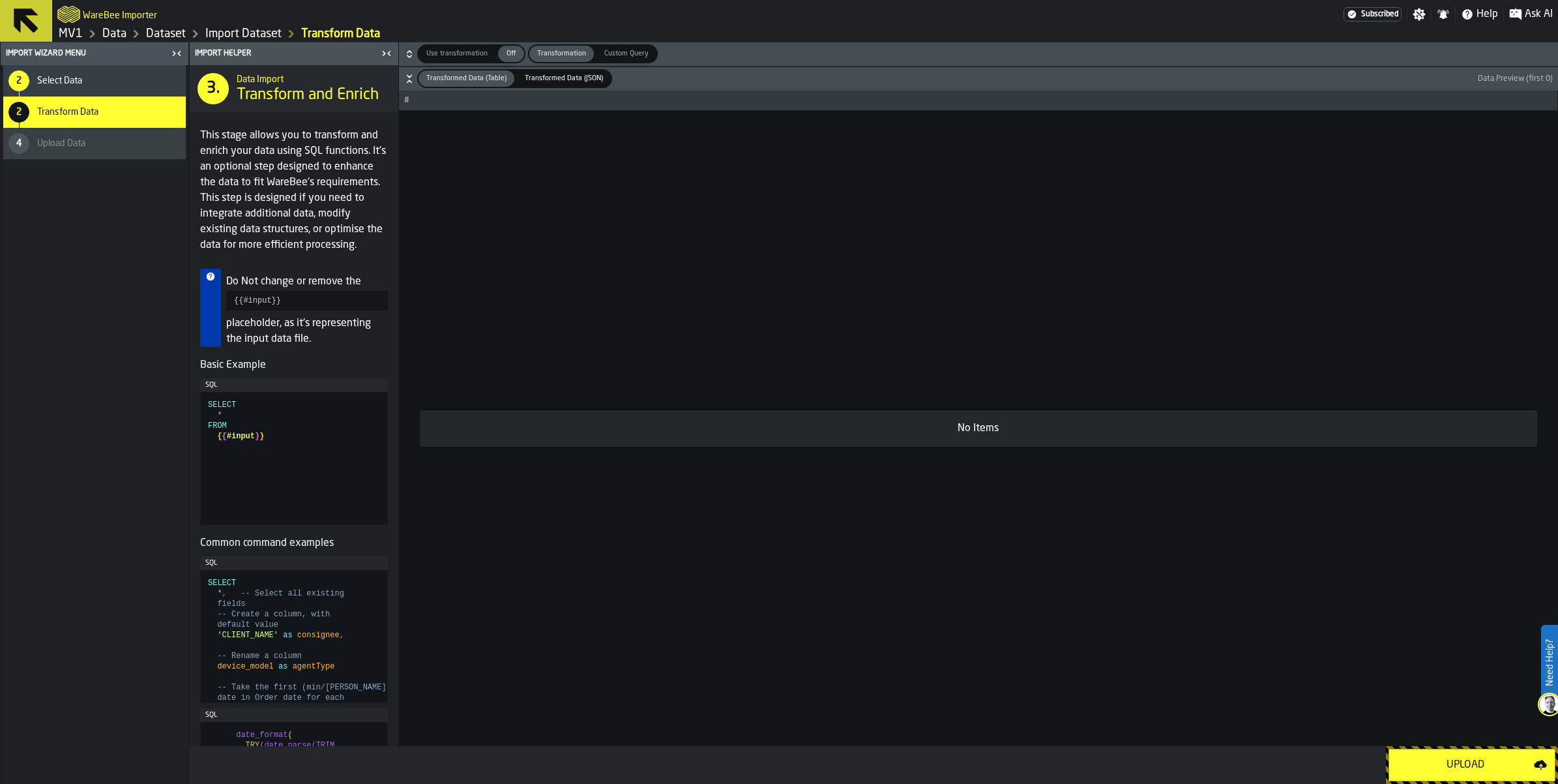
click at [1435, 764] on div "Upload" at bounding box center [1465, 765] width 137 height 15
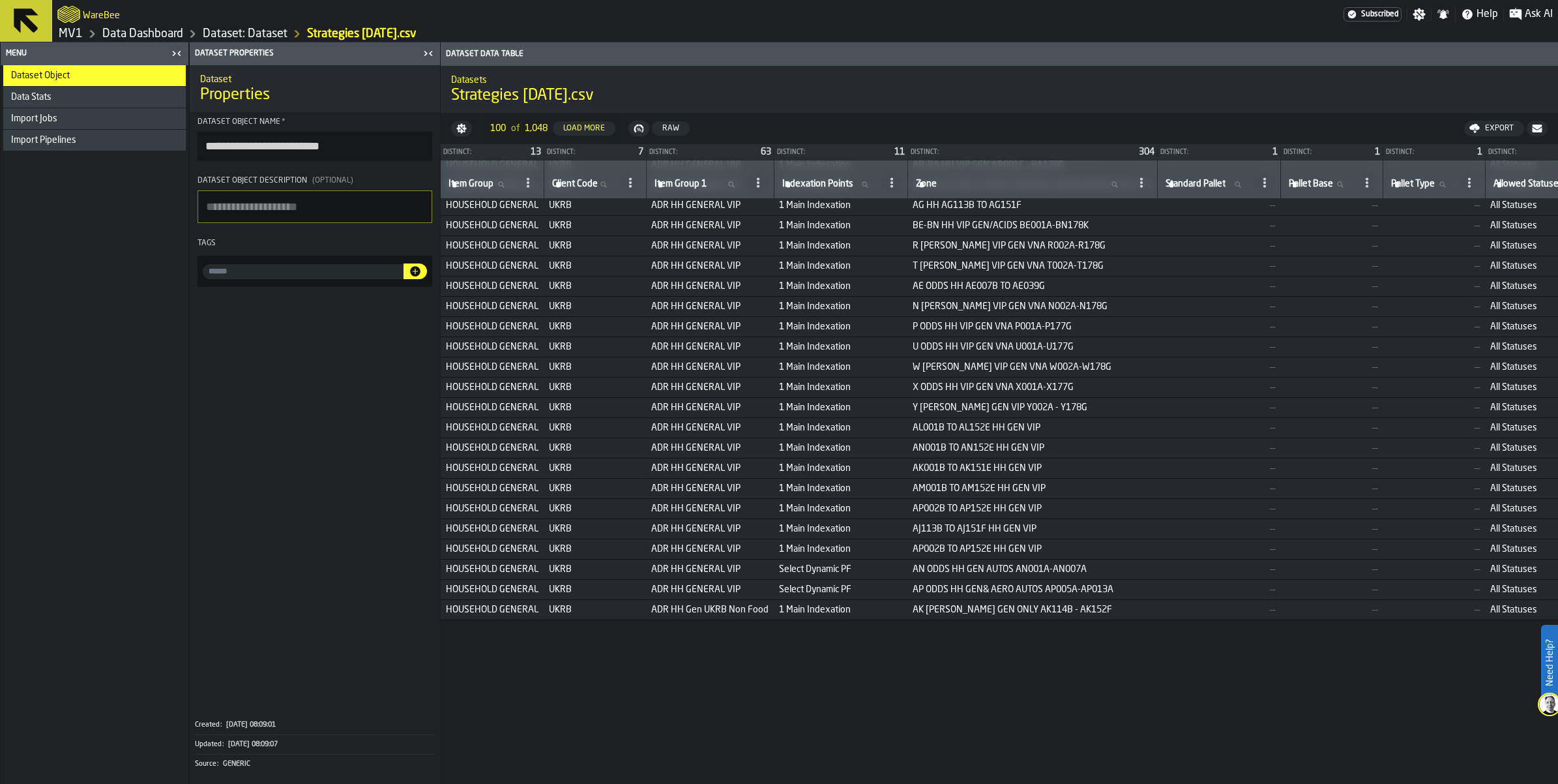
scroll to position [326, 0]
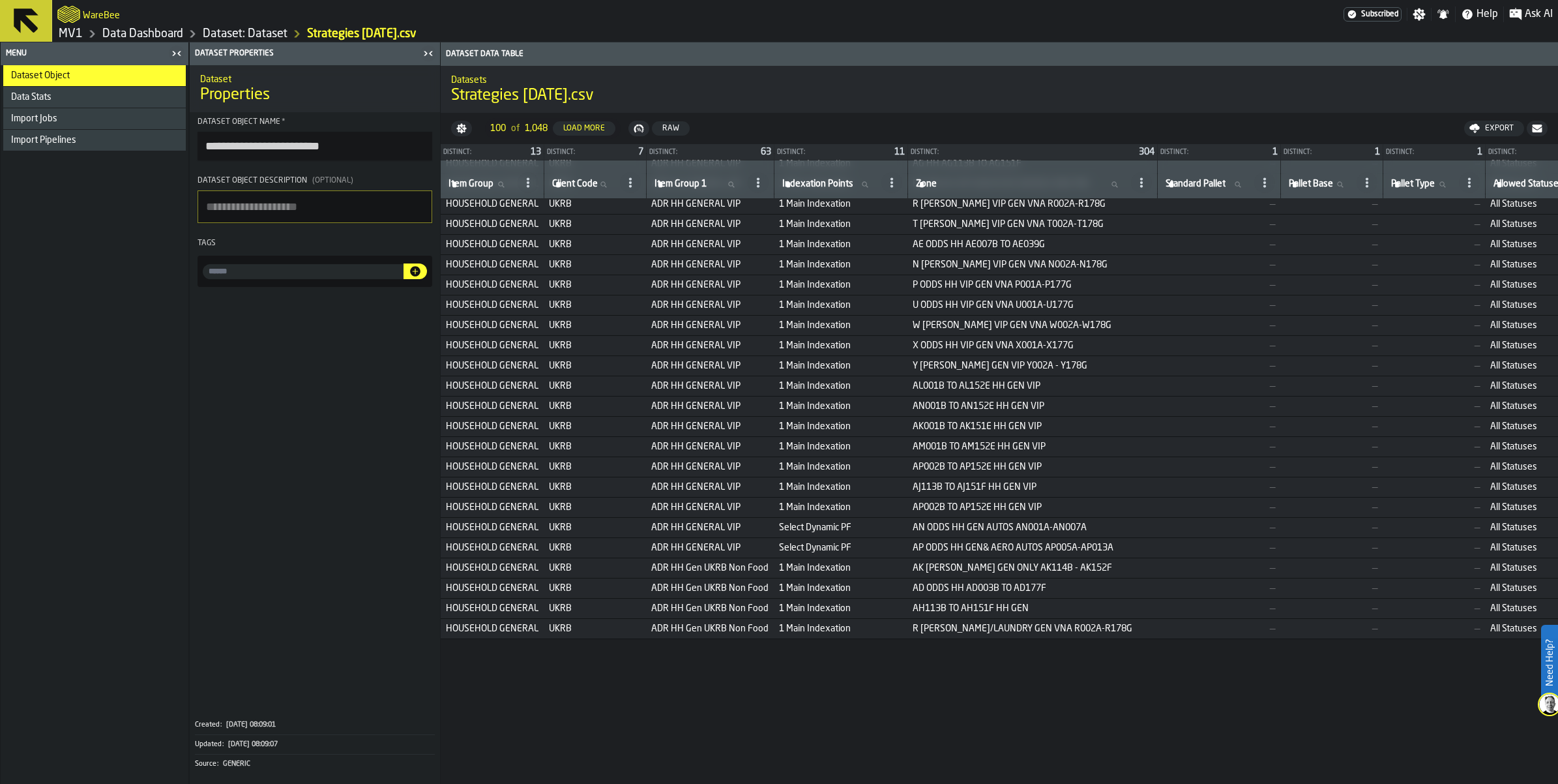
click at [404, 279] on input "input-value-" at bounding box center [302, 272] width 201 height 15
type input "*"
type input "**********"
click at [421, 276] on icon "button-" at bounding box center [415, 272] width 11 height 11
click at [433, 452] on span at bounding box center [315, 501] width 250 height 418
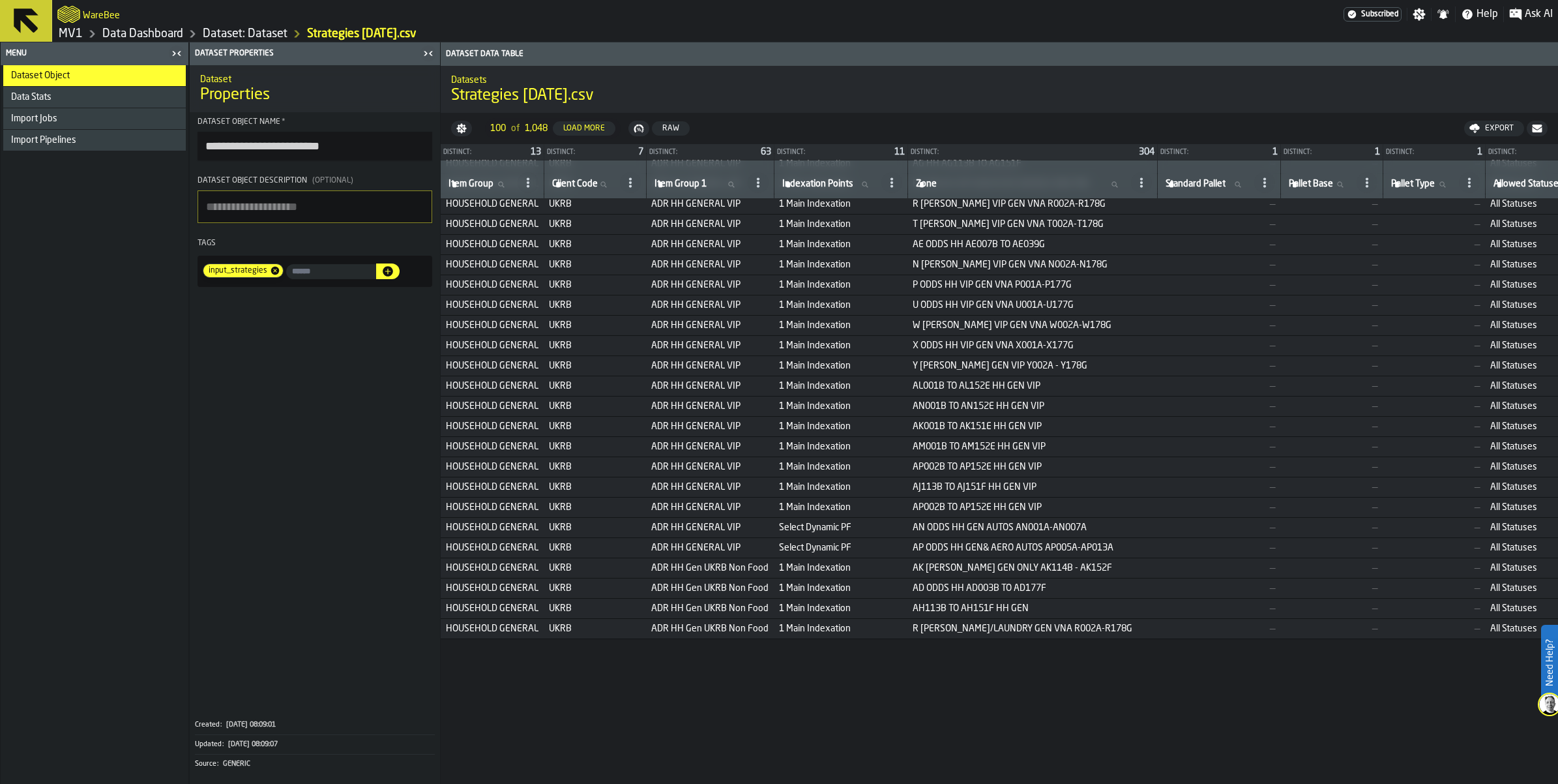
click at [440, 450] on span at bounding box center [315, 501] width 250 height 418
click at [102, 124] on div "Import Jobs" at bounding box center [96, 119] width 170 height 11
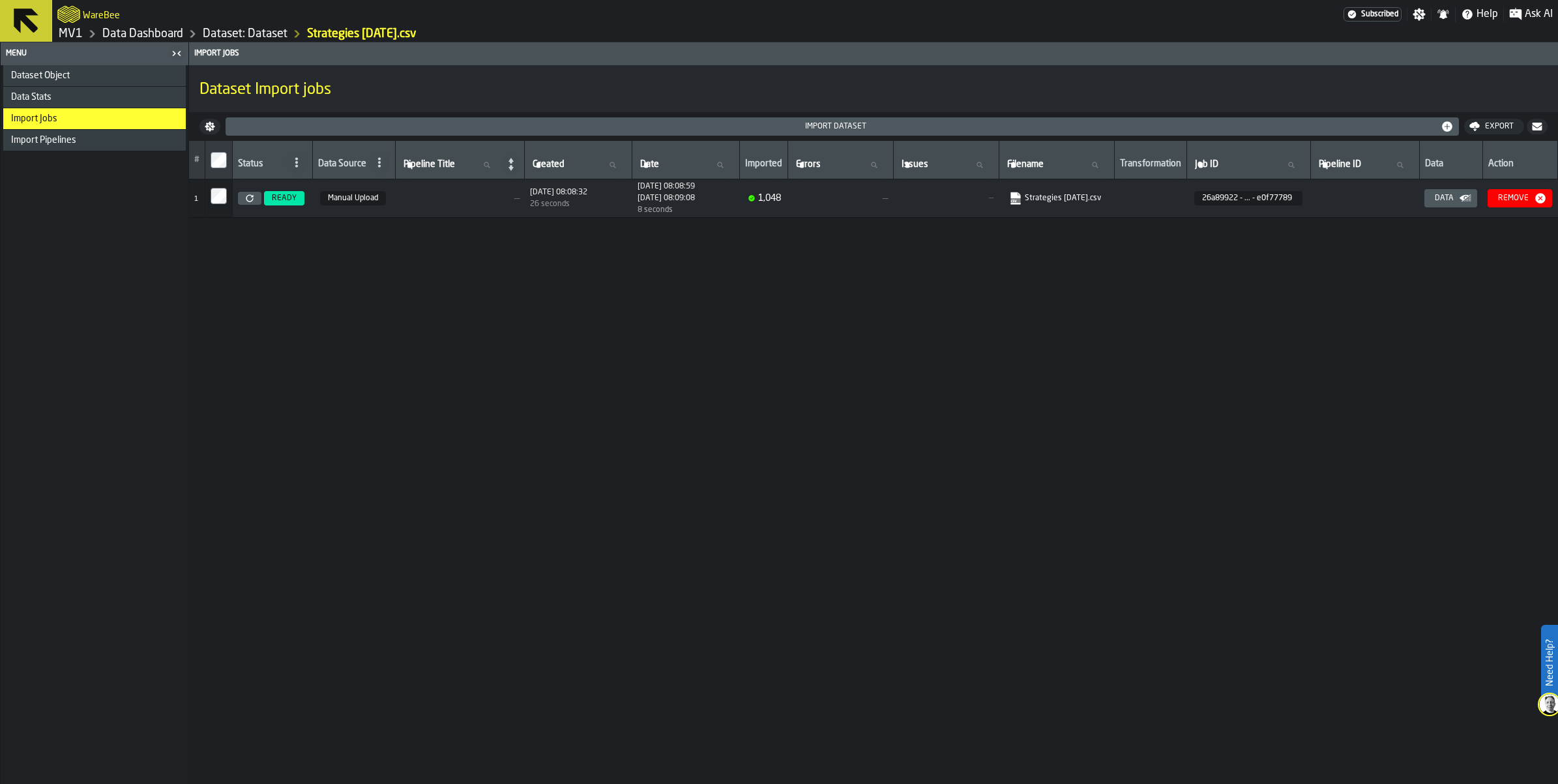
click at [233, 218] on td at bounding box center [219, 198] width 27 height 38
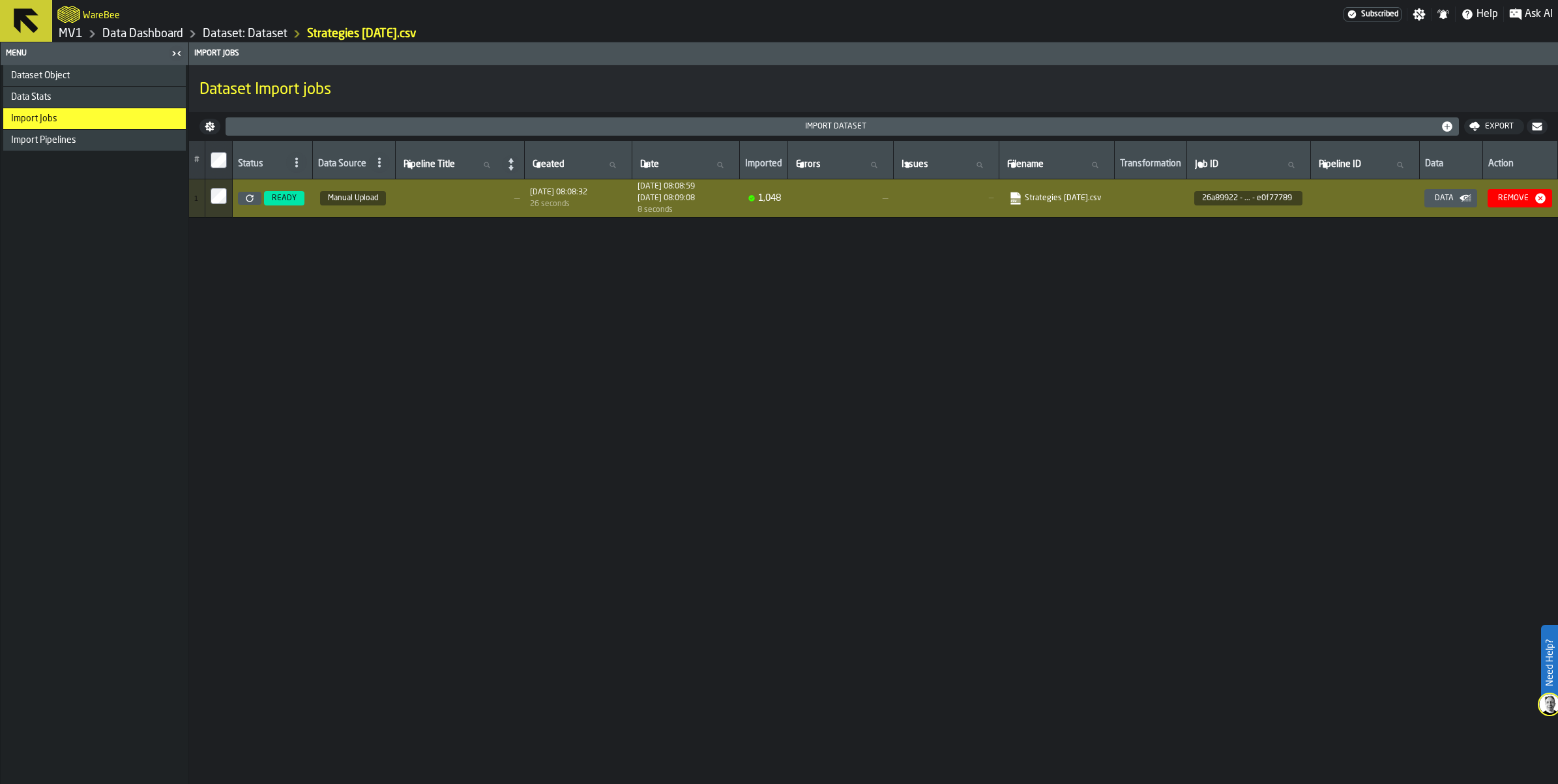
click at [750, 131] on div "Import Dataset" at bounding box center [836, 127] width 1210 height 9
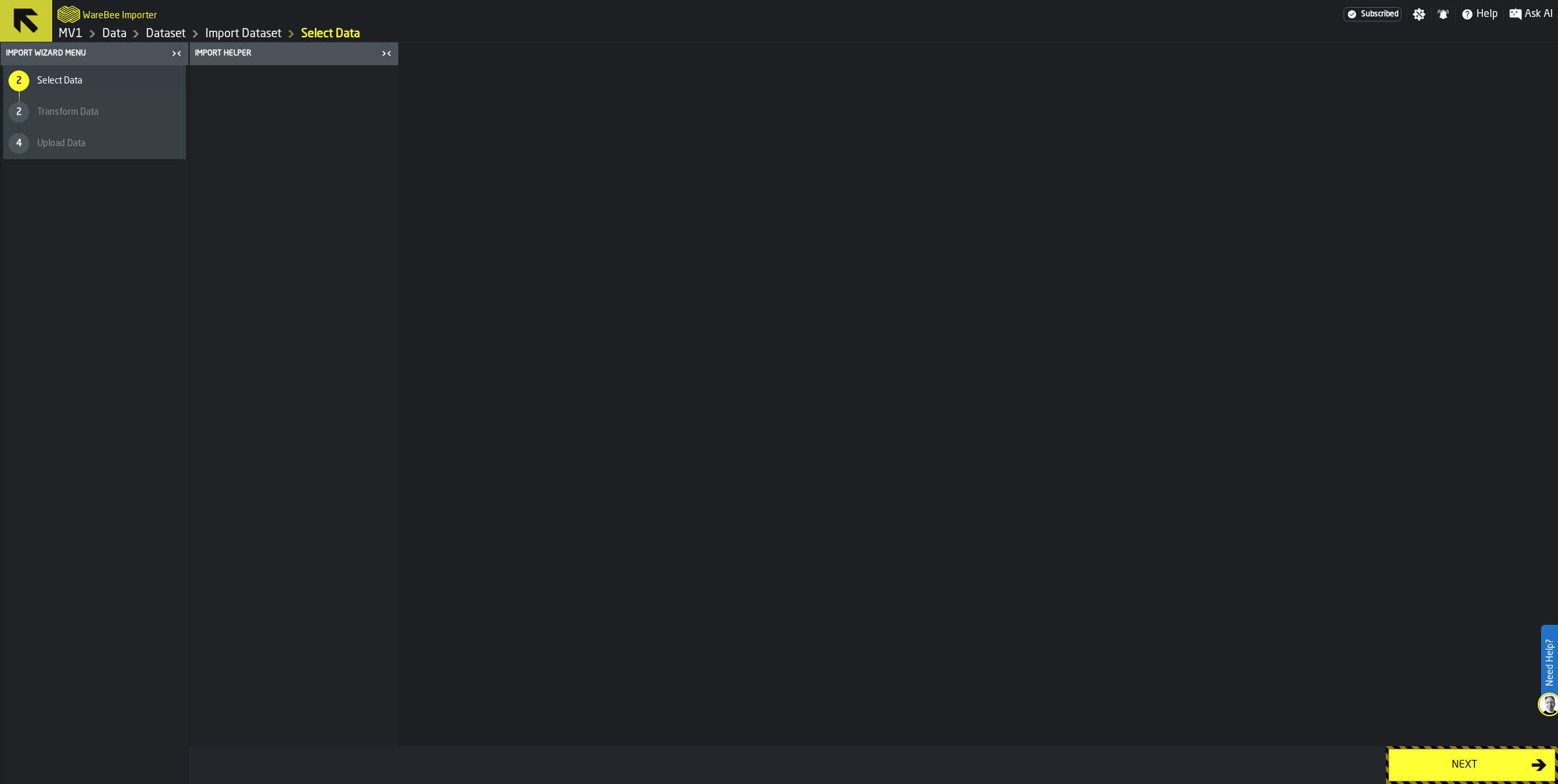
click at [1458, 760] on div "Next" at bounding box center [1464, 765] width 134 height 15
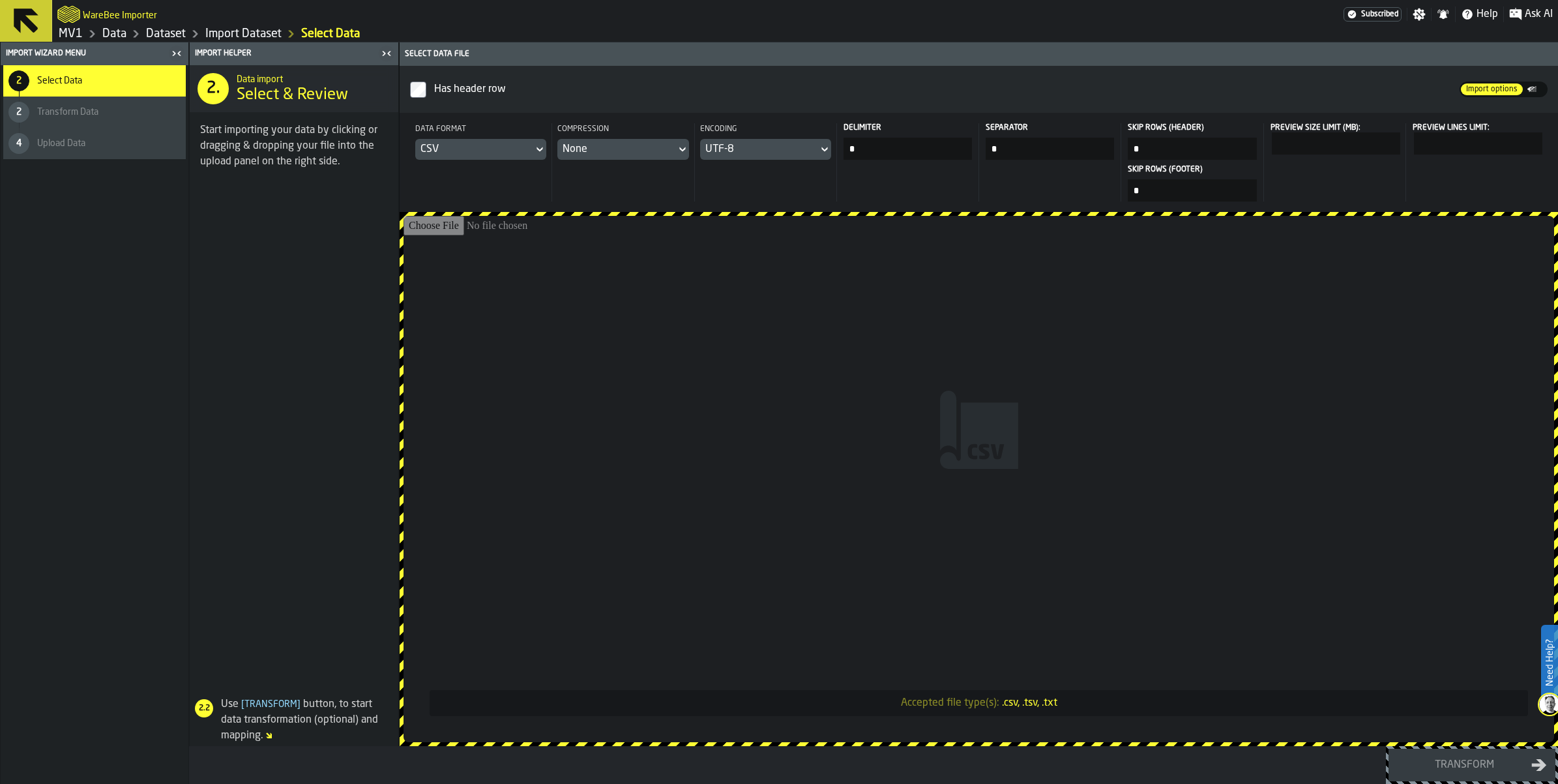
click at [533, 160] on div "CSV" at bounding box center [474, 149] width 118 height 21
click at [601, 288] on div "Dataset" at bounding box center [592, 279] width 68 height 15
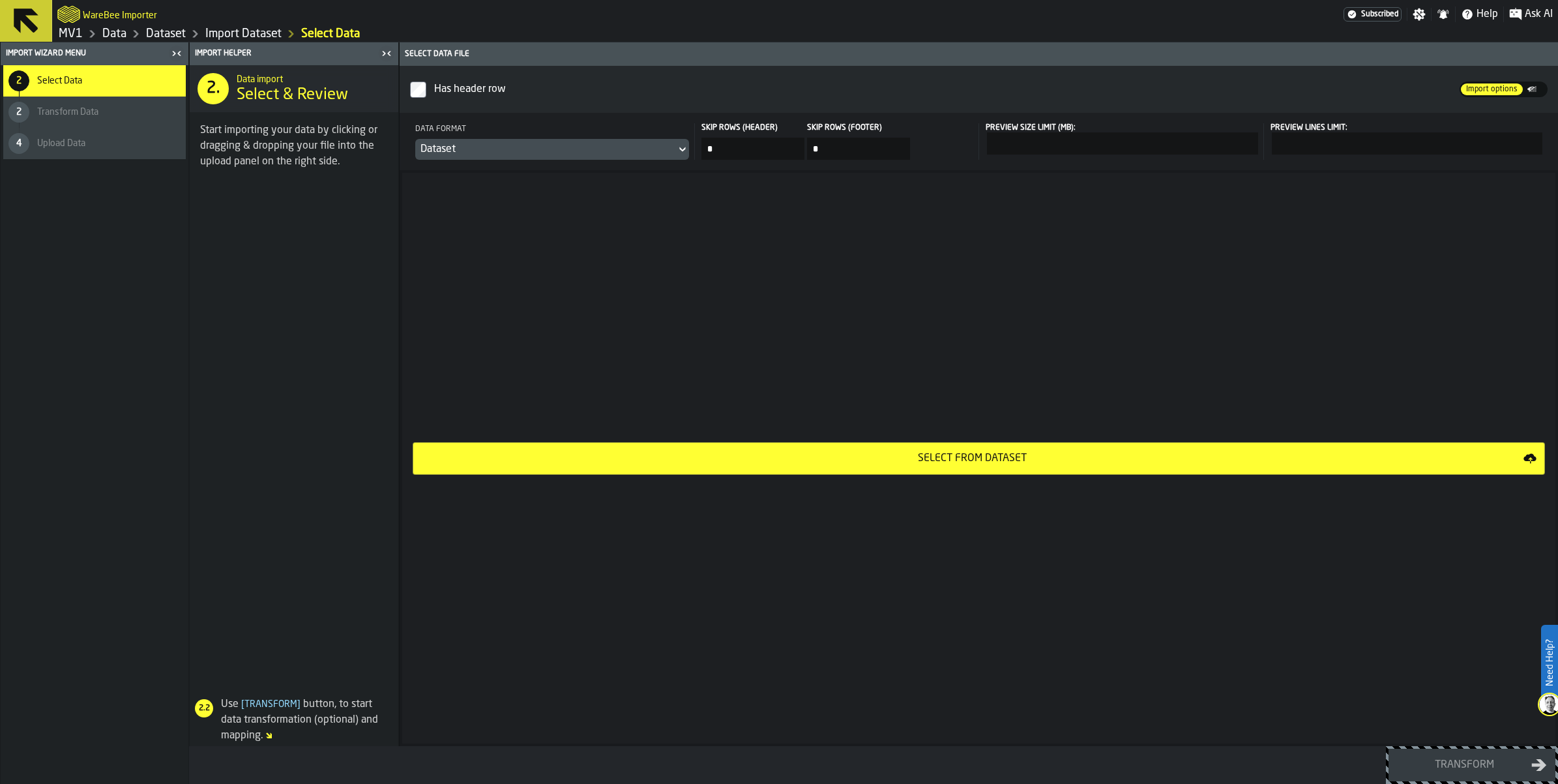
click at [968, 466] on div "Select from Dataset" at bounding box center [972, 458] width 1103 height 15
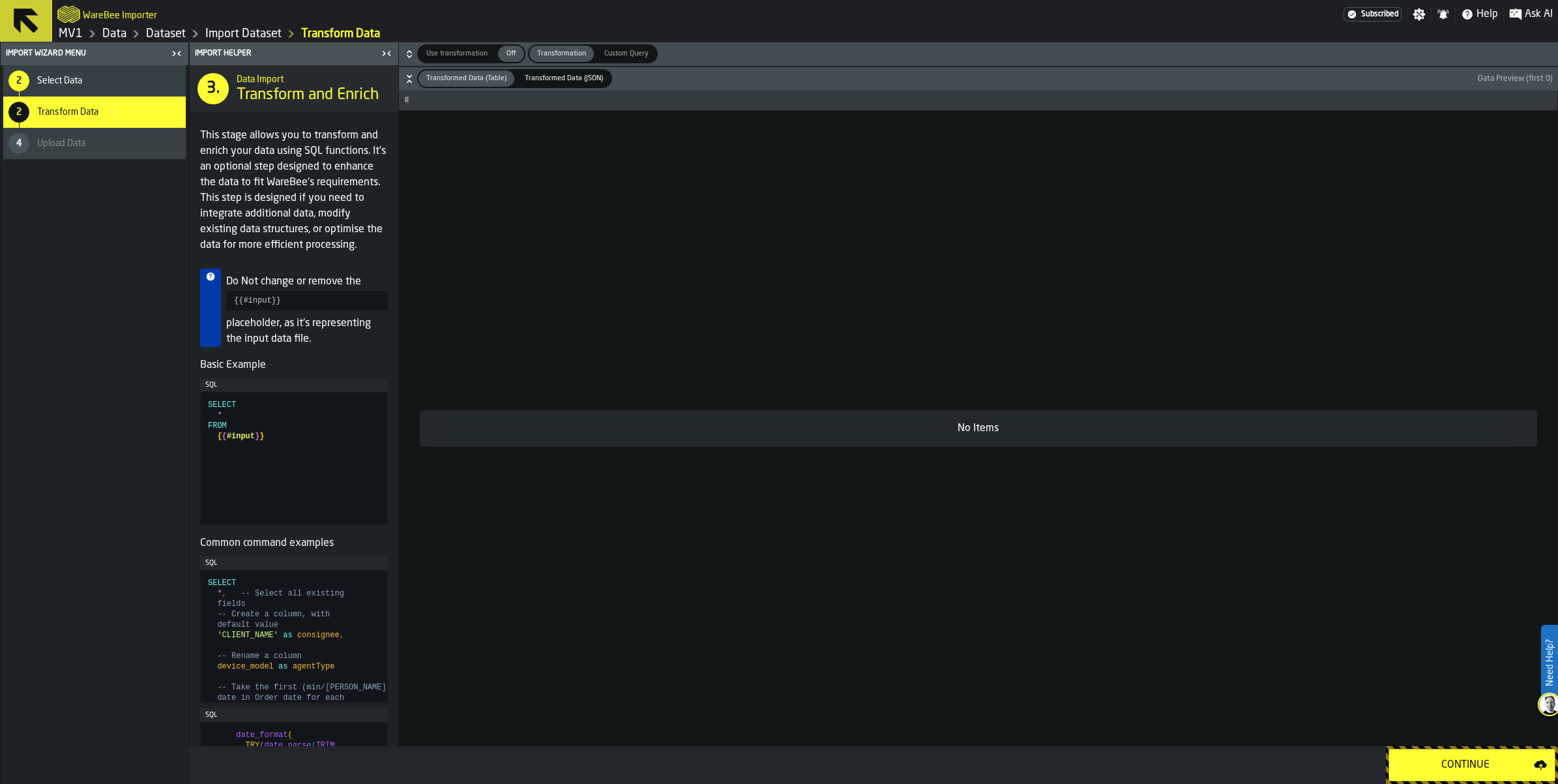
click at [116, 85] on div "2 Select Data" at bounding box center [95, 80] width 182 height 32
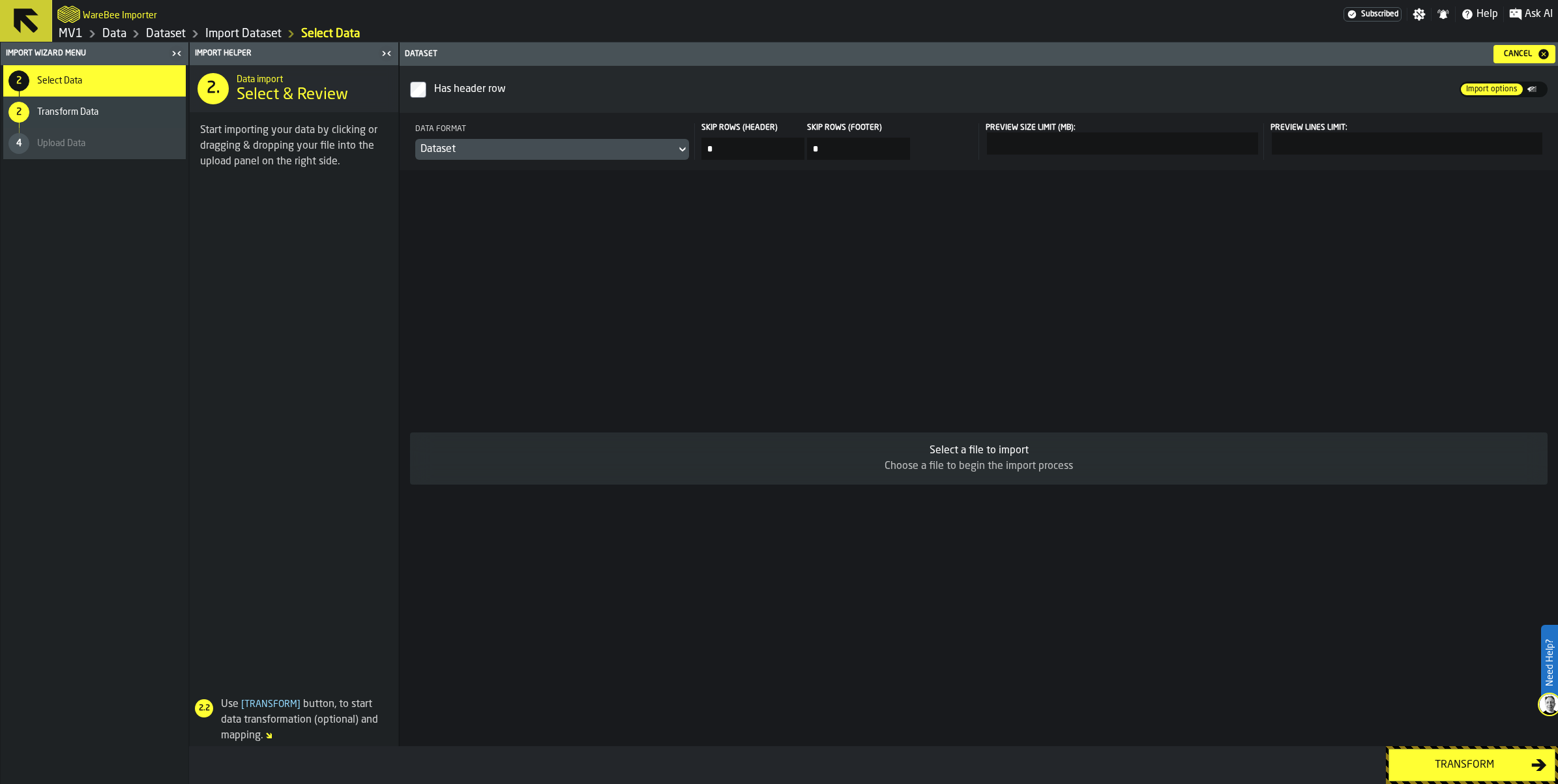
click at [282, 41] on link "Import Dataset" at bounding box center [243, 34] width 76 height 14
click at [186, 41] on link "Dataset" at bounding box center [166, 34] width 40 height 14
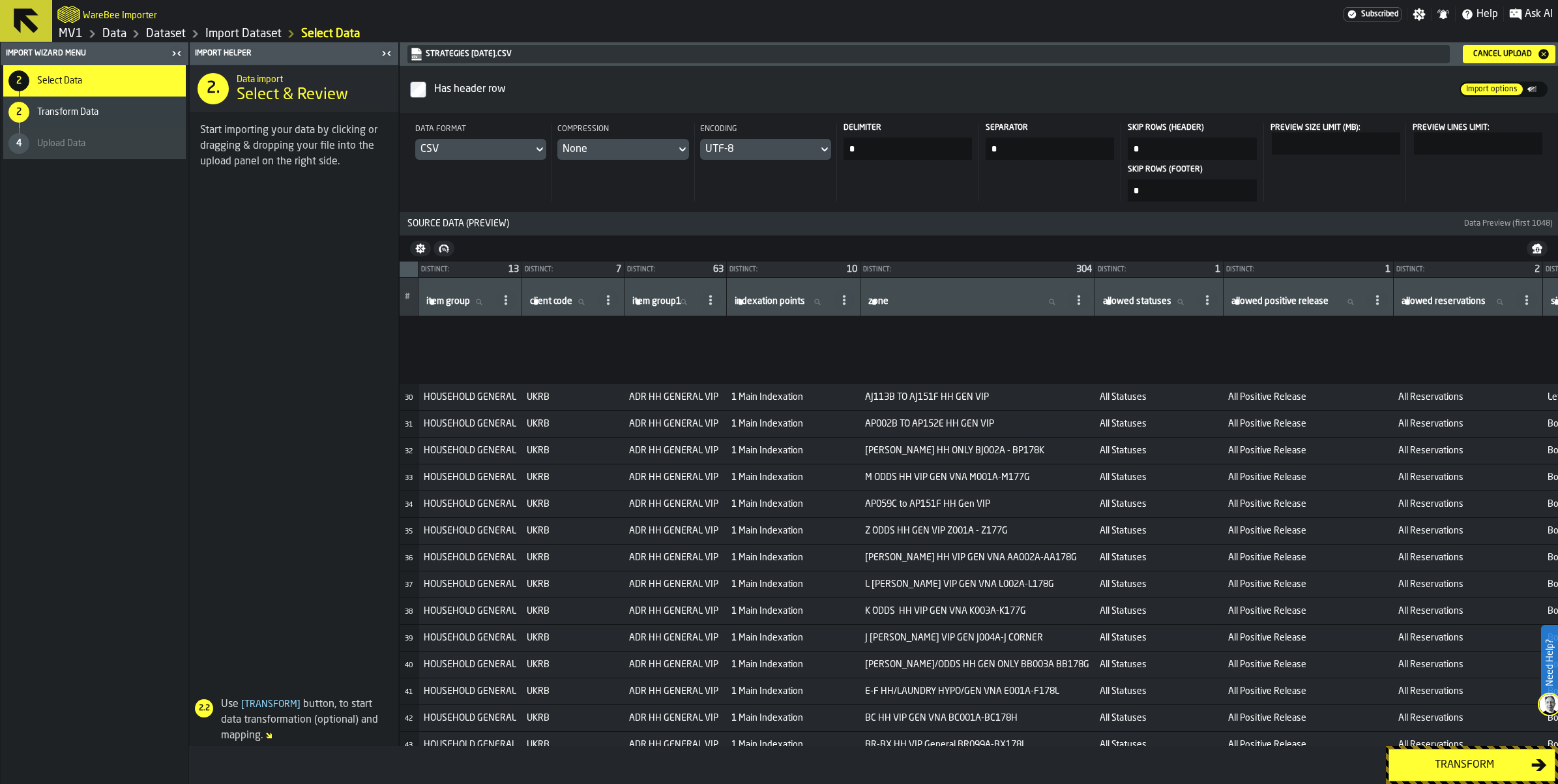
scroll to position [1304, 0]
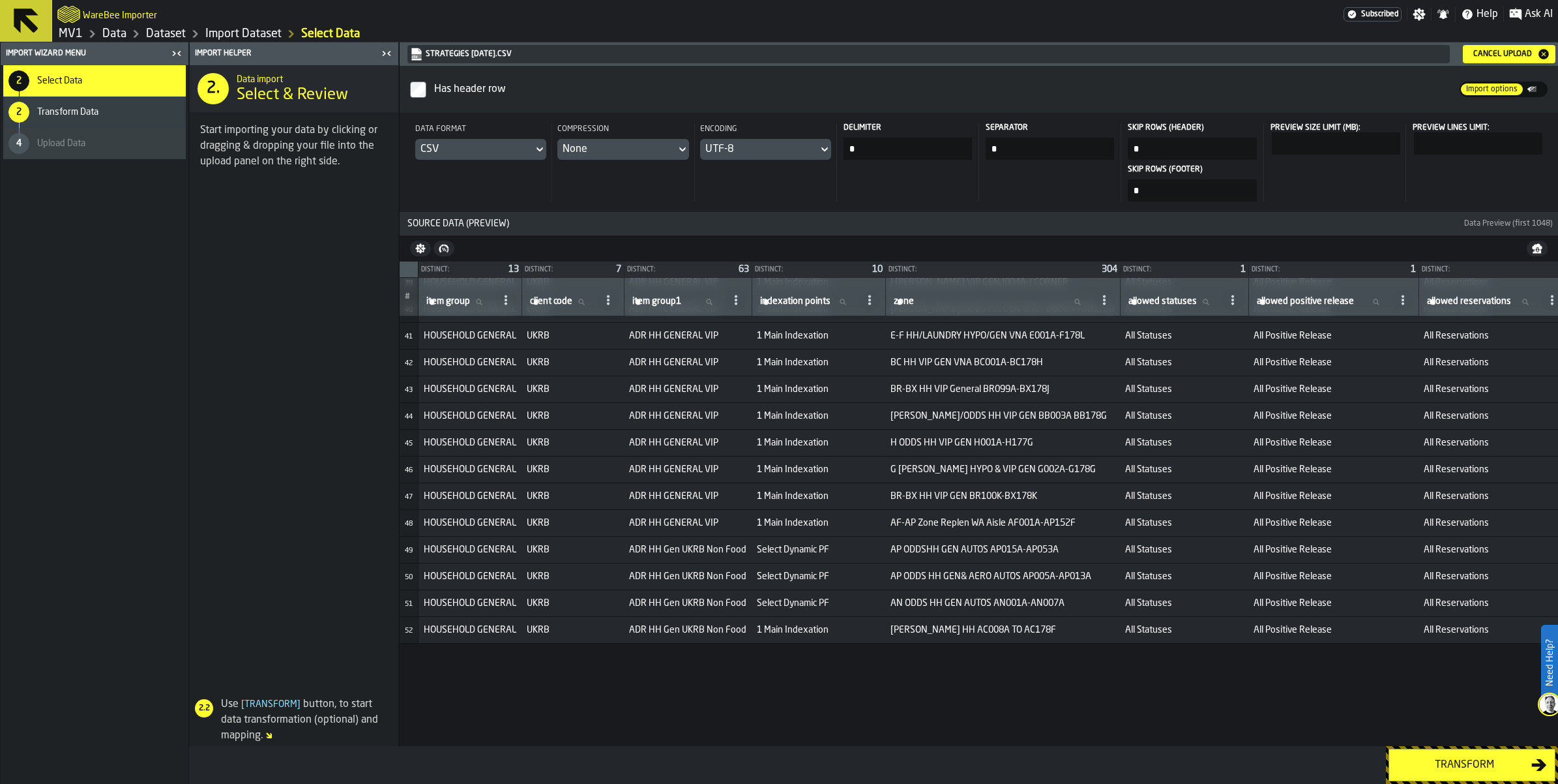
click at [1435, 763] on div "Transform" at bounding box center [1464, 765] width 134 height 15
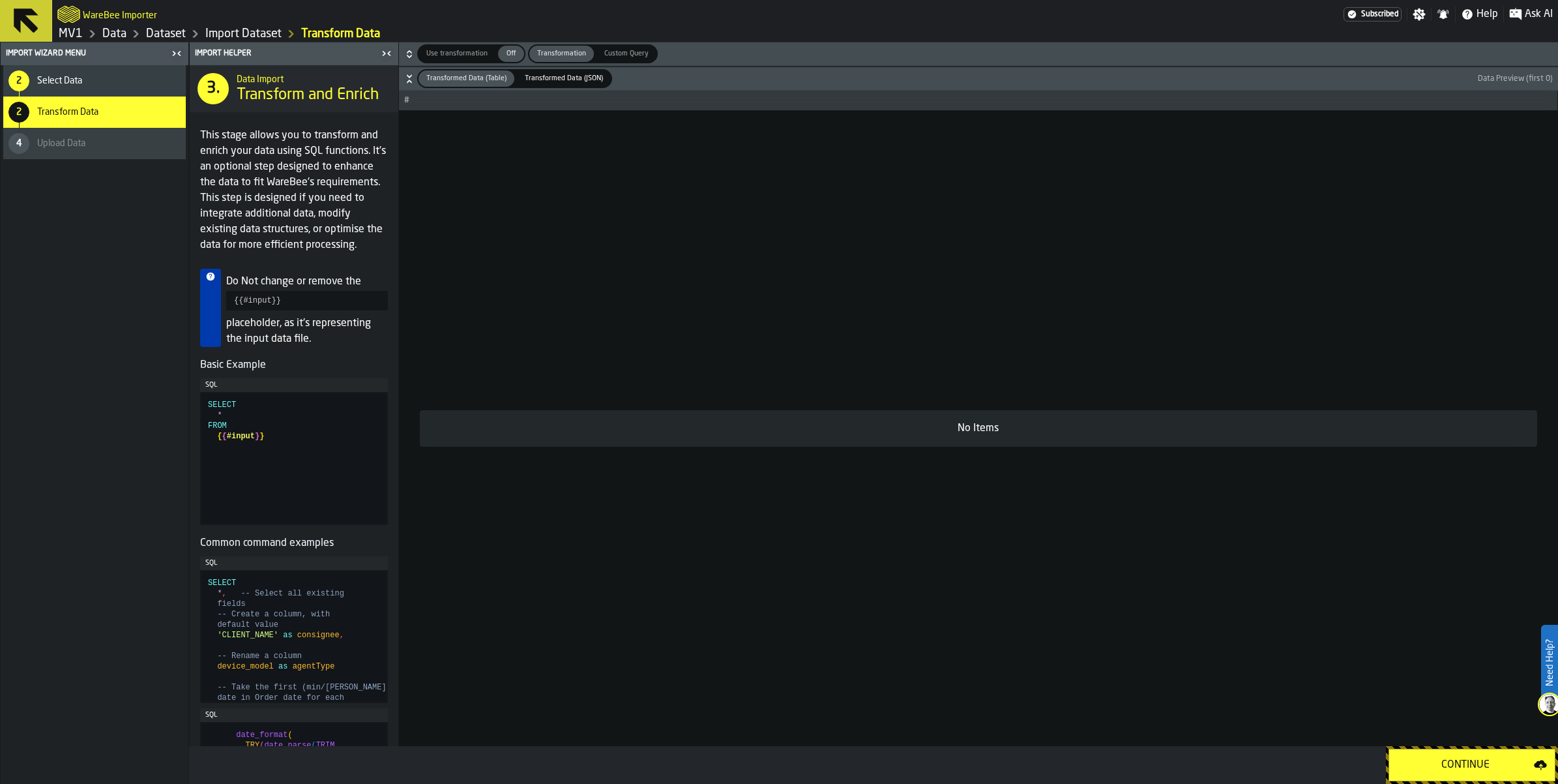
click at [1435, 763] on div "Continue" at bounding box center [1465, 765] width 137 height 15
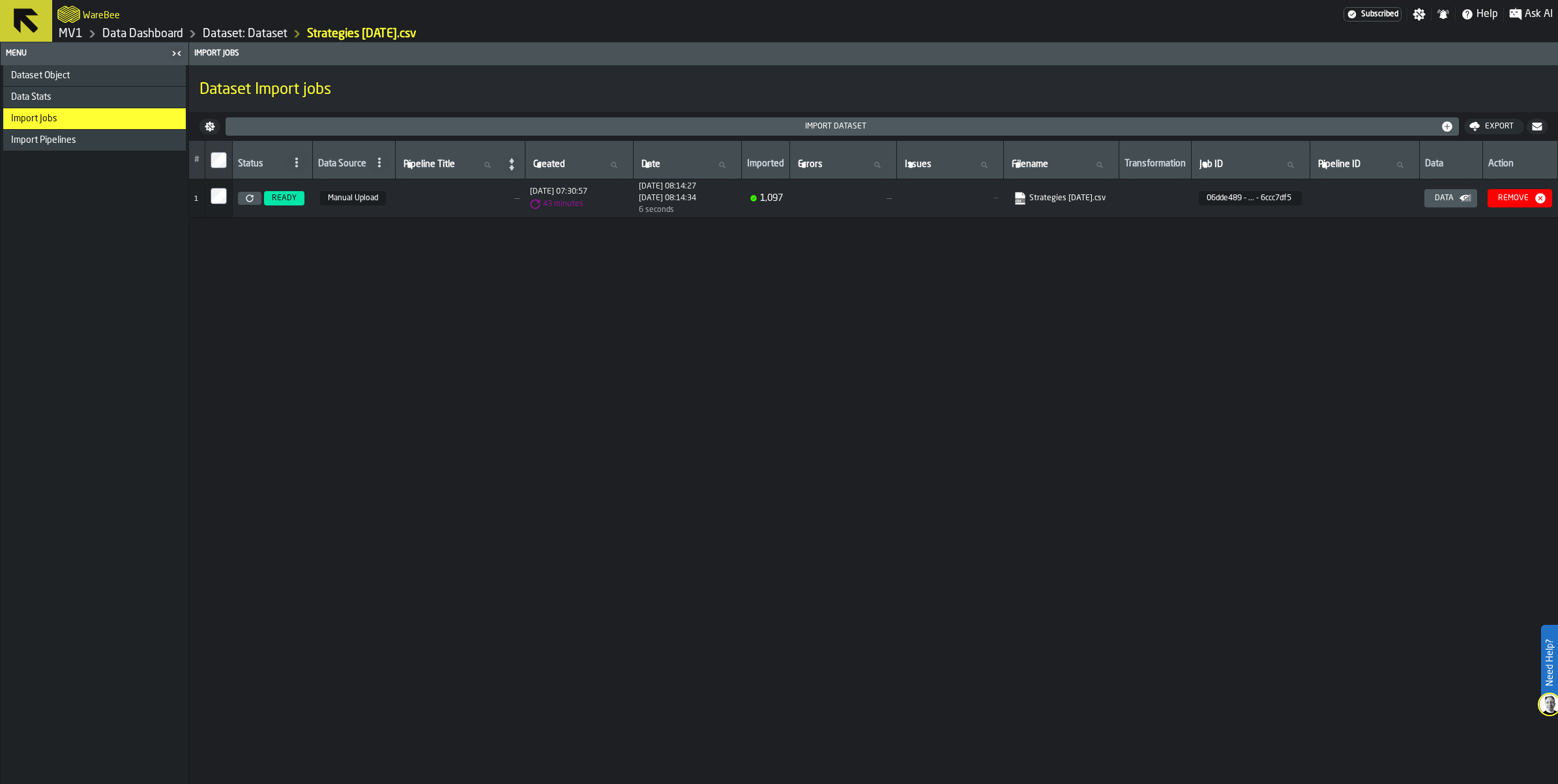
click at [79, 39] on link "MV1" at bounding box center [70, 34] width 24 height 14
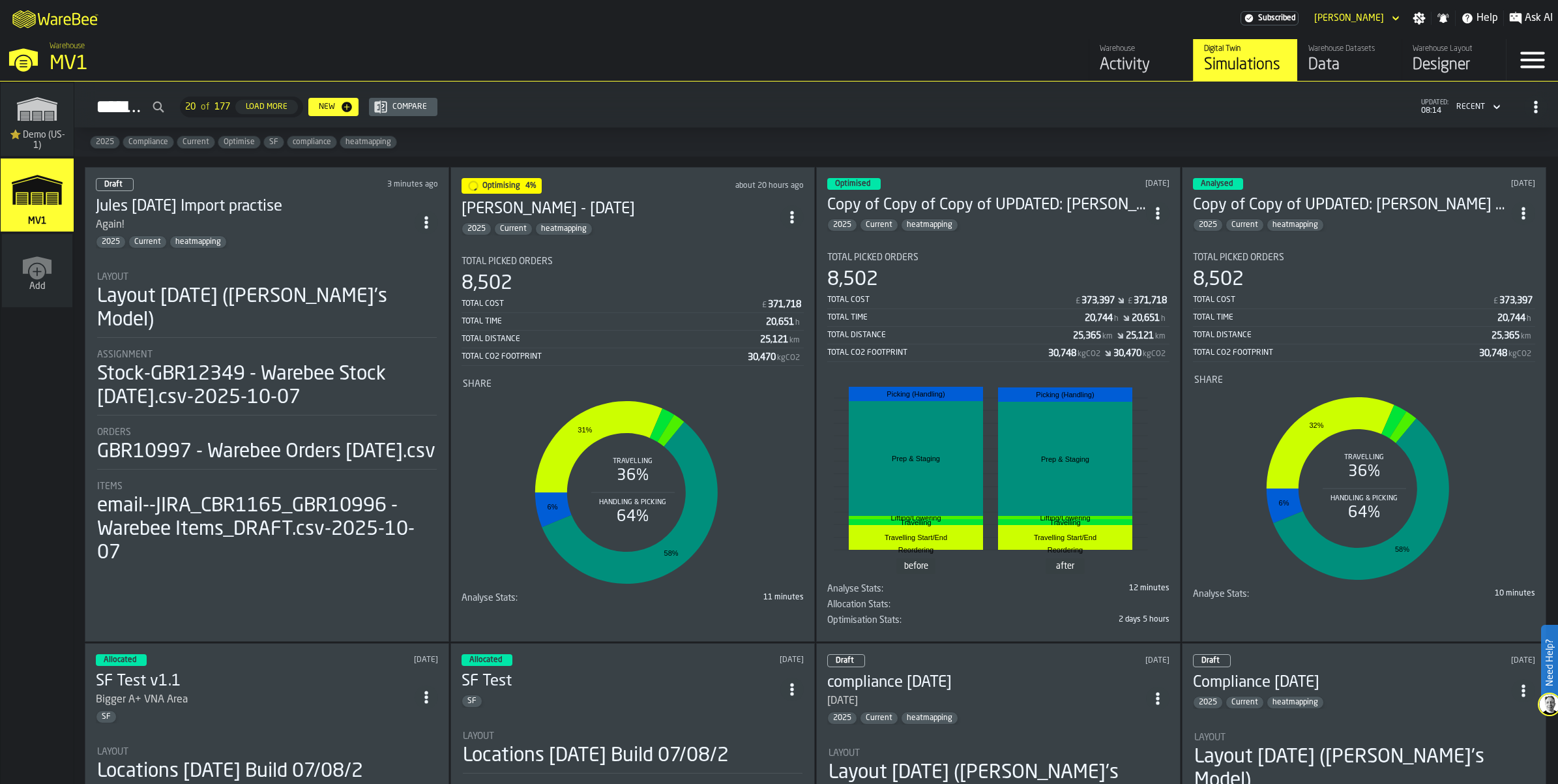
click at [221, 248] on div "Jules 08.10.2025 Import practise Again! 2025 Current heatmapping" at bounding box center [255, 223] width 319 height 52
click at [433, 229] on icon "ItemListCard-DashboardItemContainer" at bounding box center [426, 222] width 13 height 13
click at [427, 378] on div "Duplicate" at bounding box center [412, 370] width 68 height 15
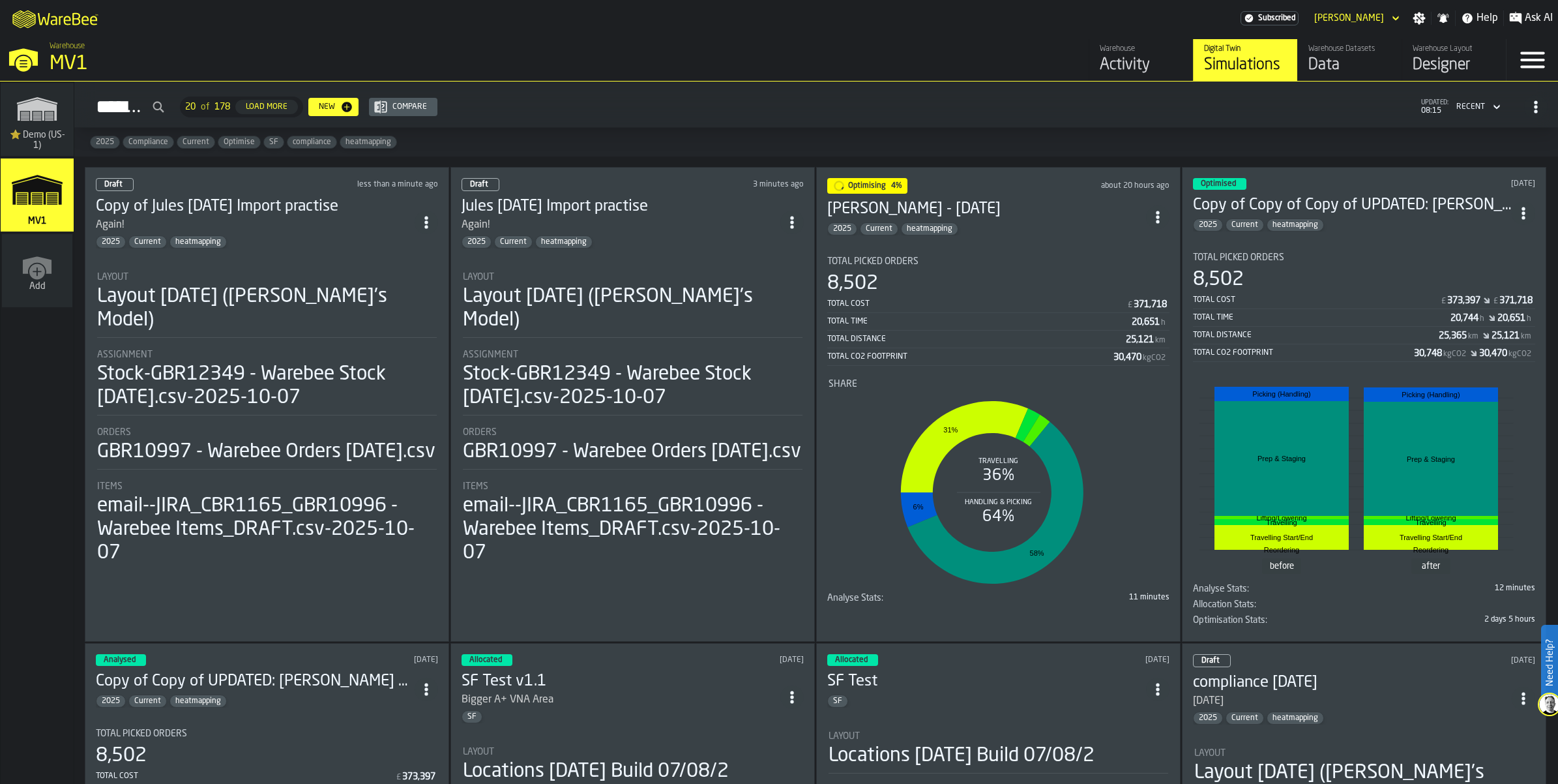
click at [1309, 76] on div "Data" at bounding box center [1349, 65] width 82 height 21
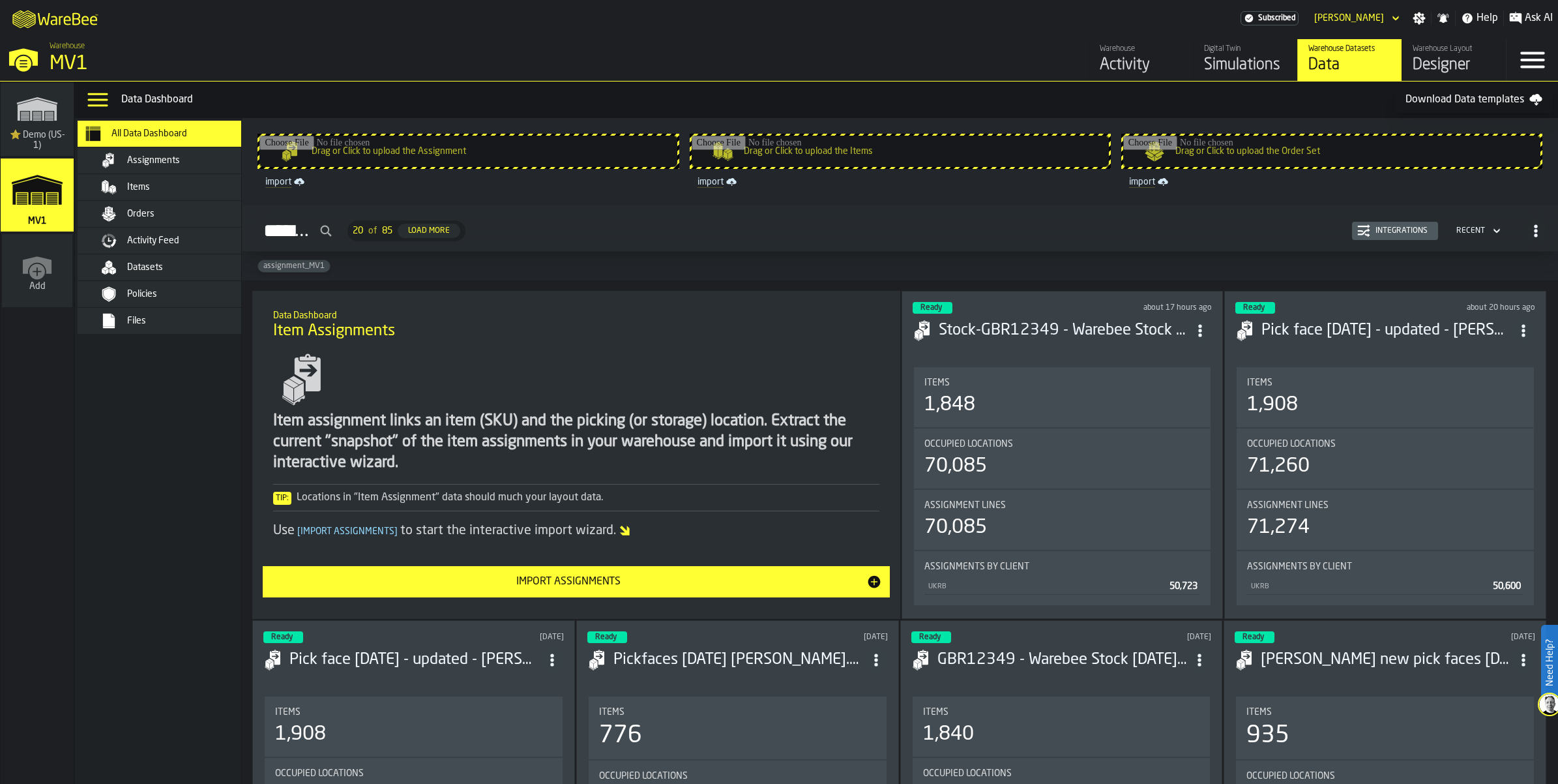
click at [203, 275] on div "Datasets" at bounding box center [175, 267] width 159 height 15
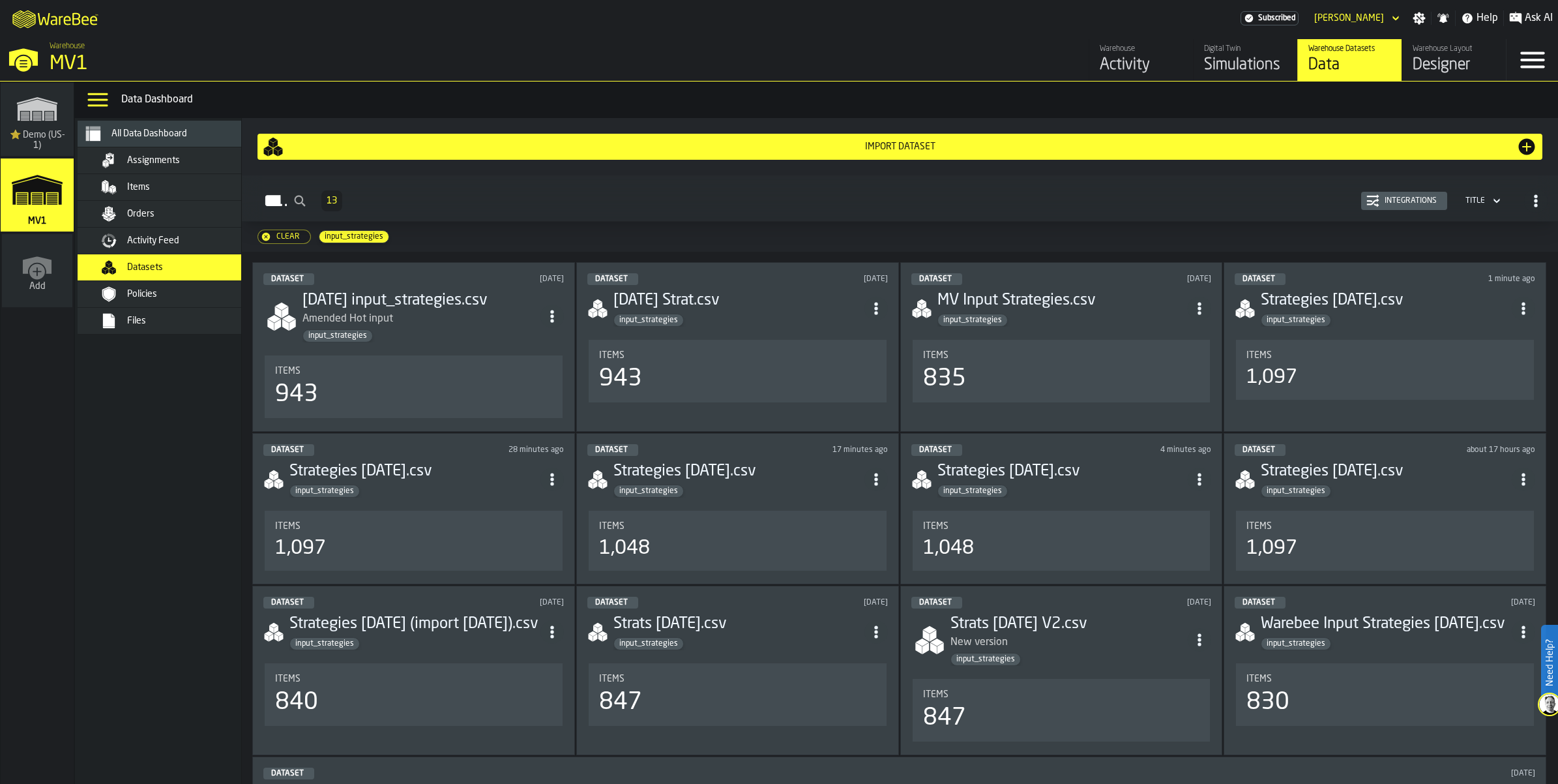
click at [950, 157] on div "Import Dataset" at bounding box center [900, 146] width 1275 height 21
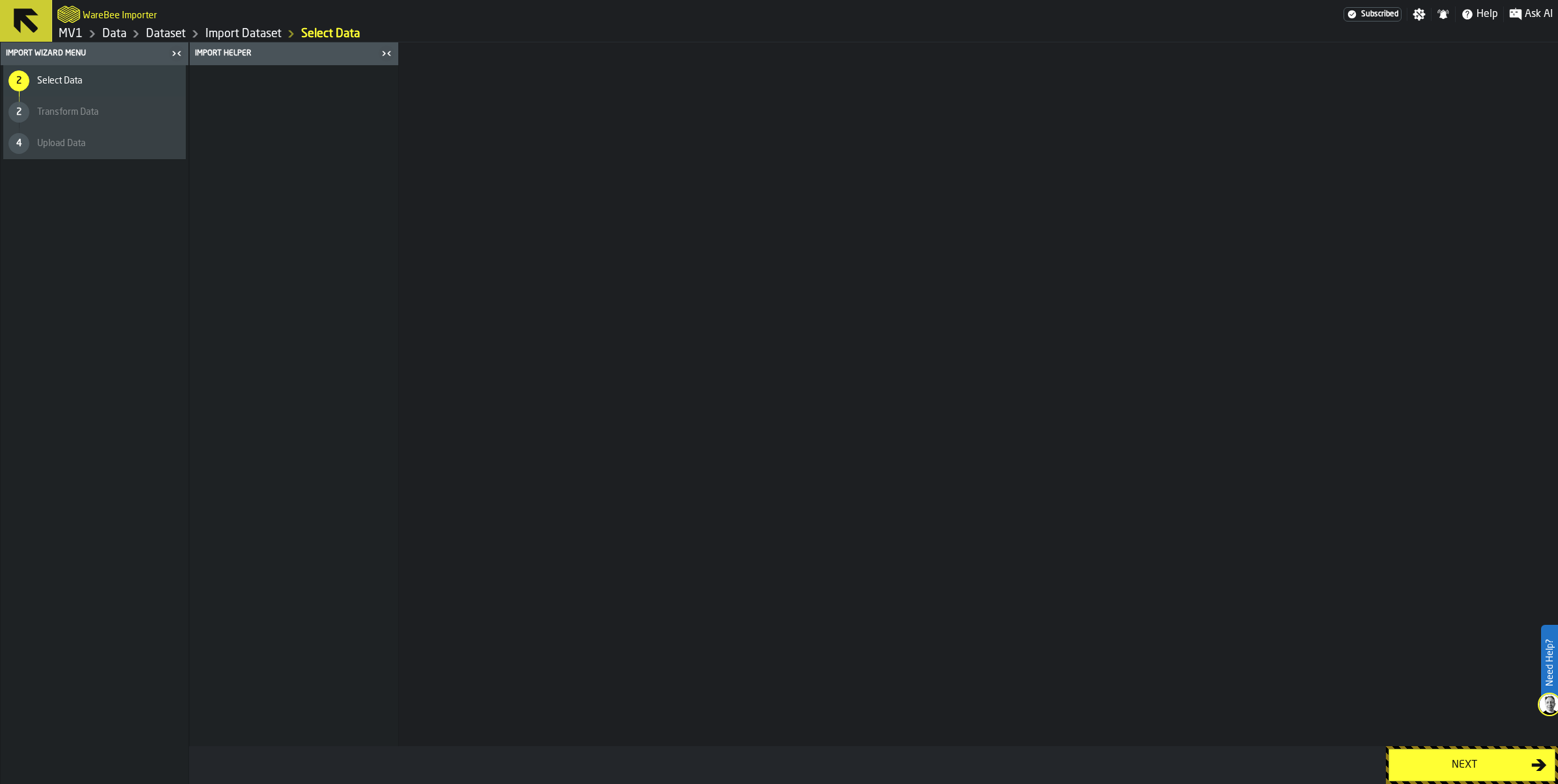
click at [1469, 759] on div "Next" at bounding box center [1464, 765] width 134 height 15
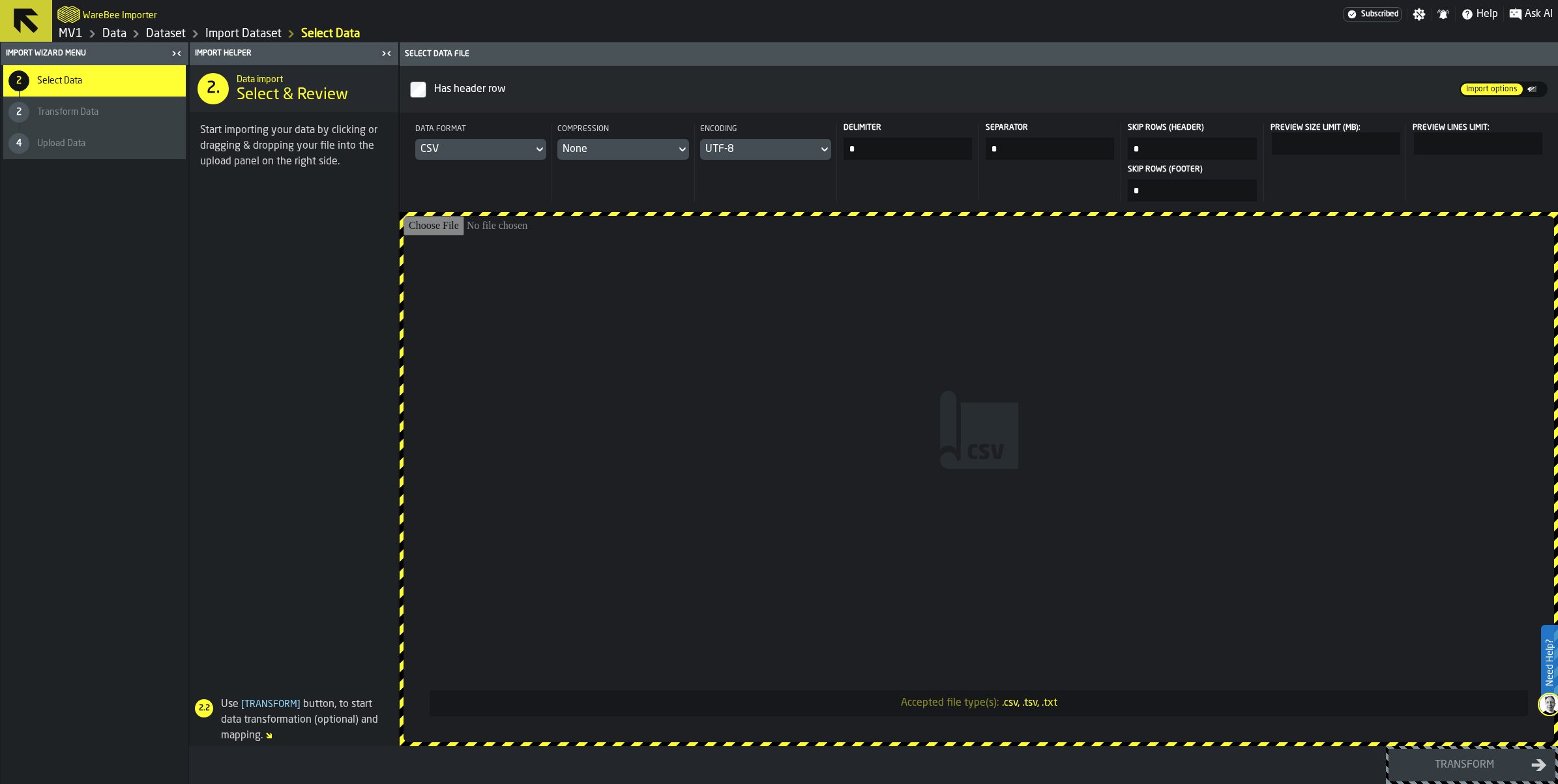
click at [547, 157] on icon at bounding box center [539, 149] width 13 height 15
click at [620, 288] on div "Dataset" at bounding box center [592, 279] width 68 height 15
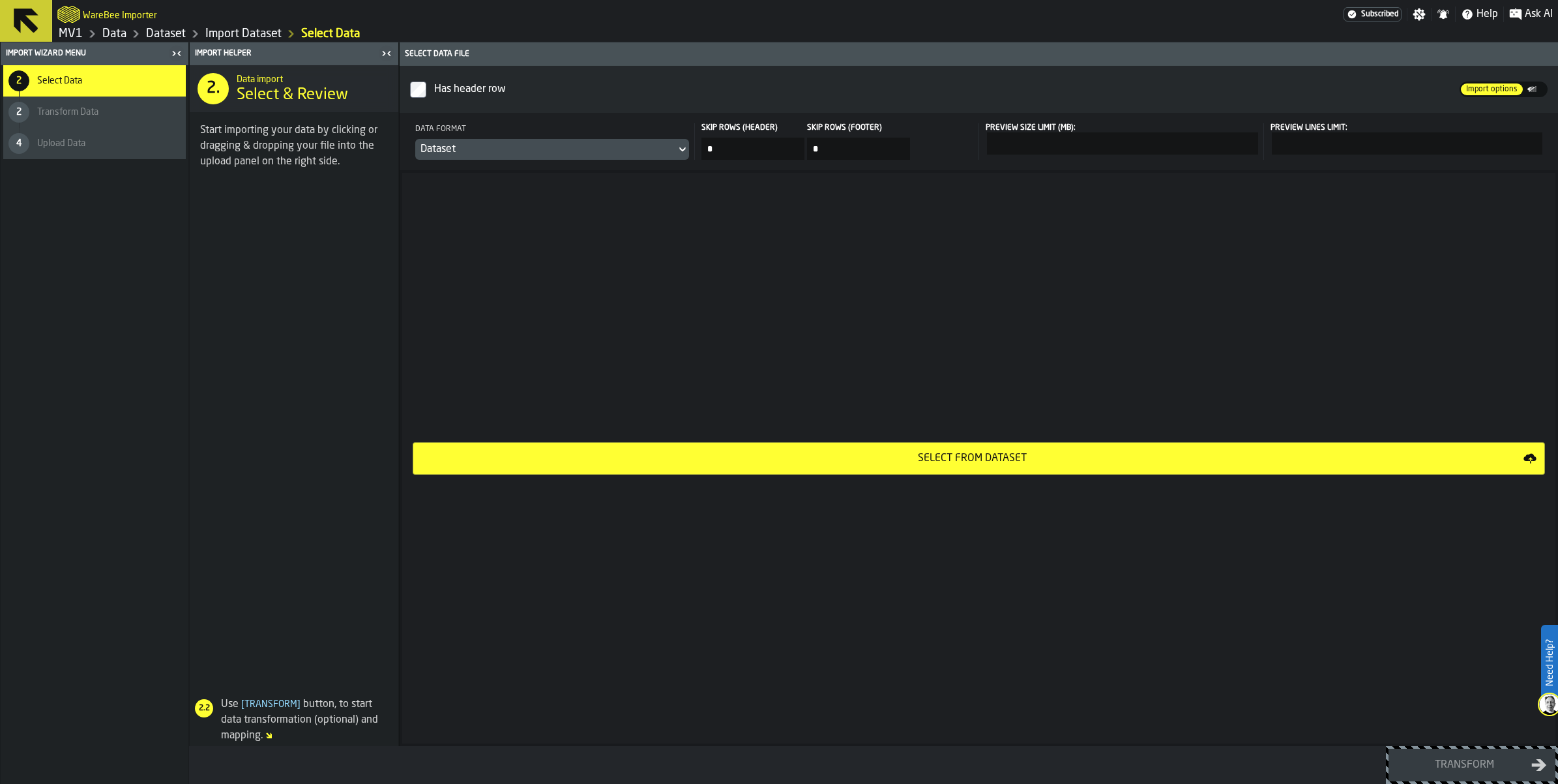
click at [1524, 465] on icon "button-Select from Dataset" at bounding box center [1530, 458] width 13 height 13
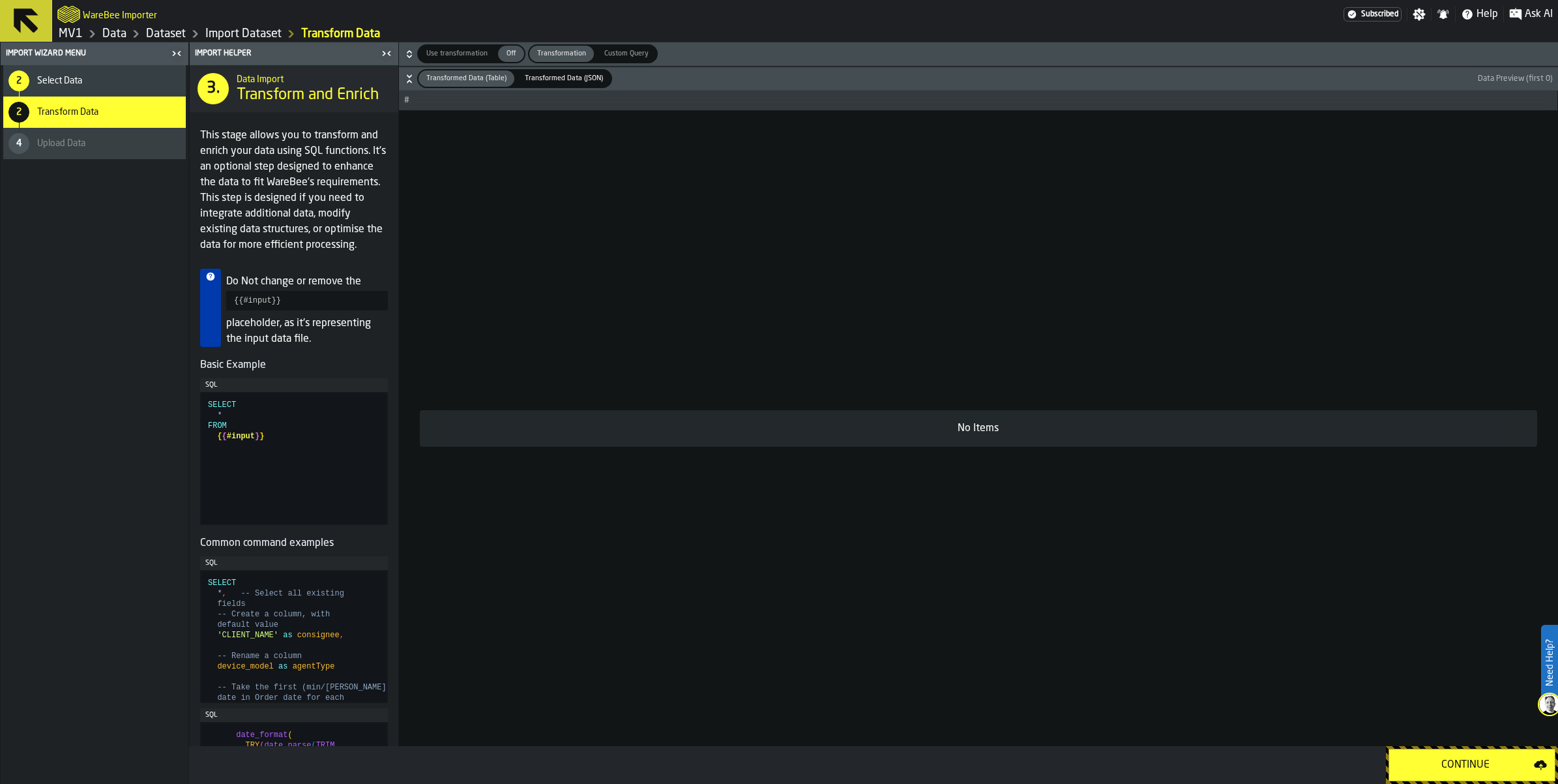
click at [1433, 757] on div "Continue" at bounding box center [1465, 765] width 137 height 15
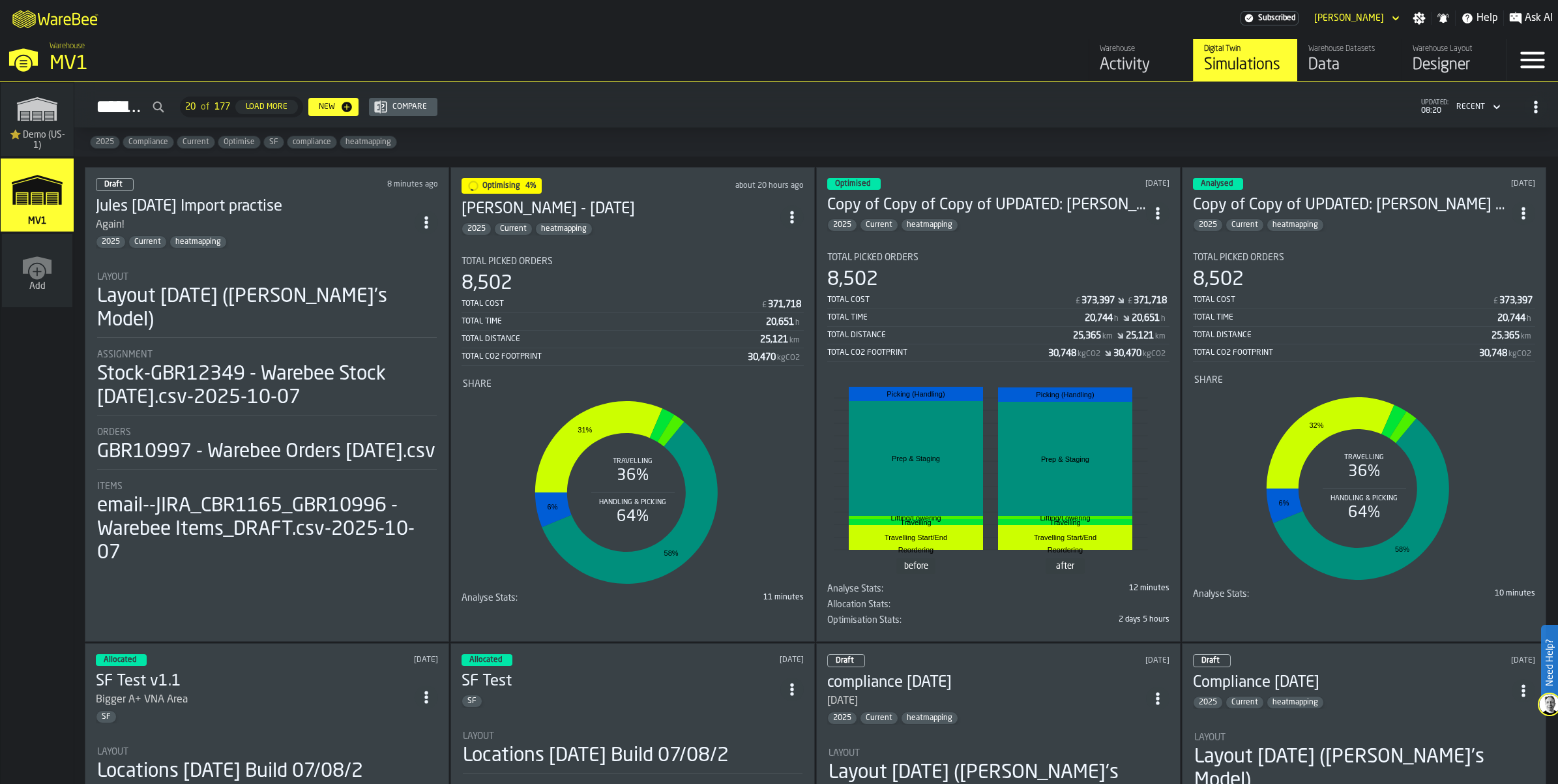
click at [433, 229] on icon "ItemListCard-DashboardItemContainer" at bounding box center [426, 222] width 13 height 13
click at [416, 378] on div "Duplicate" at bounding box center [412, 370] width 68 height 15
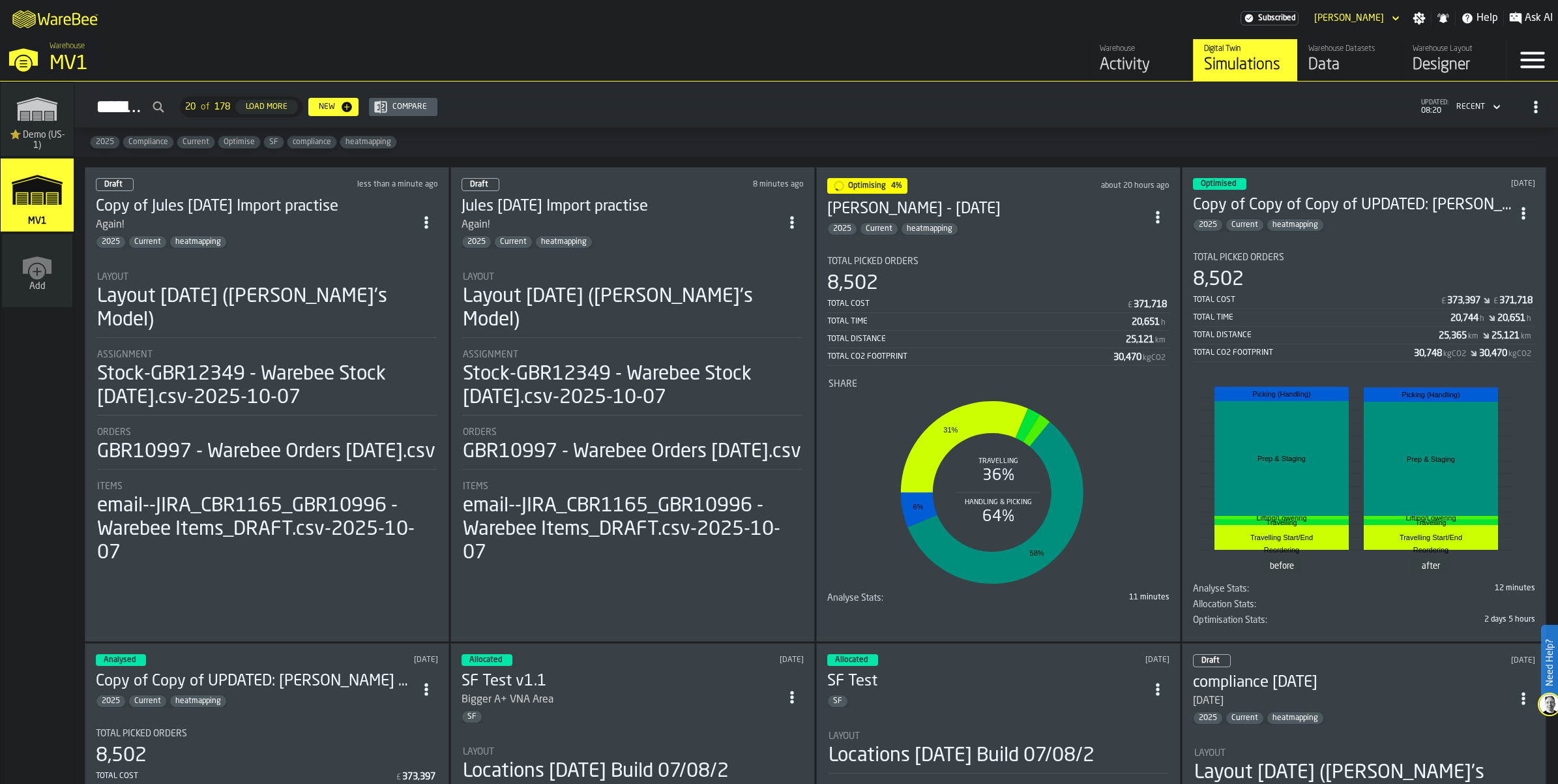
click at [337, 233] on div "Again!" at bounding box center [255, 225] width 319 height 15
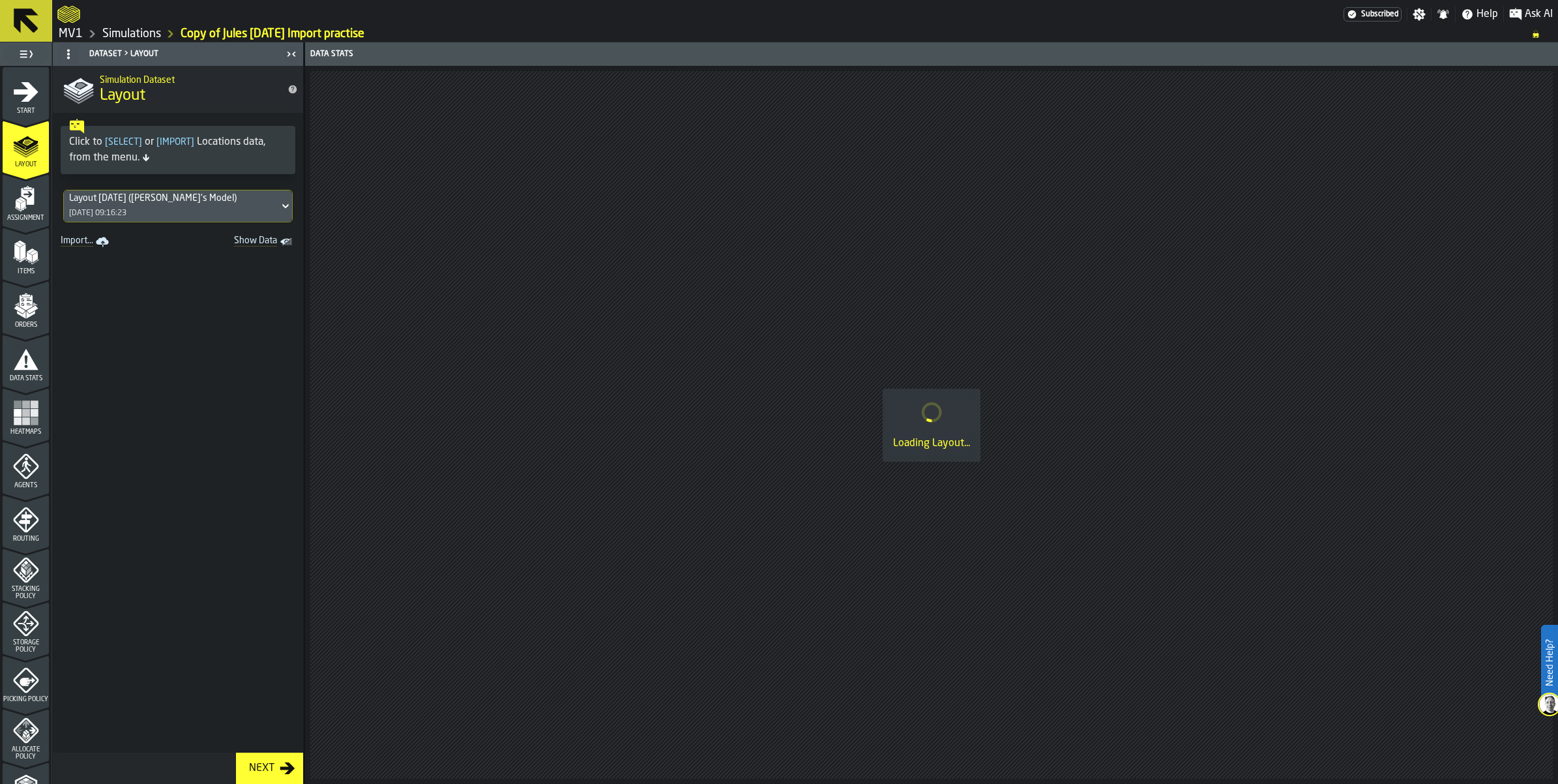
click at [26, 102] on icon "menu Start" at bounding box center [25, 91] width 25 height 19
click at [27, 102] on icon "menu Start" at bounding box center [25, 91] width 25 height 19
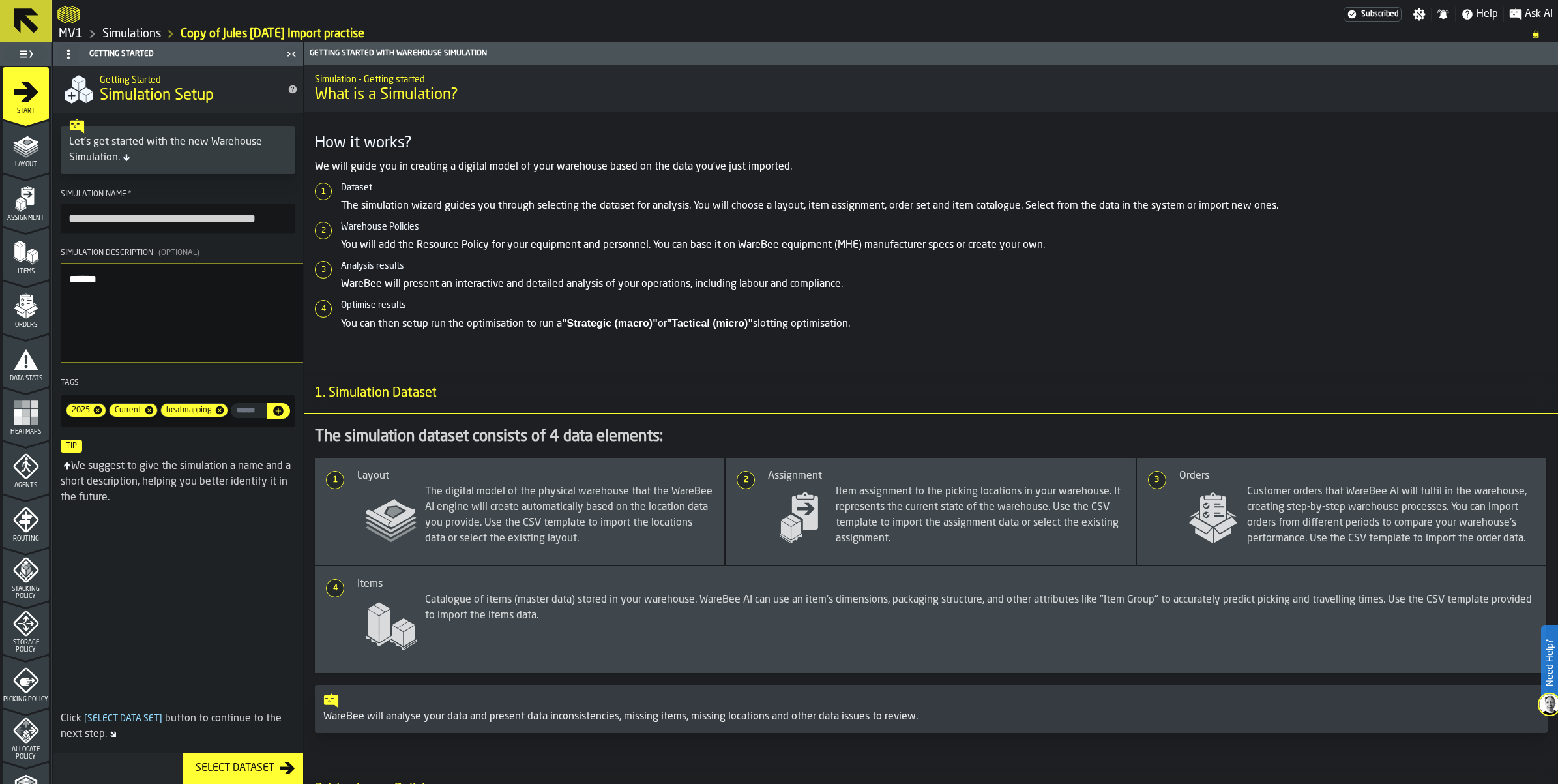
drag, startPoint x: 139, startPoint y: 274, endPoint x: 92, endPoint y: 275, distance: 47.0
click at [92, 233] on input "**********" at bounding box center [178, 218] width 235 height 29
type input "**********"
click at [280, 764] on div "Select Dataset" at bounding box center [235, 768] width 89 height 15
click at [23, 150] on icon "menu Layout" at bounding box center [19, 146] width 12 height 9
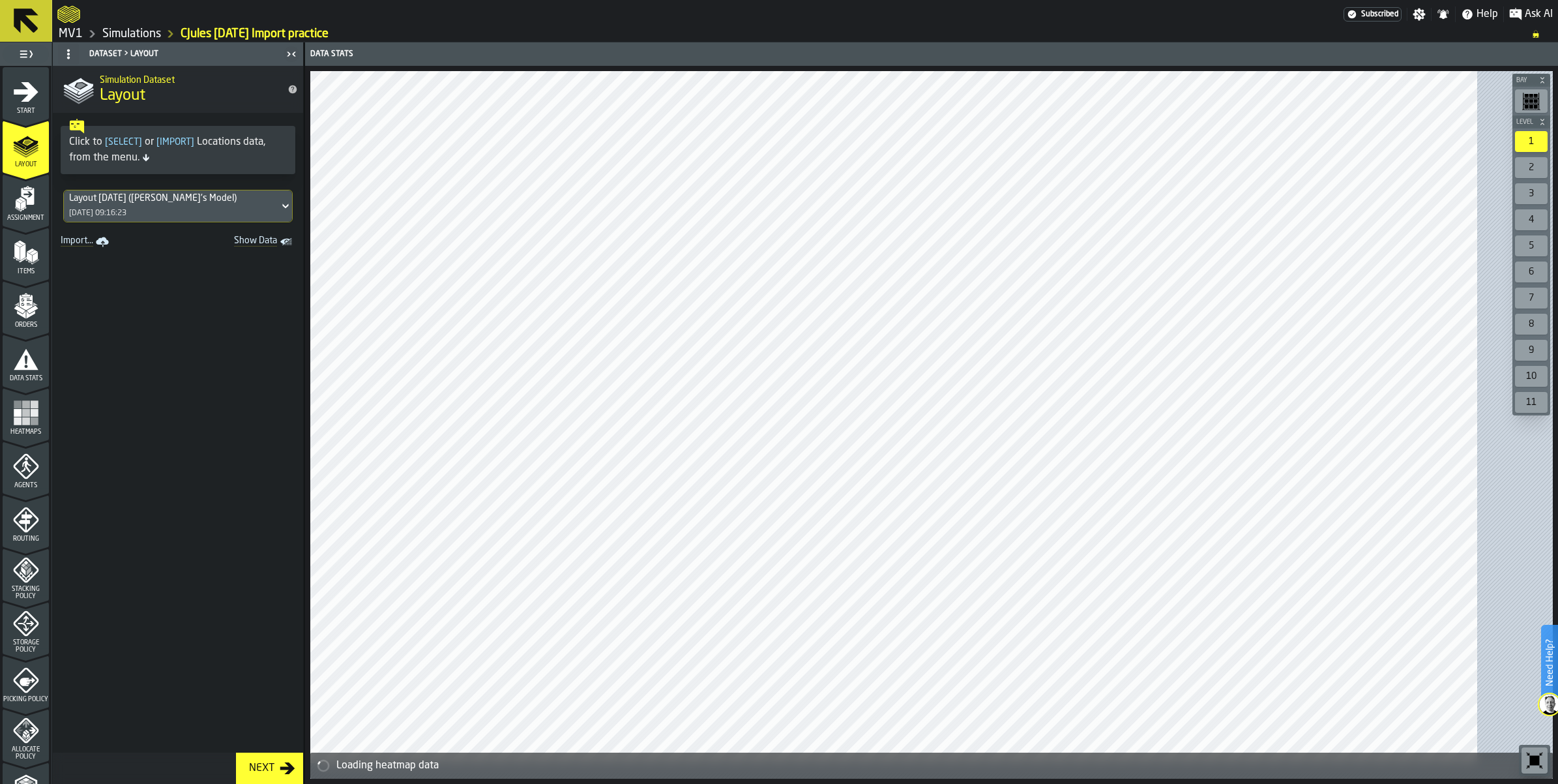
click at [30, 212] on icon "menu Assignment" at bounding box center [25, 199] width 26 height 26
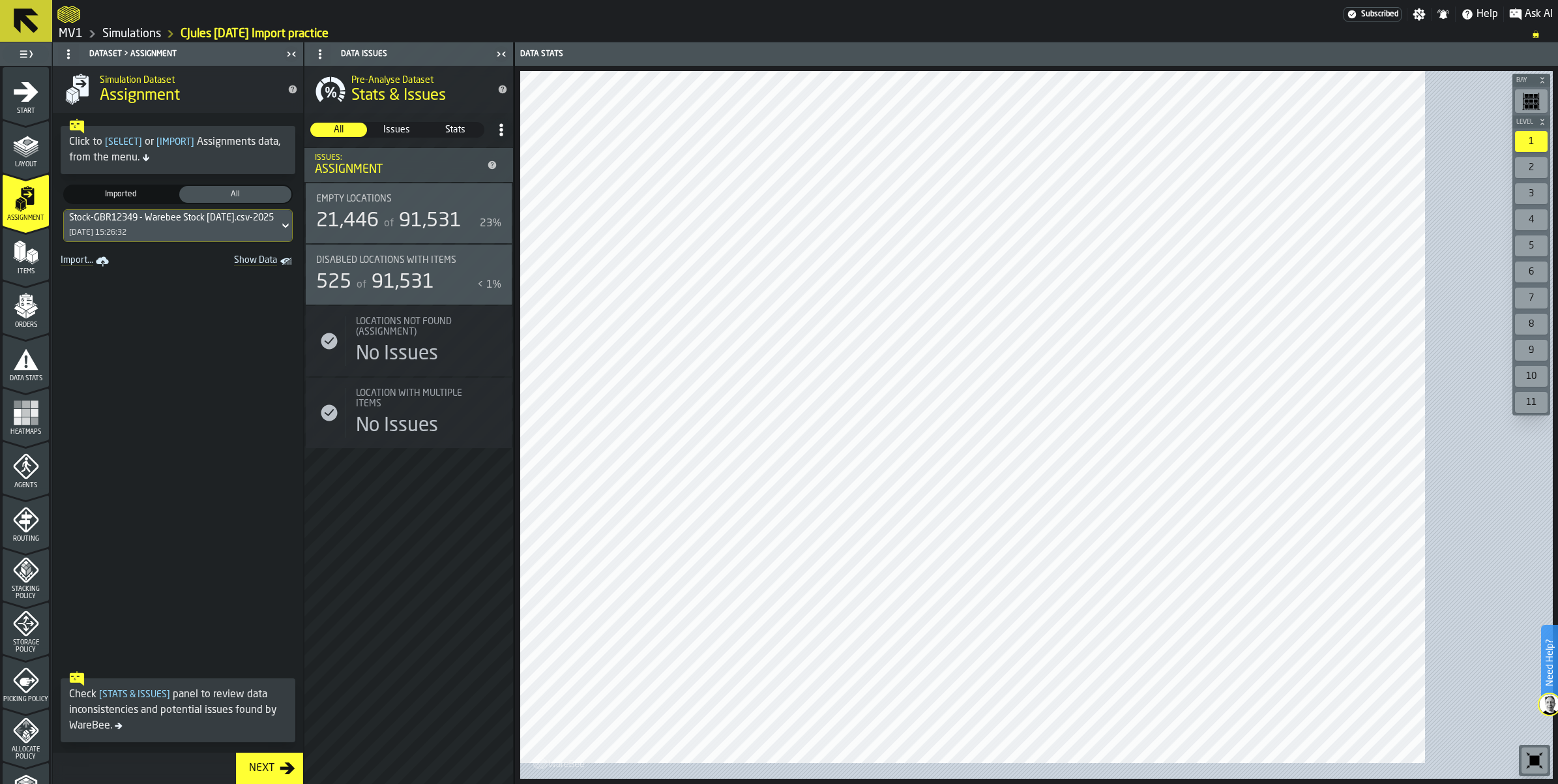
click at [39, 266] on icon "menu Items" at bounding box center [25, 252] width 26 height 26
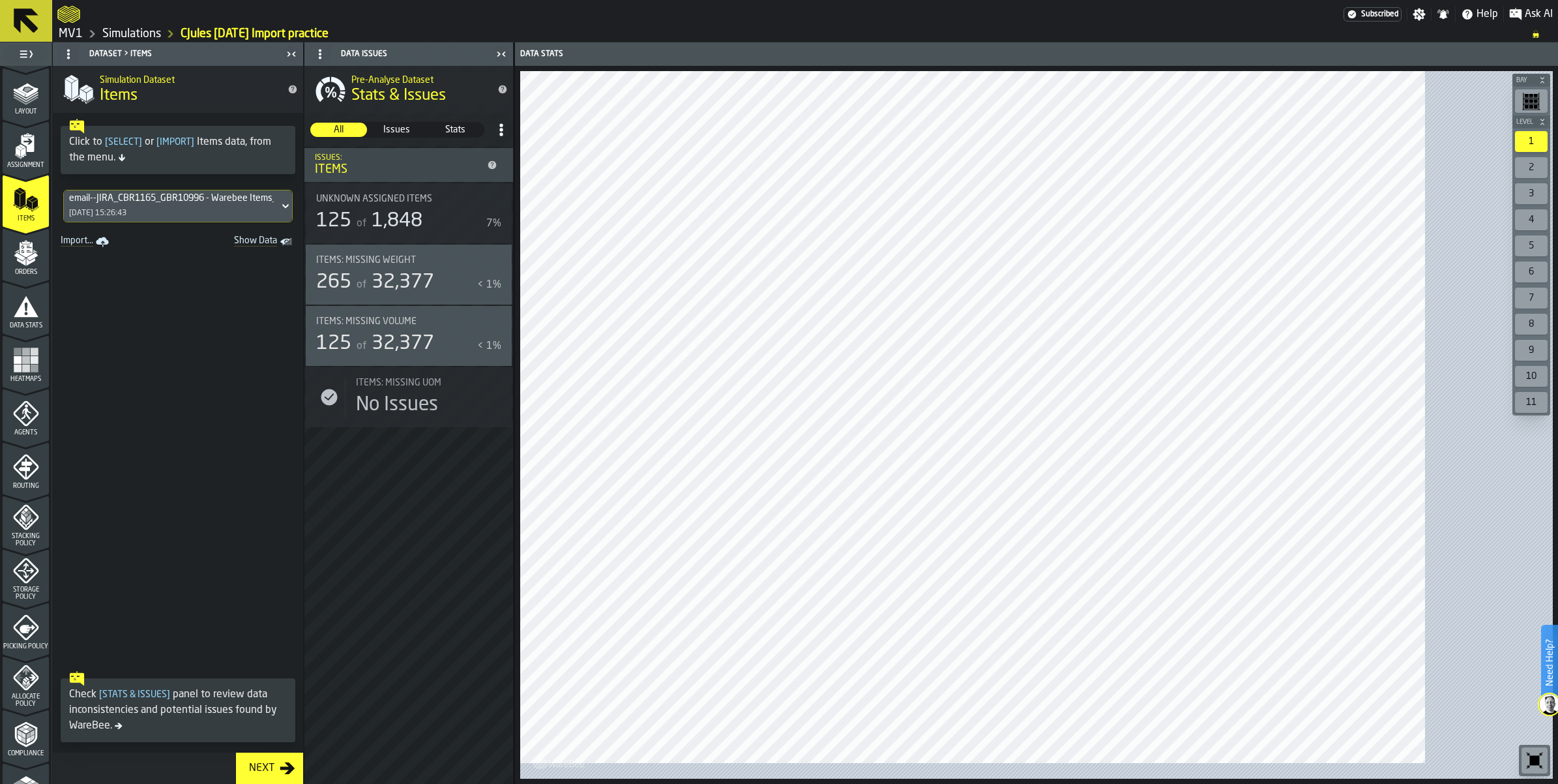
scroll to position [82, 0]
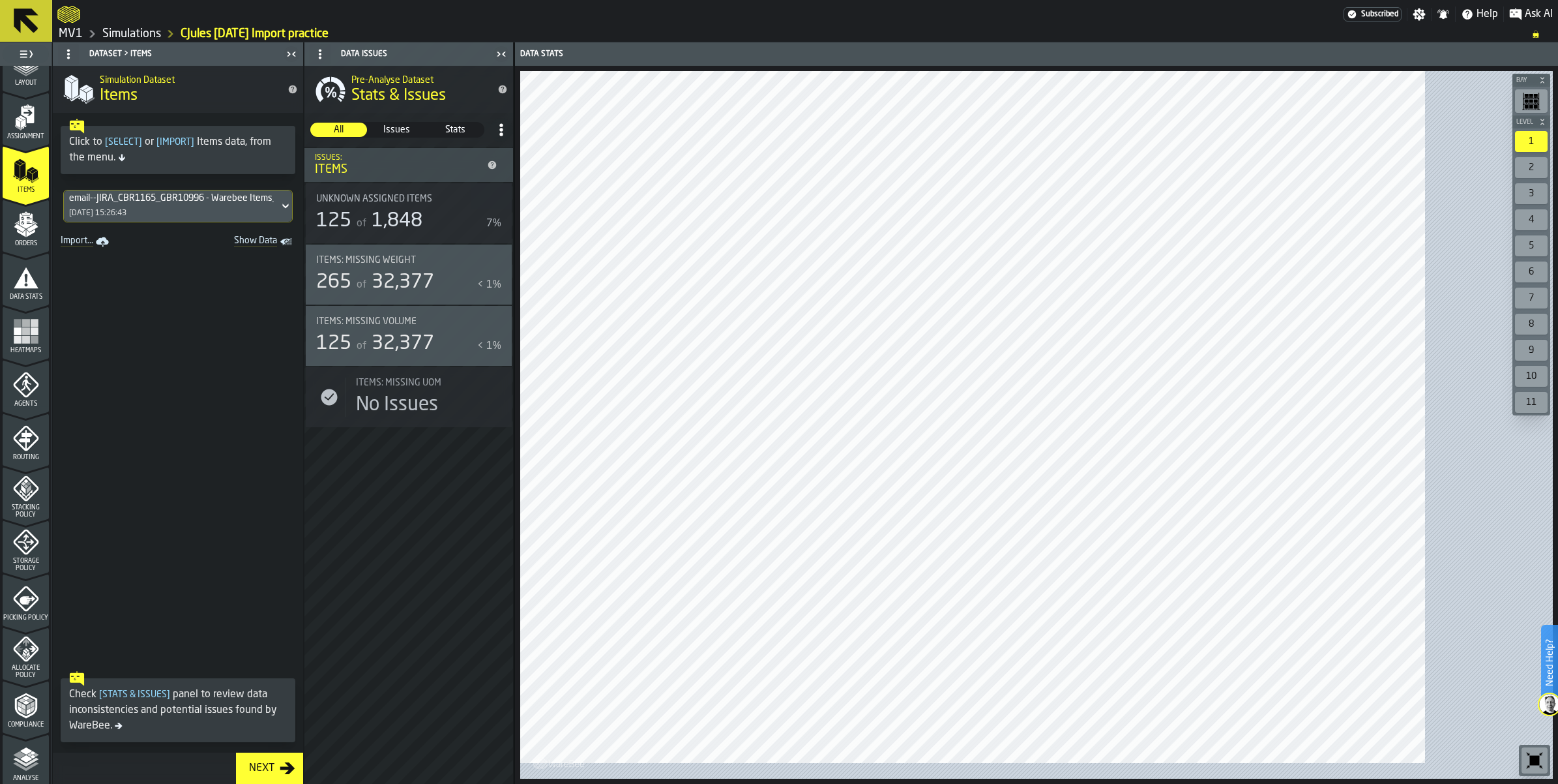
click at [11, 572] on div "Storage Policy" at bounding box center [25, 550] width 46 height 43
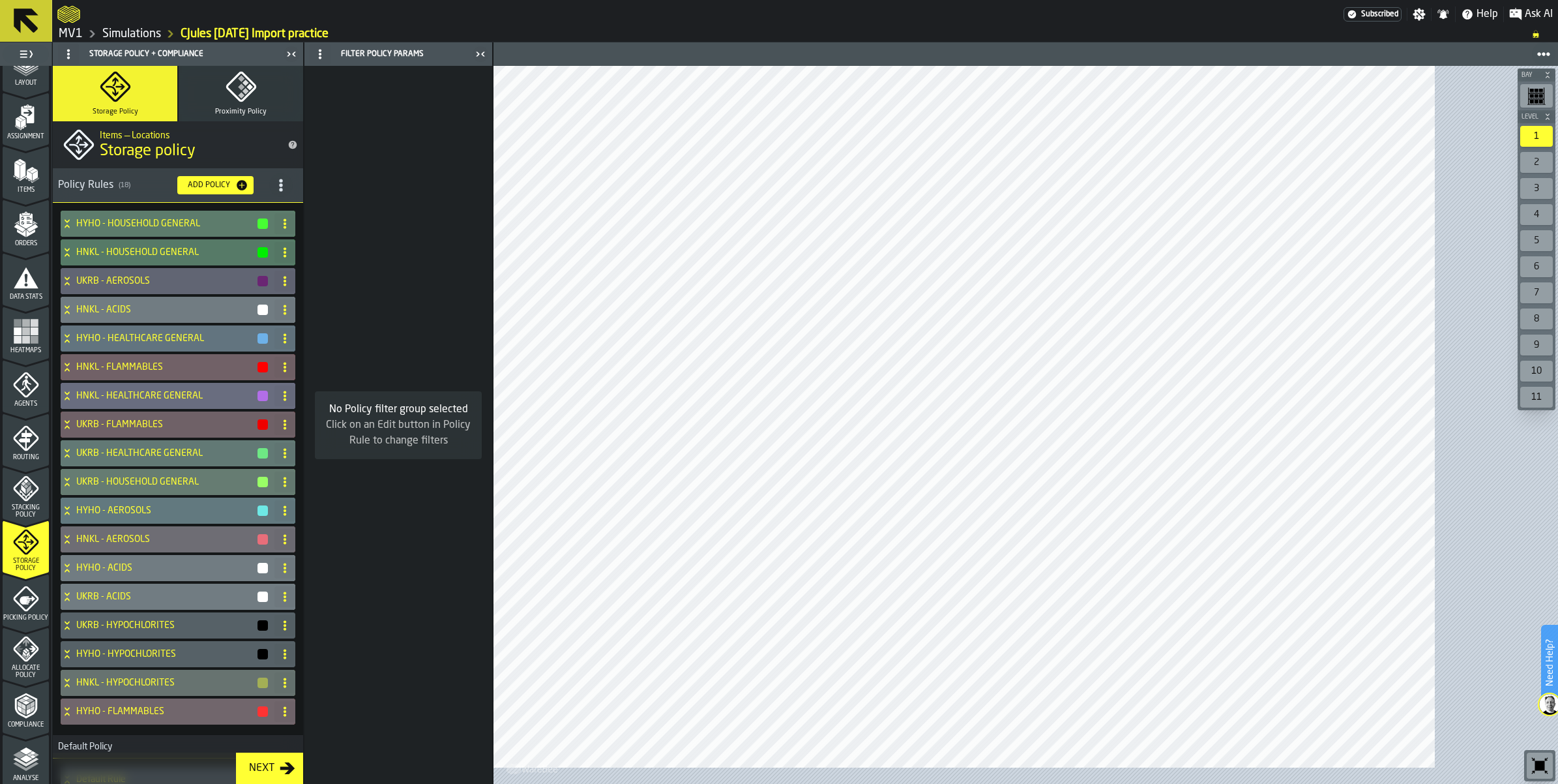
click at [288, 192] on icon "title-section-[object Object]" at bounding box center [280, 184] width 13 height 13
click at [307, 335] on div "Import" at bounding box center [300, 326] width 109 height 15
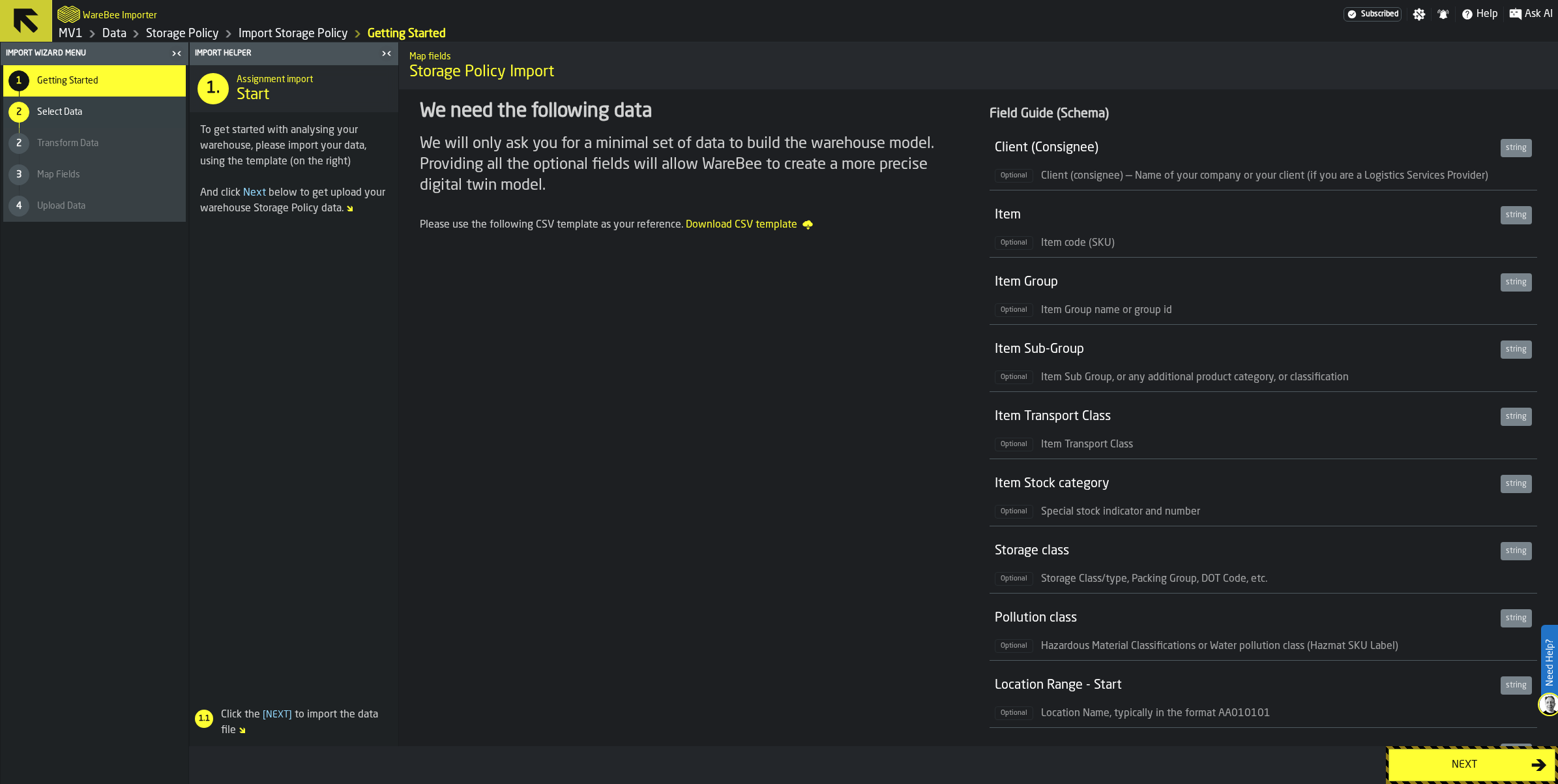
click at [1437, 766] on div "Next" at bounding box center [1464, 765] width 134 height 15
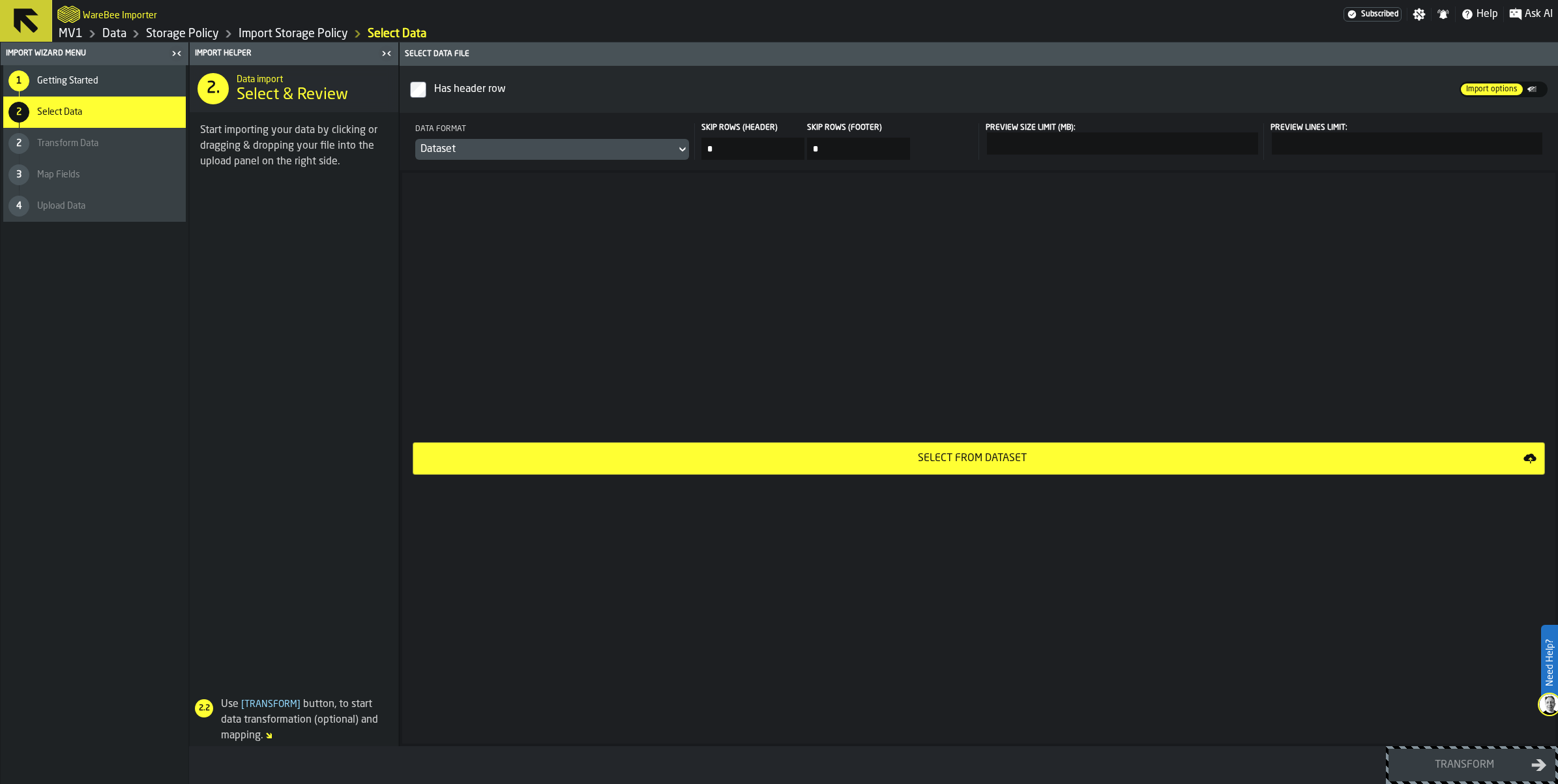
click at [1050, 466] on div "Select from Dataset" at bounding box center [972, 458] width 1103 height 15
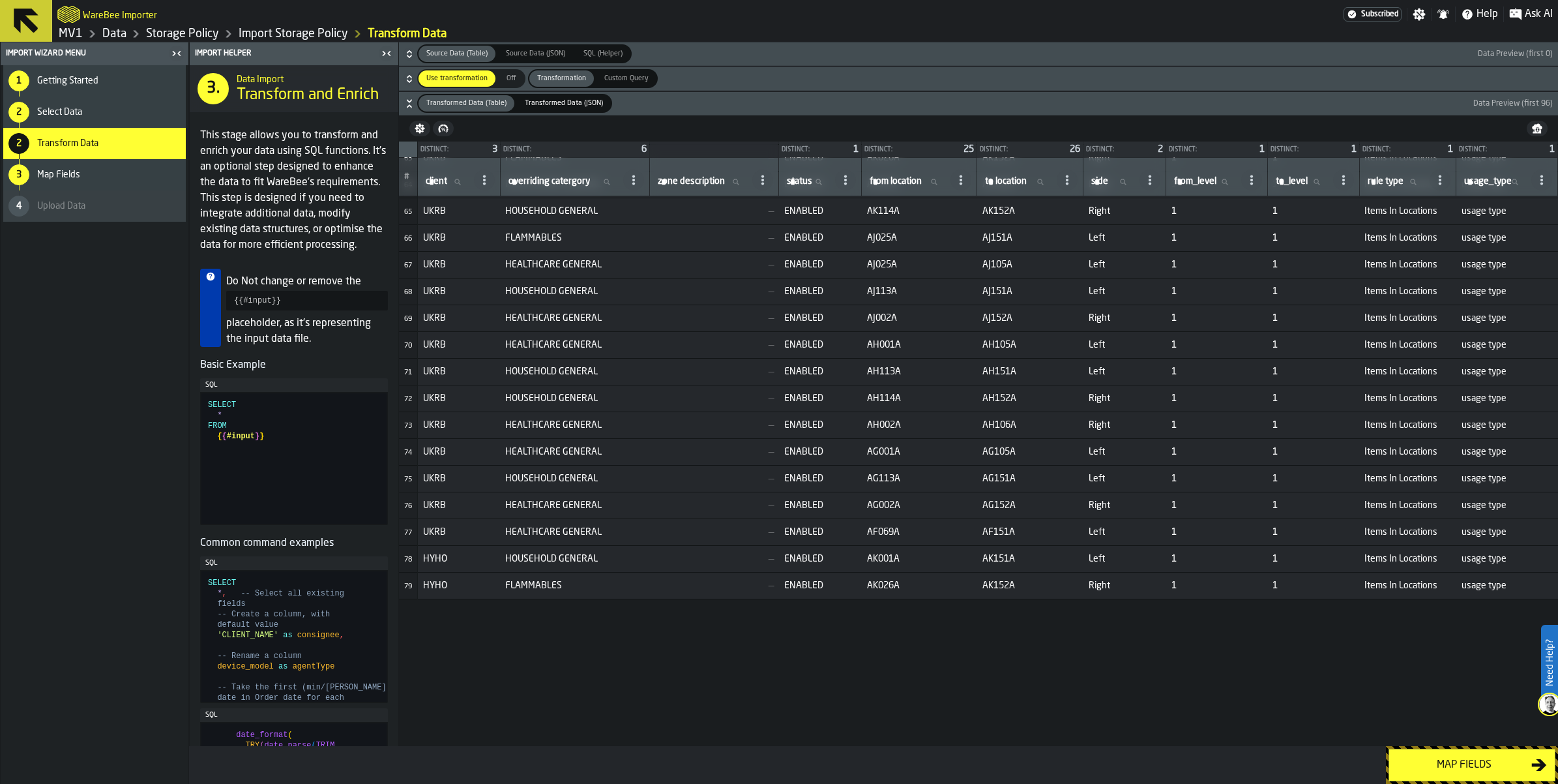
scroll to position [2054, 0]
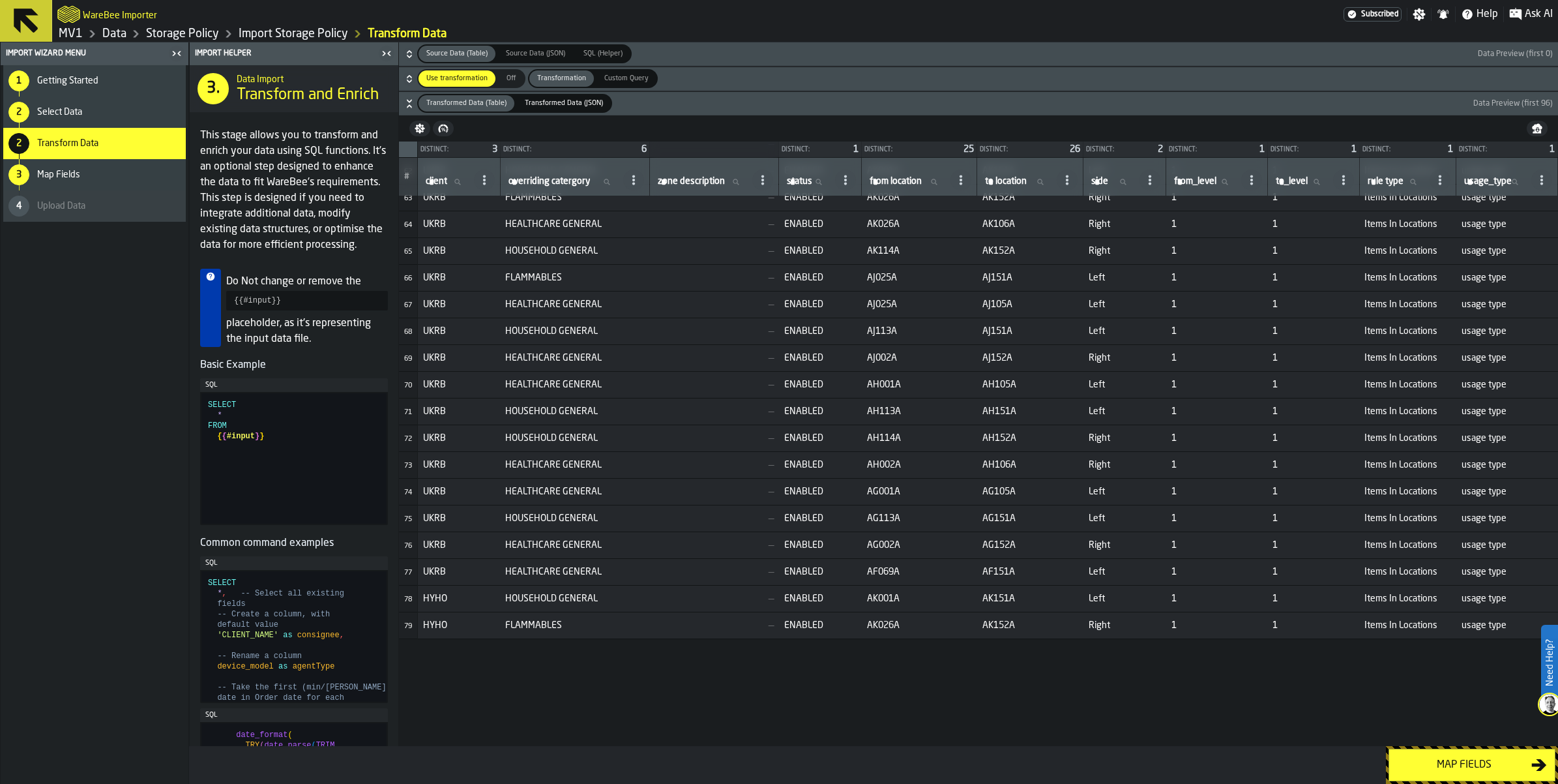
click at [493, 59] on span "Source Data (Table)" at bounding box center [457, 54] width 72 height 11
click at [416, 85] on icon "button-" at bounding box center [409, 78] width 13 height 13
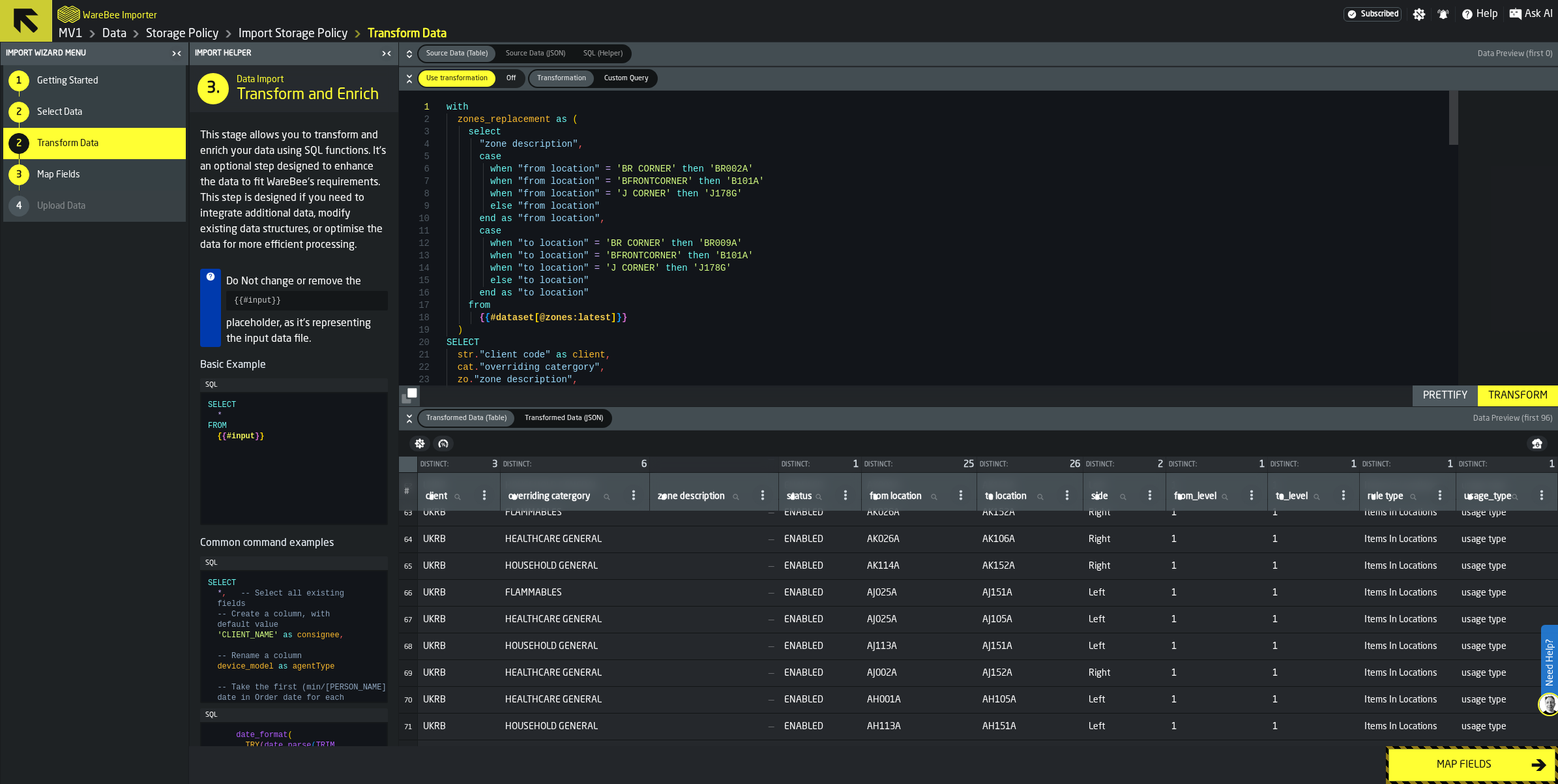
click at [416, 85] on icon "button-" at bounding box center [409, 78] width 13 height 13
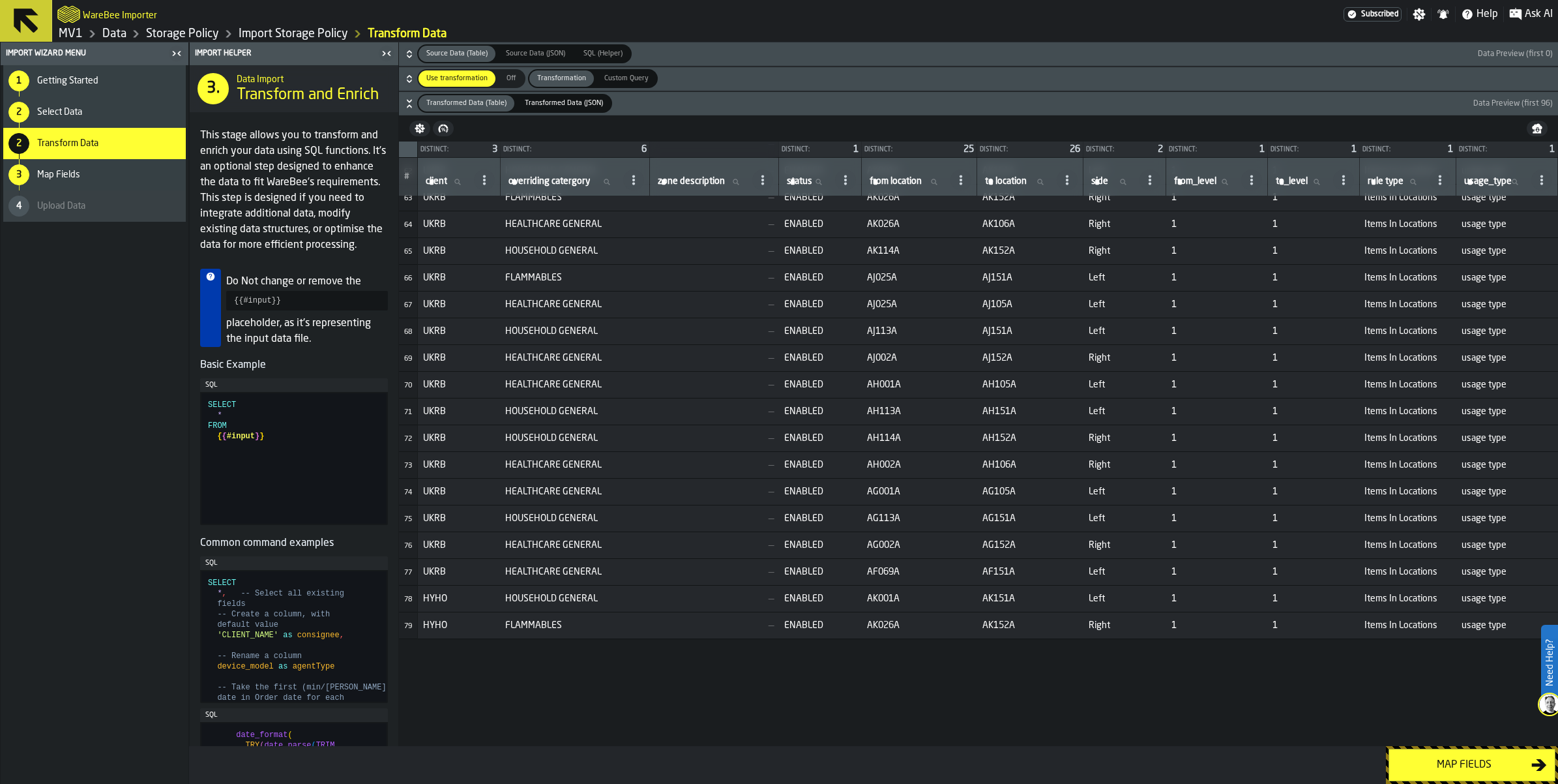
click at [416, 110] on icon "button-" at bounding box center [409, 103] width 13 height 13
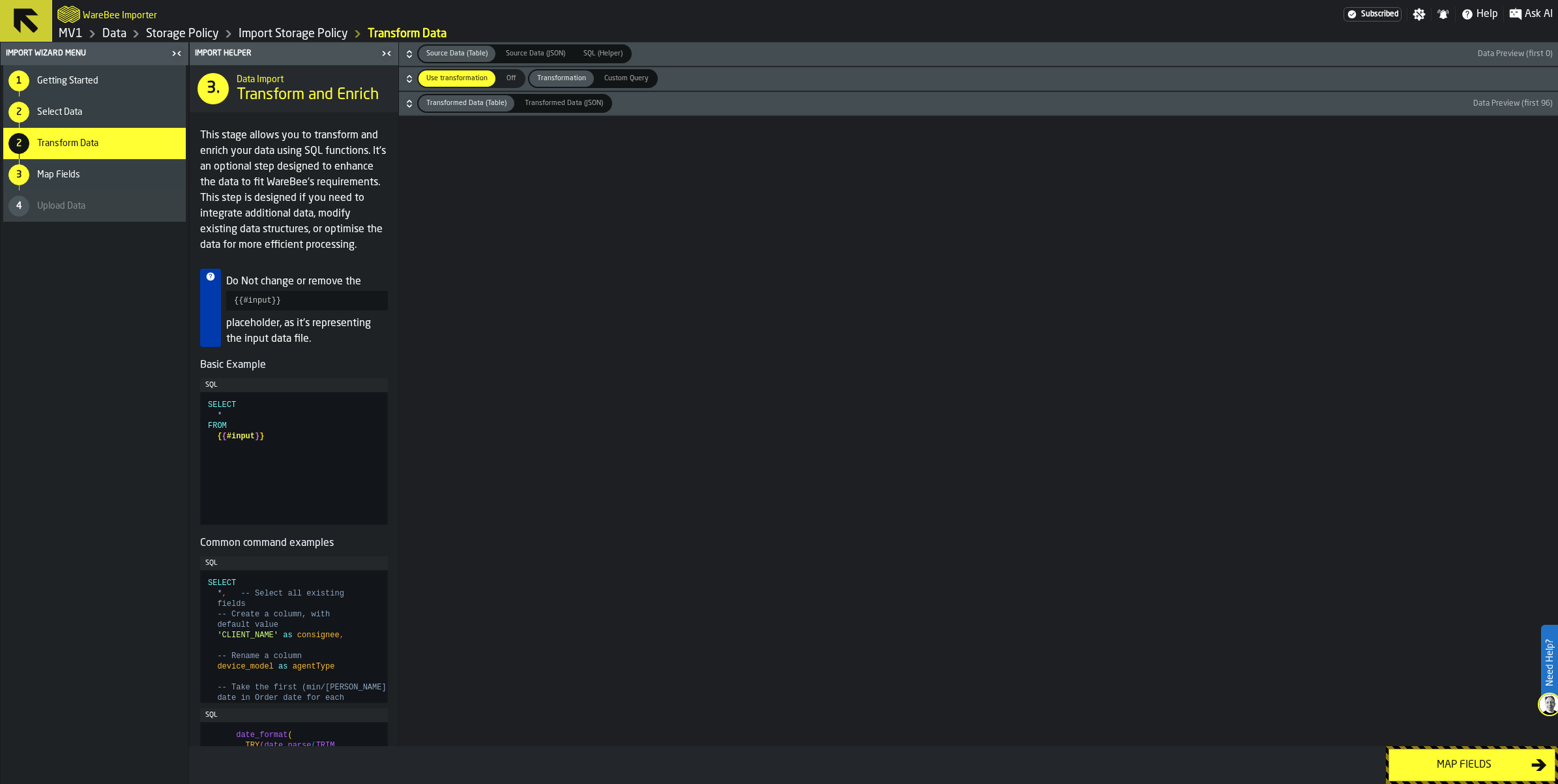
click at [416, 110] on icon "button-" at bounding box center [409, 103] width 13 height 13
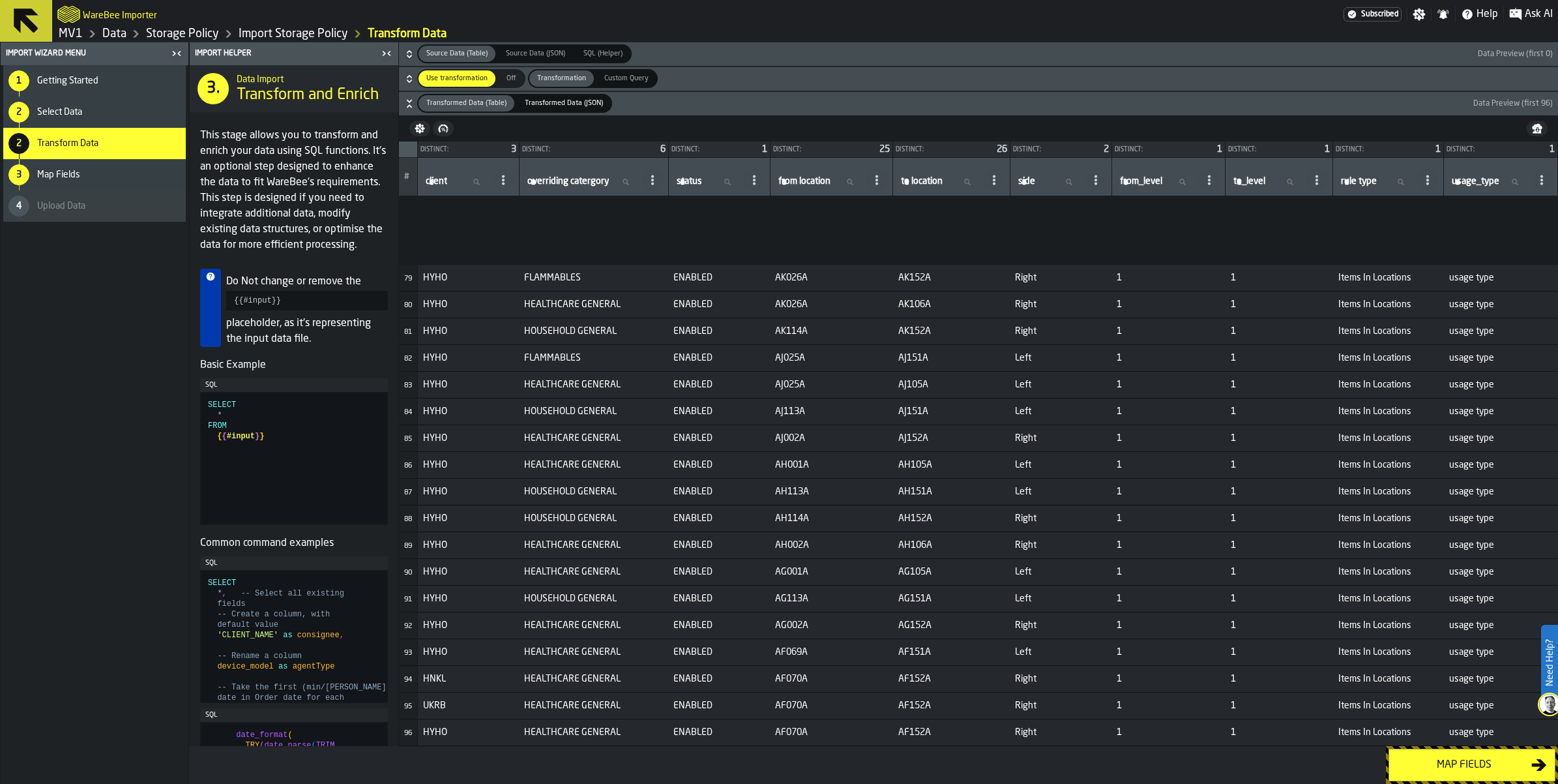
scroll to position [2706, 0]
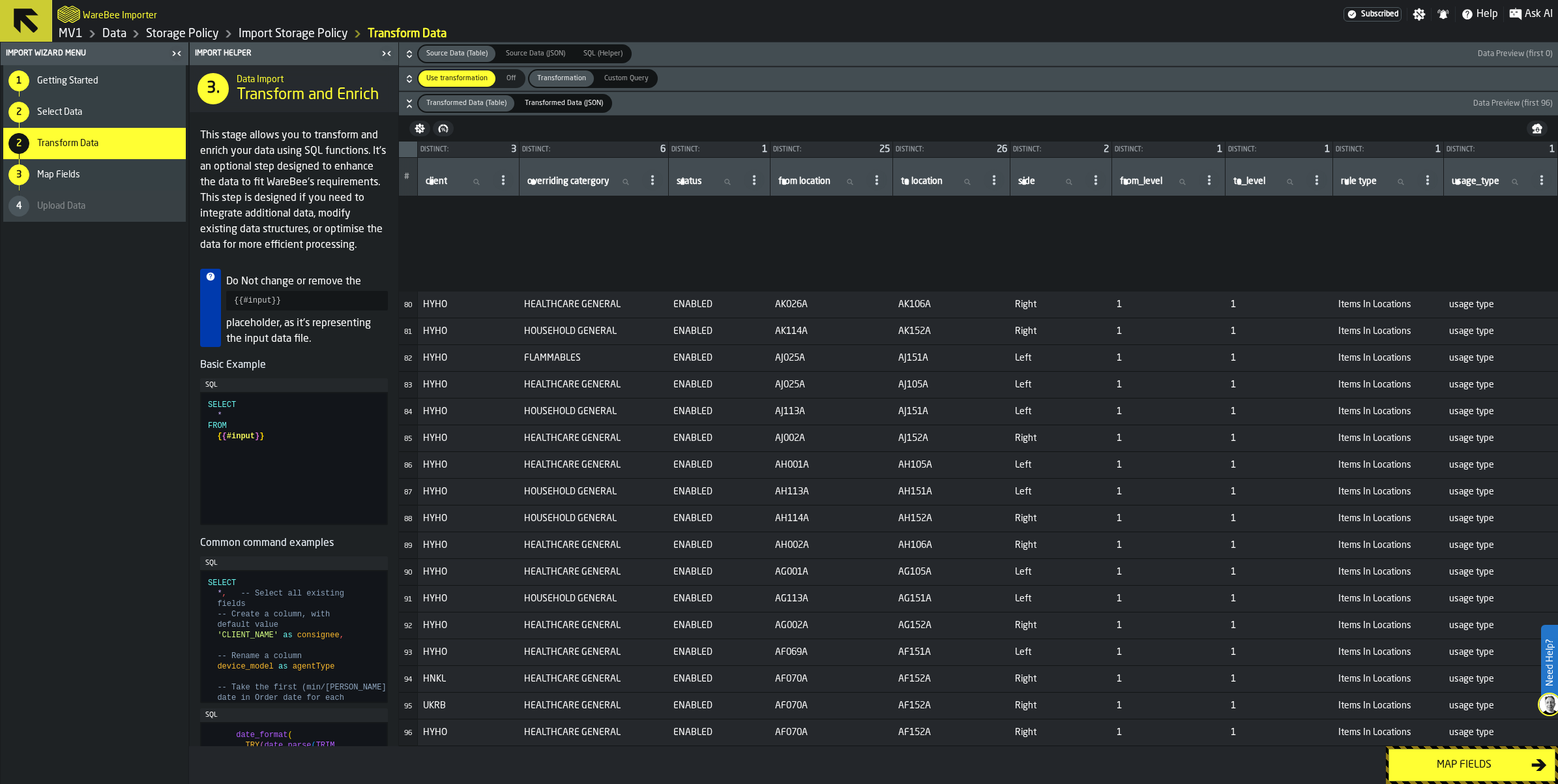
click at [82, 41] on link "MV1" at bounding box center [70, 34] width 24 height 14
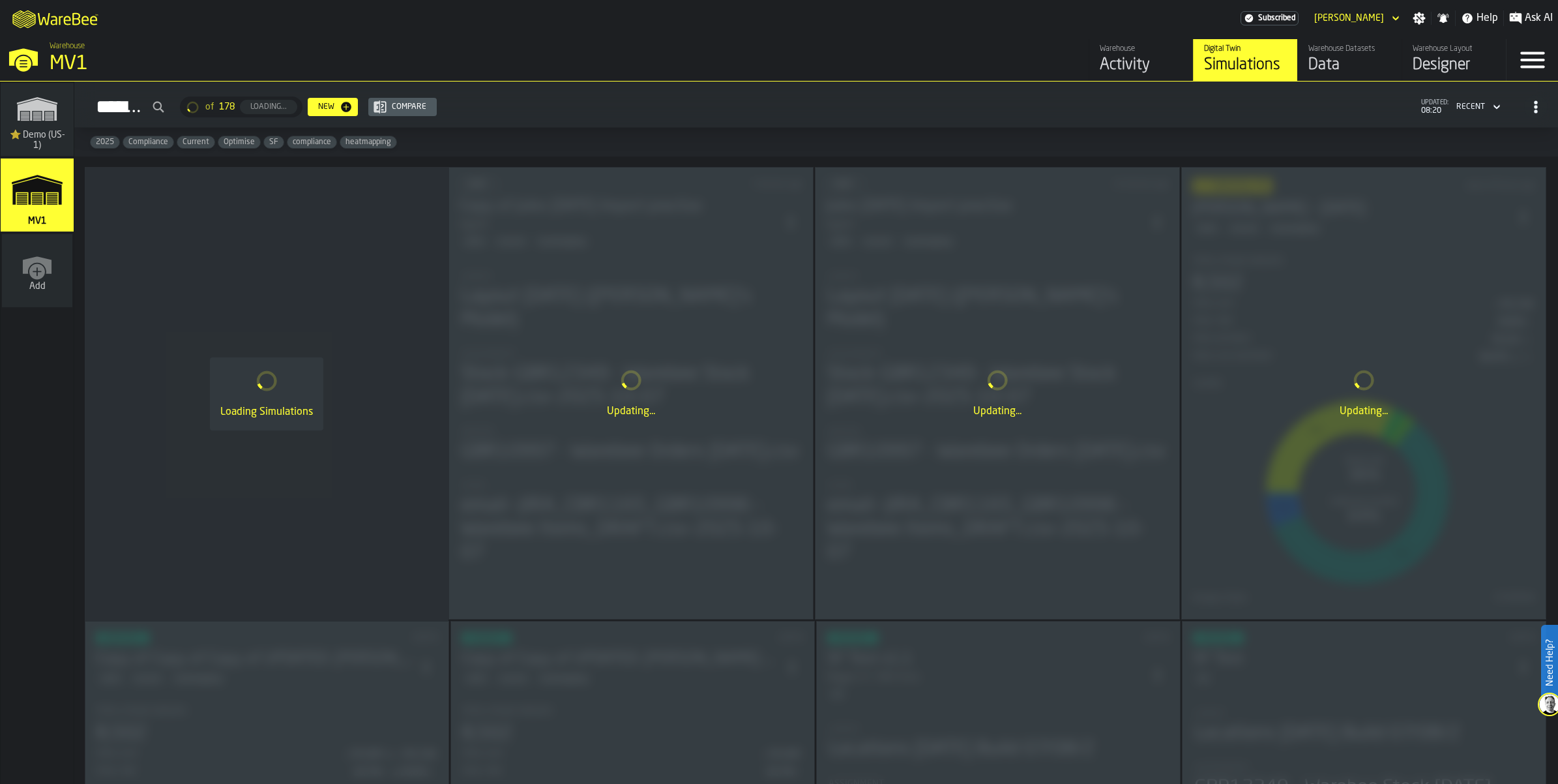
click at [37, 205] on polygon "link-to-/wh/i/3ccf57d1-1e0c-4a81-a3bb-c2011c5f0d50/simulations" at bounding box center [36, 191] width 49 height 27
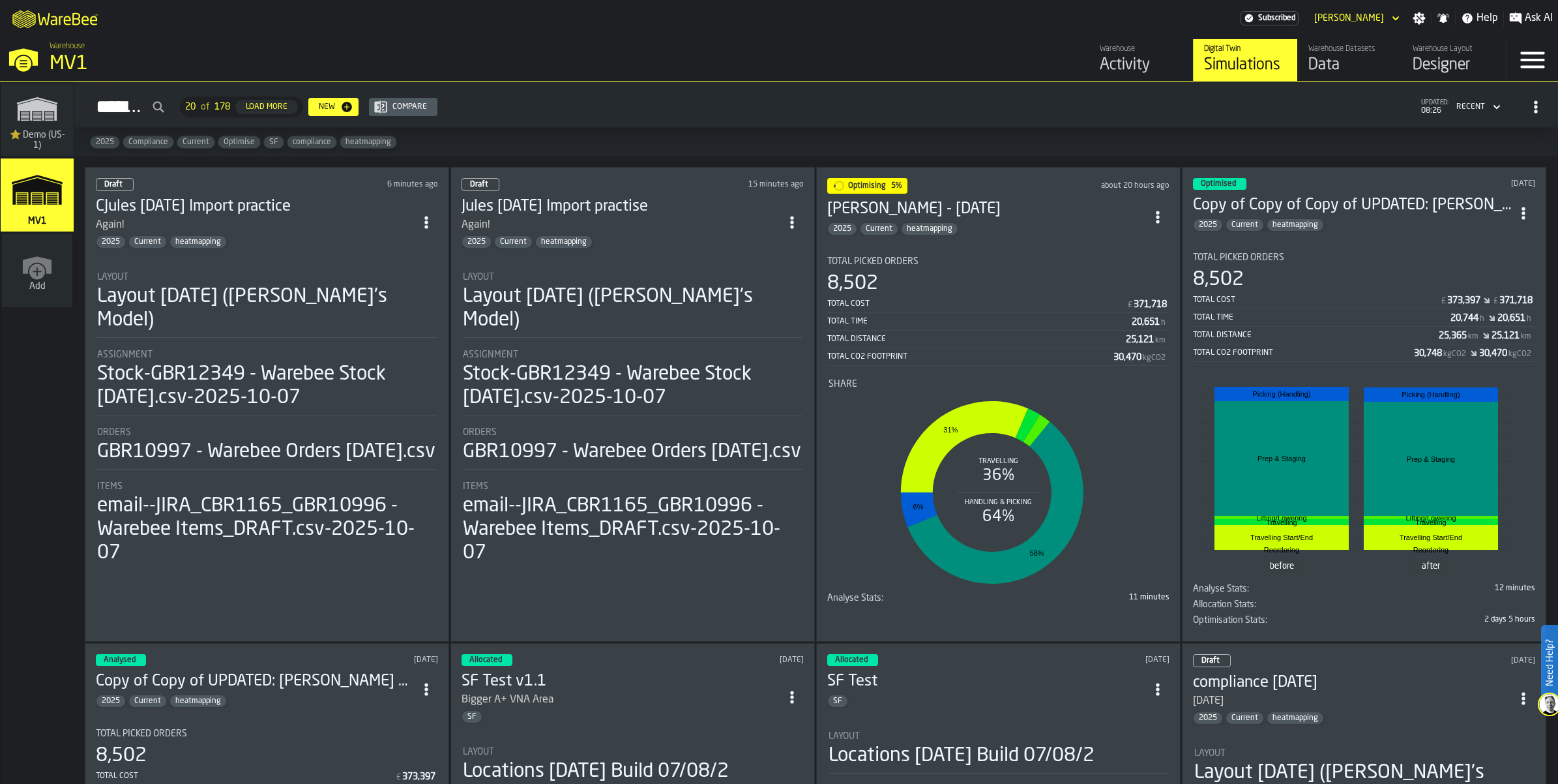
click at [359, 248] on div "2025 Current heatmapping" at bounding box center [255, 241] width 319 height 13
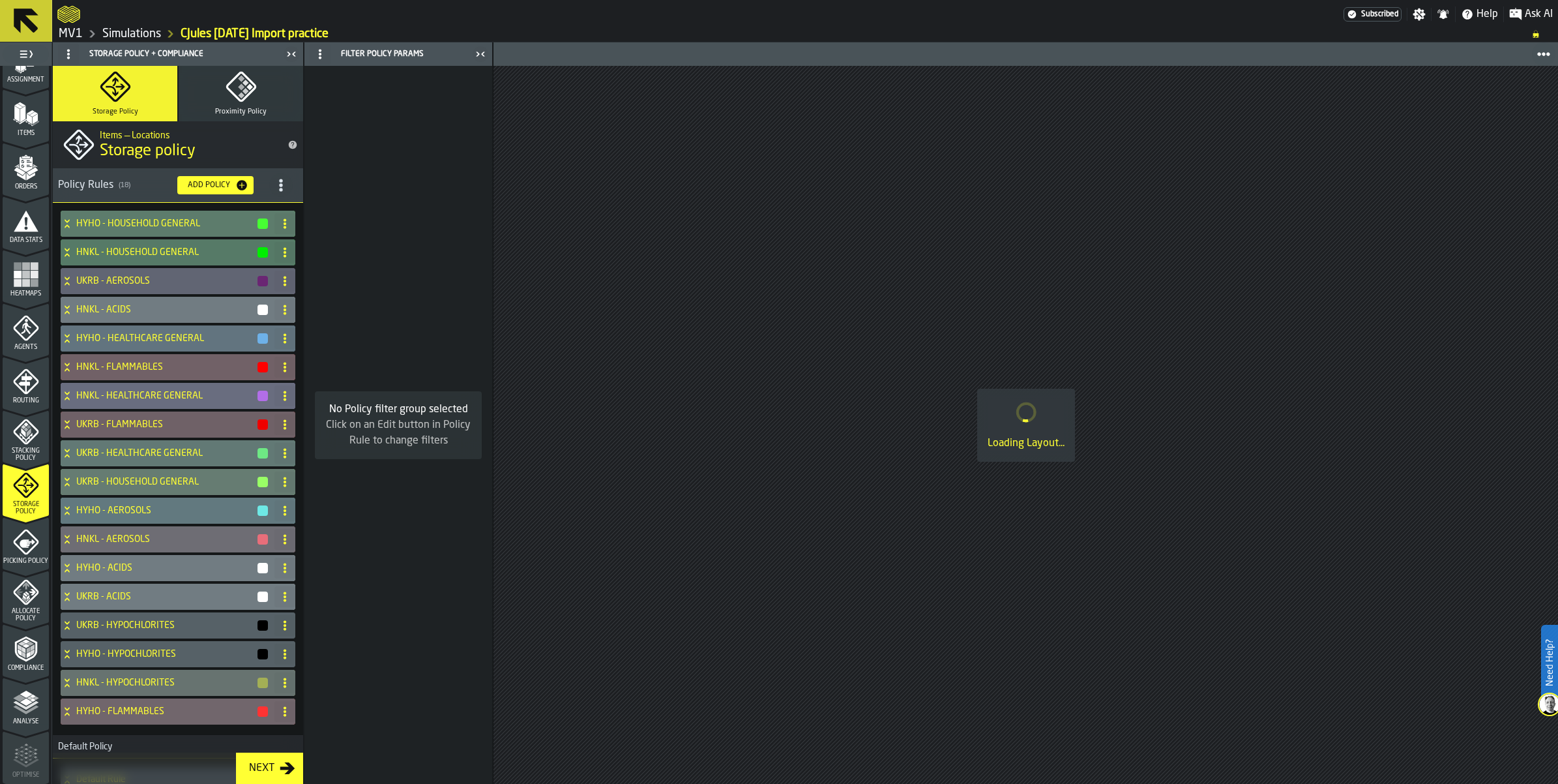
scroll to position [489, 0]
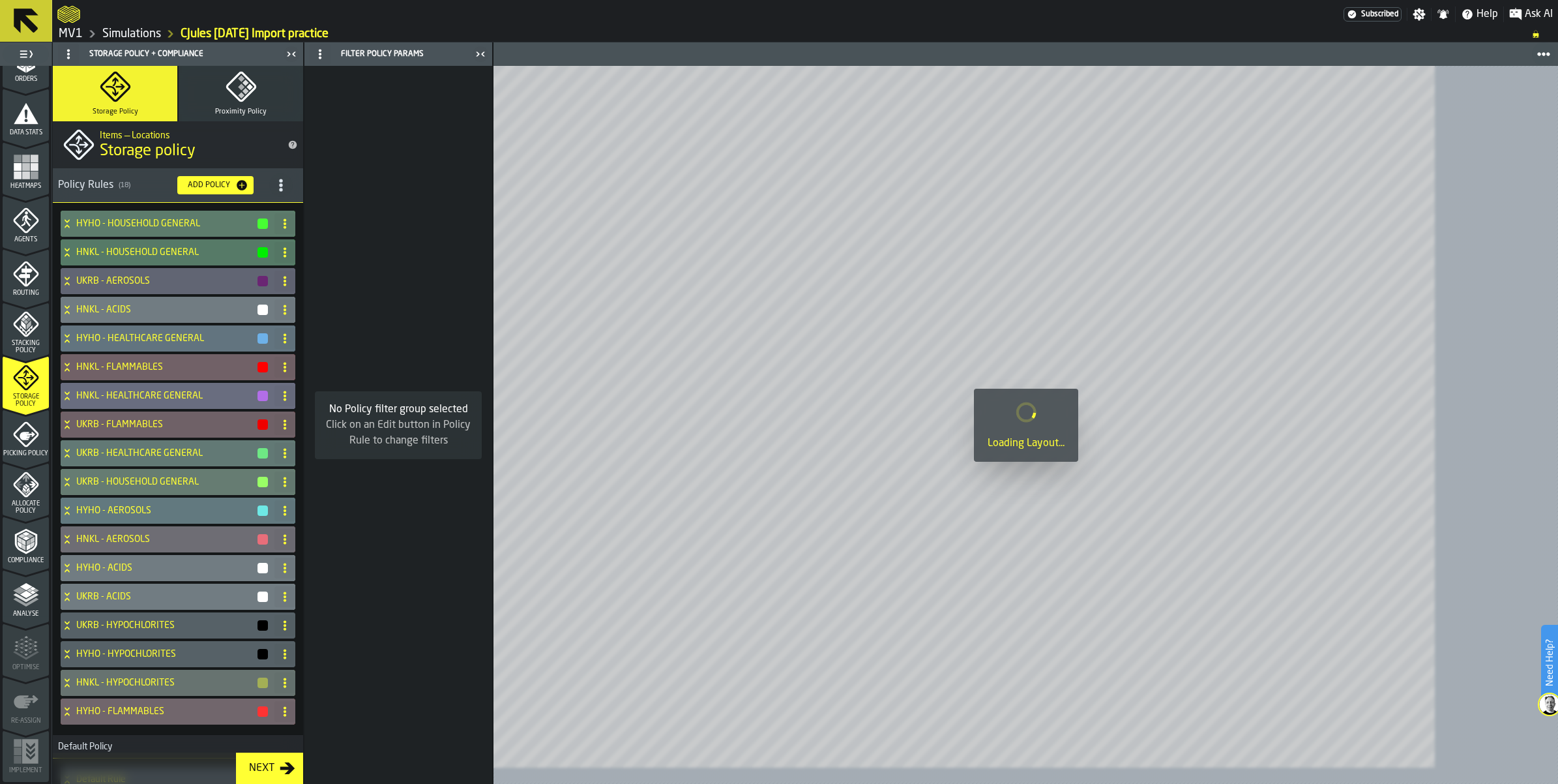
click at [46, 528] on div "Compliance" at bounding box center [25, 545] width 46 height 36
